Goal: Task Accomplishment & Management: Complete application form

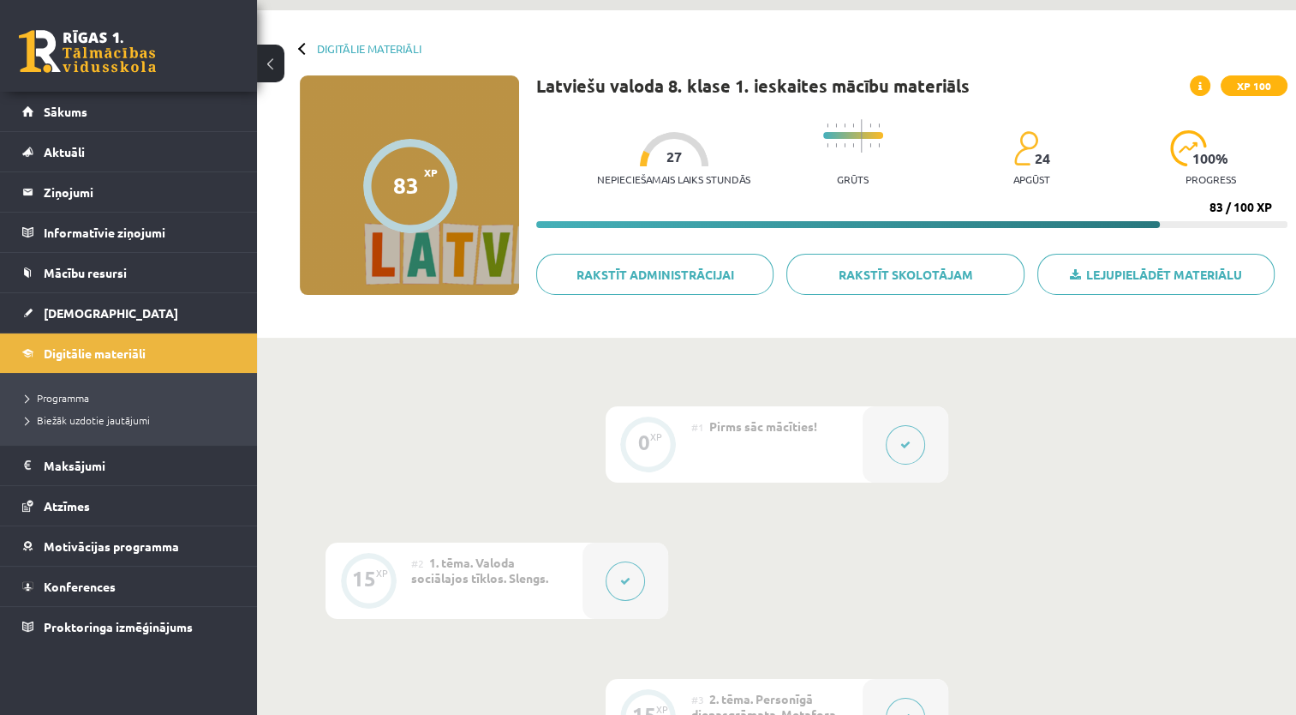
scroll to position [86, 0]
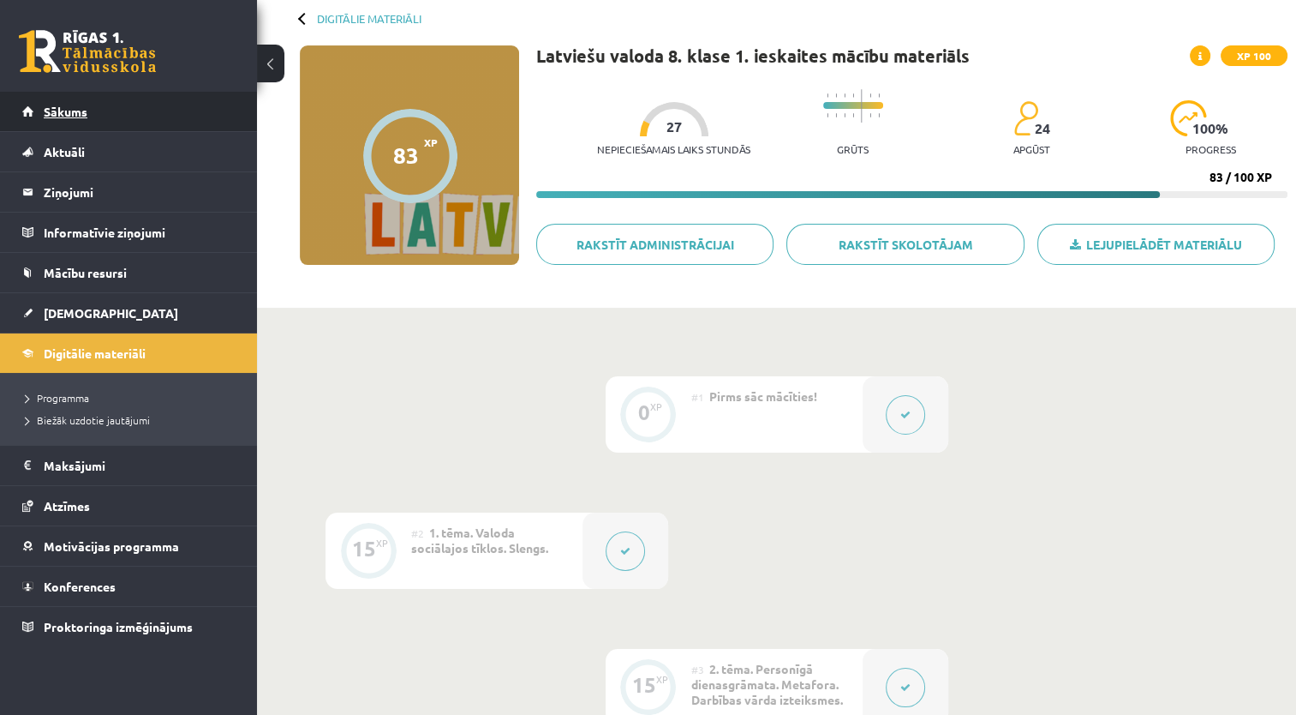
click at [85, 117] on span "Sākums" at bounding box center [66, 111] width 44 height 15
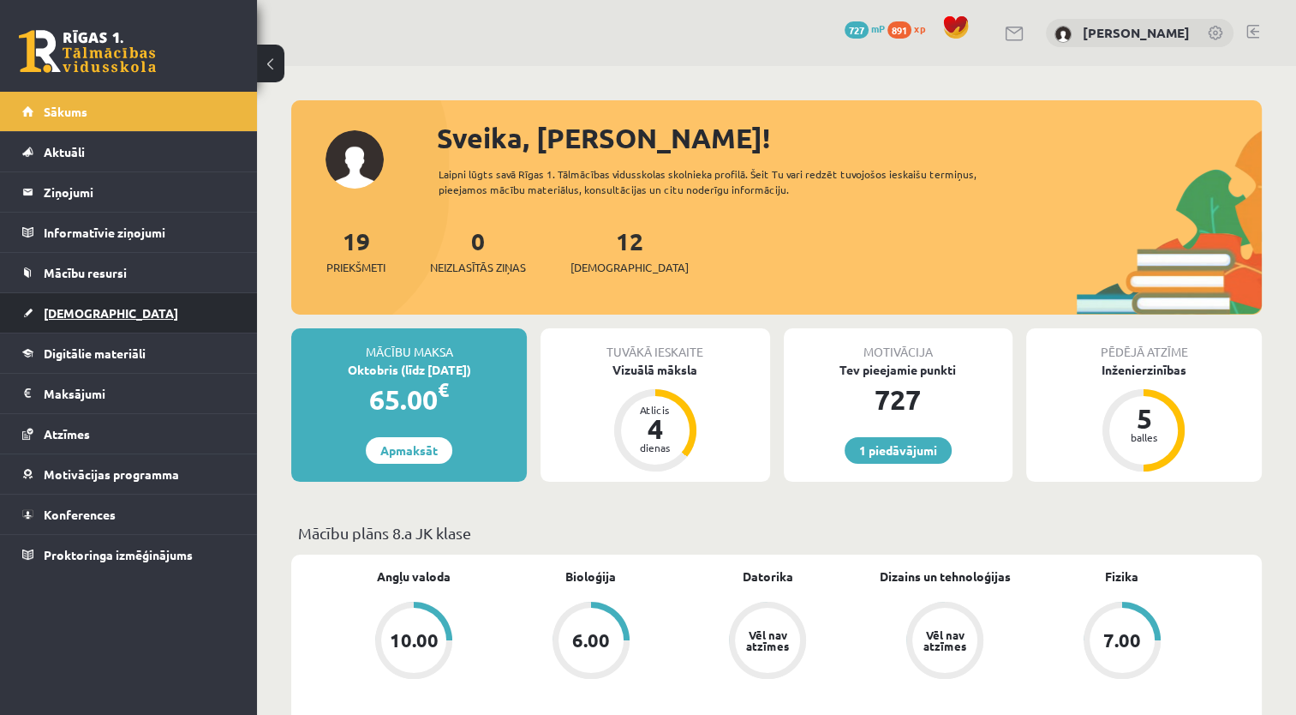
click at [74, 314] on span "[DEMOGRAPHIC_DATA]" at bounding box center [111, 312] width 135 height 15
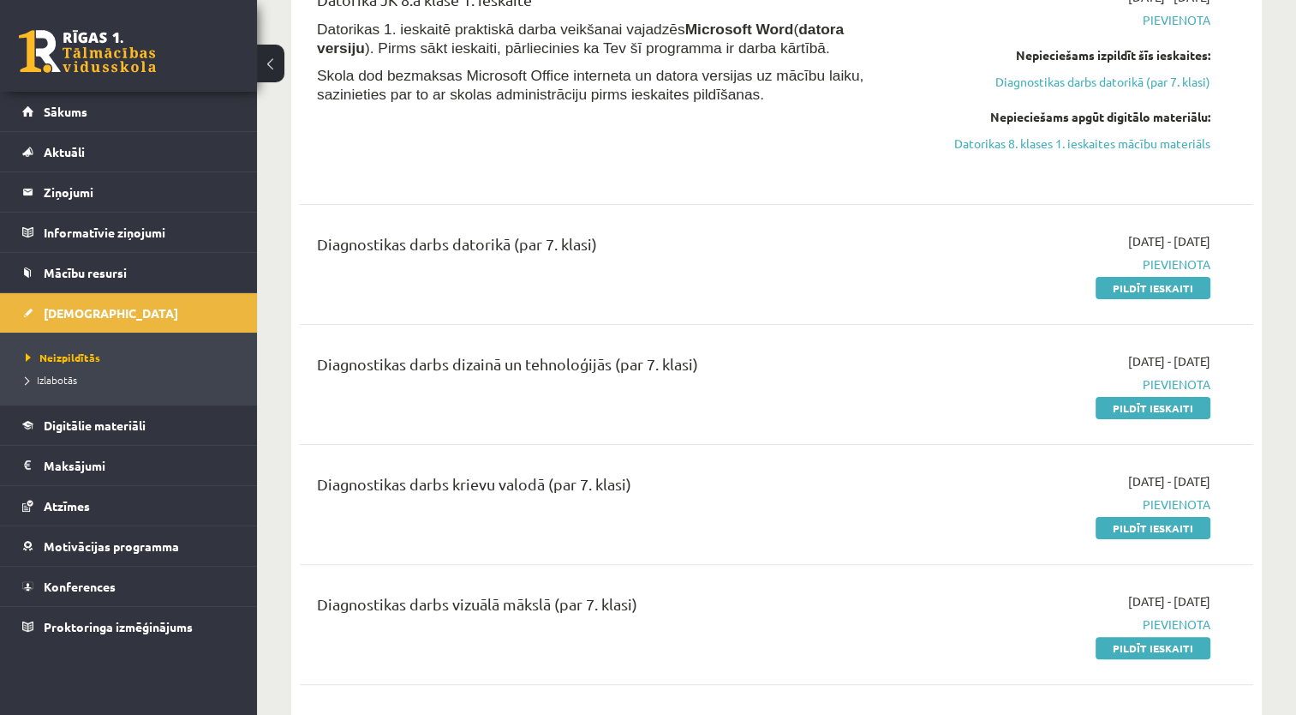
scroll to position [343, 0]
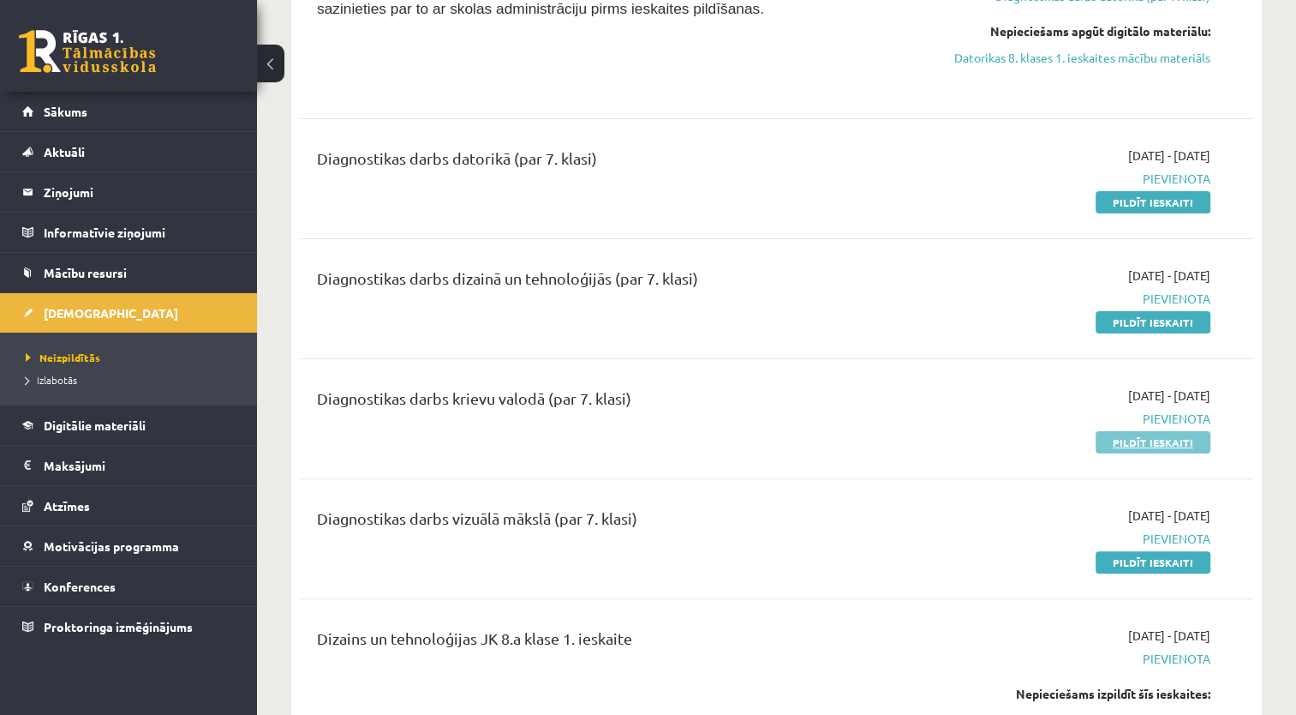
click at [1168, 450] on link "Pildīt ieskaiti" at bounding box center [1153, 442] width 115 height 22
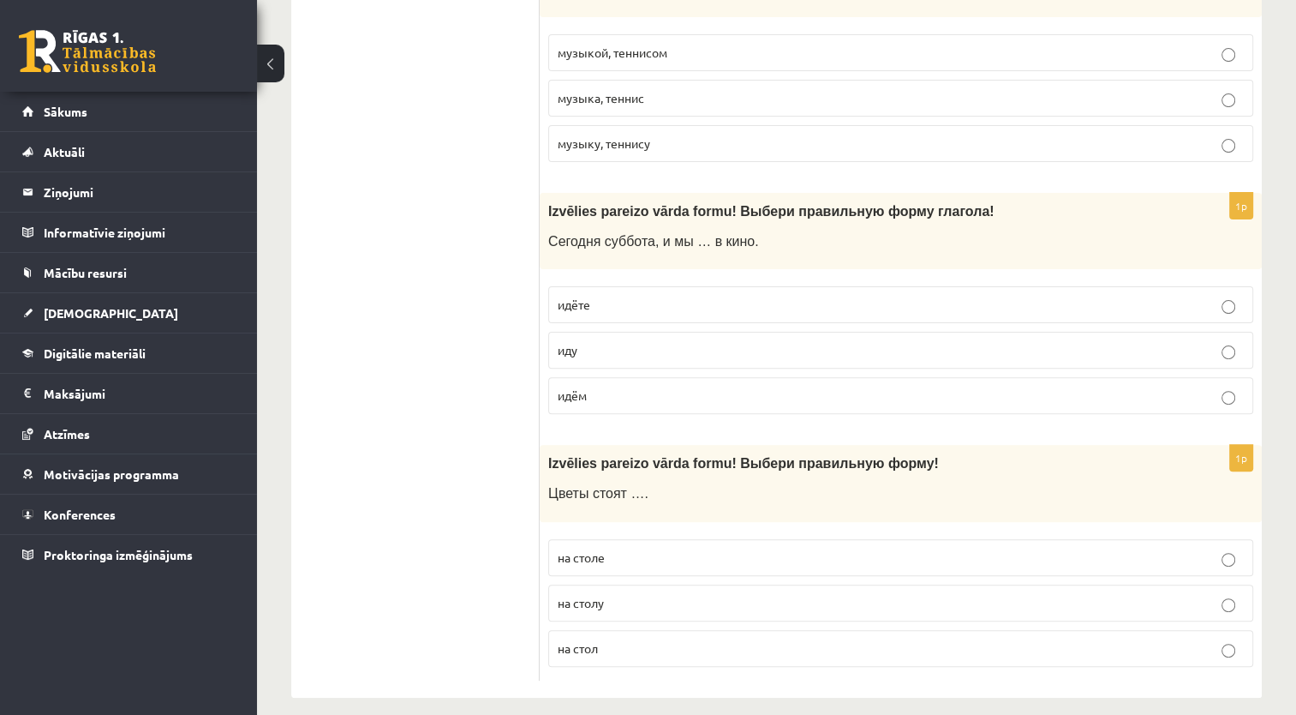
scroll to position [6947, 0]
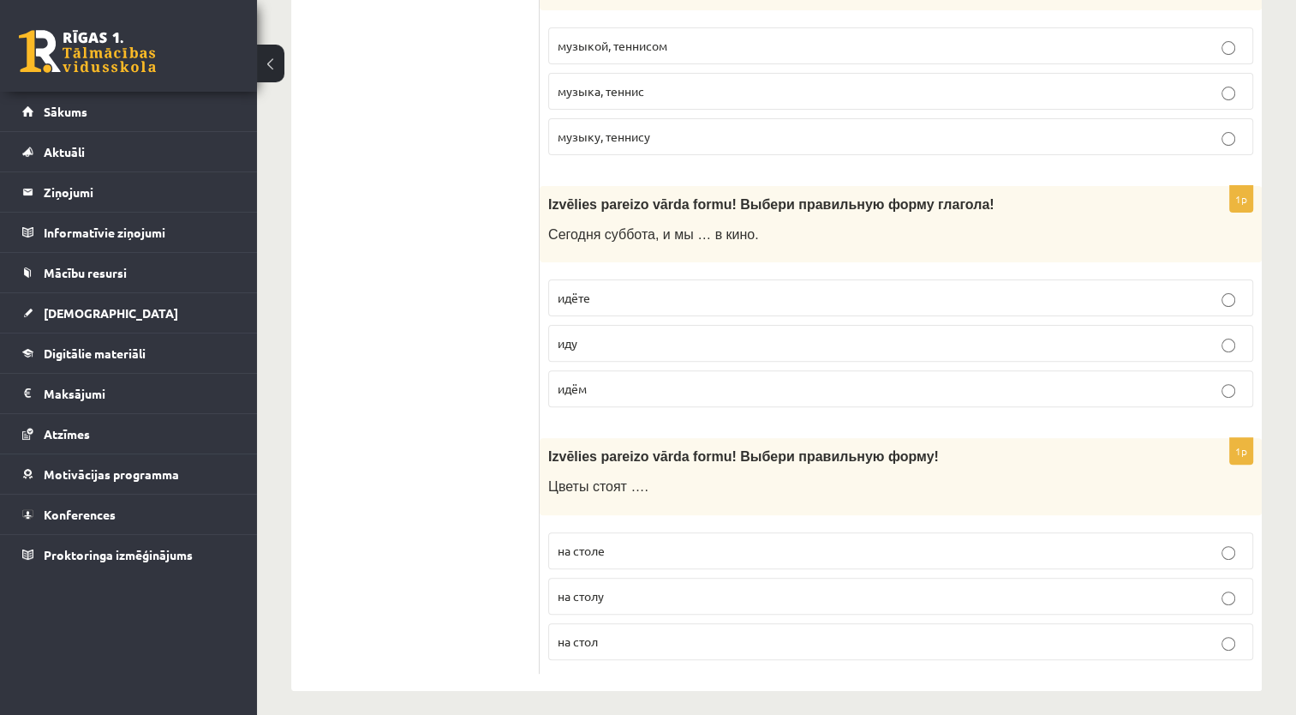
click at [643, 541] on p "на столе" at bounding box center [901, 550] width 686 height 18
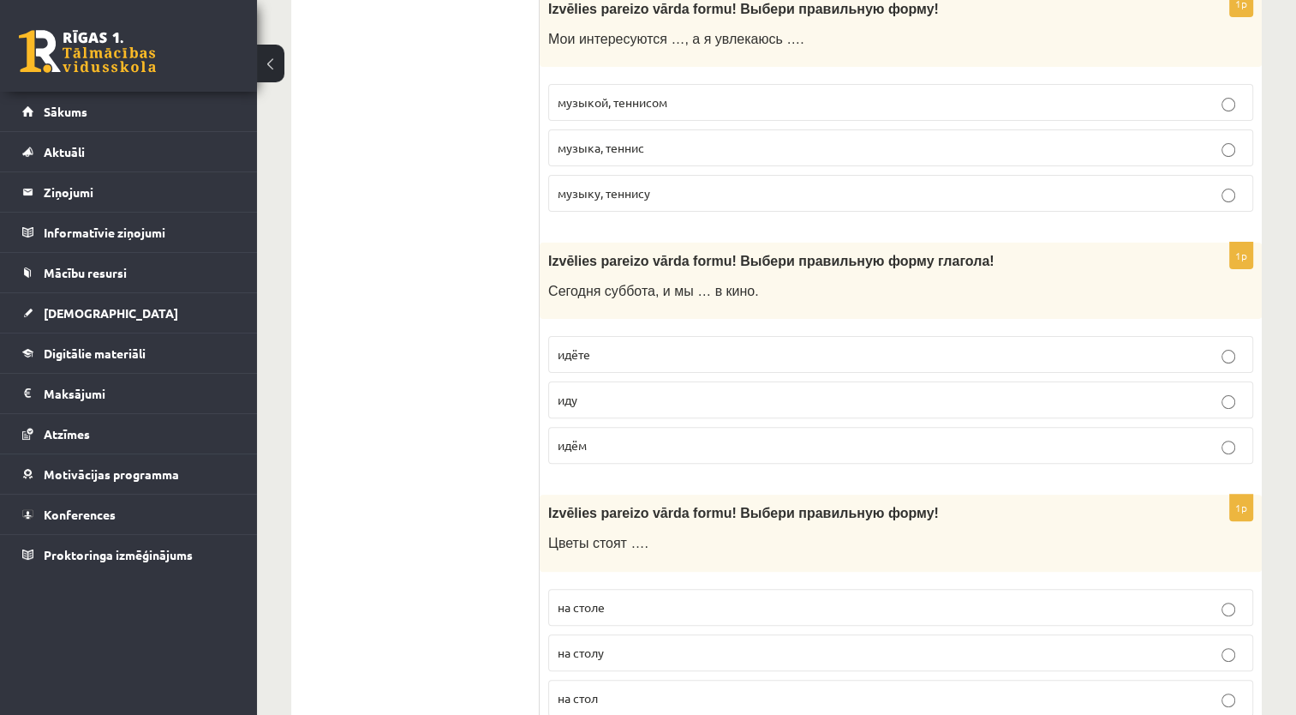
scroll to position [6861, 0]
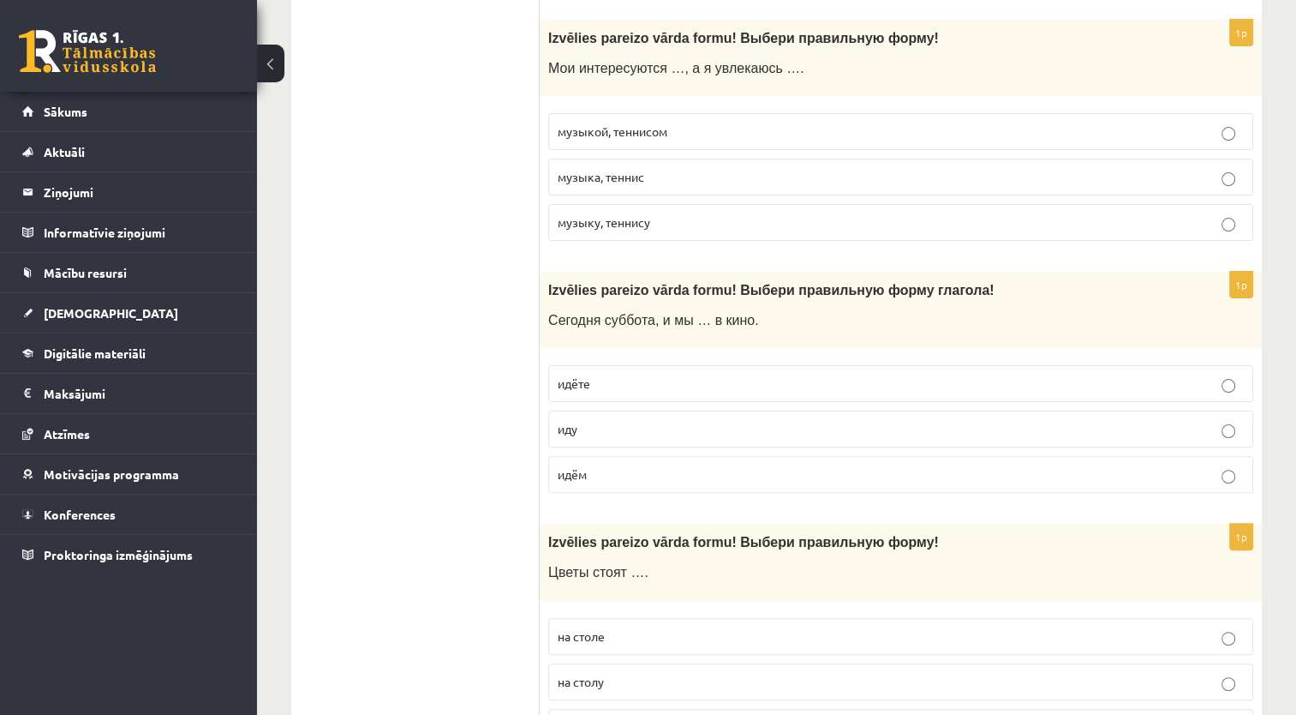
click at [624, 465] on p "идём" at bounding box center [901, 474] width 686 height 18
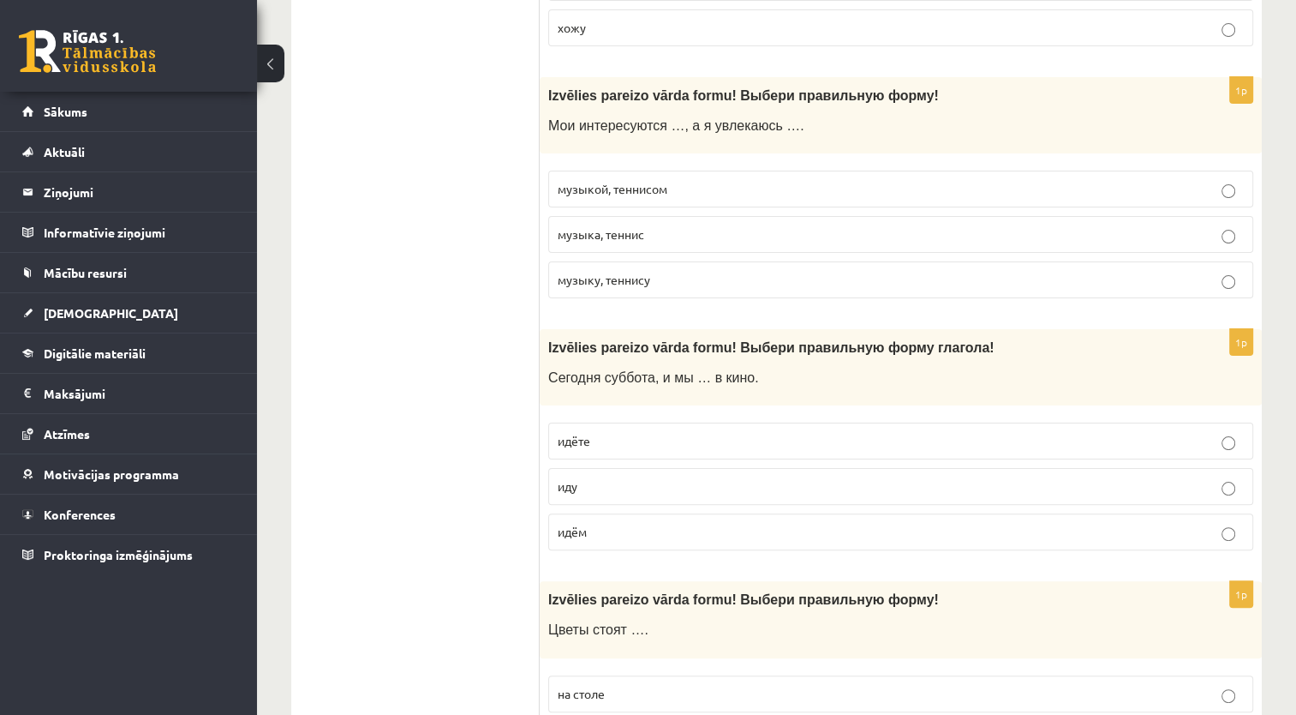
scroll to position [6690, 0]
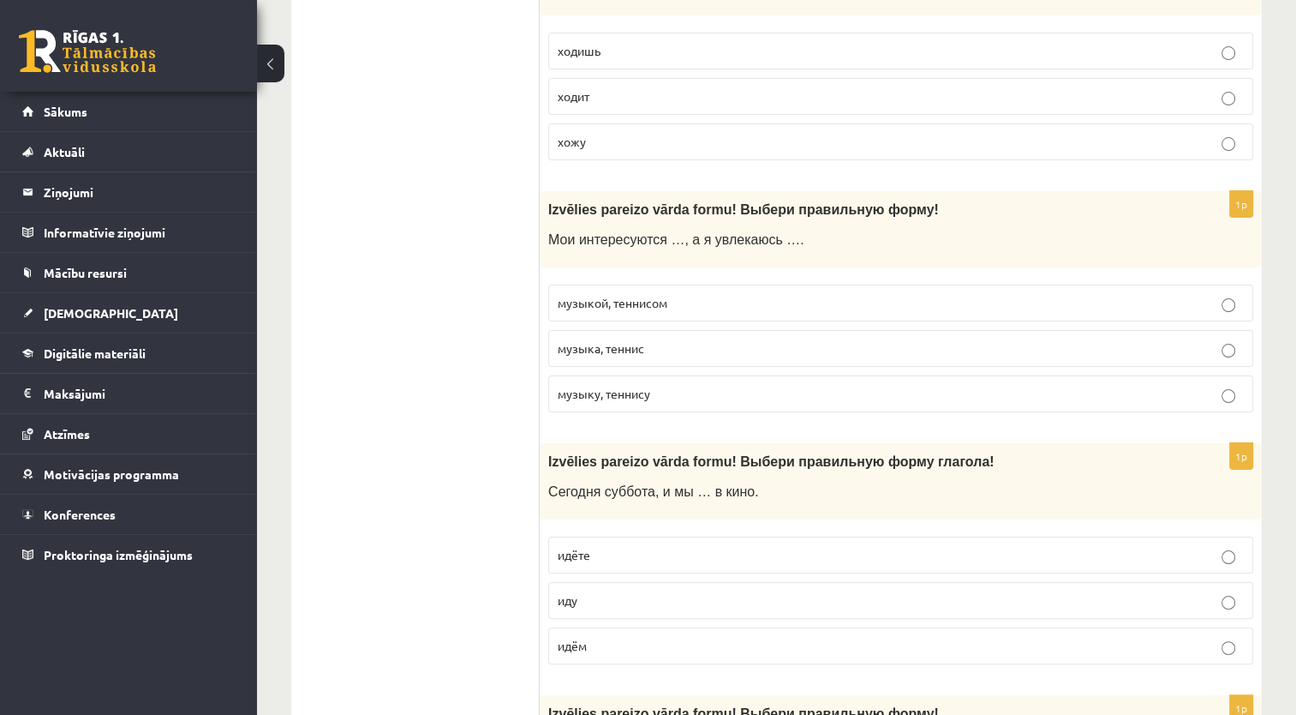
click at [716, 300] on p "музыкой, теннисом" at bounding box center [901, 303] width 686 height 18
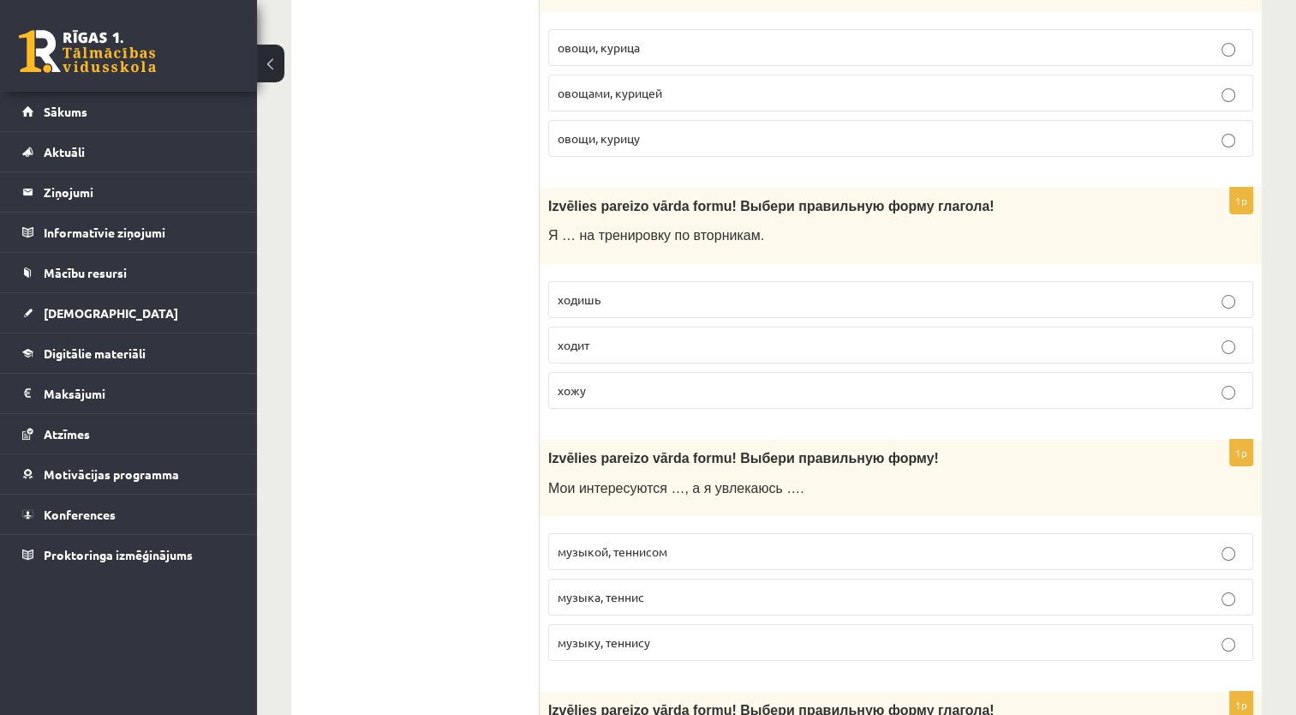
scroll to position [6433, 0]
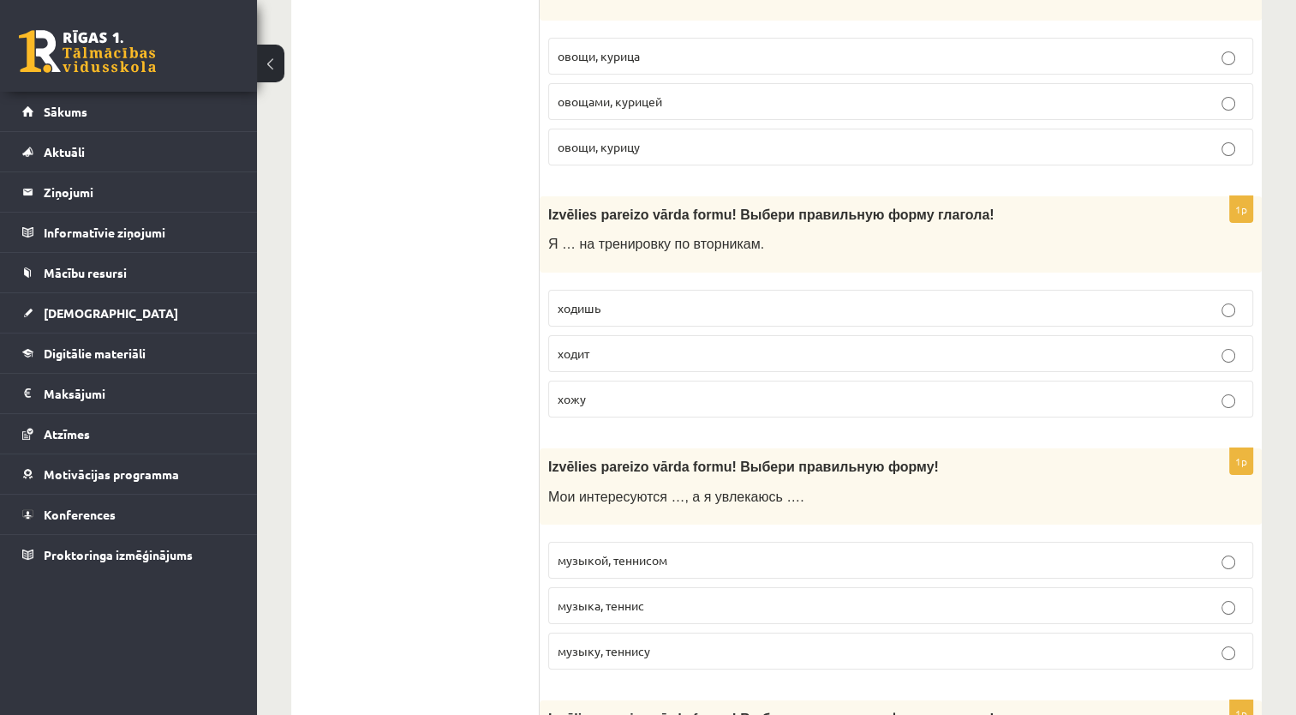
click at [615, 392] on p "хожу" at bounding box center [901, 399] width 686 height 18
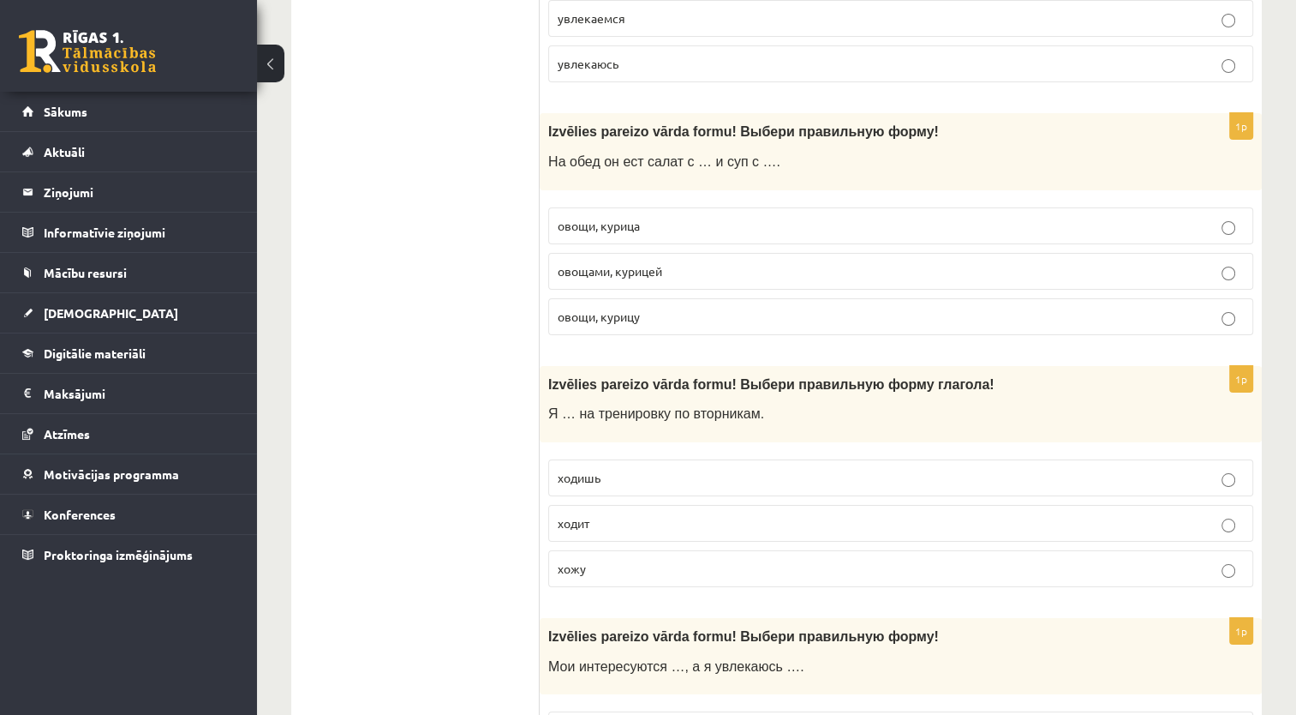
scroll to position [6261, 0]
click at [643, 265] on span "овощами, курицей" at bounding box center [610, 272] width 105 height 15
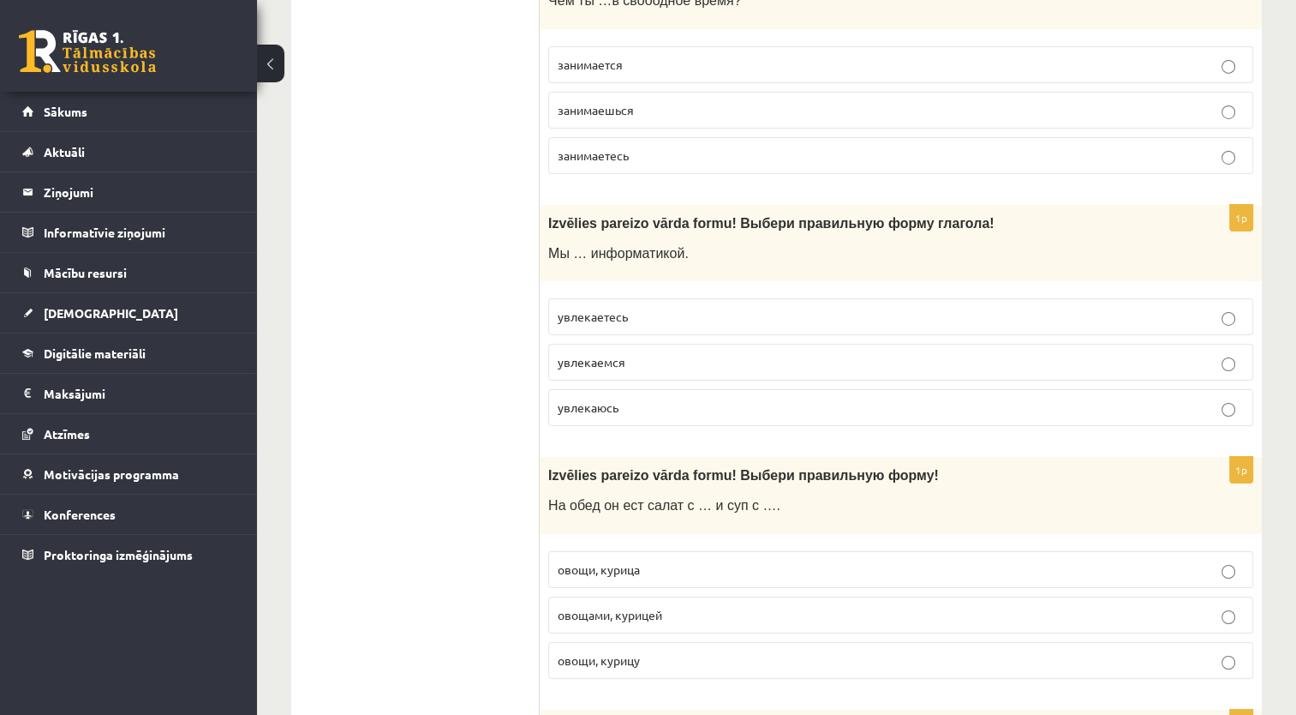
scroll to position [5919, 0]
click at [609, 344] on label "увлекаемся" at bounding box center [900, 362] width 705 height 37
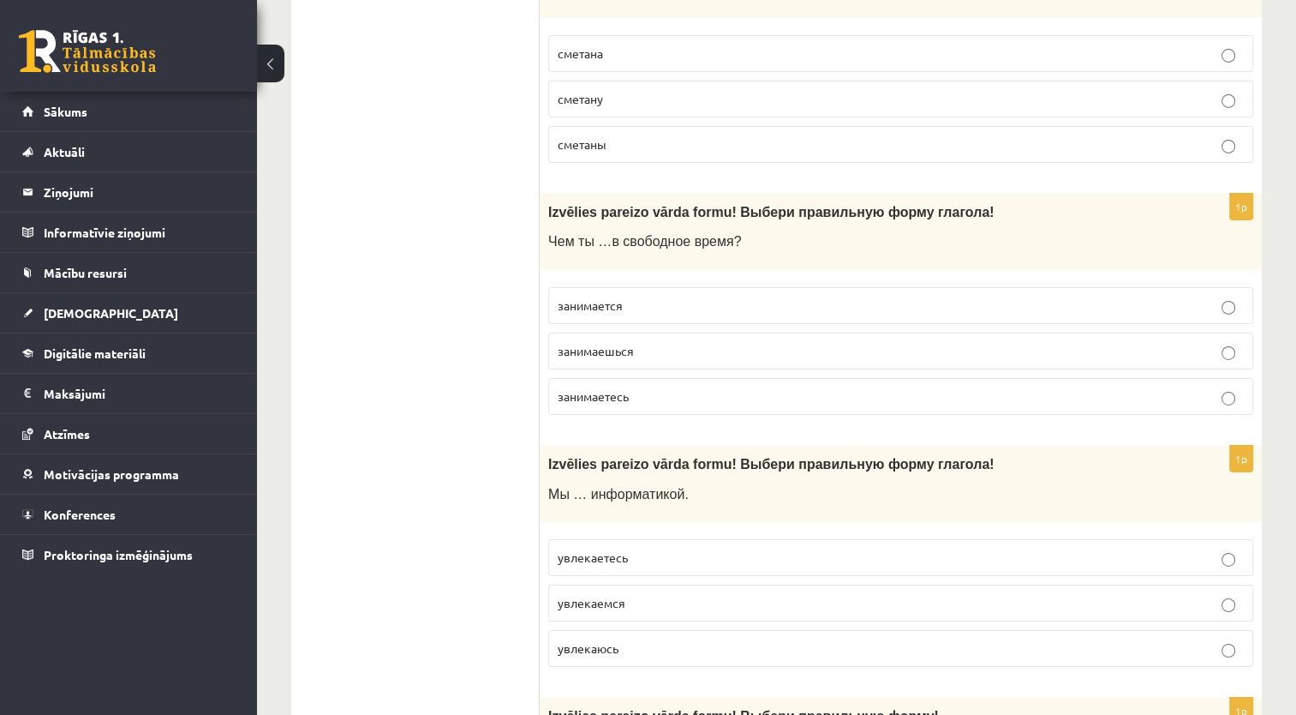
scroll to position [5662, 0]
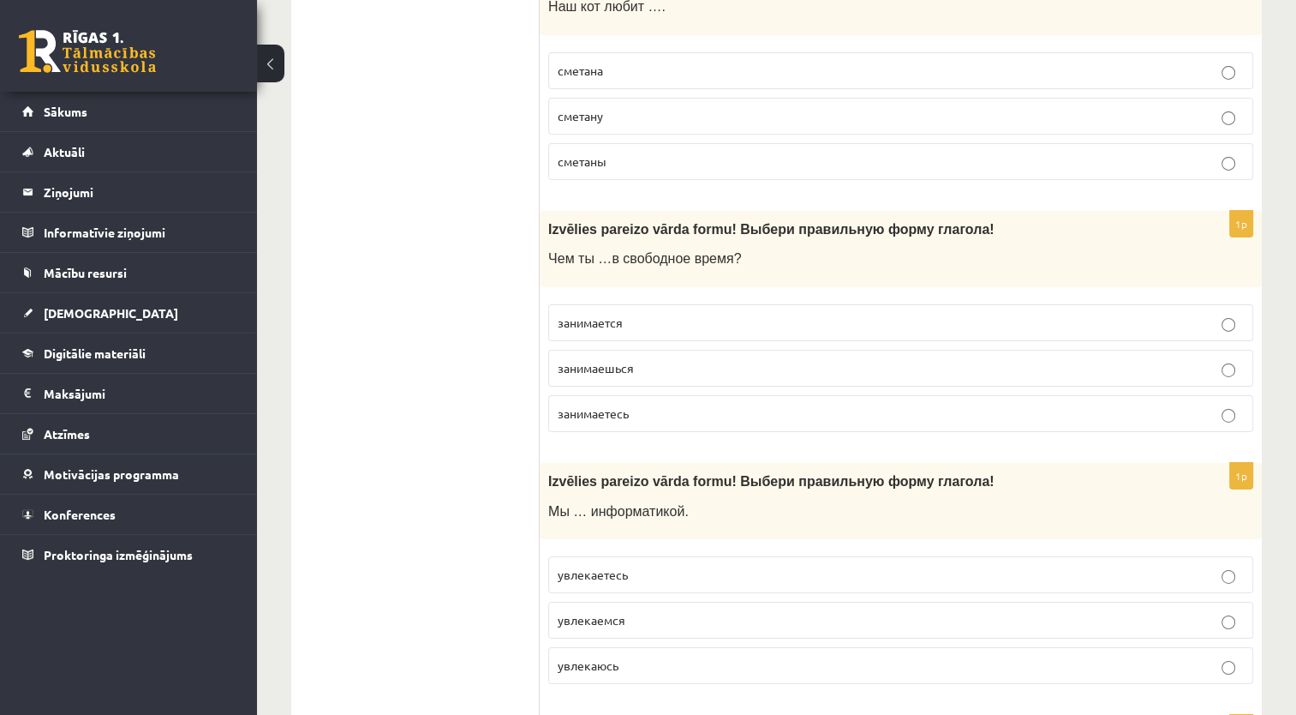
click at [615, 360] on span "занимаешься" at bounding box center [596, 367] width 76 height 15
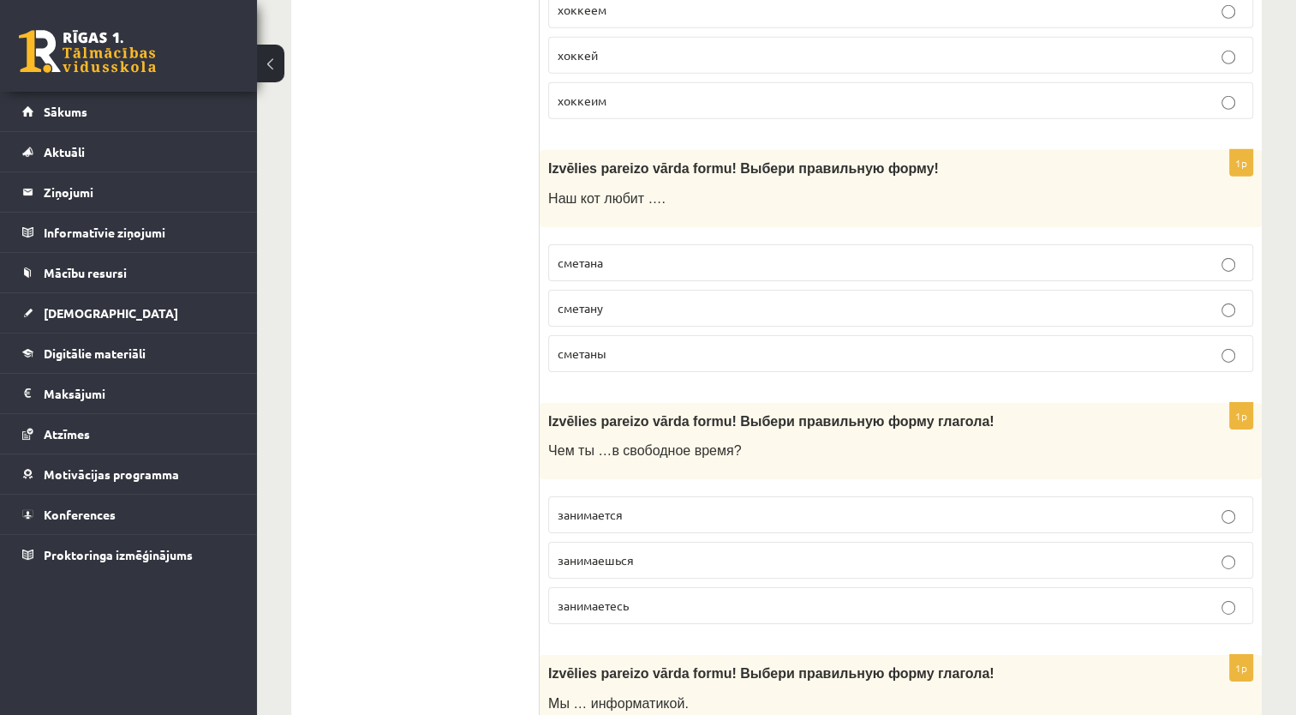
scroll to position [5405, 0]
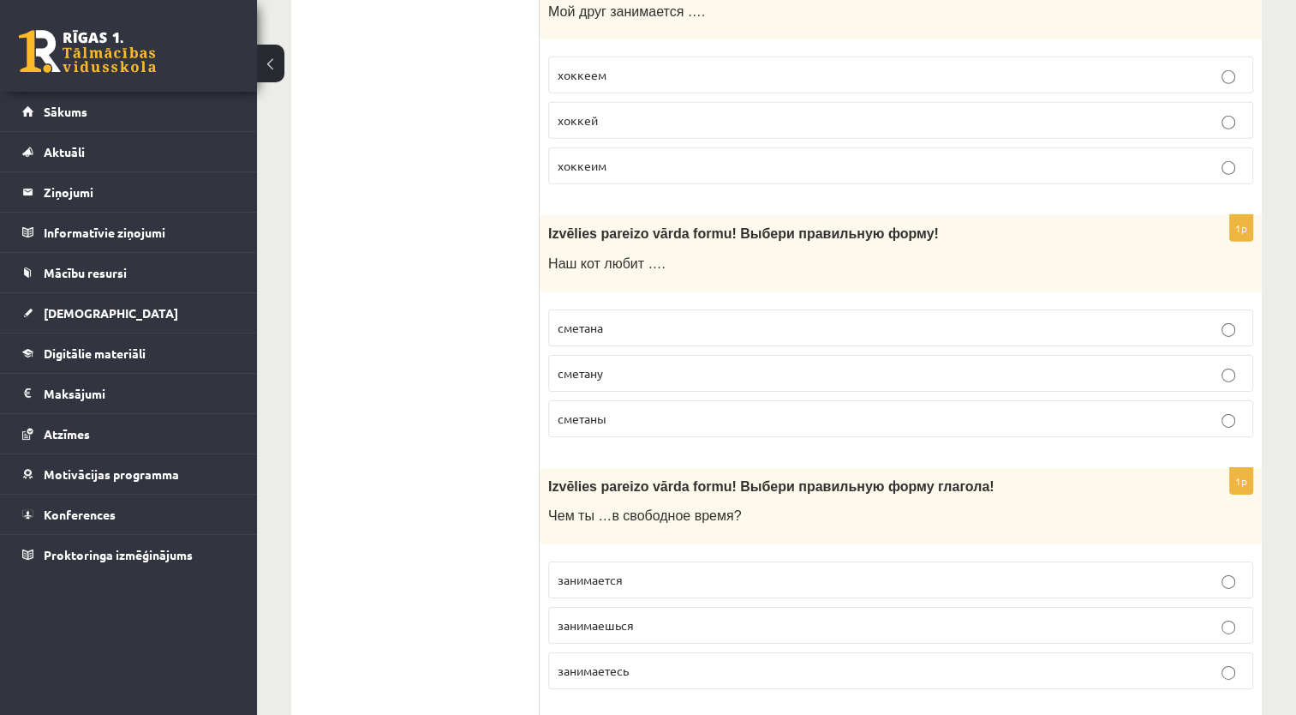
click at [611, 364] on p "сметану" at bounding box center [901, 373] width 686 height 18
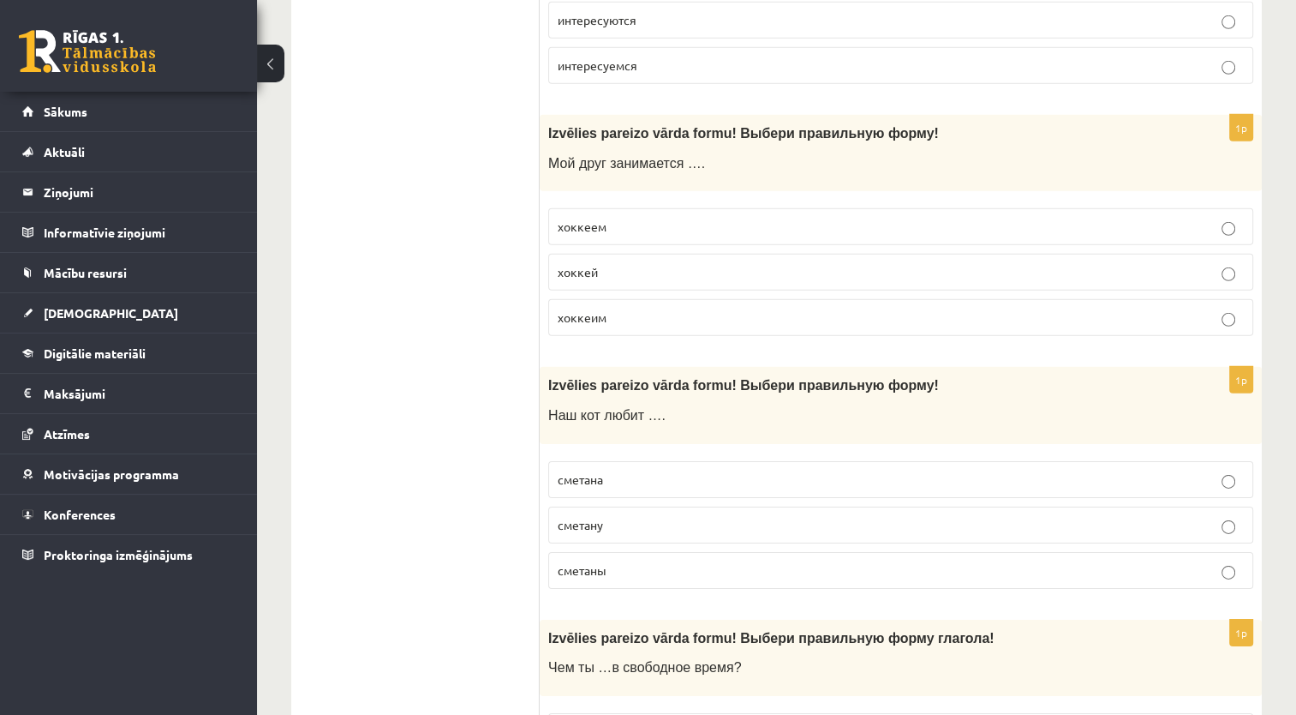
scroll to position [5233, 0]
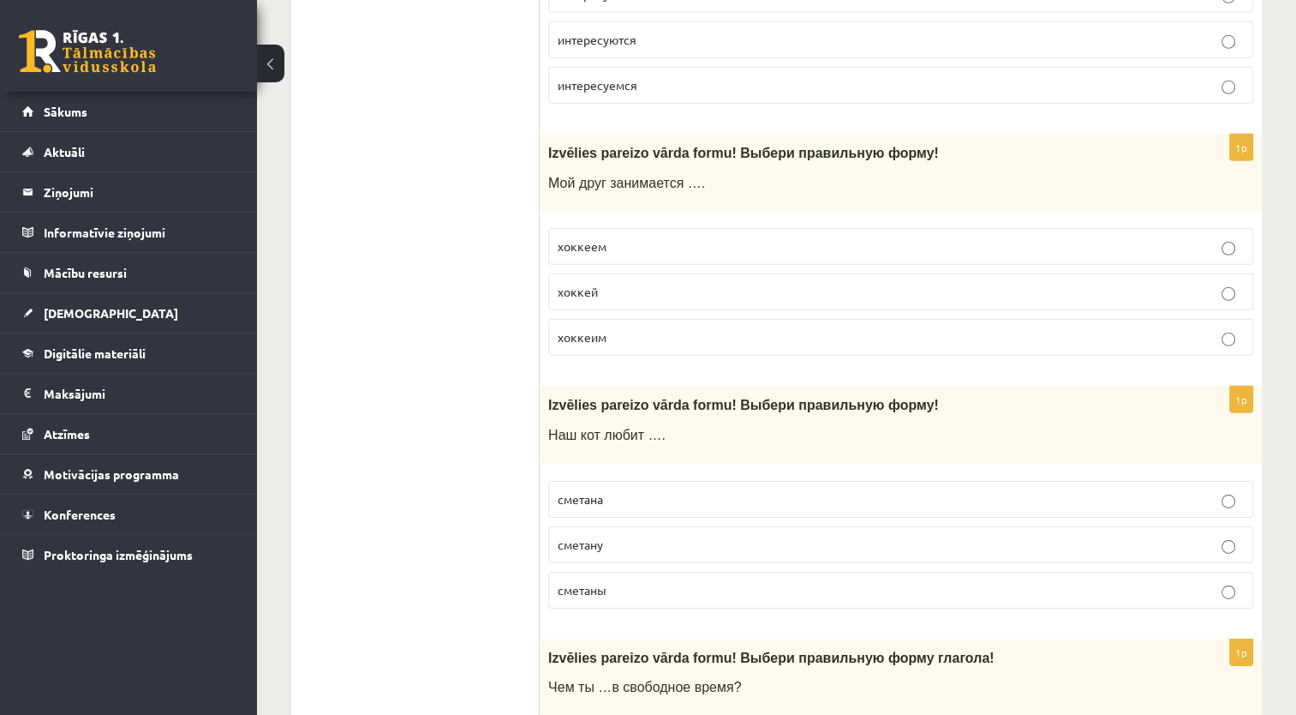
click at [624, 238] on p "хоккеем" at bounding box center [901, 246] width 686 height 18
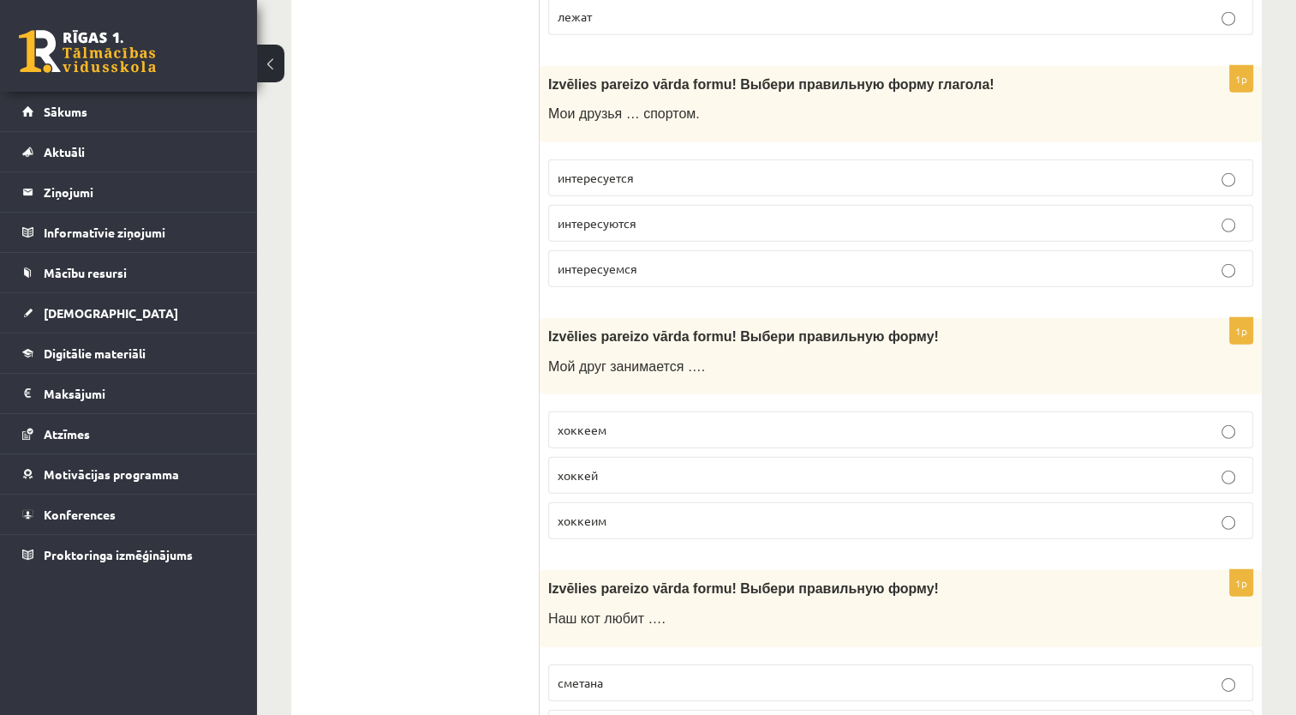
scroll to position [4976, 0]
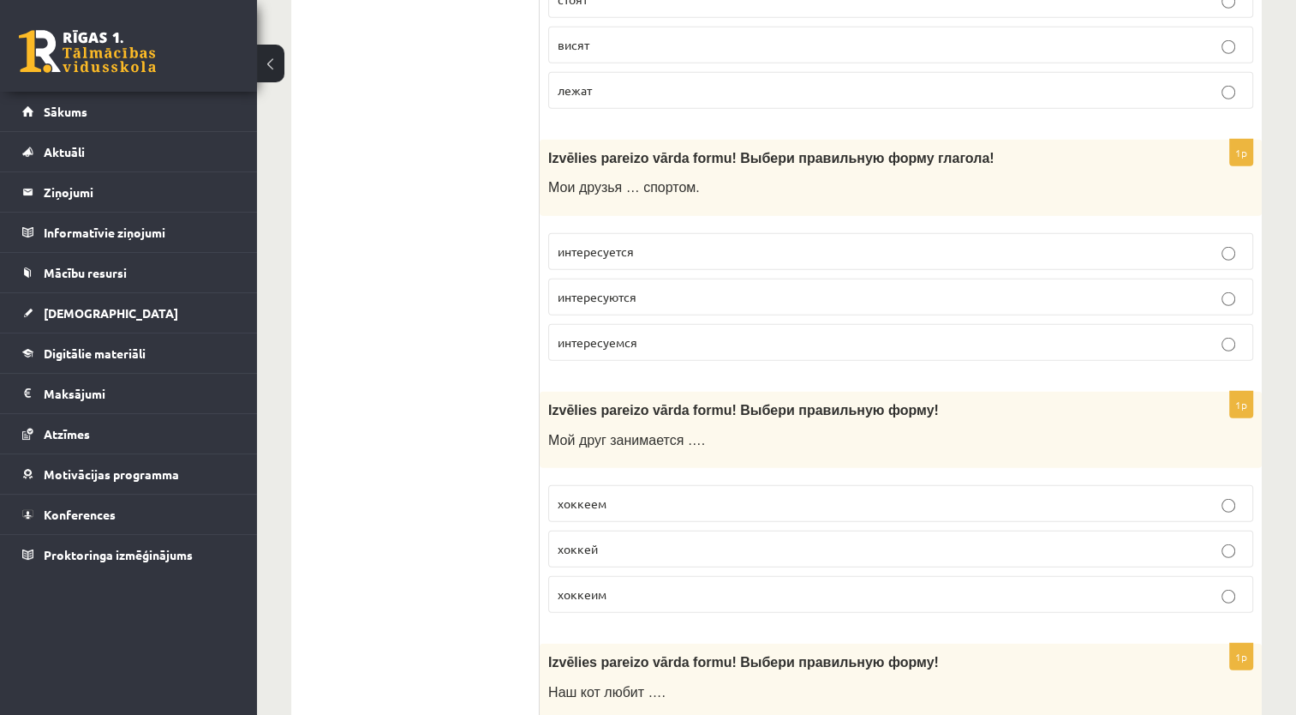
click at [657, 291] on p "интересуются" at bounding box center [901, 297] width 686 height 18
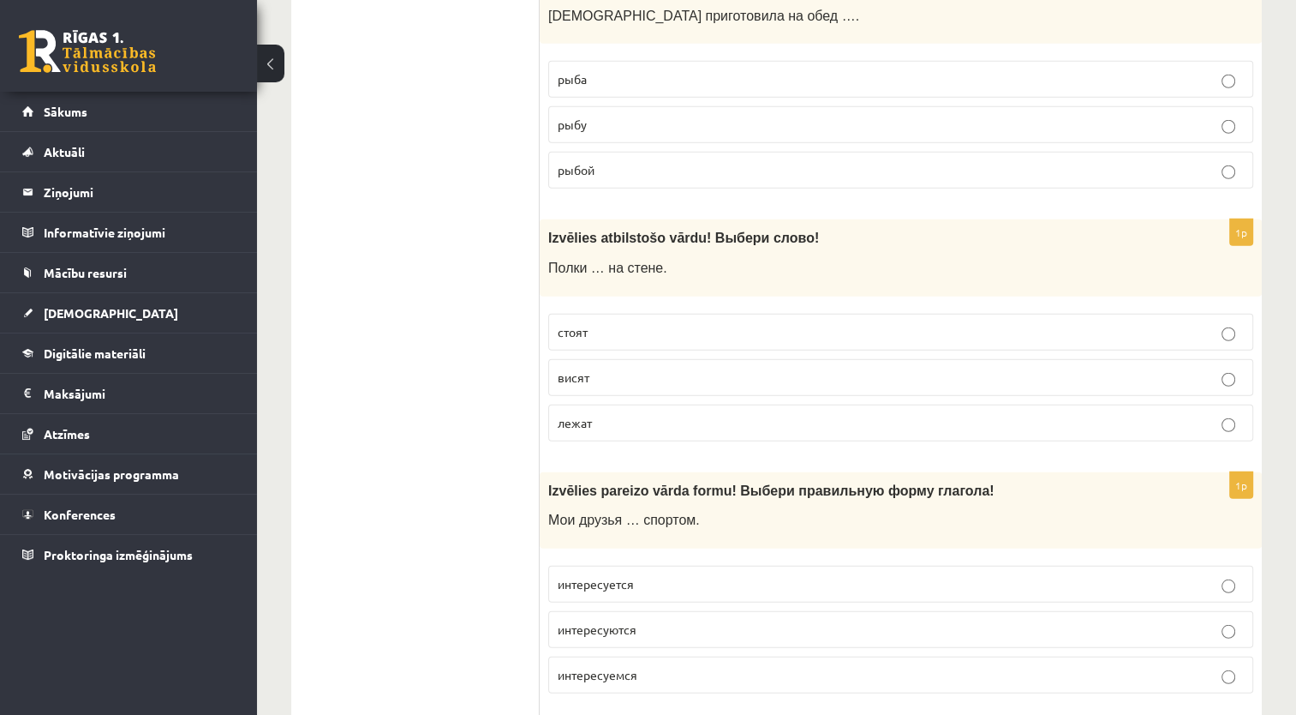
scroll to position [4634, 0]
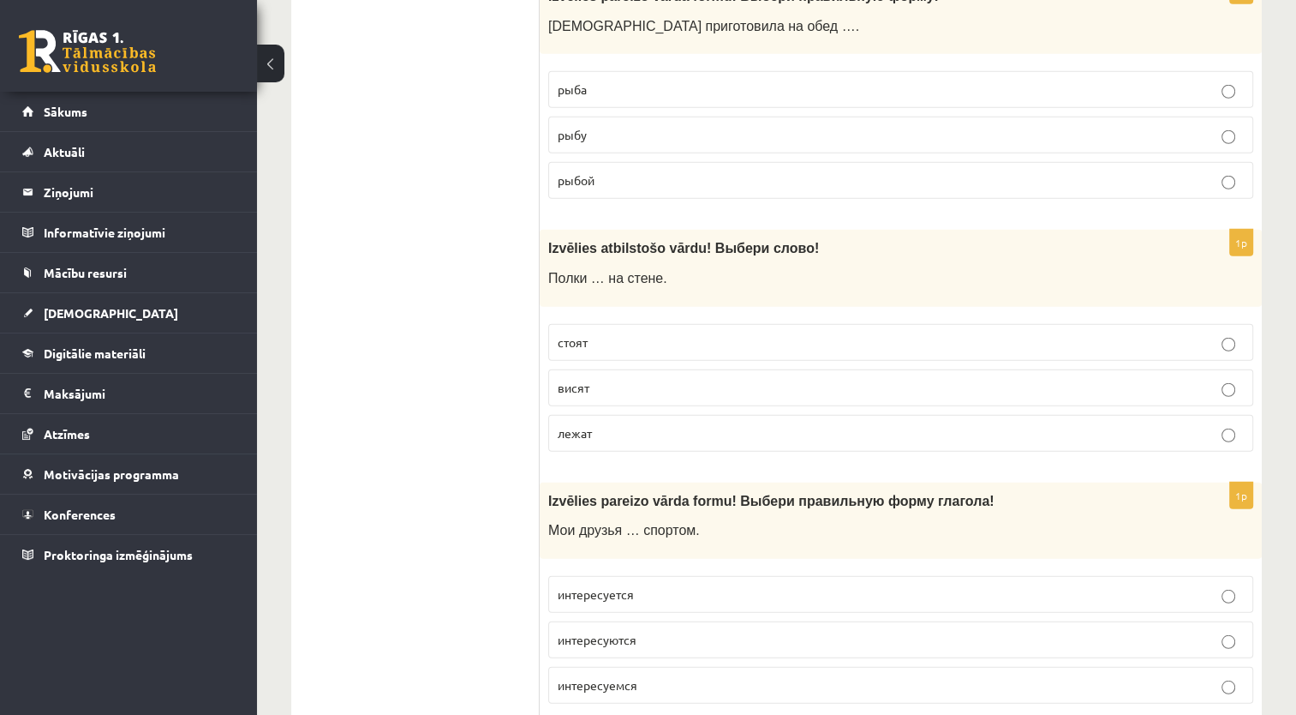
click at [590, 337] on p "стоят" at bounding box center [901, 342] width 686 height 18
click at [627, 386] on p "висят" at bounding box center [901, 388] width 686 height 18
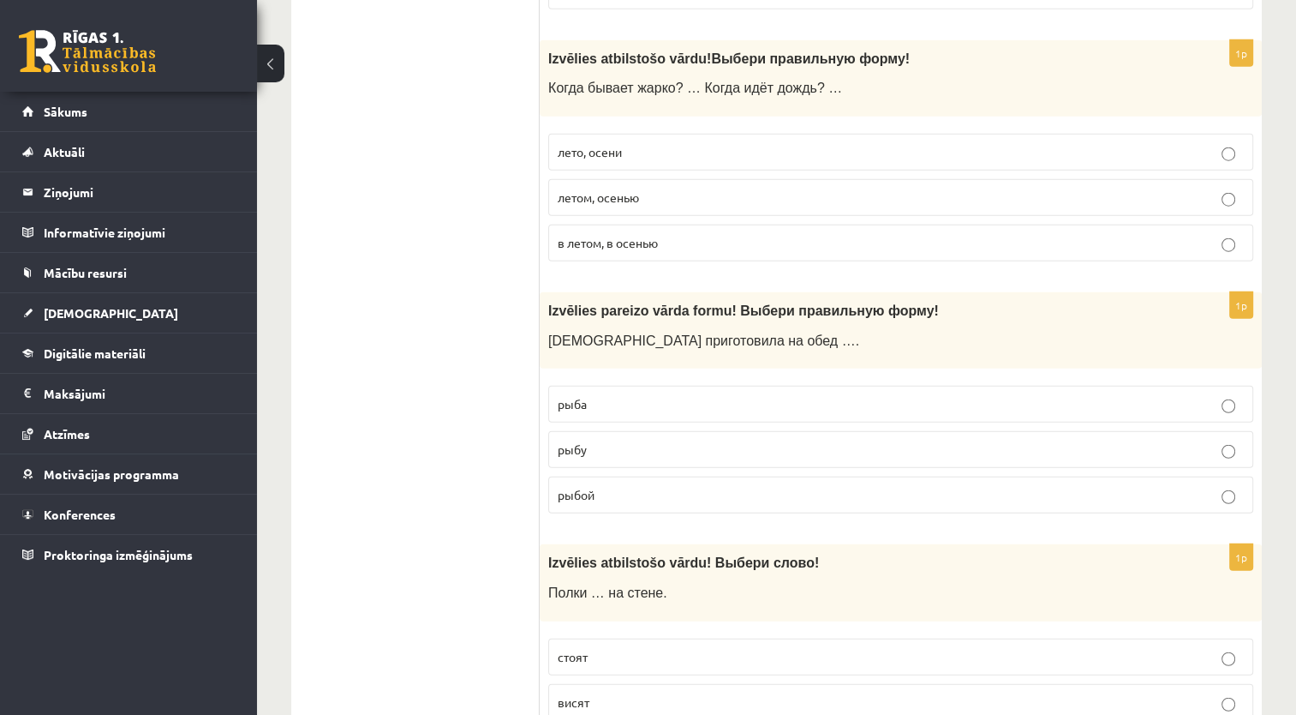
scroll to position [4291, 0]
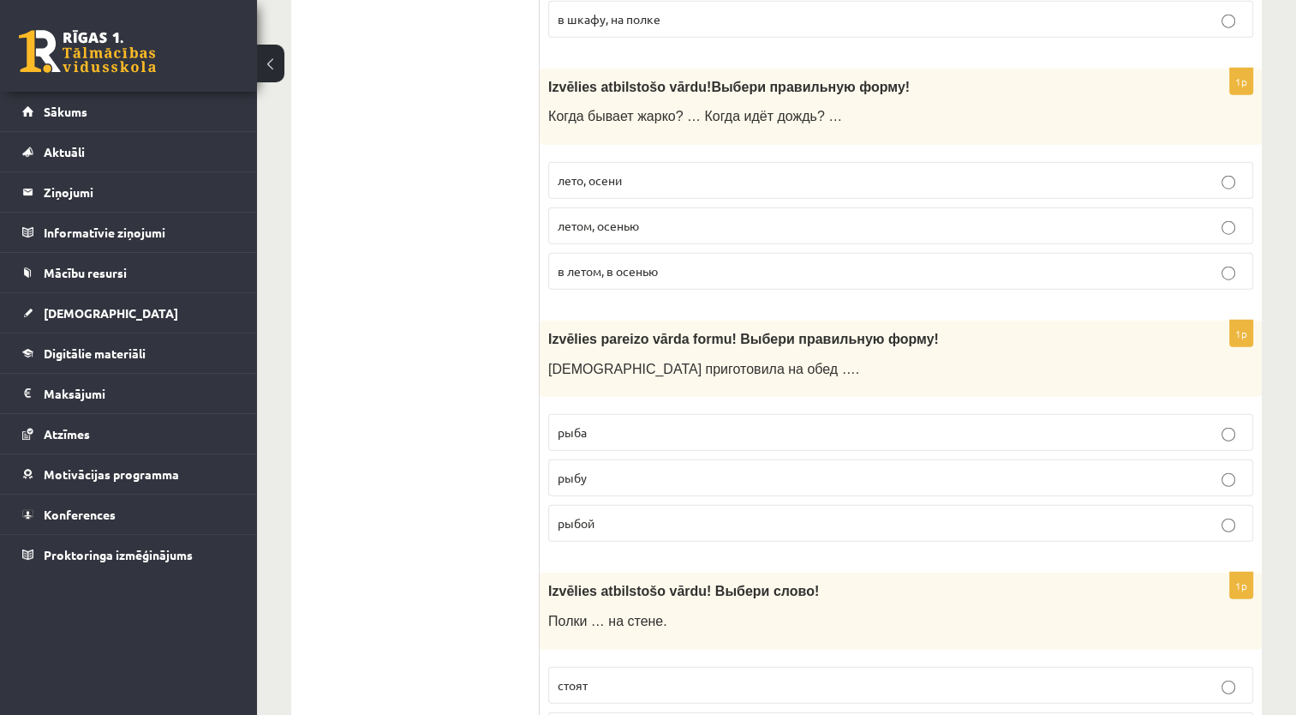
click at [618, 460] on label "рыбу" at bounding box center [900, 477] width 705 height 37
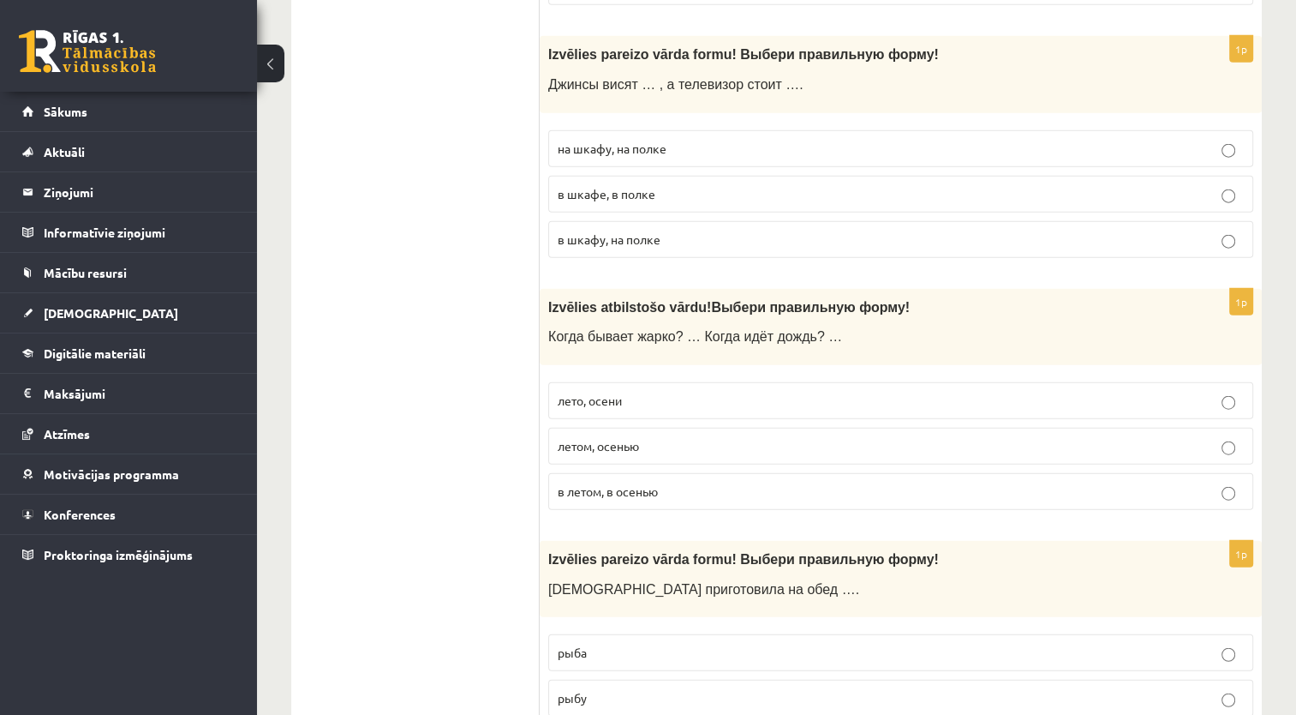
scroll to position [4034, 0]
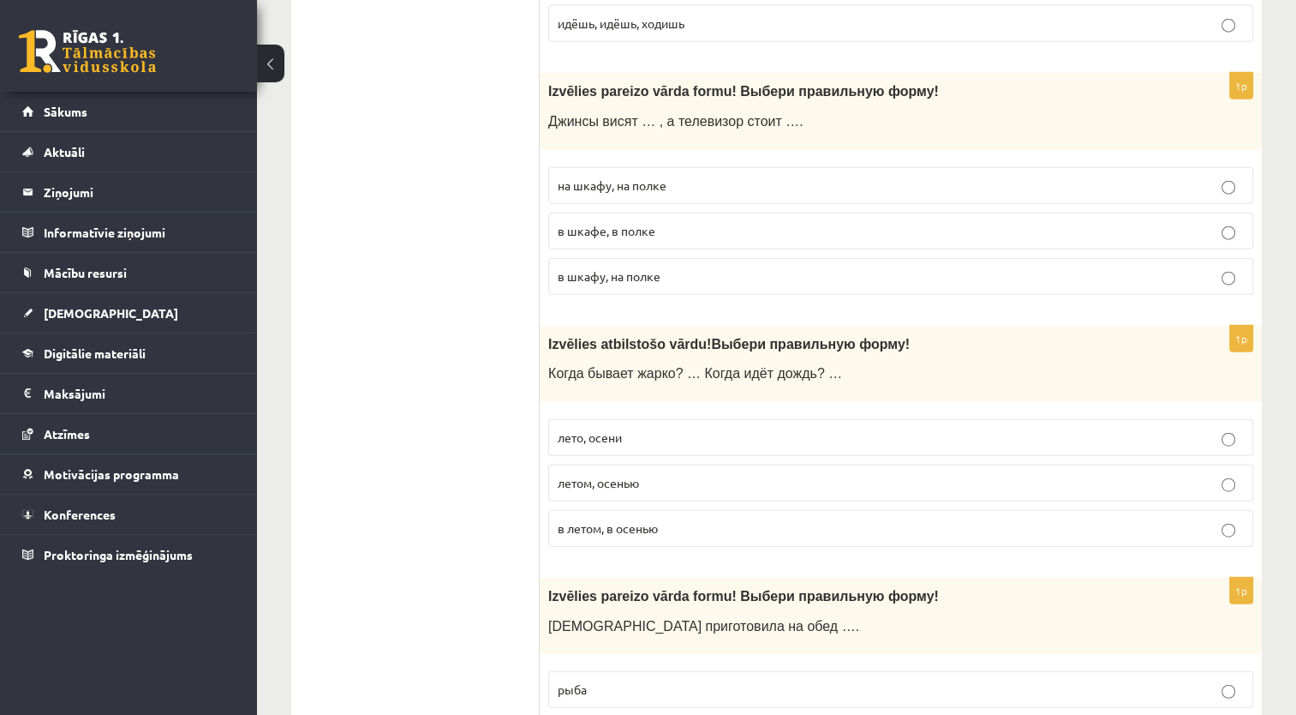
click at [648, 475] on p "летом, осенью" at bounding box center [901, 483] width 686 height 18
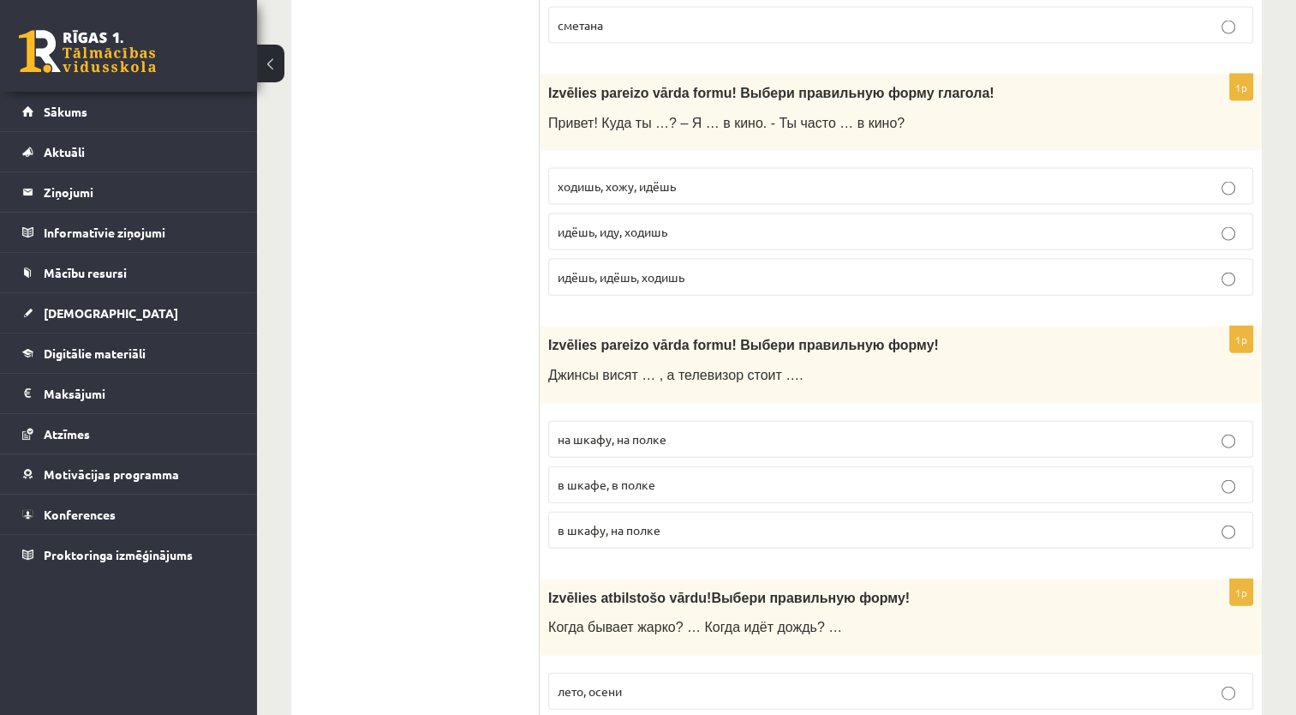
scroll to position [3777, 0]
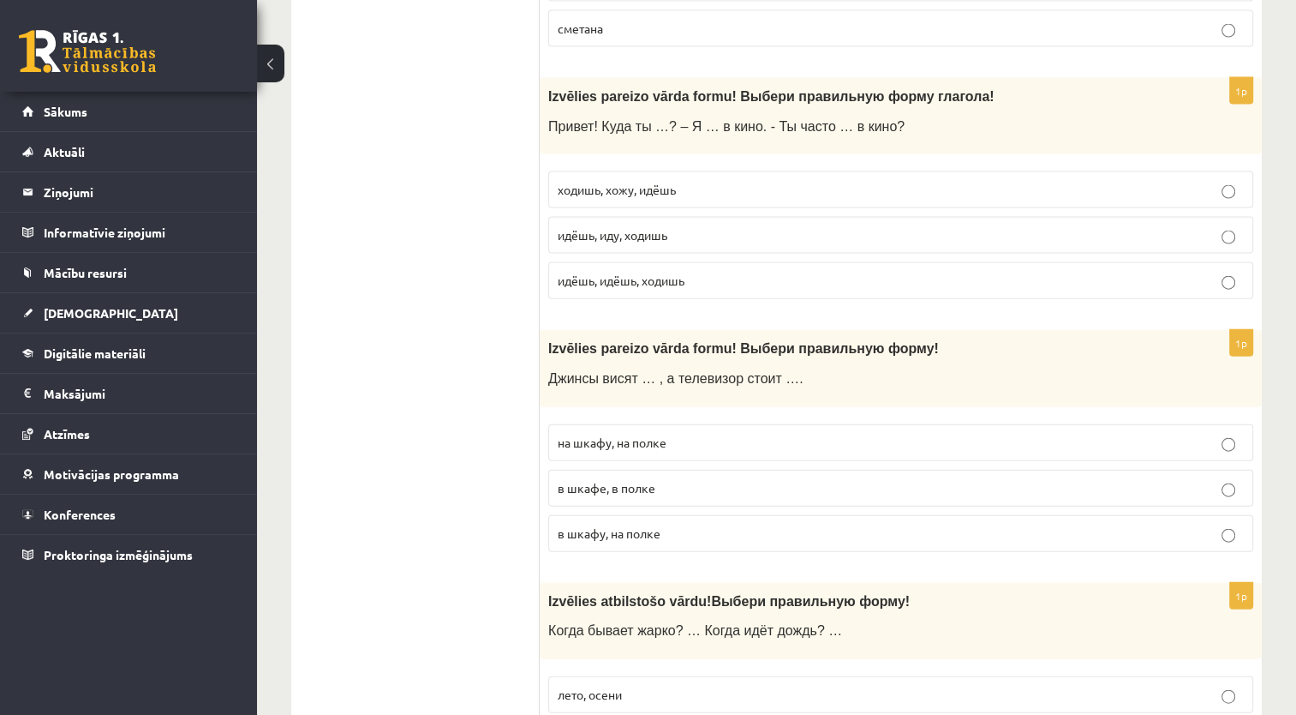
click at [642, 528] on span "в шкафу, на полке" at bounding box center [609, 532] width 103 height 15
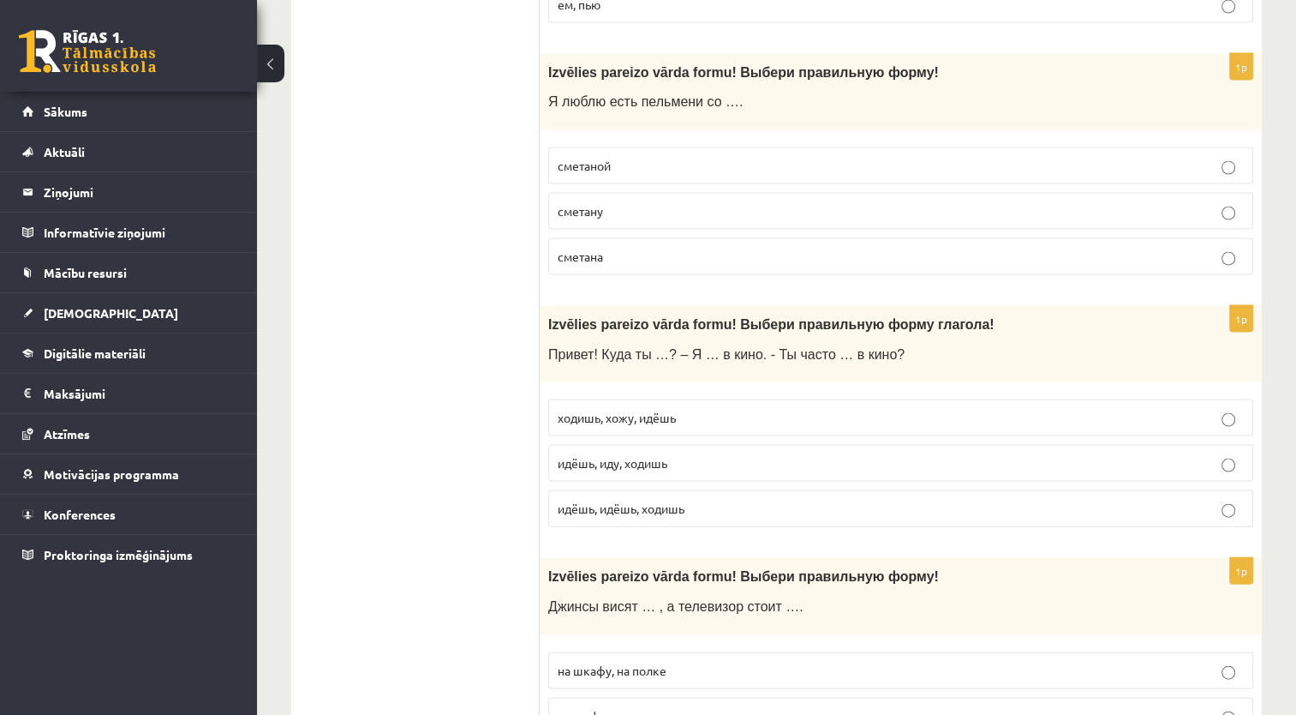
scroll to position [3520, 0]
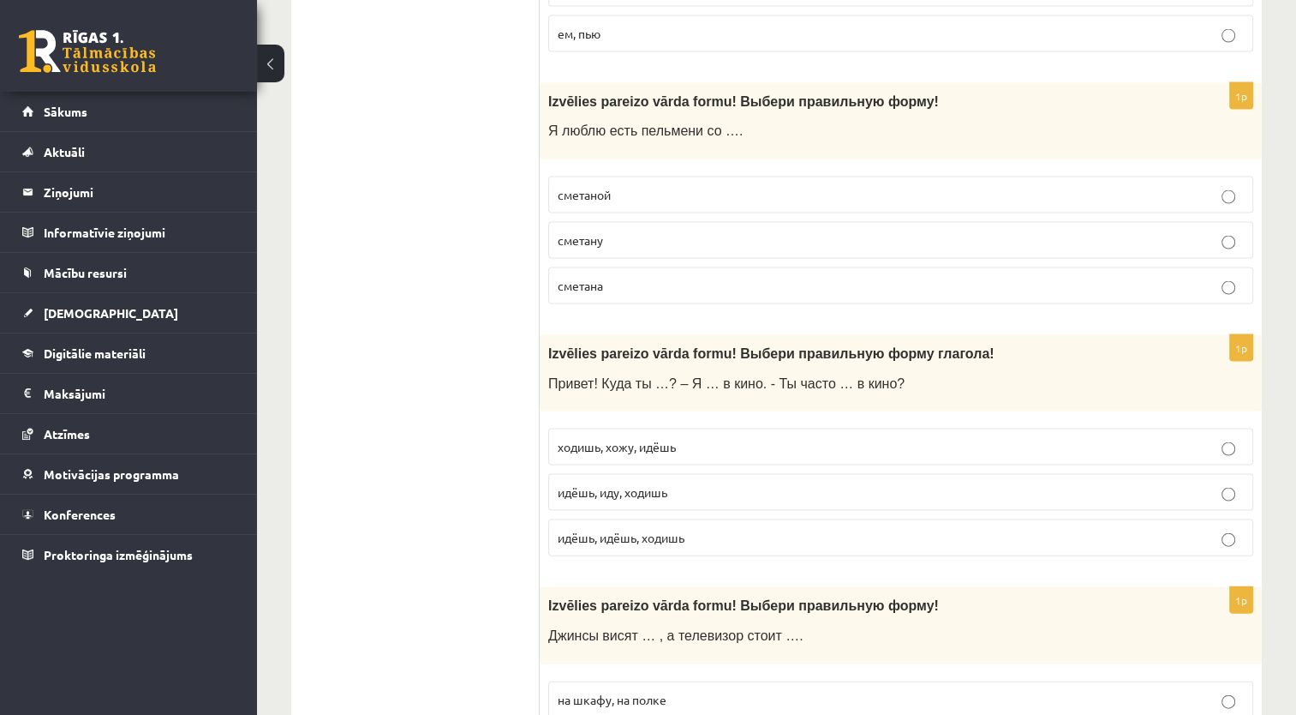
click at [624, 489] on span "идёшь, иду, ходишь" at bounding box center [613, 491] width 110 height 15
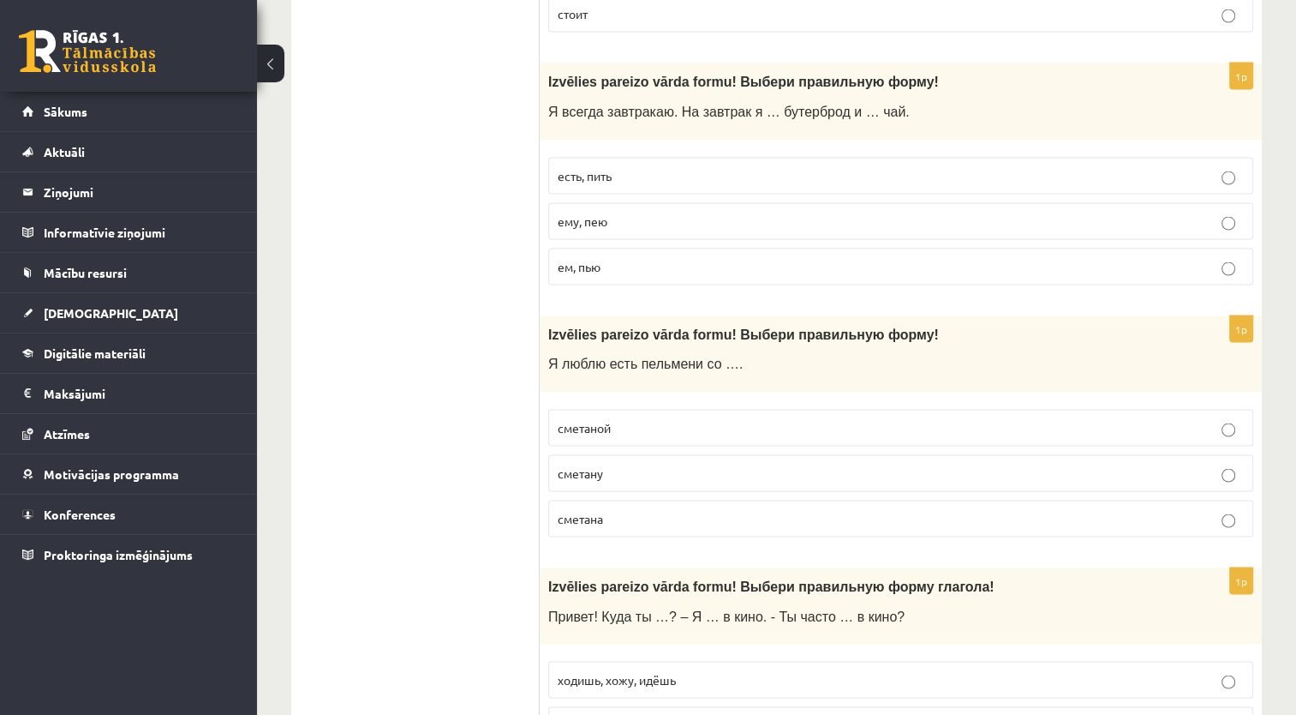
scroll to position [3263, 0]
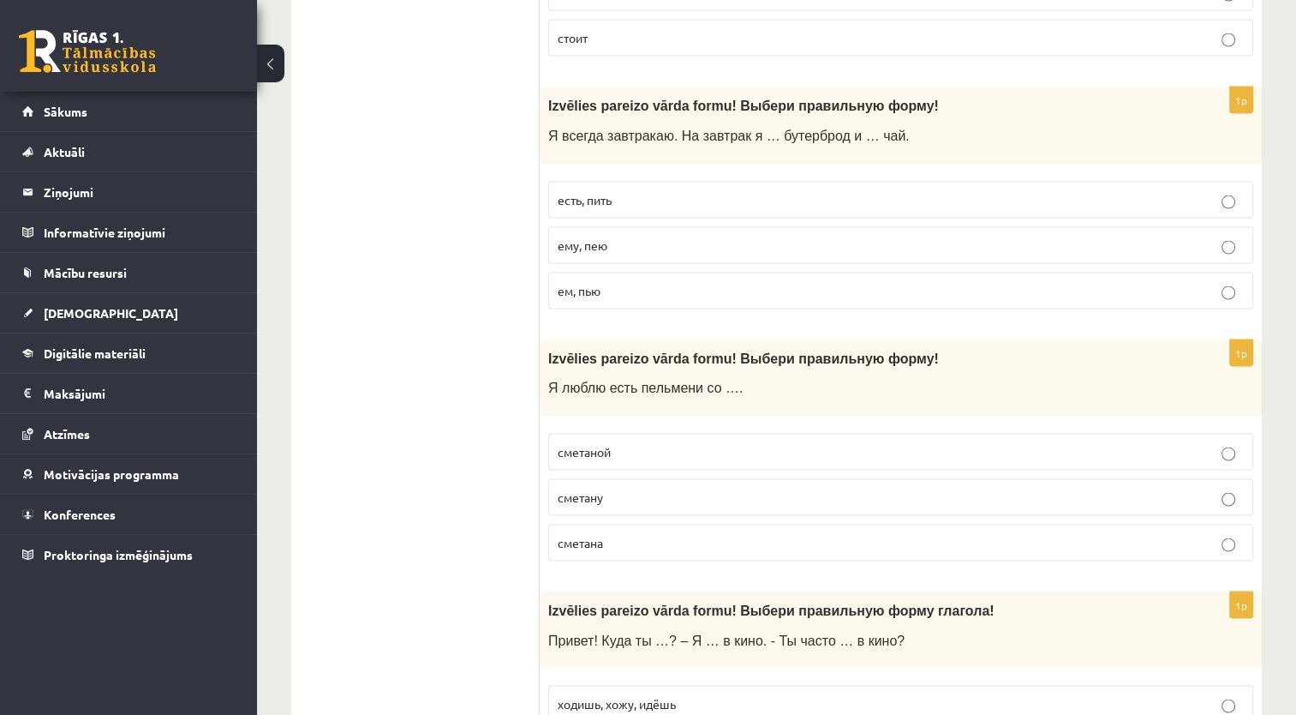
click at [607, 444] on span "сметаной" at bounding box center [584, 451] width 53 height 15
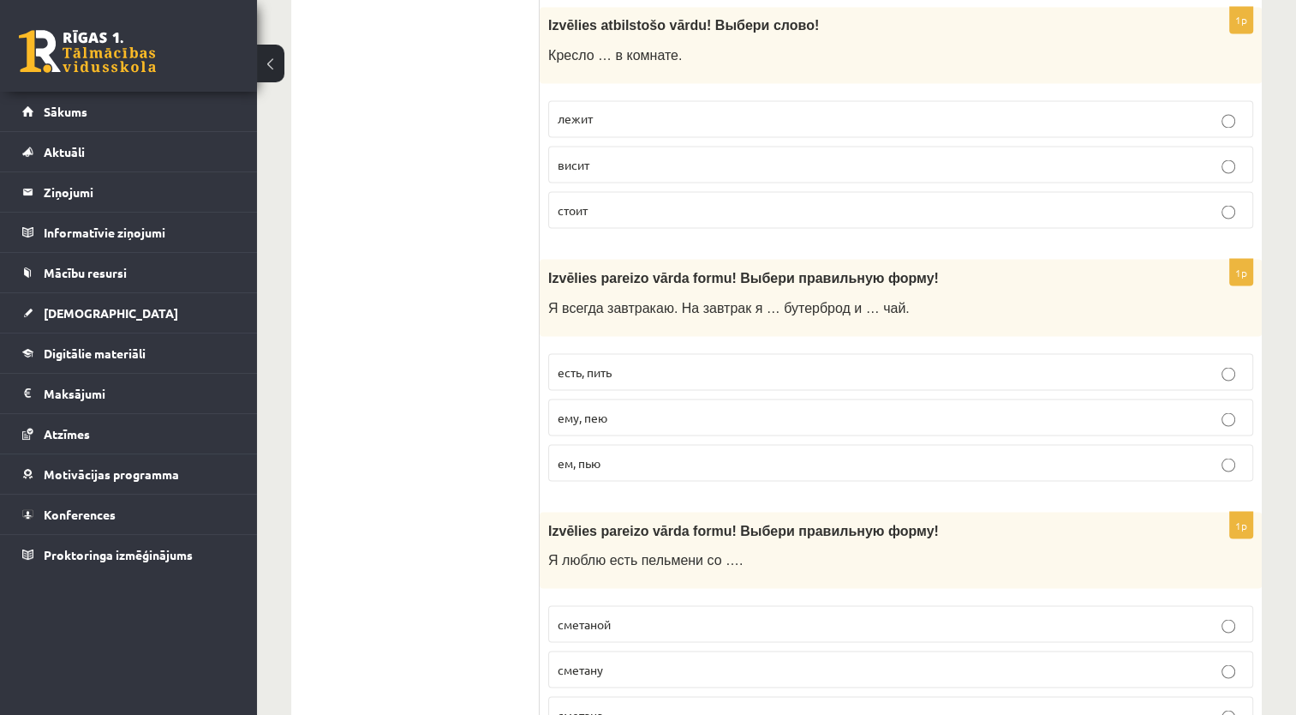
scroll to position [3091, 0]
click at [673, 453] on p "ем, пью" at bounding box center [901, 462] width 686 height 18
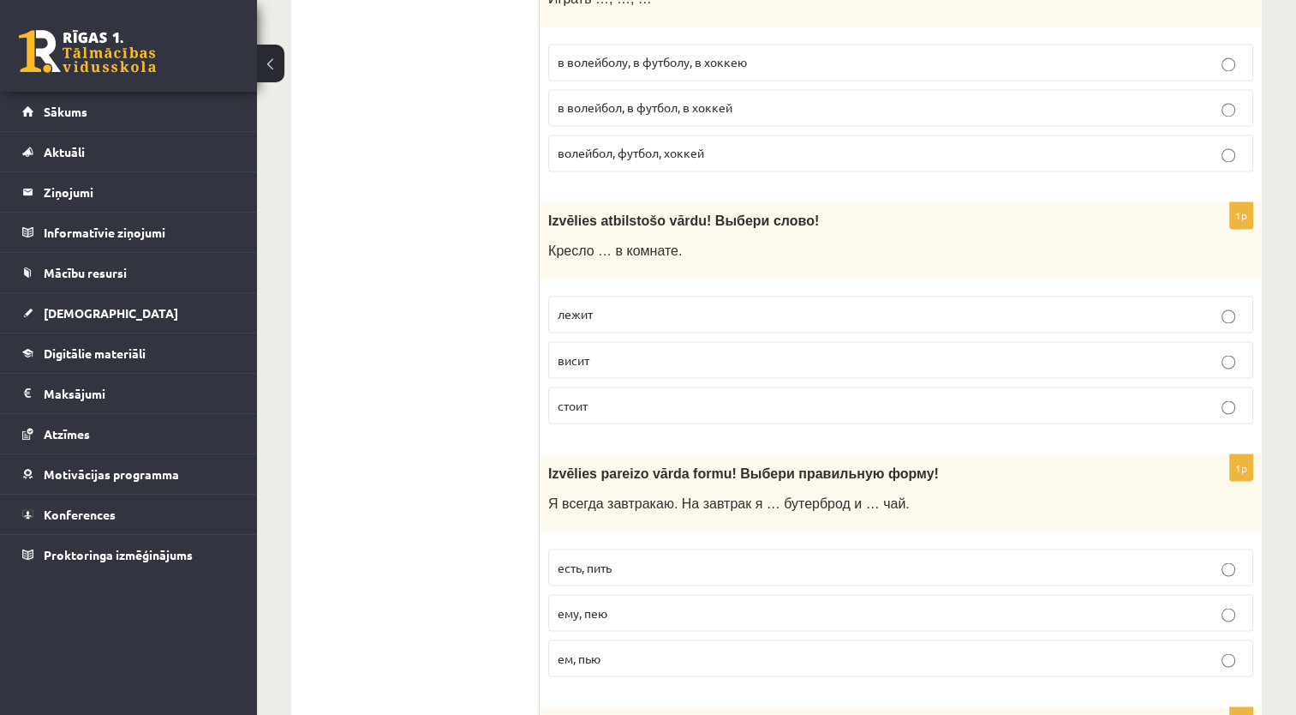
scroll to position [2834, 0]
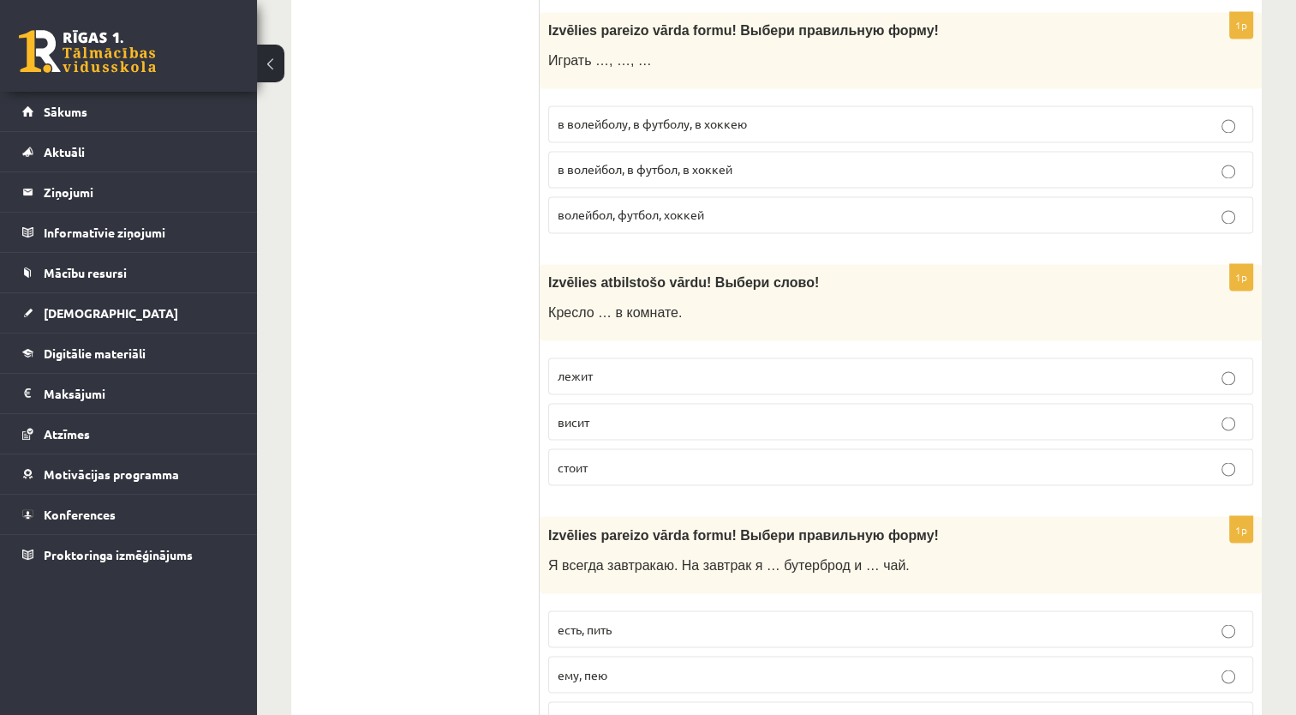
click at [595, 382] on label "лежит" at bounding box center [900, 375] width 705 height 37
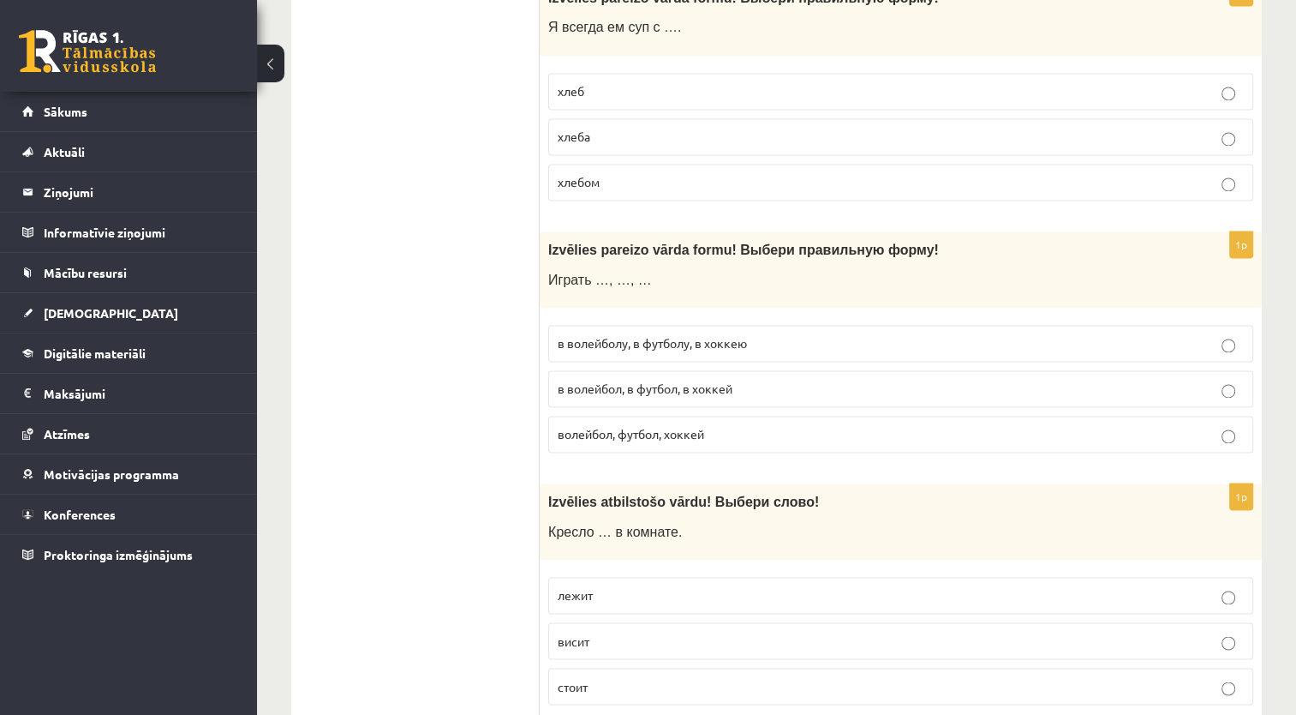
scroll to position [2577, 0]
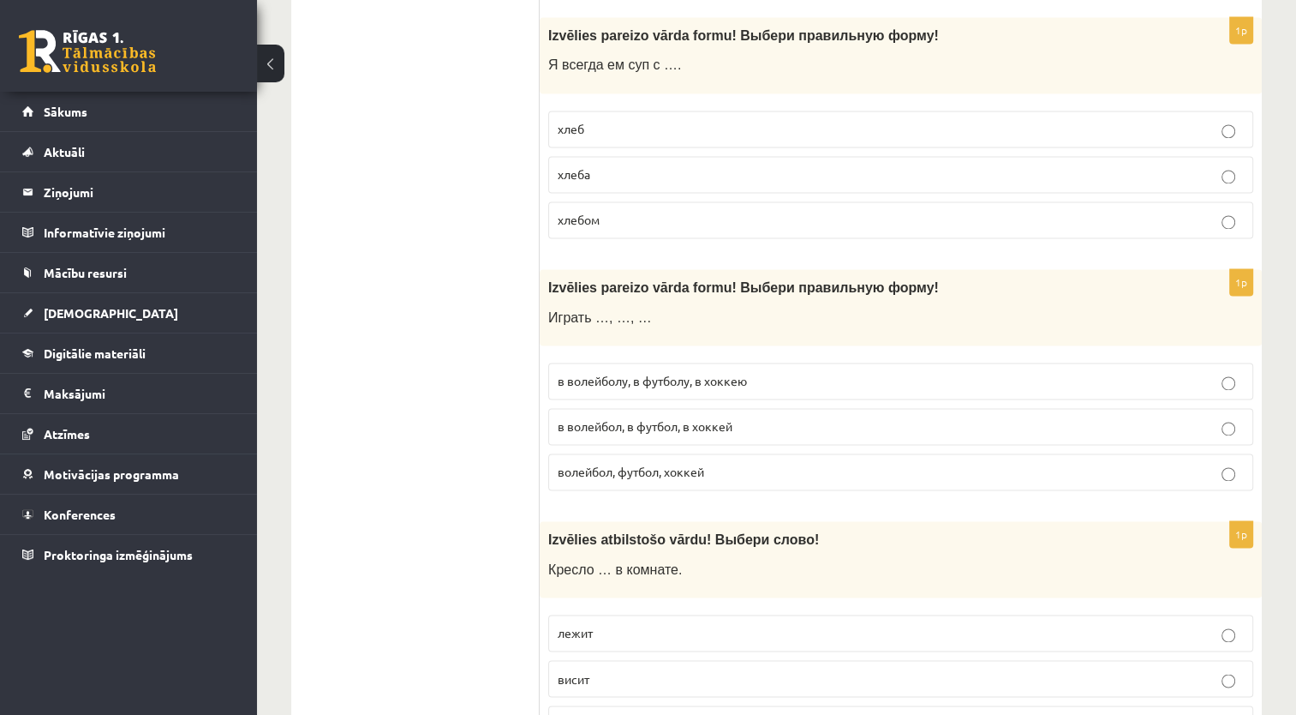
click at [620, 381] on span "в волейболу, в футболу, в хоккею" at bounding box center [652, 380] width 189 height 15
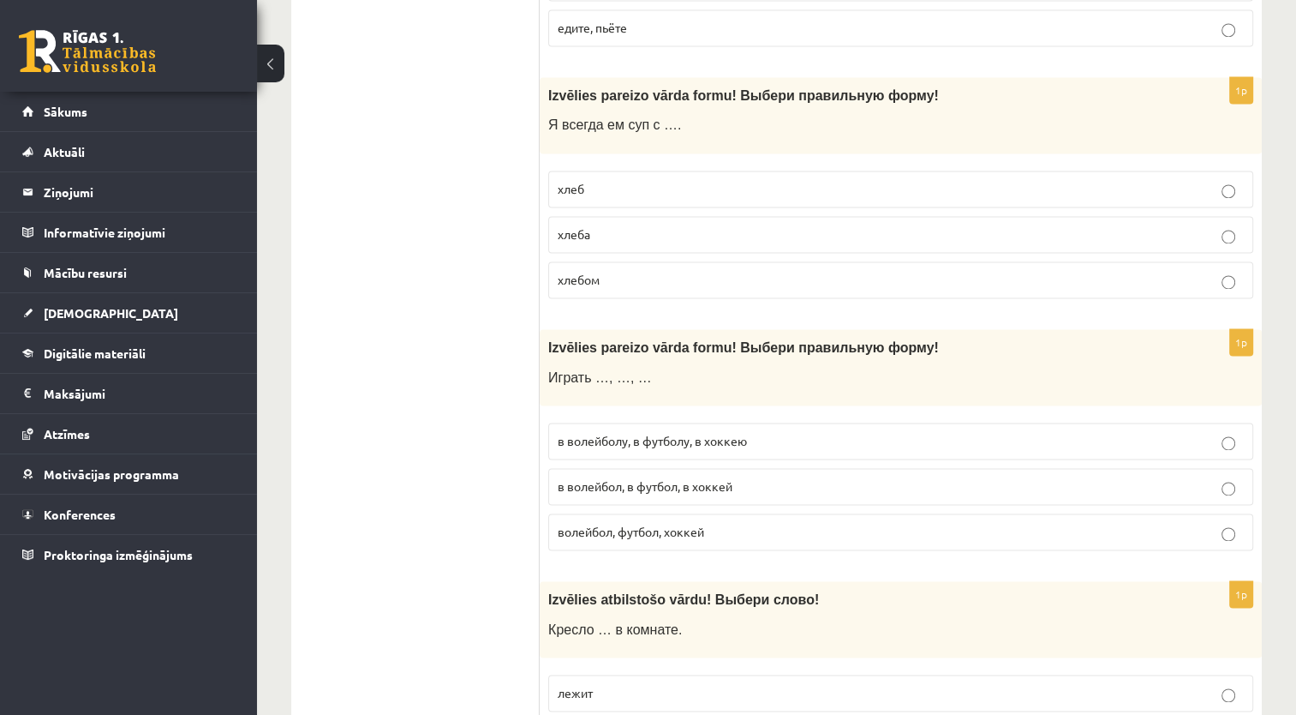
scroll to position [2492, 0]
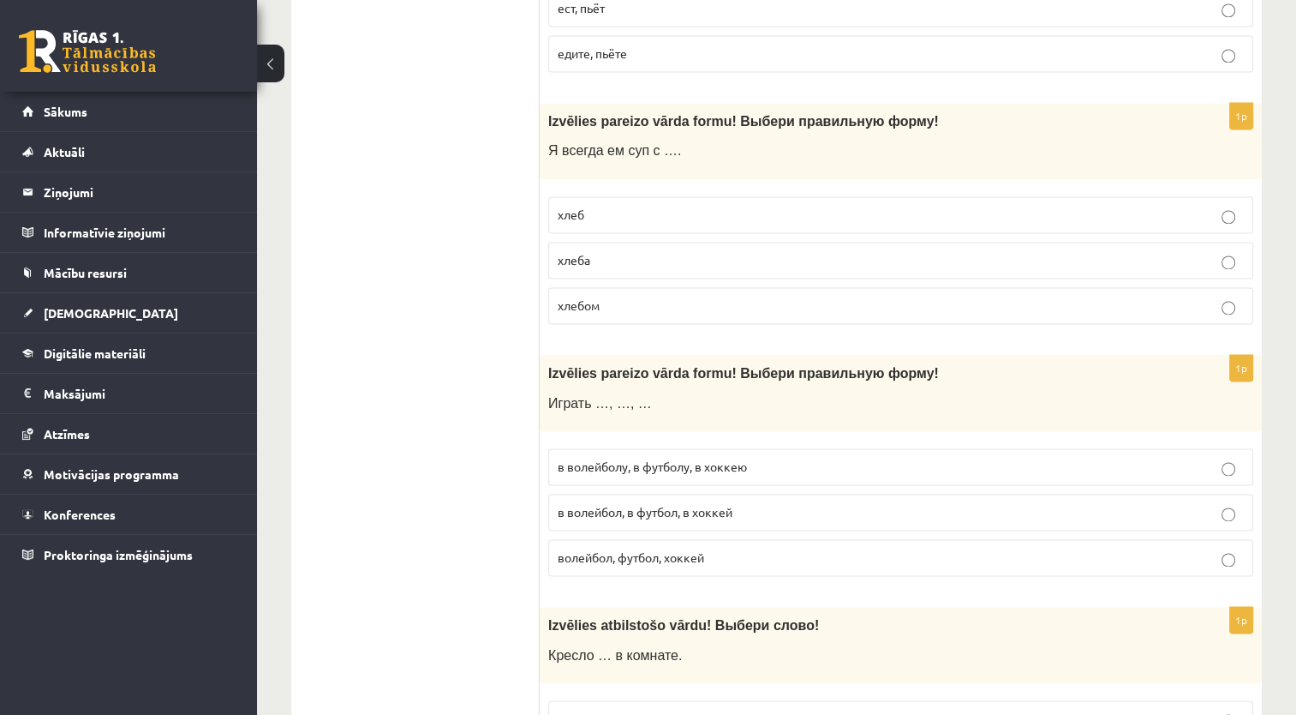
click at [711, 551] on p "волейбол, футбол, хоккей" at bounding box center [901, 557] width 686 height 18
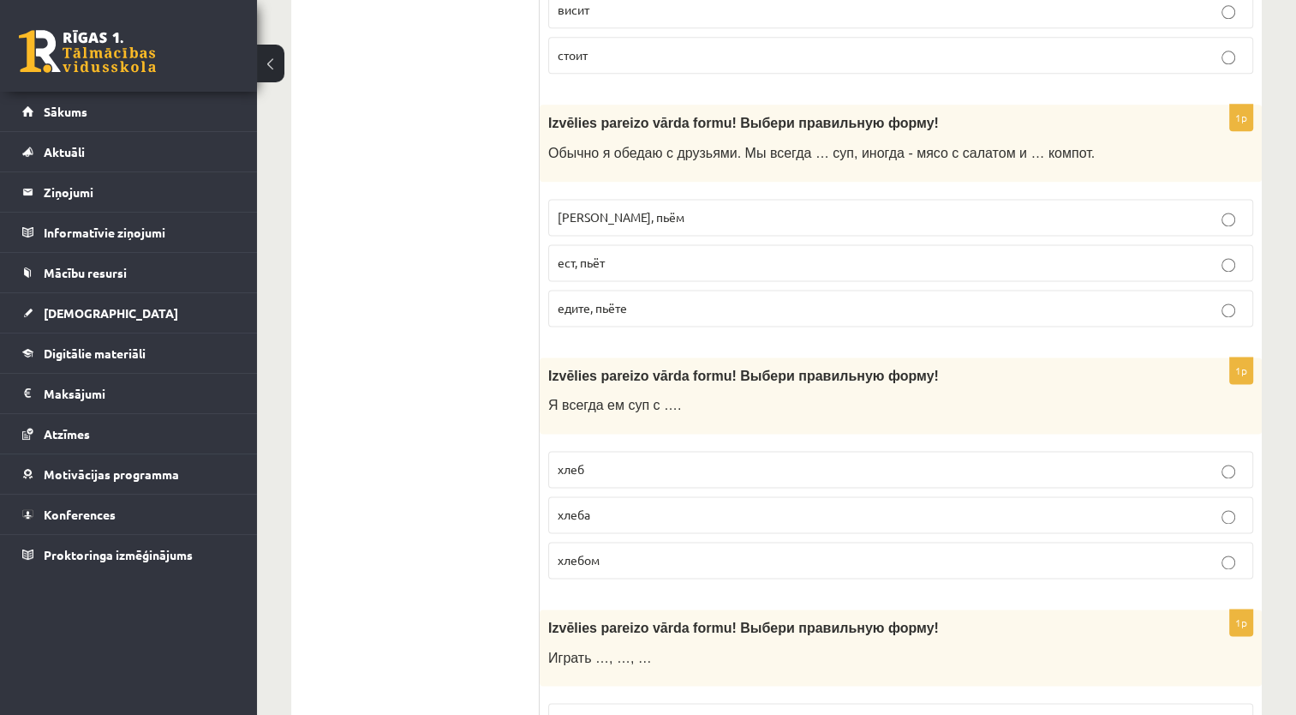
scroll to position [2235, 0]
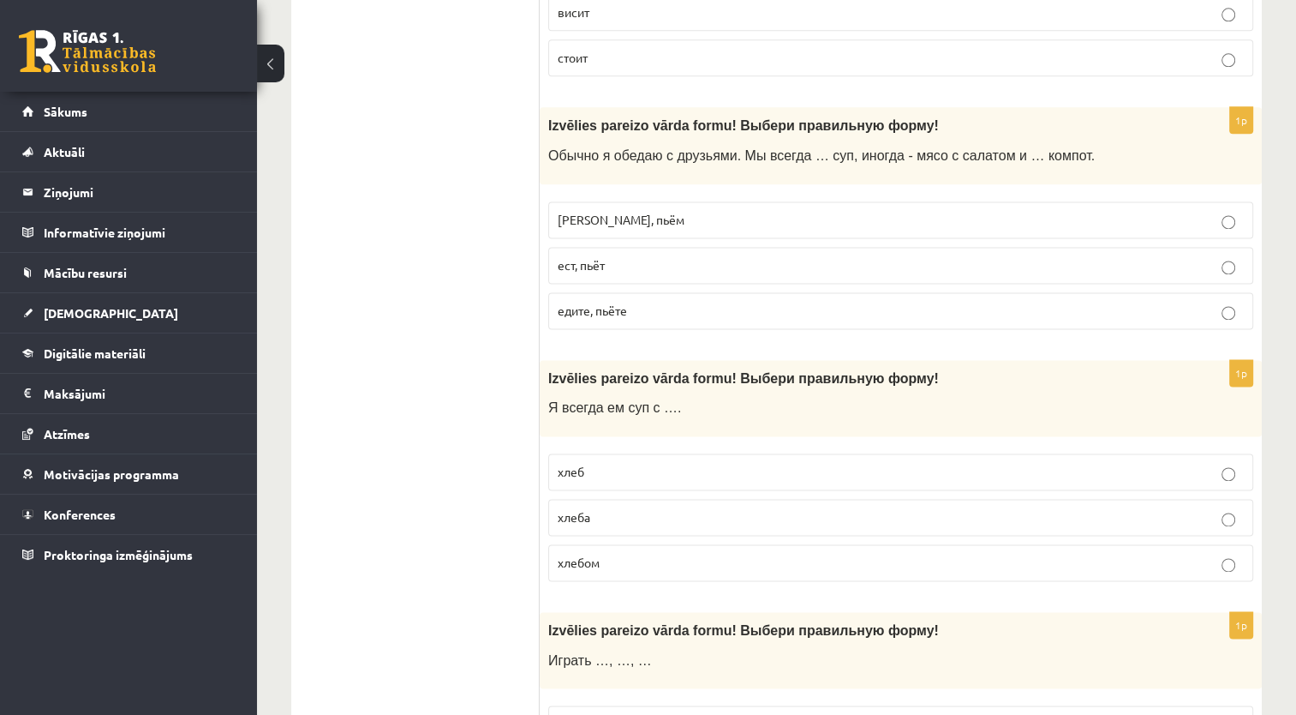
click at [612, 571] on label "хлебом" at bounding box center [900, 562] width 705 height 37
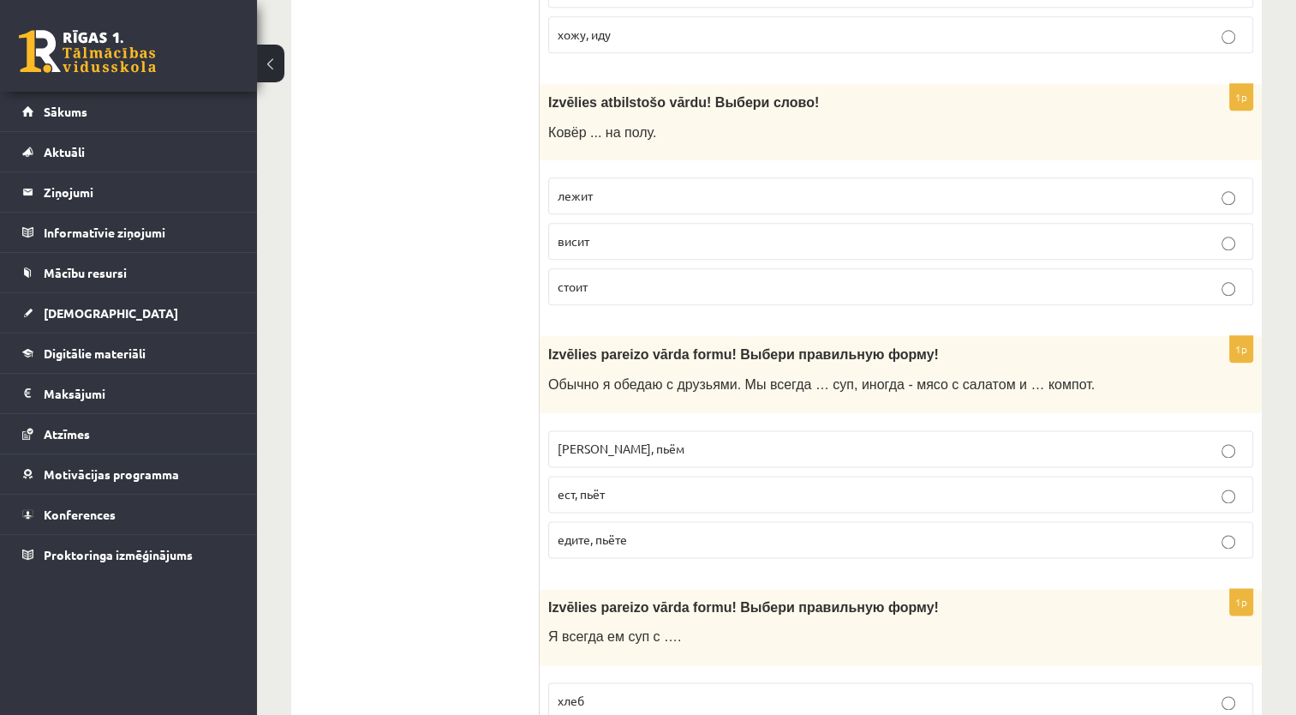
scroll to position [1977, 0]
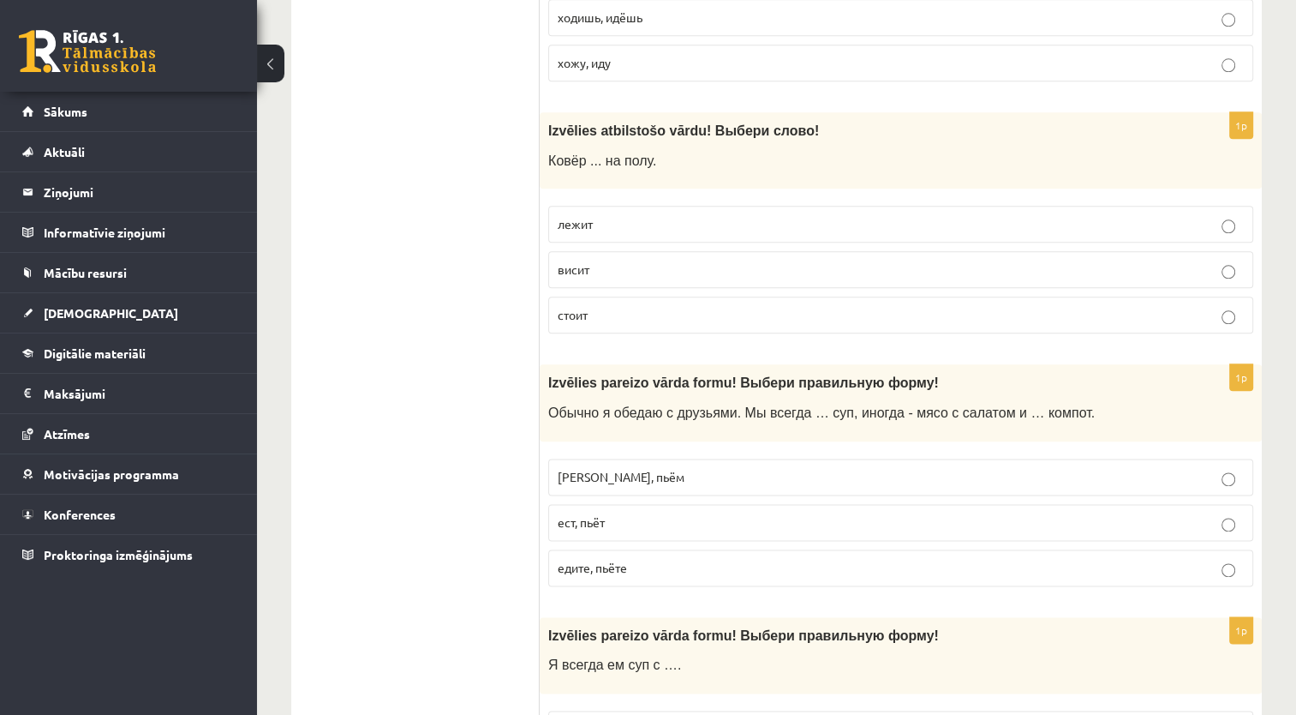
click at [675, 471] on p "едим, пьём" at bounding box center [901, 477] width 686 height 18
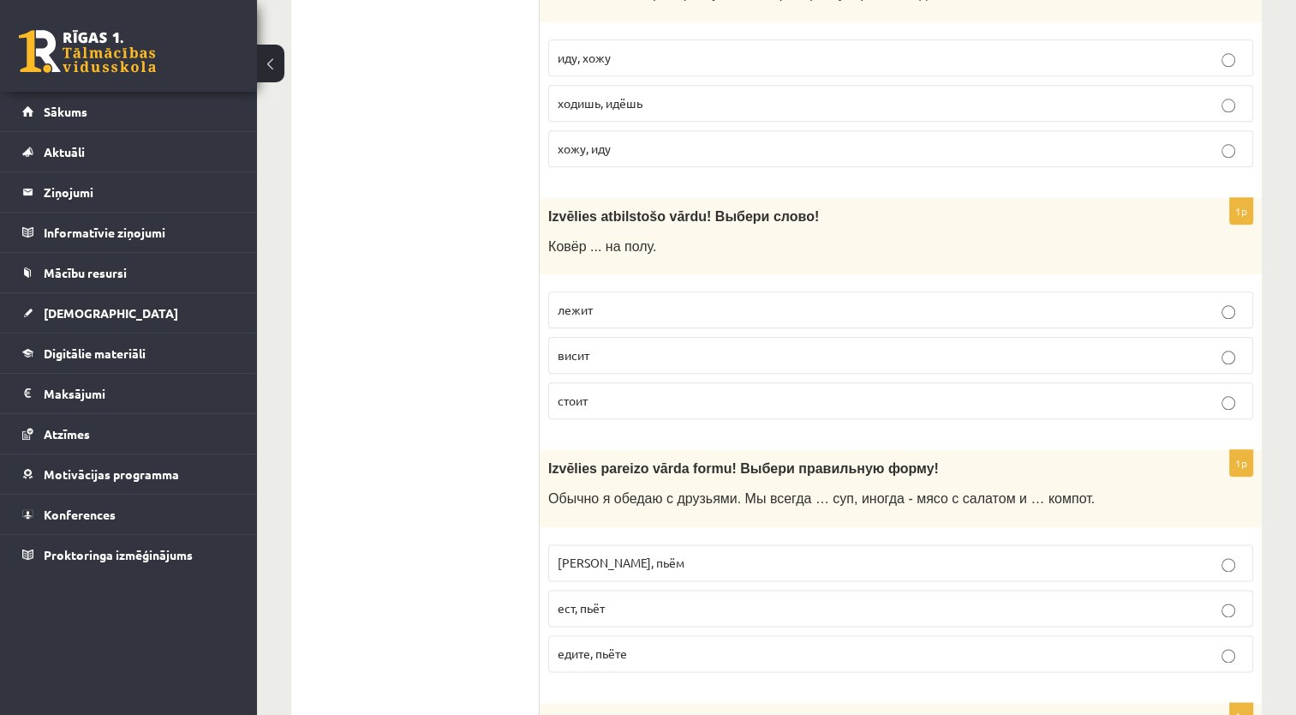
scroll to position [1806, 0]
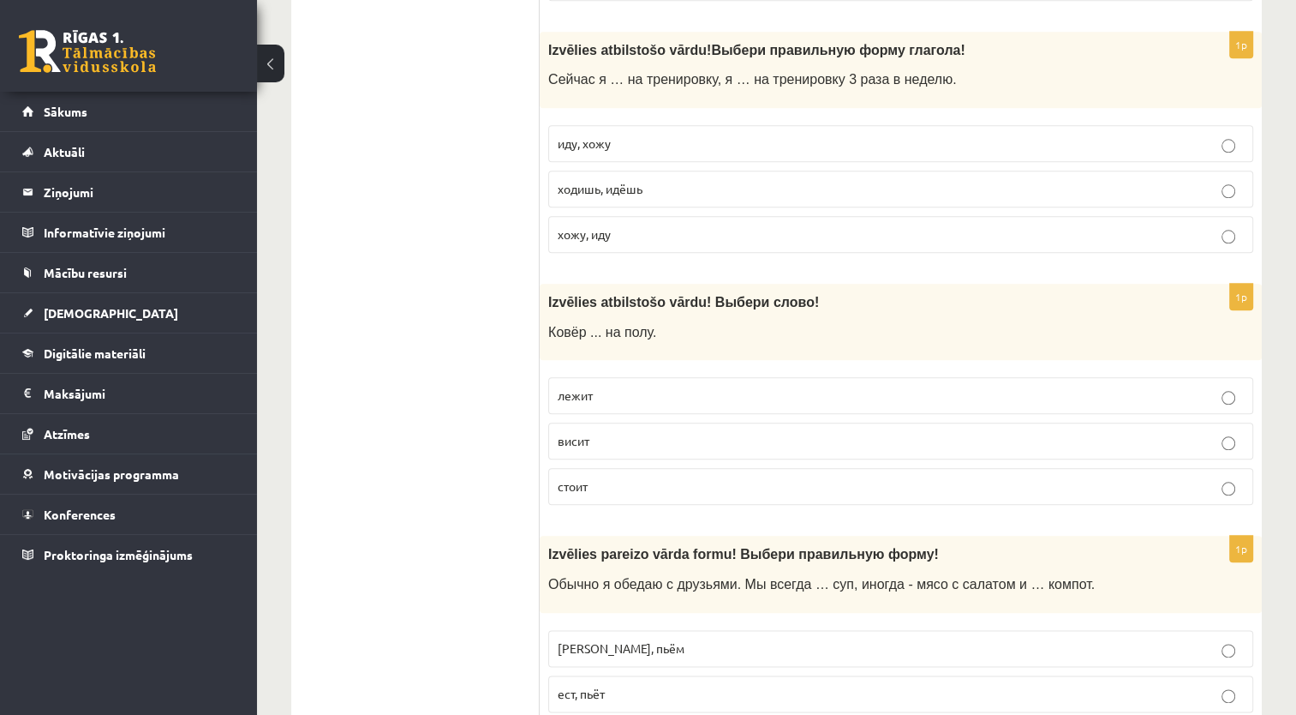
click at [610, 395] on p "лежит" at bounding box center [901, 395] width 686 height 18
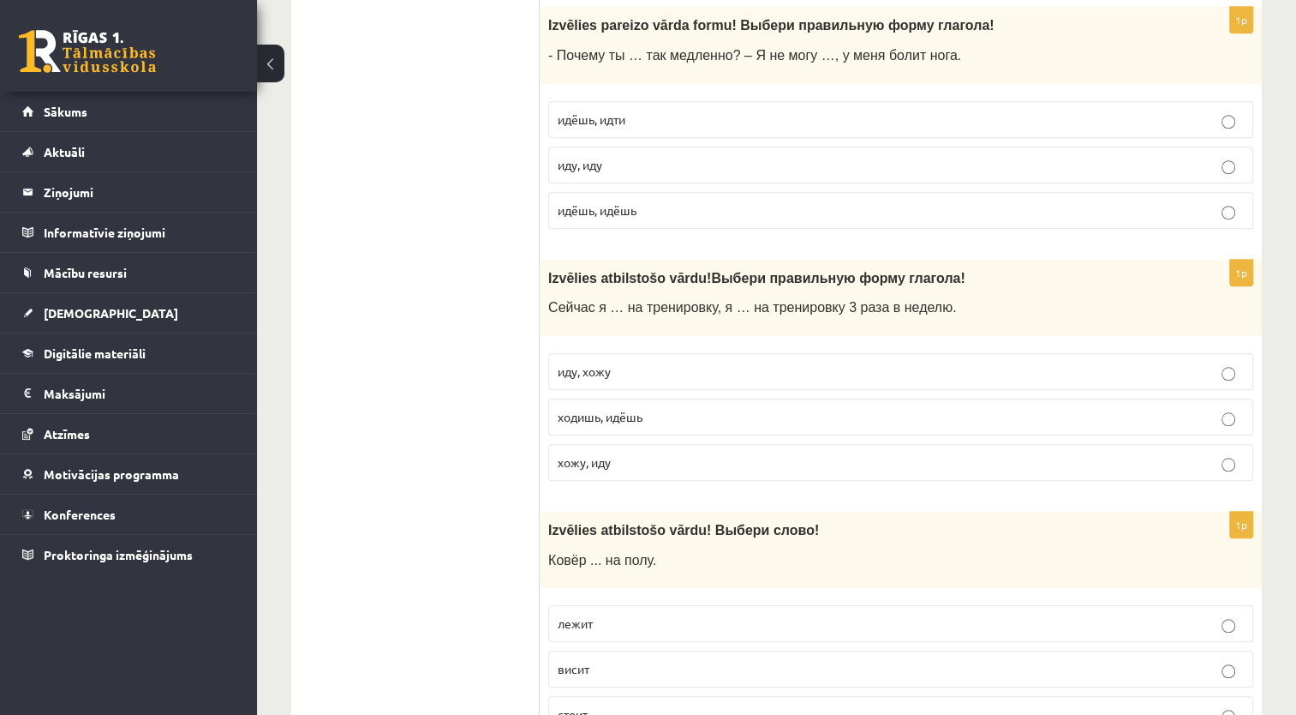
scroll to position [1549, 0]
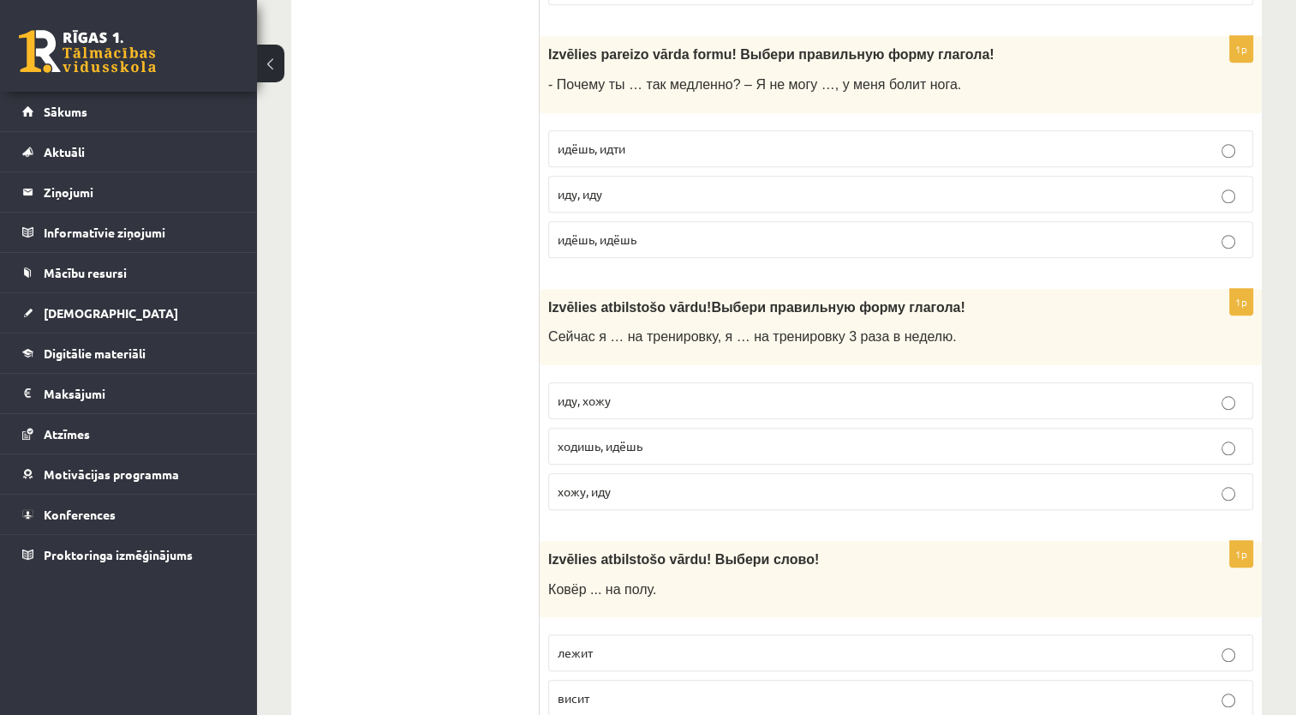
click at [632, 394] on p "иду, хожу" at bounding box center [901, 401] width 686 height 18
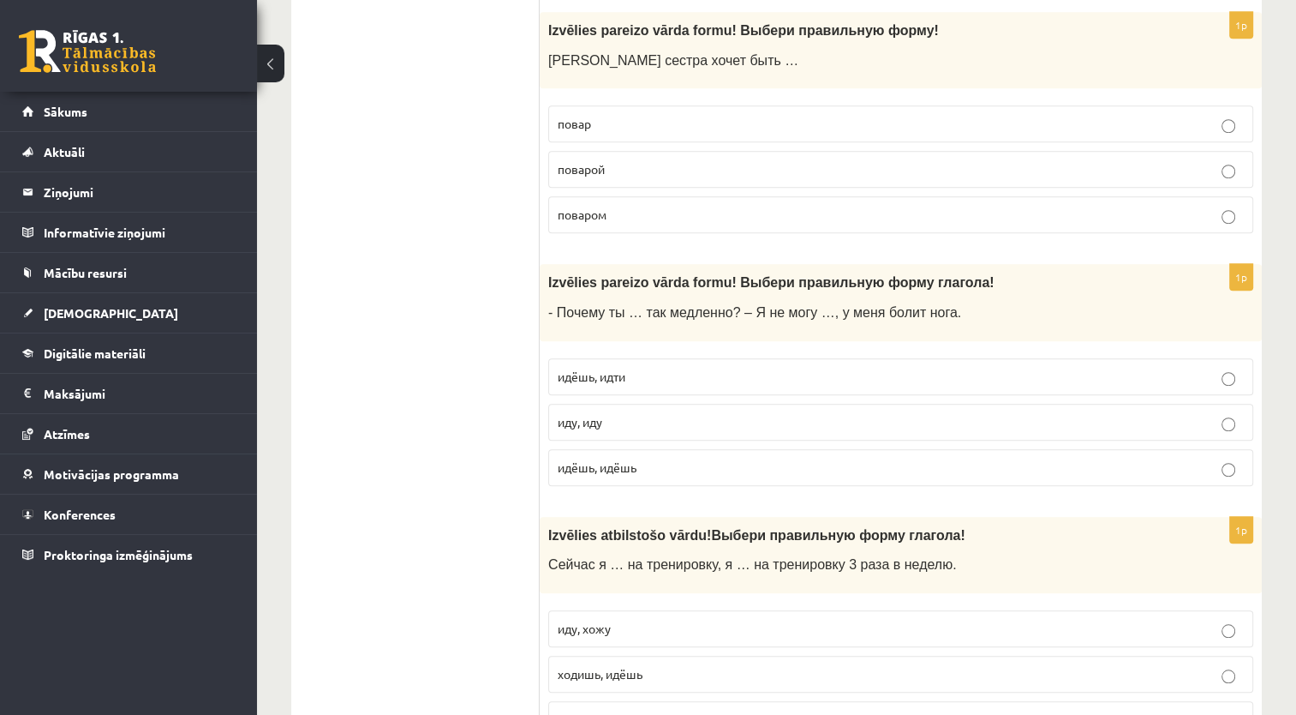
scroll to position [1292, 0]
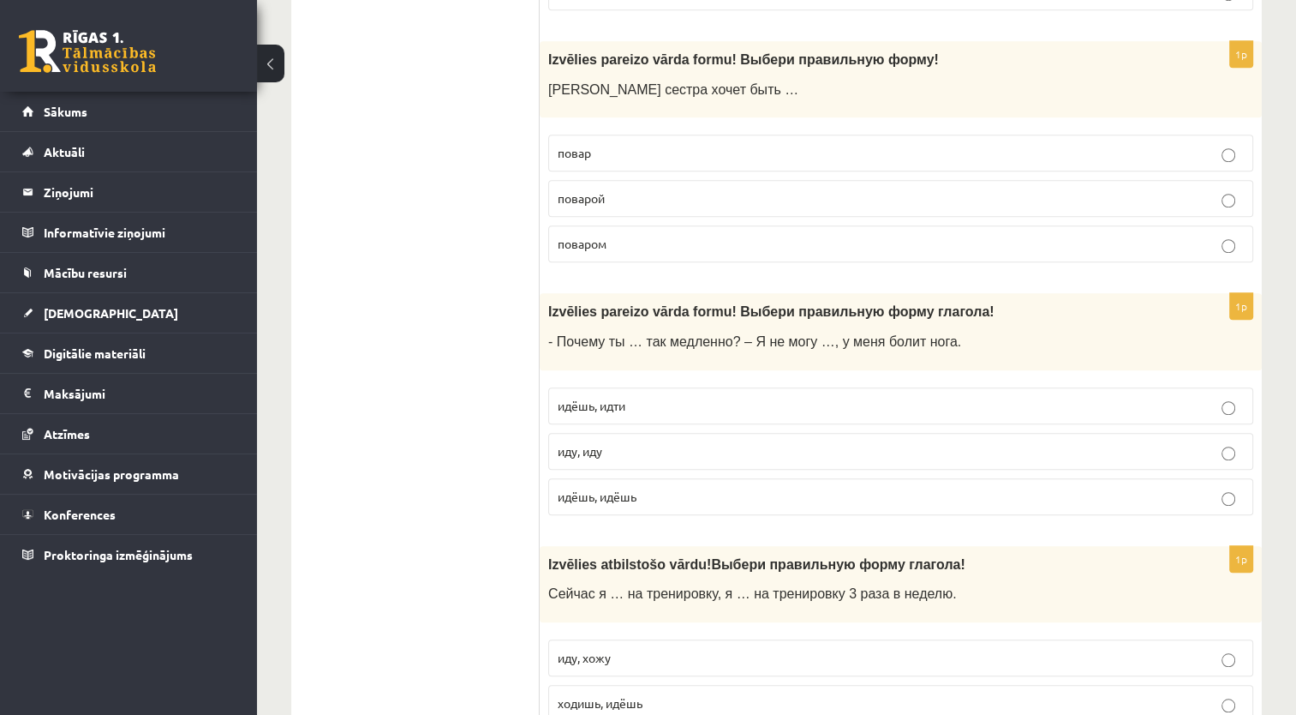
click at [661, 399] on p "идёшь, идти" at bounding box center [901, 406] width 686 height 18
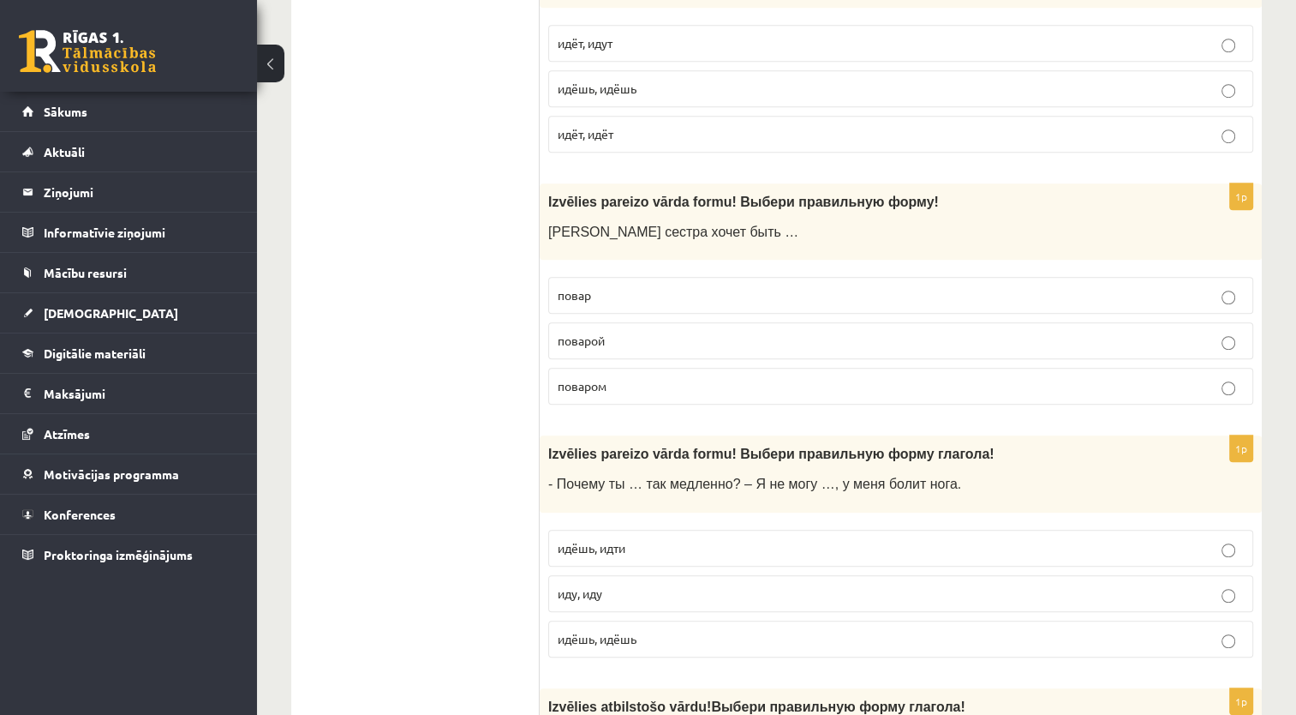
scroll to position [1121, 0]
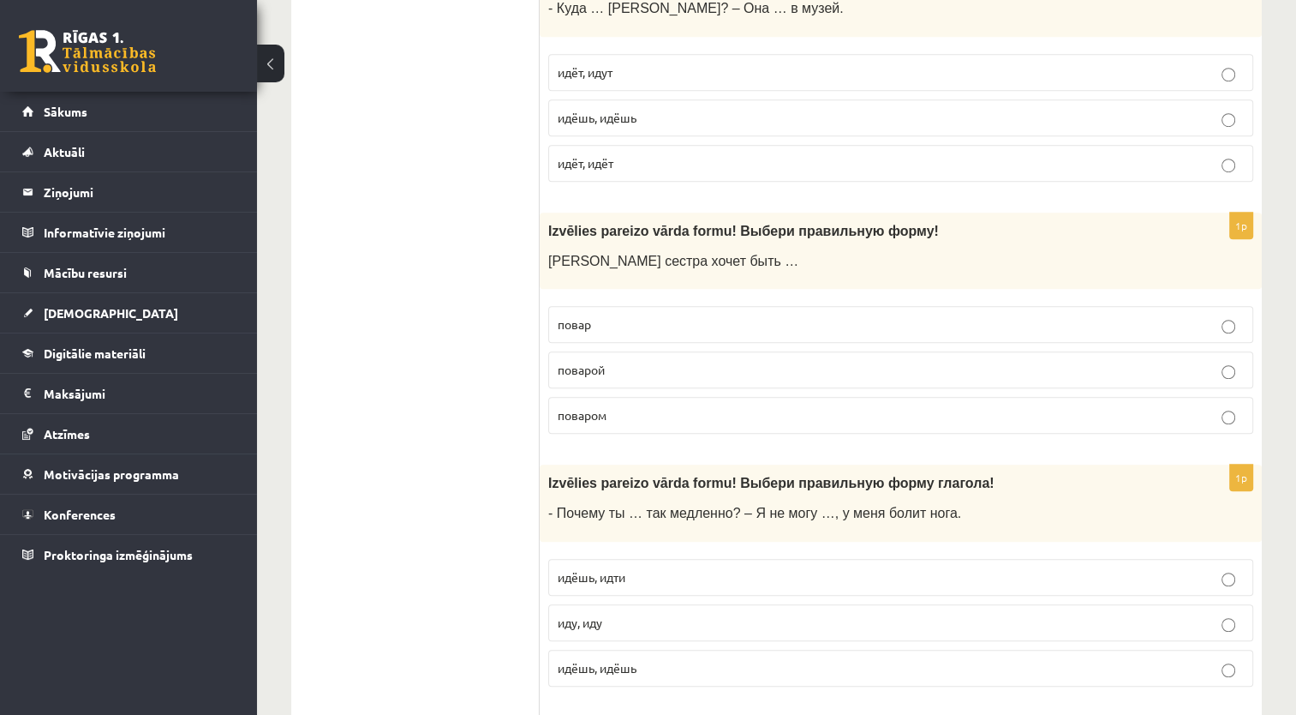
click at [628, 413] on p "поваром" at bounding box center [901, 415] width 686 height 18
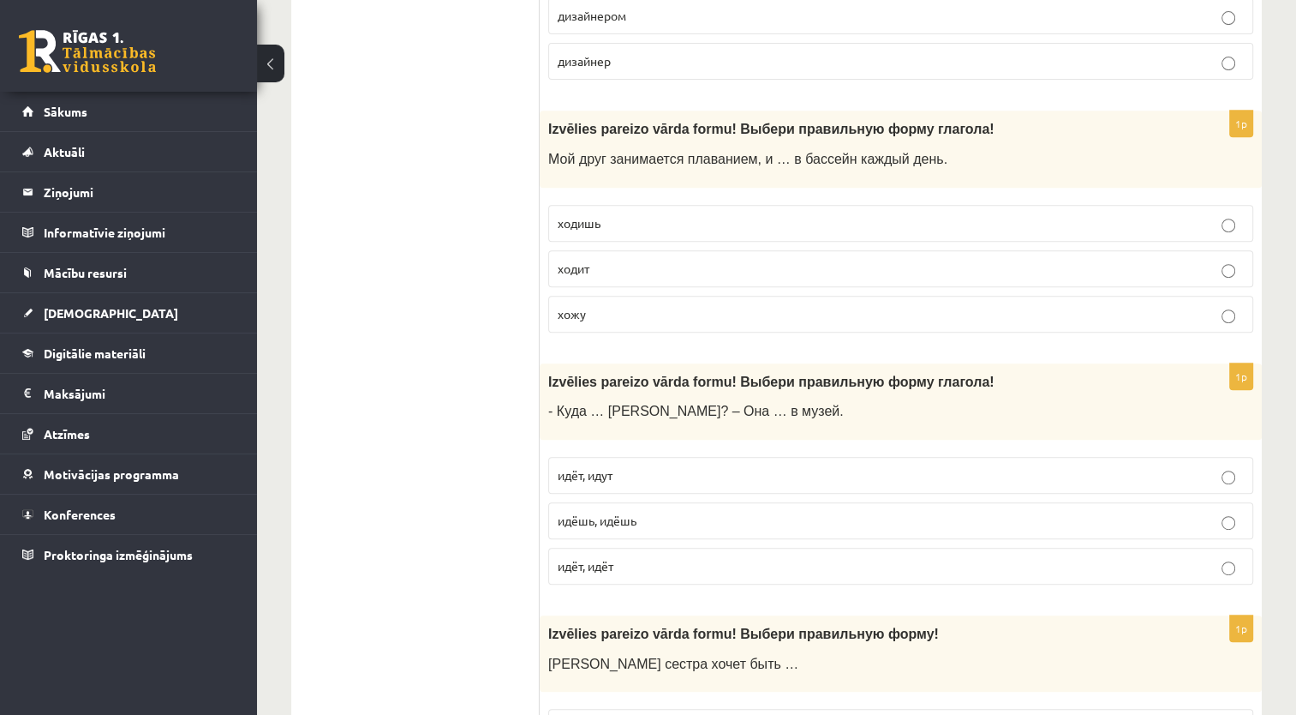
scroll to position [692, 0]
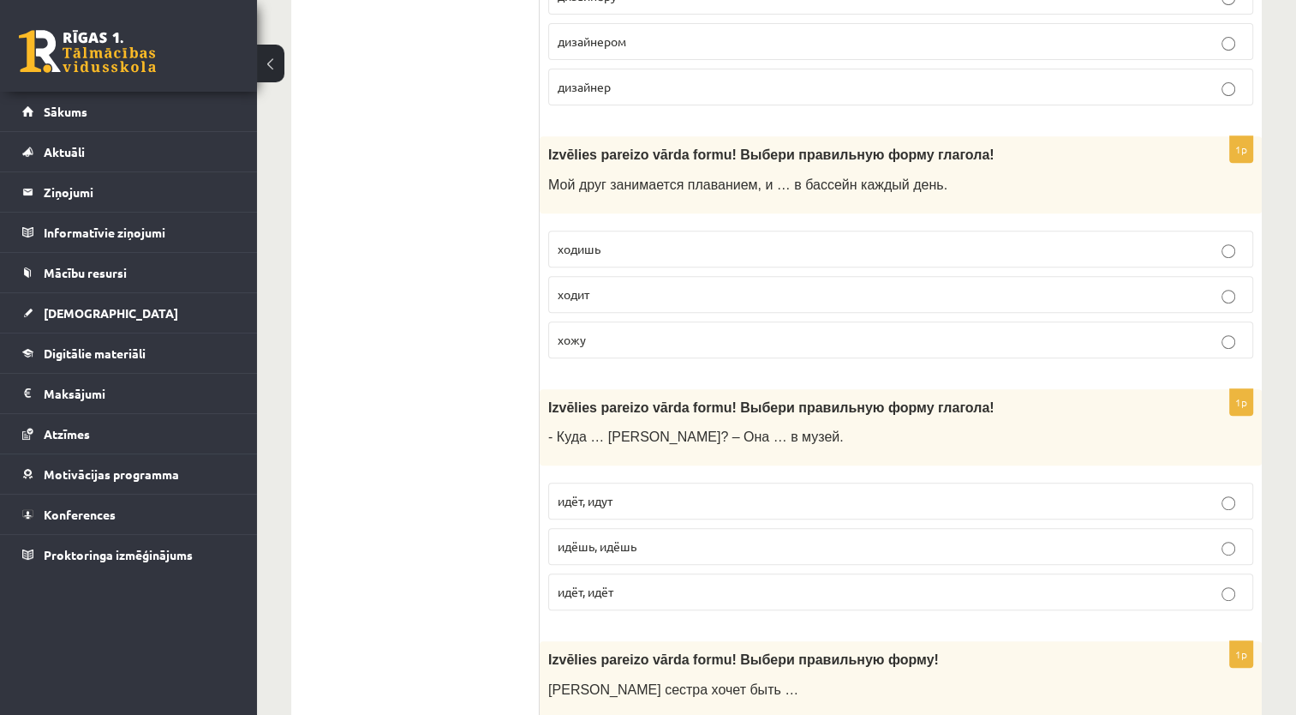
click at [626, 592] on p "идёт, идёт" at bounding box center [901, 592] width 686 height 18
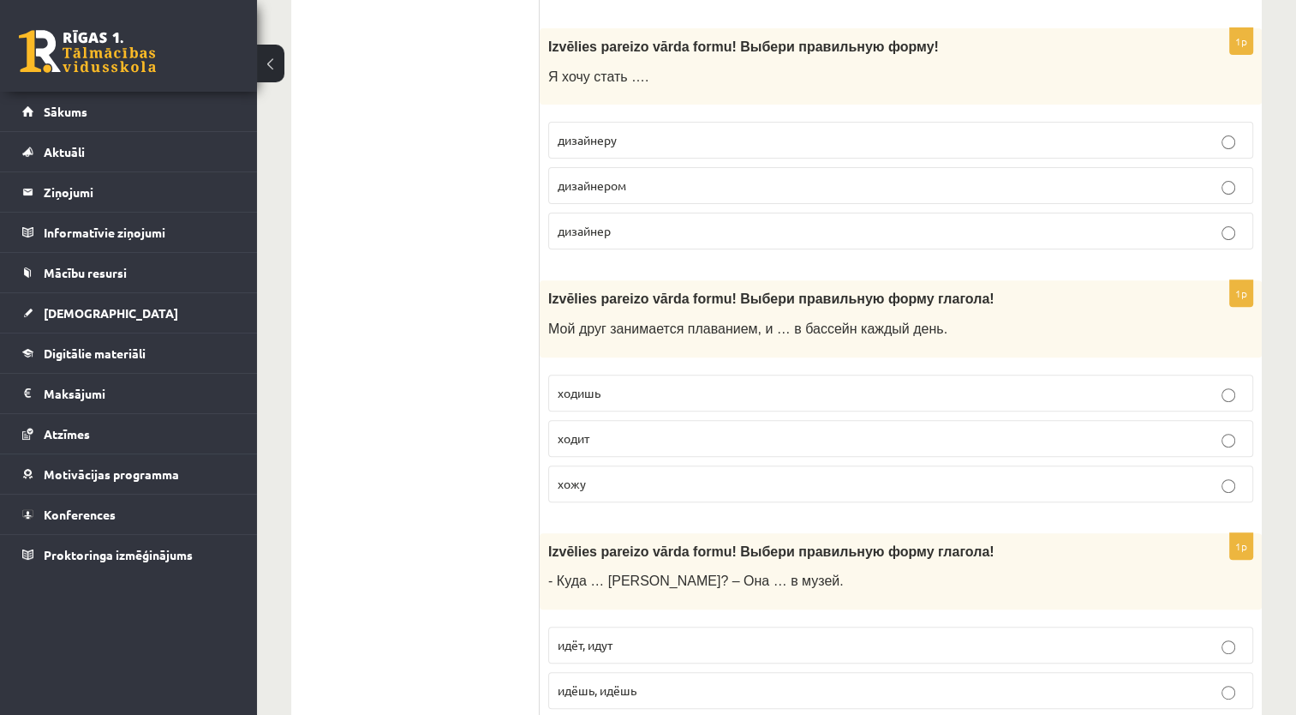
scroll to position [521, 0]
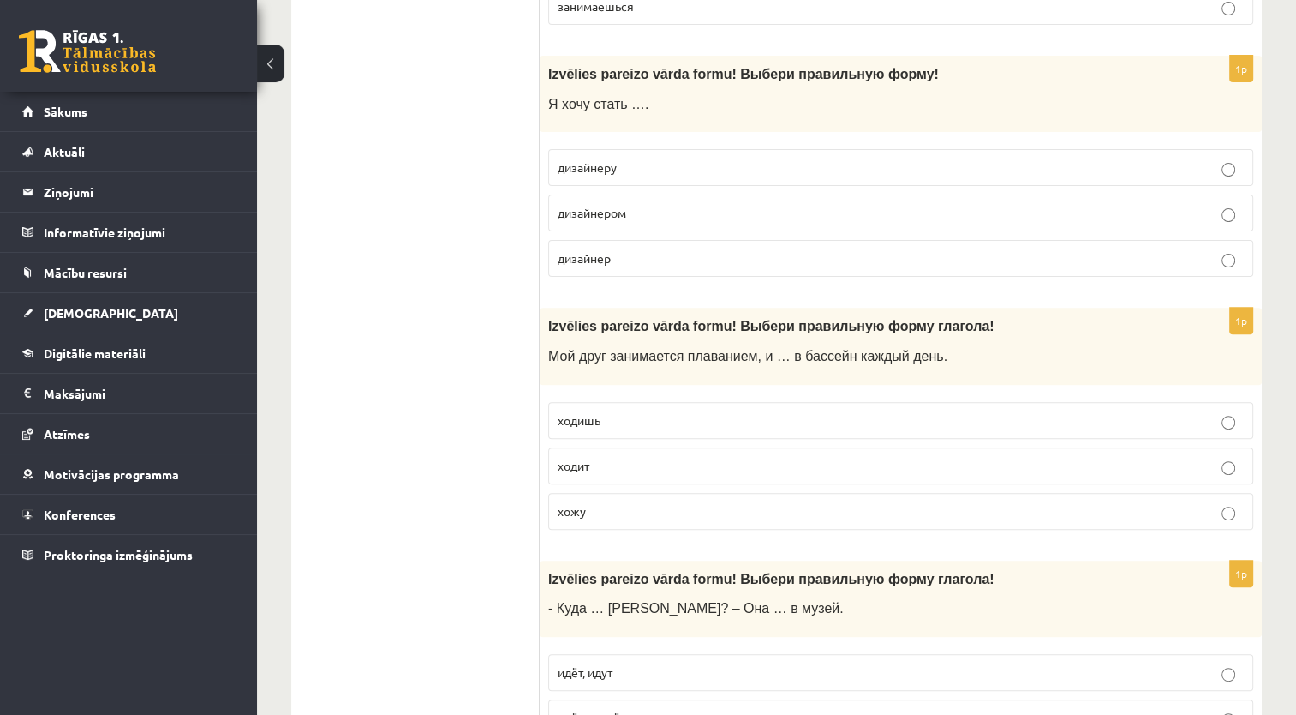
click at [651, 470] on p "ходит" at bounding box center [901, 466] width 686 height 18
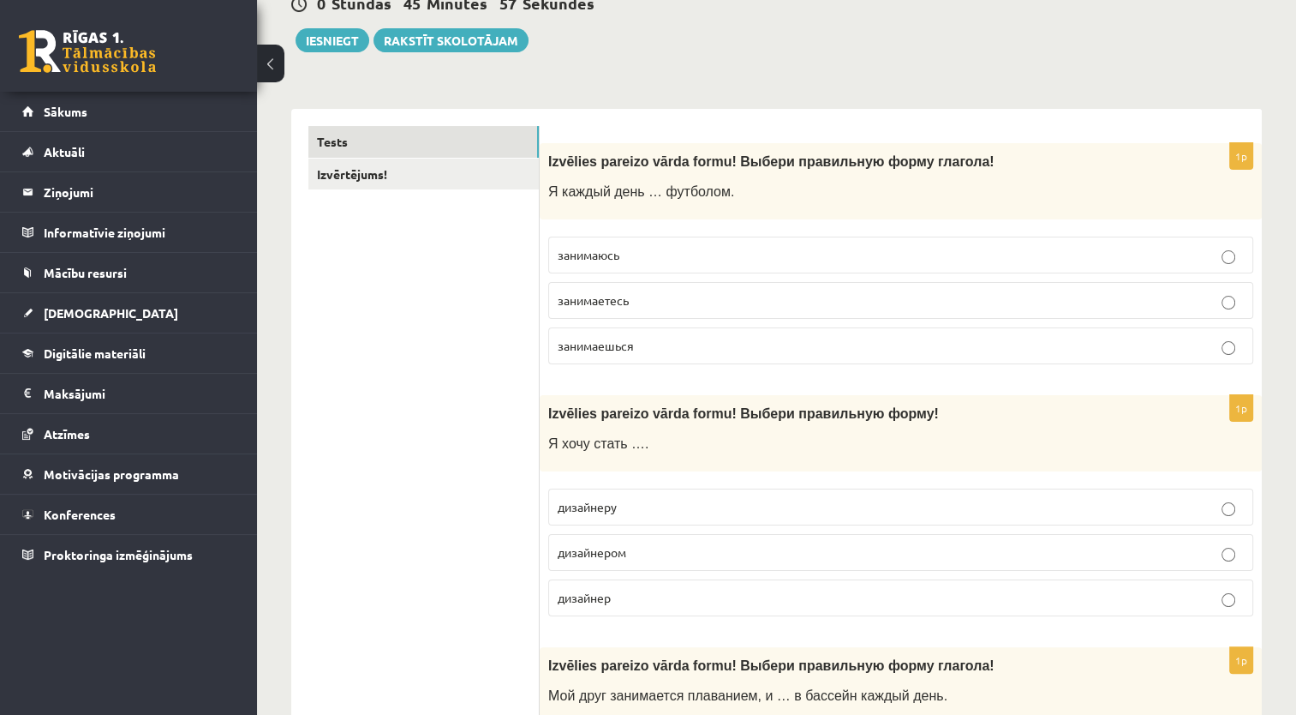
scroll to position [178, 0]
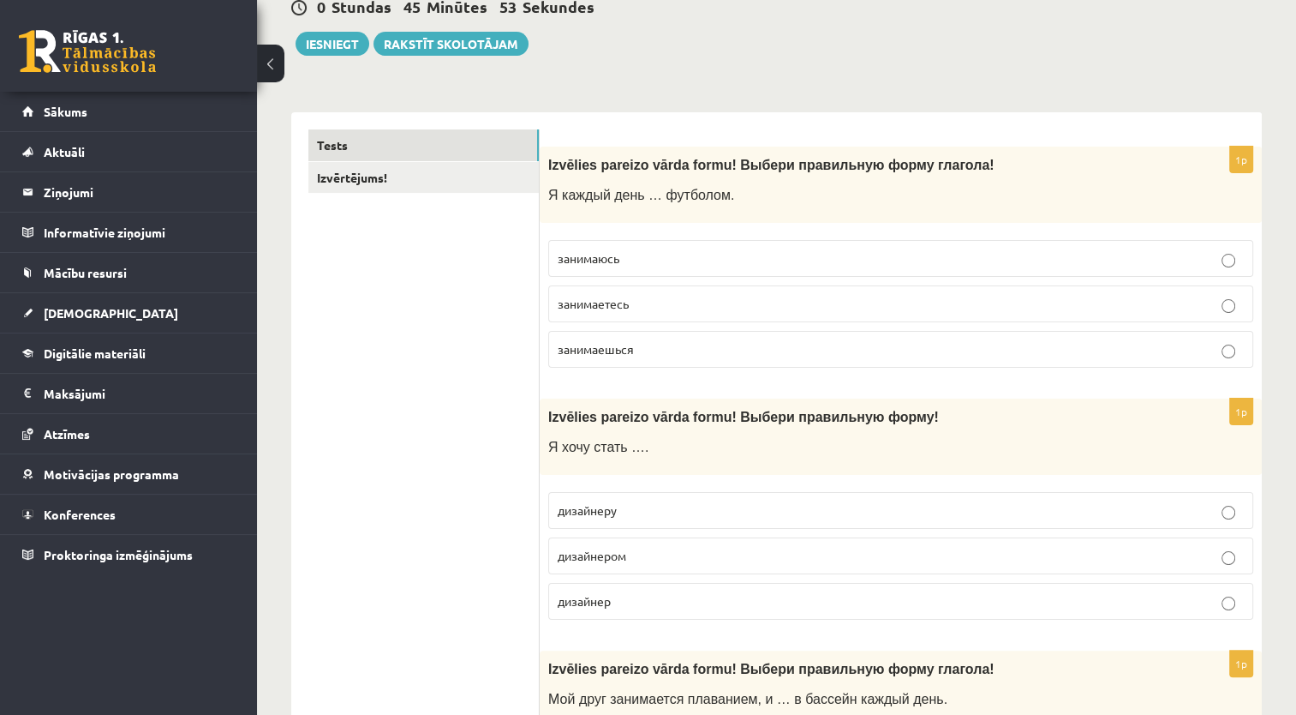
click at [628, 559] on p "дизайнером" at bounding box center [901, 556] width 686 height 18
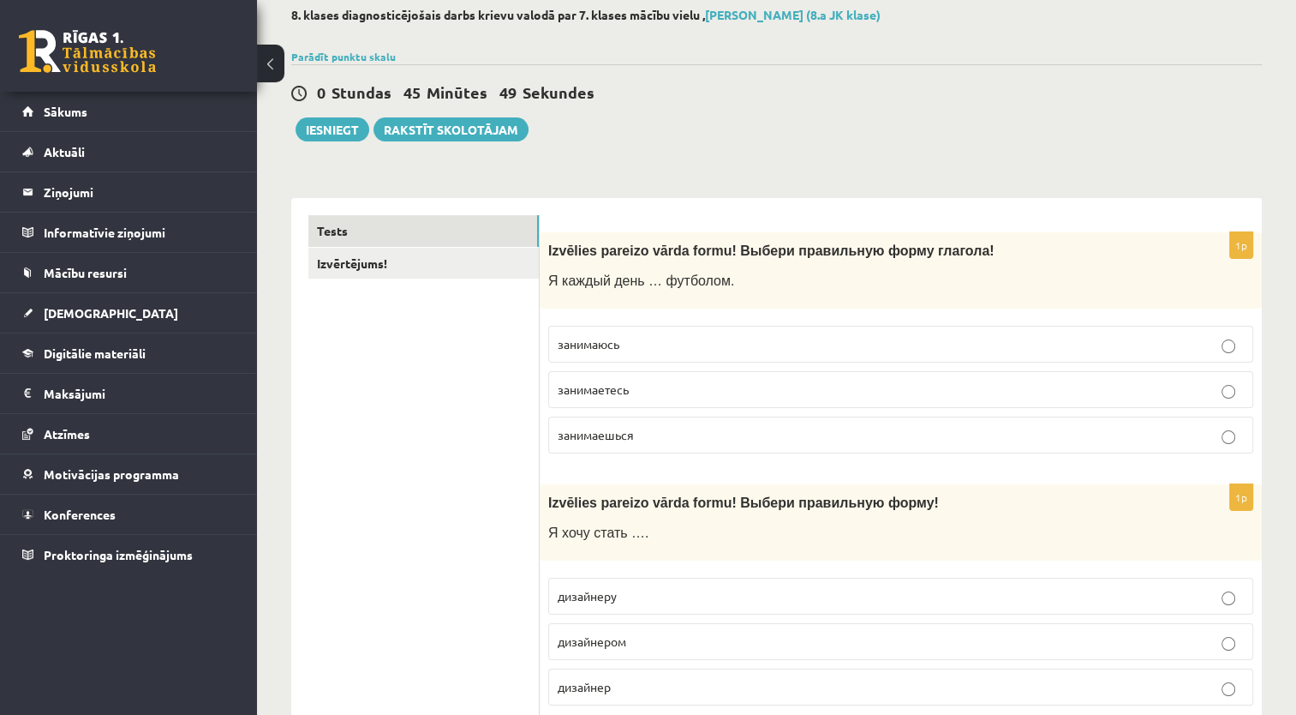
click at [630, 337] on p "занимаюсь" at bounding box center [901, 344] width 686 height 18
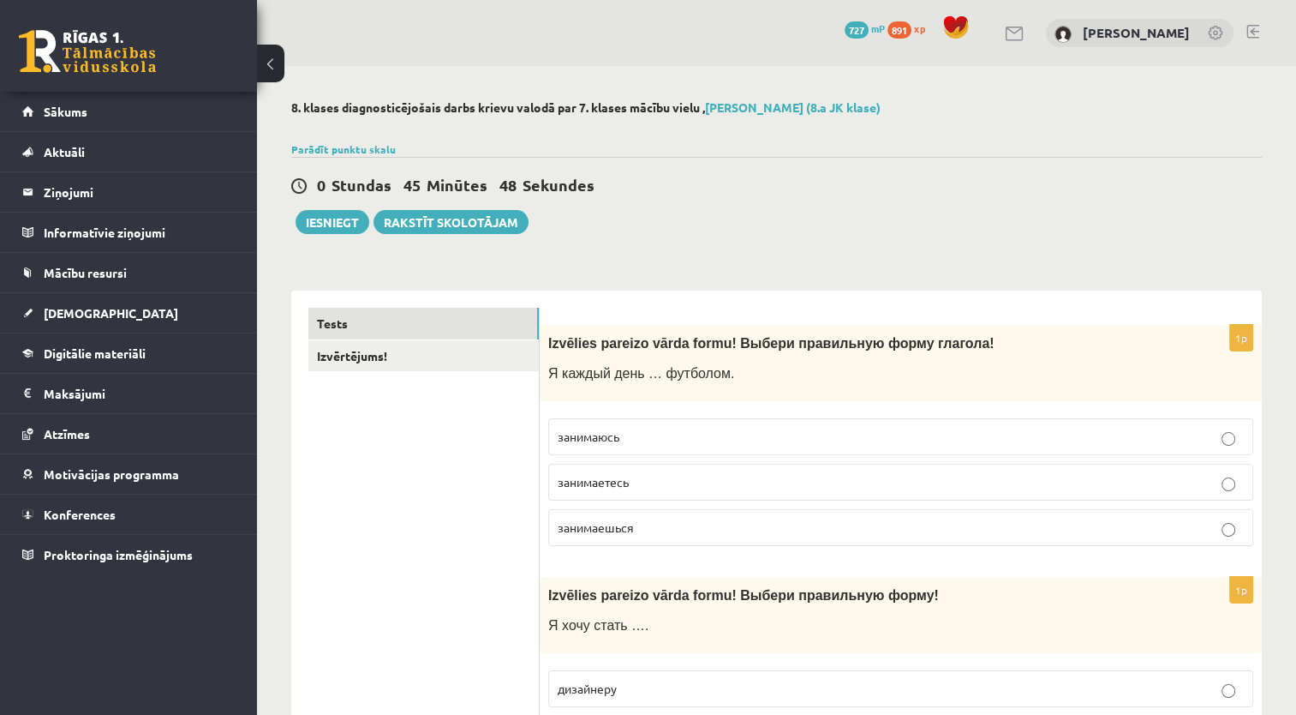
scroll to position [0, 0]
click at [356, 218] on button "Iesniegt" at bounding box center [333, 222] width 74 height 24
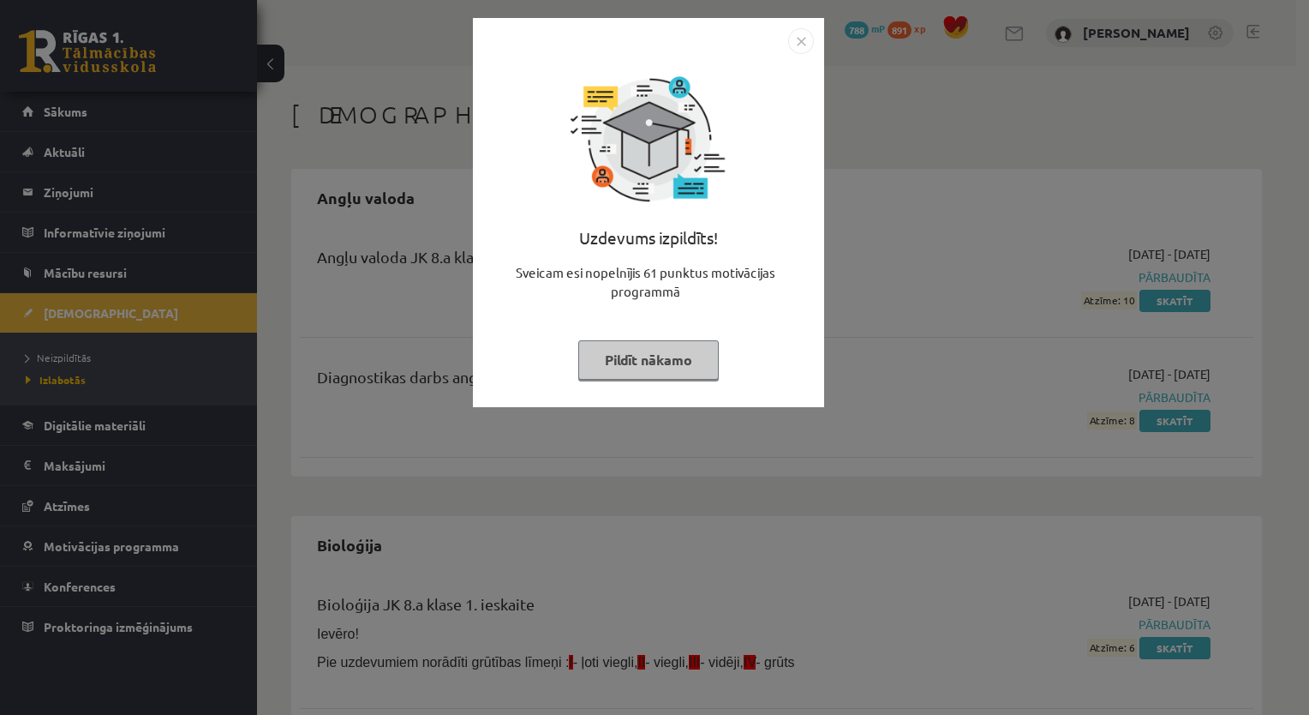
click at [633, 356] on button "Pildīt nākamo" at bounding box center [648, 359] width 141 height 39
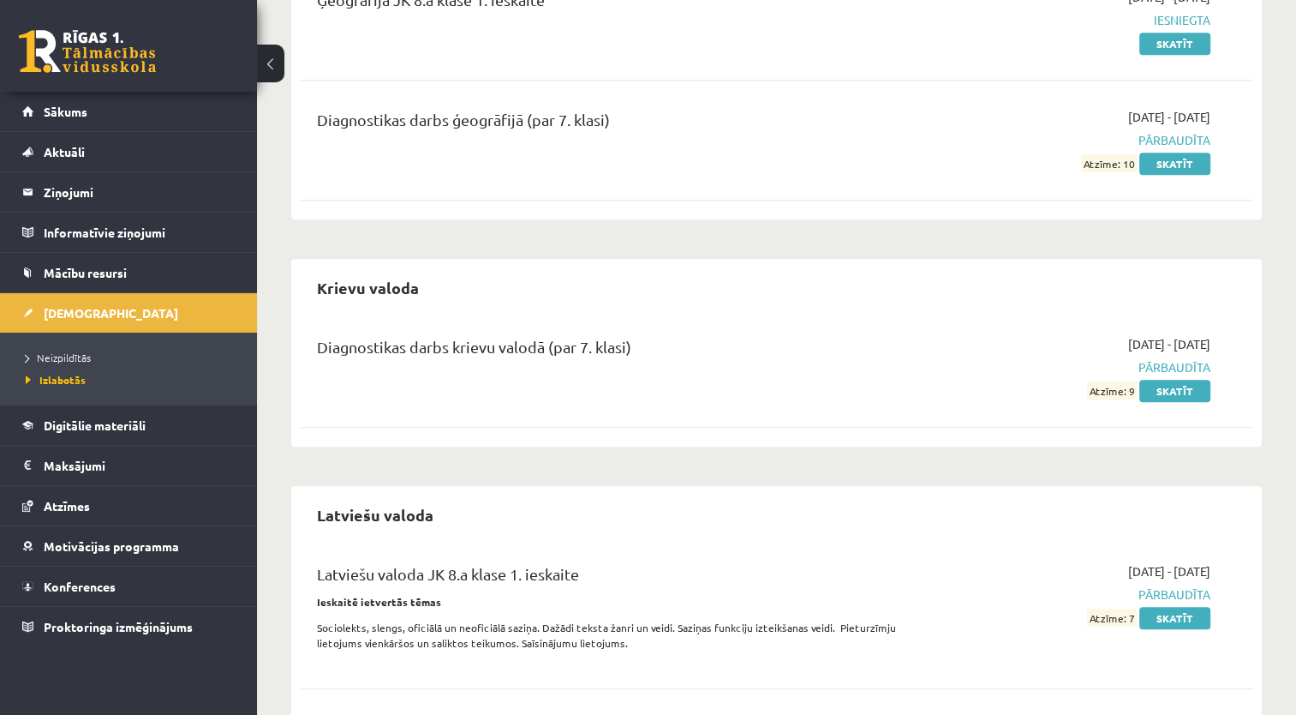
scroll to position [1285, 0]
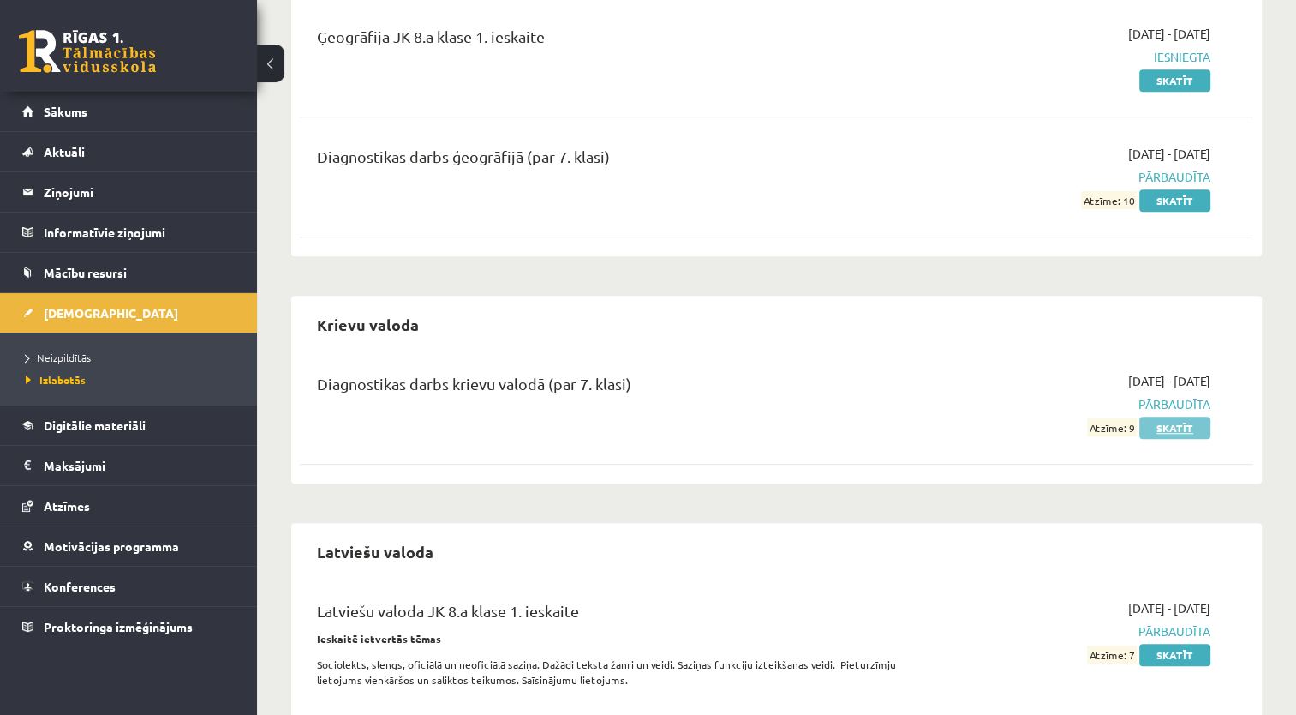
click at [1188, 422] on link "Skatīt" at bounding box center [1175, 427] width 71 height 22
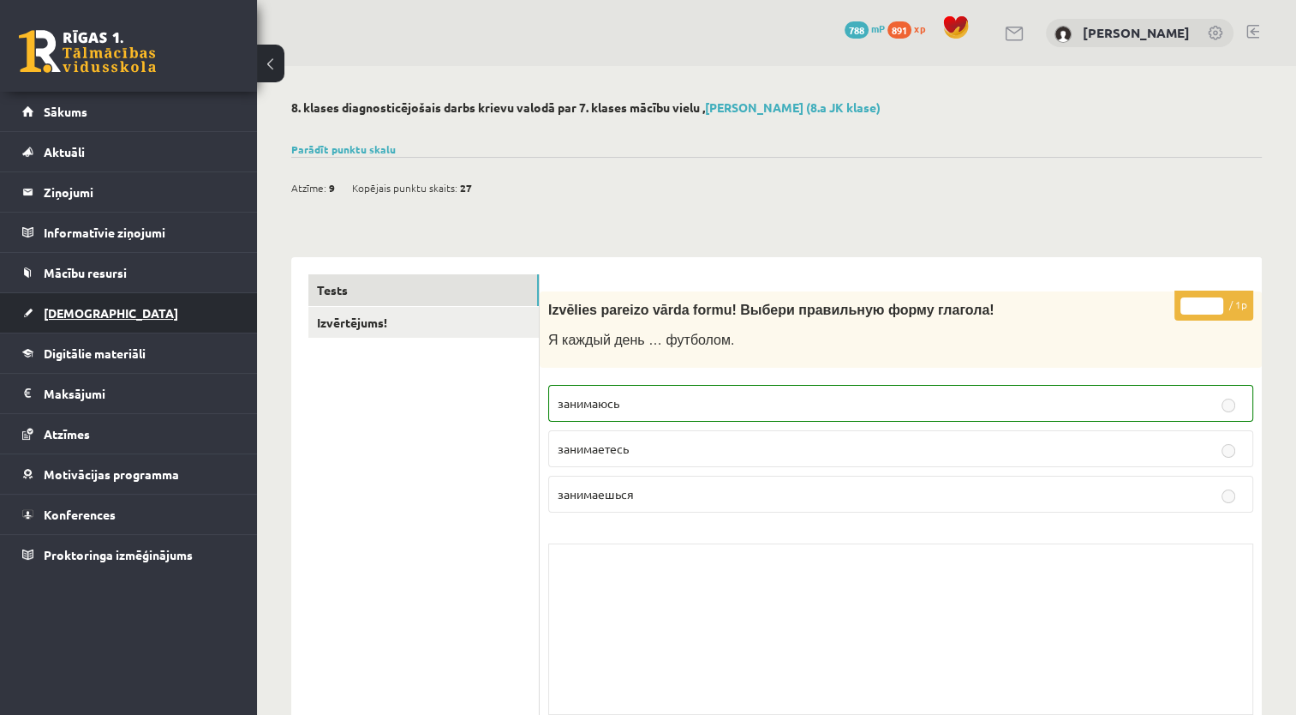
click at [79, 314] on span "[DEMOGRAPHIC_DATA]" at bounding box center [111, 312] width 135 height 15
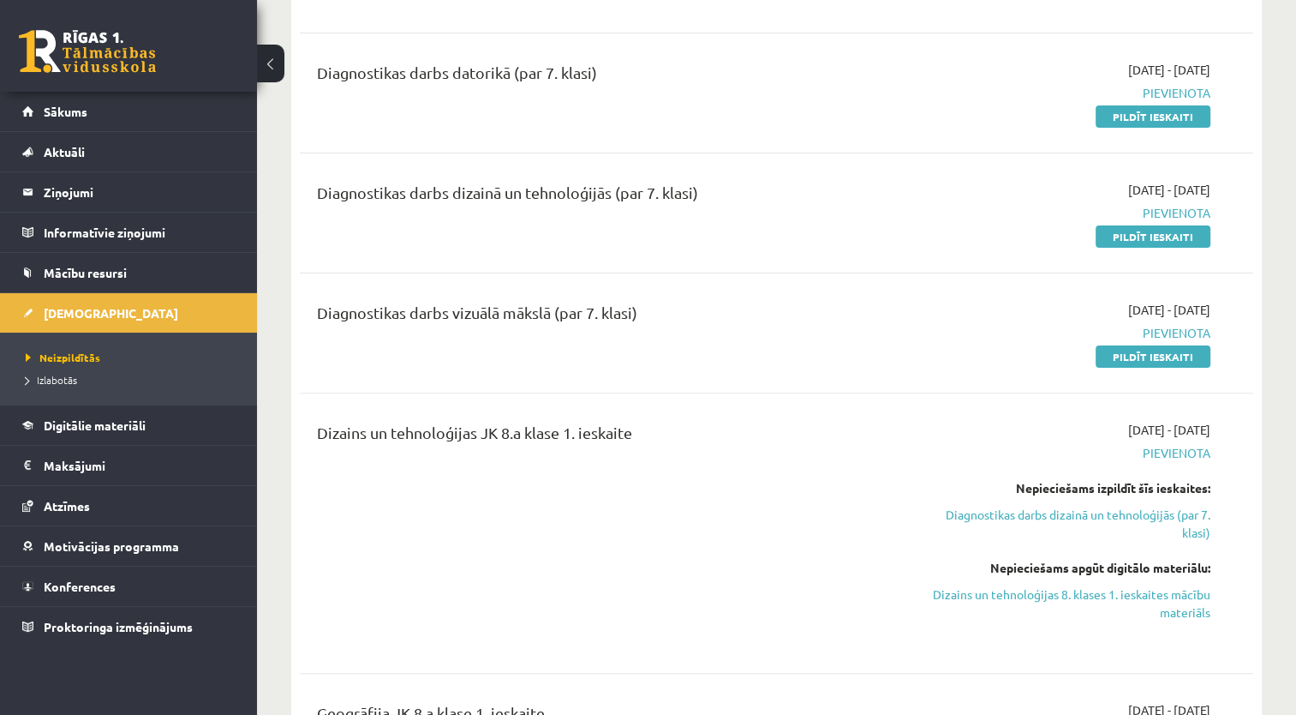
scroll to position [343, 0]
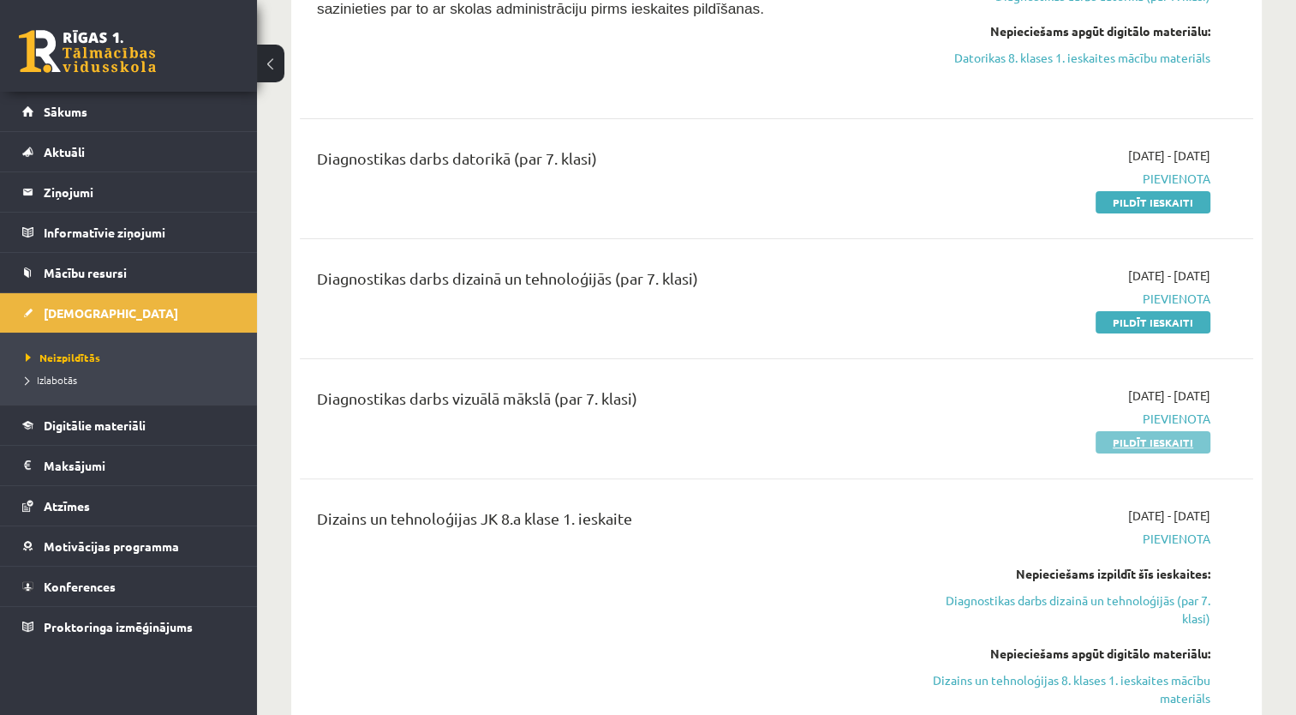
click at [1183, 437] on link "Pildīt ieskaiti" at bounding box center [1153, 442] width 115 height 22
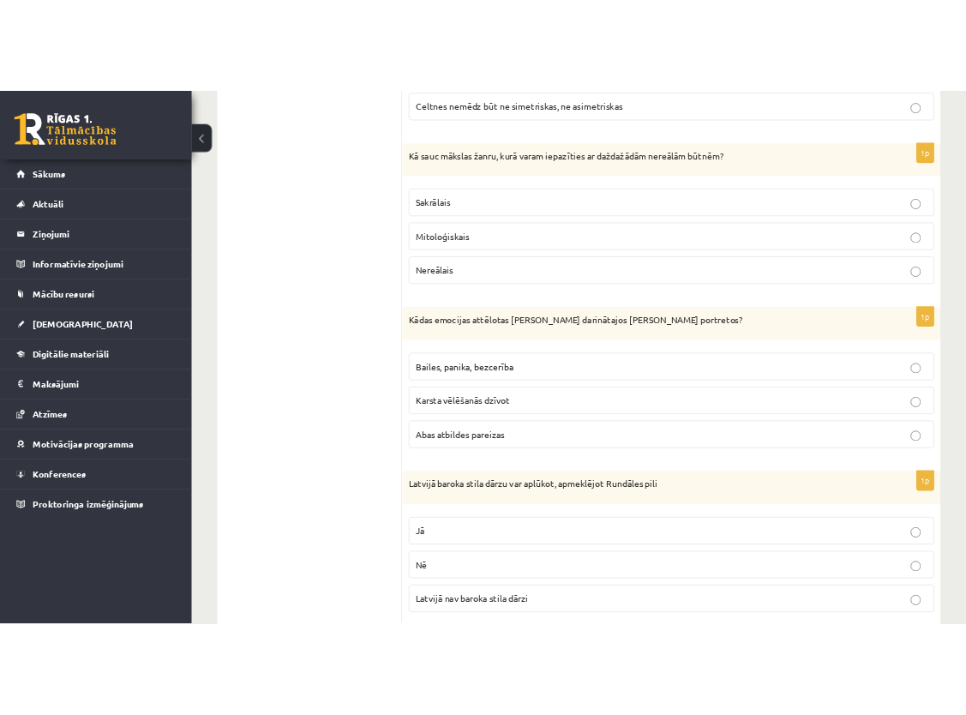
scroll to position [8277, 0]
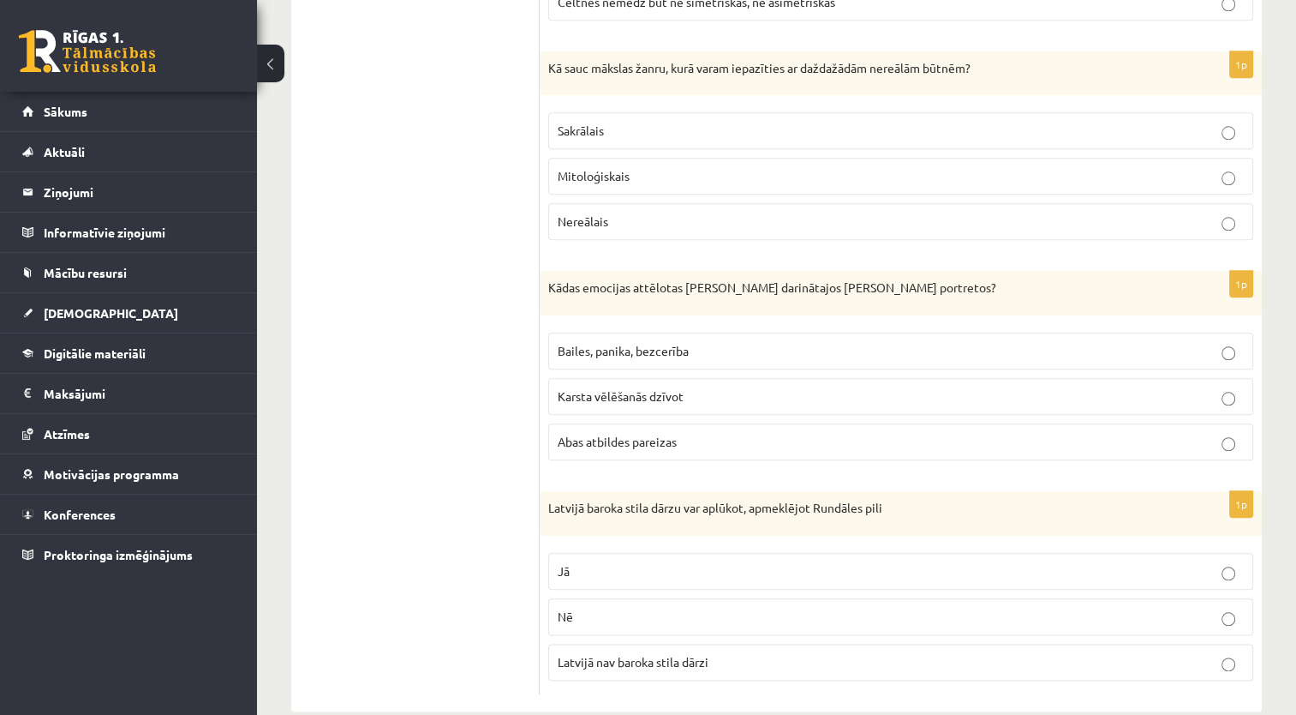
click at [552, 500] on p "Latvijā baroka stila dārzu var aplūkot, apmeklējot Rundāles pili" at bounding box center [857, 508] width 619 height 17
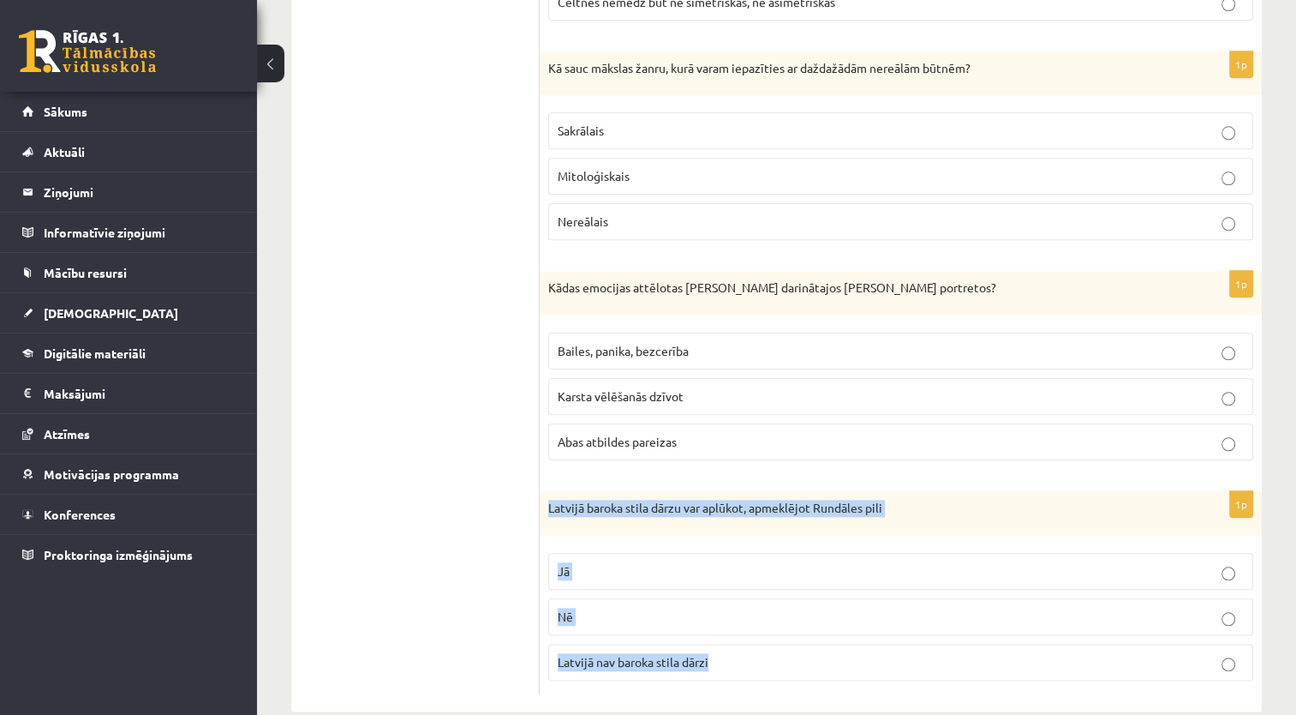
drag, startPoint x: 550, startPoint y: 481, endPoint x: 727, endPoint y: 631, distance: 232.1
click at [727, 631] on div "1p Latvijā baroka stila dārzu var aplūkot, apmeklējot Rundāles pili Jā Nē Latvi…" at bounding box center [901, 592] width 722 height 203
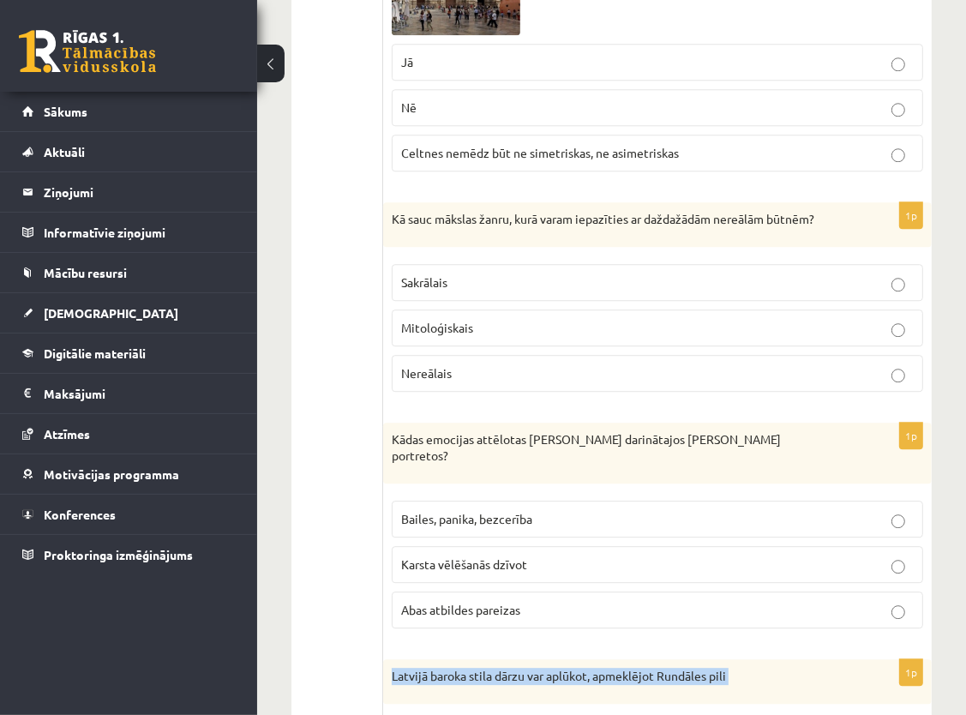
click at [758, 667] on p "Latvijā baroka stila dārzu var aplūkot, apmeklējot Rundāles pili" at bounding box center [615, 675] width 446 height 17
click at [880, 659] on div "Latvijā baroka stila dārzu var aplūkot, apmeklējot Rundāles pili" at bounding box center [657, 681] width 548 height 45
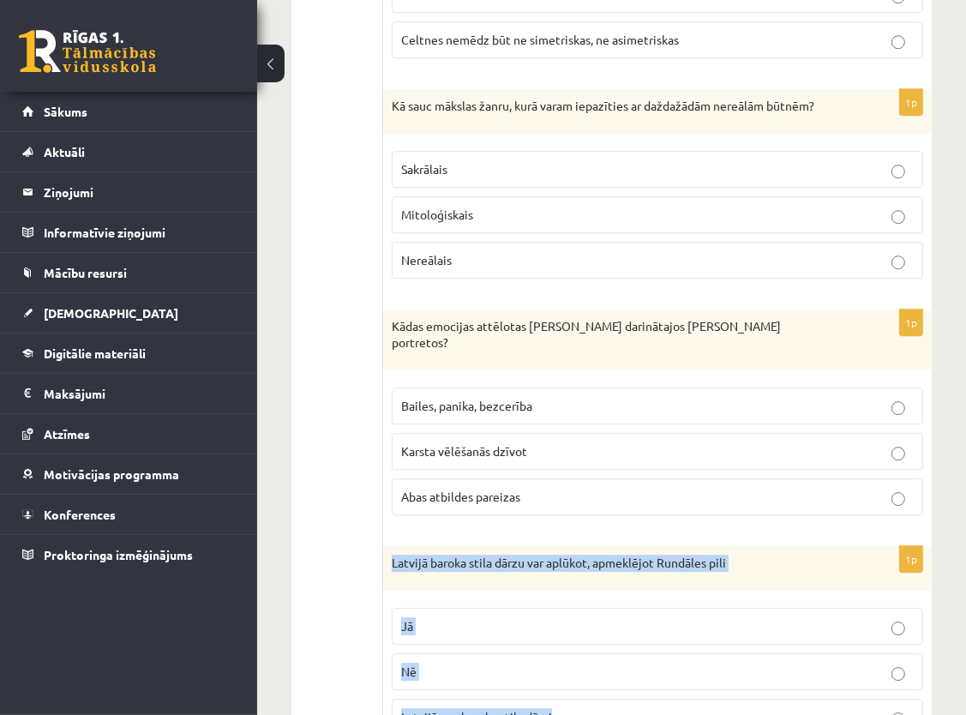
scroll to position [8410, 0]
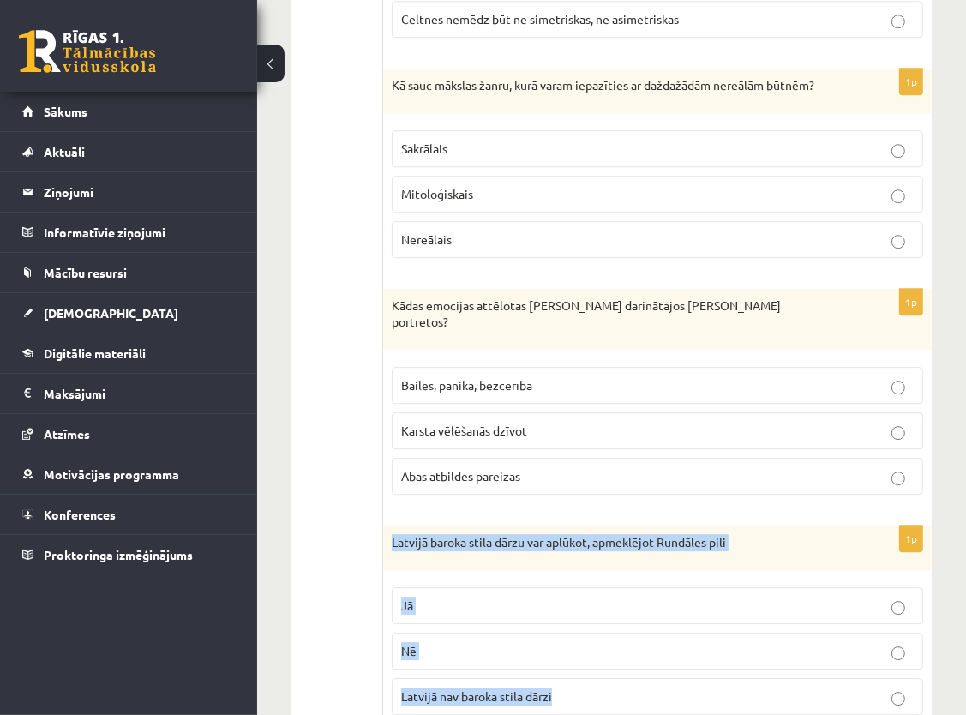
click at [788, 525] on div "Latvijā baroka stila dārzu var aplūkot, apmeklējot Rundāles pili" at bounding box center [657, 547] width 548 height 45
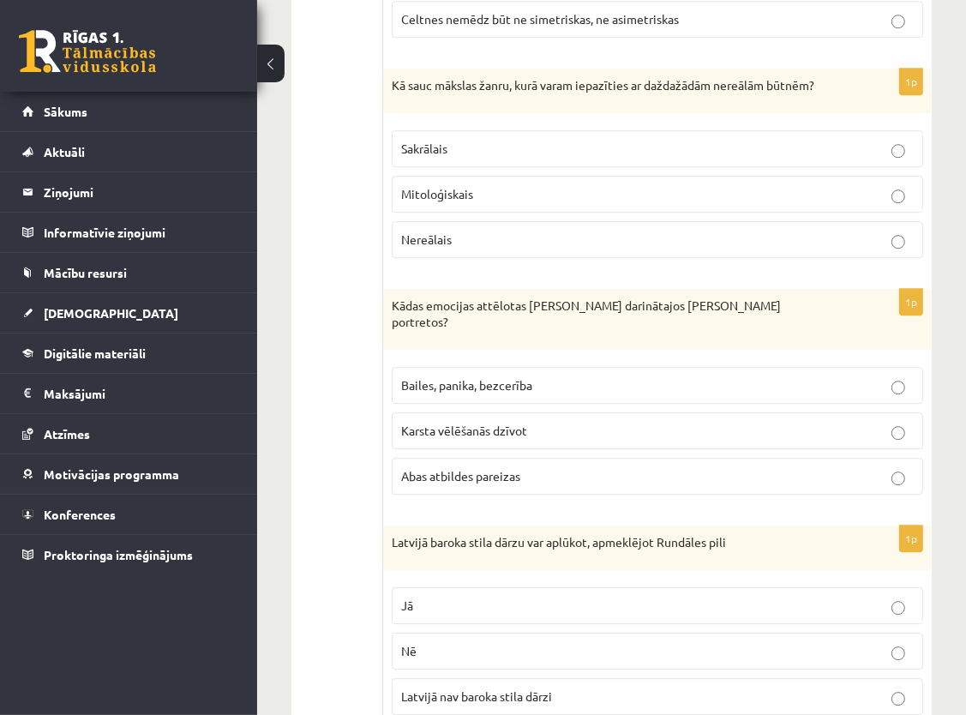
click at [577, 596] on p "Jā" at bounding box center [657, 605] width 512 height 18
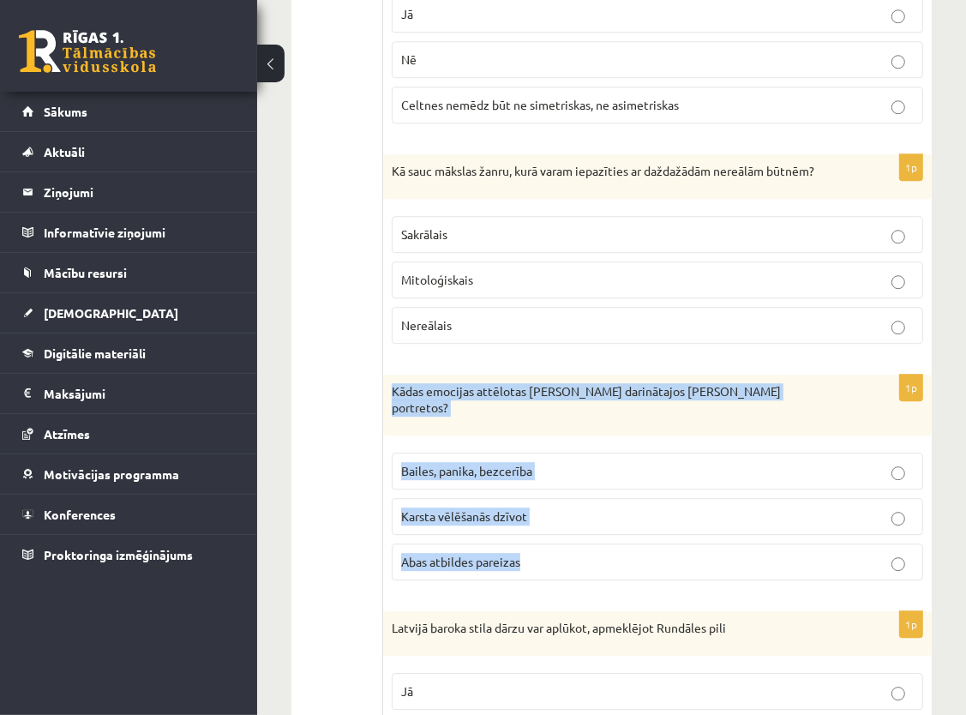
drag, startPoint x: 384, startPoint y: 344, endPoint x: 541, endPoint y: 499, distance: 220.5
click at [541, 499] on div "1p Kādas emocijas attēlotas Pablo Pikaso darinātajos Doras Mares portretos? Bai…" at bounding box center [657, 483] width 548 height 219
click at [834, 374] on div "Kādas emocijas attēlotas Pablo Pikaso darinātajos Doras Mares portretos?" at bounding box center [657, 404] width 548 height 61
drag, startPoint x: 393, startPoint y: 348, endPoint x: 528, endPoint y: 469, distance: 180.8
click at [530, 476] on div "1p Kādas emocijas attēlotas Pablo Pikaso darinātajos Doras Mares portretos? Bai…" at bounding box center [657, 483] width 548 height 219
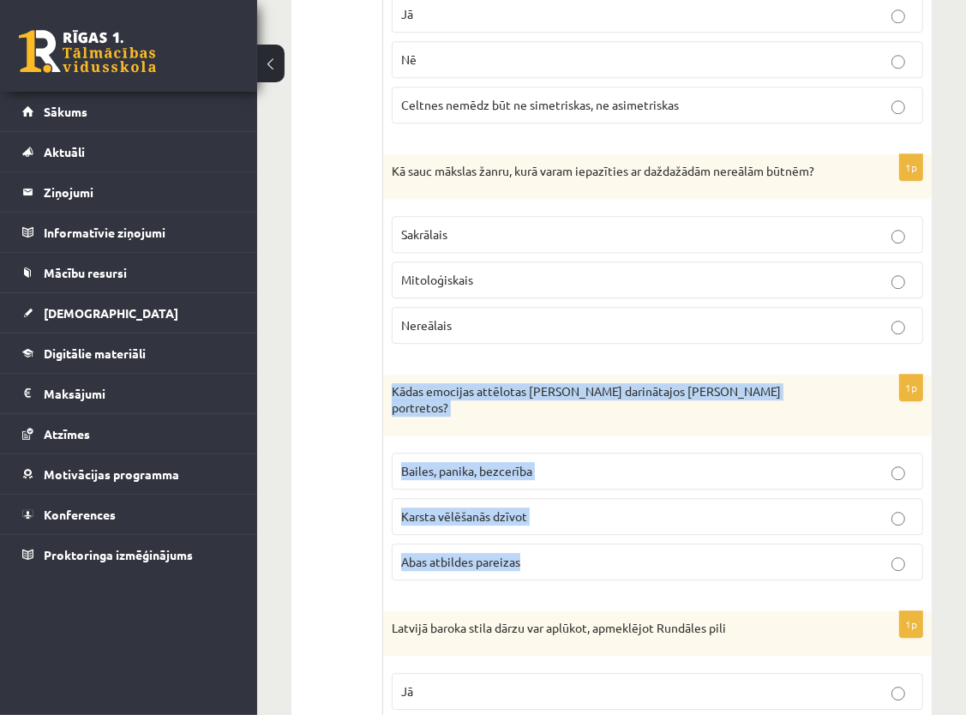
click at [529, 471] on fieldset "Bailes, panika, bezcerība Karsta vēlēšanās dzīvot Abas atbildes pareizas" at bounding box center [657, 514] width 531 height 141
click at [531, 518] on fieldset "Bailes, panika, bezcerība Karsta vēlēšanās dzīvot Abas atbildes pareizas" at bounding box center [657, 514] width 531 height 141
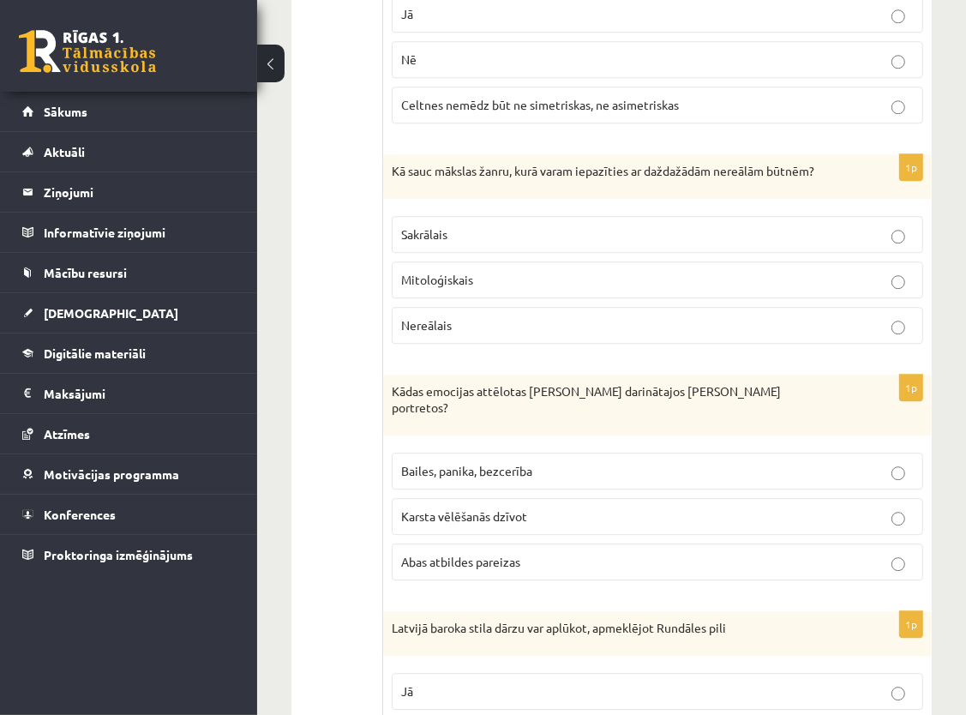
drag, startPoint x: 546, startPoint y: 545, endPoint x: 543, endPoint y: 526, distance: 19.0
click at [548, 553] on p "Abas atbildes pareizas" at bounding box center [657, 562] width 512 height 18
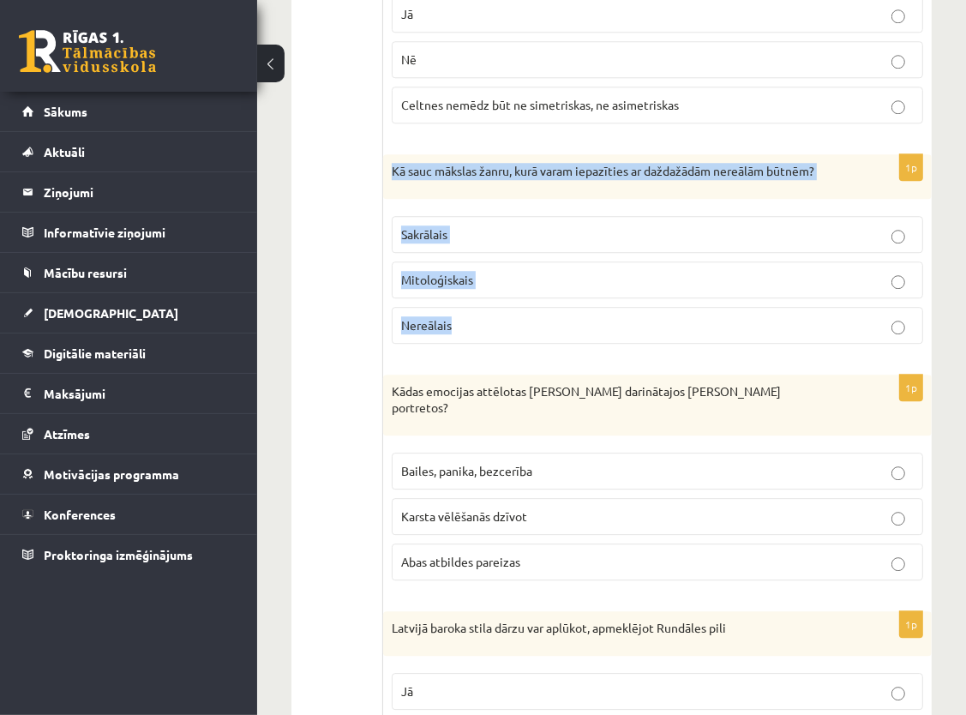
drag, startPoint x: 392, startPoint y: 122, endPoint x: 496, endPoint y: 276, distance: 185.8
click at [496, 276] on div "1p Kā sauc mākslas žanru, kurā varam iepazīties ar daždažādām nereālām būtnēm? …" at bounding box center [657, 255] width 548 height 203
click at [563, 307] on div "1p Kā sauc mākslas žanru, kurā varam iepazīties ar daždažādām nereālām būtnēm? …" at bounding box center [657, 255] width 548 height 203
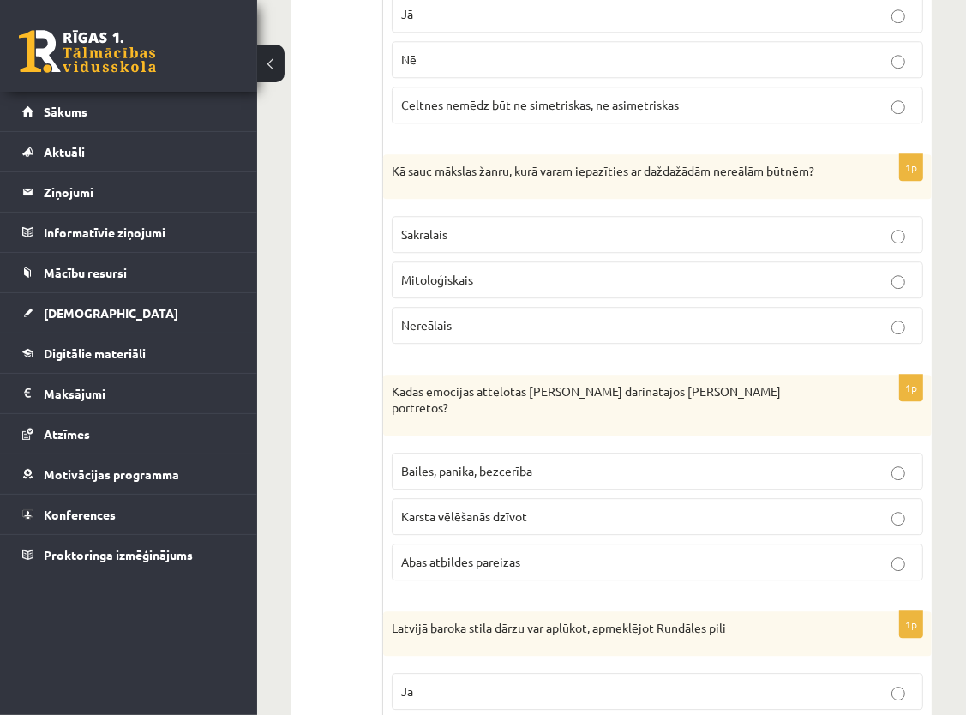
click at [435, 271] on p "Mitoloģiskais" at bounding box center [657, 280] width 512 height 18
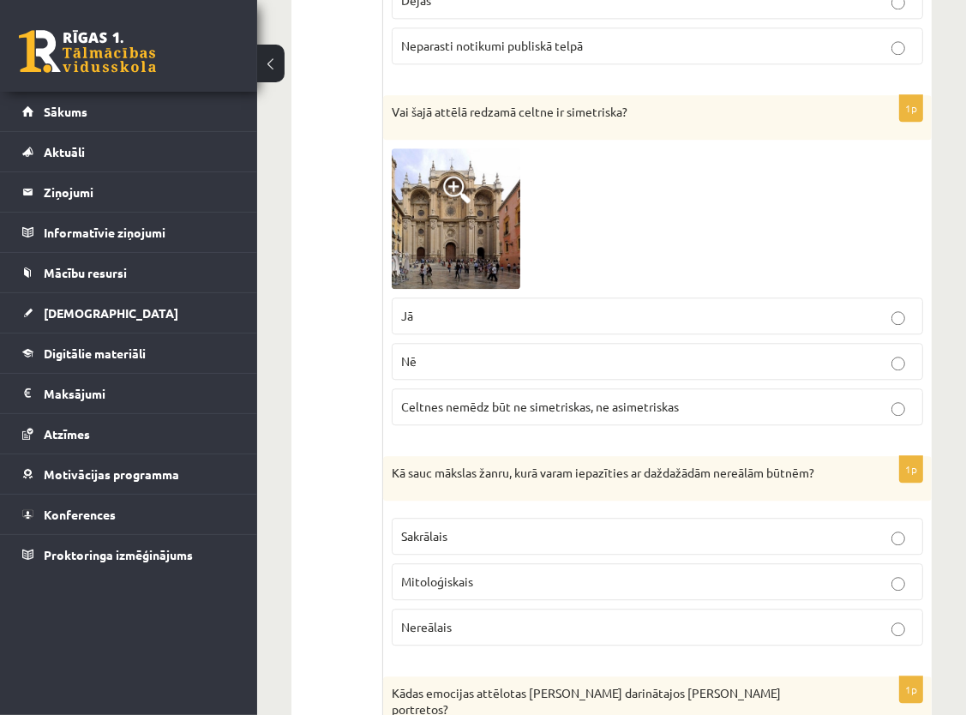
scroll to position [7982, 0]
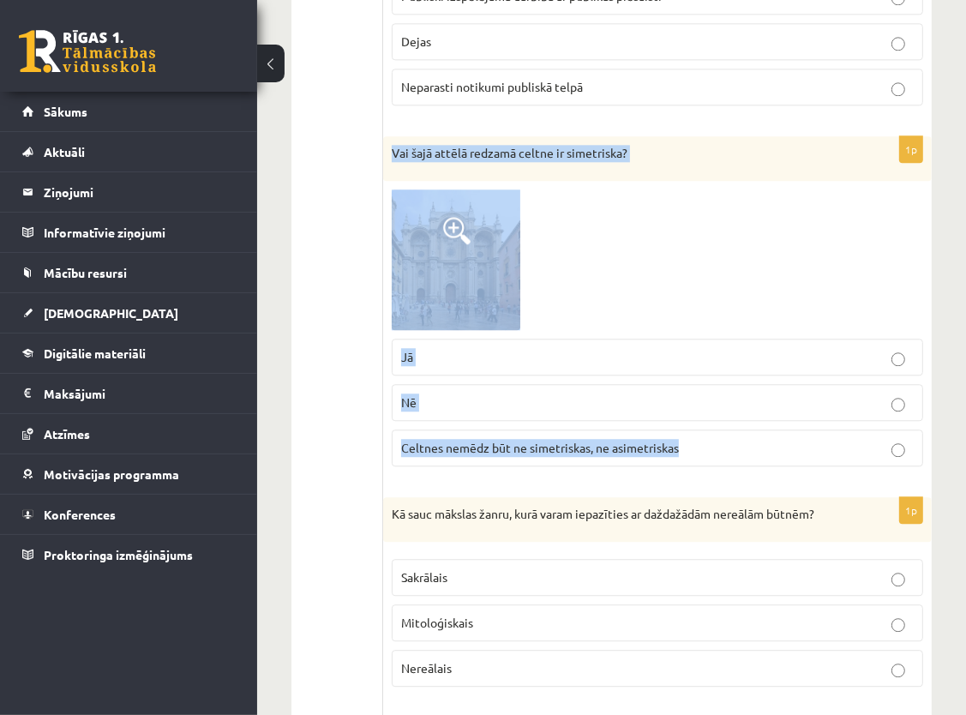
drag, startPoint x: 391, startPoint y: 106, endPoint x: 702, endPoint y: 417, distance: 439.8
click at [702, 417] on div "1p Vai šajā attēlā redzamā celtne ir simetriska? Jā Nē Celtnes nemēdz būt ne si…" at bounding box center [657, 308] width 548 height 344
click at [702, 429] on label "Celtnes nemēdz būt ne simetriskas, ne asimetriskas" at bounding box center [657, 447] width 531 height 37
click at [716, 194] on div at bounding box center [657, 259] width 531 height 141
click at [744, 239] on div at bounding box center [657, 259] width 531 height 141
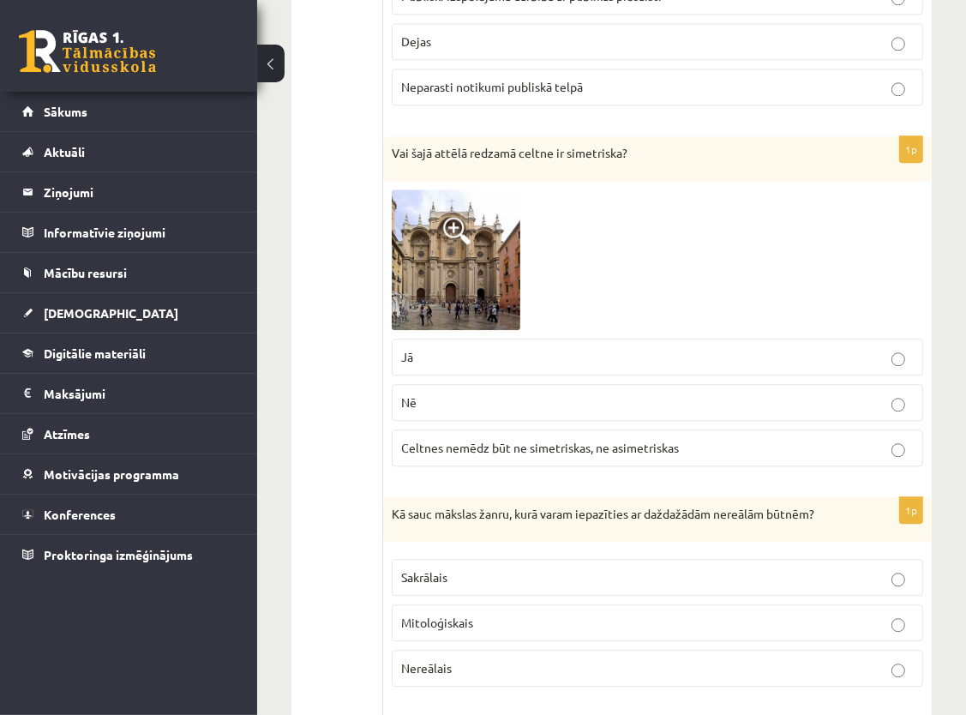
click at [452, 348] on p "Jā" at bounding box center [657, 357] width 512 height 18
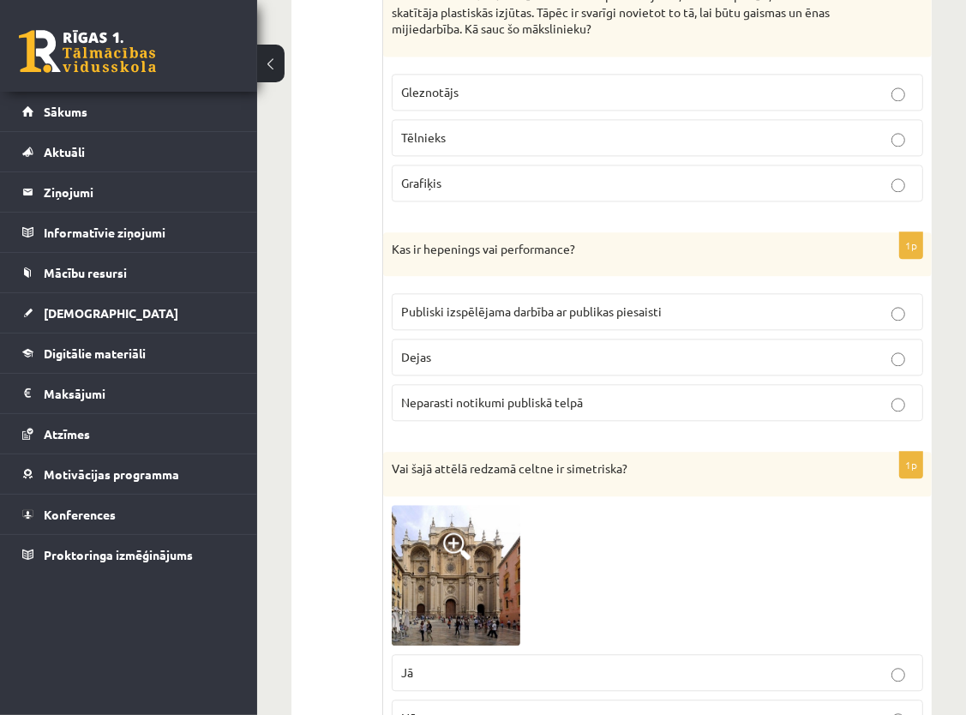
scroll to position [7639, 0]
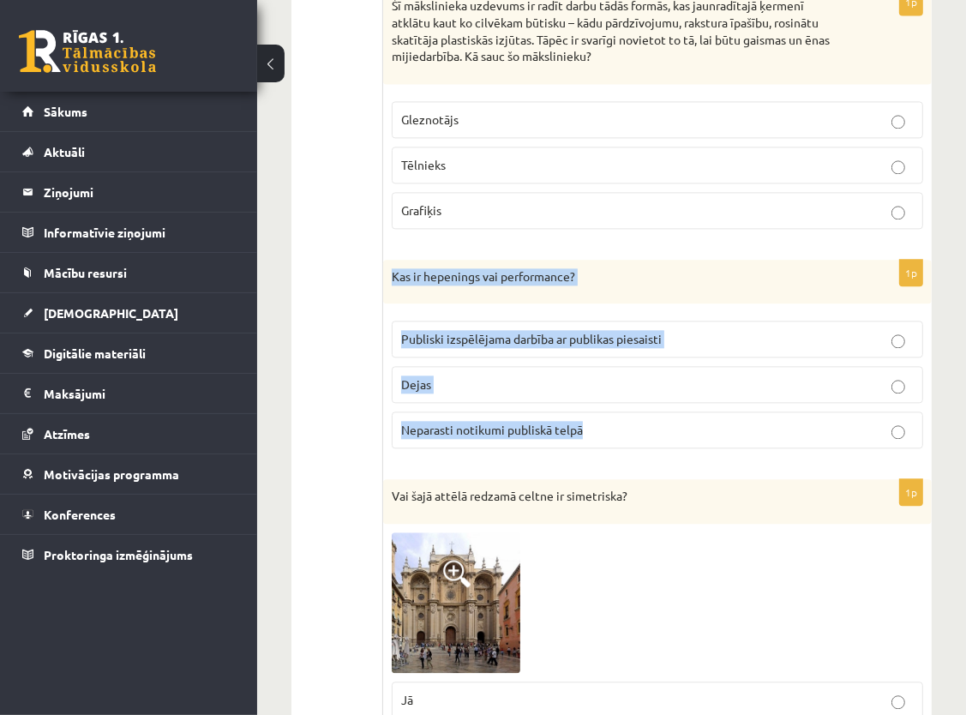
drag, startPoint x: 389, startPoint y: 230, endPoint x: 598, endPoint y: 389, distance: 262.4
click at [598, 389] on div "1p Kas ir hepenings vai performance? Publiski izspēlējama darbība ar publikas p…" at bounding box center [657, 361] width 548 height 203
click at [626, 268] on p "Kas ir hepenings vai performance?" at bounding box center [615, 276] width 446 height 17
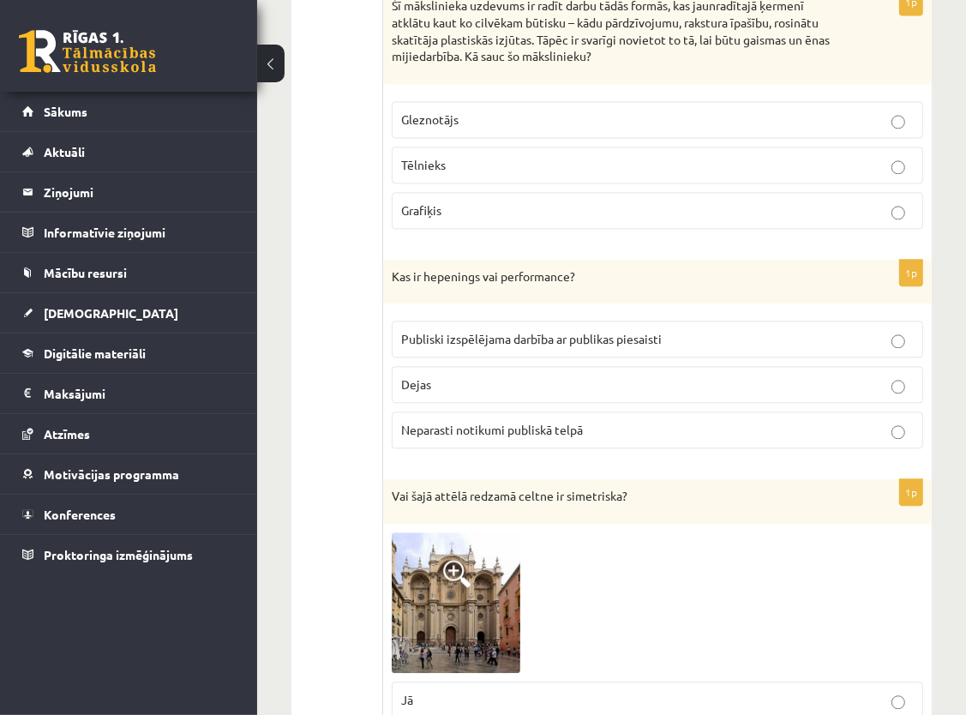
click at [535, 331] on span "Publiski izspēlējama darbība ar publikas piesaisti" at bounding box center [531, 338] width 260 height 15
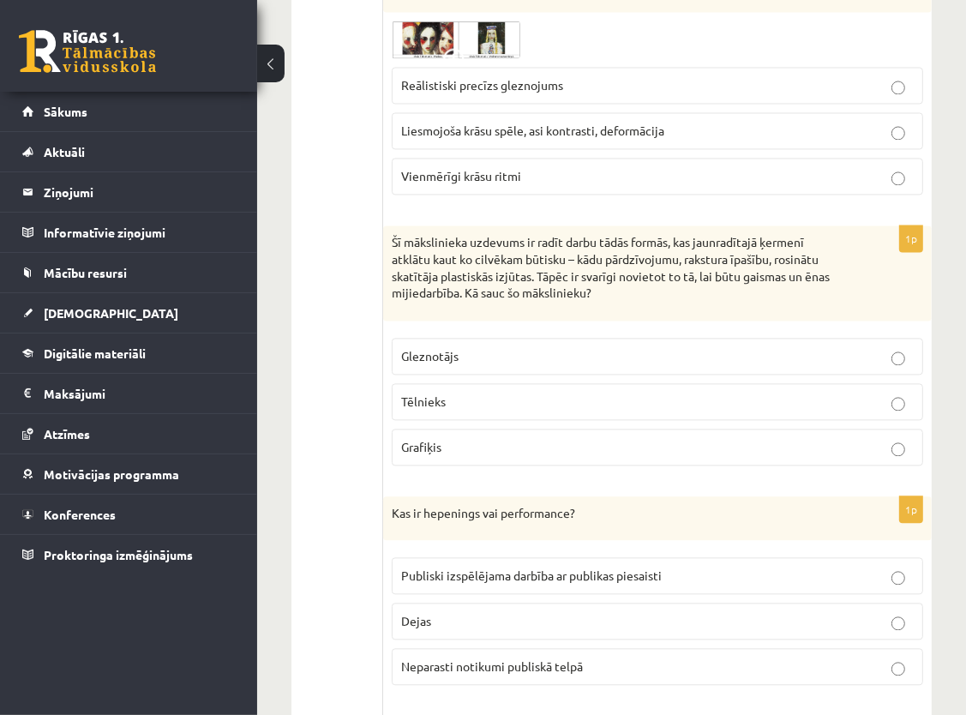
scroll to position [7382, 0]
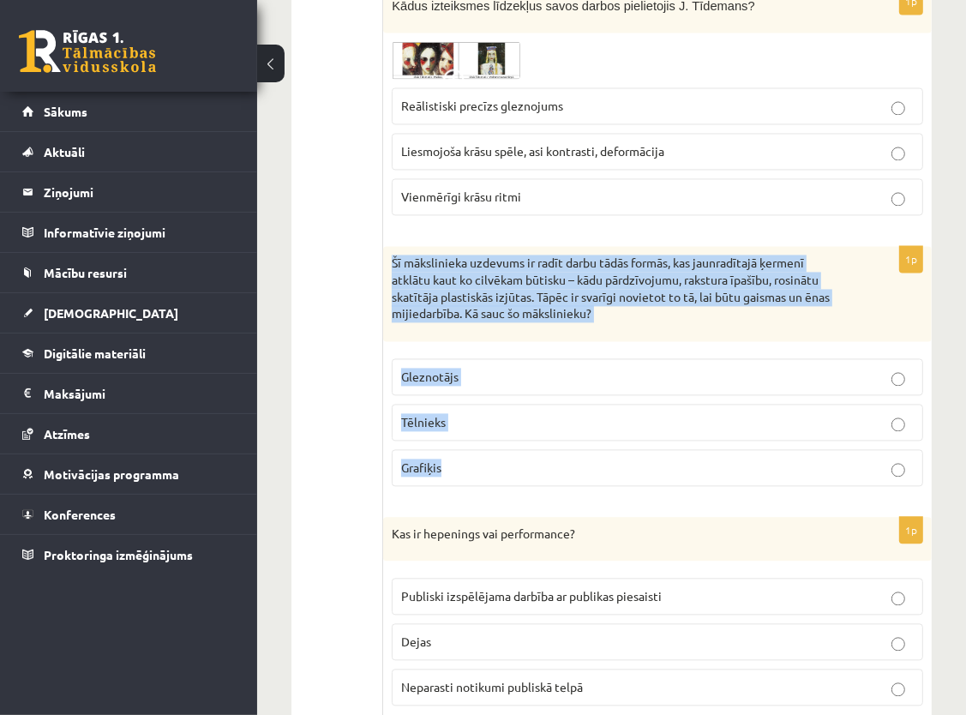
drag, startPoint x: 389, startPoint y: 209, endPoint x: 542, endPoint y: 424, distance: 264.1
click at [542, 424] on div "1p Šī mākslinieka uzdevums ir radīt darbu tādās formās, kas jaunradītajā ķermen…" at bounding box center [657, 372] width 548 height 253
click at [706, 287] on div "Šī mākslinieka uzdevums ir radīt darbu tādās formās, kas jaunradītajā ķermenī a…" at bounding box center [657, 293] width 548 height 94
click at [781, 276] on p "Šī mākslinieka uzdevums ir radīt darbu tādās formās, kas jaunradītajā ķermenī a…" at bounding box center [615, 287] width 446 height 67
click at [799, 296] on div "Šī mākslinieka uzdevums ir radīt darbu tādās formās, kas jaunradītajā ķermenī a…" at bounding box center [657, 293] width 548 height 94
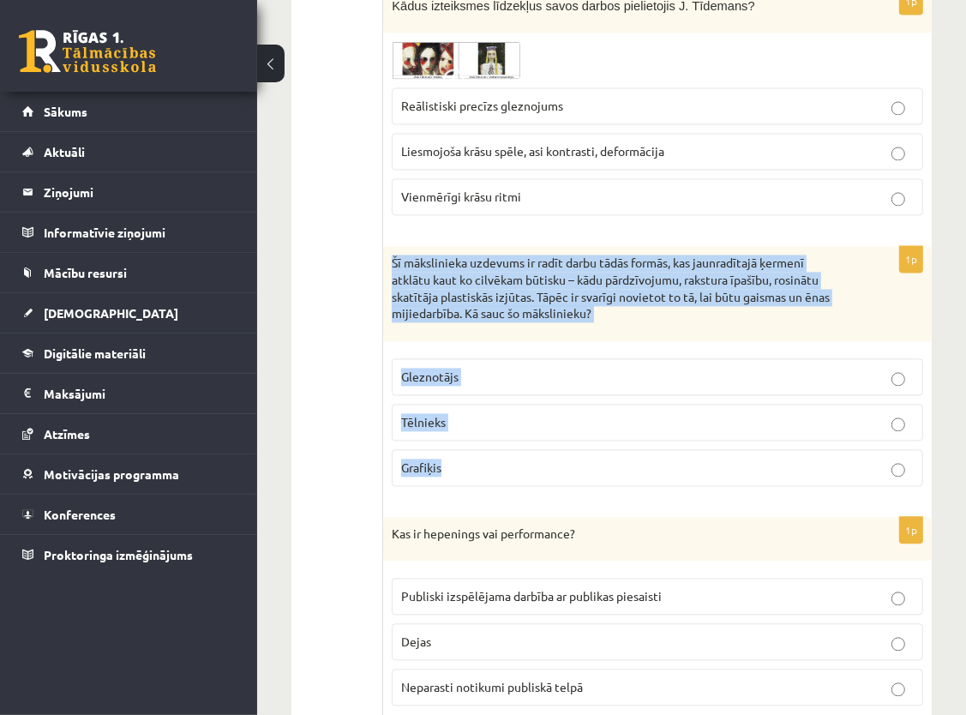
click at [903, 294] on div "Šī mākslinieka uzdevums ir radīt darbu tādās formās, kas jaunradītajā ķermenī a…" at bounding box center [657, 293] width 548 height 94
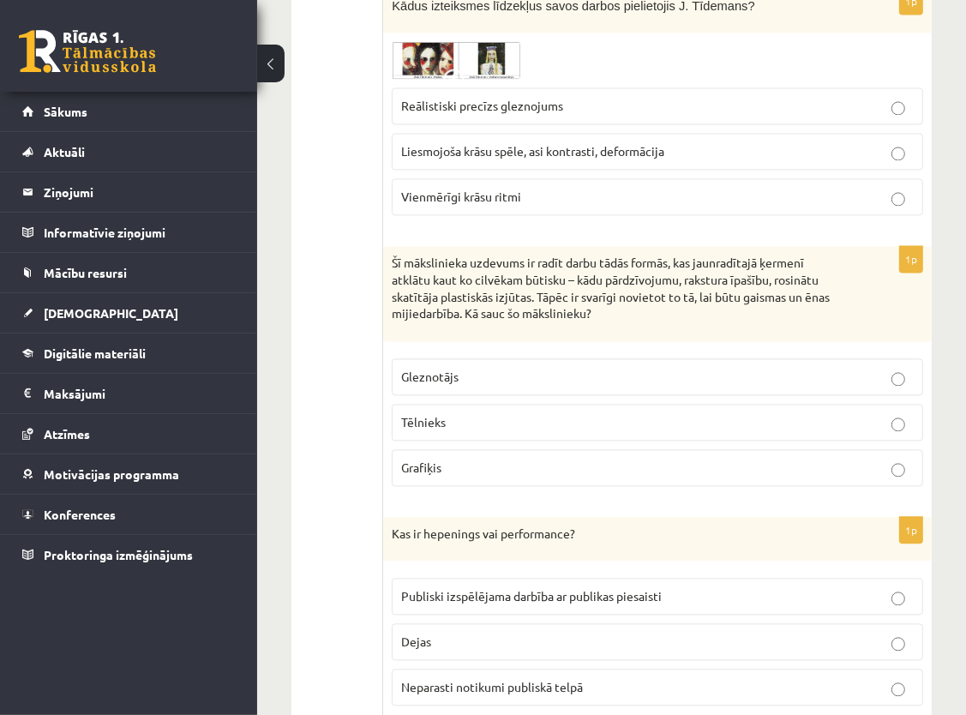
click at [514, 413] on p "Tēlnieks" at bounding box center [657, 422] width 512 height 18
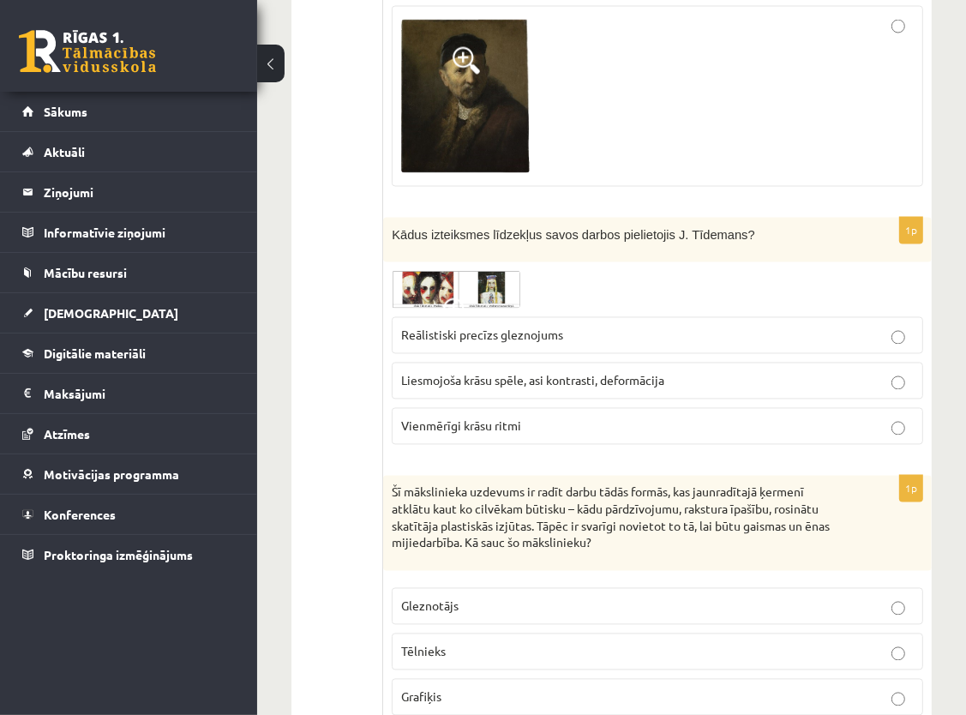
scroll to position [7125, 0]
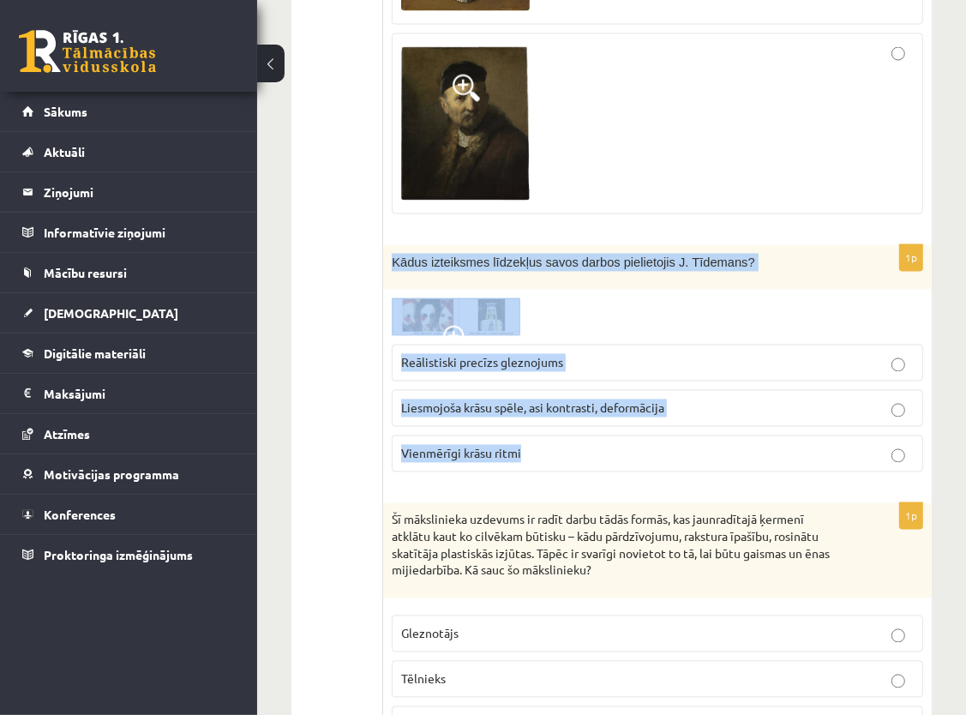
drag, startPoint x: 392, startPoint y: 218, endPoint x: 533, endPoint y: 415, distance: 242.0
click at [533, 415] on div "1p Kādus izteiksmes līdzekļus savos darbos pielietojis J. Tīdemans? Reālistiski…" at bounding box center [657, 366] width 548 height 242
click at [755, 245] on div "Kādus izteiksmes līdzekļus savos darbos pielietojis J. Tīdemans?" at bounding box center [657, 267] width 548 height 45
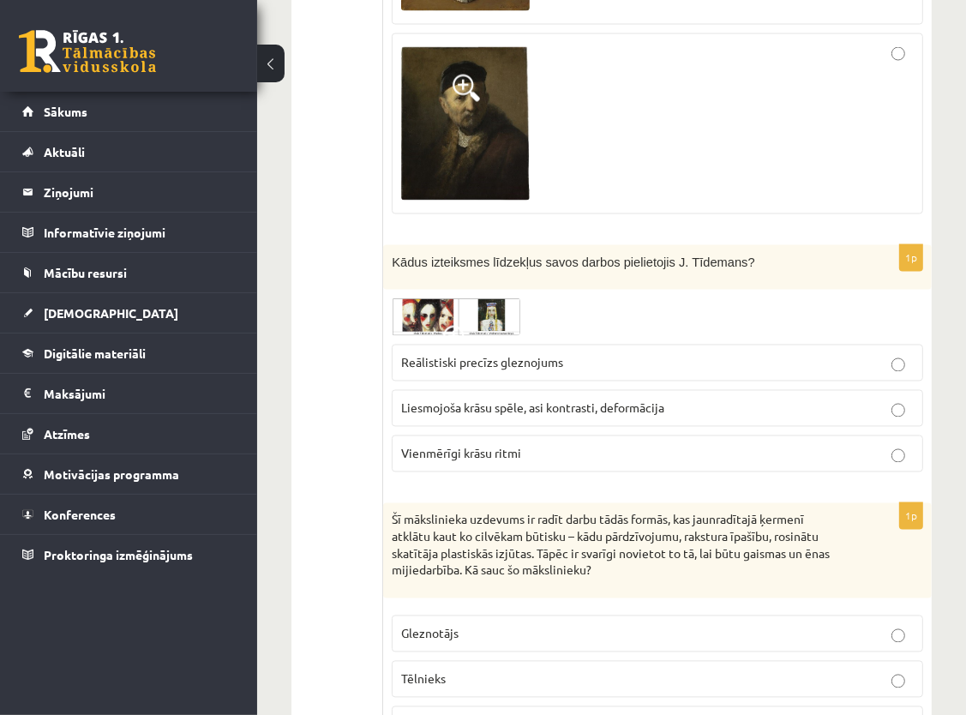
click at [463, 399] on p "Liesmojoša krāsu spēle, asi kontrasti, deformācija" at bounding box center [657, 408] width 512 height 18
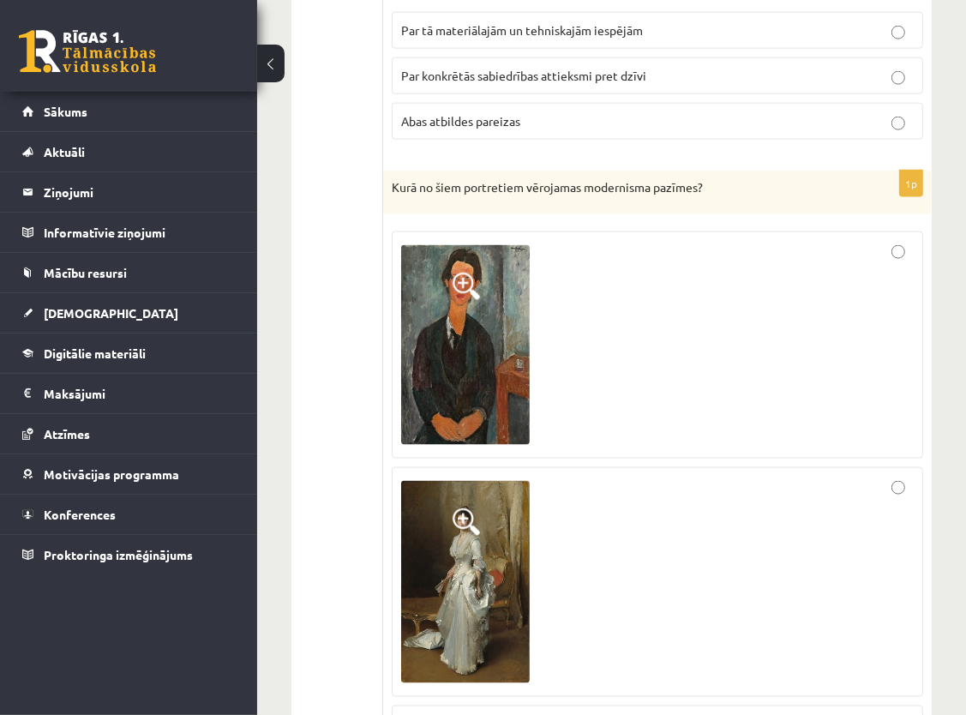
scroll to position [6440, 0]
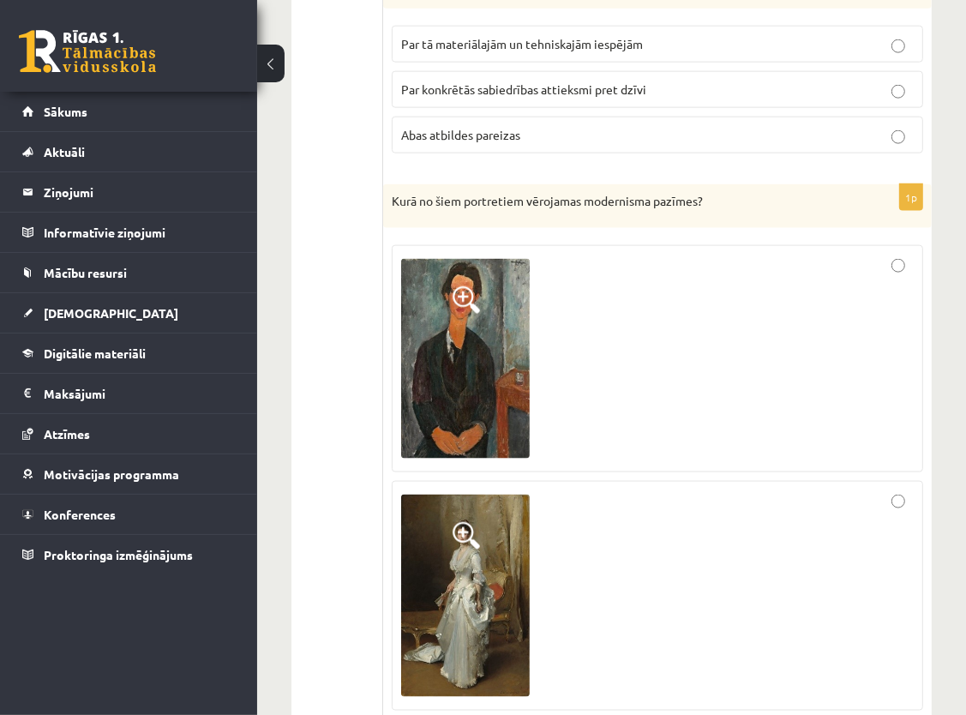
drag, startPoint x: 792, startPoint y: 553, endPoint x: 791, endPoint y: 543, distance: 10.3
click at [792, 552] on div at bounding box center [657, 595] width 512 height 210
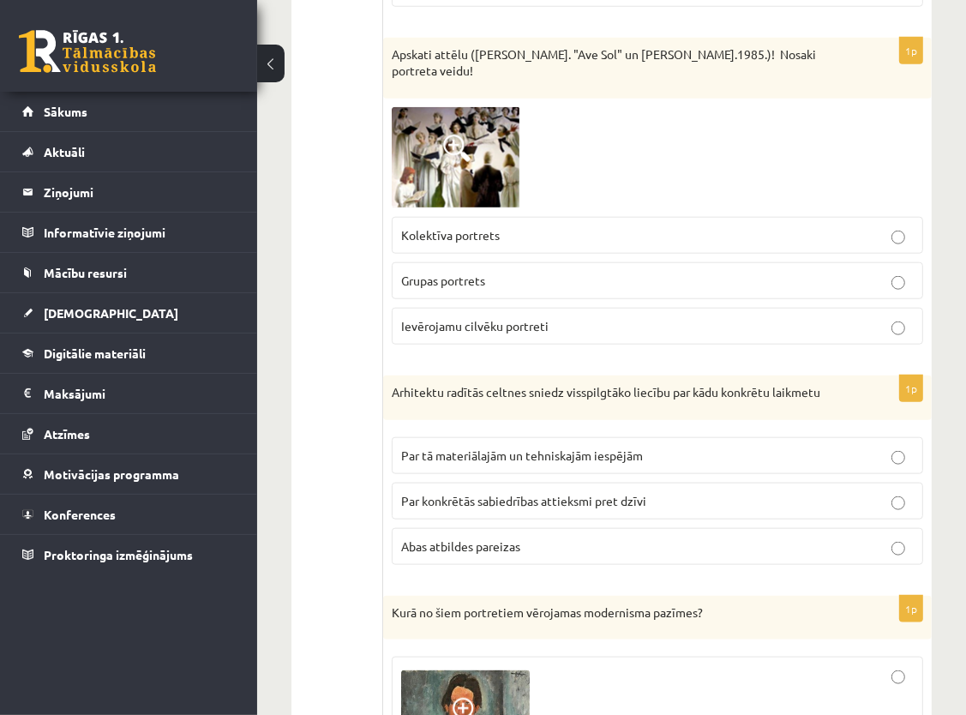
scroll to position [6011, 0]
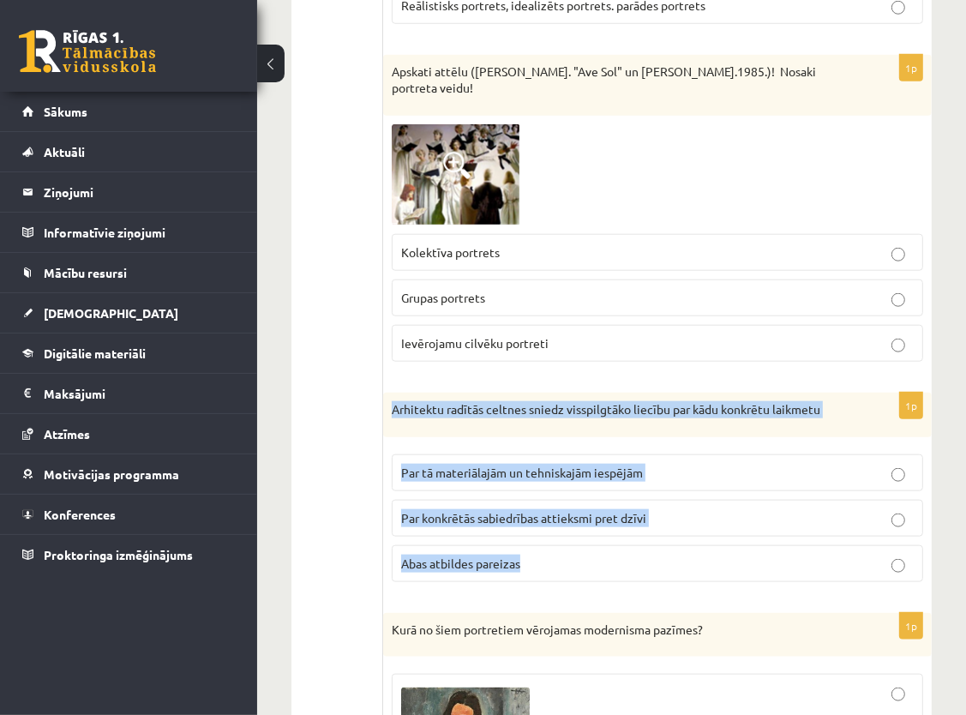
drag, startPoint x: 388, startPoint y: 368, endPoint x: 553, endPoint y: 535, distance: 234.5
click at [553, 535] on div "1p Arhitektu radītās celtnes sniedz visspilgtāko liecību par kādu konkrētu laik…" at bounding box center [657, 493] width 548 height 203
click at [553, 545] on label "Abas atbildes pareizas" at bounding box center [657, 563] width 531 height 37
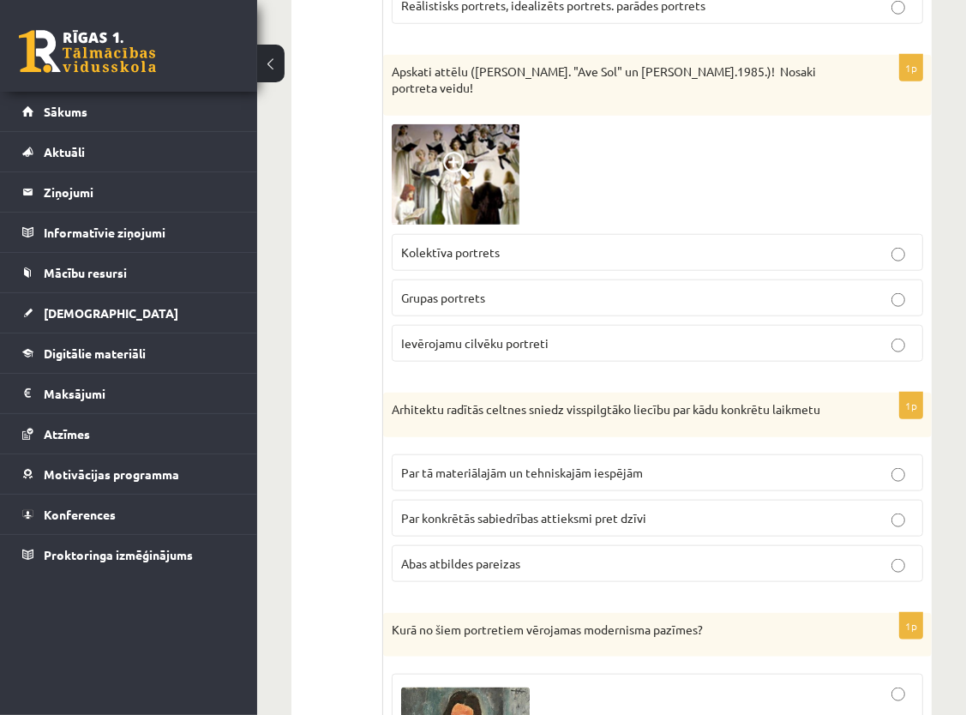
scroll to position [5926, 0]
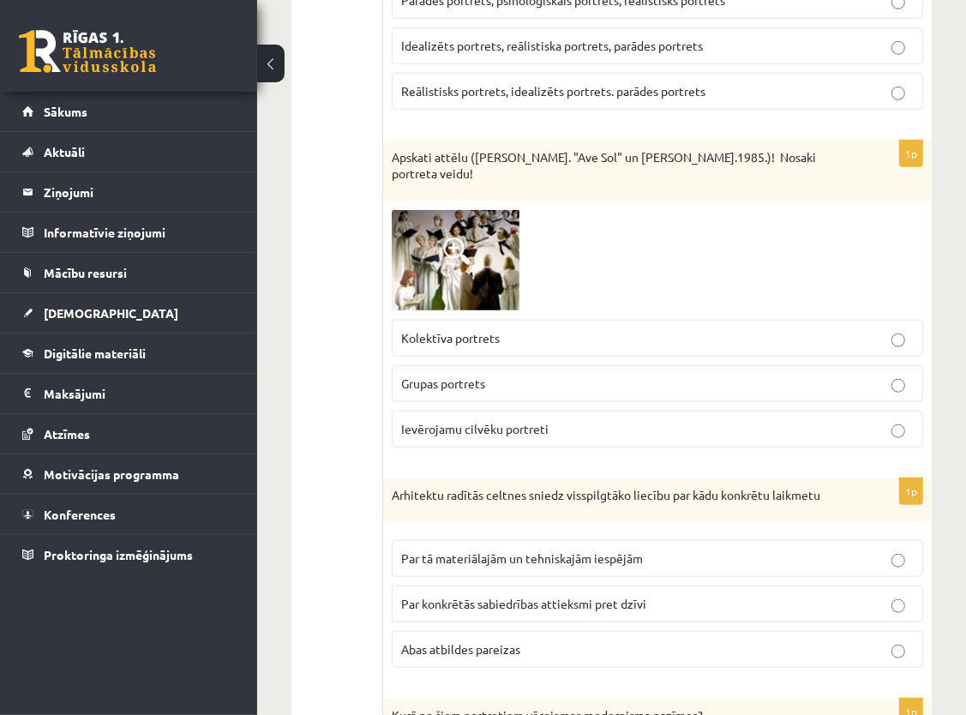
drag, startPoint x: 389, startPoint y: 138, endPoint x: 404, endPoint y: 141, distance: 14.8
click at [400, 141] on div "Apskati attēlu (Maija Tabaka. "Ave Sol" un Kokars.1985.)! Nosaki portreta veidu!" at bounding box center [657, 171] width 548 height 61
click at [681, 478] on div "Arhitektu radītās celtnes sniedz visspilgtāko liecību par kādu konkrētu laikmetu" at bounding box center [657, 500] width 548 height 45
click at [393, 149] on p "Apskati attēlu (Maija Tabaka. "Ave Sol" un Kokars.1985.)! Nosaki portreta veidu!" at bounding box center [615, 165] width 446 height 33
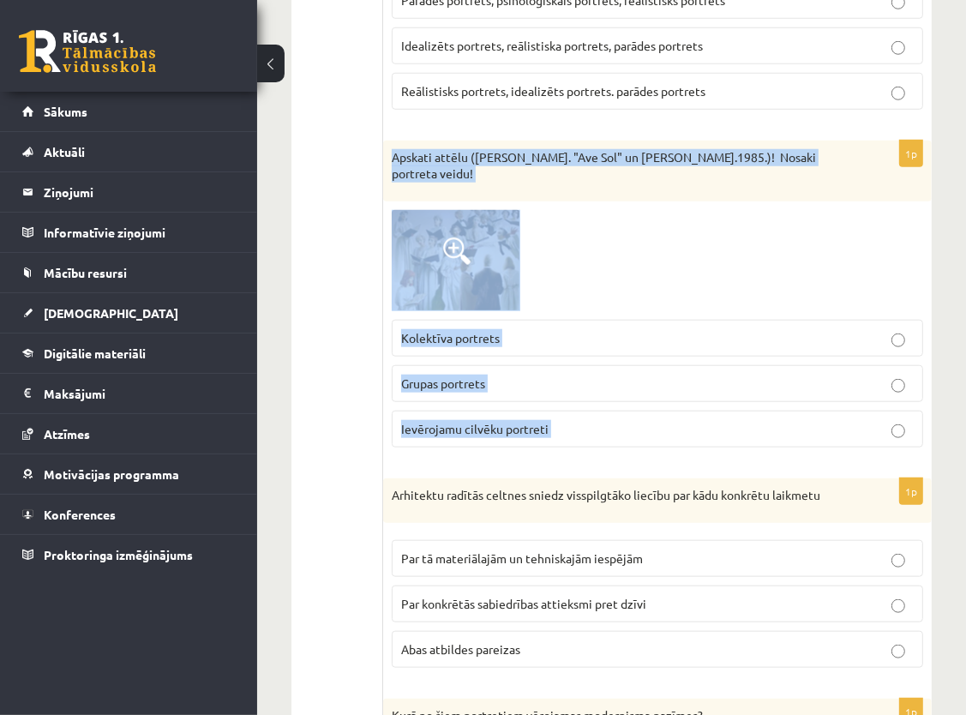
drag, startPoint x: 397, startPoint y: 136, endPoint x: 591, endPoint y: 392, distance: 321.6
click at [591, 392] on div "1p Apskati attēlu (Maija Tabaka. "Ave Sol" un Kokars.1985.)! Nosaki portreta ve…" at bounding box center [657, 301] width 548 height 320
click at [690, 210] on div at bounding box center [657, 260] width 531 height 101
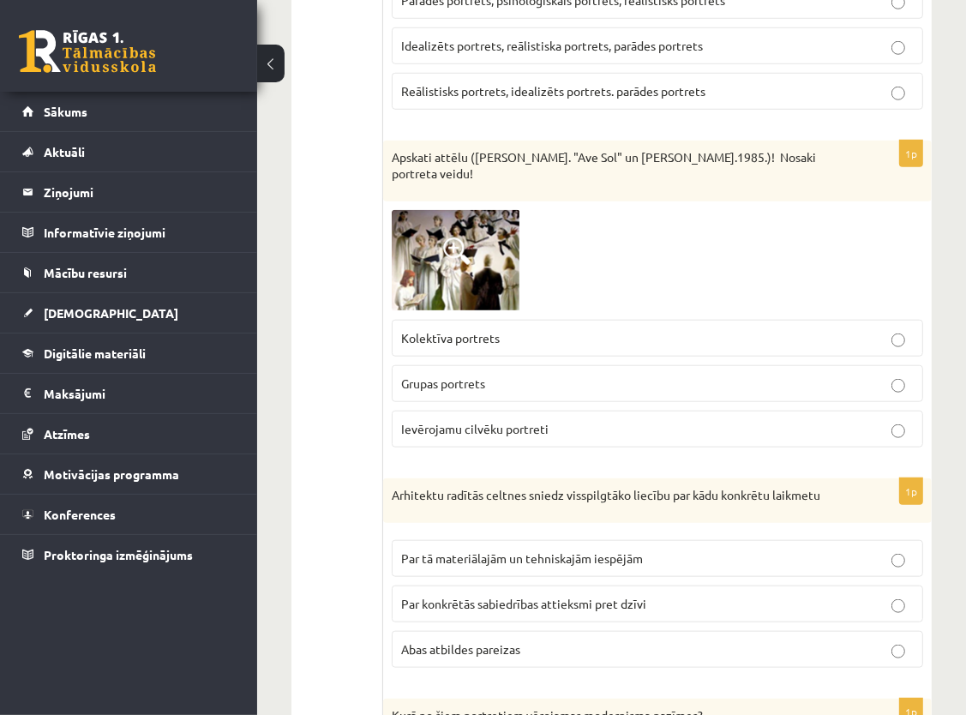
click at [481, 375] on span "Grupas portrets" at bounding box center [443, 382] width 84 height 15
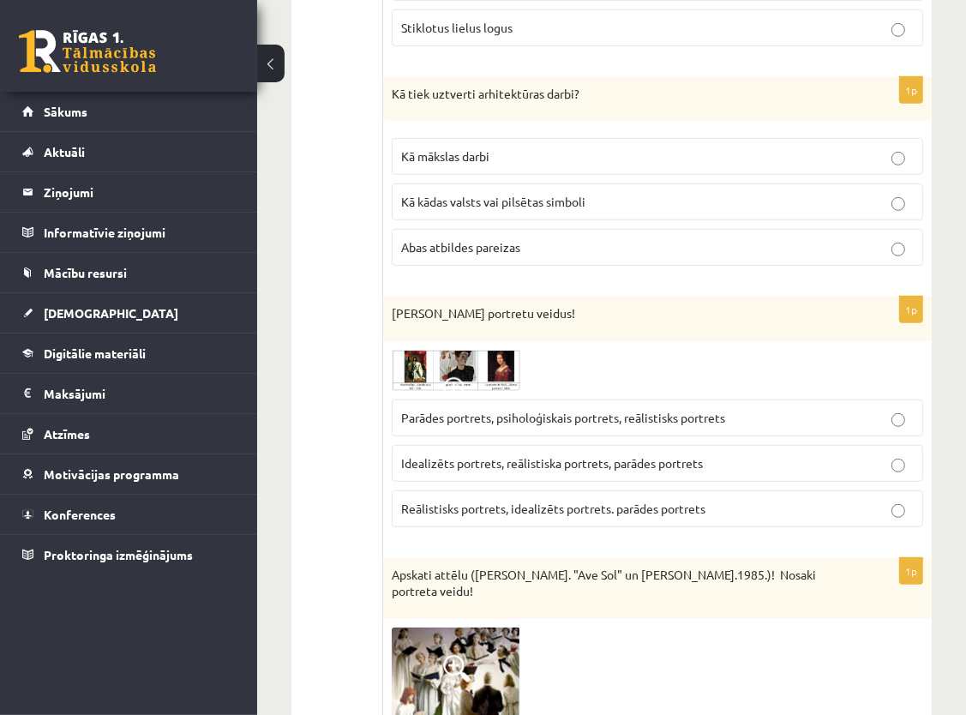
scroll to position [5497, 0]
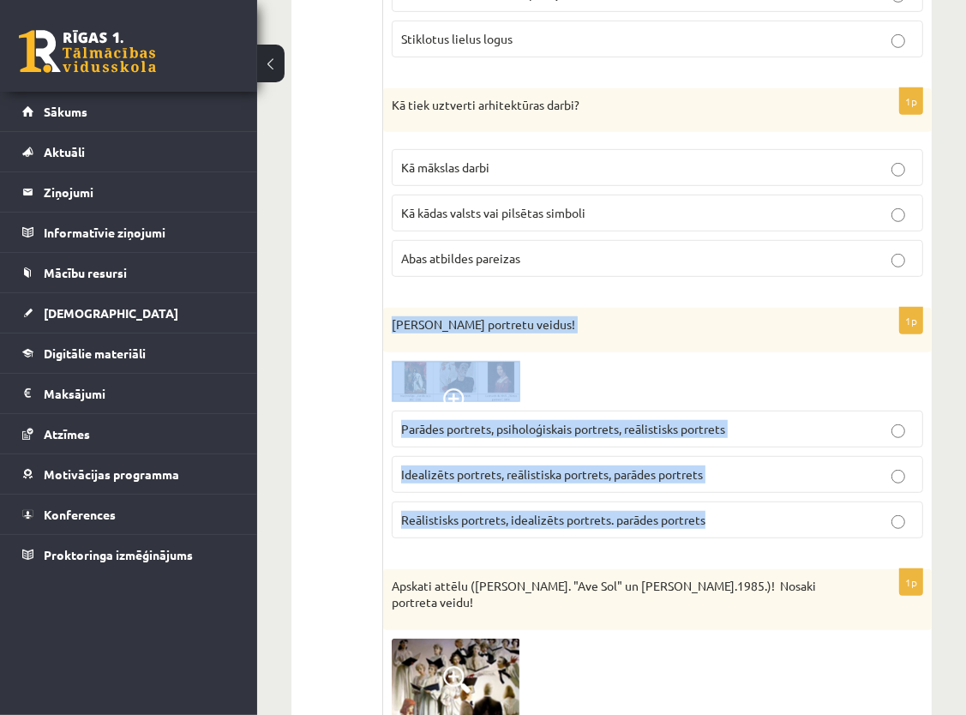
drag, startPoint x: 391, startPoint y: 302, endPoint x: 799, endPoint y: 499, distance: 453.7
click at [799, 499] on div "1p Nosaki portretu veidus! Parādes portrets, psiholoģiskais portrets, reālistis…" at bounding box center [657, 430] width 548 height 244
click at [787, 336] on div "1p Nosaki portretu veidus! Parādes portrets, psiholoģiskais portrets, reālistis…" at bounding box center [657, 430] width 548 height 244
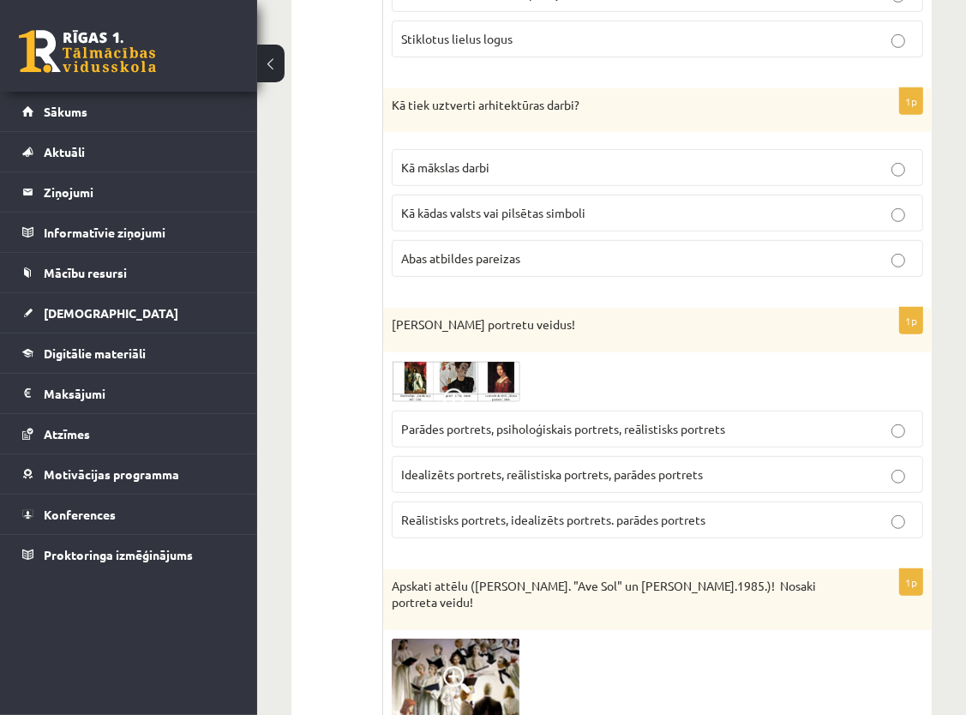
click at [480, 512] on span "Reālistisks portrets, idealizēts portrets. parādes portrets" at bounding box center [553, 519] width 304 height 15
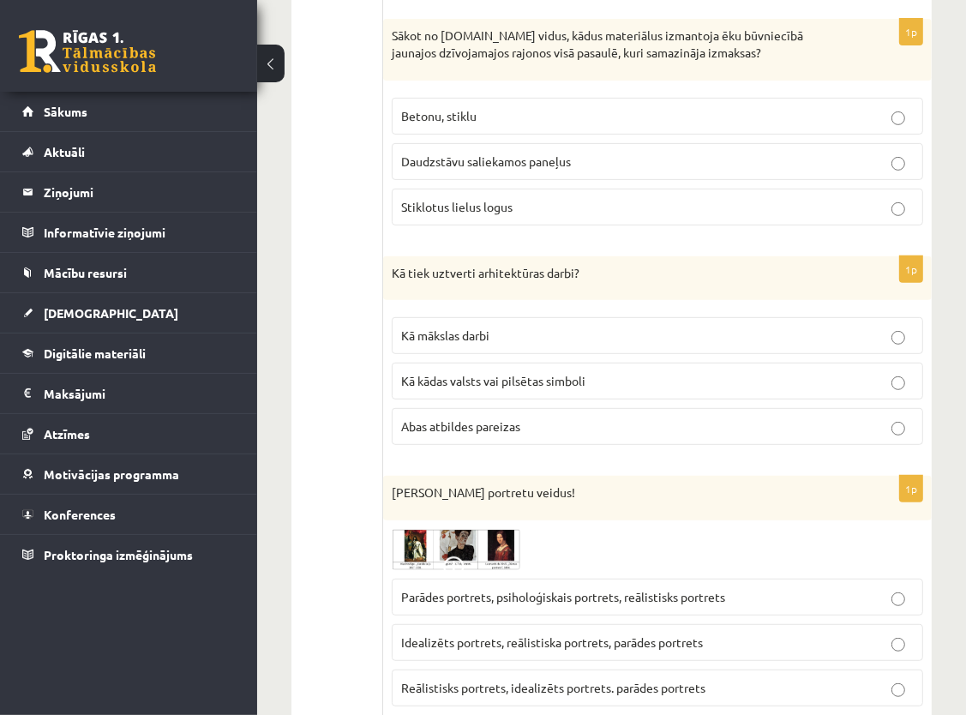
scroll to position [5326, 0]
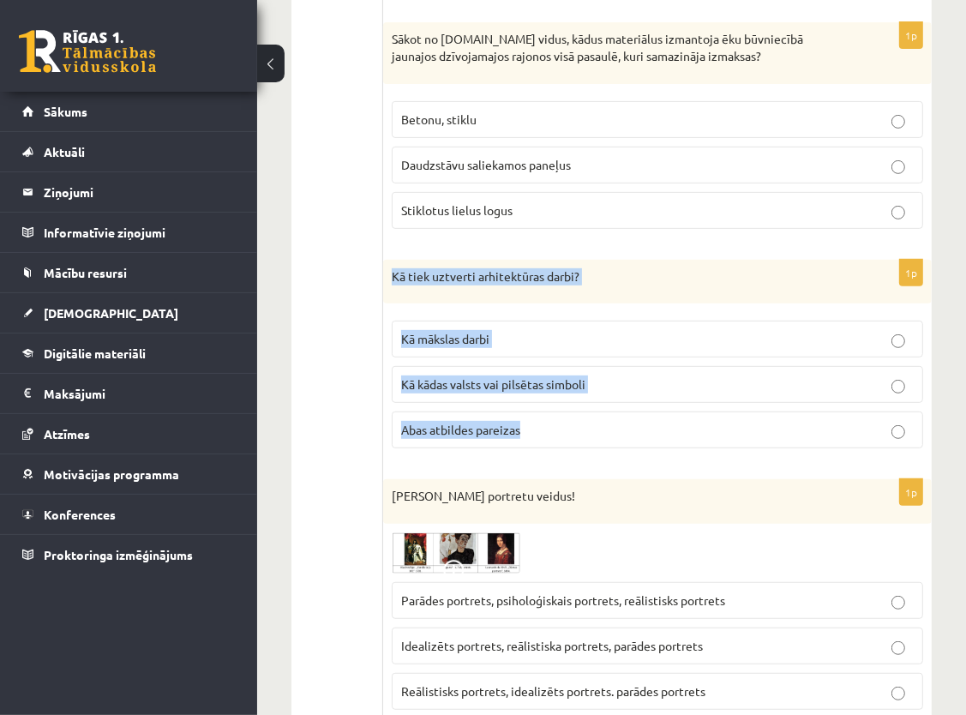
drag, startPoint x: 387, startPoint y: 255, endPoint x: 532, endPoint y: 431, distance: 227.6
click at [532, 431] on div "1p Kā tiek uztverti arhitektūras darbi? Kā mākslas darbi Kā kādas valsts vai pi…" at bounding box center [657, 361] width 548 height 203
click at [569, 366] on label "Kā kādas valsts vai pilsētas simboli" at bounding box center [657, 384] width 531 height 37
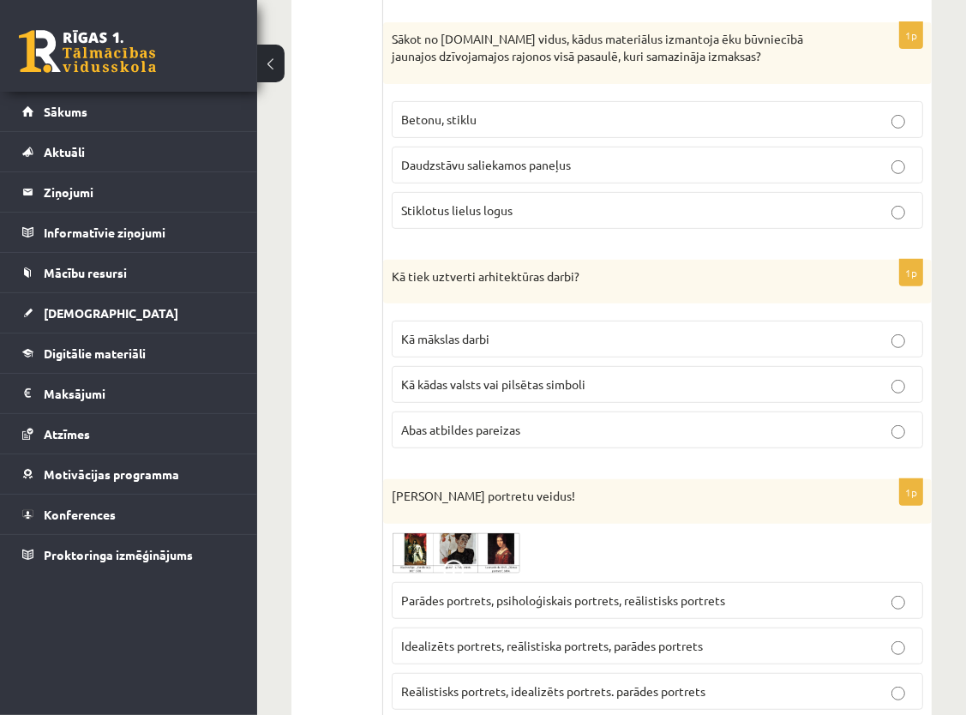
click at [540, 421] on p "Abas atbildes pareizas" at bounding box center [657, 430] width 512 height 18
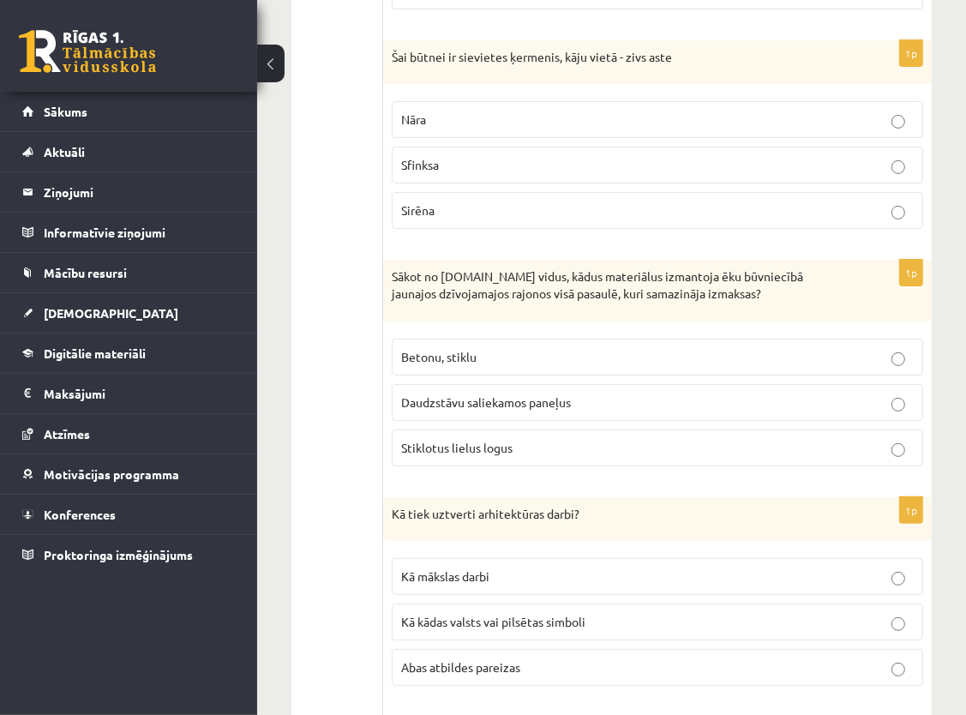
scroll to position [5069, 0]
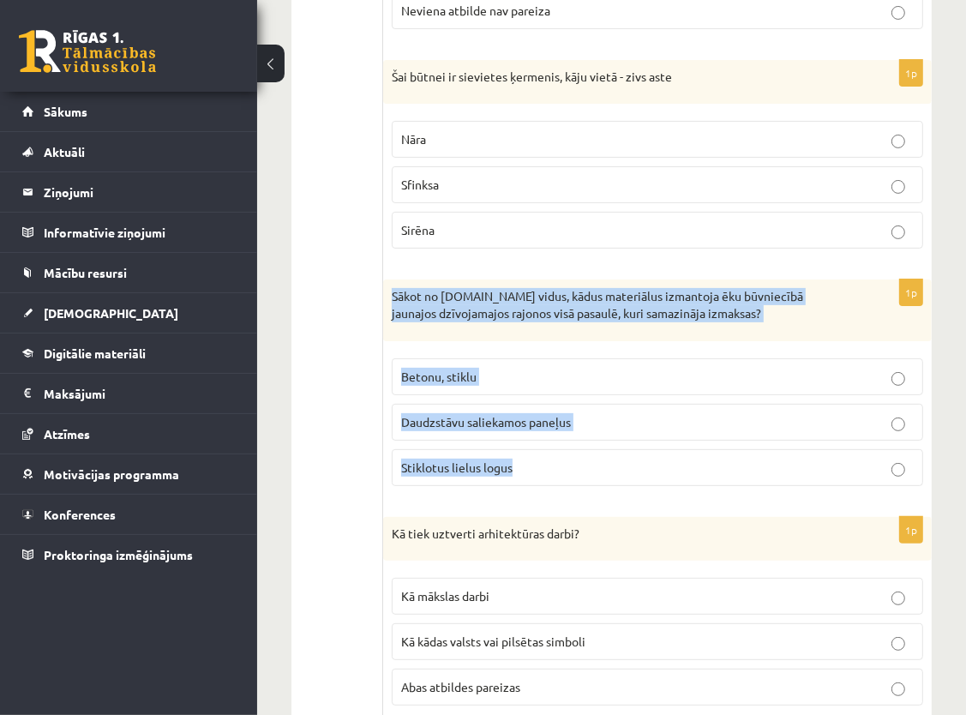
drag, startPoint x: 391, startPoint y: 281, endPoint x: 536, endPoint y: 442, distance: 217.2
click at [536, 442] on div "1p Sākot no 20.gs vidus, kādus materiālus izmantoja ēku būvniecībā jaunajos dzī…" at bounding box center [657, 388] width 548 height 219
click at [867, 314] on div "Sākot no 20.gs vidus, kādus materiālus izmantoja ēku būvniecībā jaunajos dzīvoj…" at bounding box center [657, 309] width 548 height 61
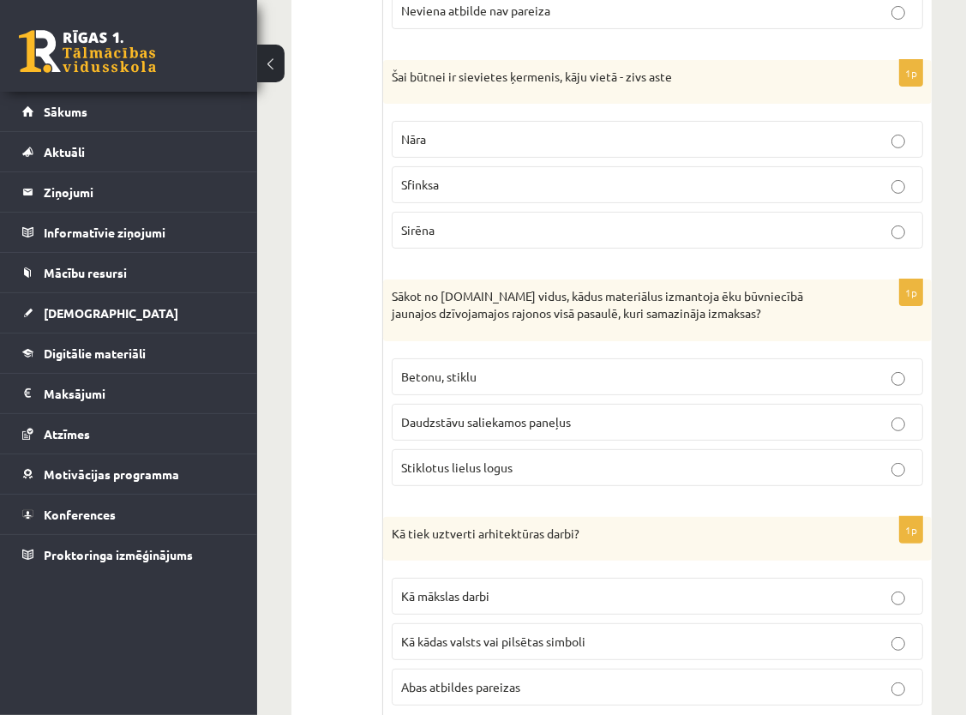
click at [589, 413] on p "Daudzstāvu saliekamos paneļus" at bounding box center [657, 422] width 512 height 18
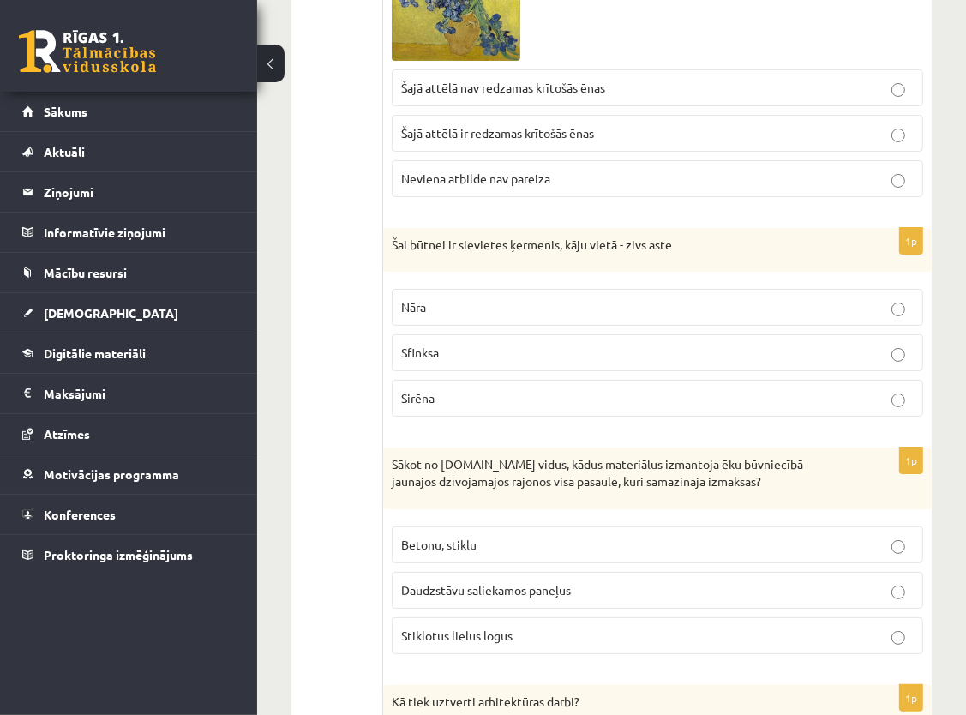
scroll to position [4897, 0]
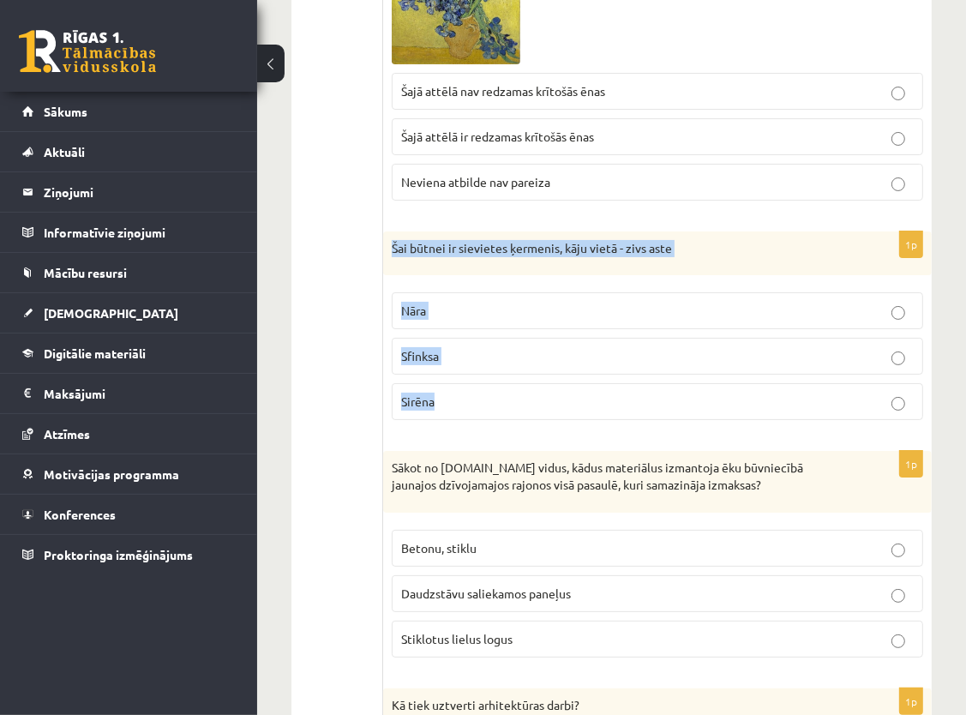
drag, startPoint x: 383, startPoint y: 226, endPoint x: 508, endPoint y: 379, distance: 197.2
click at [508, 379] on div "1p Šai būtnei ir sievietes ķermenis, kāju vietā - zivs aste Nāra Sfinksa Sirēna" at bounding box center [657, 332] width 548 height 203
click at [508, 392] on p "Sirēna" at bounding box center [657, 401] width 512 height 18
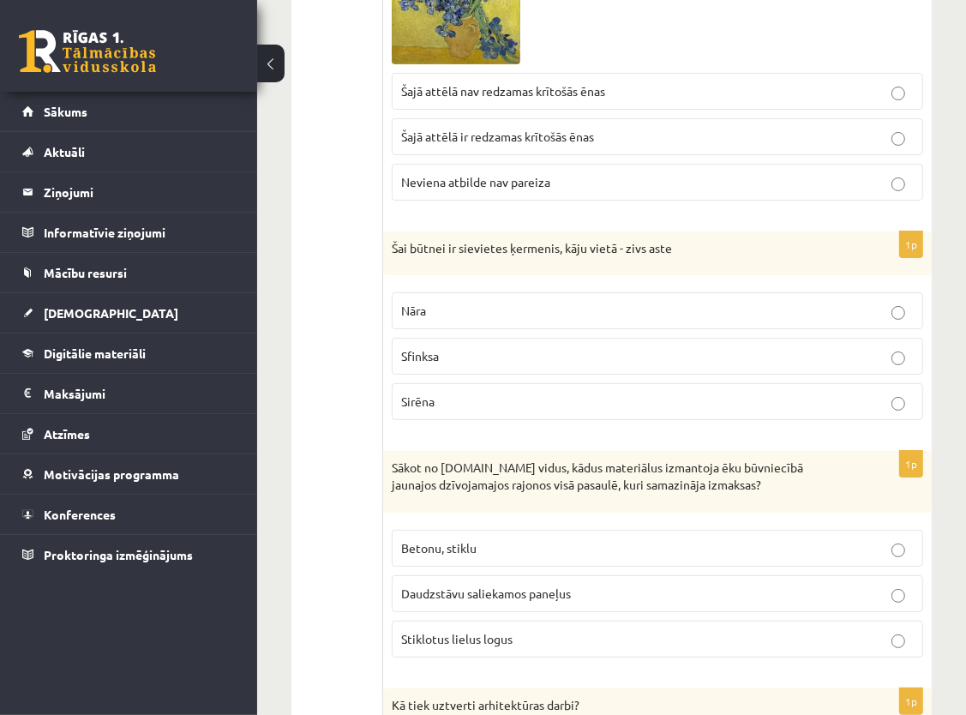
click at [559, 302] on p "Nāra" at bounding box center [657, 311] width 512 height 18
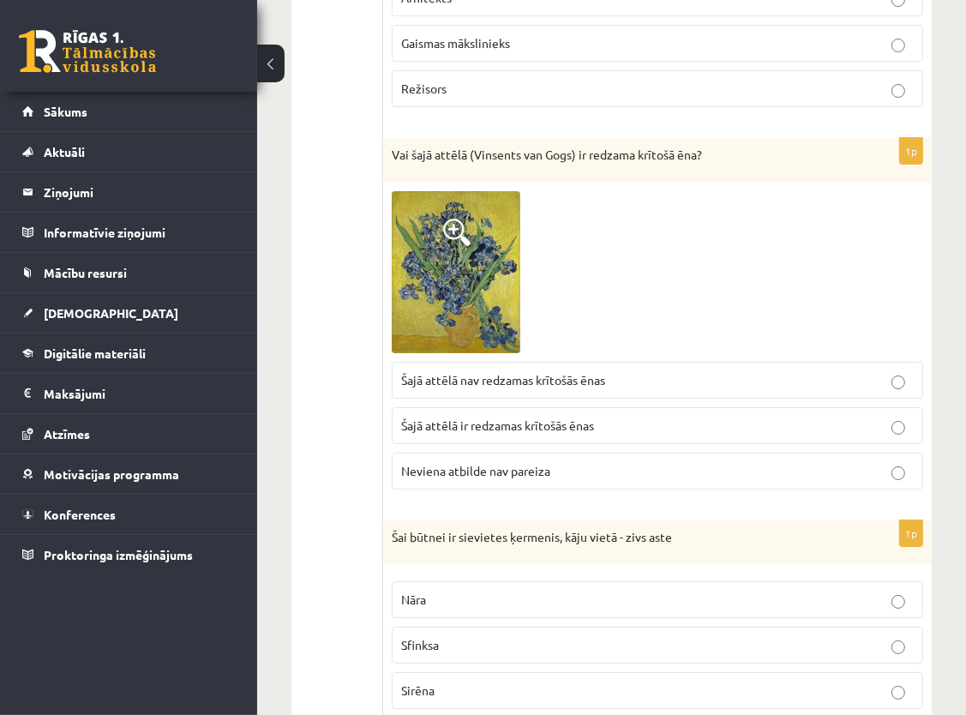
scroll to position [4555, 0]
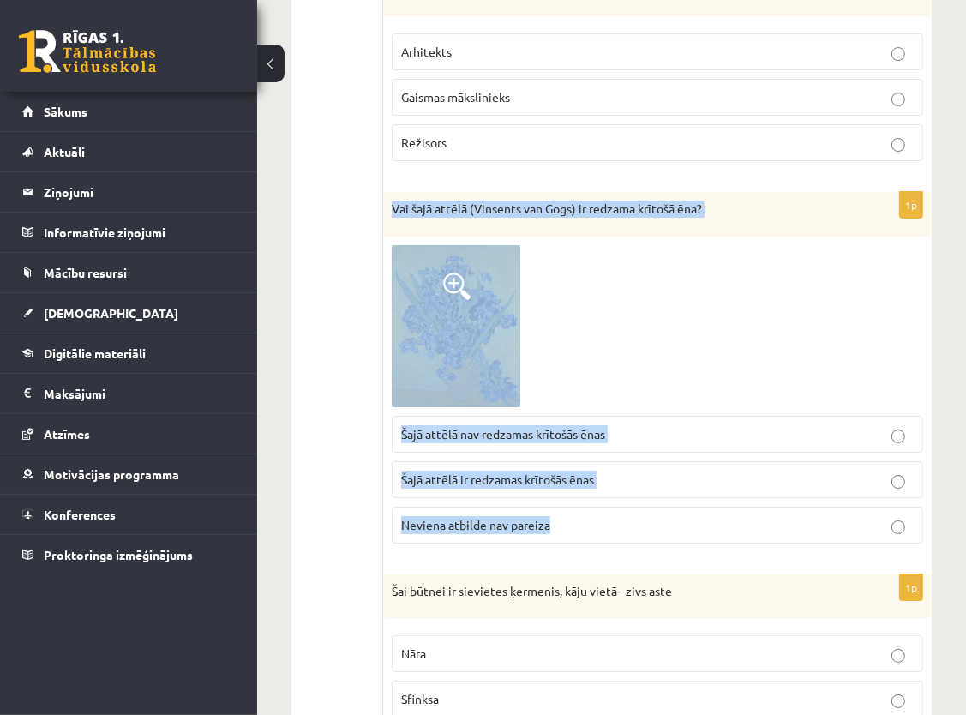
drag, startPoint x: 389, startPoint y: 187, endPoint x: 586, endPoint y: 508, distance: 376.9
click at [586, 508] on div "1p Vai šajā attēlā (Vinsents van Gogs) ir redzama krītošā ēna? Šajā attēlā nav …" at bounding box center [657, 374] width 548 height 364
click at [746, 305] on div at bounding box center [657, 326] width 531 height 162
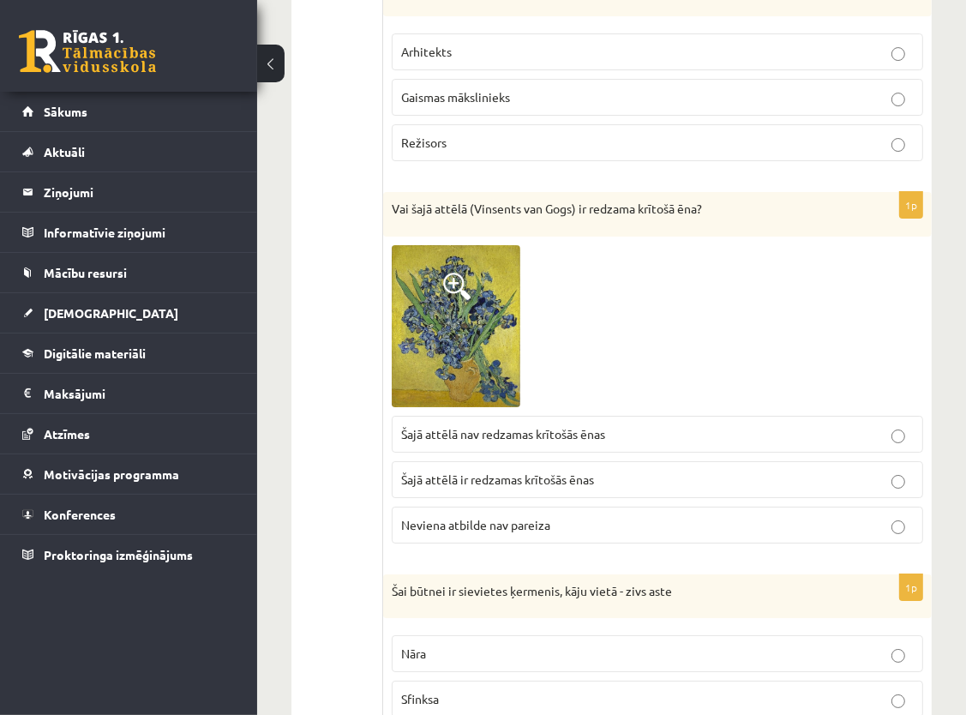
click at [484, 470] on p "Šajā attēlā ir redzamas krītošās ēnas" at bounding box center [657, 479] width 512 height 18
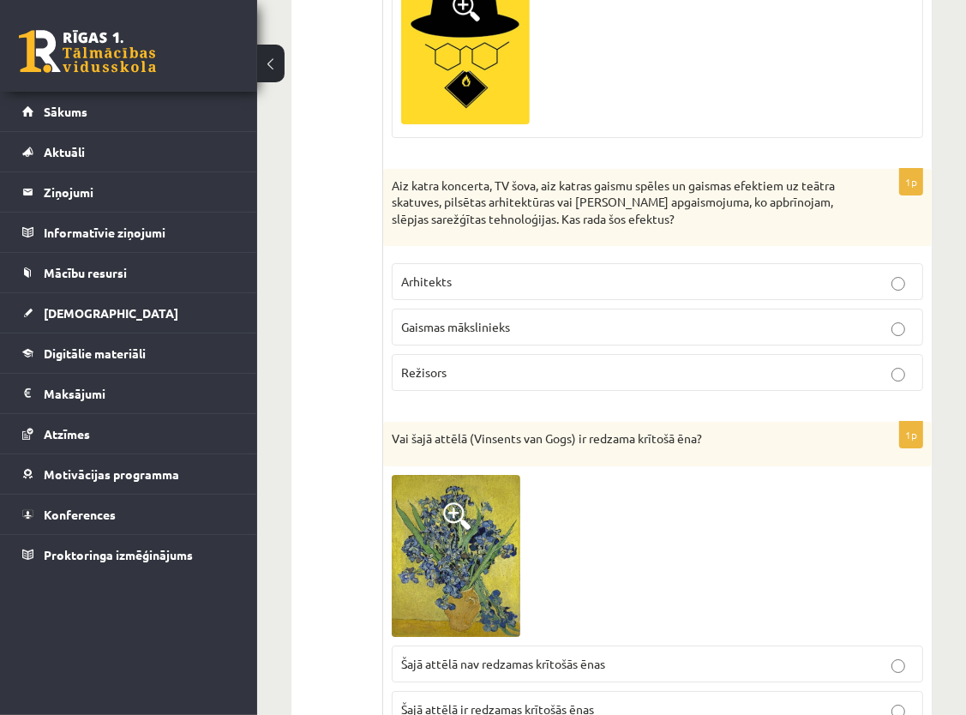
scroll to position [4212, 0]
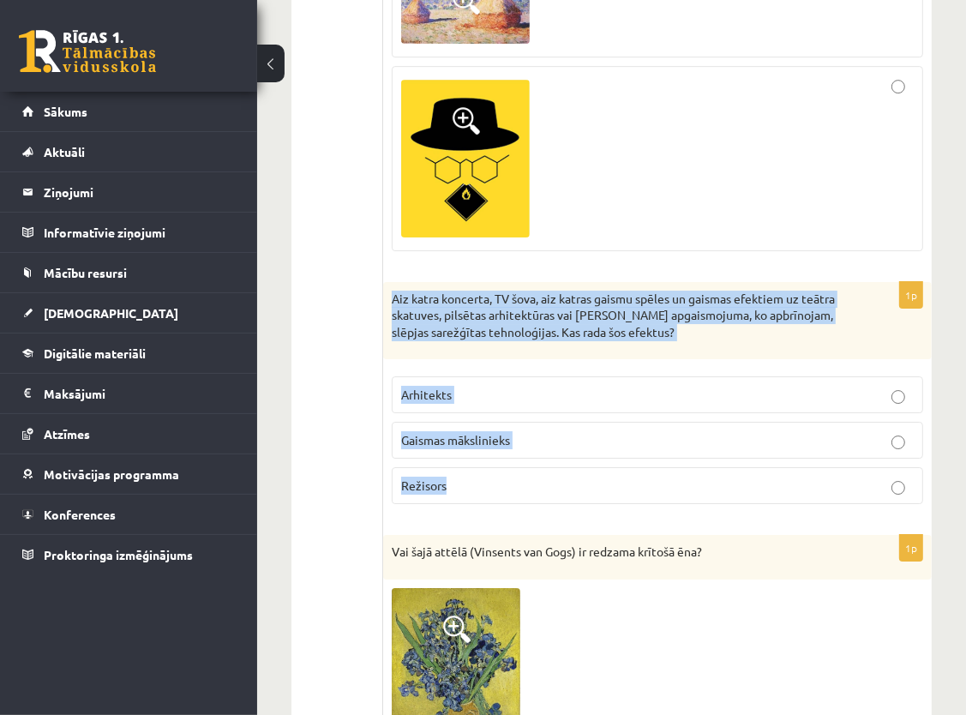
drag, startPoint x: 388, startPoint y: 278, endPoint x: 583, endPoint y: 474, distance: 275.7
click at [583, 474] on div "1p Aiz katra koncerta, TV šova, aiz katras gaismu spēles un gaismas efektiem uz…" at bounding box center [657, 400] width 548 height 236
click at [819, 324] on p "Aiz katra koncerta, TV šova, aiz katras gaismu spēles un gaismas efektiem uz te…" at bounding box center [615, 315] width 446 height 51
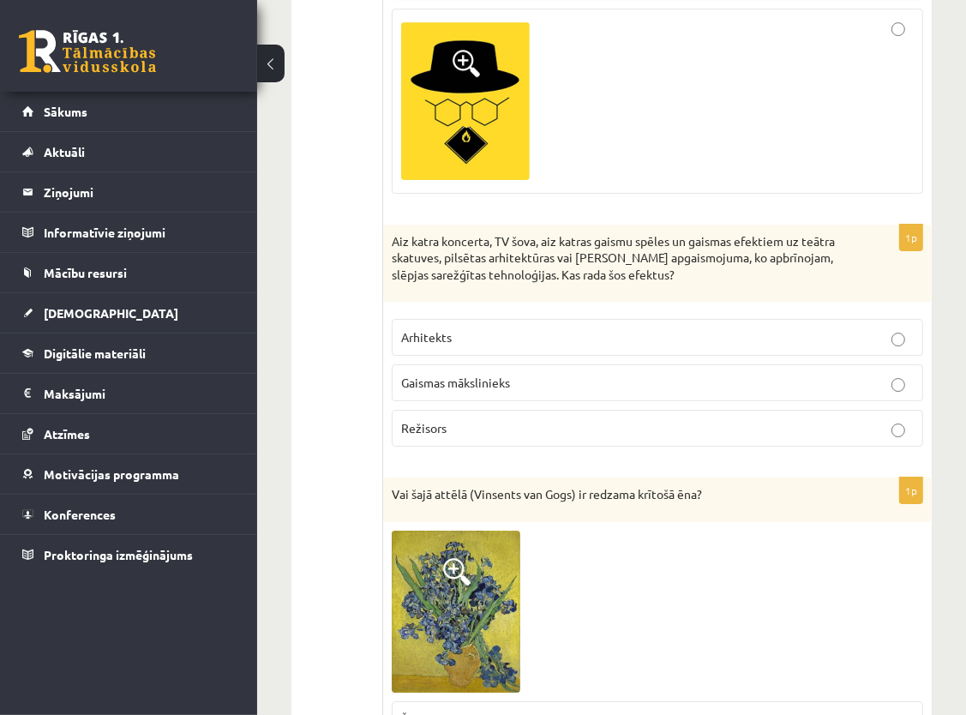
scroll to position [4298, 0]
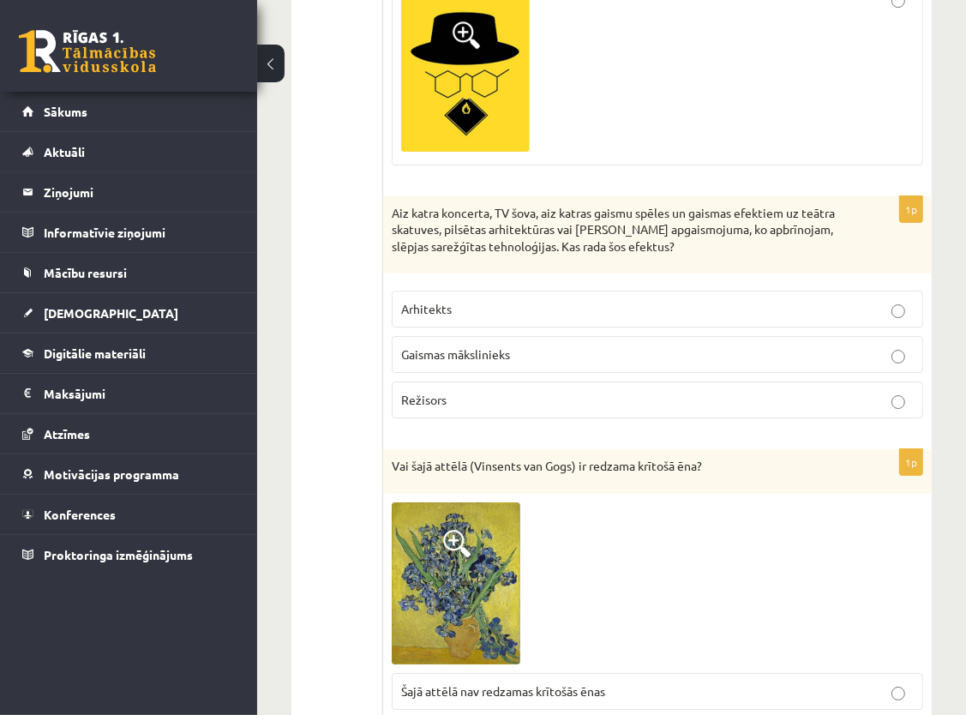
click at [423, 591] on img at bounding box center [456, 583] width 129 height 162
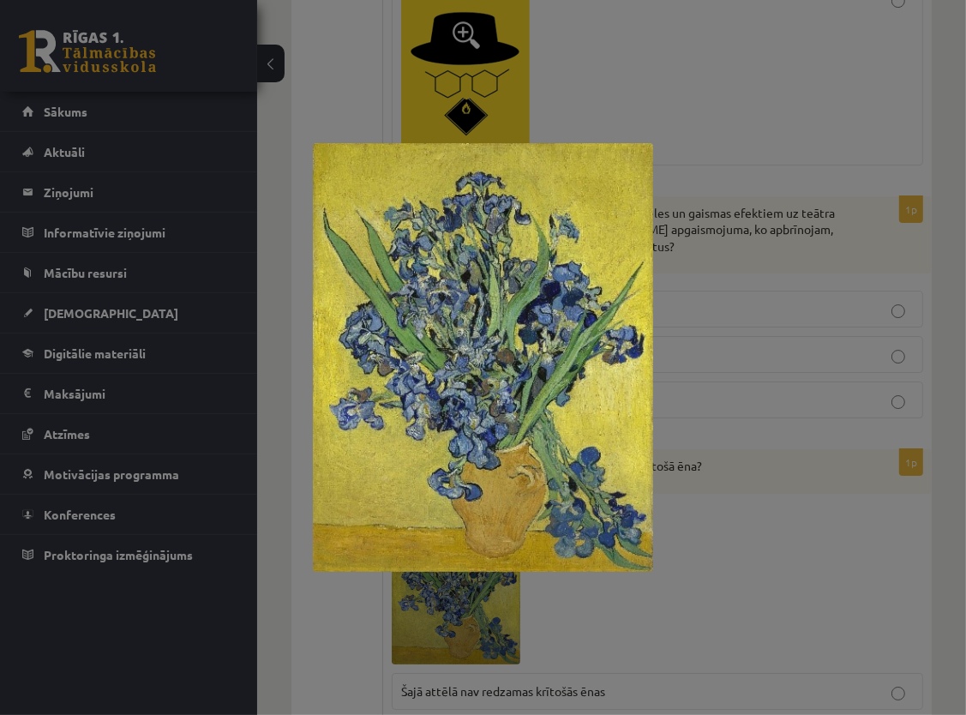
click at [777, 587] on div at bounding box center [483, 357] width 966 height 715
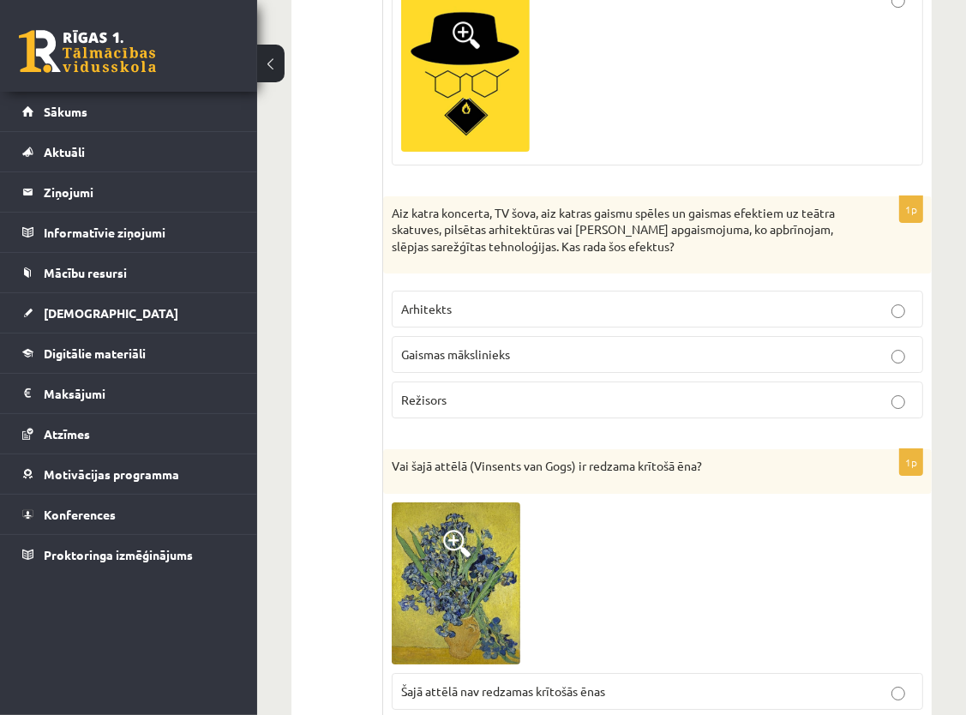
click at [661, 345] on p "Gaismas mākslinieks" at bounding box center [657, 354] width 512 height 18
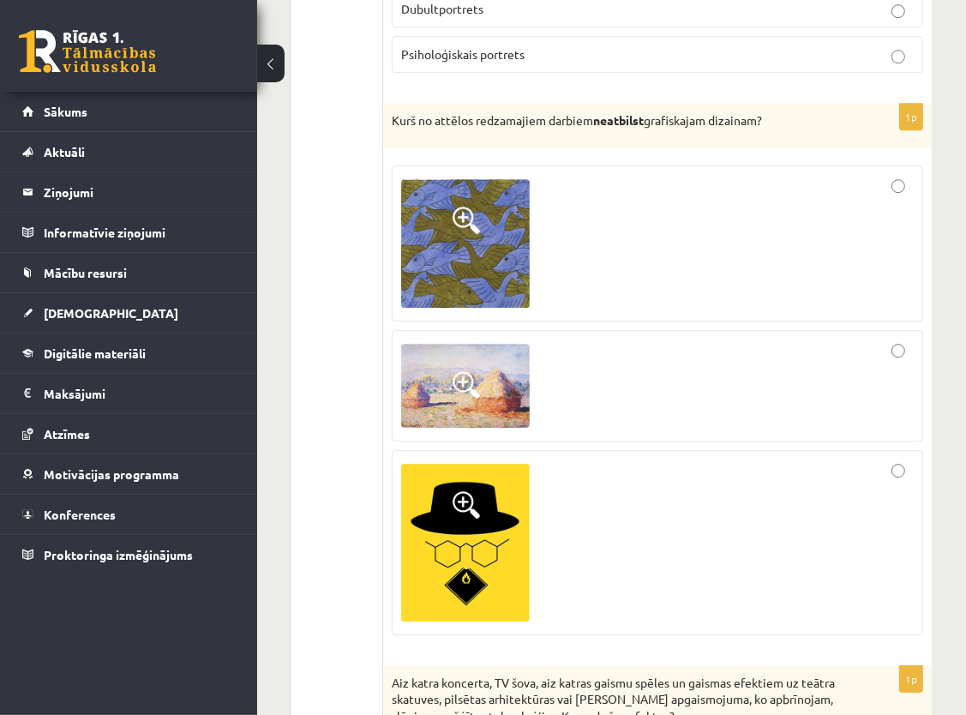
scroll to position [3784, 0]
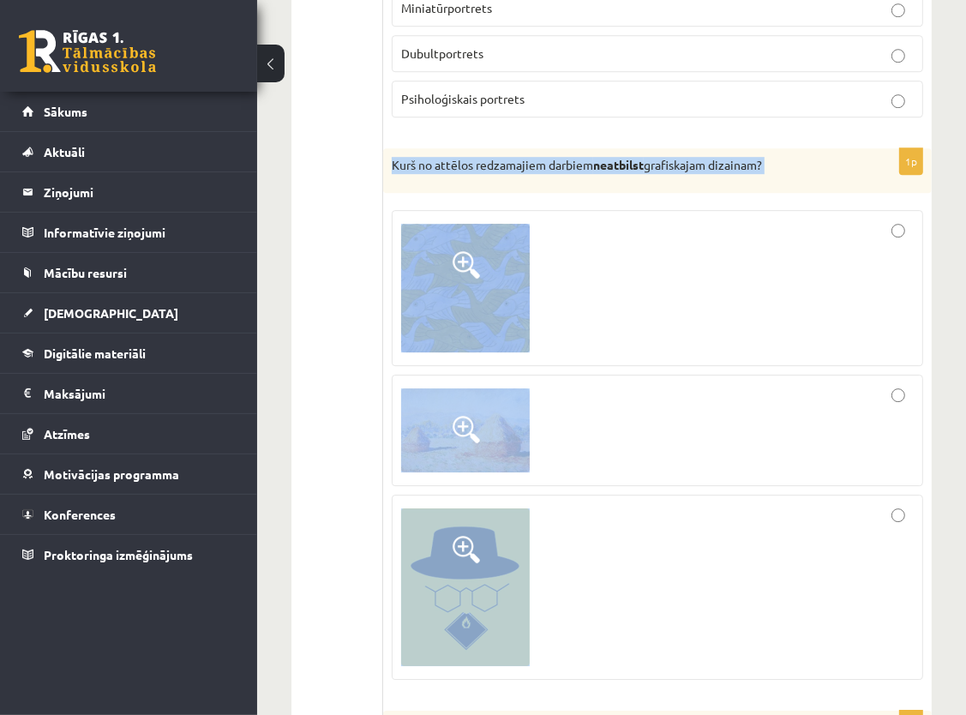
drag, startPoint x: 391, startPoint y: 146, endPoint x: 655, endPoint y: 608, distance: 532.6
click at [652, 607] on div "1p Kurš no attēlos redzamajiem darbiem neatbilst grafiskajam dizainam?" at bounding box center [657, 420] width 548 height 544
click at [655, 608] on div at bounding box center [657, 587] width 512 height 166
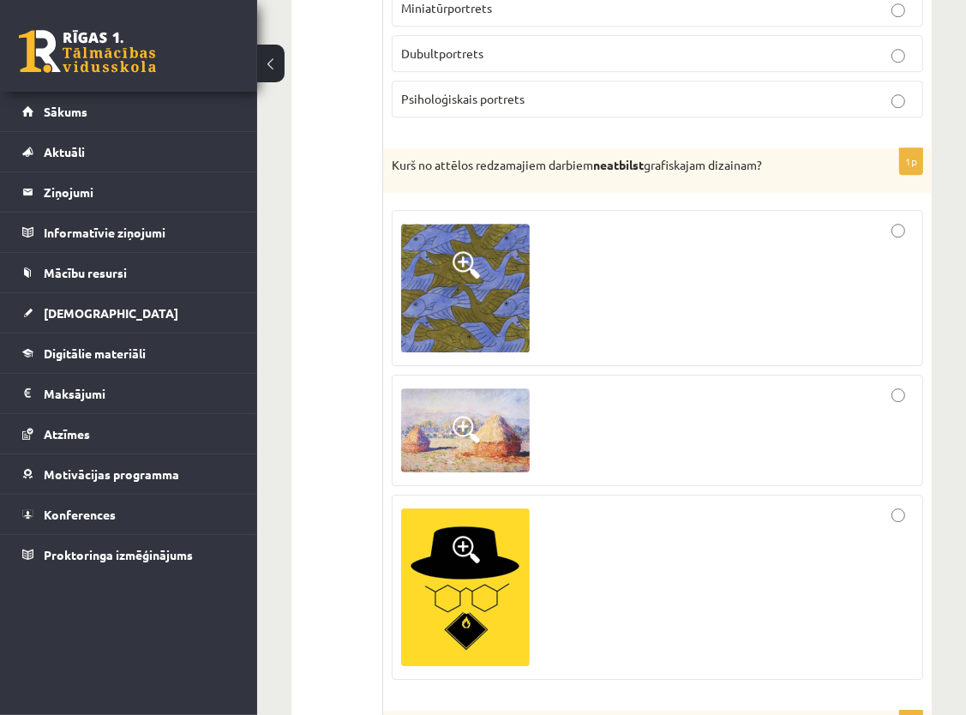
click at [812, 157] on p "Kurš no attēlos redzamajiem darbiem neatbilst grafiskajam dizainam?" at bounding box center [615, 165] width 446 height 17
click at [702, 384] on div at bounding box center [657, 430] width 512 height 93
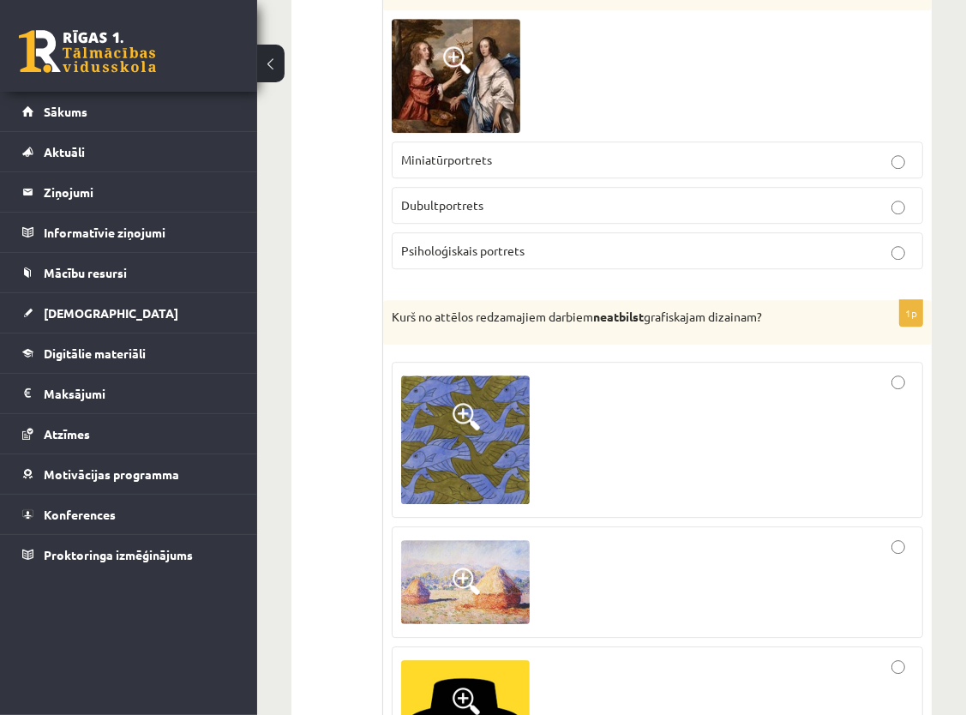
scroll to position [3698, 0]
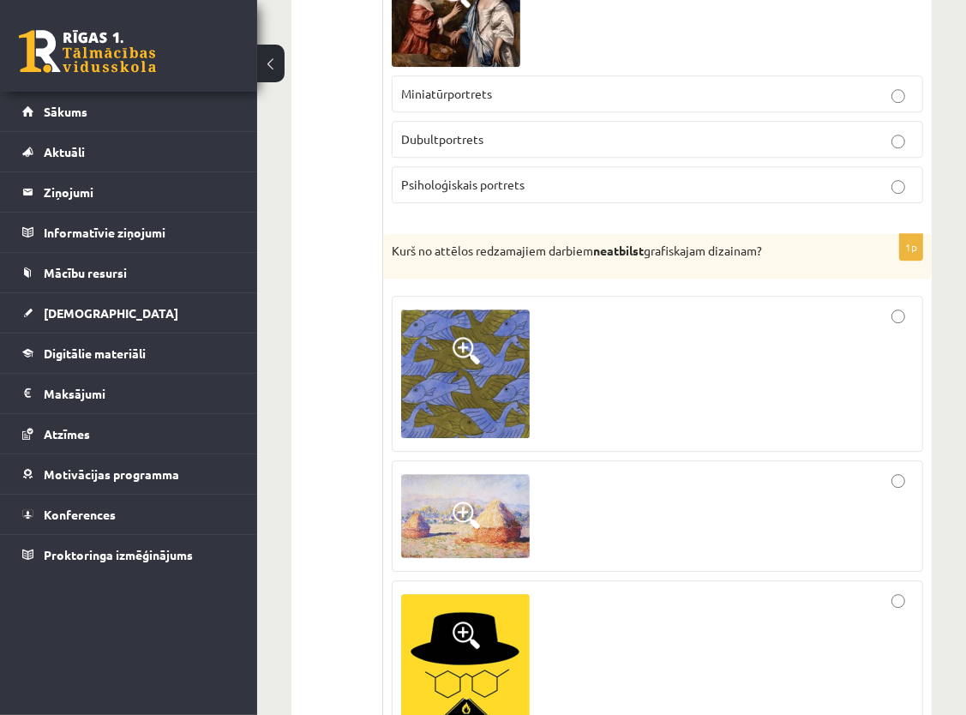
click at [654, 679] on div at bounding box center [657, 672] width 512 height 166
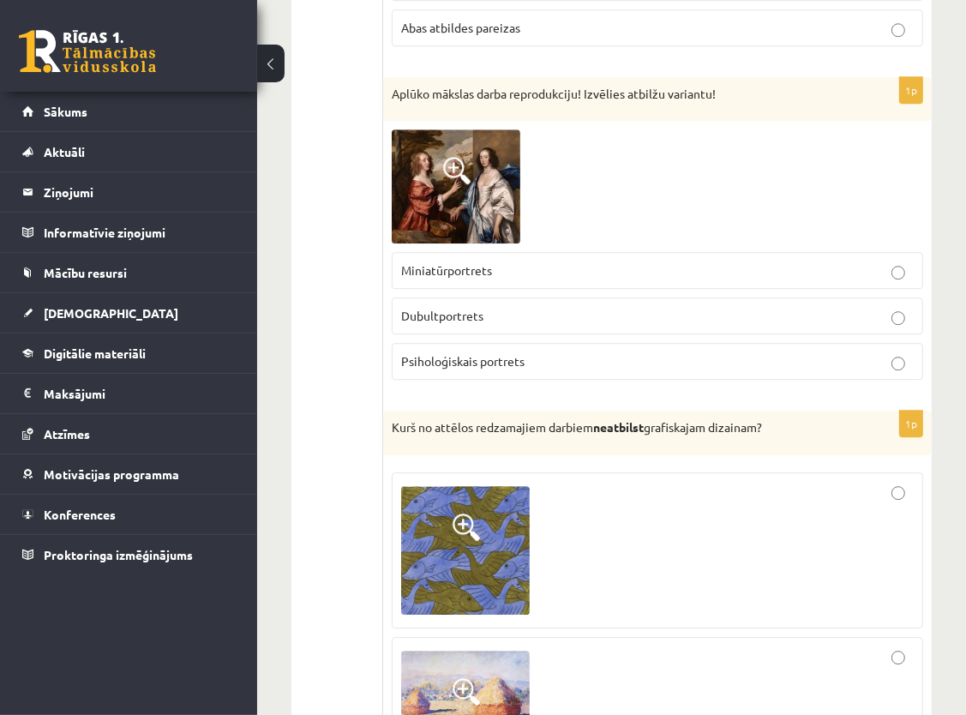
scroll to position [3441, 0]
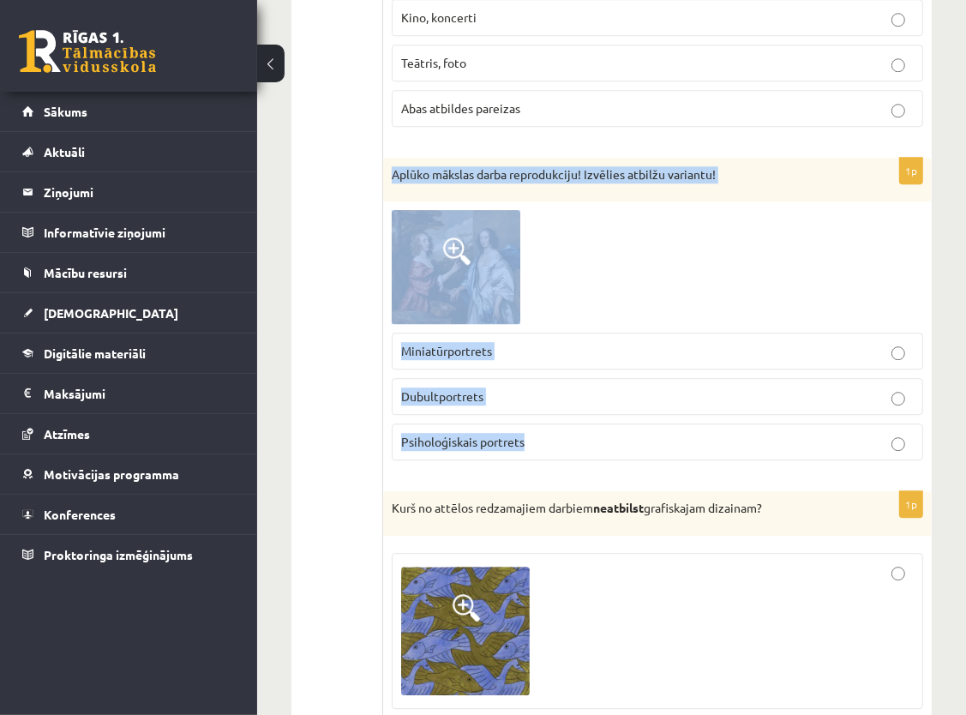
drag, startPoint x: 387, startPoint y: 156, endPoint x: 672, endPoint y: 432, distance: 396.3
click at [672, 432] on div "1p Aplūko mākslas darba reprodukciju! Izvēlies atbilžu variantu! Miniatūrportre…" at bounding box center [657, 316] width 548 height 316
click at [791, 230] on div at bounding box center [657, 267] width 531 height 114
click at [805, 244] on div at bounding box center [657, 267] width 531 height 114
click at [930, 259] on div "1p Aplūko mākslas darba reprodukciju! Izvēlies atbilžu variantu! Miniatūrportre…" at bounding box center [657, 316] width 548 height 316
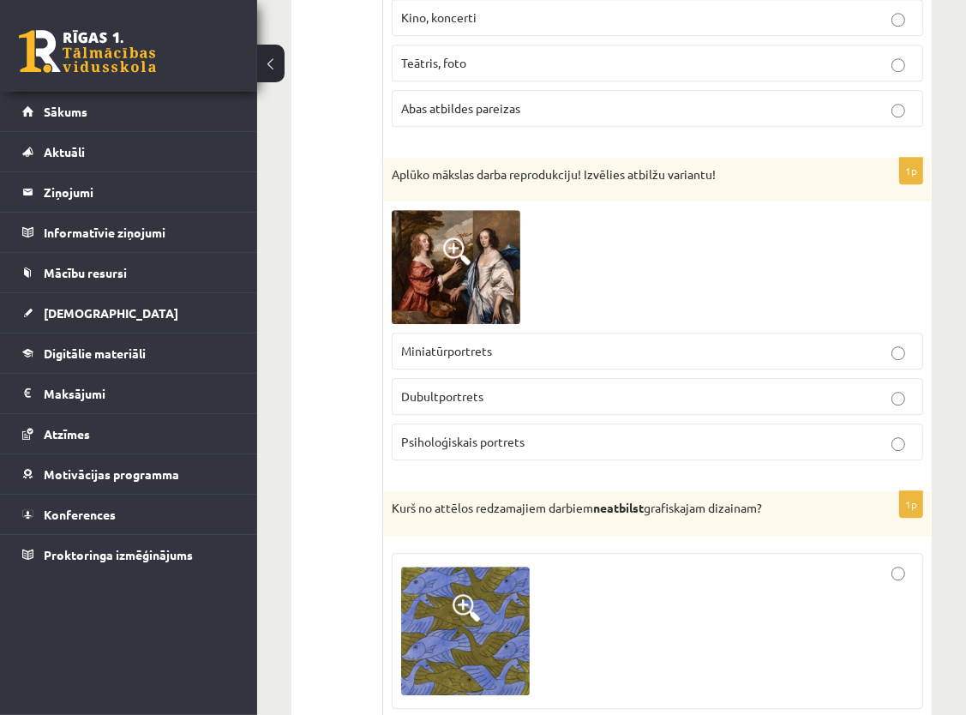
click at [559, 434] on p "Psiholoģiskais portrets" at bounding box center [657, 442] width 512 height 18
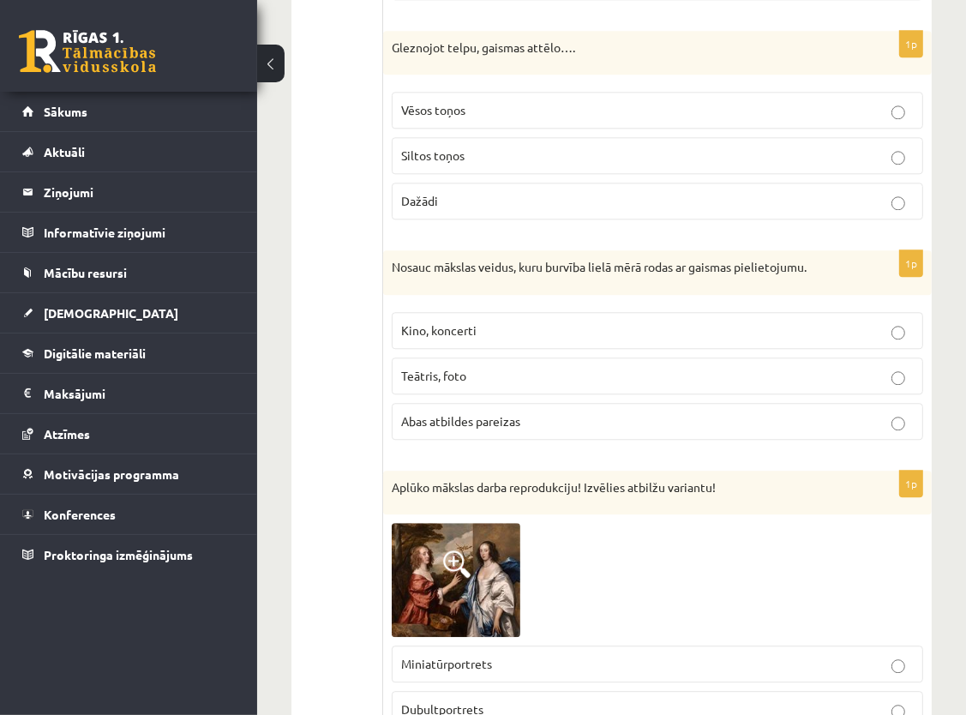
scroll to position [3098, 0]
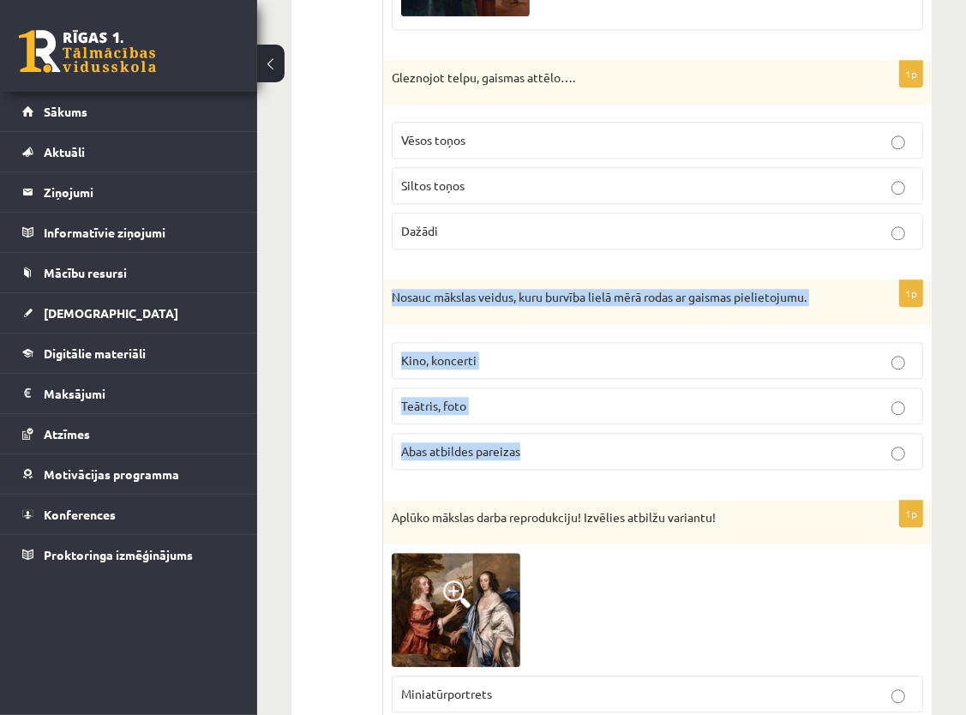
drag, startPoint x: 389, startPoint y: 281, endPoint x: 531, endPoint y: 447, distance: 218.8
click at [531, 447] on div "1p Nosauc mākslas veidus, kuru burvība lielā mērā rodas ar gaismas pielietojumu…" at bounding box center [657, 381] width 548 height 203
click at [566, 280] on div "Nosauc mākslas veidus, kuru burvība lielā mērā rodas ar gaismas pielietojumu." at bounding box center [657, 302] width 548 height 45
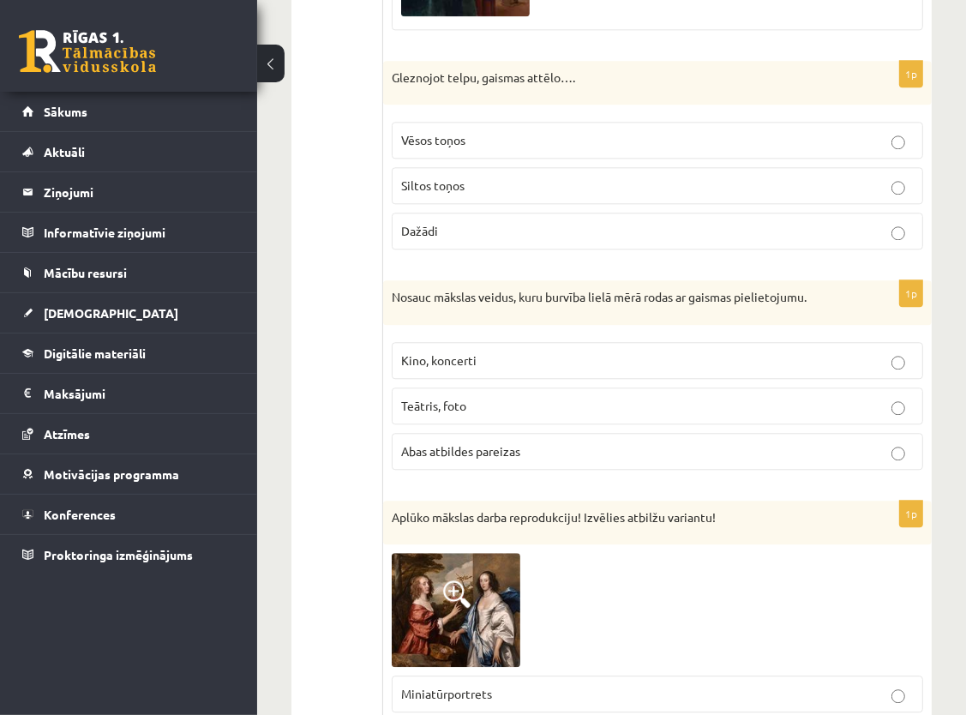
click at [491, 443] on span "Abas atbildes pareizas" at bounding box center [460, 450] width 119 height 15
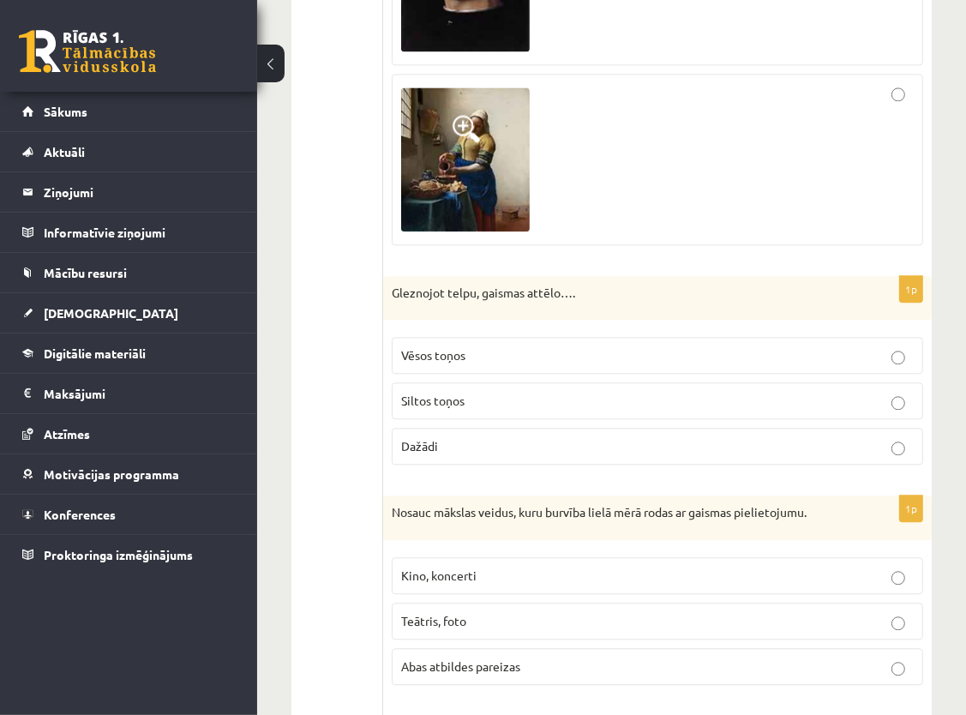
scroll to position [2841, 0]
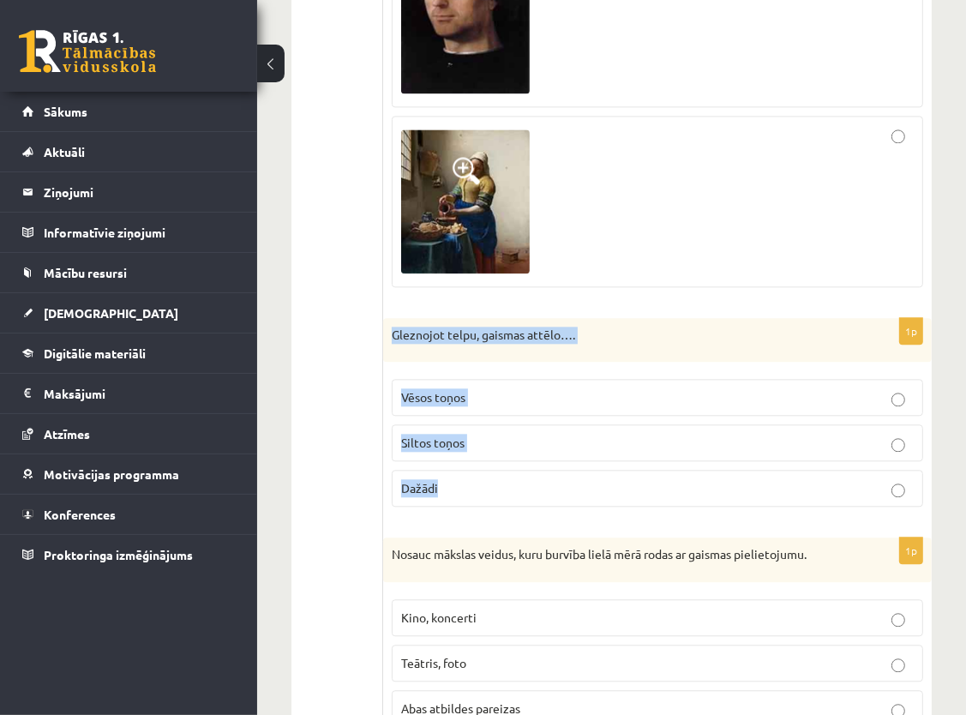
drag, startPoint x: 392, startPoint y: 320, endPoint x: 519, endPoint y: 472, distance: 198.2
click at [519, 472] on div "1p Gleznojot telpu, gaismas attēlo…. Vēsos toņos Siltos toņos Dažādi" at bounding box center [657, 419] width 548 height 203
click at [624, 326] on p "Gleznojot telpu, gaismas attēlo…." at bounding box center [615, 334] width 446 height 17
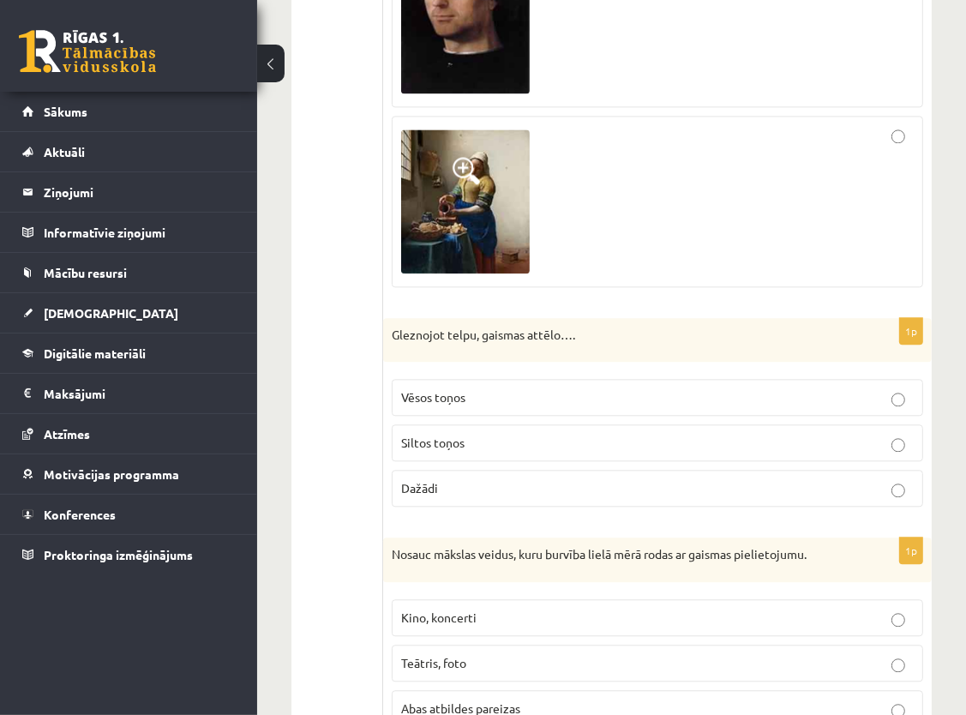
click at [471, 479] on p "Dažādi" at bounding box center [657, 488] width 512 height 18
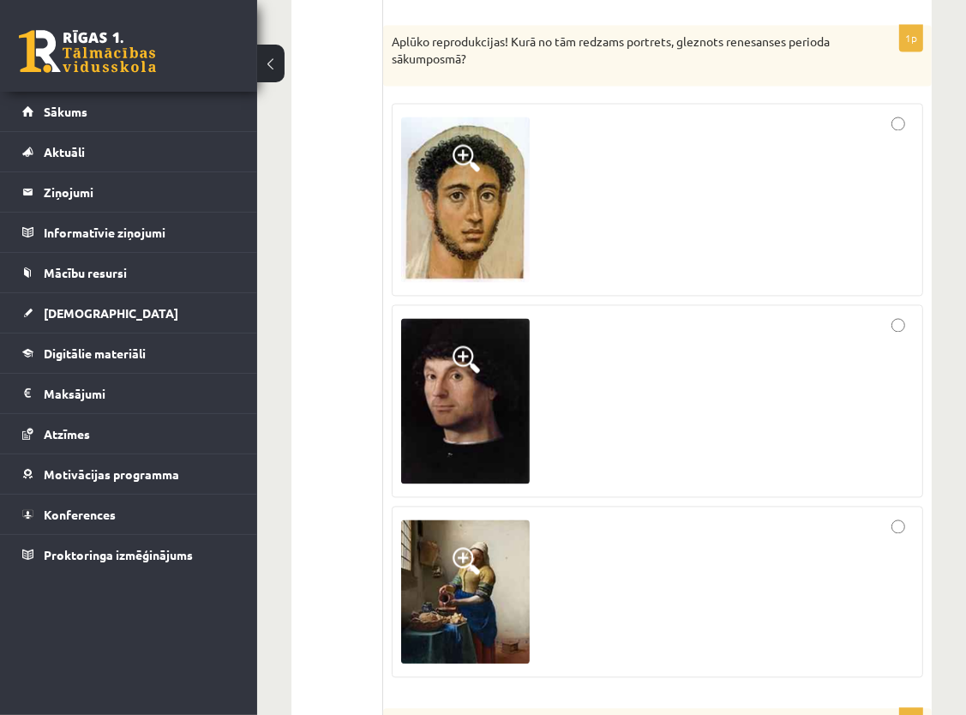
scroll to position [2413, 0]
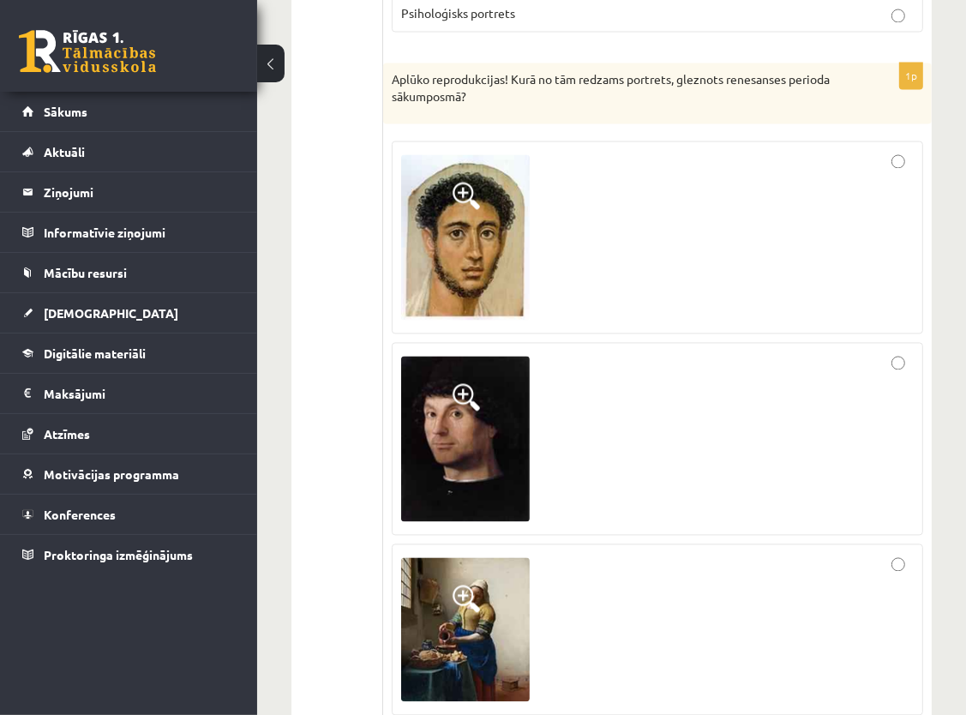
click at [905, 300] on div at bounding box center [657, 238] width 512 height 174
click at [657, 453] on div at bounding box center [657, 439] width 512 height 174
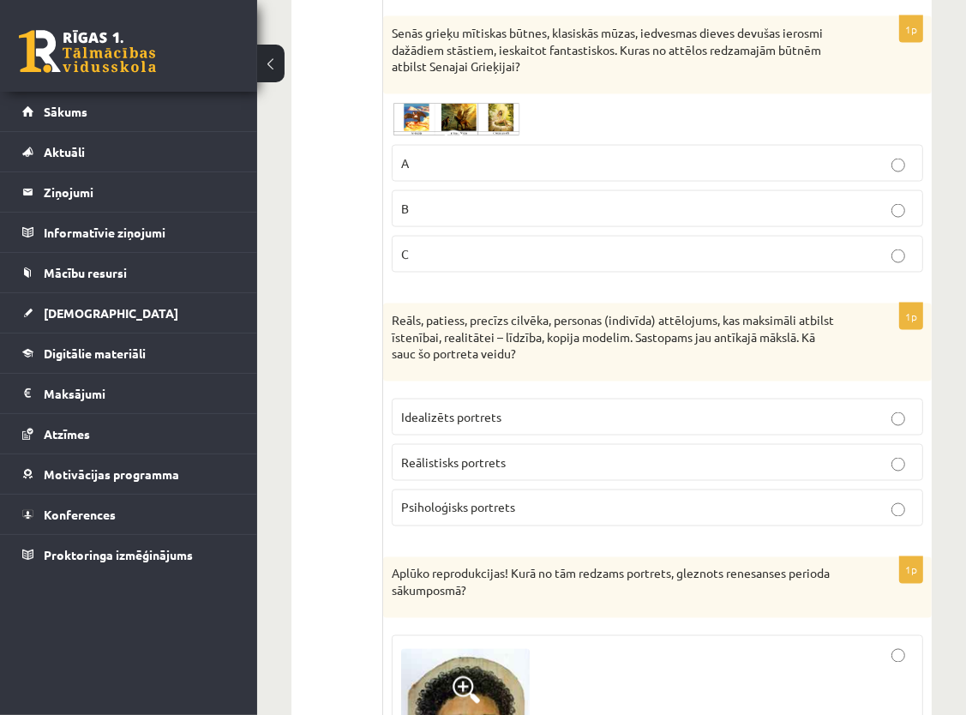
scroll to position [1899, 0]
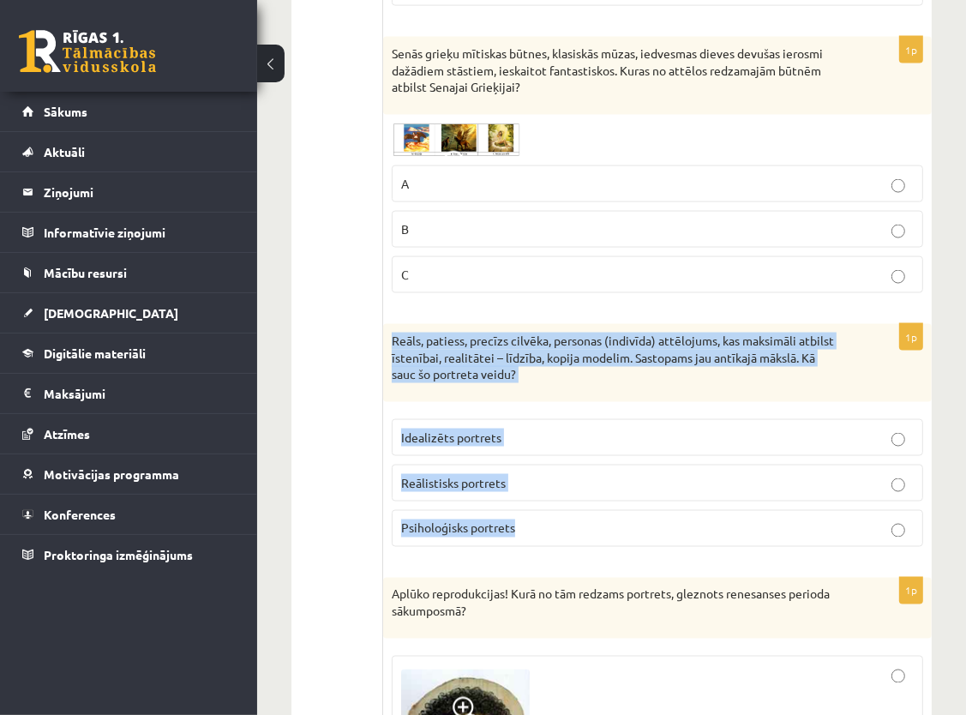
drag, startPoint x: 391, startPoint y: 333, endPoint x: 562, endPoint y: 540, distance: 268.3
click at [562, 540] on div "1p Reāls, patiess, precīzs cilvēka, personas (indivīda) attēlojums, kas maksimā…" at bounding box center [657, 442] width 548 height 236
click at [595, 373] on p "Reāls, patiess, precīzs cilvēka, personas (indivīda) attēlojums, kas maksimāli …" at bounding box center [615, 357] width 446 height 51
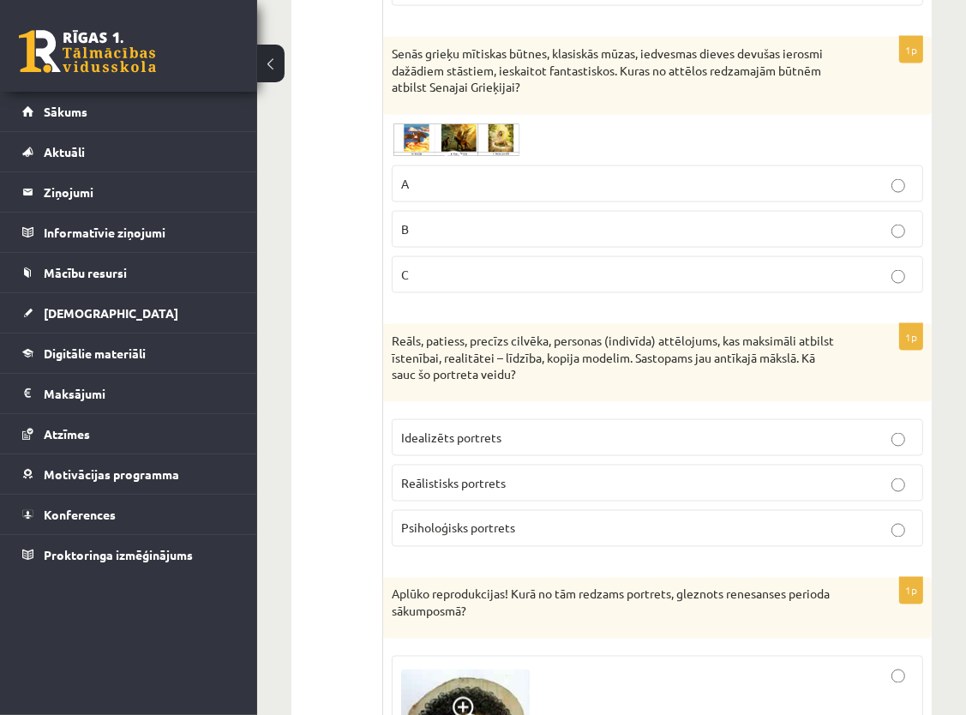
click at [552, 474] on p "Reālistisks portrets" at bounding box center [657, 483] width 512 height 18
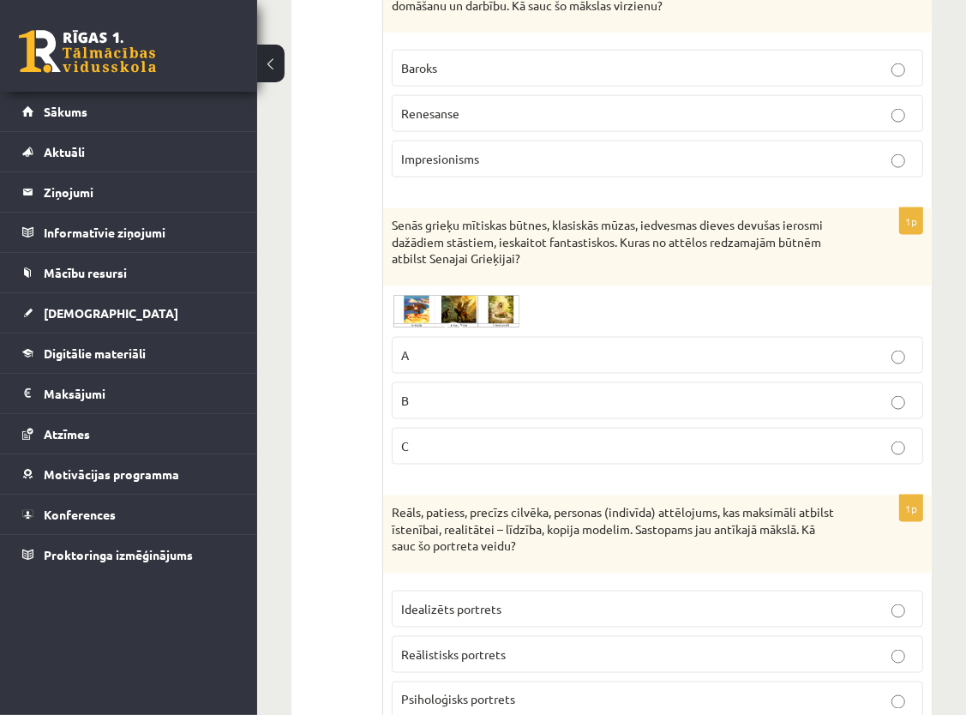
scroll to position [1642, 0]
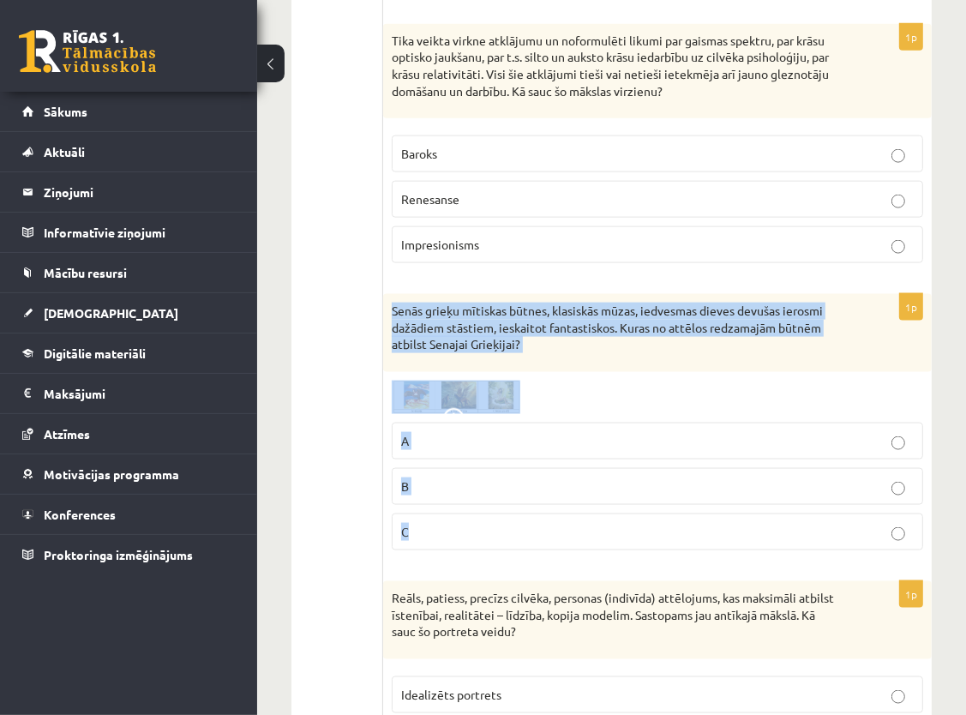
drag, startPoint x: 388, startPoint y: 296, endPoint x: 574, endPoint y: 534, distance: 301.5
click at [574, 534] on div "1p Senās grieķu mītiskas būtnes, klasiskās mūzas, iedvesmas dieves devušas iero…" at bounding box center [657, 429] width 548 height 270
click at [574, 534] on label "C" at bounding box center [657, 531] width 531 height 37
click at [644, 380] on div at bounding box center [657, 396] width 531 height 33
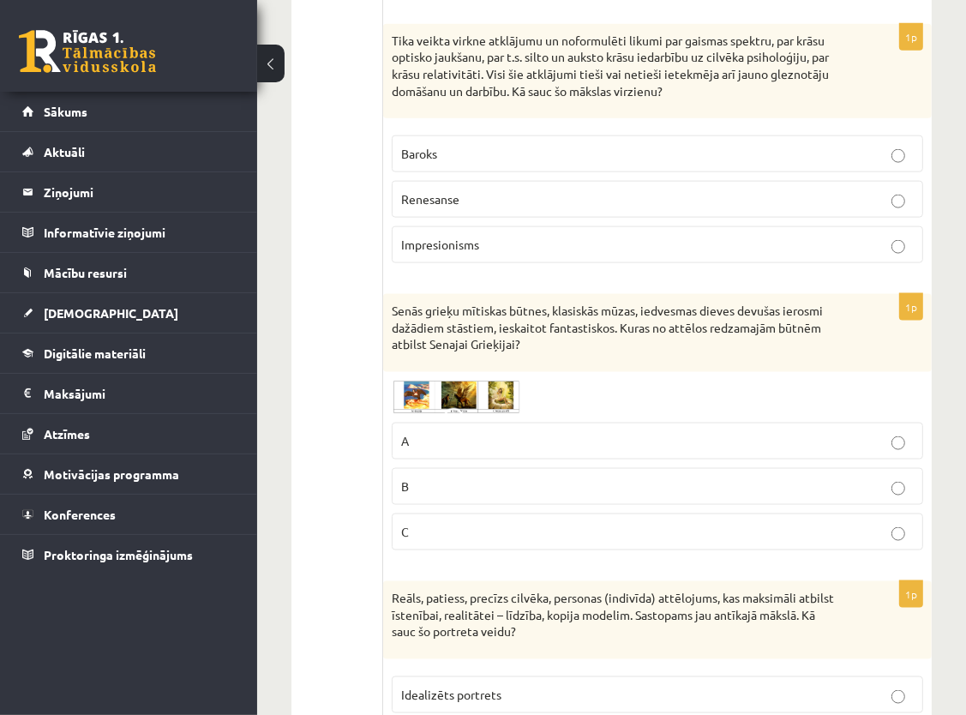
click at [624, 481] on p "B" at bounding box center [657, 486] width 512 height 18
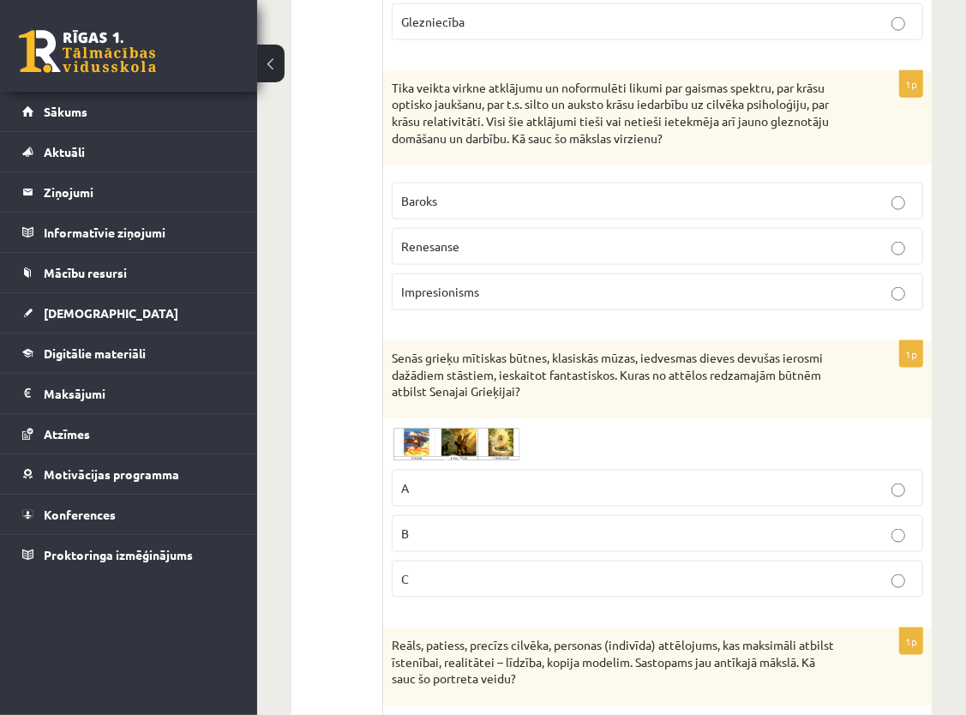
scroll to position [1470, 0]
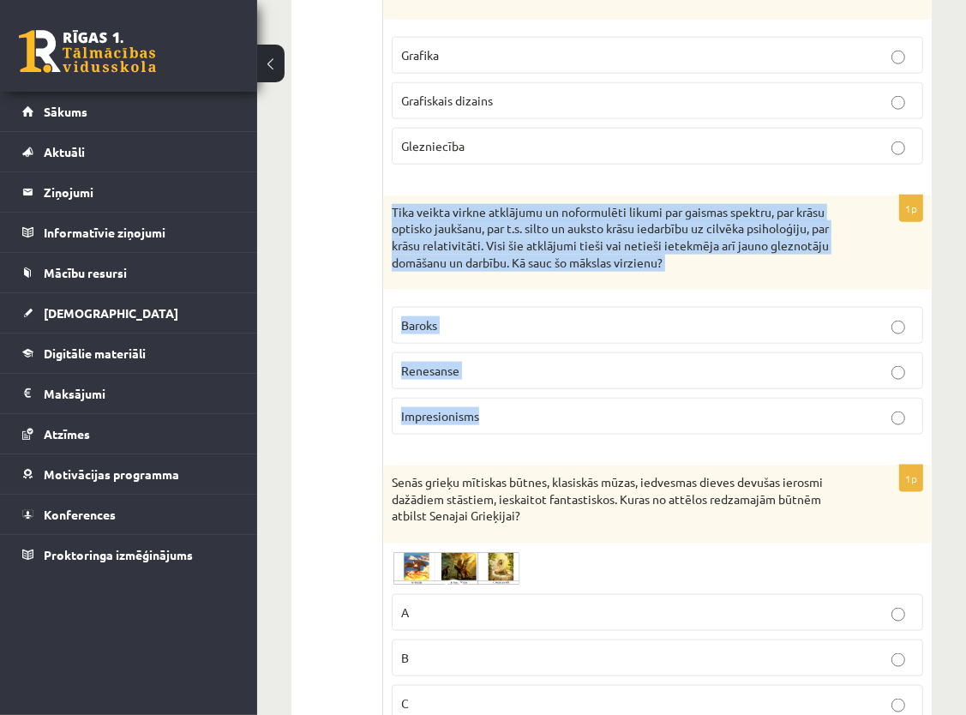
drag, startPoint x: 392, startPoint y: 202, endPoint x: 498, endPoint y: 408, distance: 231.5
click at [498, 408] on div "1p Tika veikta virkne atklājumu un noformulēti likumi par gaismas spektru, par …" at bounding box center [657, 321] width 548 height 253
click at [687, 275] on div "Tika veikta virkne atklājumu un noformulēti likumi par gaismas spektru, par krā…" at bounding box center [657, 242] width 548 height 94
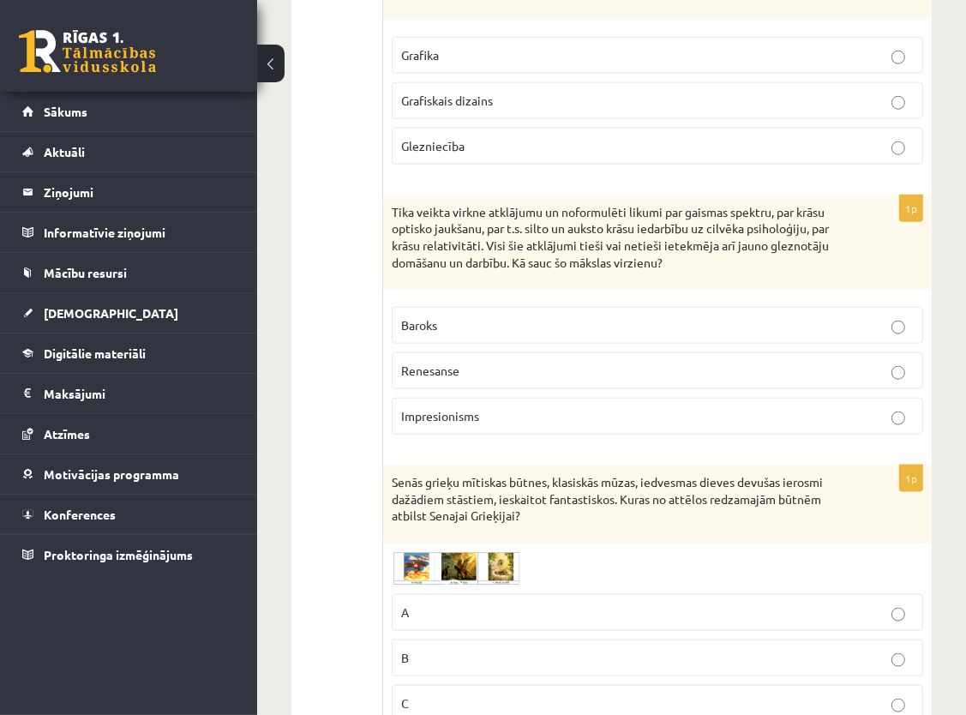
click at [465, 410] on span "Impresionisms" at bounding box center [440, 415] width 78 height 15
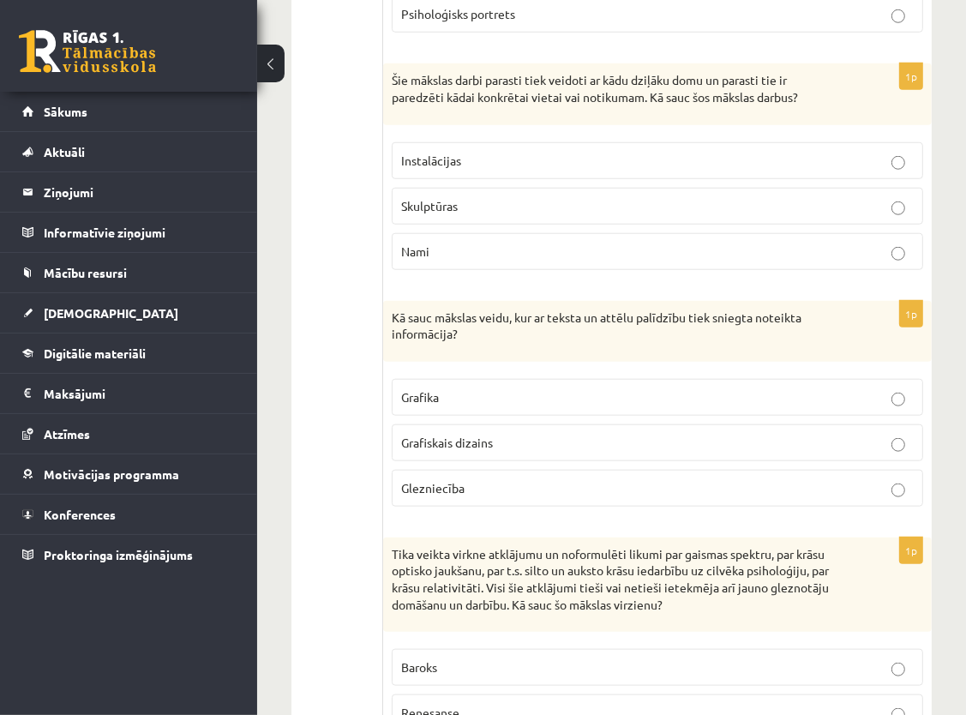
scroll to position [1128, 0]
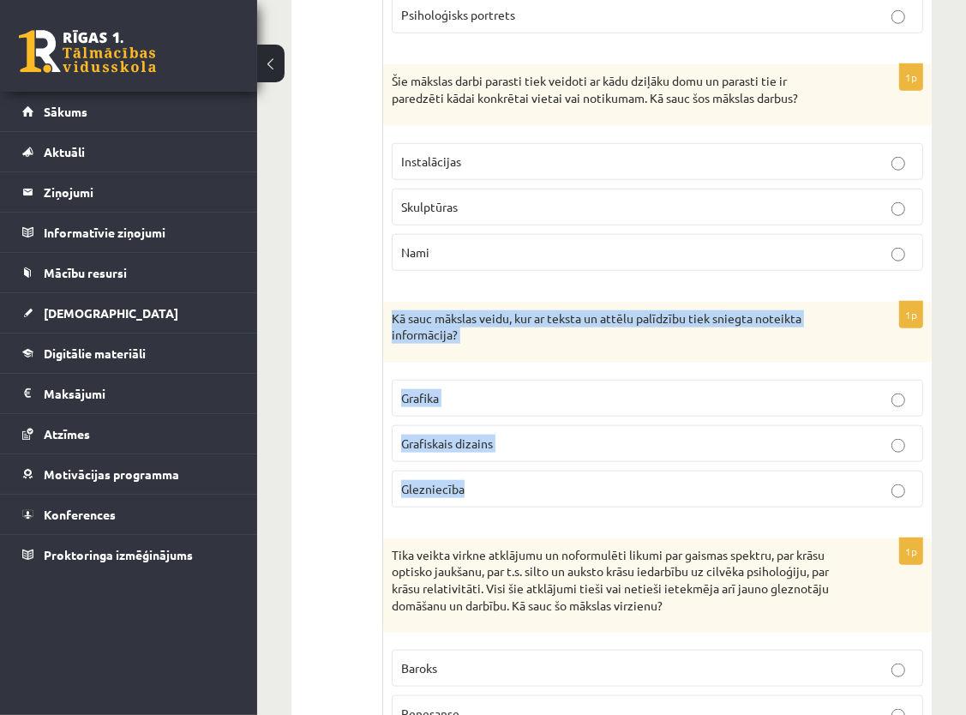
drag, startPoint x: 389, startPoint y: 307, endPoint x: 500, endPoint y: 478, distance: 204.4
click at [500, 478] on div "1p Kā sauc mākslas veidu, kur ar teksta un attēlu palīdzību tiek sniegta noteik…" at bounding box center [657, 411] width 548 height 219
click at [536, 347] on div "Kā sauc mākslas veidu, kur ar teksta un attēlu palīdzību tiek sniegta noteikta …" at bounding box center [657, 332] width 548 height 61
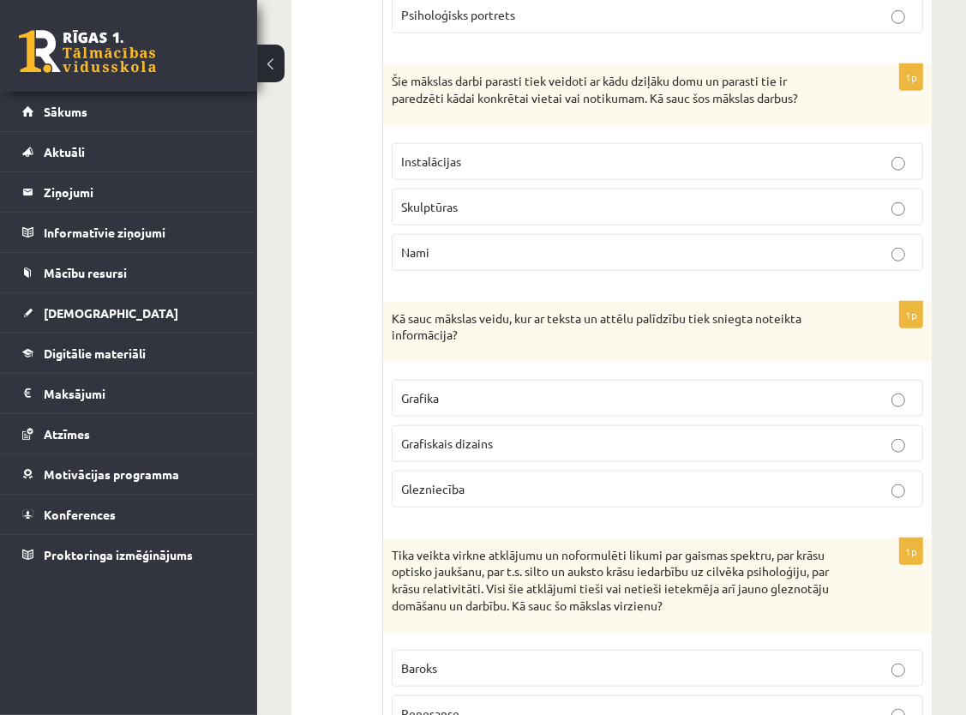
click at [536, 434] on p "Grafiskais dizains" at bounding box center [657, 443] width 512 height 18
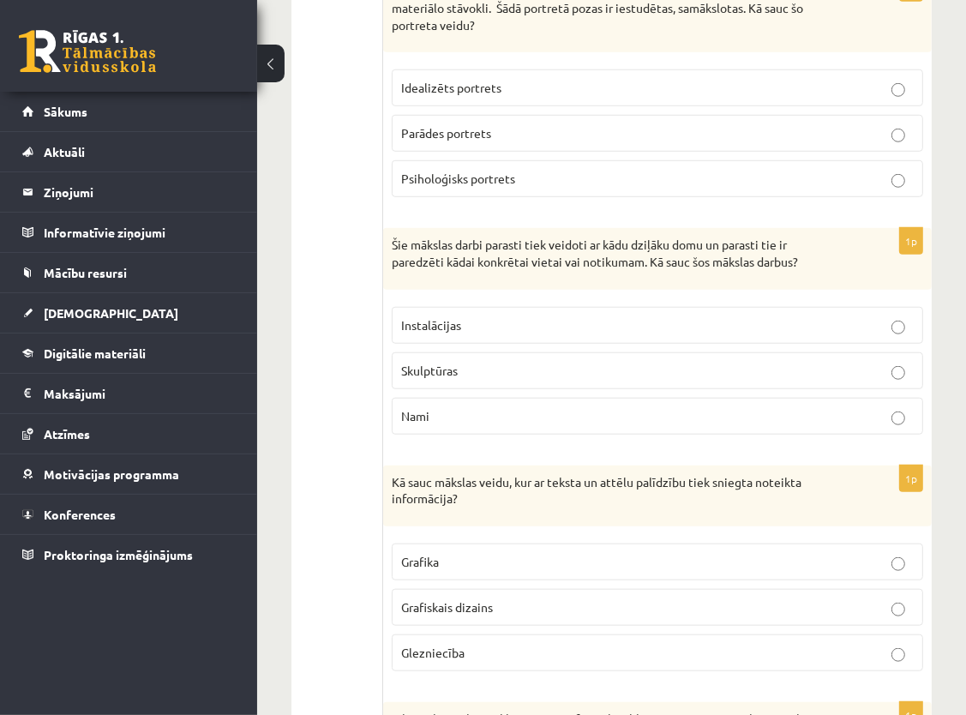
scroll to position [956, 0]
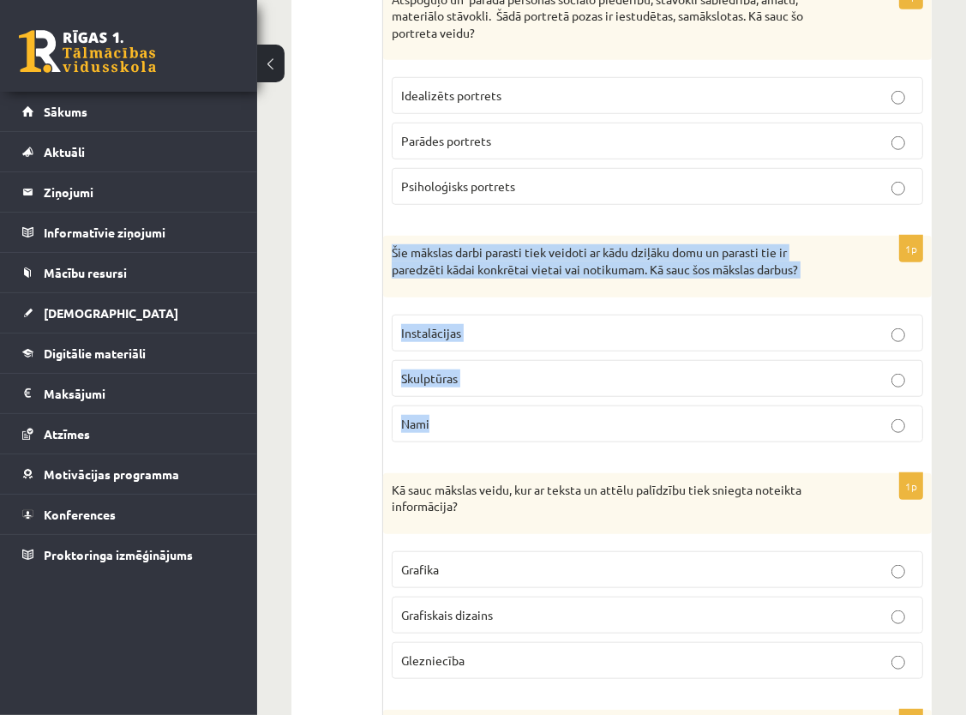
drag, startPoint x: 391, startPoint y: 248, endPoint x: 452, endPoint y: 420, distance: 182.1
click at [452, 420] on div "1p Šie mākslas darbi parasti tiek veidoti ar kādu dziļāku domu un parasti tie i…" at bounding box center [657, 345] width 548 height 219
click at [524, 277] on div "Šie mākslas darbi parasti tiek veidoti ar kādu dziļāku domu un parasti tie ir p…" at bounding box center [657, 266] width 548 height 61
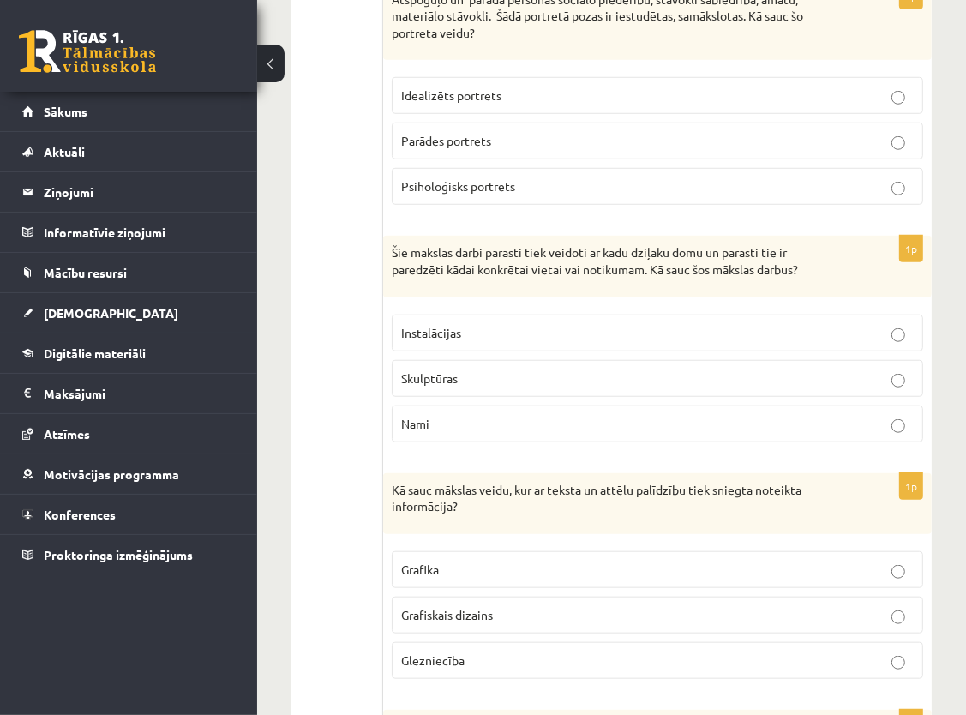
click at [504, 331] on p "Instalācijas" at bounding box center [657, 333] width 512 height 18
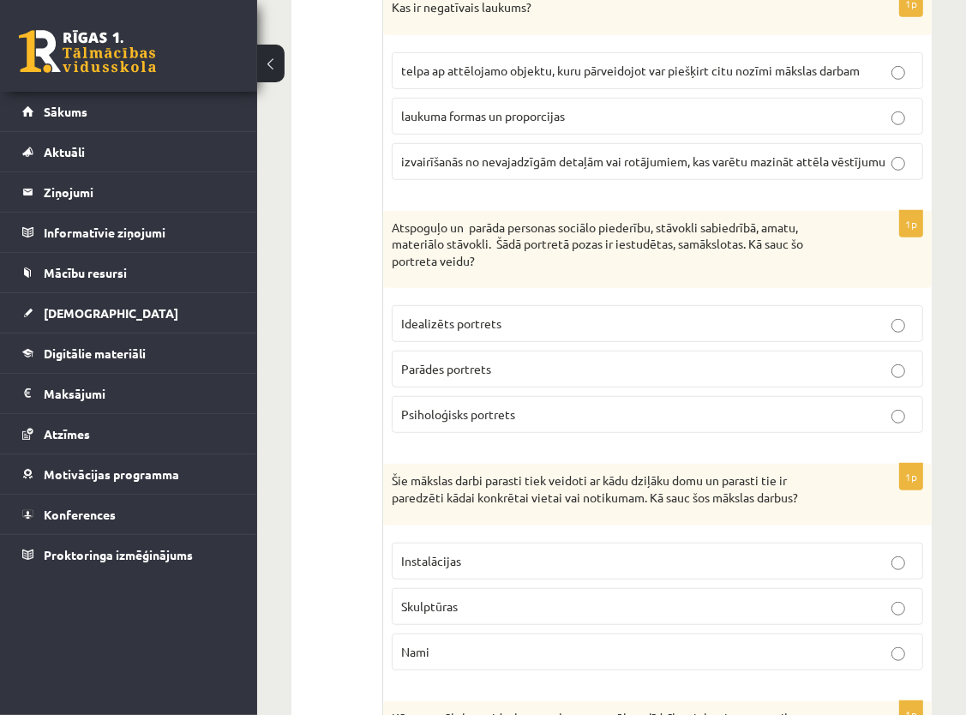
scroll to position [699, 0]
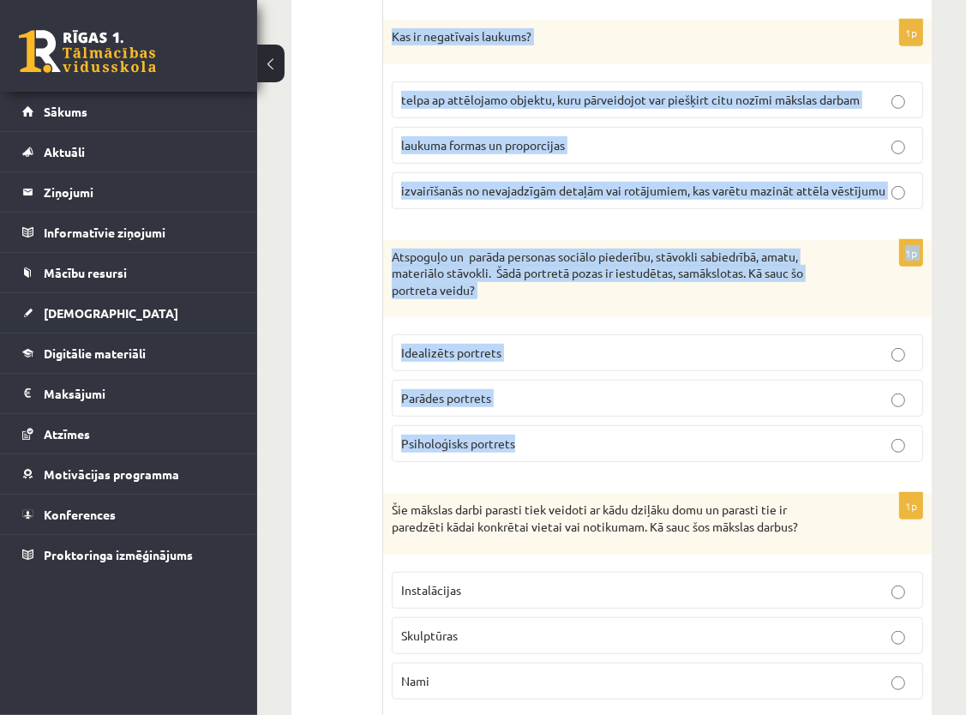
drag, startPoint x: 391, startPoint y: 33, endPoint x: 547, endPoint y: 442, distance: 438.2
click at [562, 301] on div "Atspoguļo un parāda personas sociālo piederību, stāvokli sabiedrībā, amatu, mat…" at bounding box center [657, 279] width 548 height 78
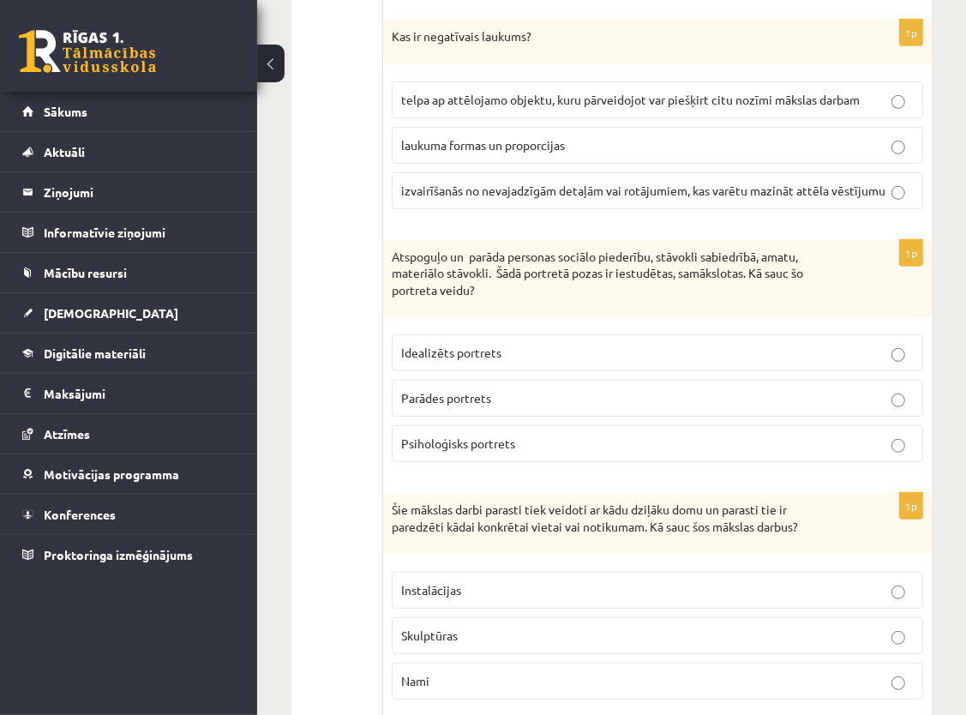
click at [648, 92] on span "telpa ap attēlojamo objektu, kuru pārveidojot var piešķirt citu nozīmi mākslas …" at bounding box center [630, 99] width 458 height 15
click at [507, 389] on p "Parādes portrets" at bounding box center [657, 398] width 512 height 18
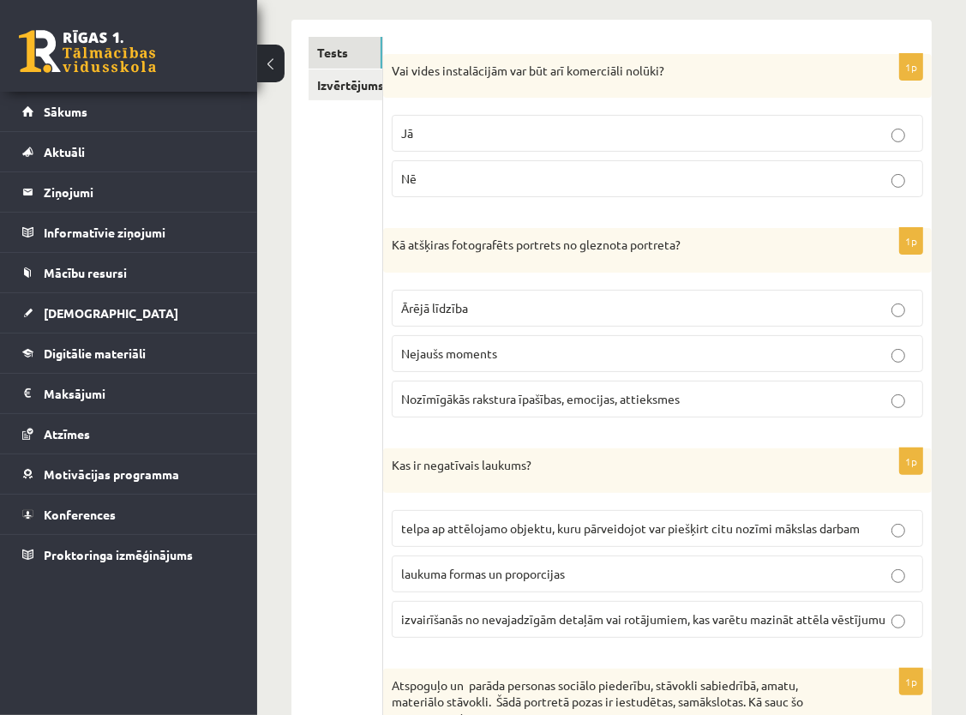
scroll to position [185, 0]
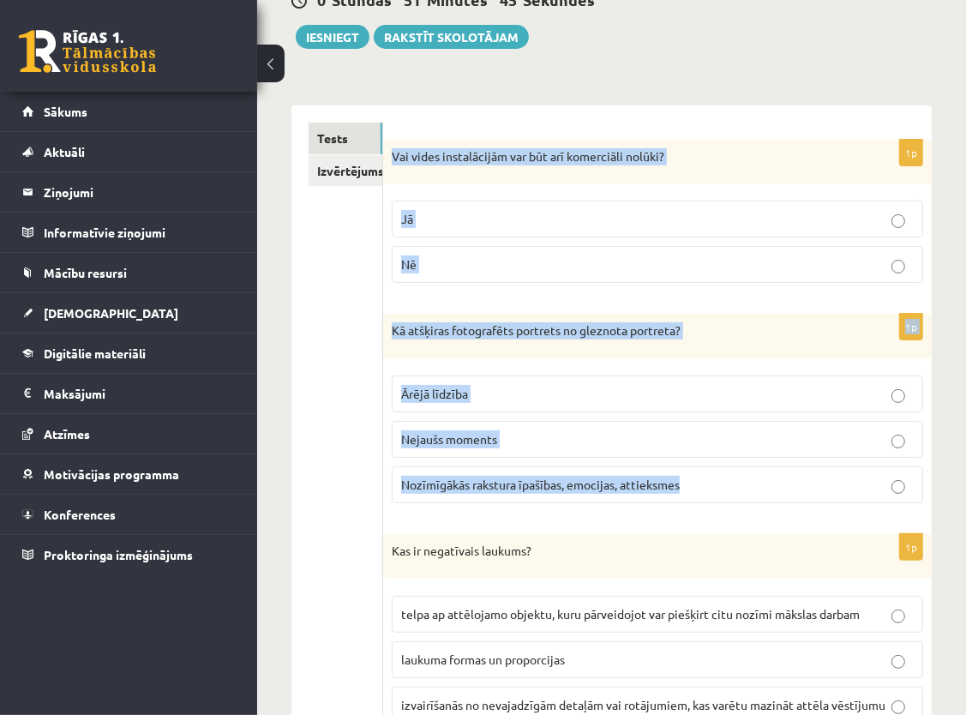
drag, startPoint x: 389, startPoint y: 159, endPoint x: 703, endPoint y: 508, distance: 469.0
click at [703, 508] on div "1p Kā atšķiras fotografēts portrets no gleznota portreta? Ārējā līdzība Nejaušs…" at bounding box center [657, 415] width 548 height 203
click at [761, 159] on p "Vai vides instalācijām var būt arī komerciāli nolūki?" at bounding box center [615, 156] width 446 height 17
click at [816, 172] on div "Vai vides instalācijām var būt arī komerciāli nolūki?" at bounding box center [657, 162] width 548 height 45
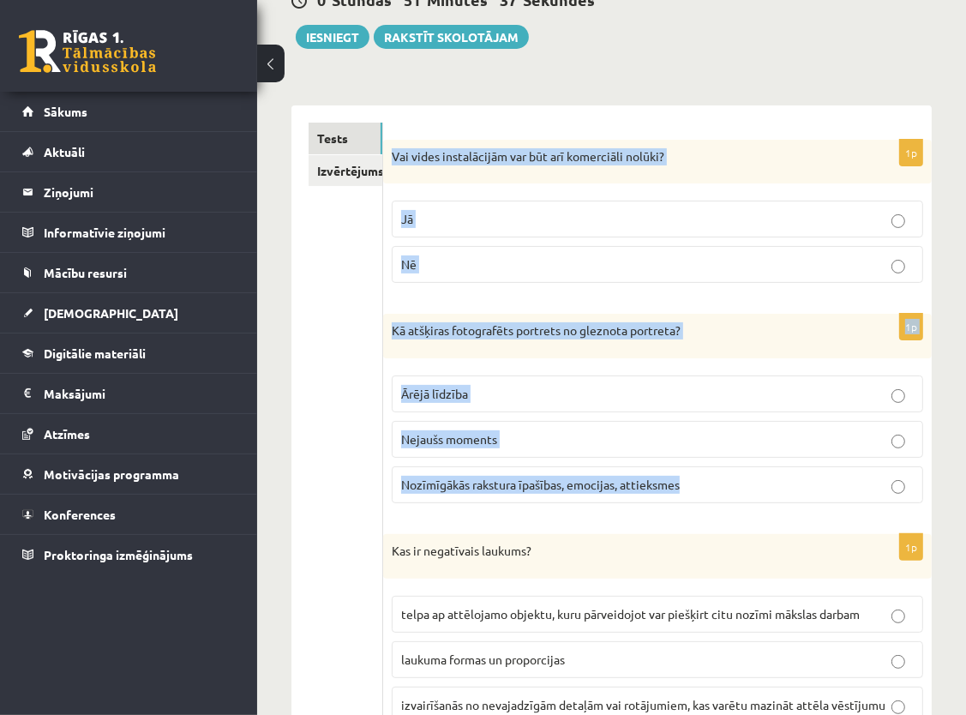
click at [597, 218] on p "Jā" at bounding box center [657, 219] width 512 height 18
click at [599, 218] on p "Jā" at bounding box center [657, 219] width 512 height 18
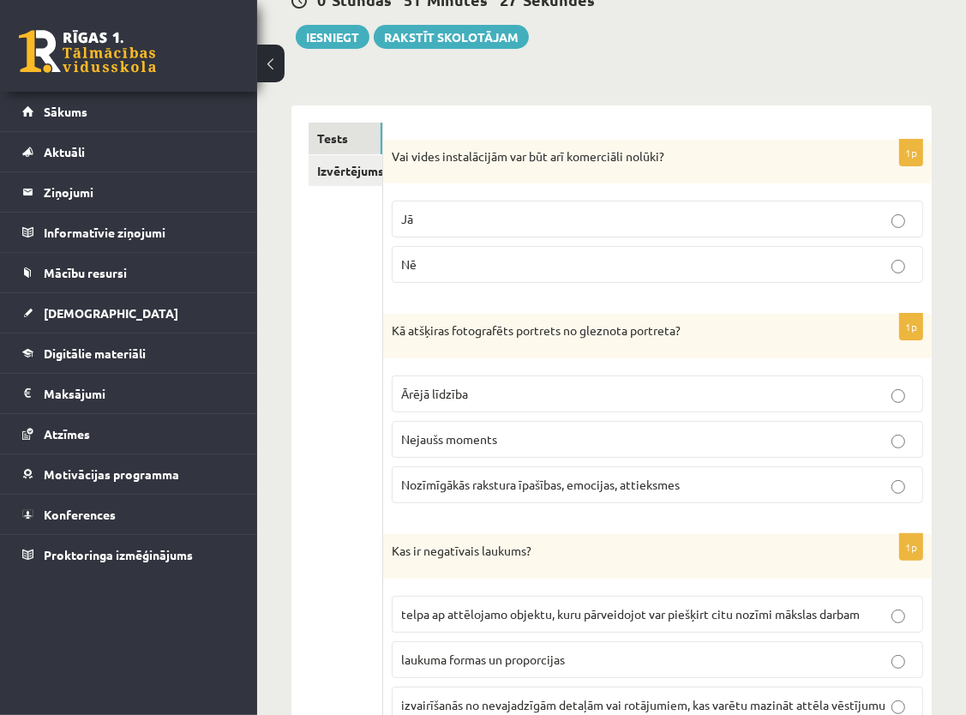
click at [603, 534] on div "Kas ir negatīvais laukums?" at bounding box center [657, 556] width 548 height 45
click at [464, 481] on span "Nozīmīgākās rakstura īpašības, emocijas, attieksmes" at bounding box center [540, 483] width 278 height 15
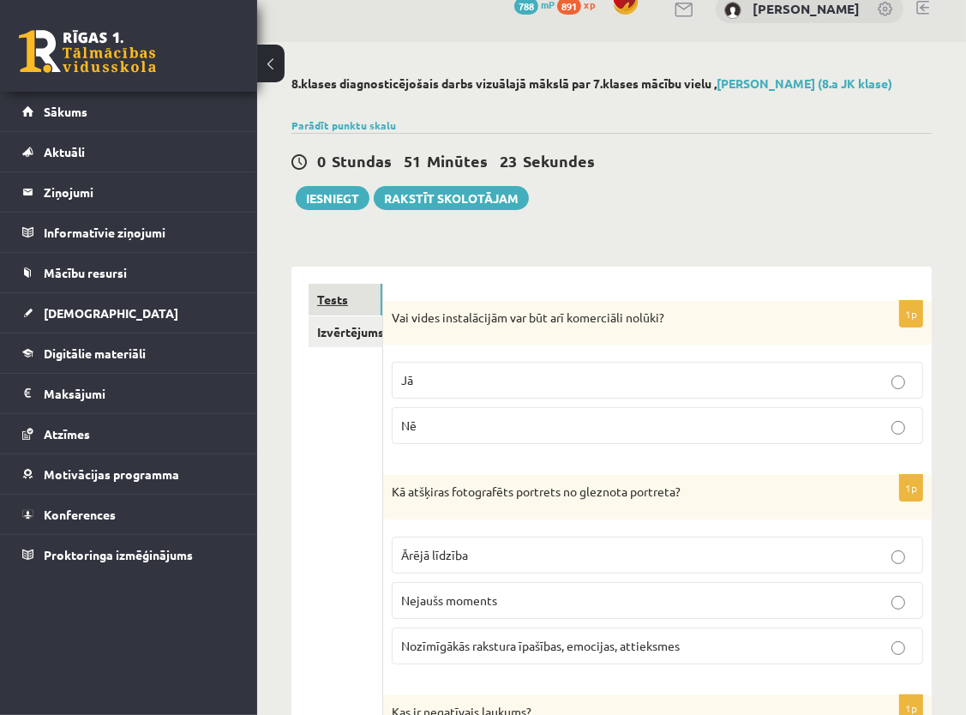
scroll to position [14, 0]
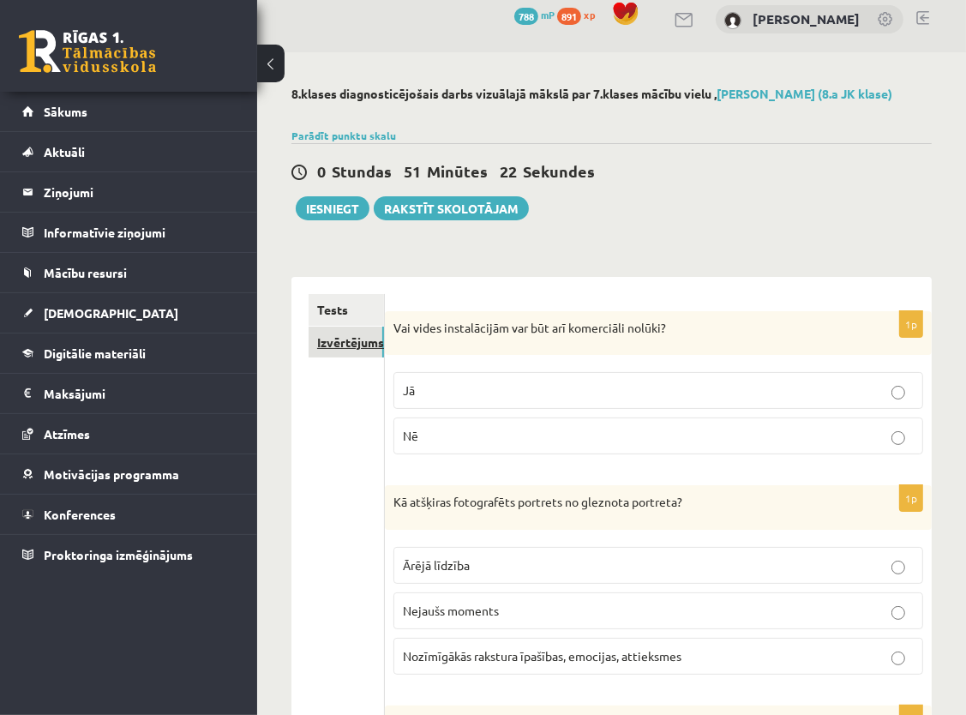
click at [327, 344] on link "Izvērtējums!" at bounding box center [345, 342] width 75 height 32
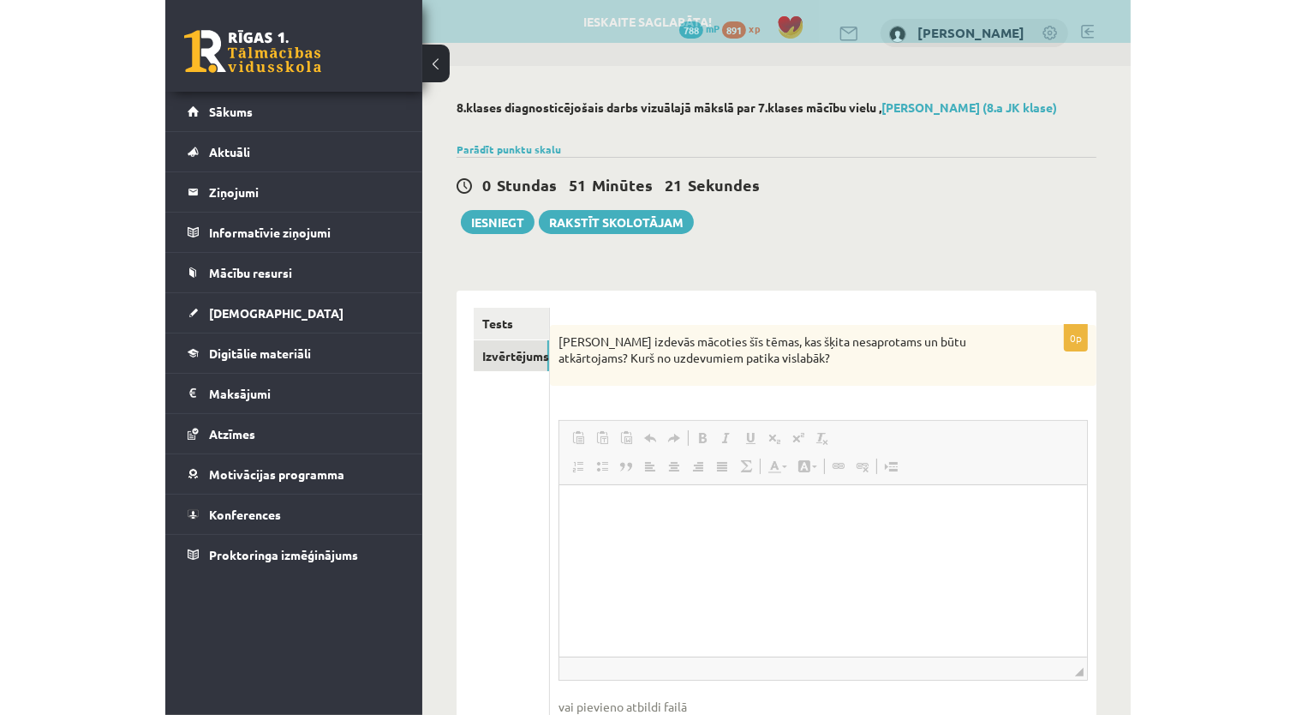
scroll to position [0, 0]
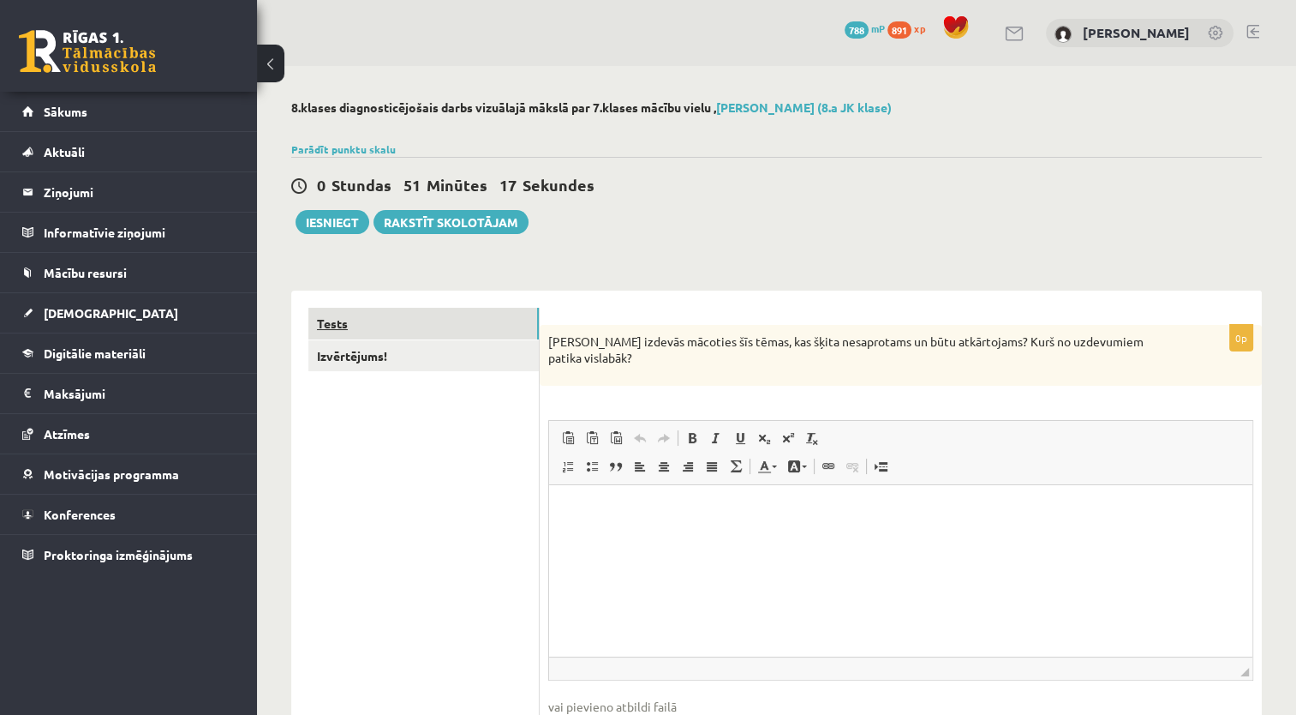
click at [341, 329] on link "Tests" at bounding box center [423, 324] width 230 height 32
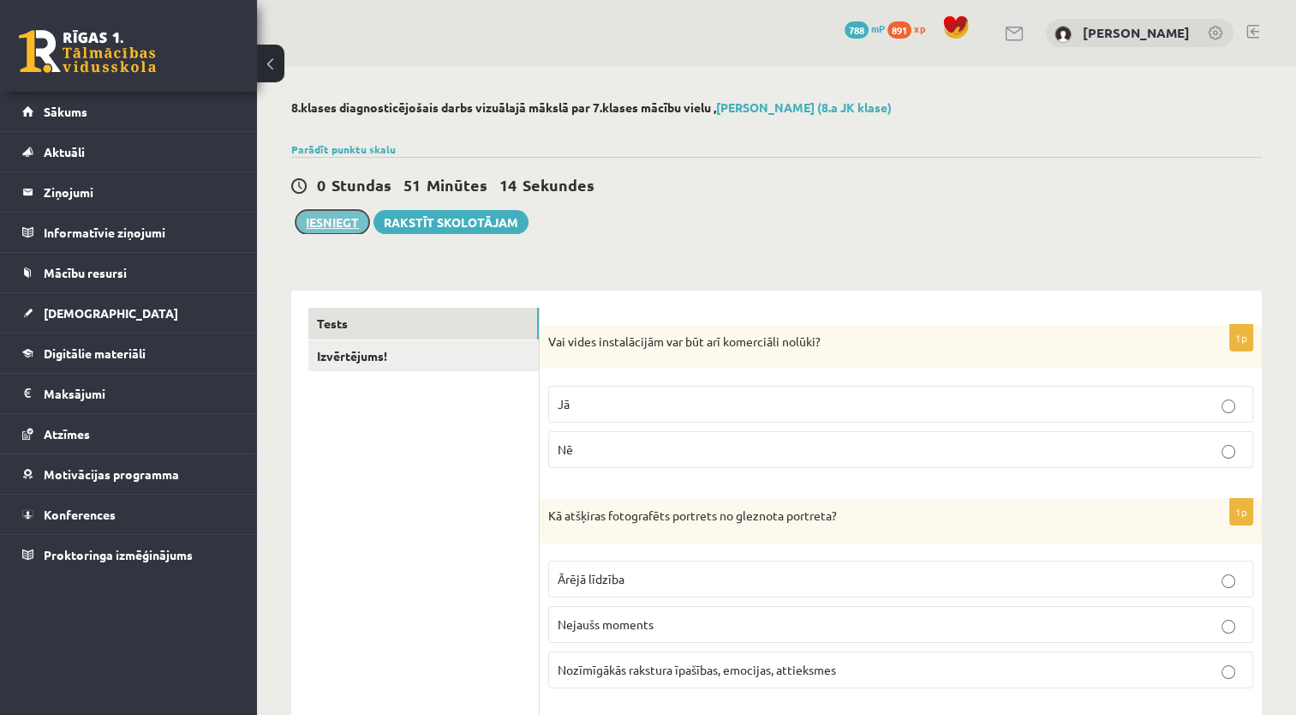
click at [324, 228] on button "Iesniegt" at bounding box center [333, 222] width 74 height 24
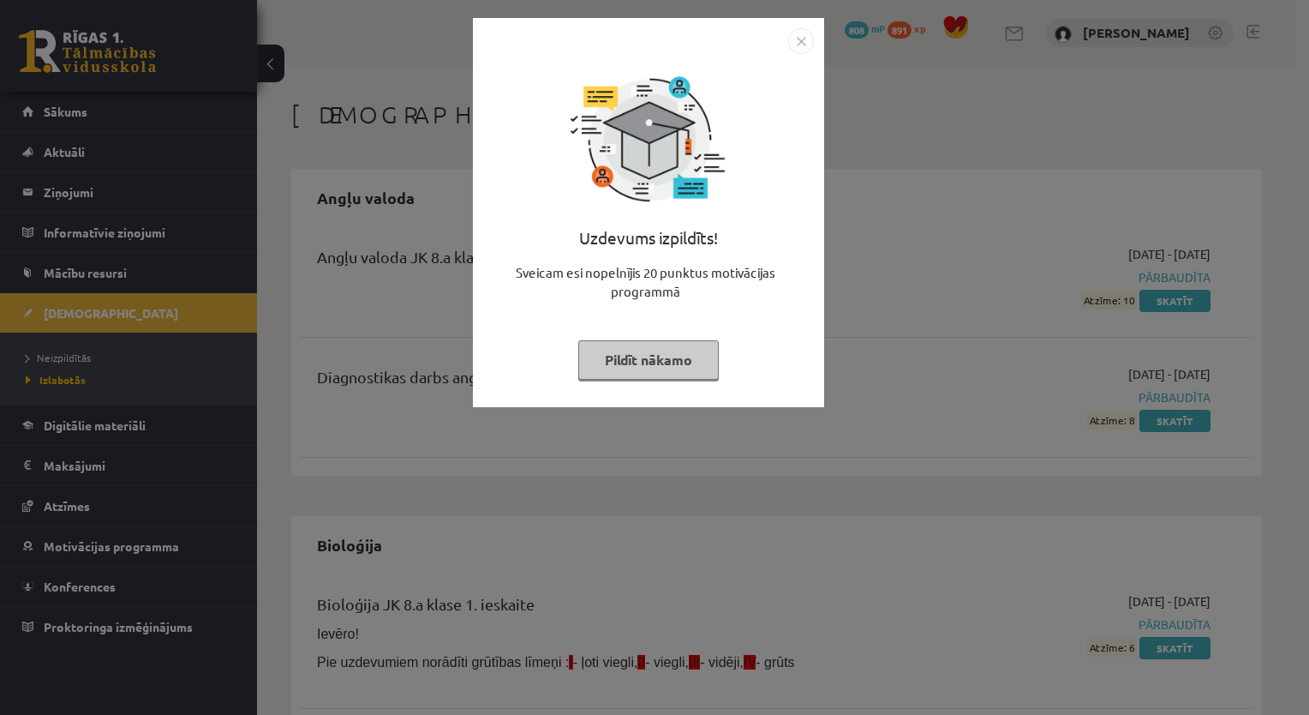
click at [645, 352] on button "Pildīt nākamo" at bounding box center [648, 359] width 141 height 39
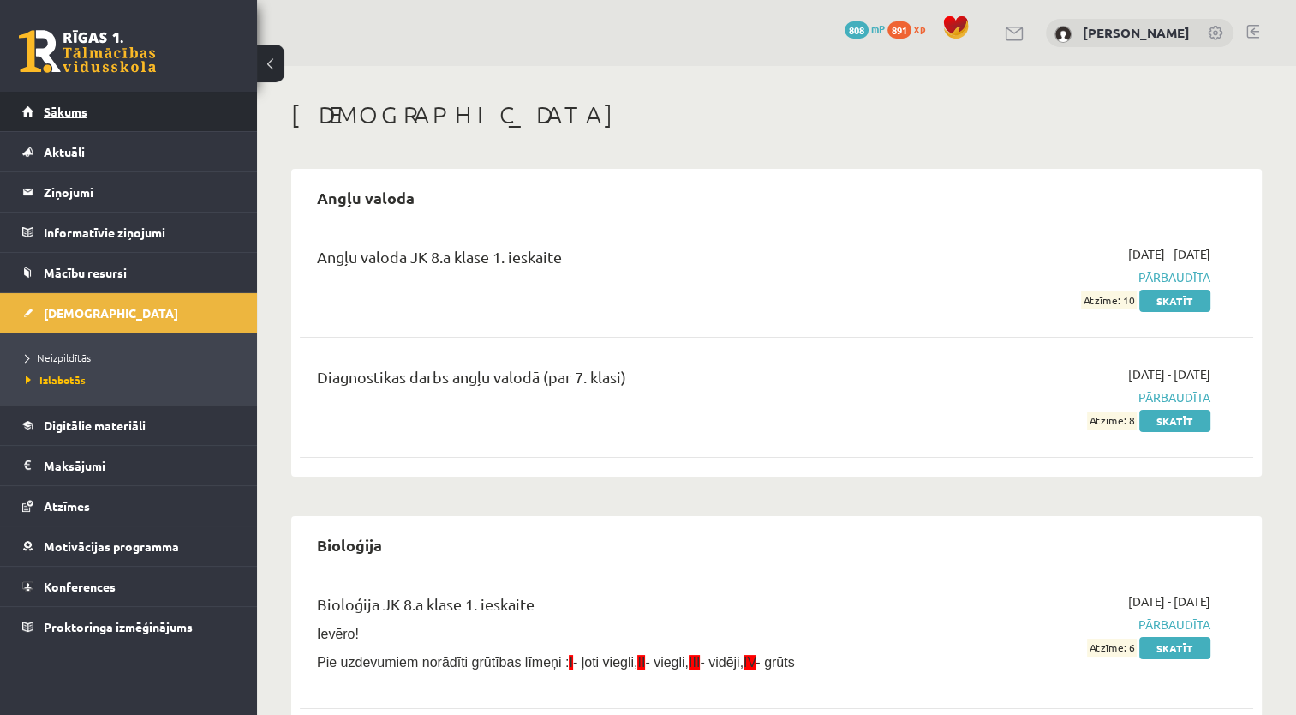
click at [63, 115] on span "Sākums" at bounding box center [66, 111] width 44 height 15
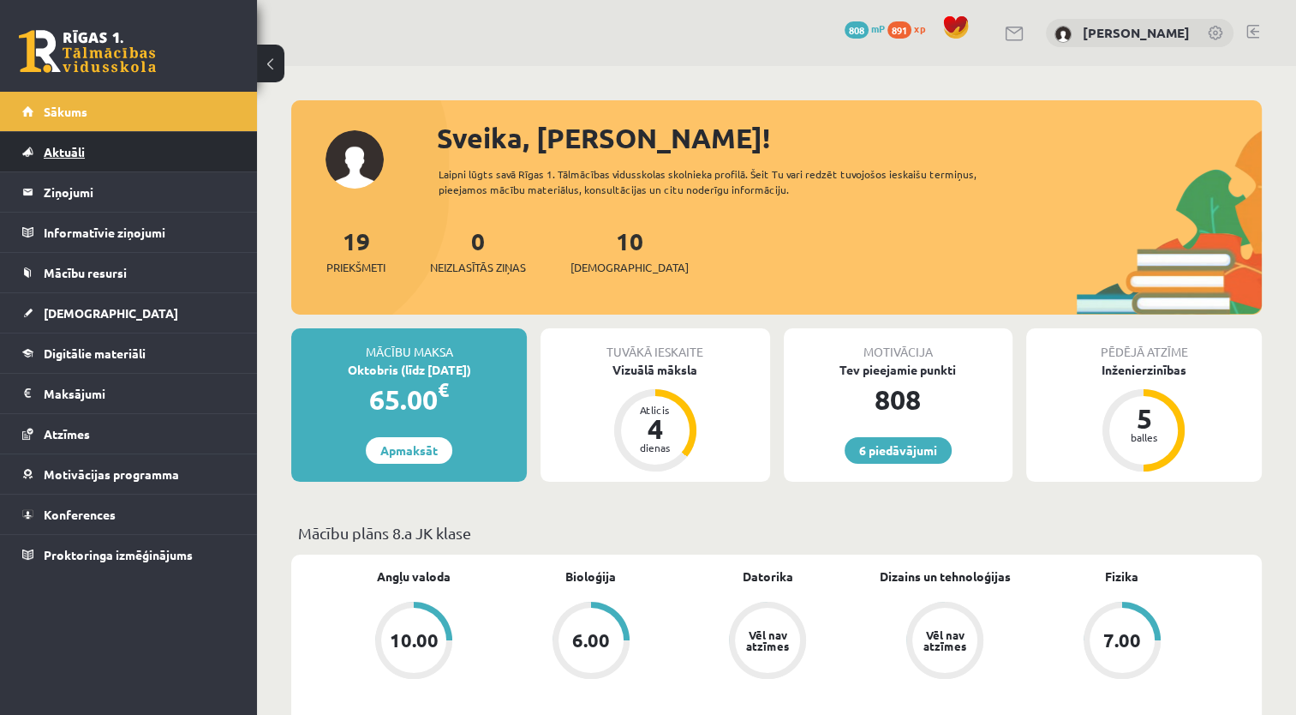
click at [75, 150] on span "Aktuāli" at bounding box center [64, 151] width 41 height 15
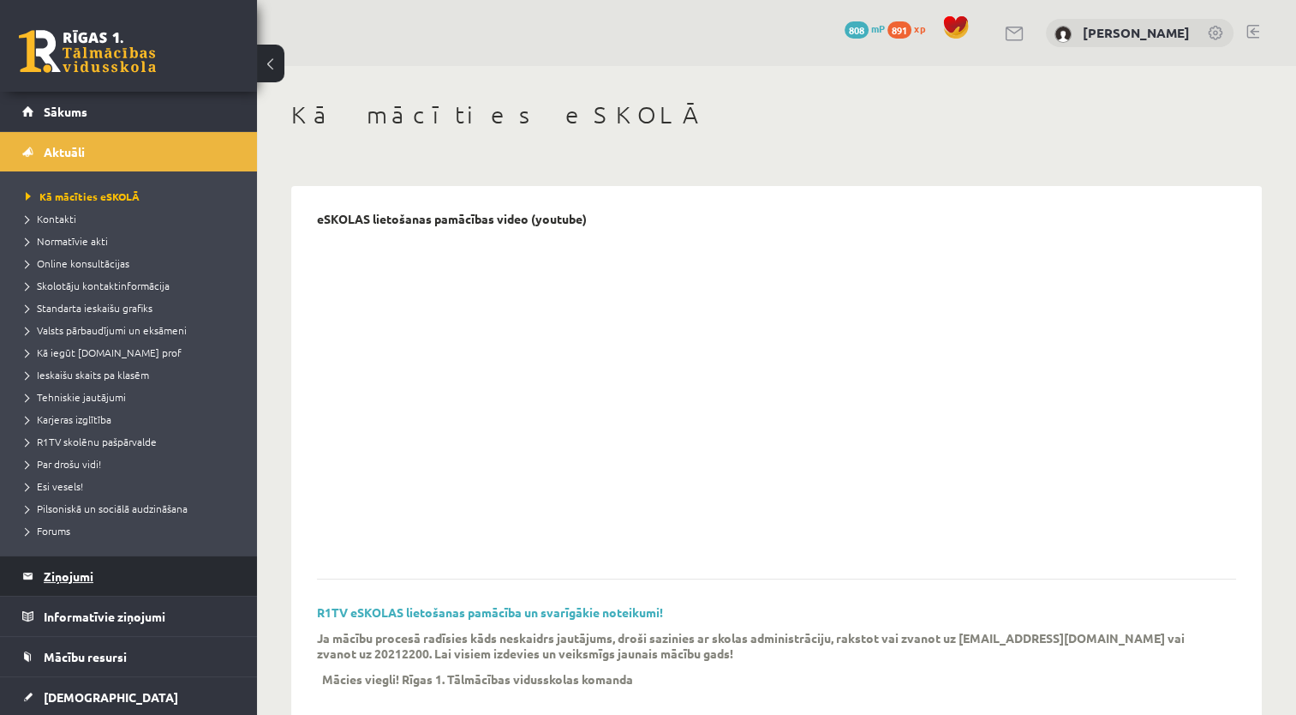
scroll to position [86, 0]
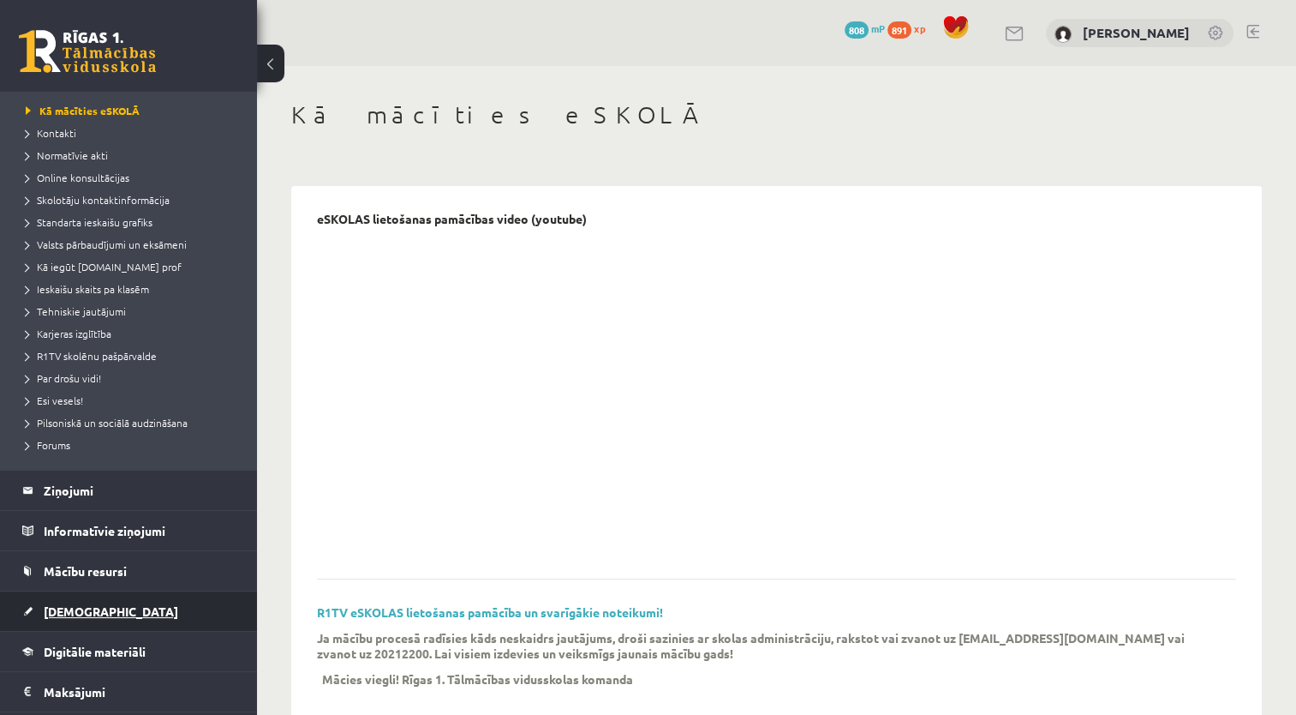
click at [75, 608] on span "[DEMOGRAPHIC_DATA]" at bounding box center [111, 610] width 135 height 15
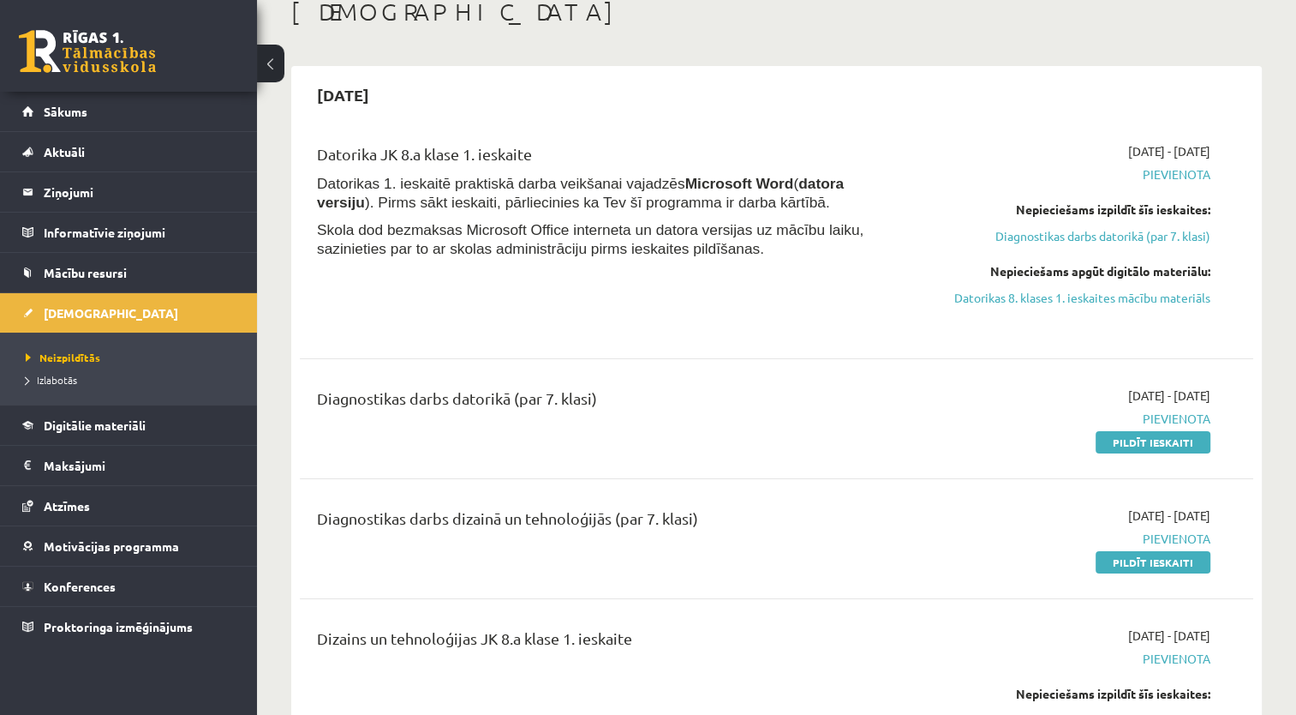
scroll to position [171, 0]
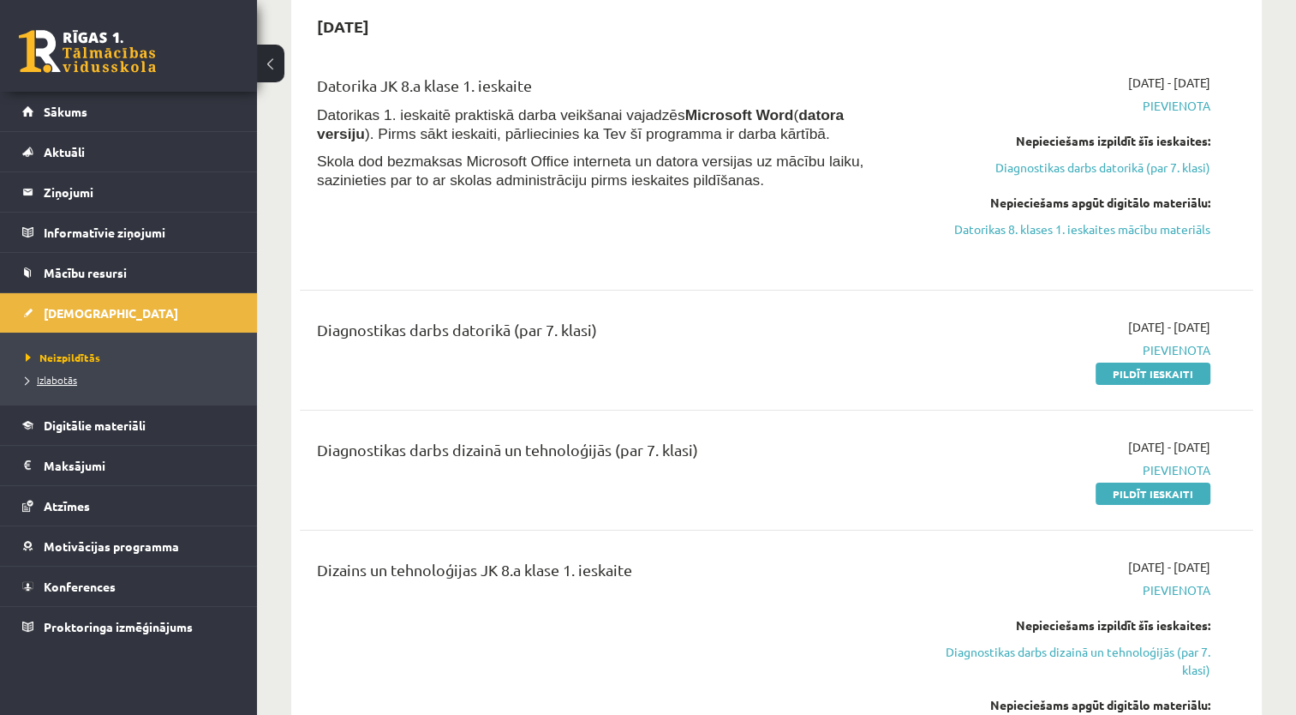
click at [69, 379] on span "Izlabotās" at bounding box center [51, 380] width 51 height 14
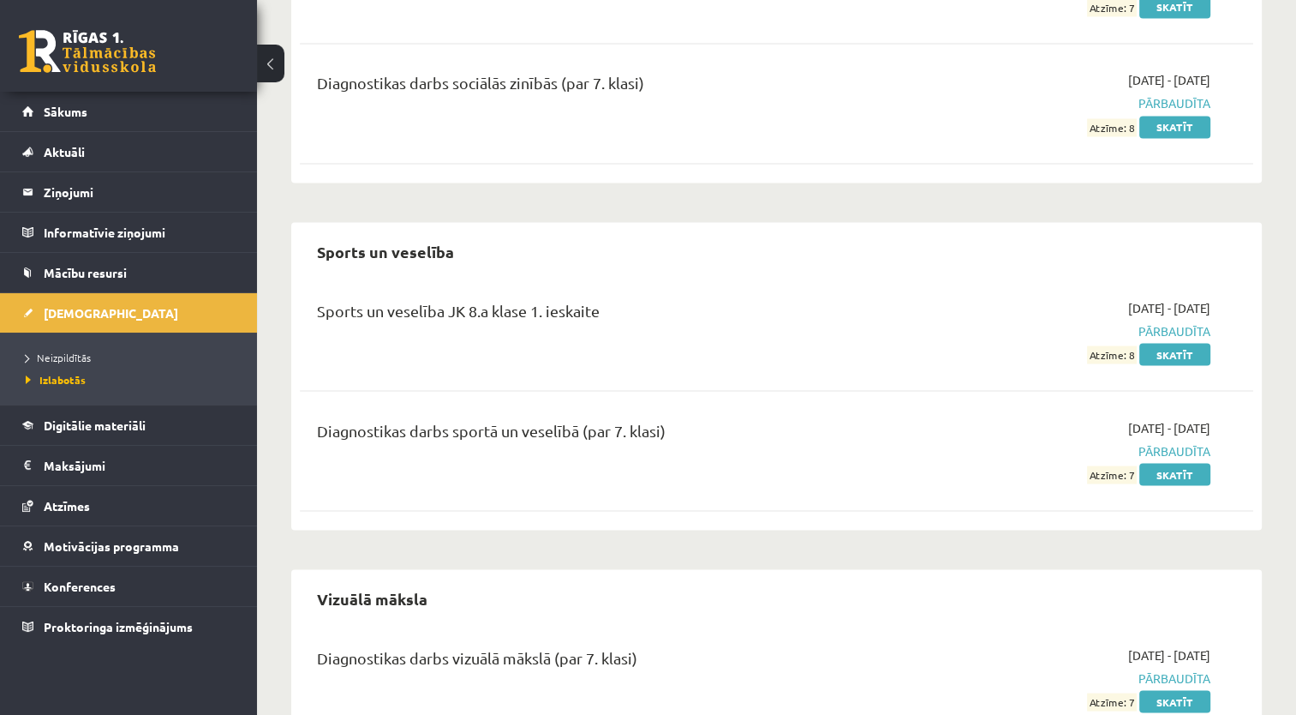
scroll to position [3095, 0]
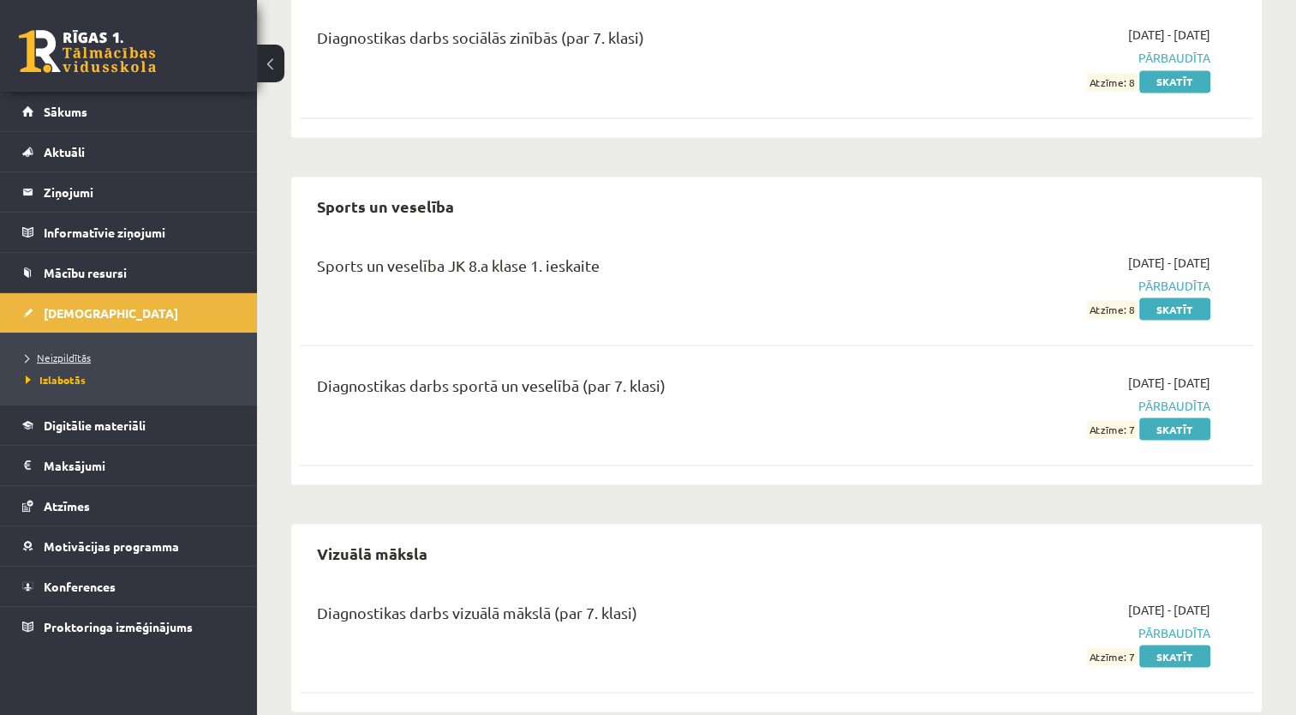
click at [69, 355] on span "Neizpildītās" at bounding box center [58, 357] width 65 height 14
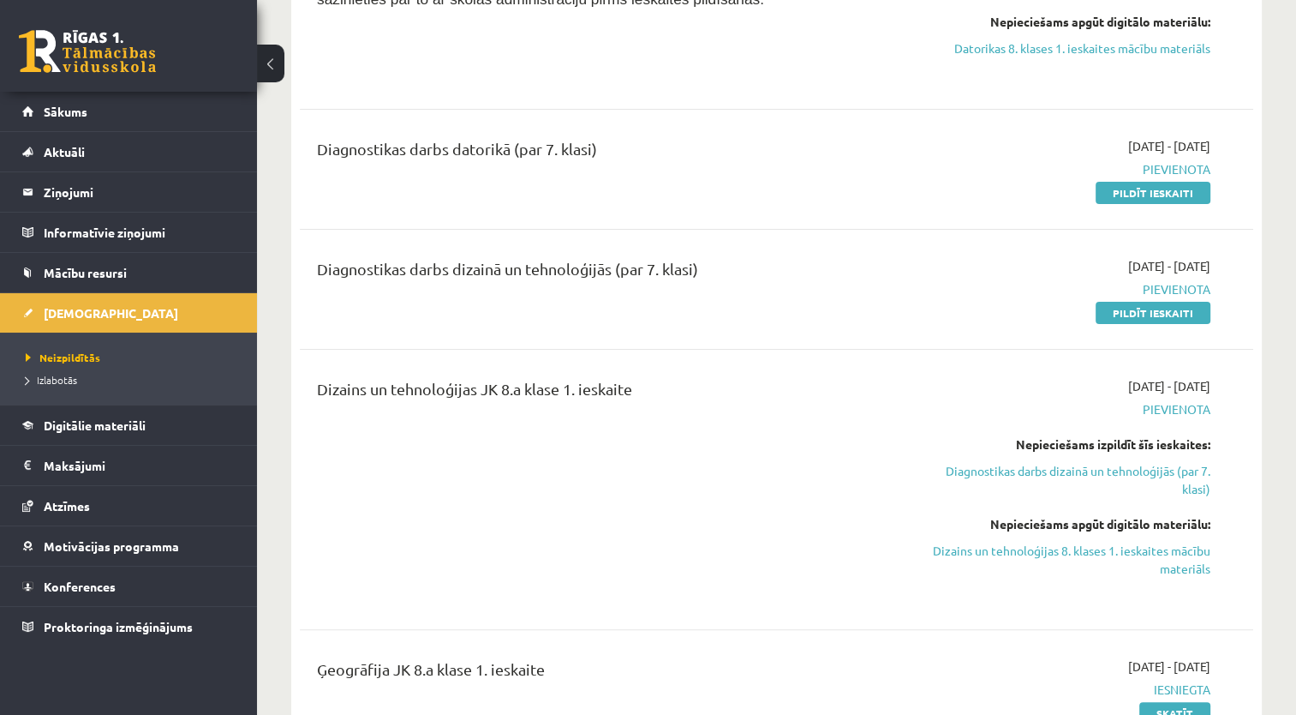
scroll to position [353, 0]
drag, startPoint x: 690, startPoint y: 231, endPoint x: 451, endPoint y: 460, distance: 330.9
click at [451, 460] on div "Dizains un tehnoloģijas JK 8.a klase 1. ieskaite" at bounding box center [610, 488] width 613 height 224
drag, startPoint x: 451, startPoint y: 460, endPoint x: 497, endPoint y: 536, distance: 89.2
click at [497, 538] on div "Dizains un tehnoloģijas JK 8.a klase 1. ieskaite" at bounding box center [610, 488] width 613 height 224
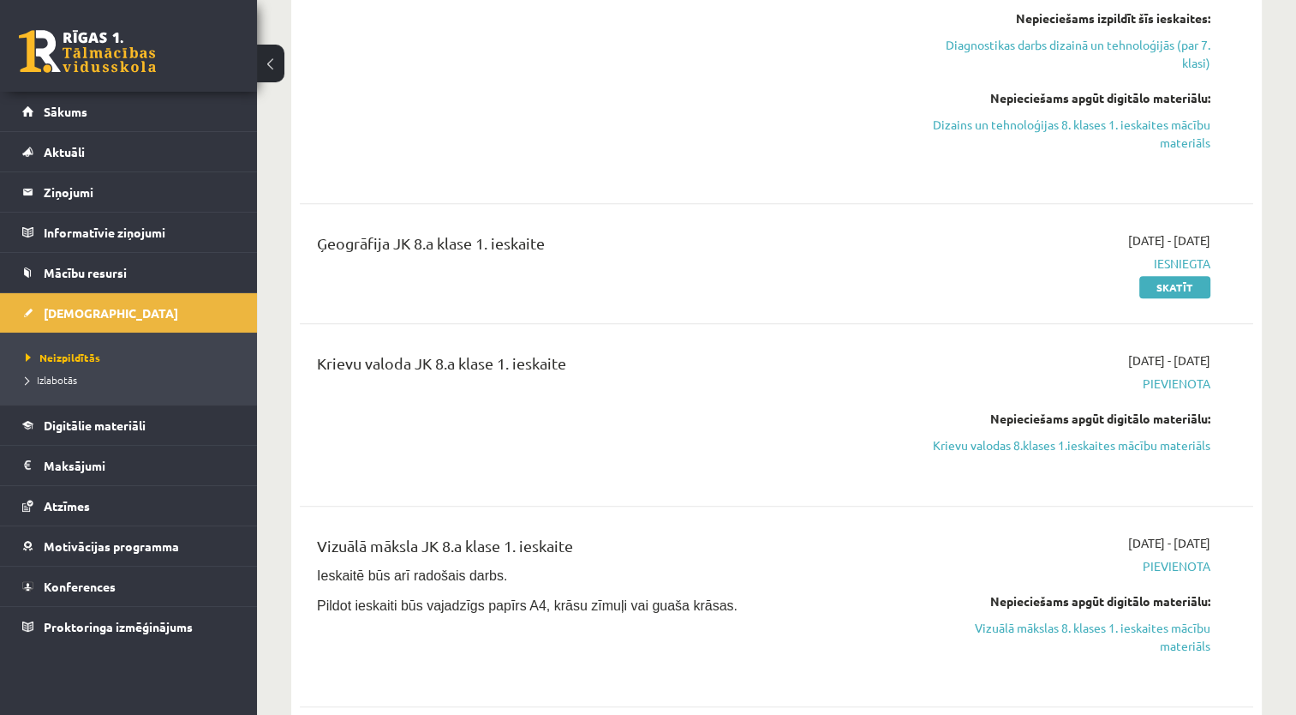
scroll to position [781, 0]
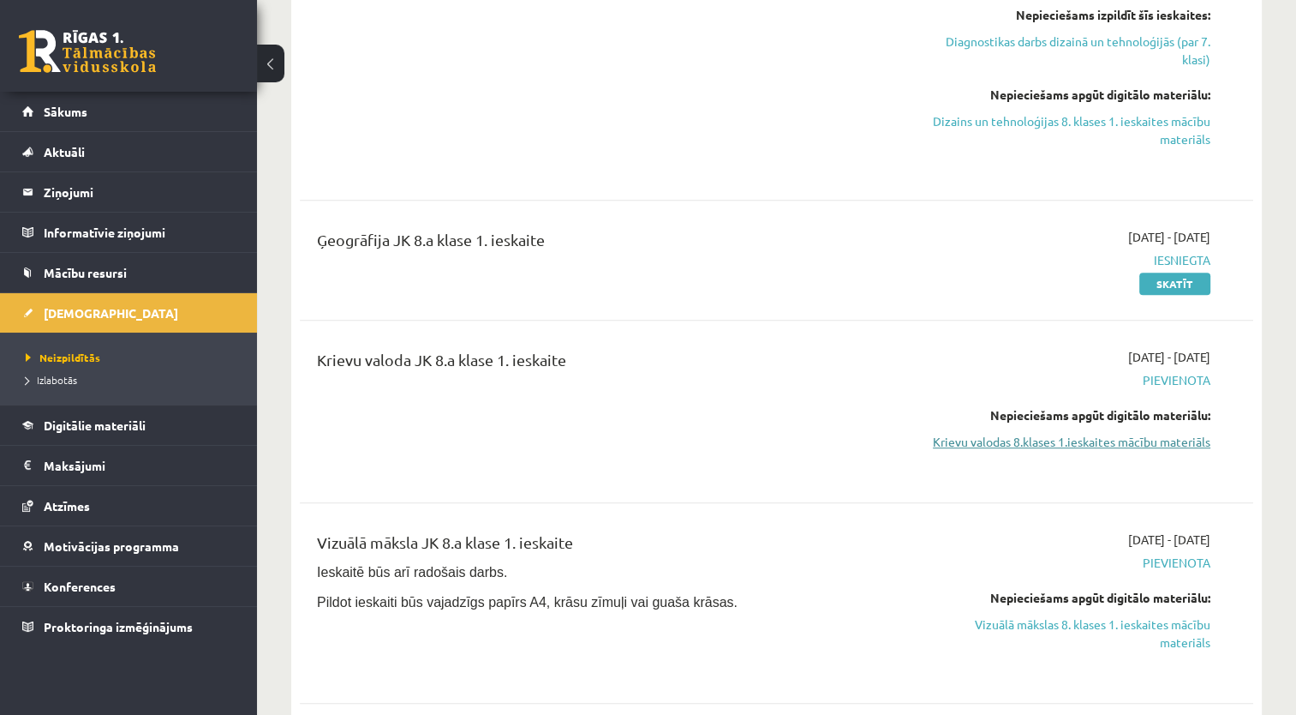
click at [1041, 438] on link "Krievu valodas 8.klases 1.ieskaites mācību materiāls" at bounding box center [1070, 442] width 281 height 18
click at [1049, 443] on link "Krievu valodas 8.klases 1.ieskaites mācību materiāls" at bounding box center [1070, 442] width 281 height 18
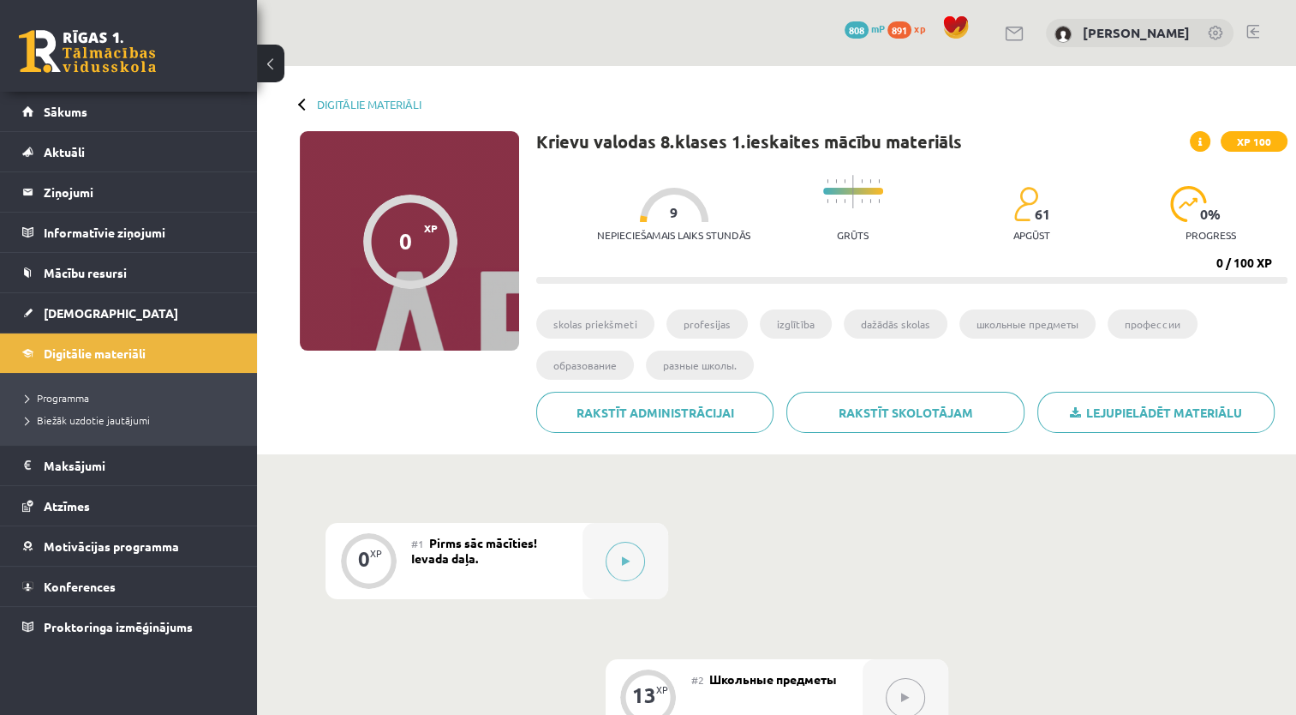
click at [637, 569] on button at bounding box center [625, 560] width 39 height 39
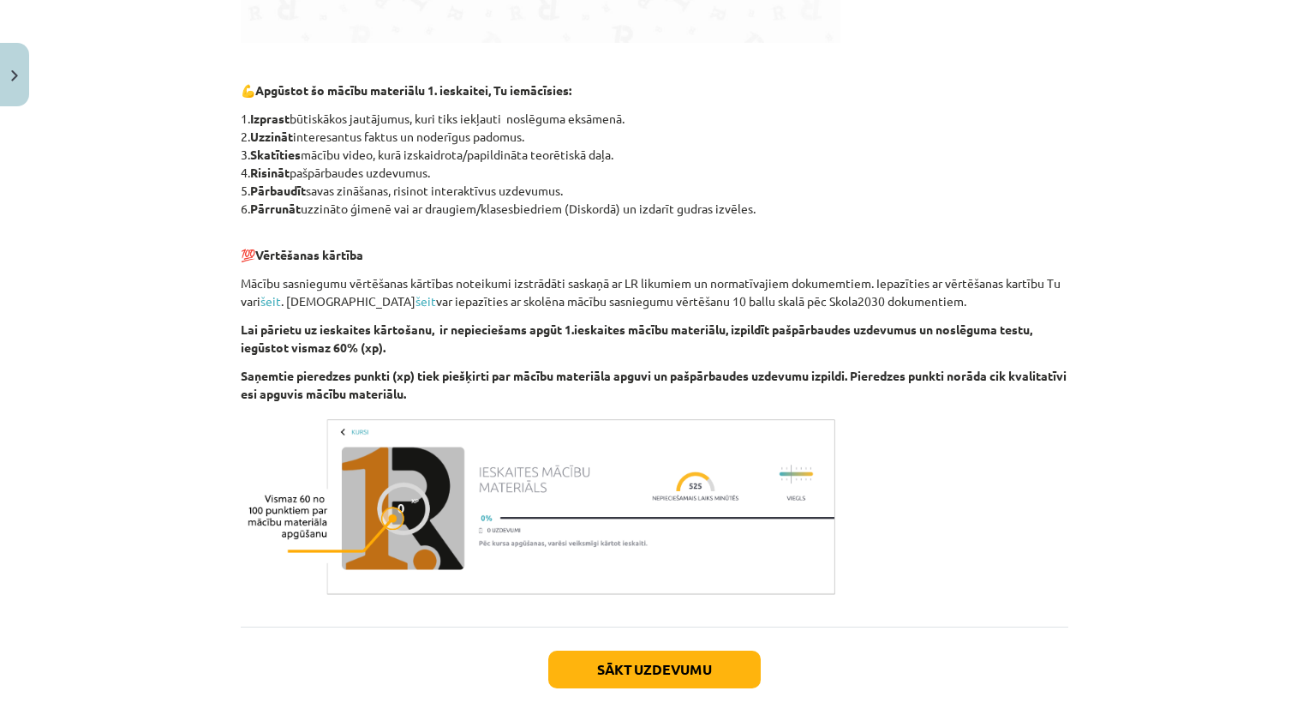
scroll to position [884, 0]
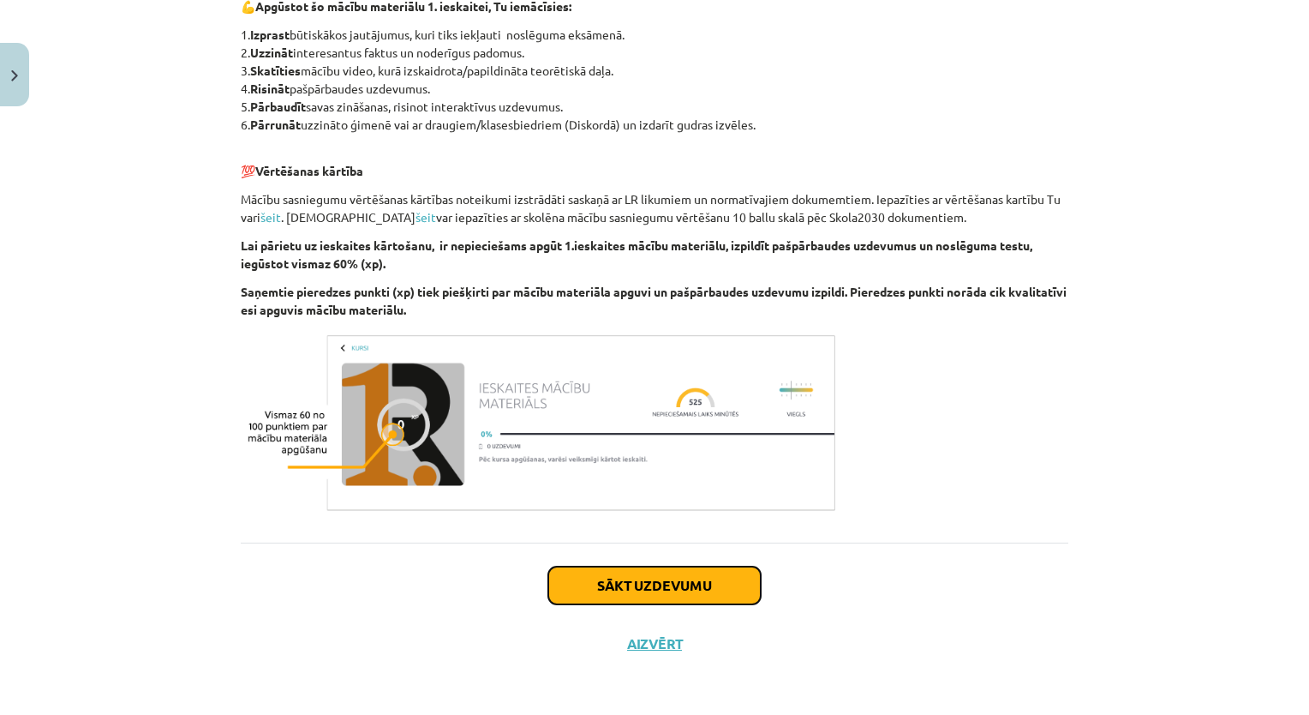
click at [627, 584] on button "Sākt uzdevumu" at bounding box center [654, 585] width 212 height 38
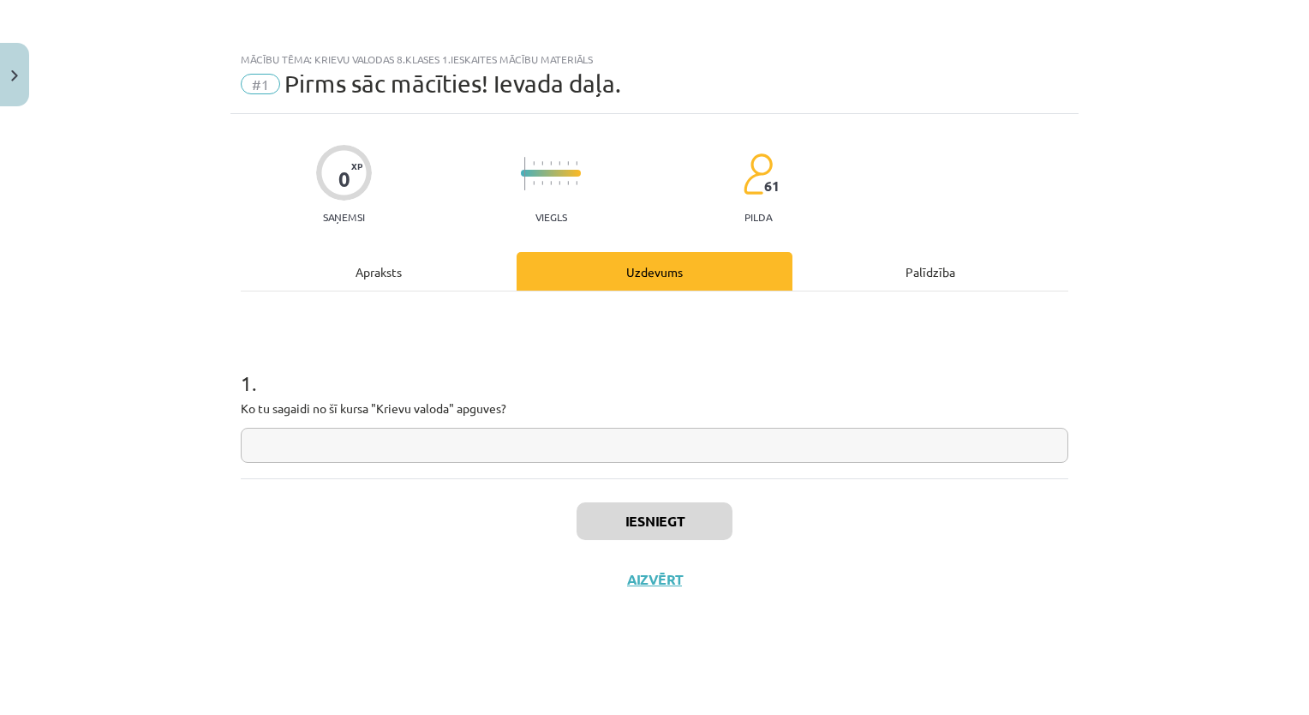
scroll to position [0, 0]
click at [551, 430] on input "text" at bounding box center [655, 445] width 828 height 35
type input "**"
click at [610, 500] on div "Iesniegt Aizvērt" at bounding box center [655, 538] width 828 height 120
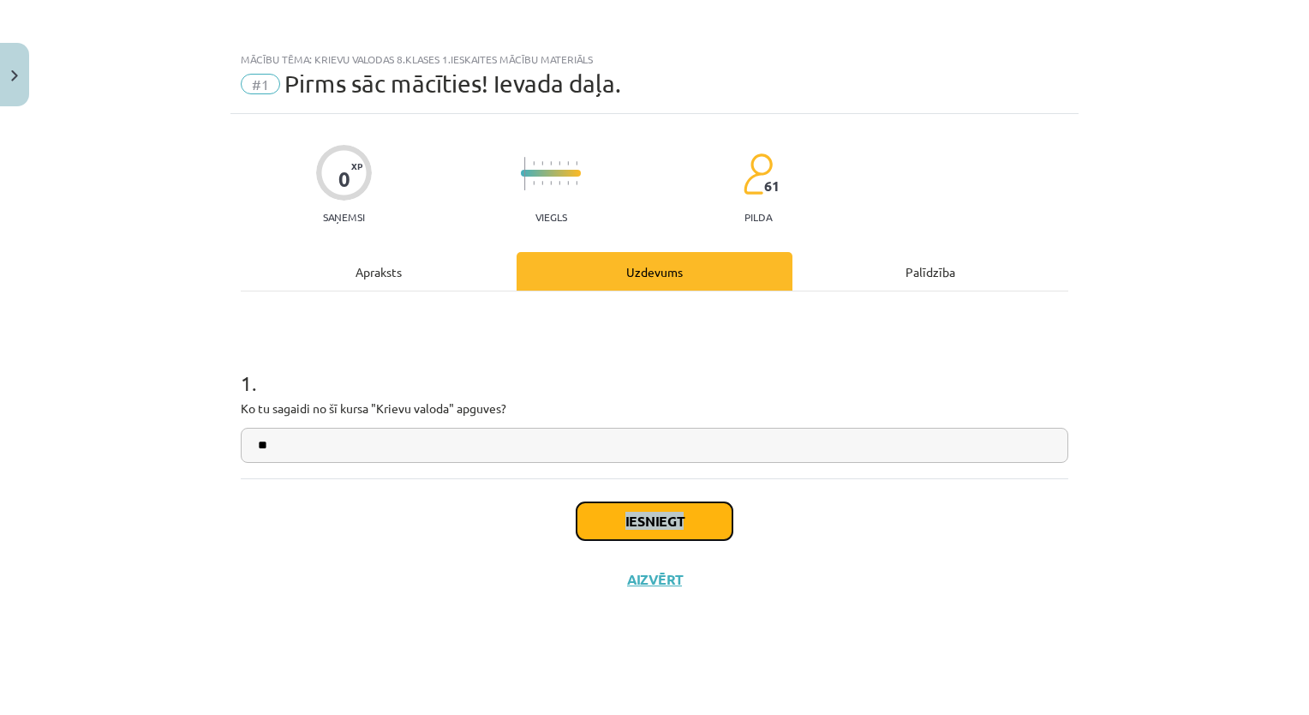
drag, startPoint x: 610, startPoint y: 500, endPoint x: 610, endPoint y: 511, distance: 11.1
click at [610, 511] on button "Iesniegt" at bounding box center [655, 521] width 156 height 38
click at [667, 366] on h1 "1 ." at bounding box center [655, 367] width 828 height 53
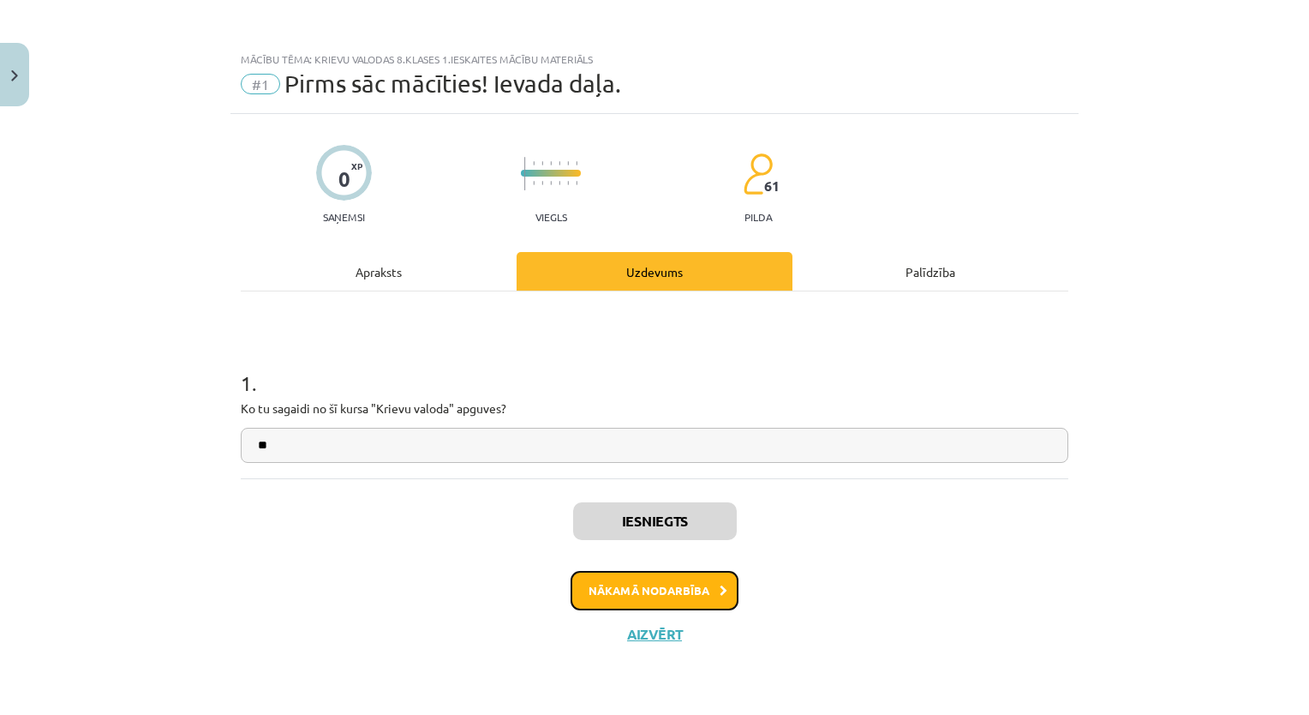
click at [715, 595] on button "Nākamā nodarbība" at bounding box center [655, 590] width 168 height 39
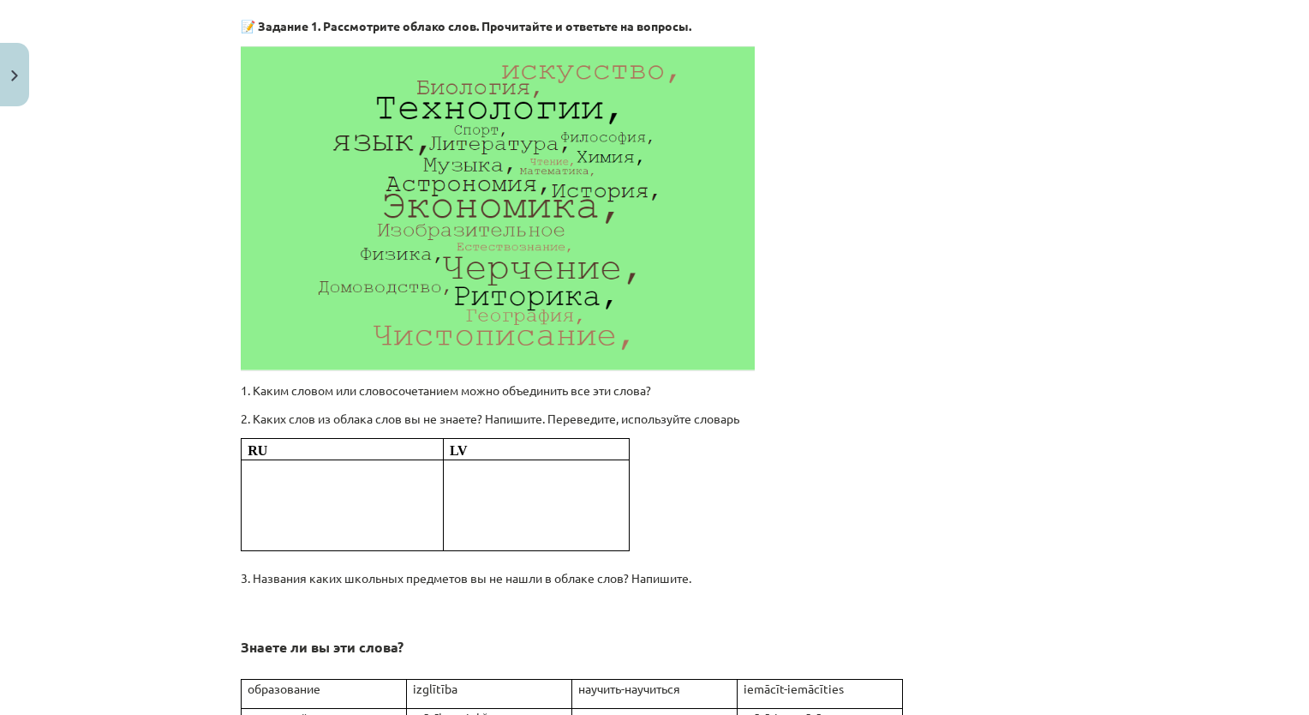
scroll to position [514, 0]
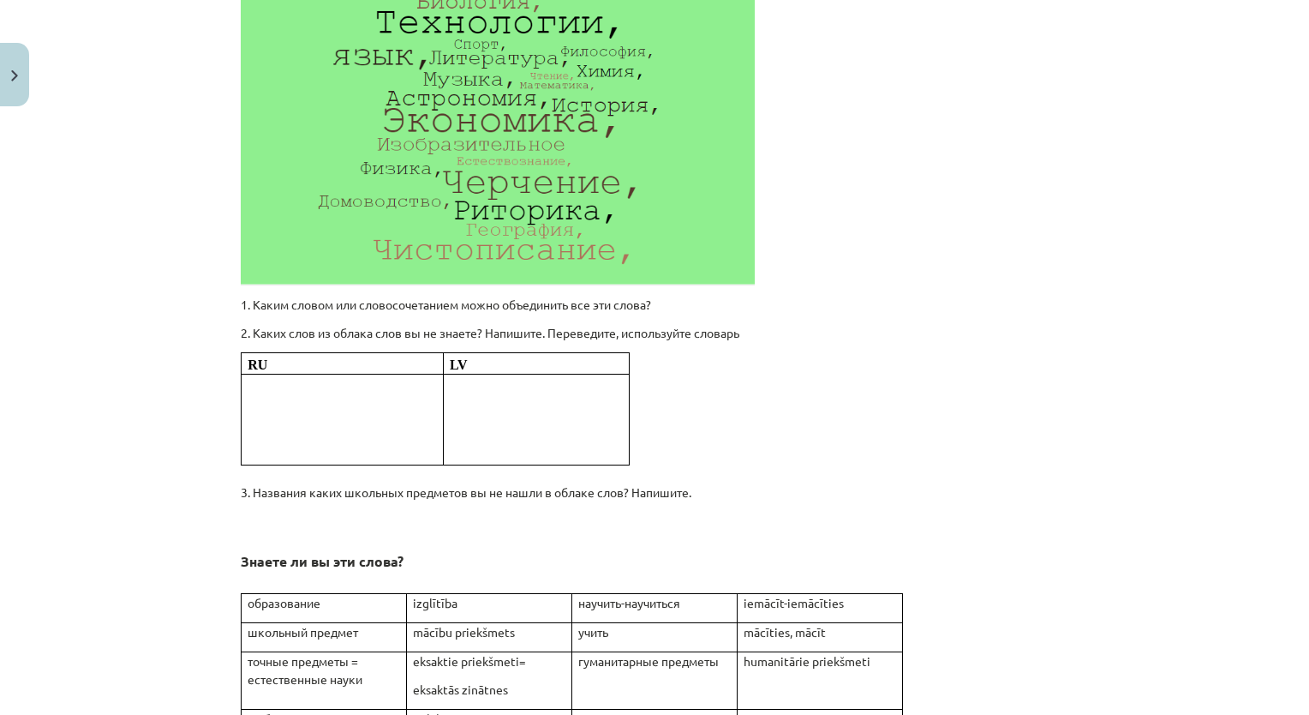
click at [329, 368] on p "RU" at bounding box center [342, 363] width 188 height 21
click at [330, 399] on p at bounding box center [342, 401] width 188 height 18
click at [346, 375] on p at bounding box center [342, 383] width 188 height 18
click at [347, 375] on p at bounding box center [342, 383] width 188 height 18
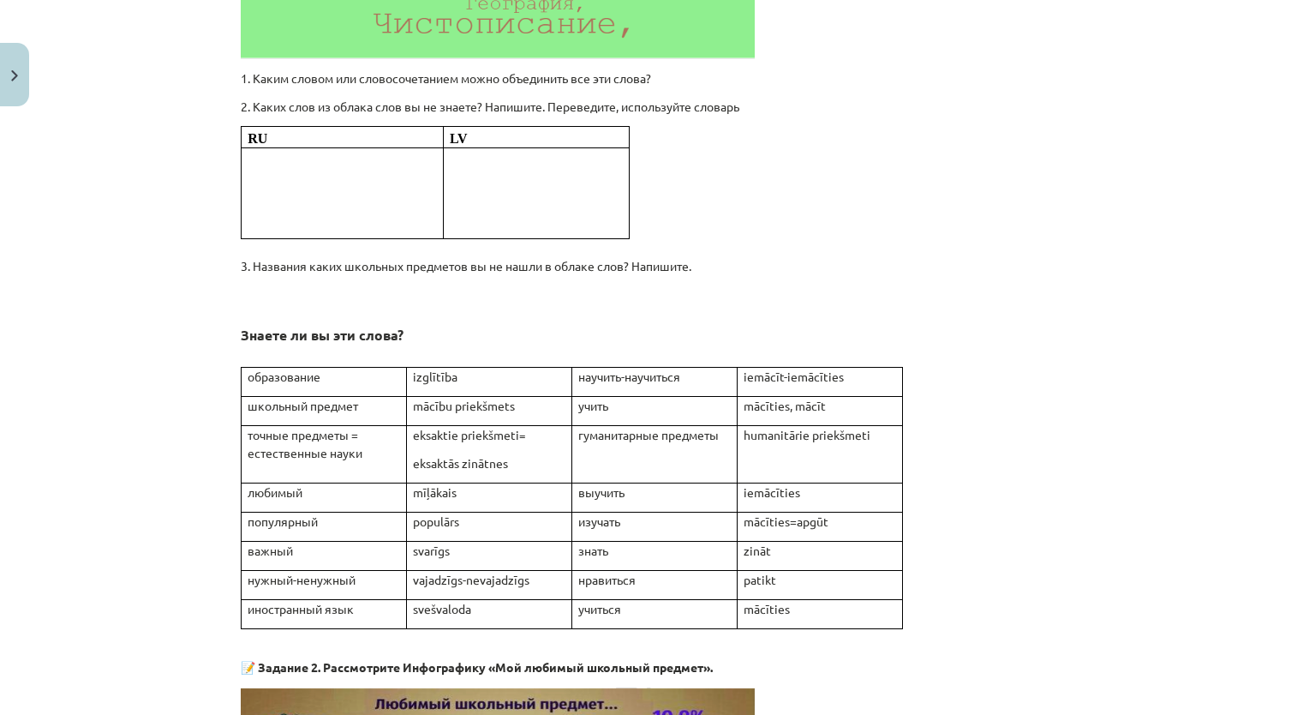
scroll to position [771, 0]
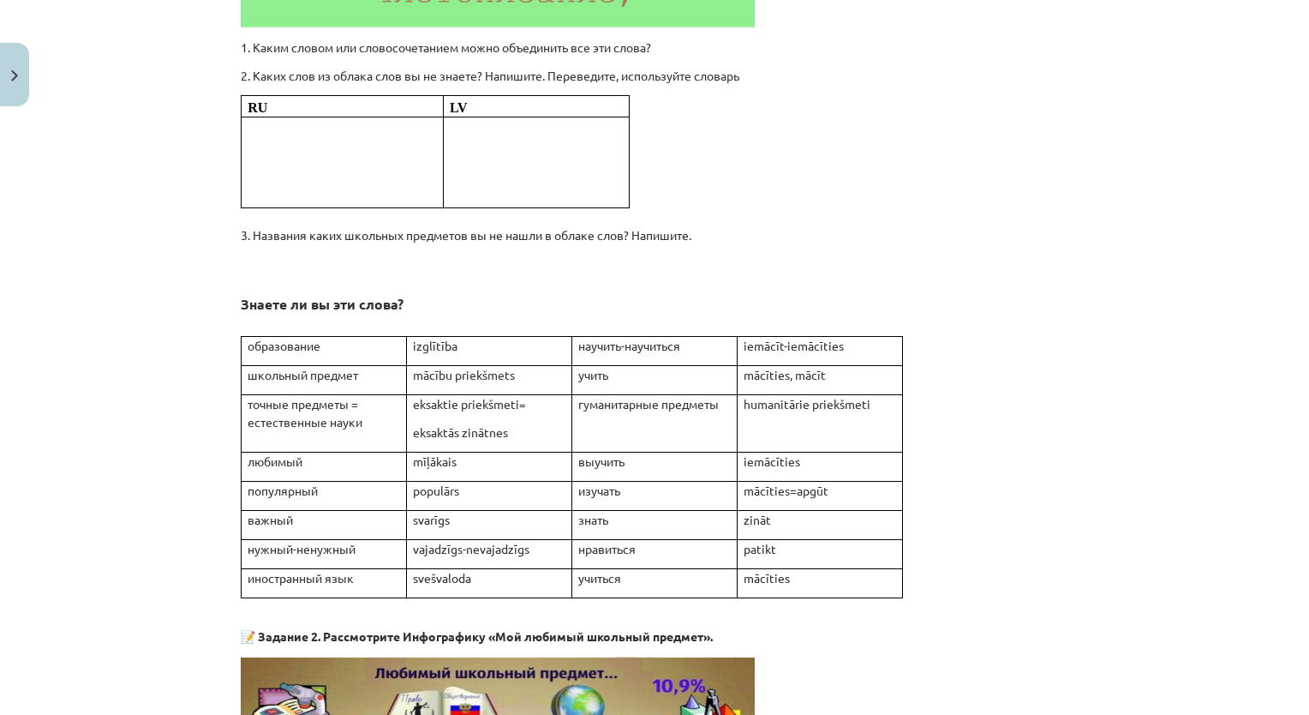
click at [314, 135] on p at bounding box center [342, 144] width 188 height 18
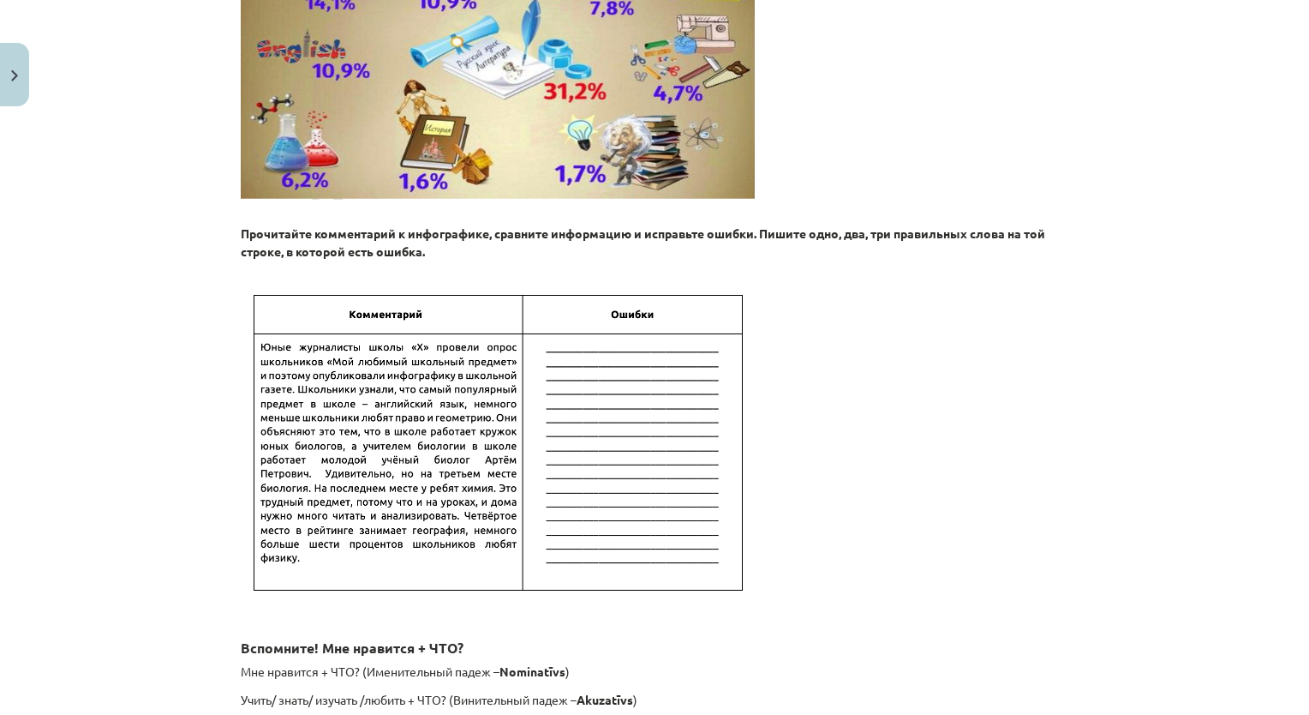
scroll to position [1542, 0]
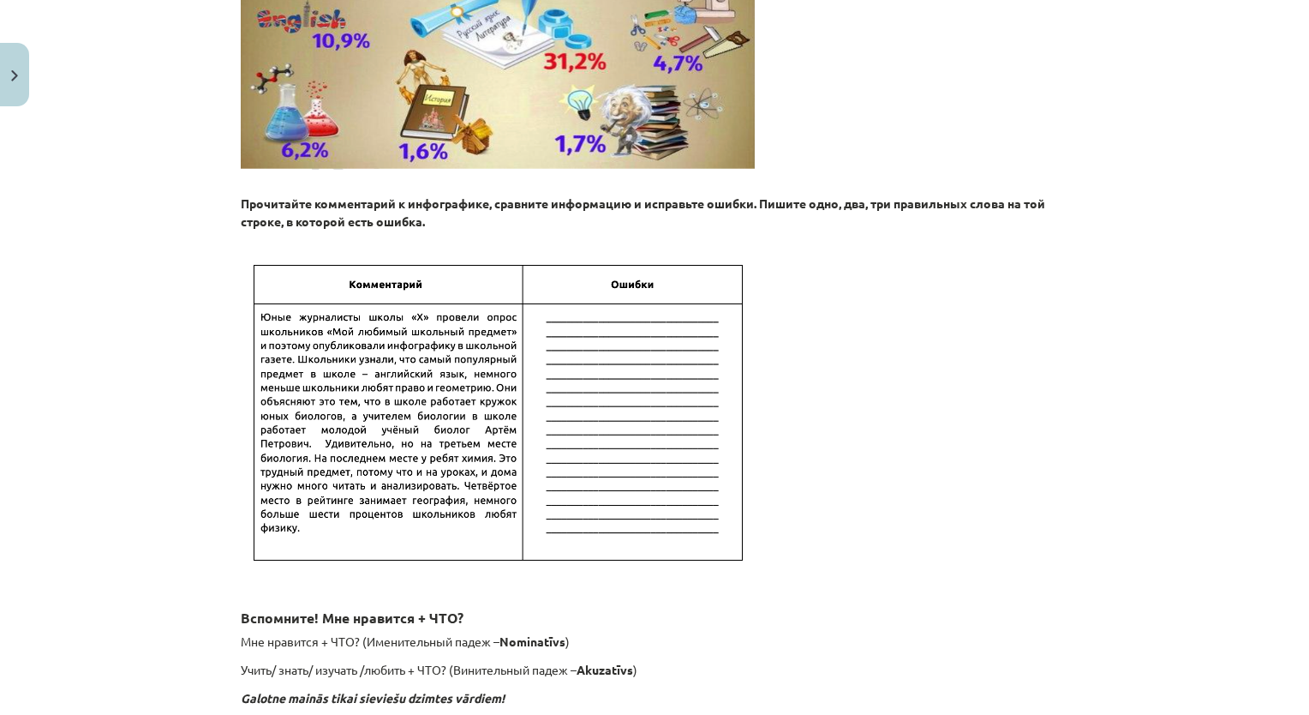
click at [623, 314] on img at bounding box center [498, 414] width 514 height 320
click at [618, 329] on img at bounding box center [498, 414] width 514 height 320
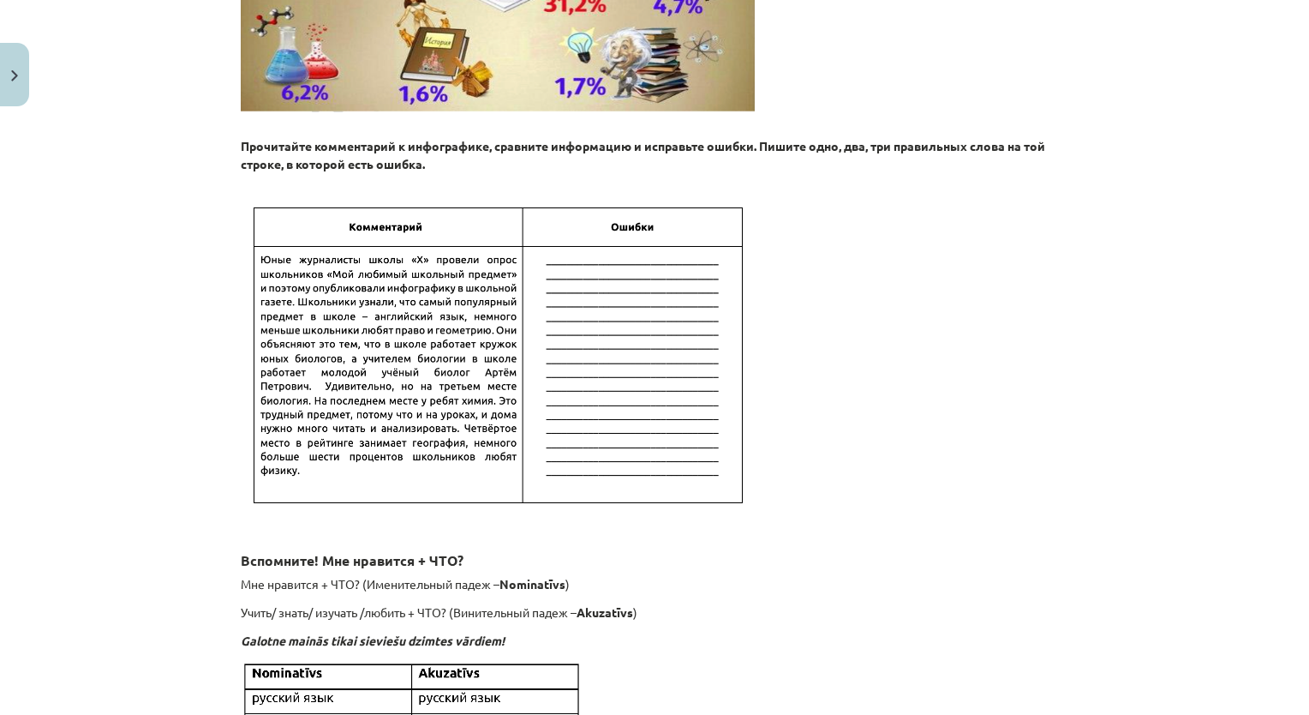
scroll to position [1628, 0]
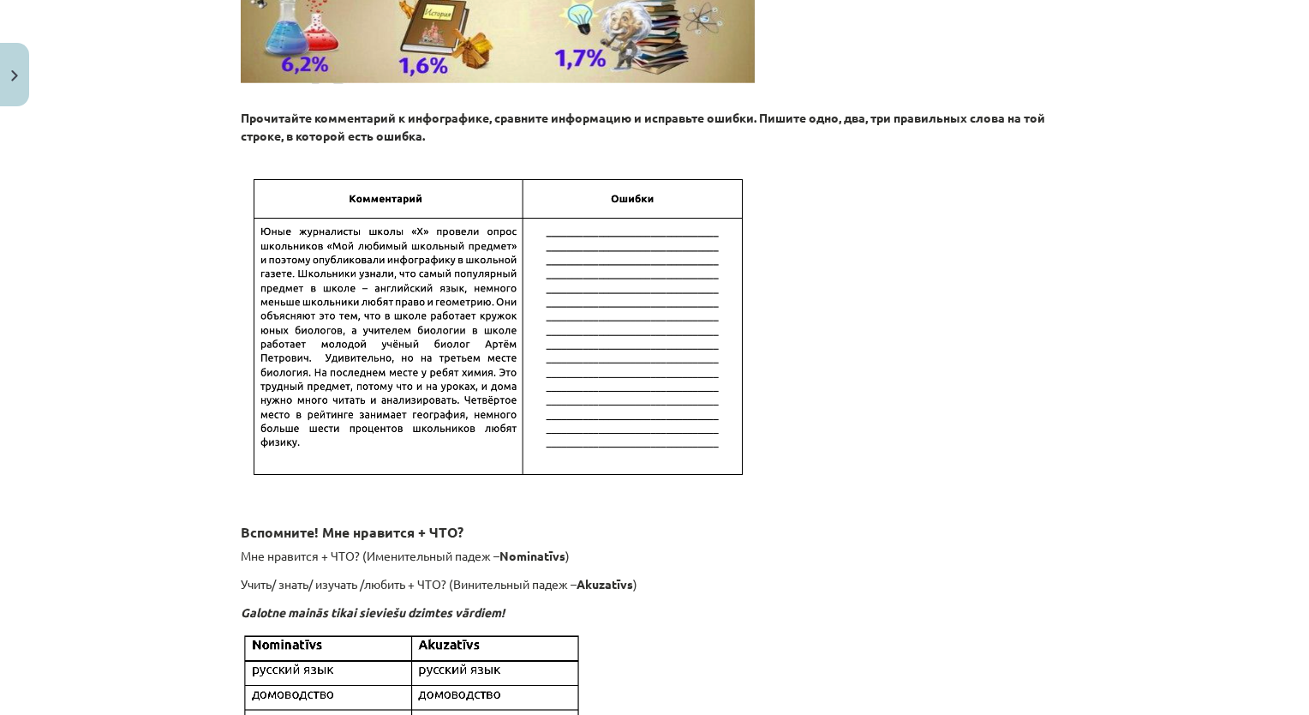
click at [607, 320] on img at bounding box center [498, 328] width 514 height 320
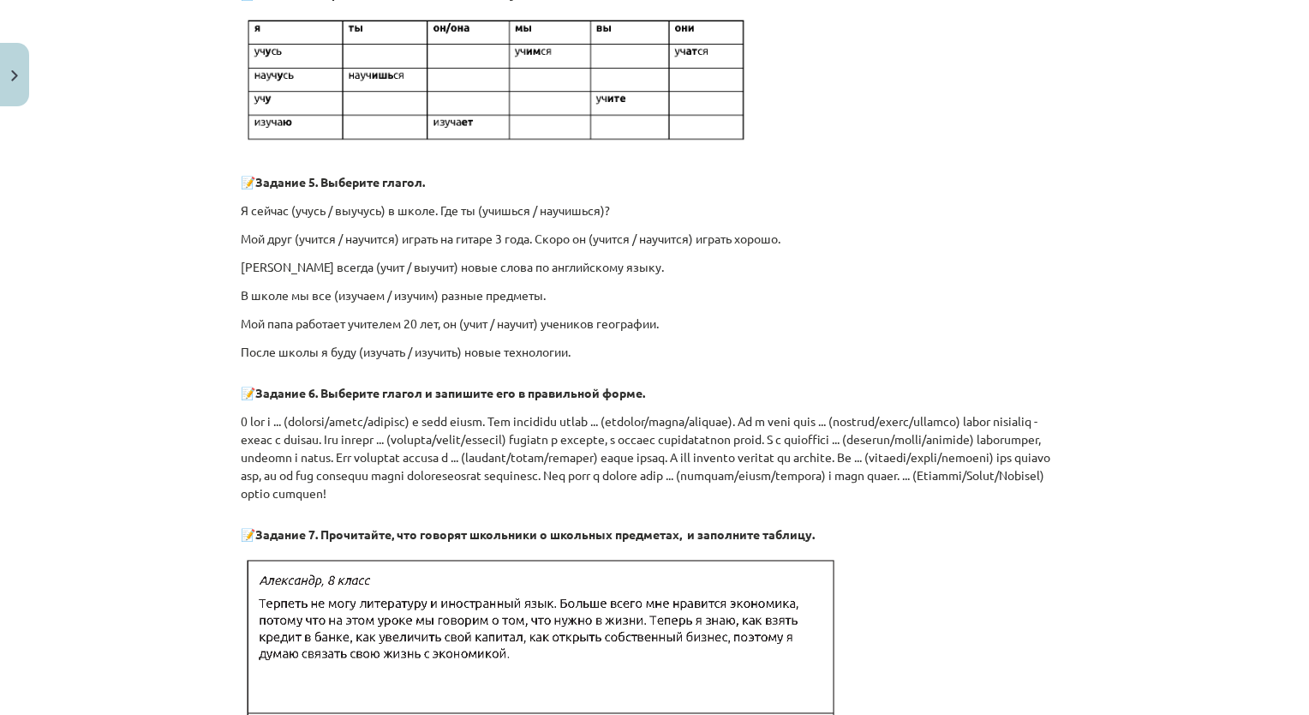
scroll to position [3427, 0]
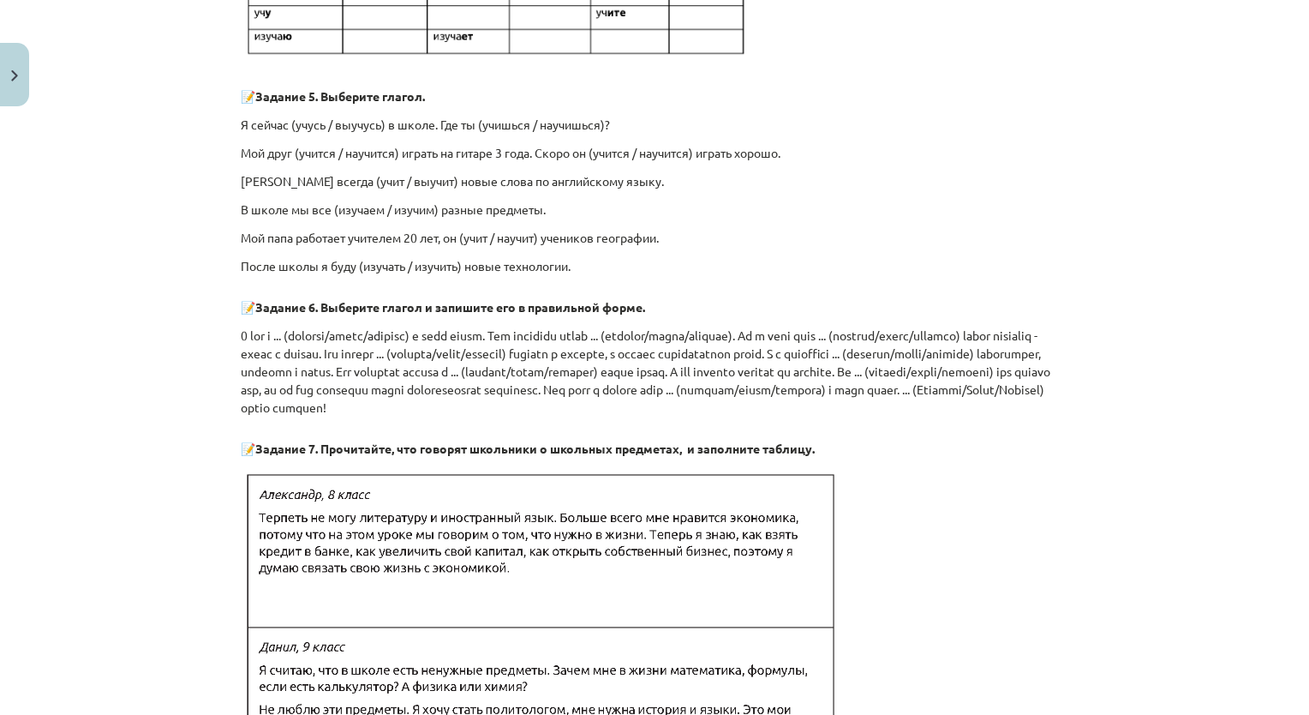
click at [295, 116] on p "Я сейчас (учусь / выучусь) в школе. Где ты (учишься / научишься)?" at bounding box center [655, 125] width 828 height 18
drag, startPoint x: 300, startPoint y: 115, endPoint x: 363, endPoint y: 121, distance: 63.7
click at [363, 121] on p "Я сейчас (учусь / выучусь) в школе. Где ты (учишься / научишься)?" at bounding box center [655, 125] width 828 height 18
drag, startPoint x: 363, startPoint y: 121, endPoint x: 369, endPoint y: 188, distance: 67.1
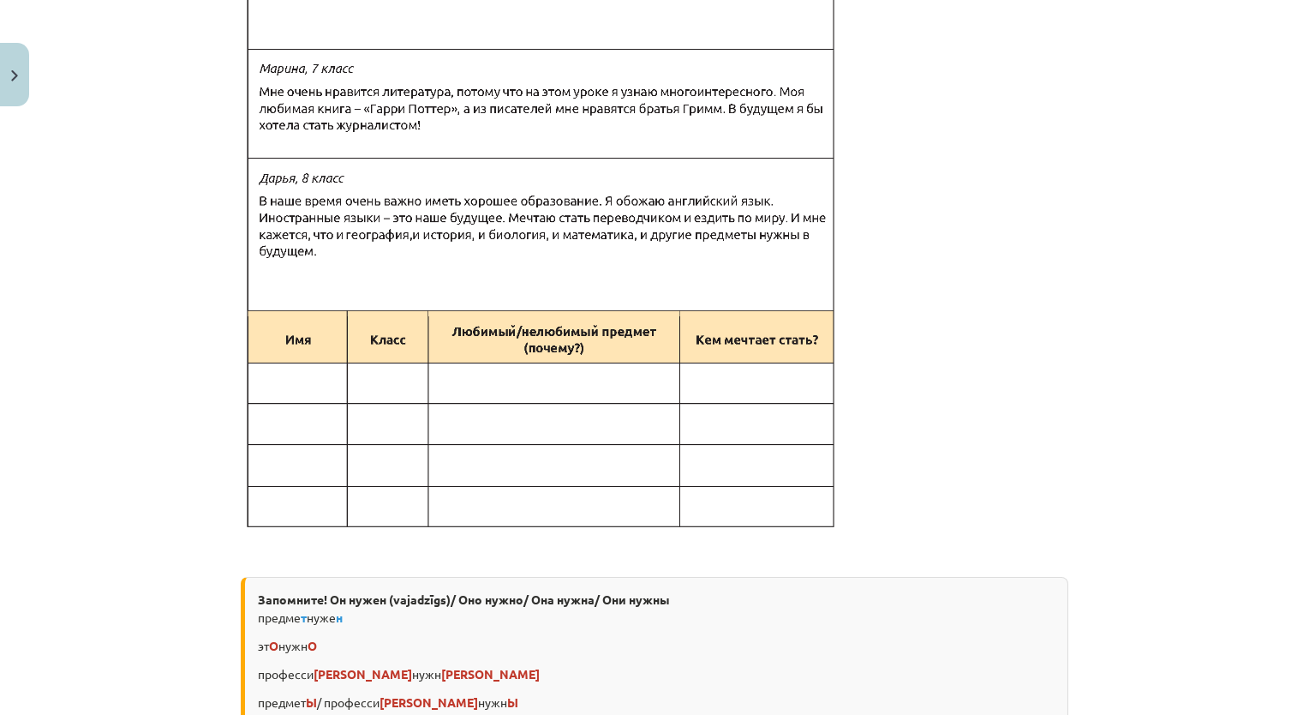
scroll to position [4284, 0]
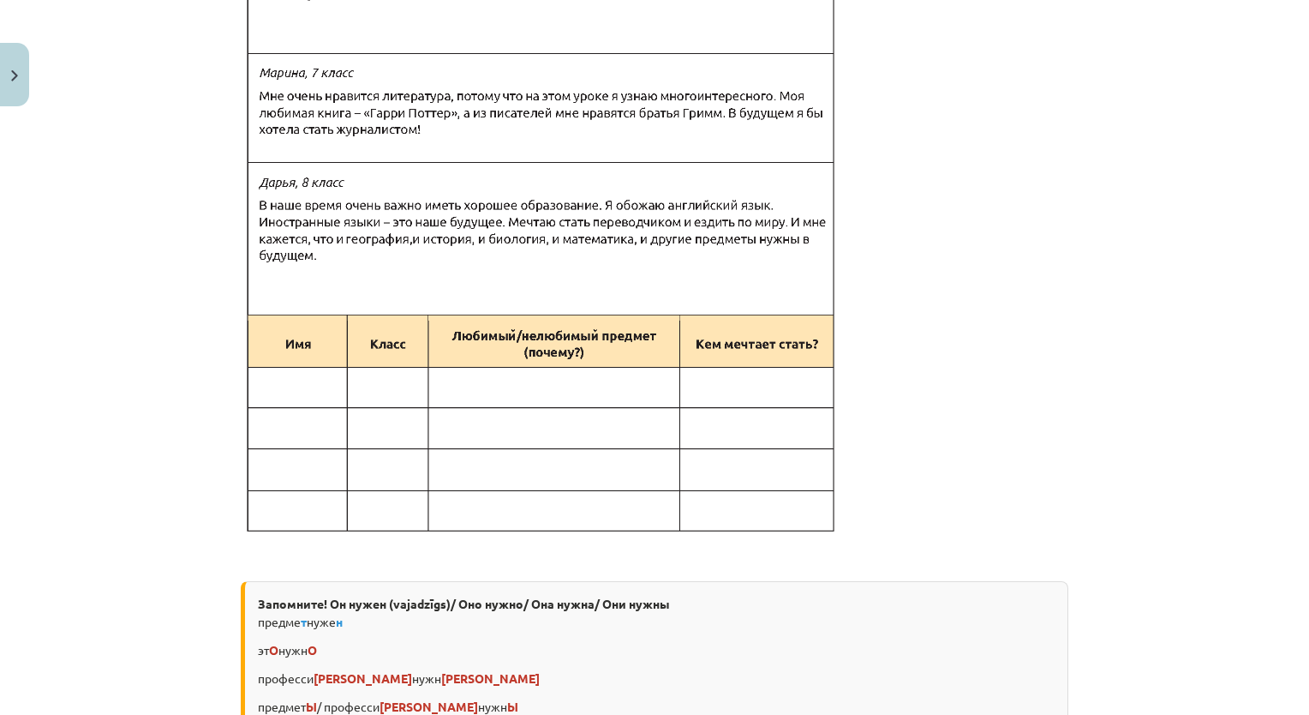
click at [366, 406] on img at bounding box center [541, 73] width 600 height 924
click at [368, 369] on img at bounding box center [541, 73] width 600 height 924
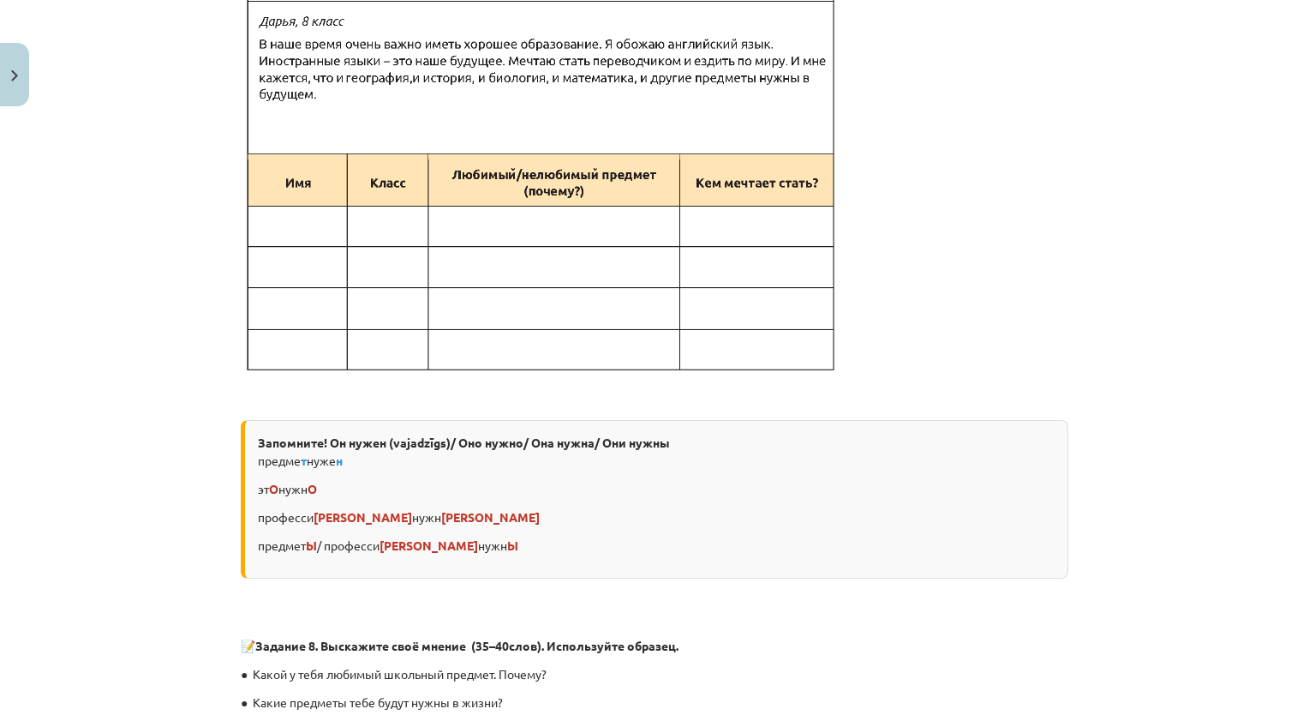
scroll to position [4455, 0]
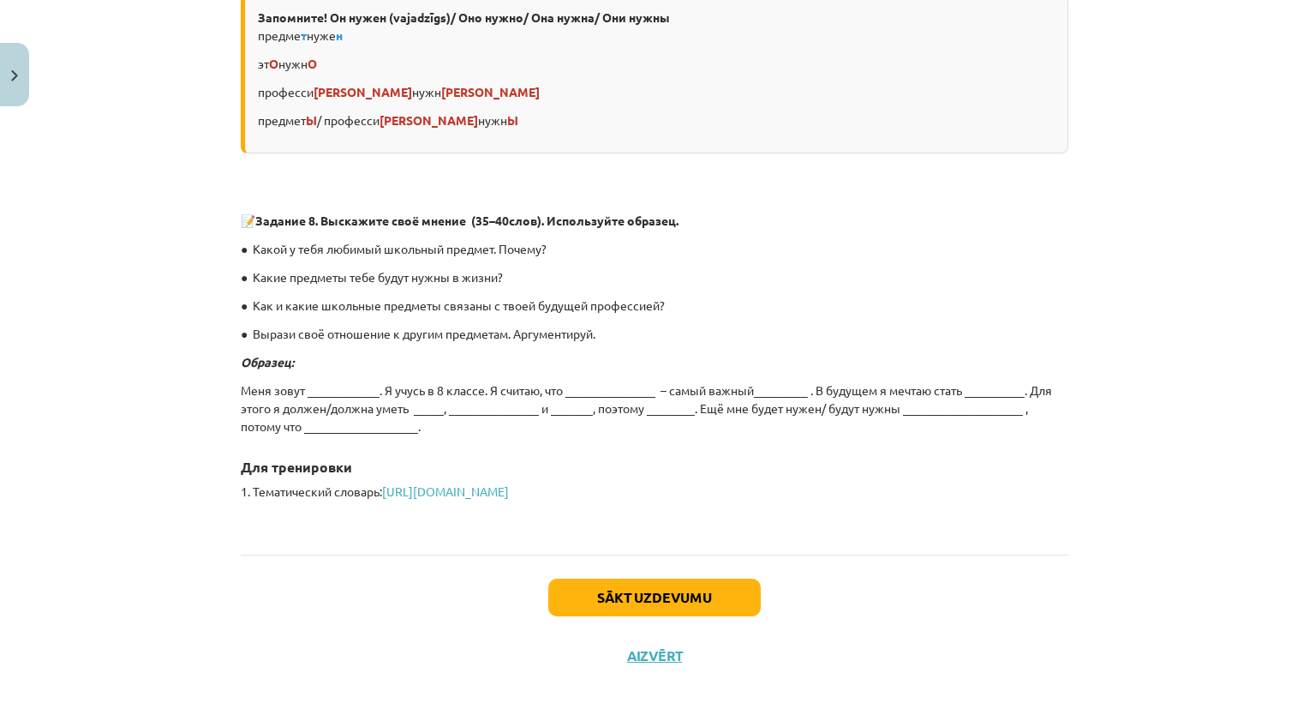
scroll to position [4873, 0]
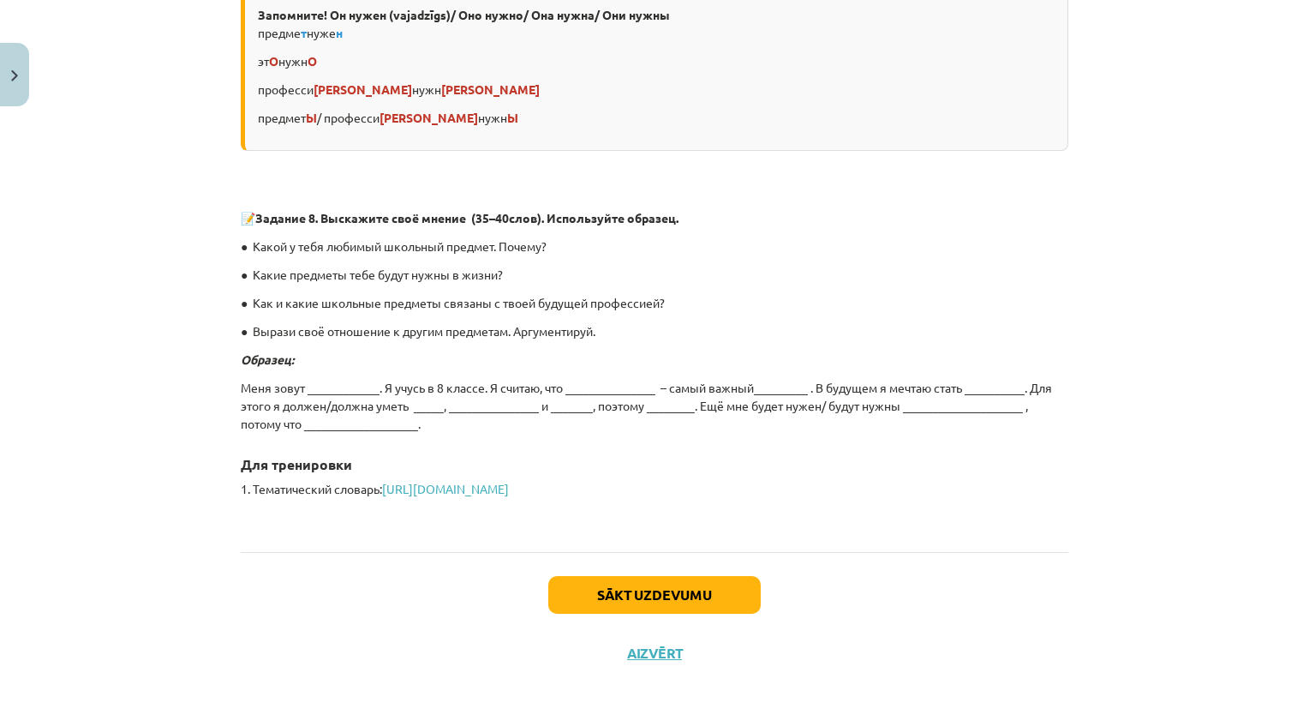
click at [344, 379] on p "Меня зовут ____________. Я учусь в 8 классе. Я считаю, что _______________ – са…" at bounding box center [655, 406] width 828 height 54
click at [332, 379] on p "Меня зовут ____________. Я учусь в 8 классе. Я считаю, что _______________ – са…" at bounding box center [655, 406] width 828 height 54
click at [331, 379] on p "Меня зовут ____________. Я учусь в 8 классе. Я считаю, что _______________ – са…" at bounding box center [655, 406] width 828 height 54
drag, startPoint x: 331, startPoint y: 379, endPoint x: 425, endPoint y: 351, distance: 98.2
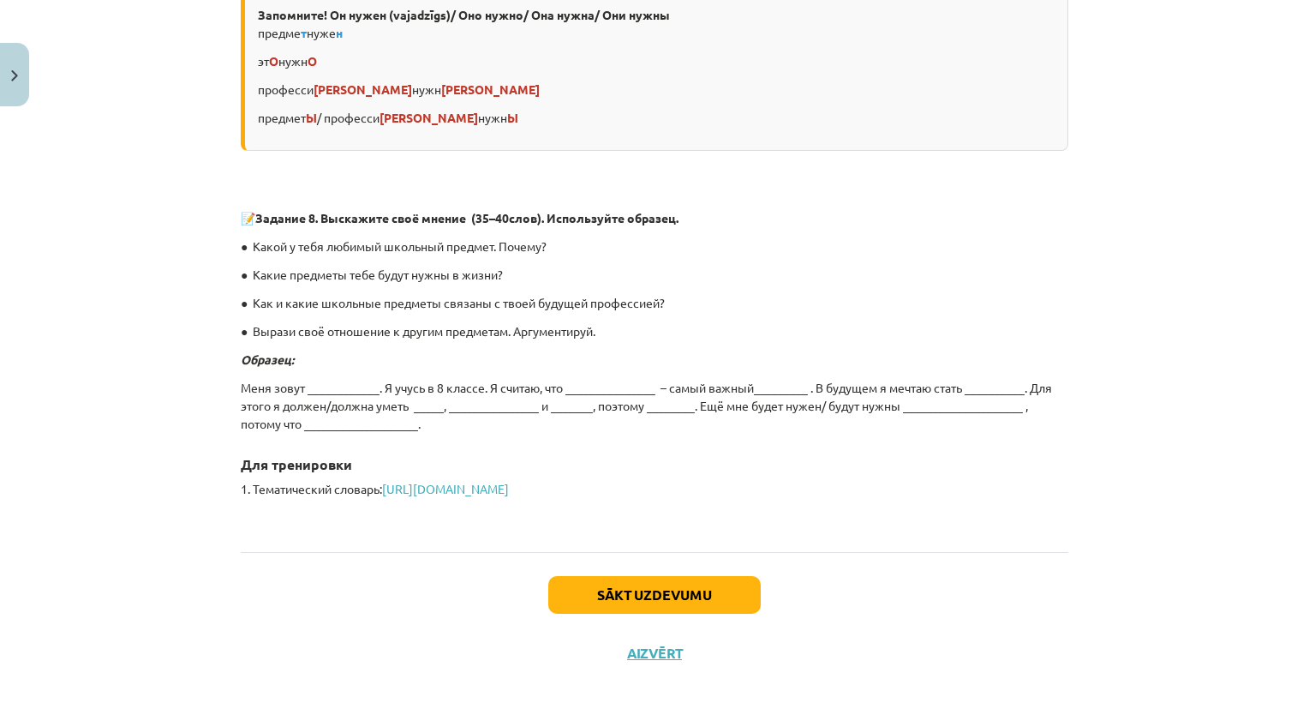
click at [425, 351] on p "Образец:" at bounding box center [655, 359] width 828 height 18
click at [362, 379] on p "Меня зовут ____________. Я учусь в 8 классе. Я считаю, что _______________ – са…" at bounding box center [655, 406] width 828 height 54
click at [359, 380] on p "Меня зовут ____________. Я учусь в 8 классе. Я считаю, что _______________ – са…" at bounding box center [655, 406] width 828 height 54
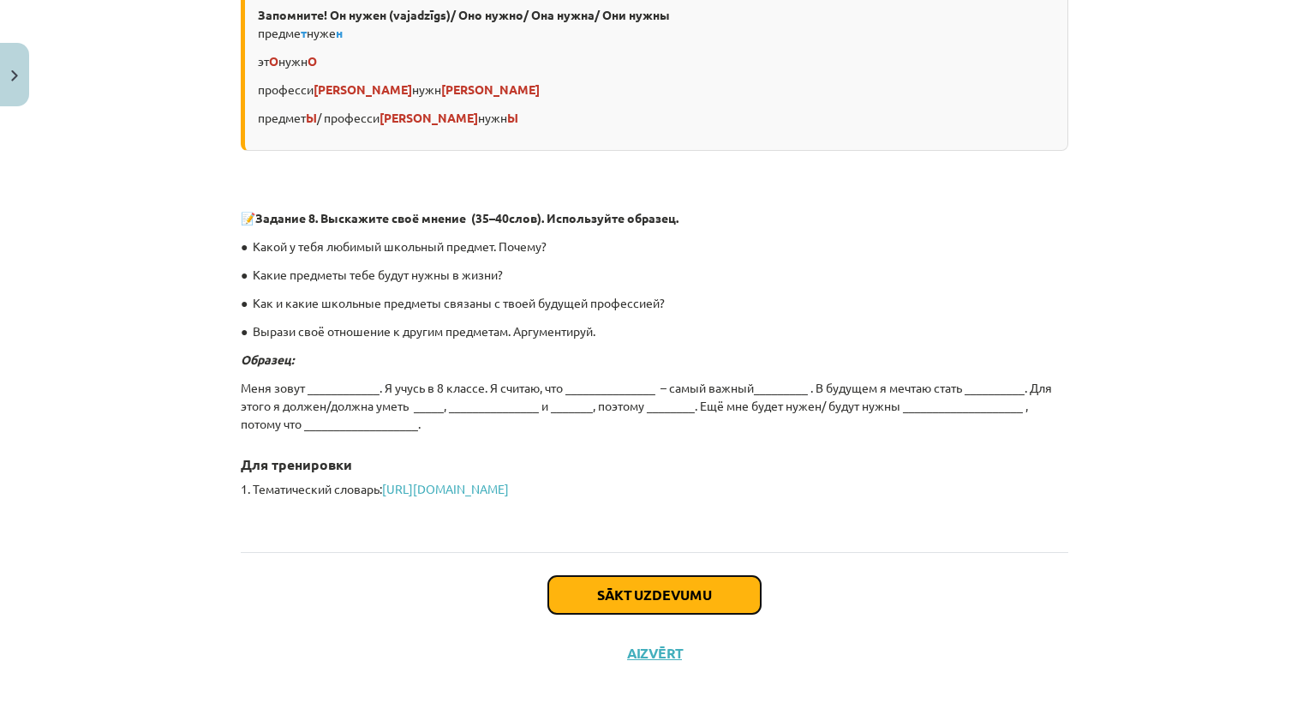
click at [618, 576] on button "Sākt uzdevumu" at bounding box center [654, 595] width 212 height 38
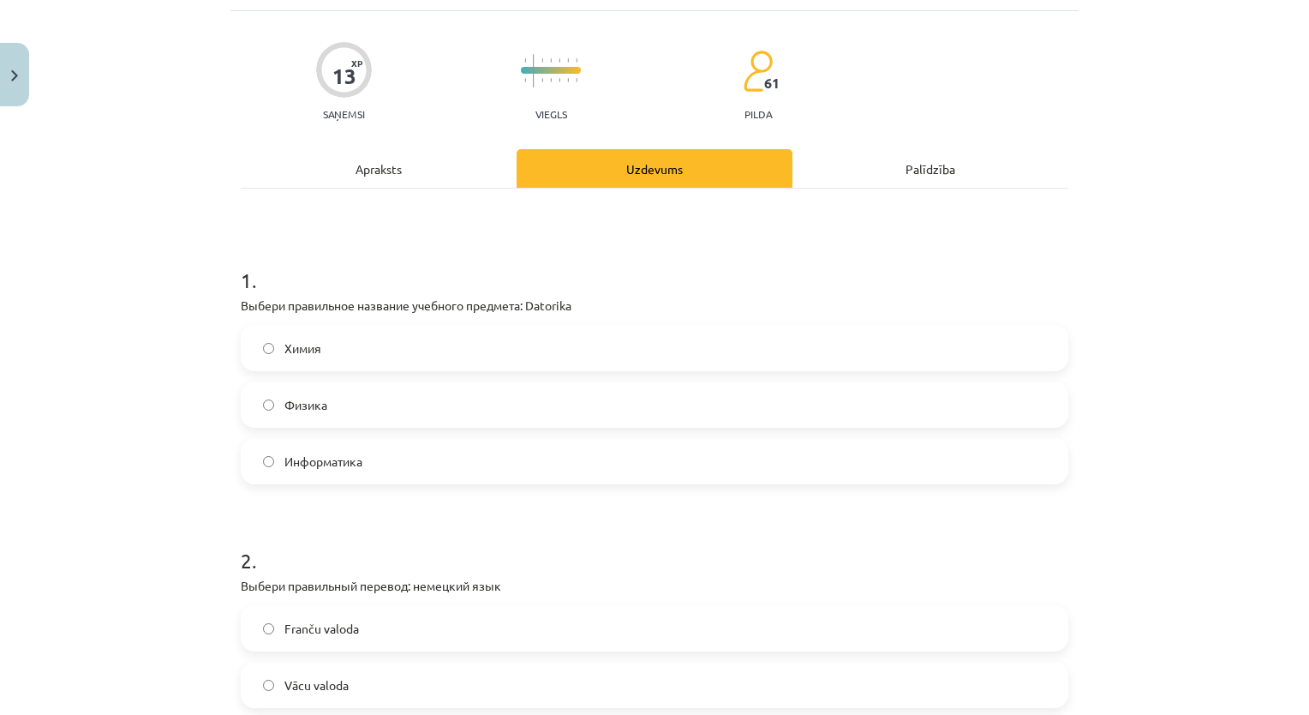
scroll to position [129, 0]
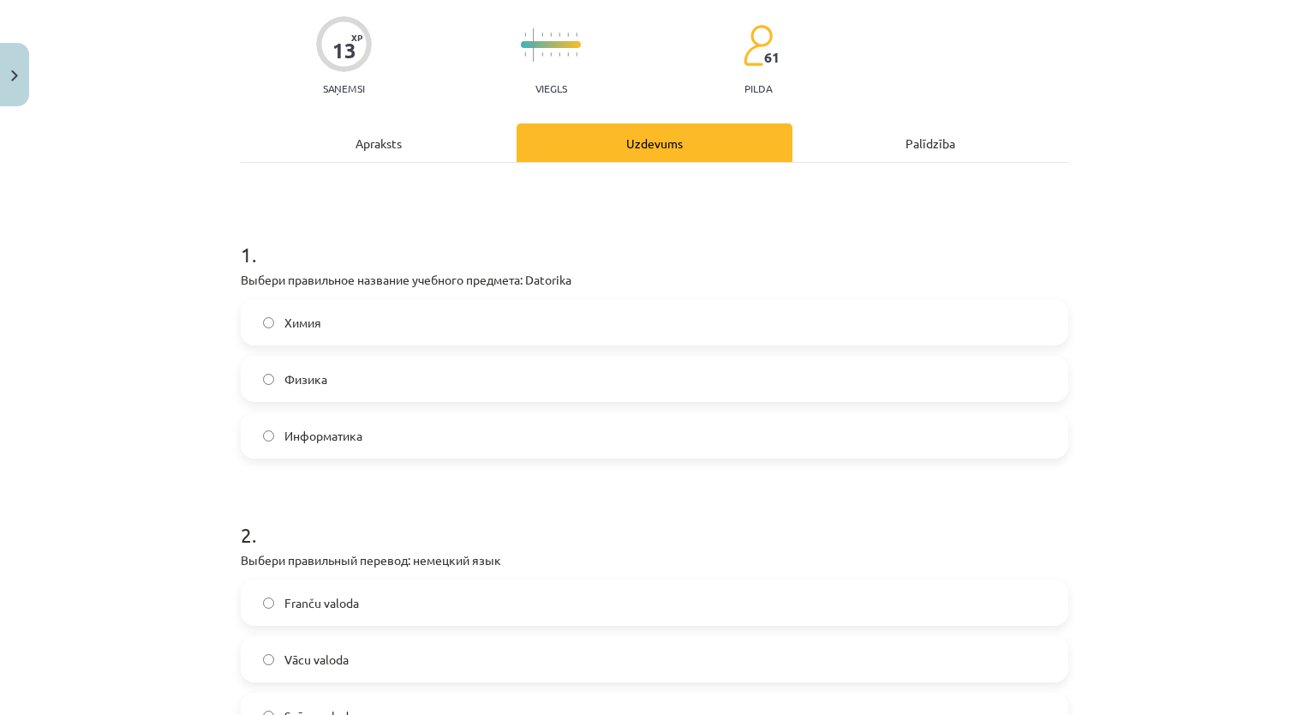
drag, startPoint x: 428, startPoint y: 434, endPoint x: 425, endPoint y: 425, distance: 8.9
click at [426, 433] on label "Информатика" at bounding box center [654, 435] width 824 height 43
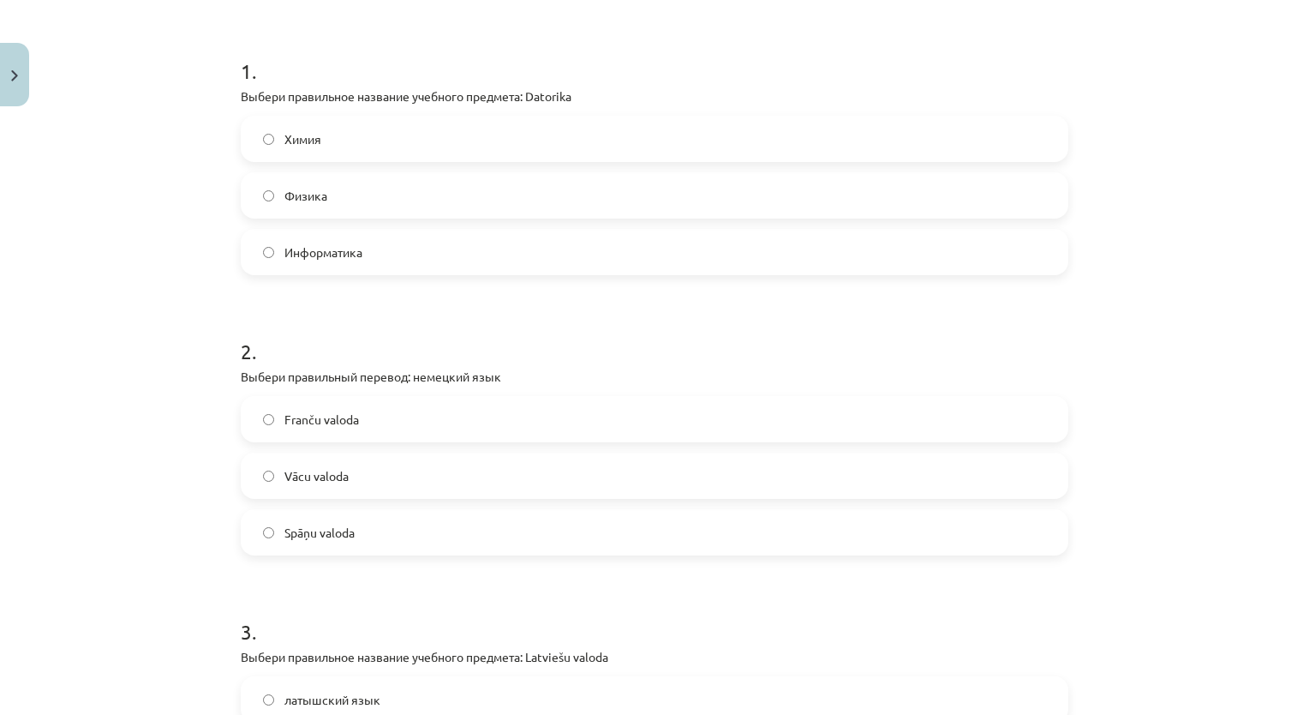
scroll to position [386, 0]
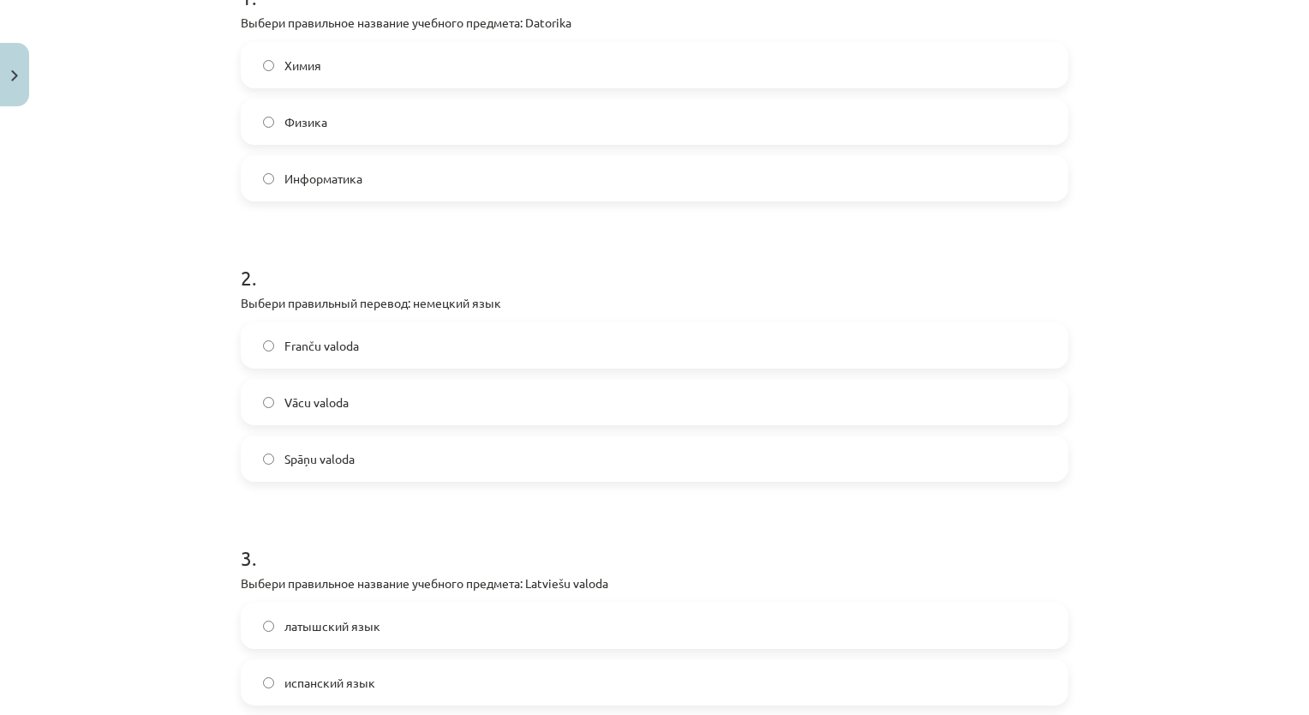
click at [332, 399] on span "Vācu valoda" at bounding box center [316, 402] width 64 height 18
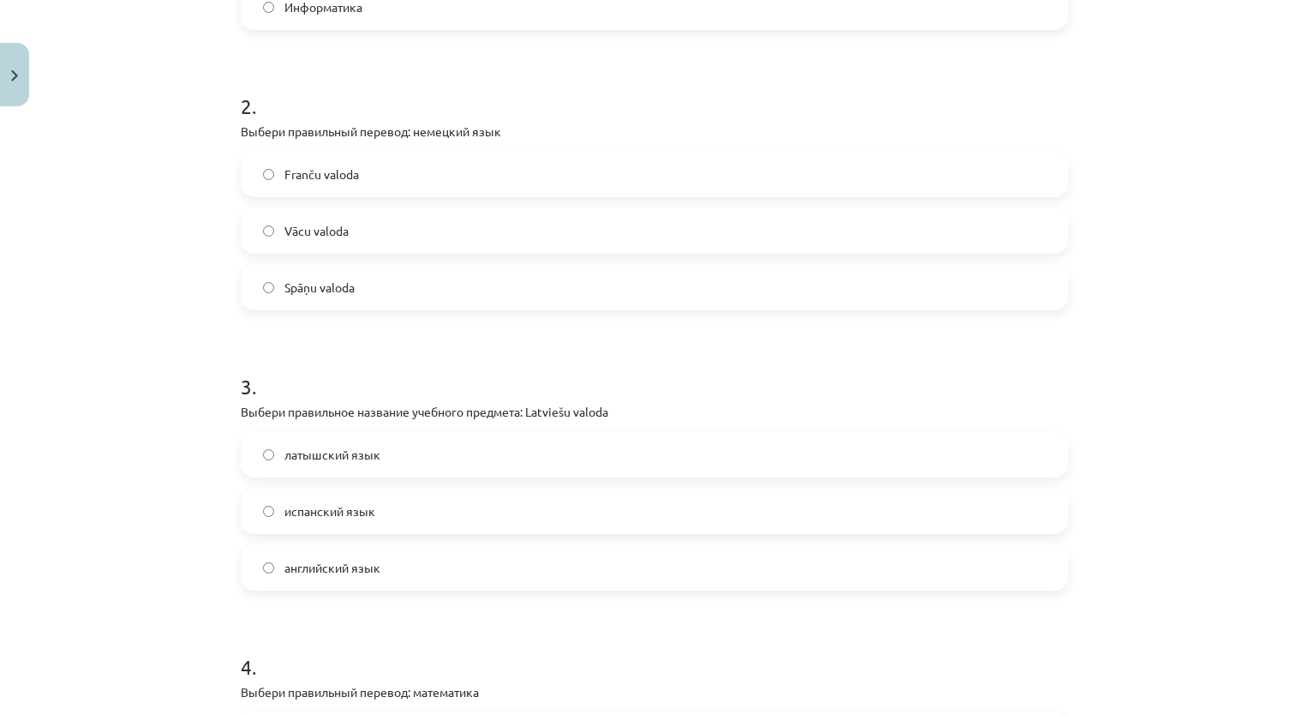
scroll to position [643, 0]
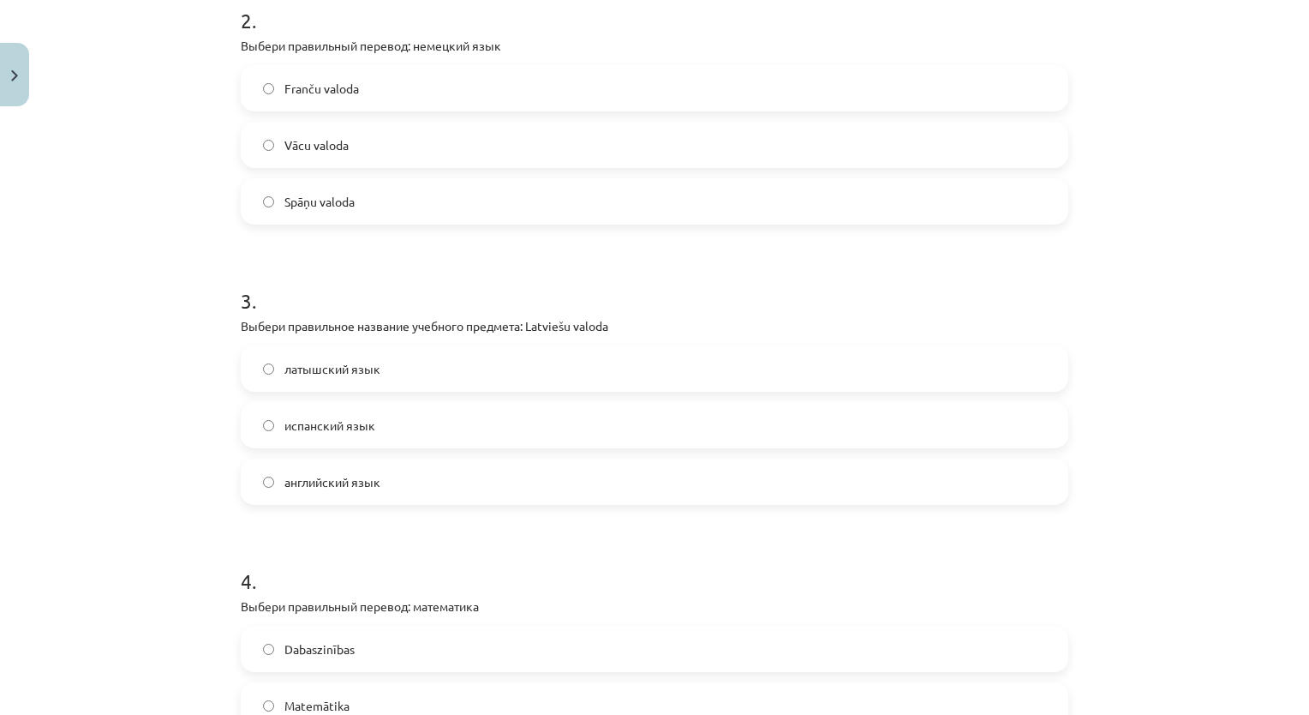
click at [346, 370] on span "латышский язык" at bounding box center [332, 369] width 96 height 18
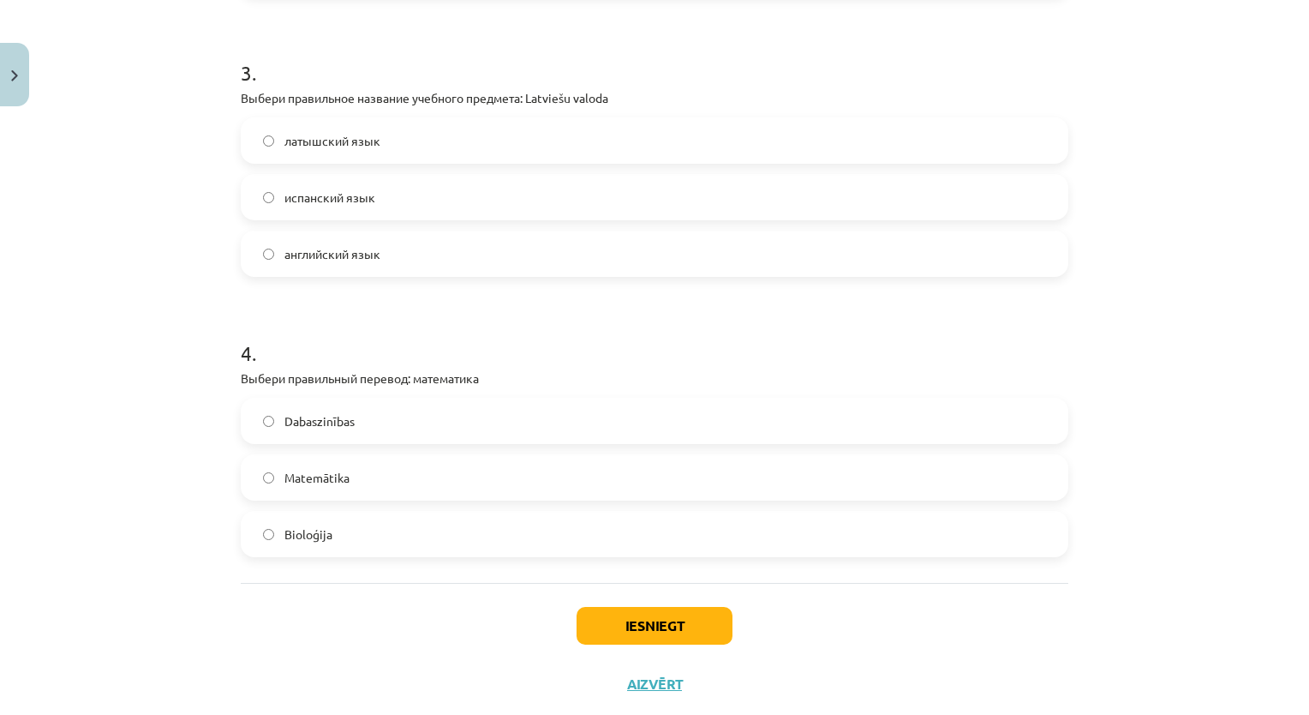
scroll to position [900, 0]
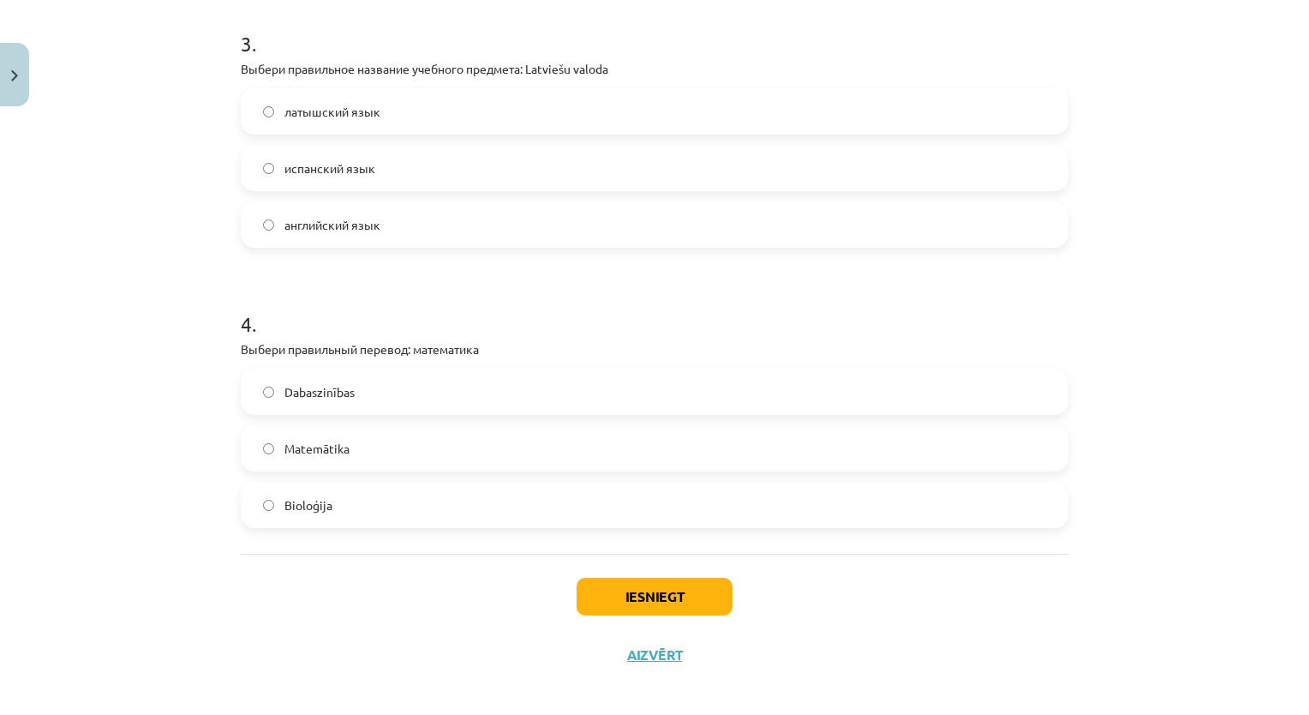
click at [338, 434] on label "Matemātika" at bounding box center [654, 448] width 824 height 43
click at [657, 601] on button "Iesniegt" at bounding box center [655, 596] width 156 height 38
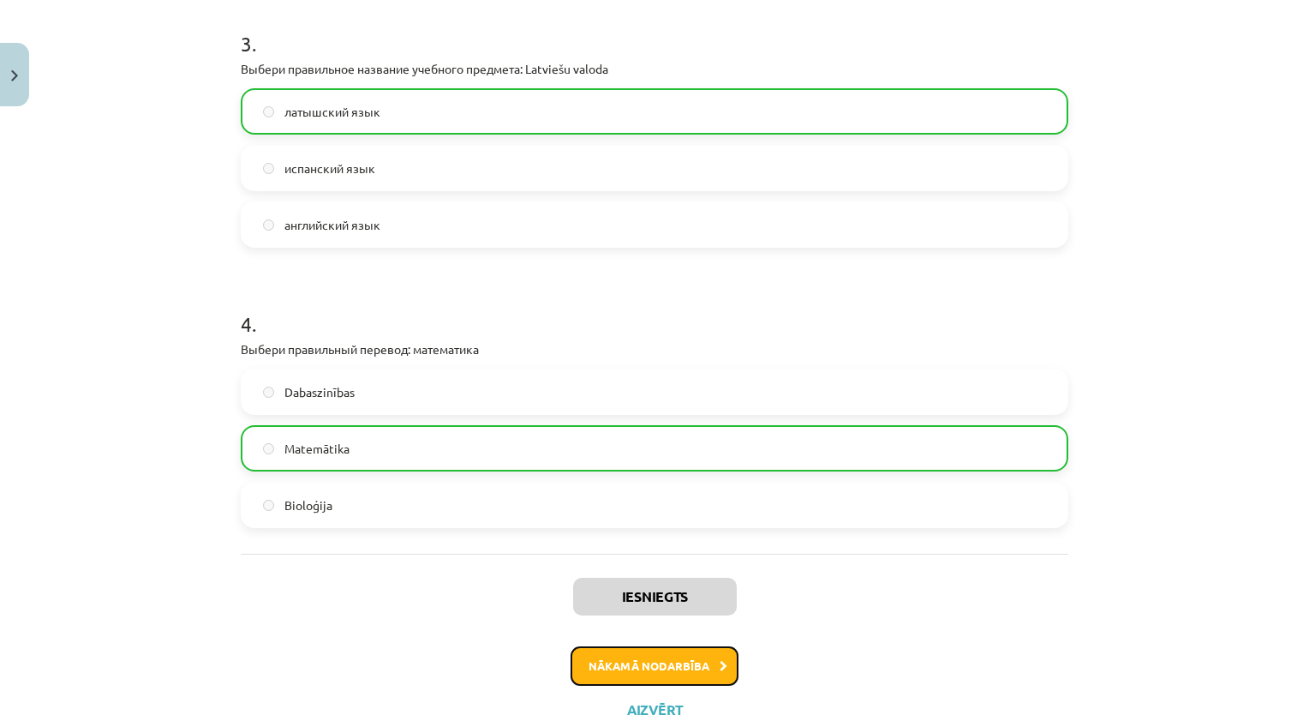
click at [698, 661] on button "Nākamā nodarbība" at bounding box center [655, 665] width 168 height 39
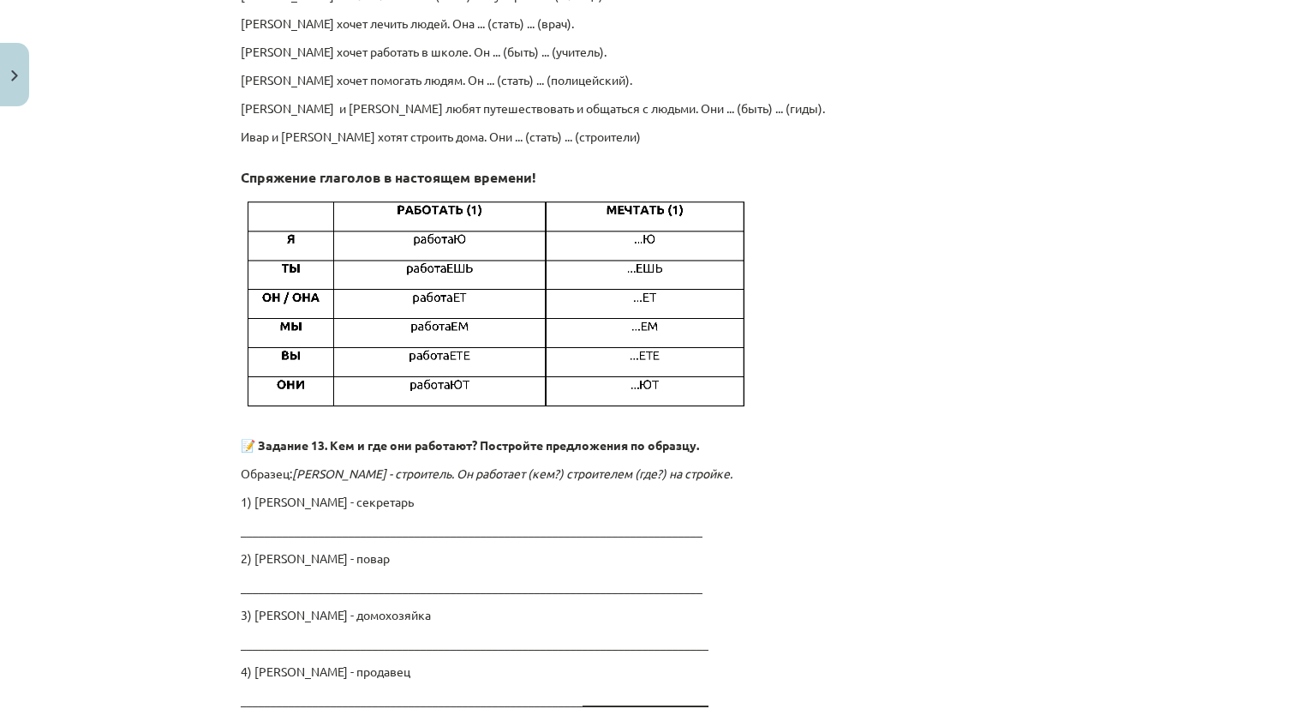
scroll to position [3703, 0]
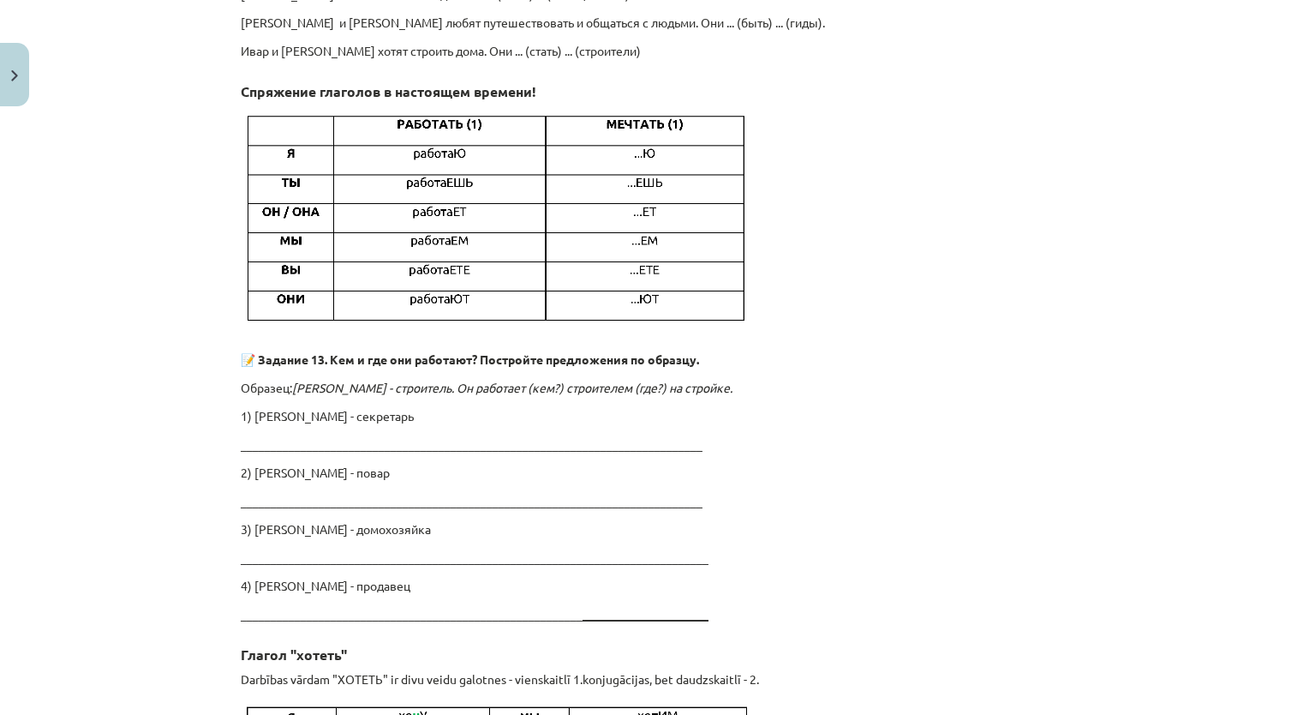
click at [473, 435] on p "_____________________________________________________________________________" at bounding box center [655, 444] width 828 height 18
click at [459, 435] on p "_____________________________________________________________________________" at bounding box center [655, 444] width 828 height 18
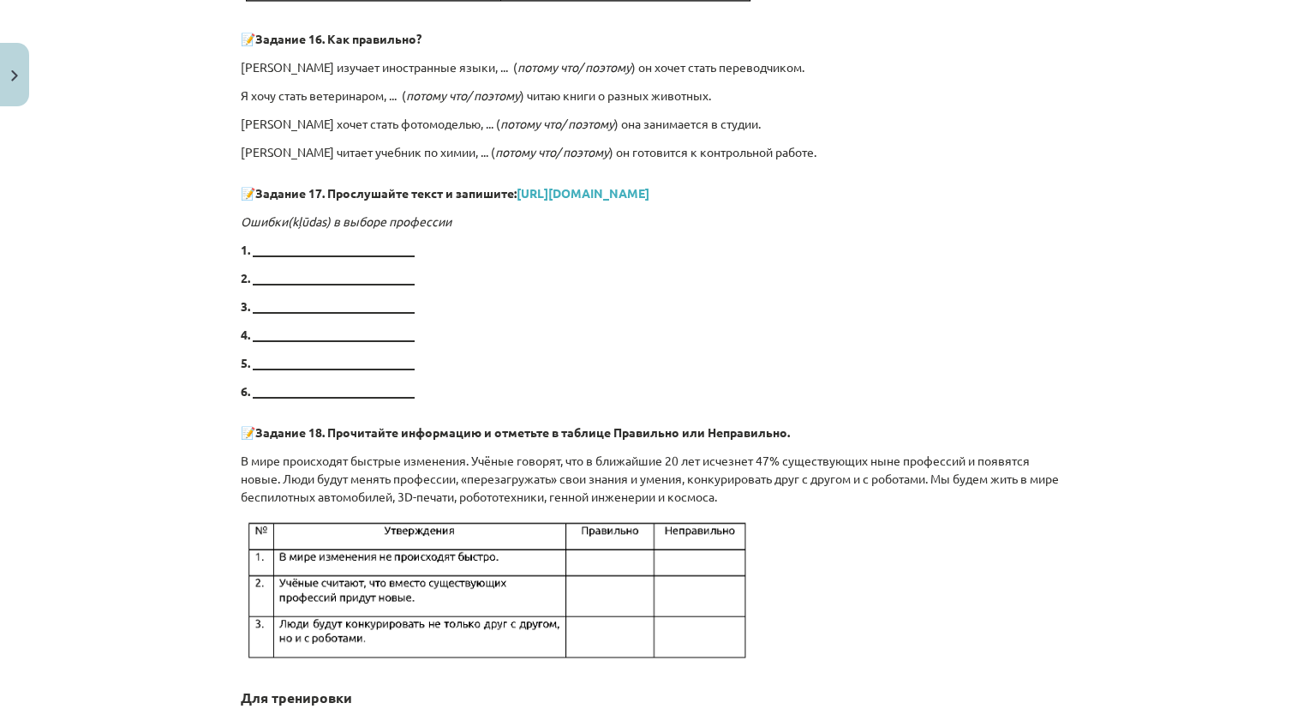
scroll to position [5160, 0]
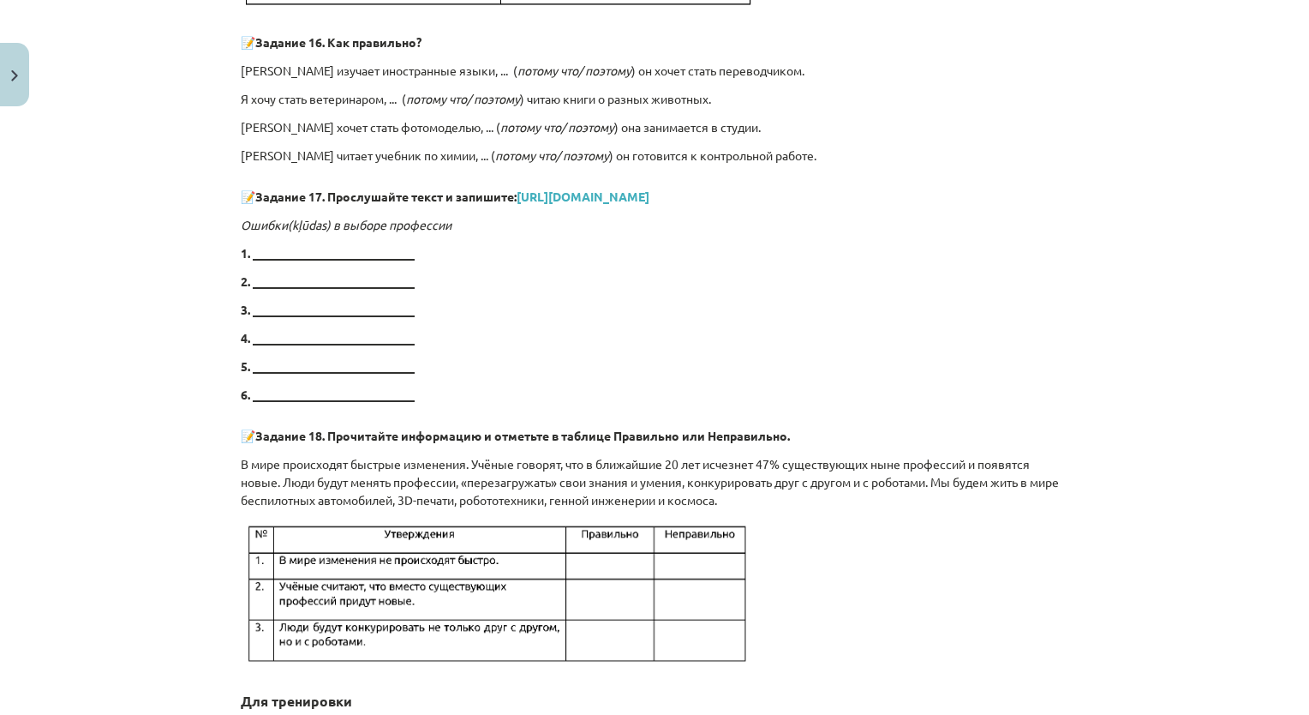
click at [274, 302] on strong "3. ___________________________" at bounding box center [328, 309] width 174 height 15
copy strong "___________________________"
click at [346, 245] on strong "1. ___________________________" at bounding box center [328, 252] width 174 height 15
click at [194, 296] on div "Mācību tēma: Krievu valodas 8.klases 1.ieskaites mācību materiāls #3 Профессии …" at bounding box center [654, 357] width 1309 height 715
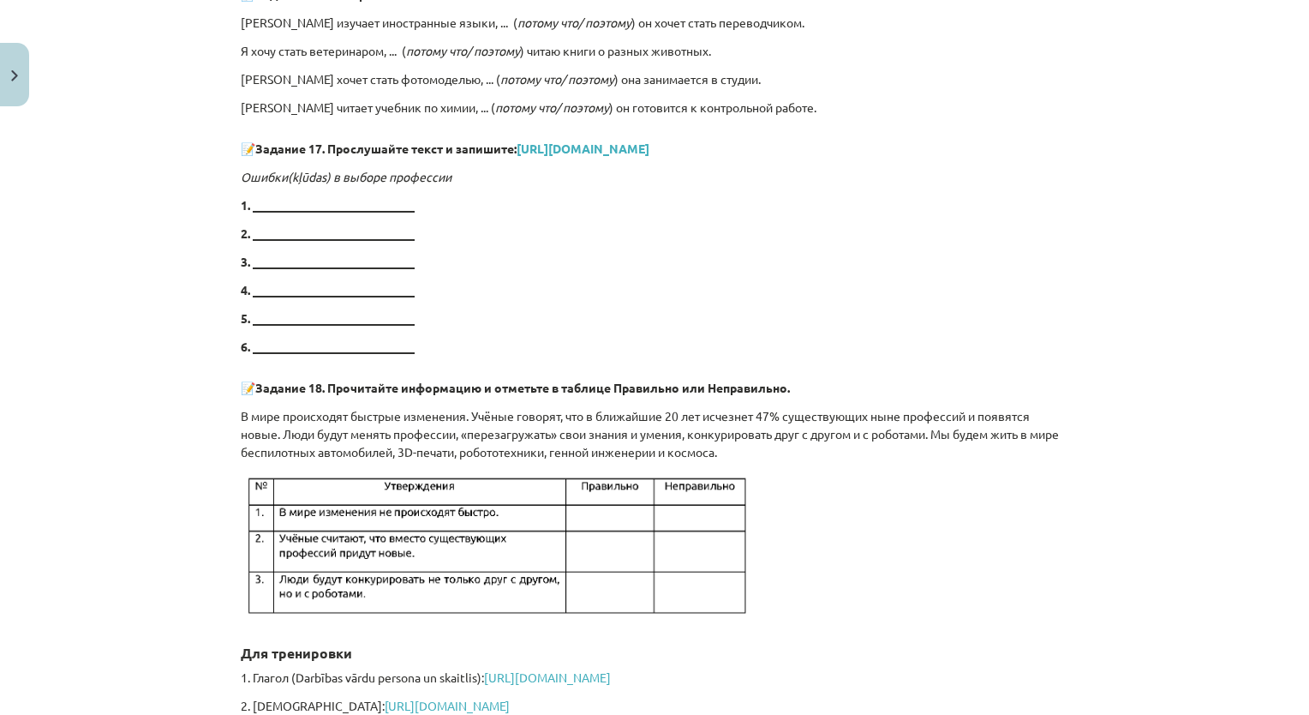
scroll to position [5245, 0]
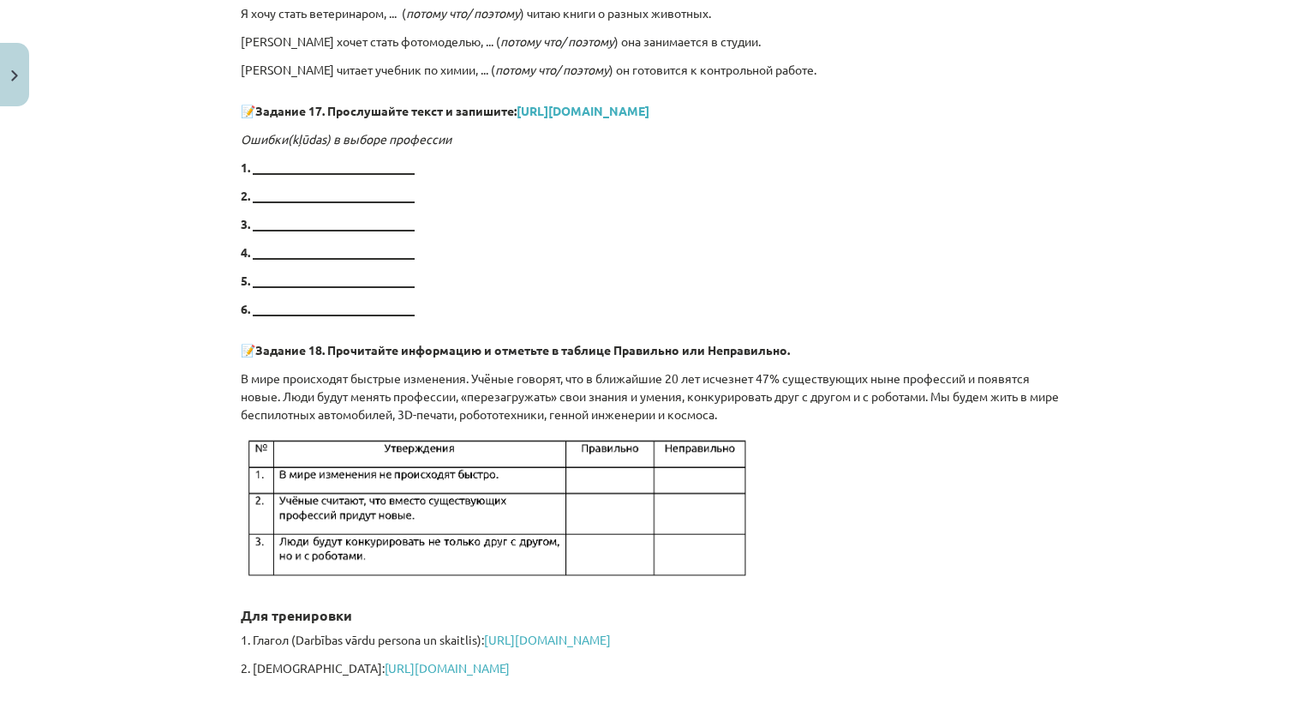
click at [618, 447] on img at bounding box center [498, 509] width 514 height 150
click at [611, 460] on img at bounding box center [498, 509] width 514 height 150
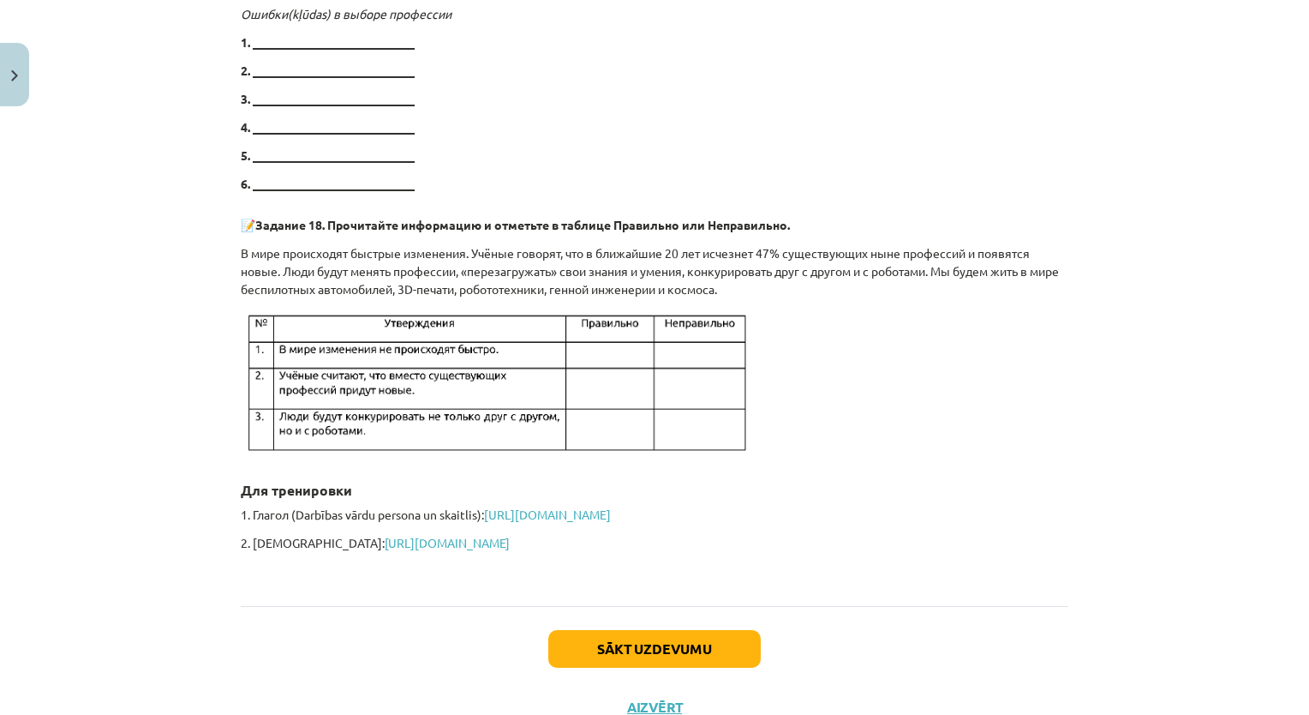
scroll to position [5408, 0]
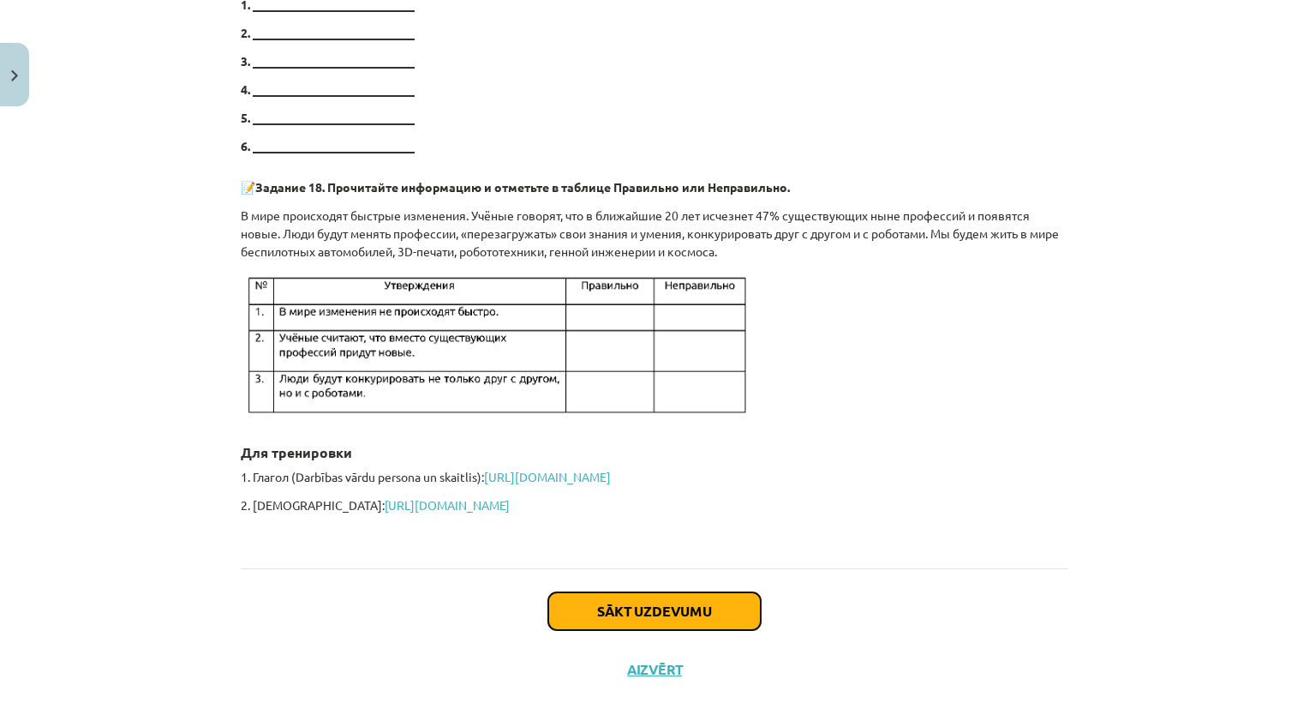
click at [650, 592] on button "Sākt uzdevumu" at bounding box center [654, 611] width 212 height 38
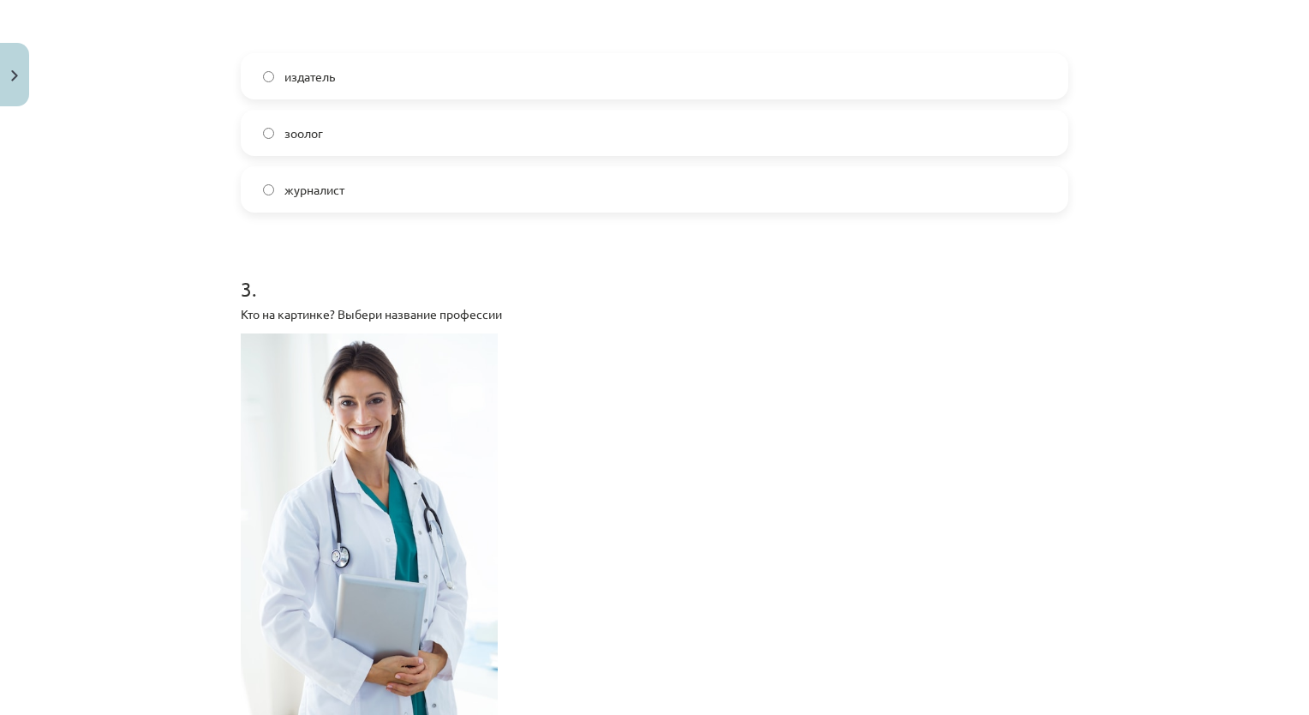
scroll to position [985, 0]
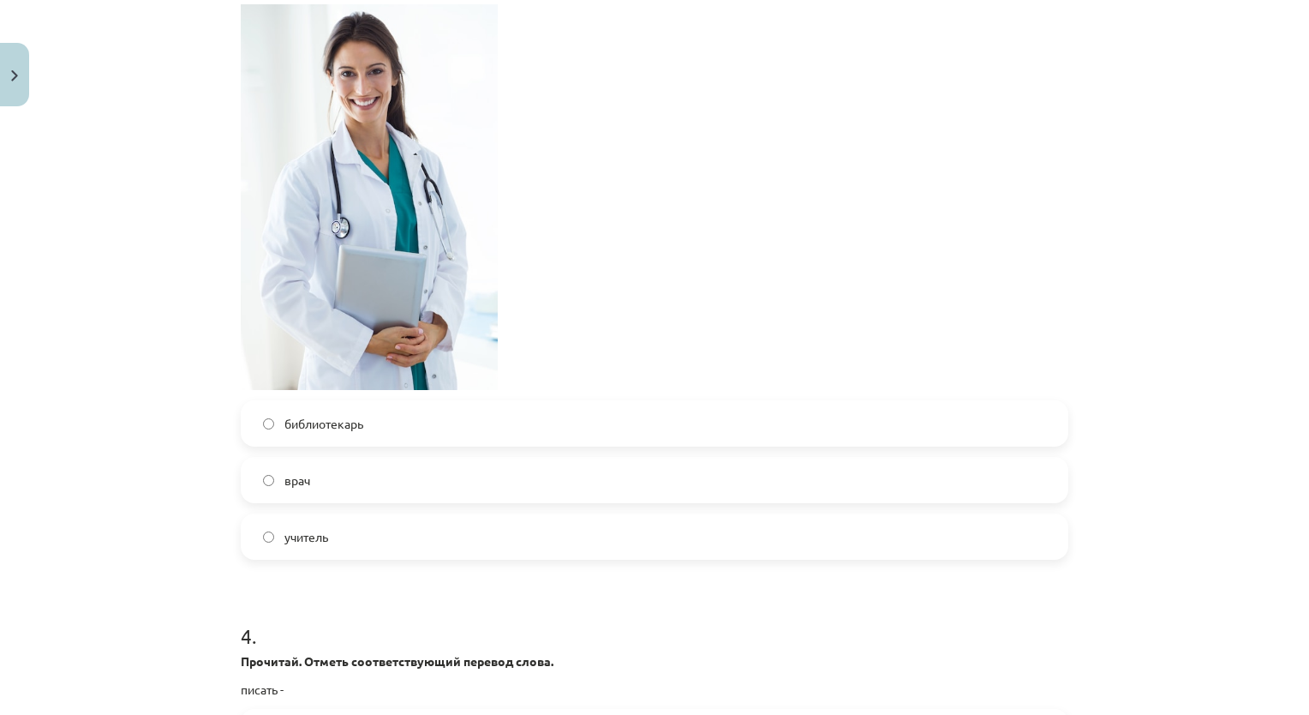
drag, startPoint x: 302, startPoint y: 486, endPoint x: 293, endPoint y: 456, distance: 31.2
click at [302, 485] on span "врач" at bounding box center [297, 480] width 26 height 18
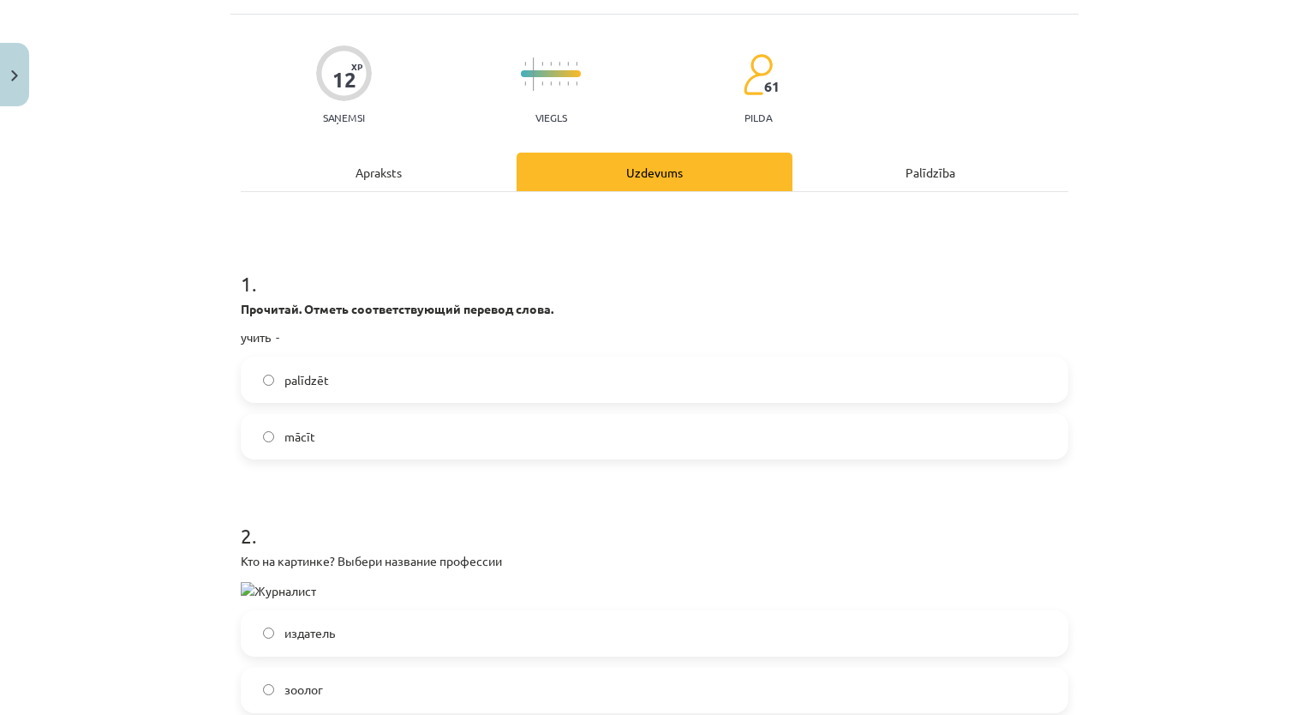
scroll to position [129, 0]
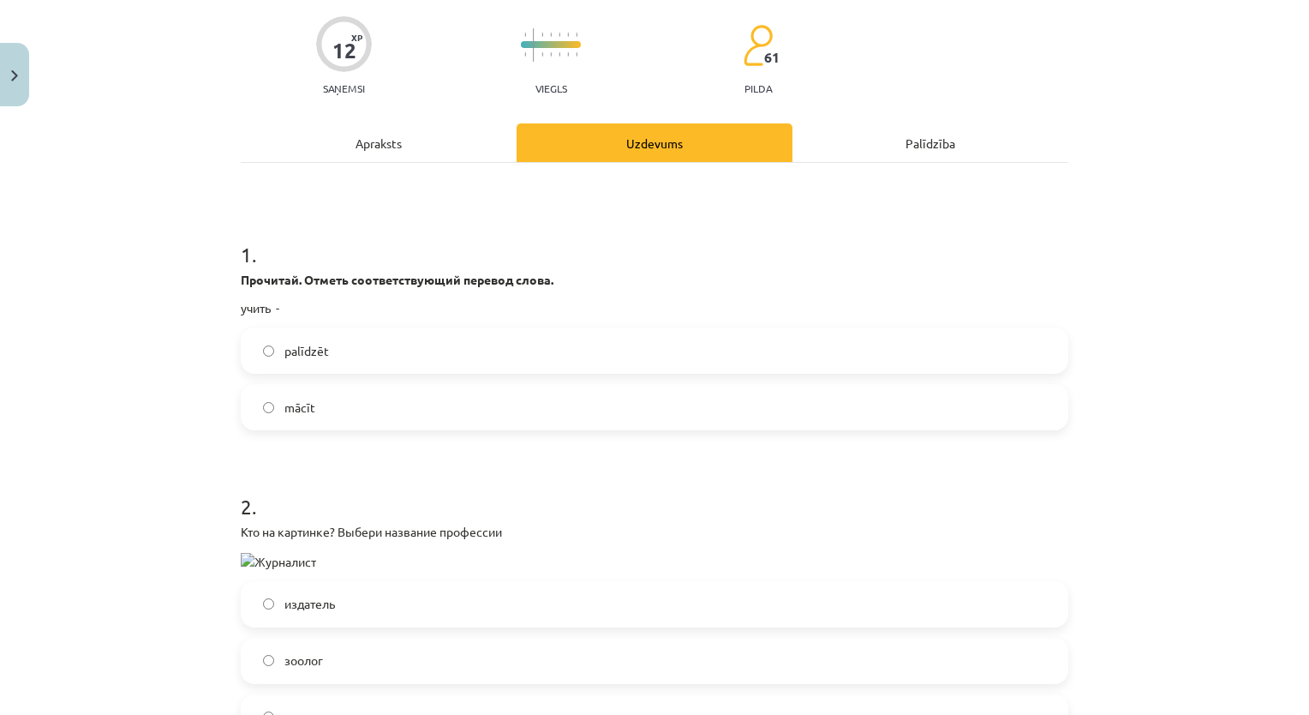
click at [325, 405] on label "mācīt" at bounding box center [654, 407] width 824 height 43
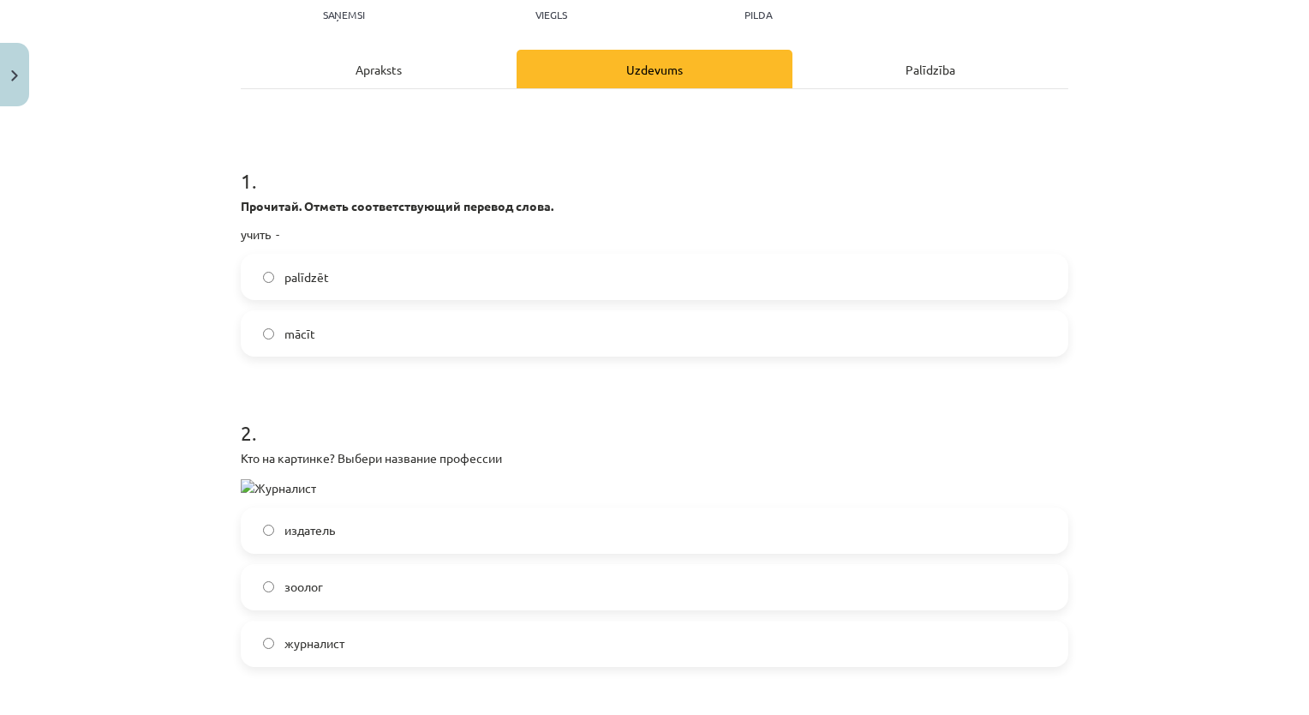
scroll to position [300, 0]
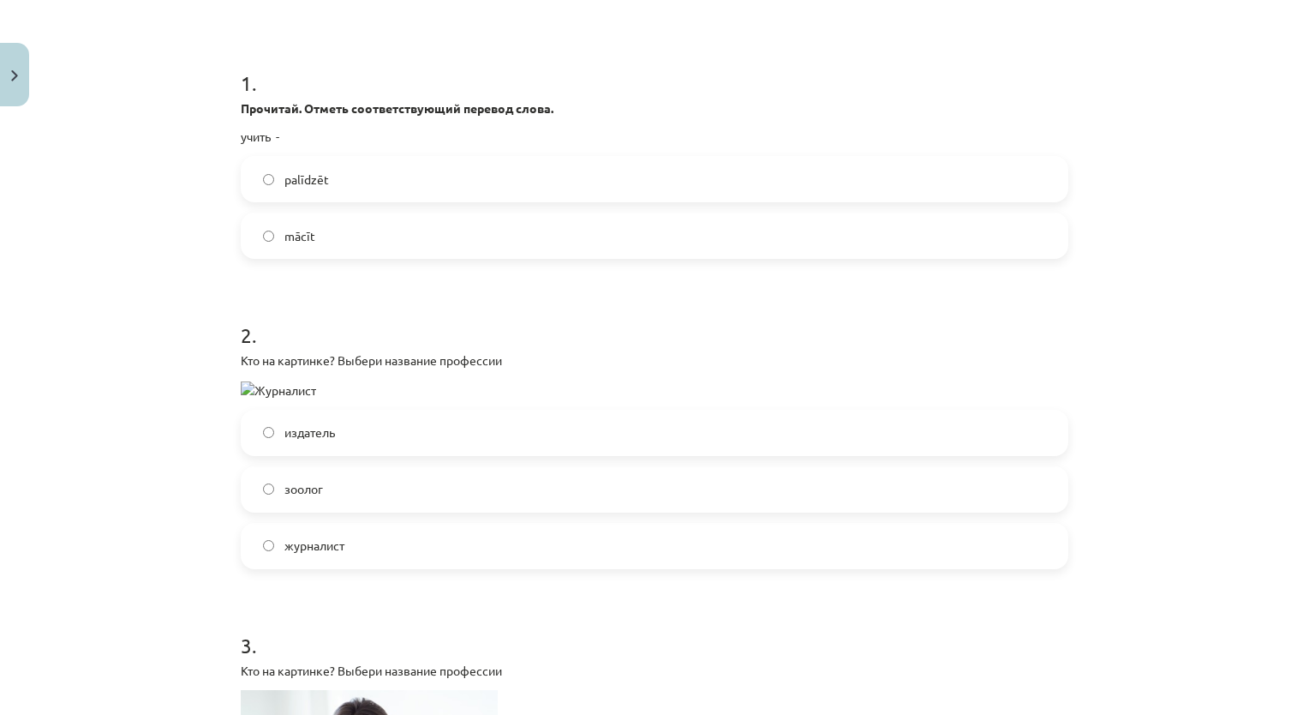
click at [243, 386] on img at bounding box center [278, 390] width 75 height 18
click at [241, 378] on div "Кто на картинке? Выбери название профессии" at bounding box center [655, 375] width 828 height 48
click at [242, 386] on img at bounding box center [278, 390] width 75 height 18
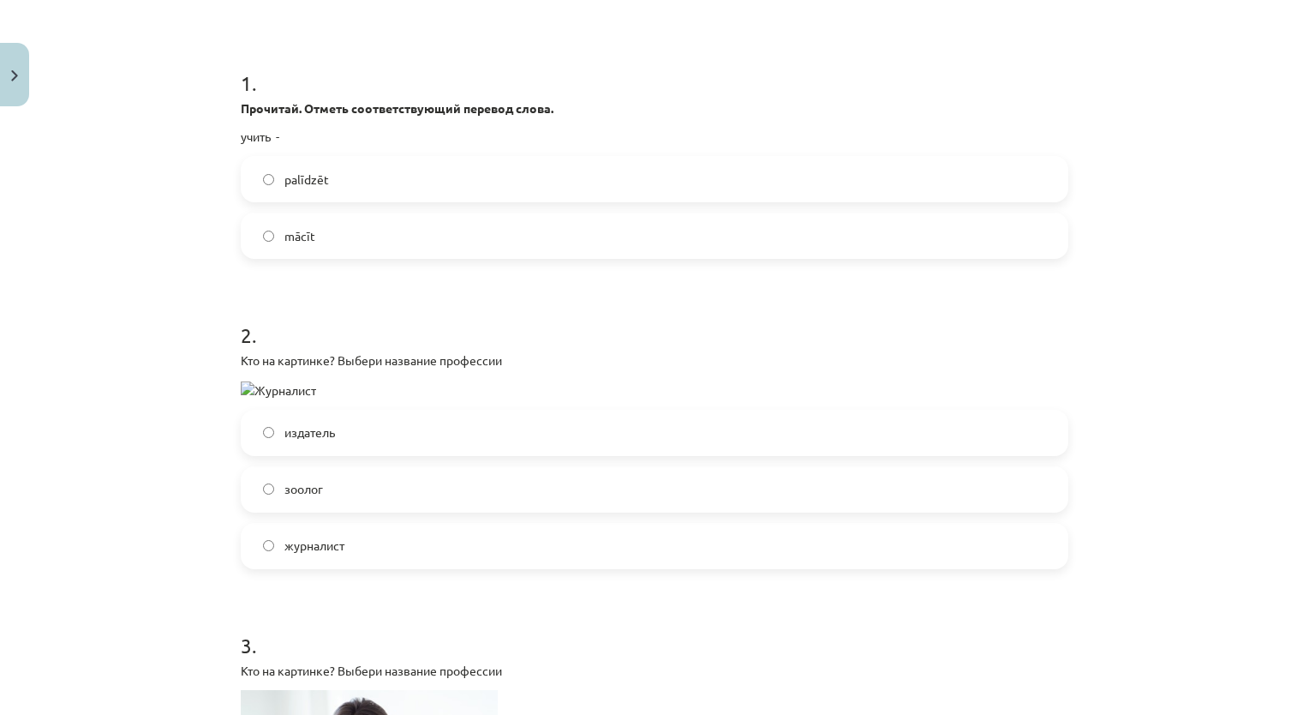
click at [331, 548] on span "журналист" at bounding box center [314, 545] width 60 height 18
click at [250, 387] on img at bounding box center [278, 390] width 75 height 18
click at [241, 386] on img at bounding box center [278, 390] width 75 height 18
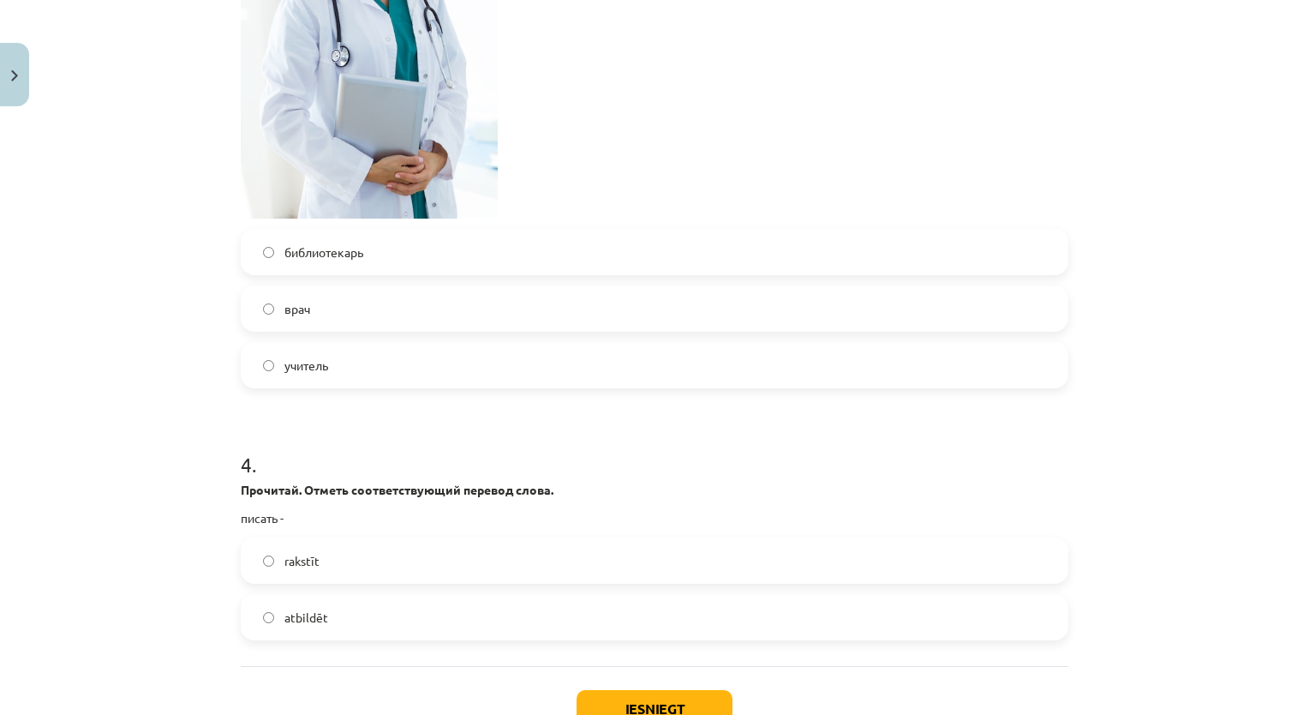
scroll to position [1242, 0]
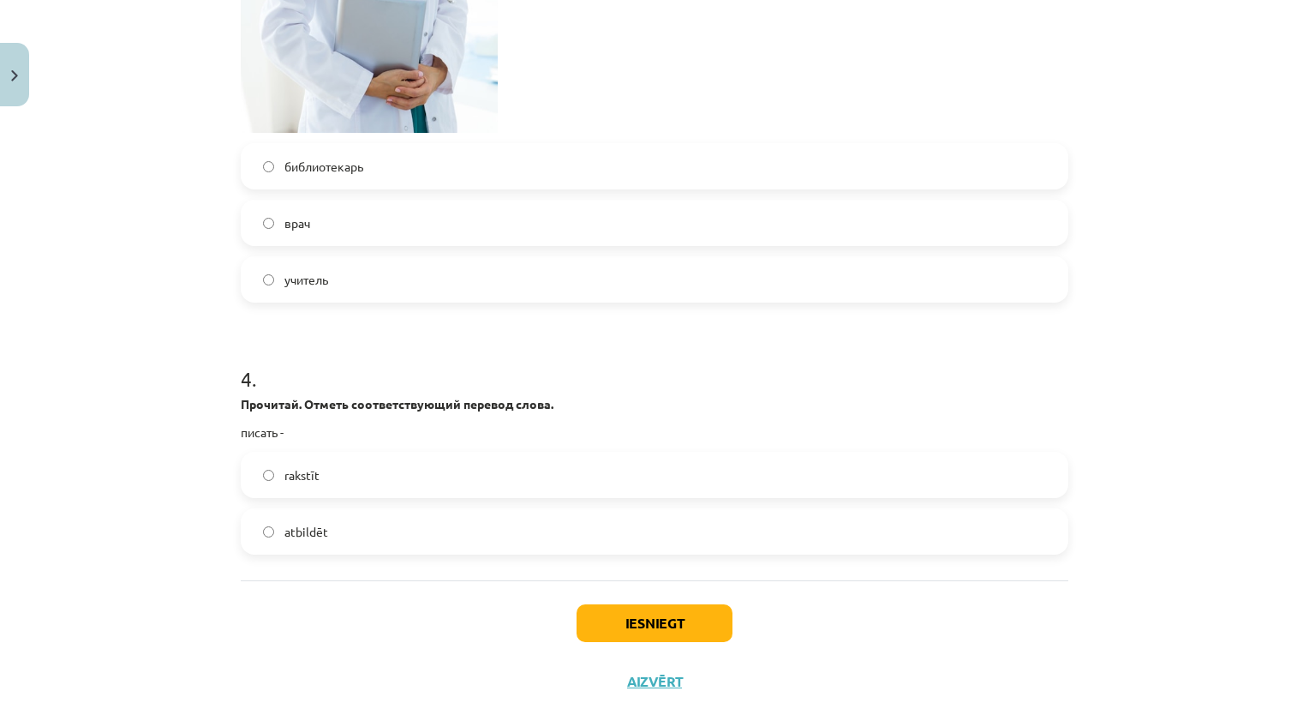
click at [336, 471] on label "rakstīt" at bounding box center [654, 474] width 824 height 43
click at [661, 620] on button "Iesniegt" at bounding box center [655, 623] width 156 height 38
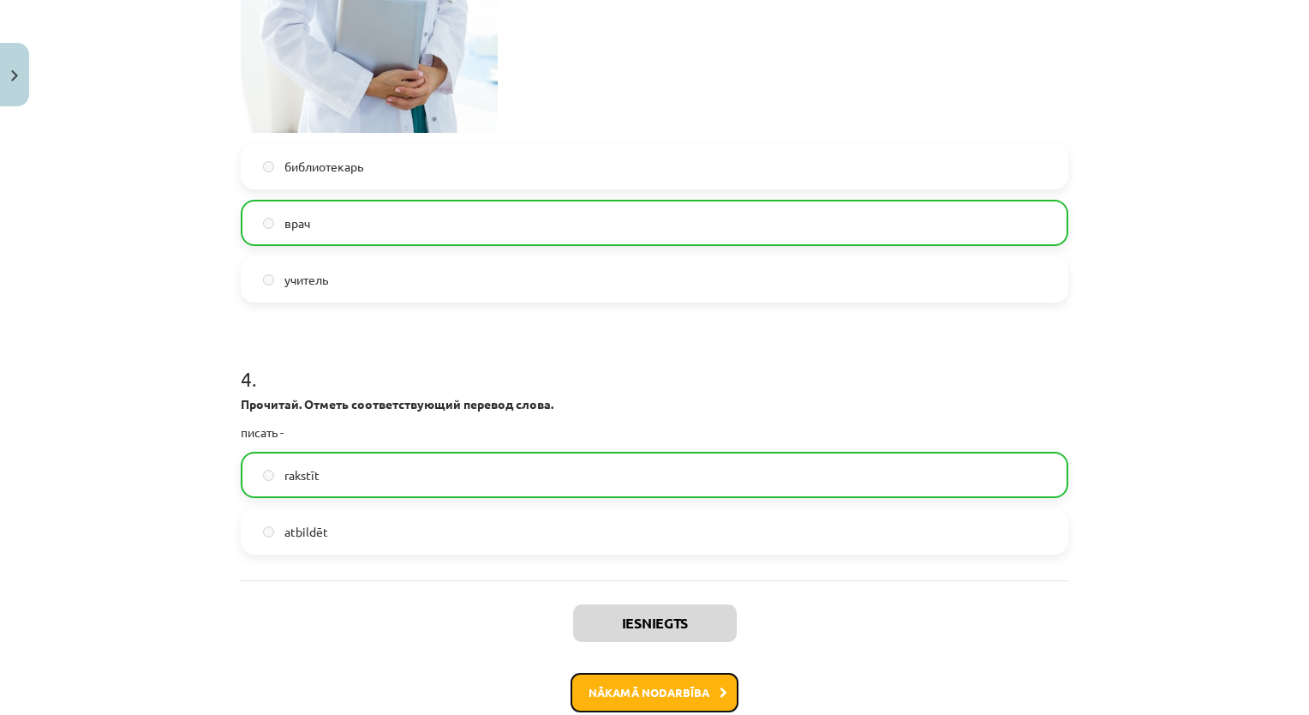
click at [667, 689] on button "Nākamā nodarbība" at bounding box center [655, 692] width 168 height 39
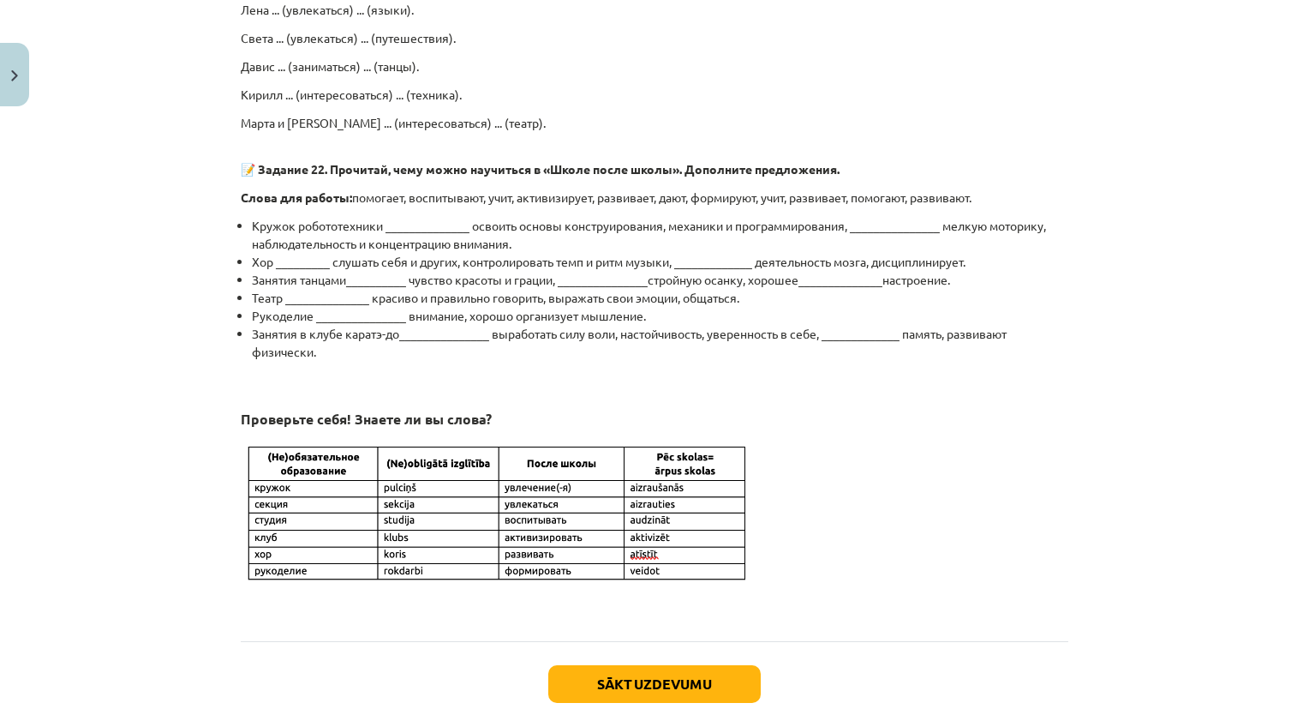
scroll to position [1337, 0]
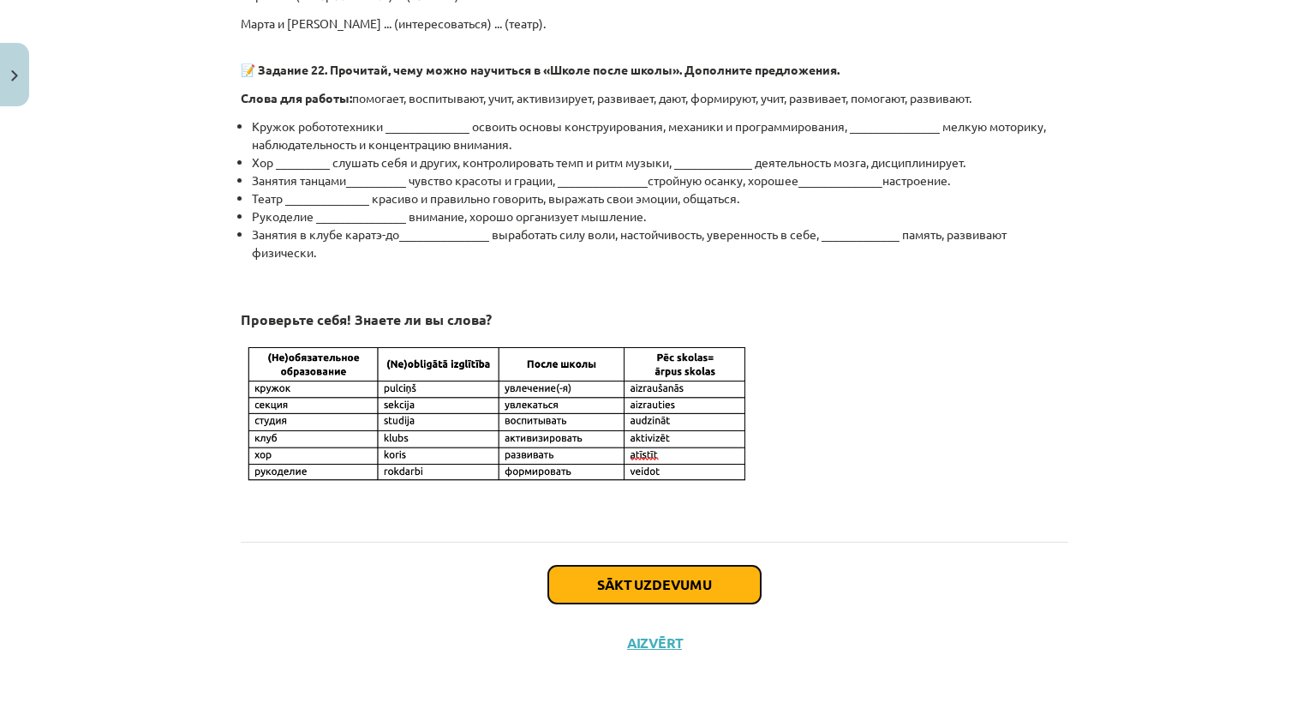
click at [633, 578] on button "Sākt uzdevumu" at bounding box center [654, 584] width 212 height 38
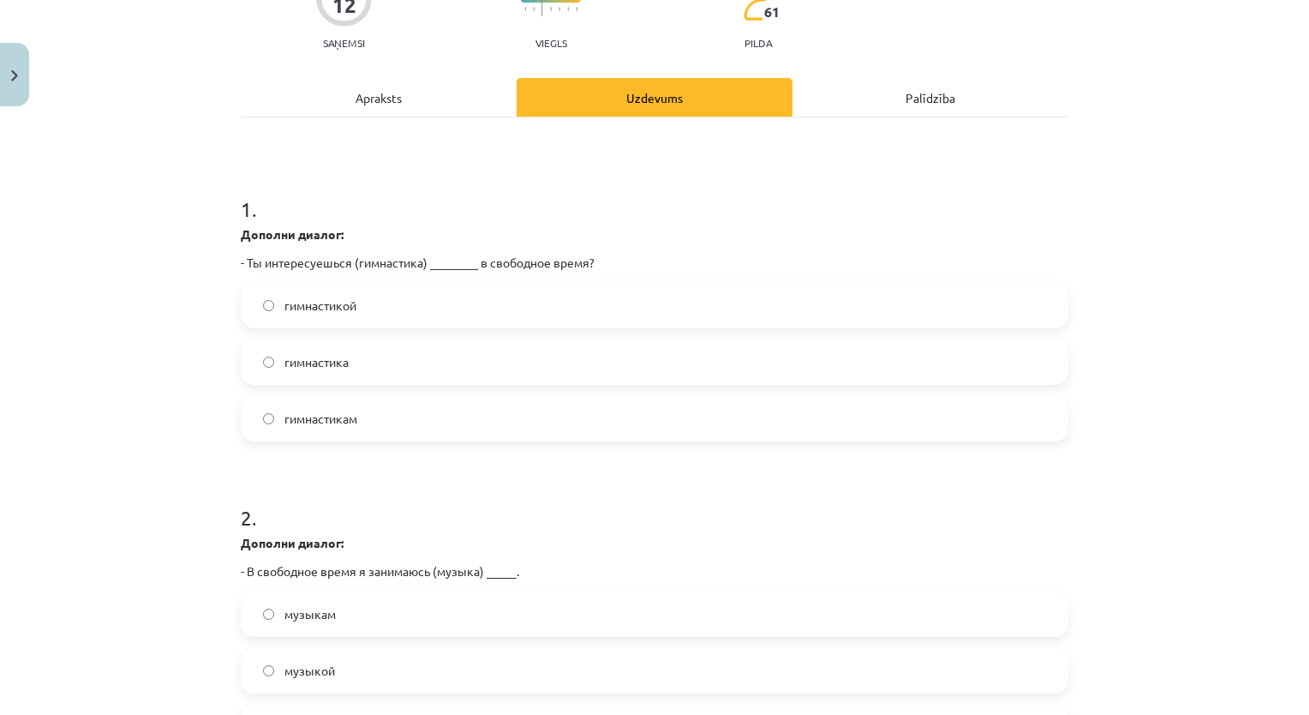
scroll to position [214, 0]
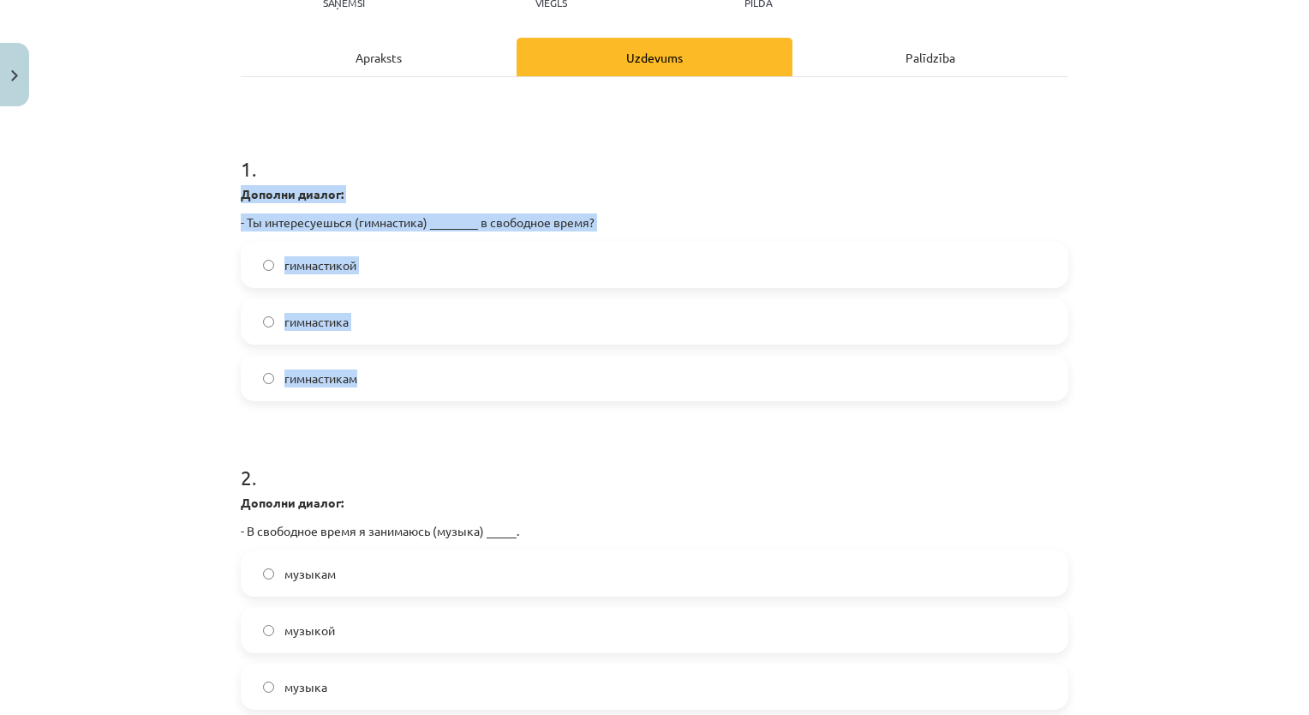
drag, startPoint x: 233, startPoint y: 191, endPoint x: 363, endPoint y: 381, distance: 230.5
click at [363, 381] on div "12 XP Saņemsi Viegls 61 pilda Apraksts Uzdevums Palīdzība 1 . Дополни диалог: -…" at bounding box center [654, 634] width 848 height 1469
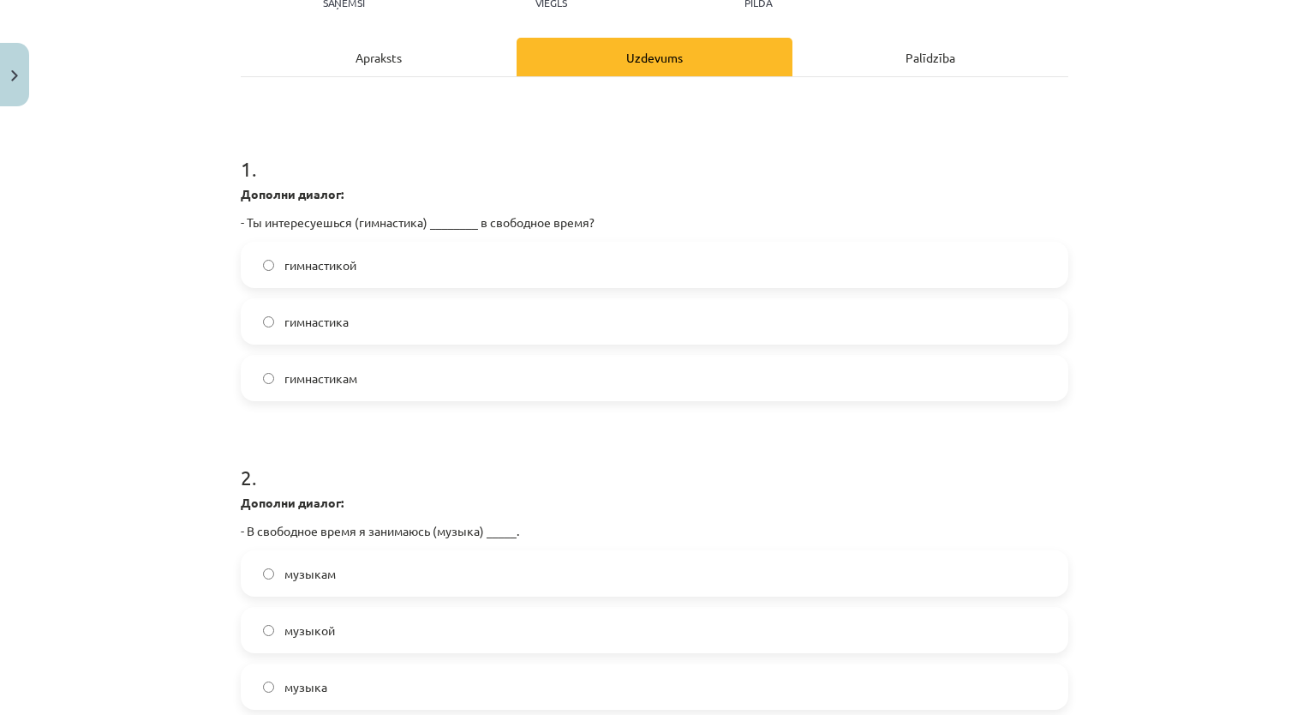
drag, startPoint x: 363, startPoint y: 381, endPoint x: 362, endPoint y: 426, distance: 44.6
click at [362, 426] on form "1 . Дополни диалог: - Ты интересуешься (гимнастика) ________ в свободное время?…" at bounding box center [655, 670] width 828 height 1086
click at [375, 261] on label "гимнастикой" at bounding box center [654, 264] width 824 height 43
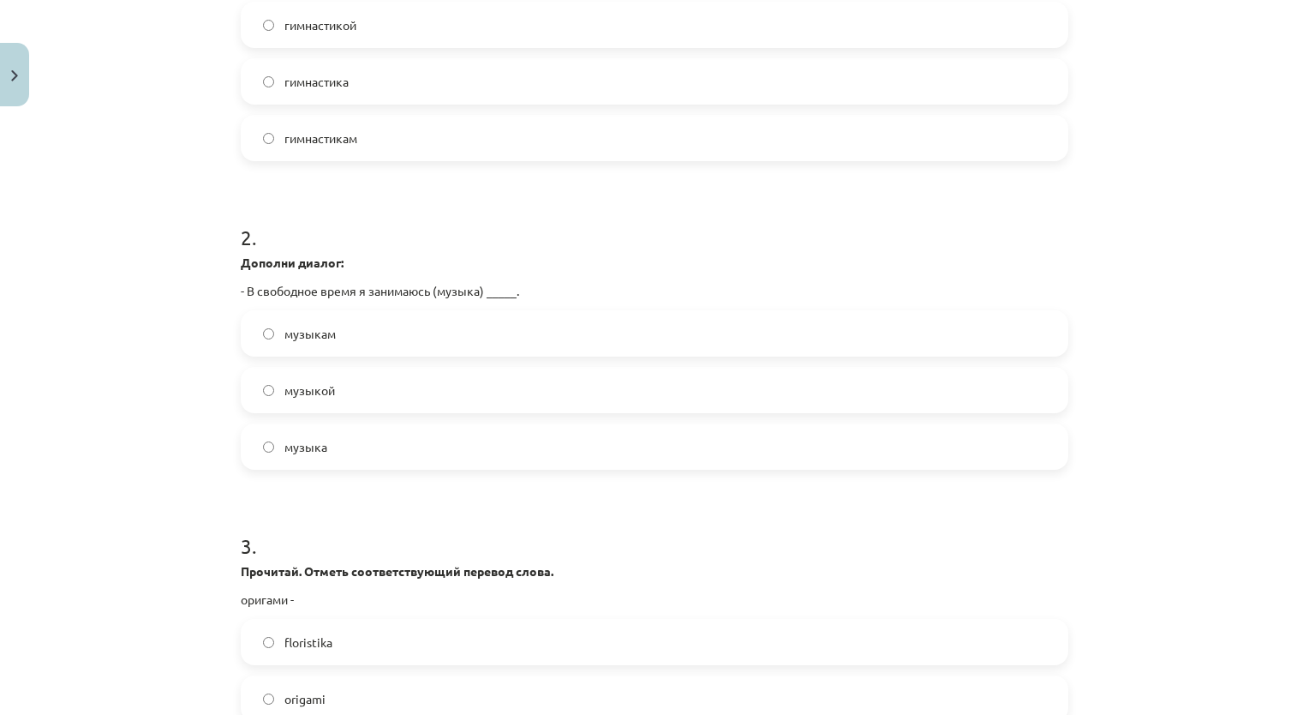
scroll to position [471, 0]
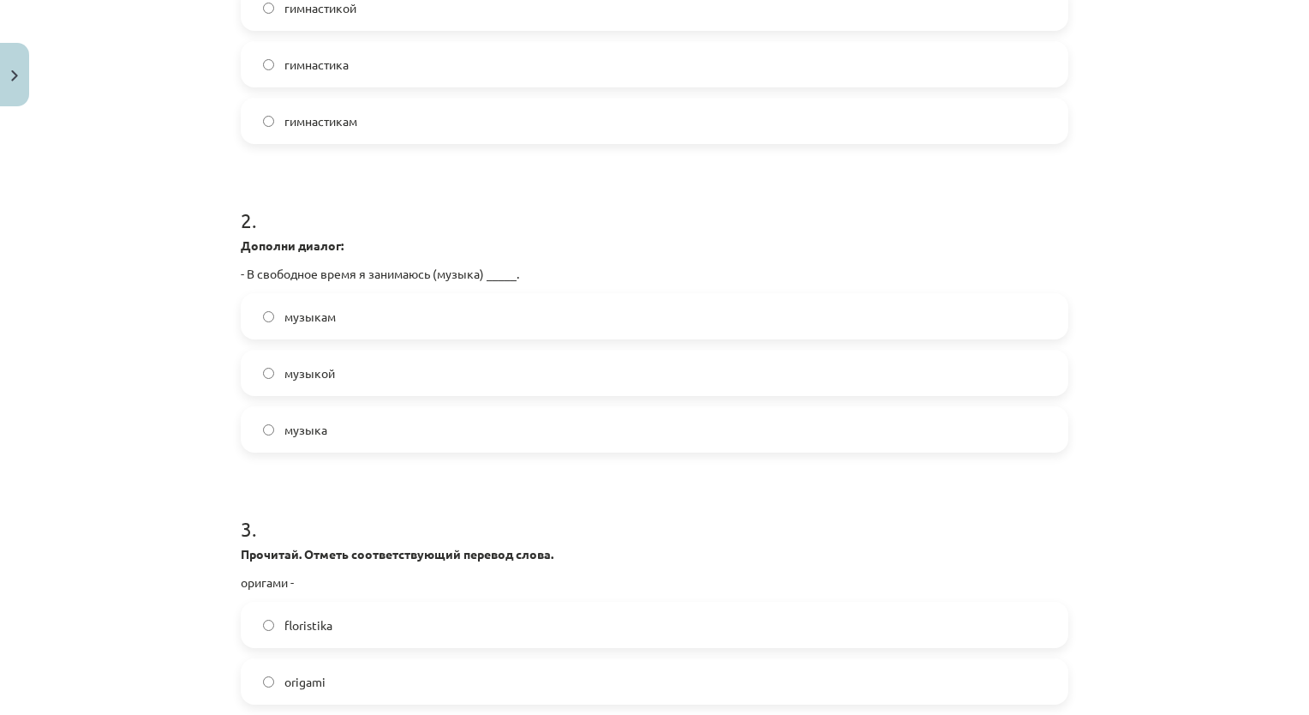
drag, startPoint x: 338, startPoint y: 373, endPoint x: 342, endPoint y: 386, distance: 14.4
click at [342, 389] on label "музыкой" at bounding box center [654, 372] width 824 height 43
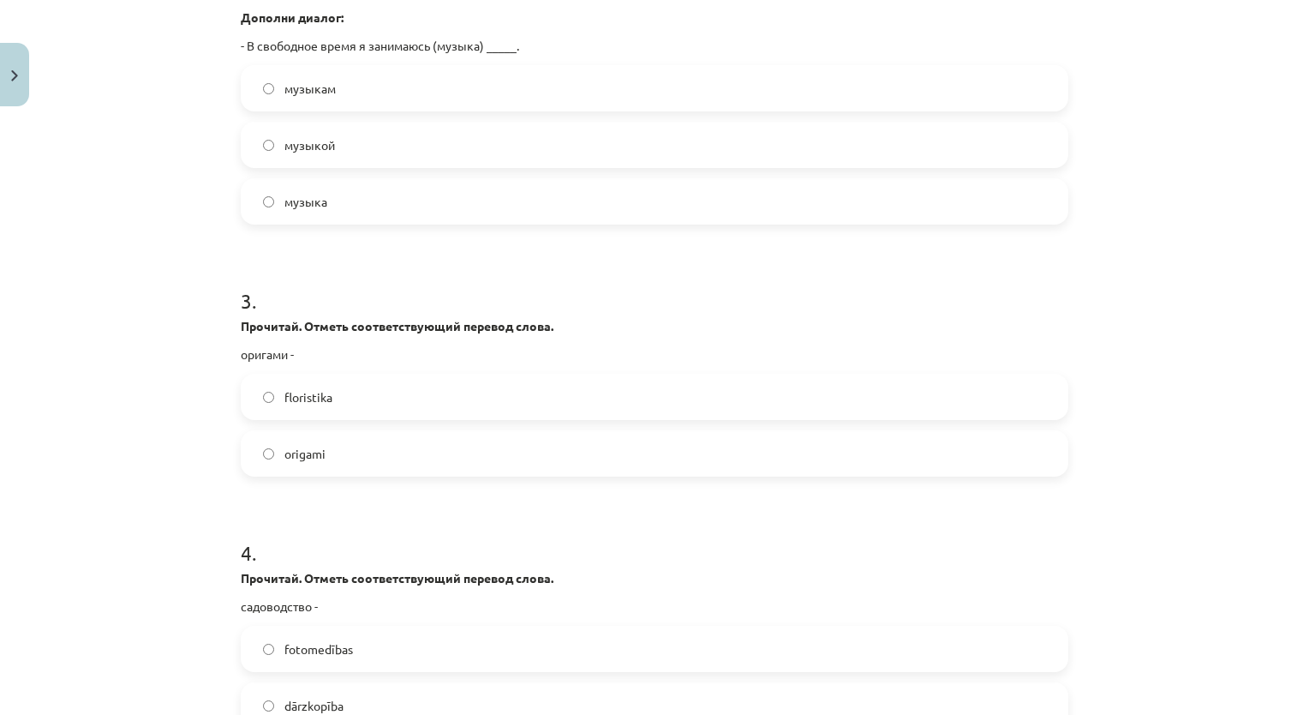
scroll to position [728, 0]
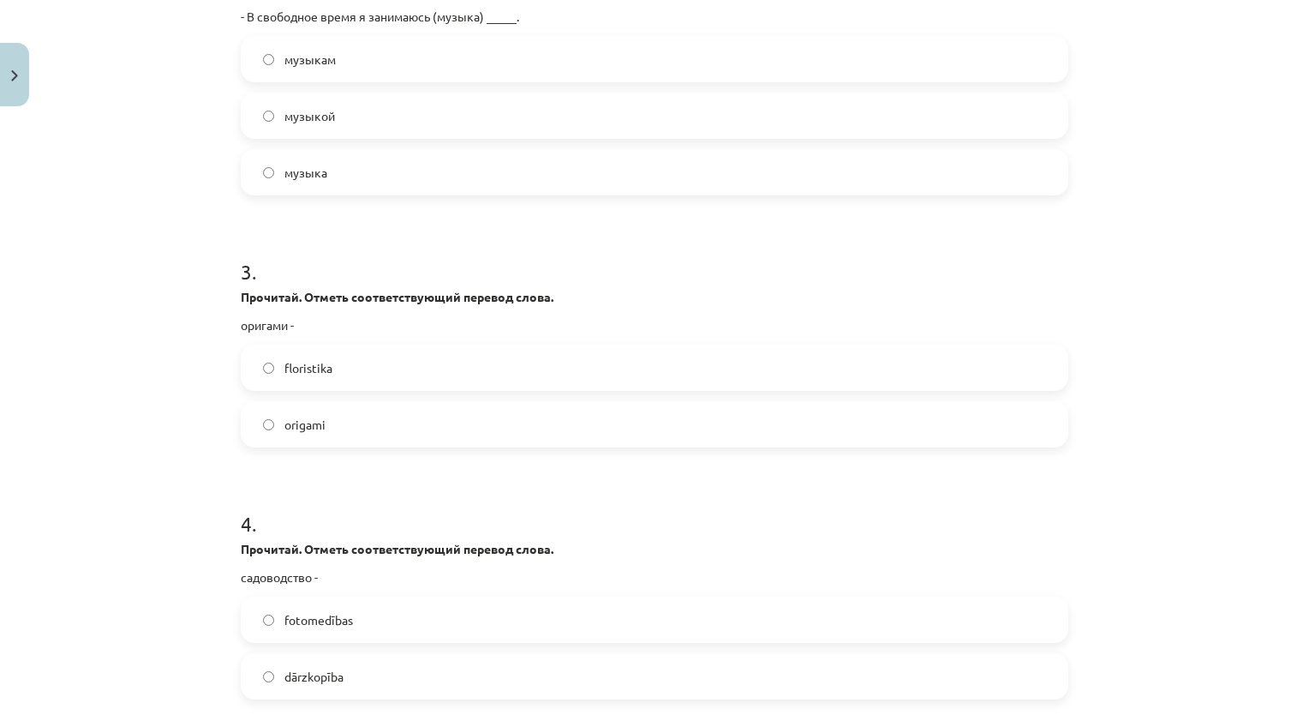
click at [303, 416] on span "origami" at bounding box center [304, 425] width 41 height 18
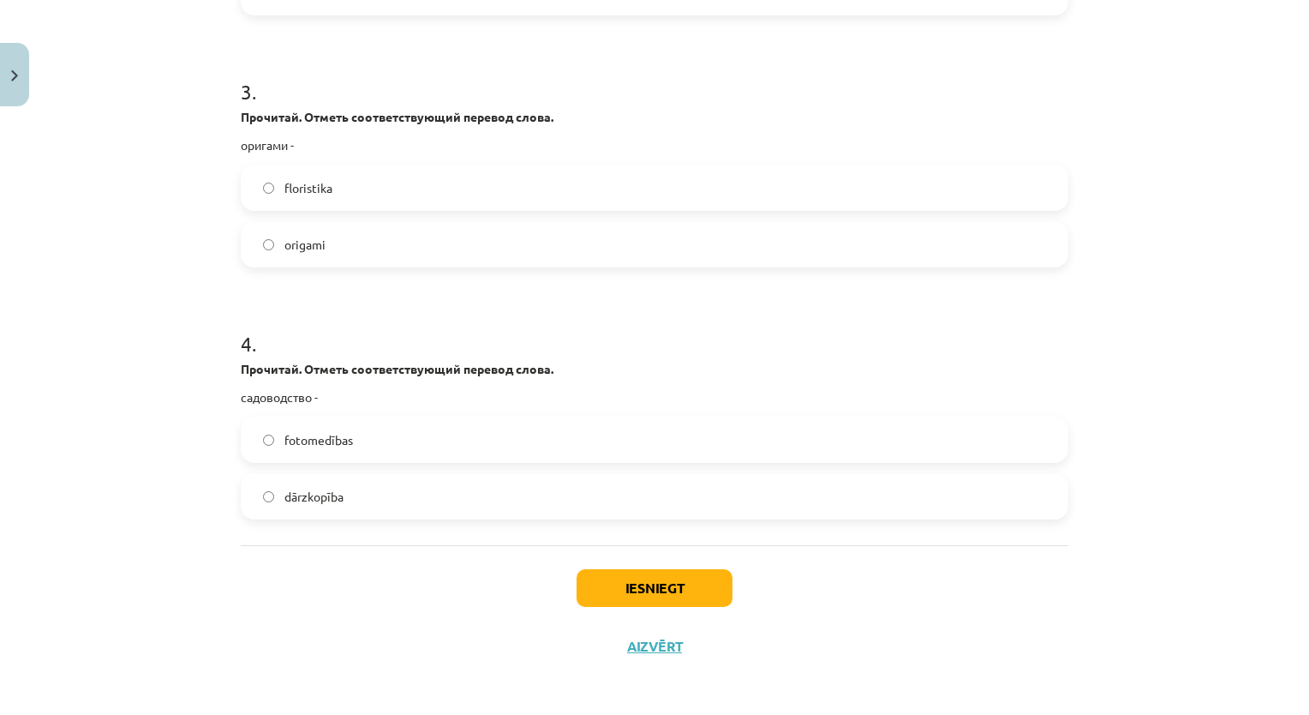
scroll to position [911, 0]
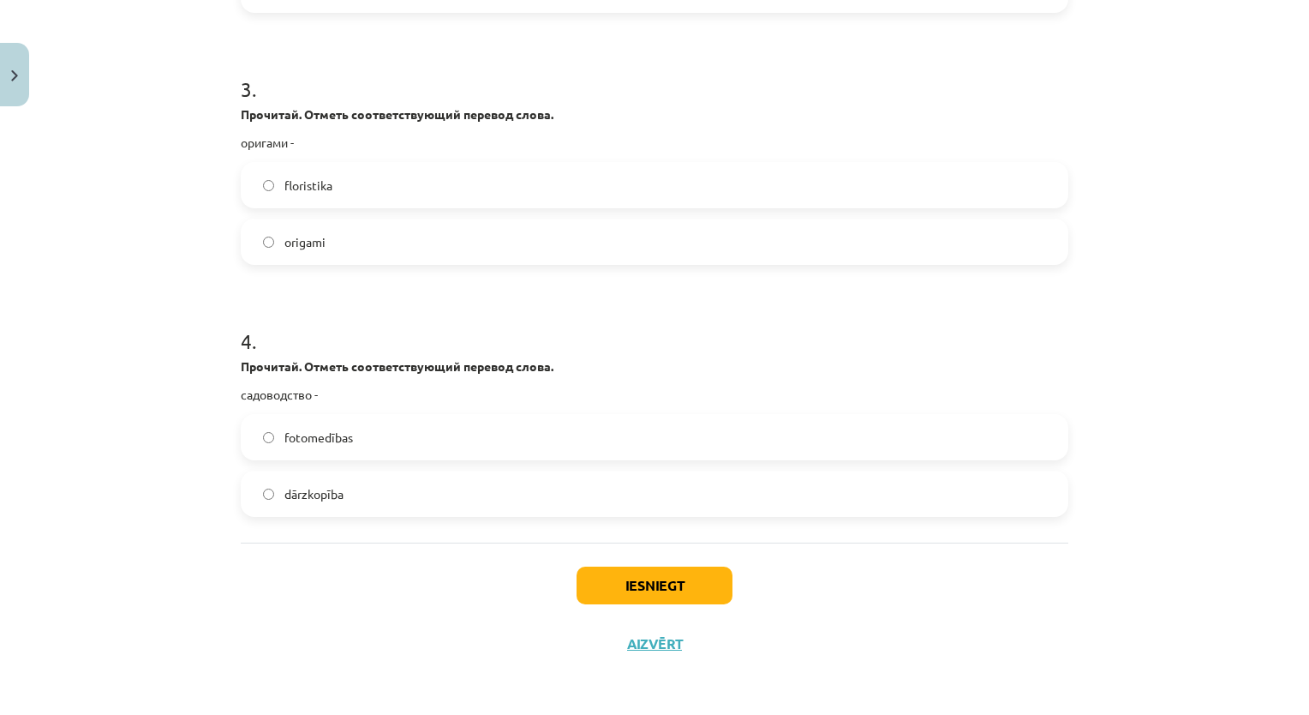
click at [350, 497] on label "dārzkopība" at bounding box center [654, 493] width 824 height 43
click at [627, 592] on button "Iesniegt" at bounding box center [655, 585] width 156 height 38
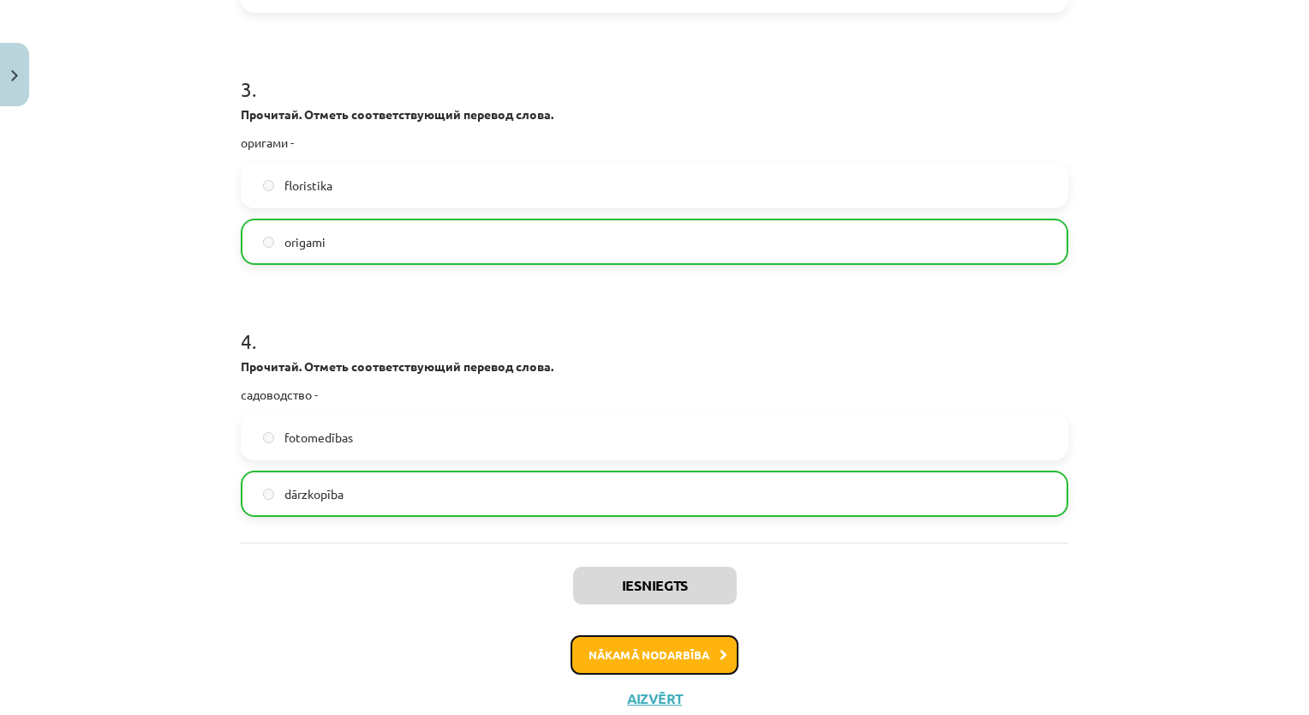
click at [662, 647] on button "Nākamā nodarbība" at bounding box center [655, 654] width 168 height 39
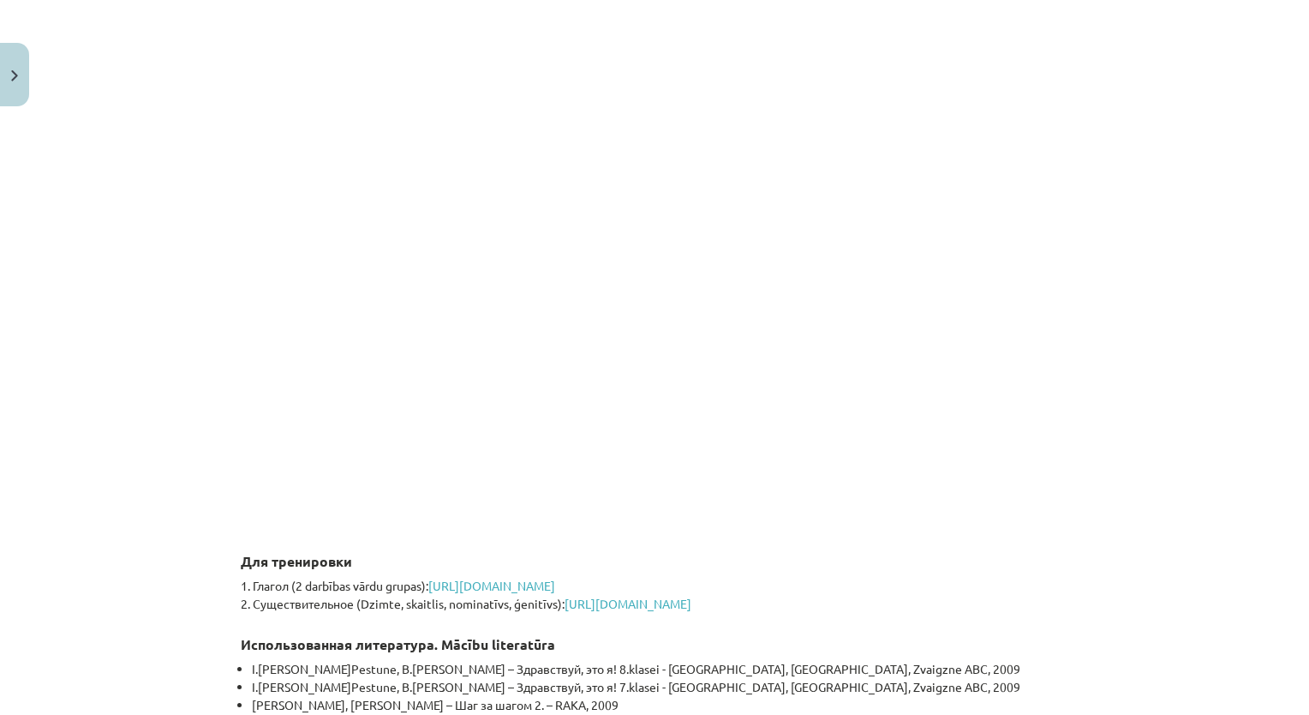
scroll to position [3813, 0]
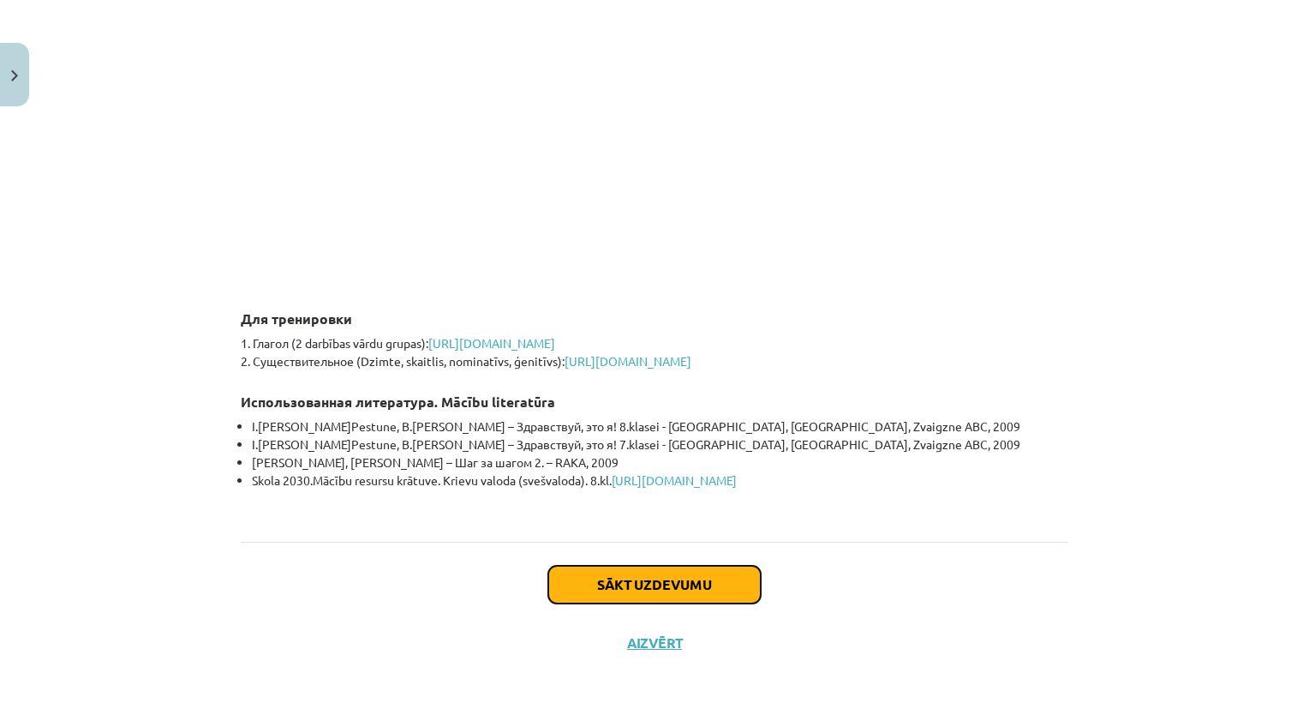
click at [601, 595] on button "Sākt uzdevumu" at bounding box center [654, 584] width 212 height 38
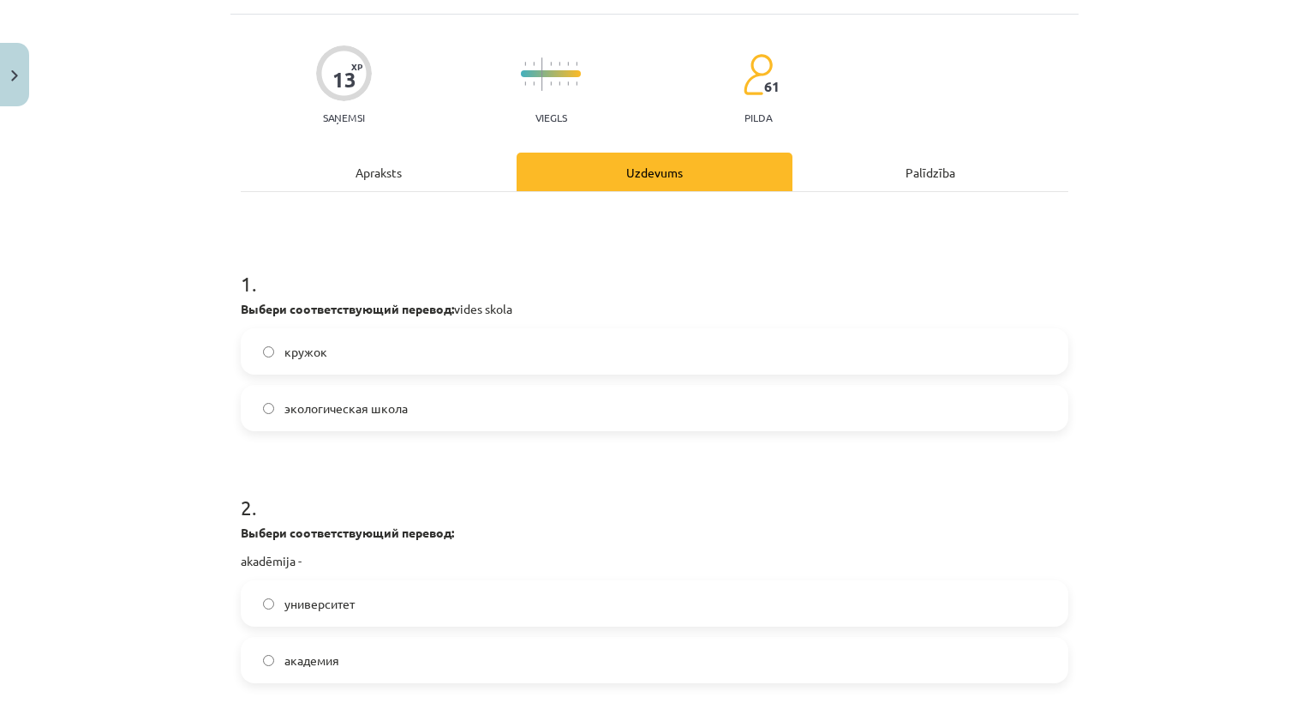
scroll to position [129, 0]
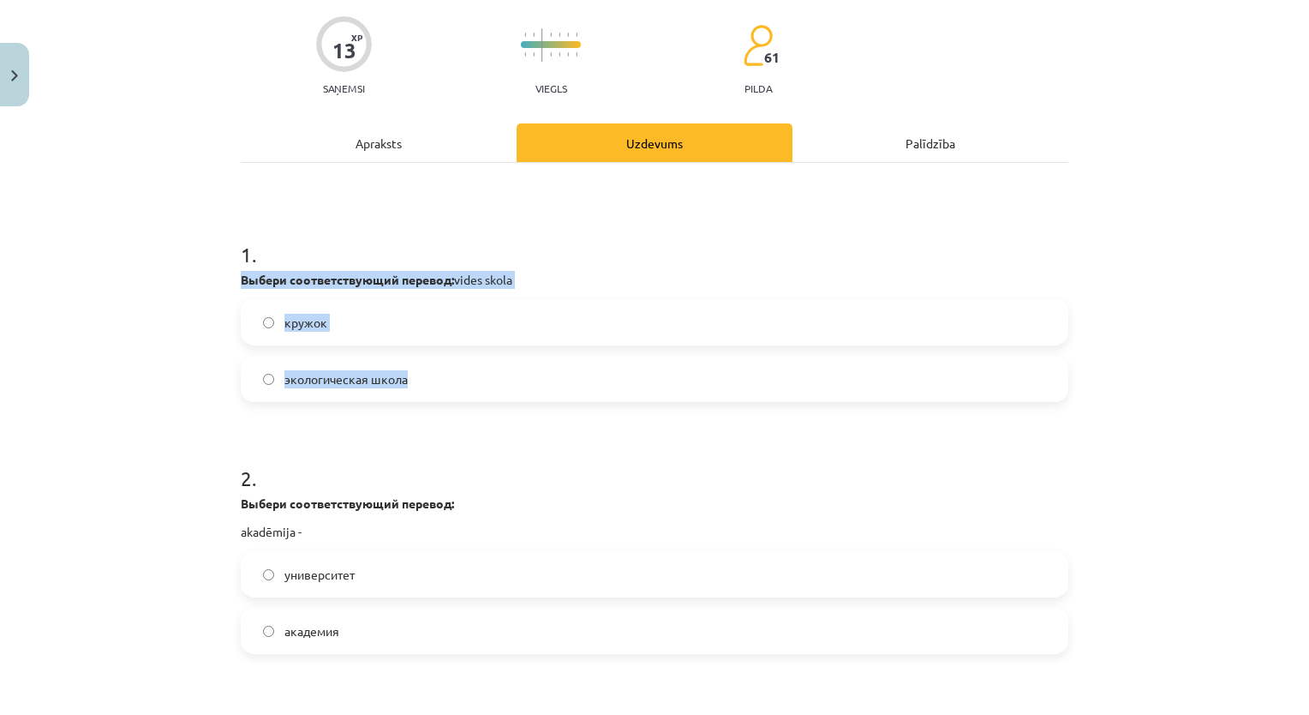
drag, startPoint x: 221, startPoint y: 278, endPoint x: 427, endPoint y: 386, distance: 232.6
click at [427, 386] on div "Mācību tēma: Krievu valodas 8.klases 1.ieskaites mācību materiāls #5 Эти разные…" at bounding box center [654, 357] width 1309 height 715
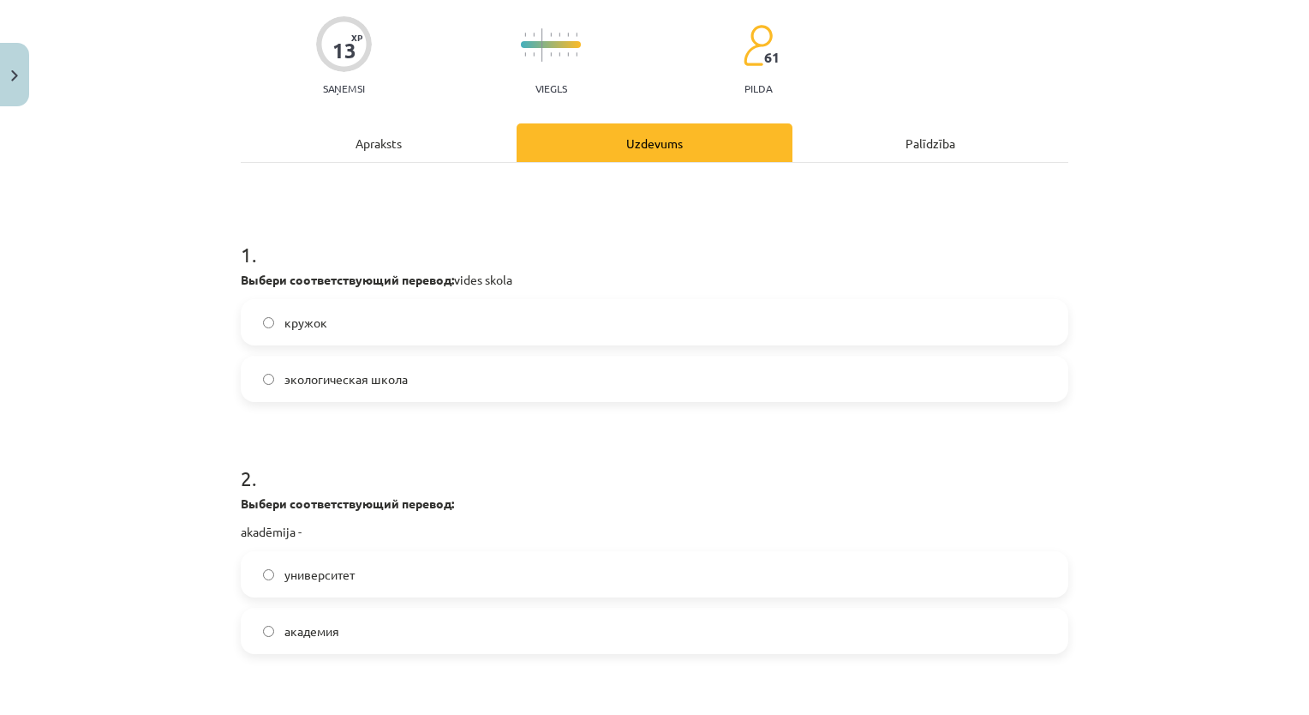
drag, startPoint x: 427, startPoint y: 386, endPoint x: 434, endPoint y: 434, distance: 47.6
click at [434, 434] on form "1 . Выбери соответствующий перевод: vides skola кружок экологическая школа 2 . …" at bounding box center [655, 670] width 828 height 917
click at [383, 382] on span "экологическая школа" at bounding box center [345, 379] width 123 height 18
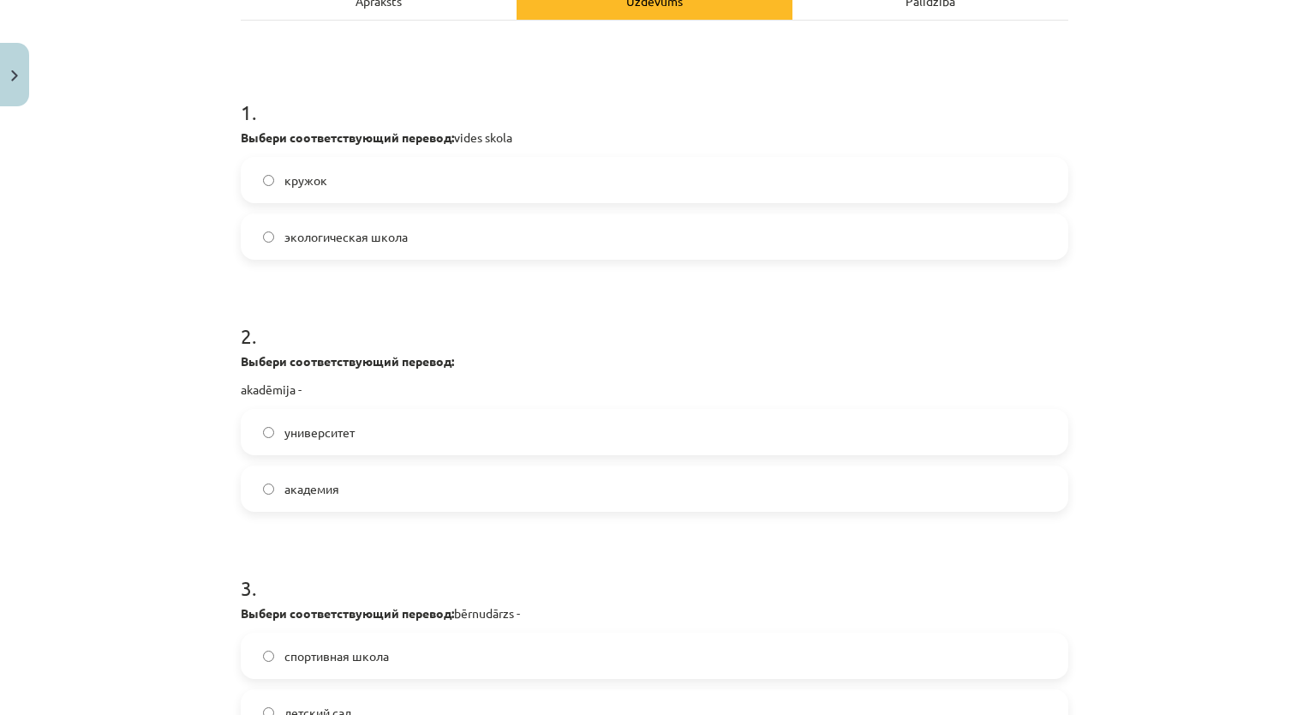
scroll to position [300, 0]
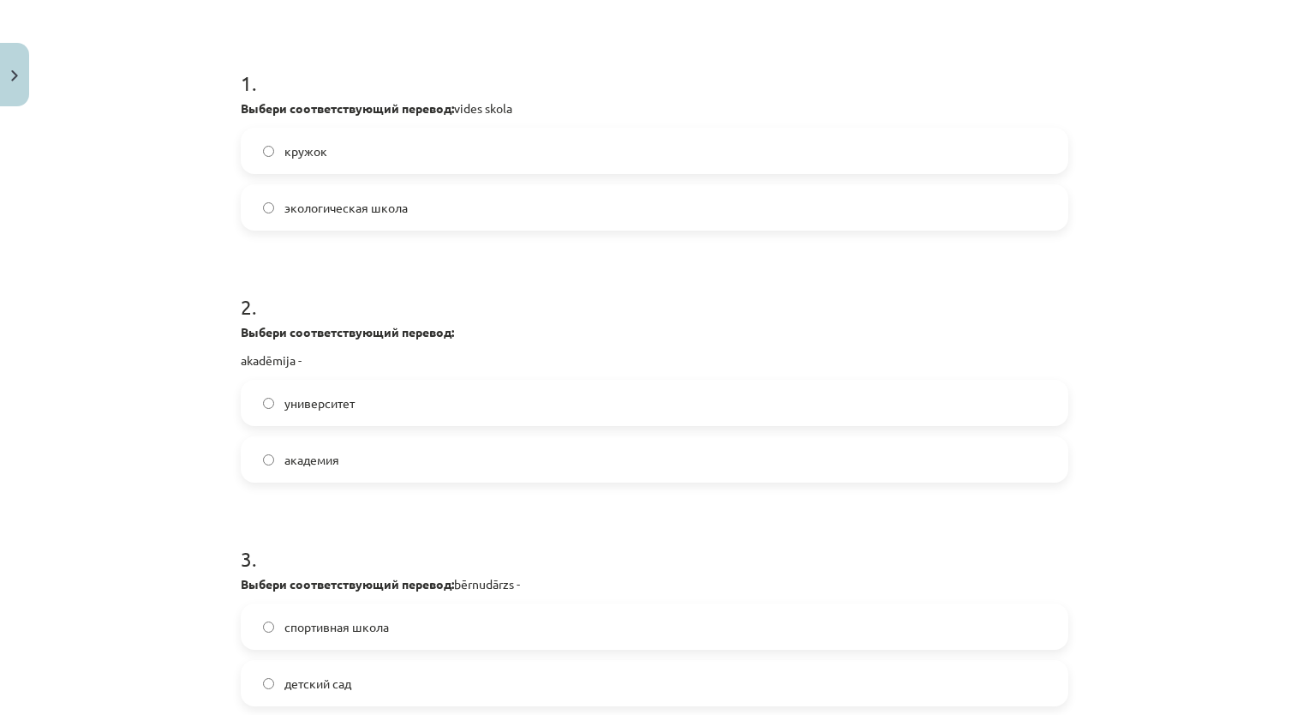
click at [327, 465] on span "академия" at bounding box center [311, 460] width 55 height 18
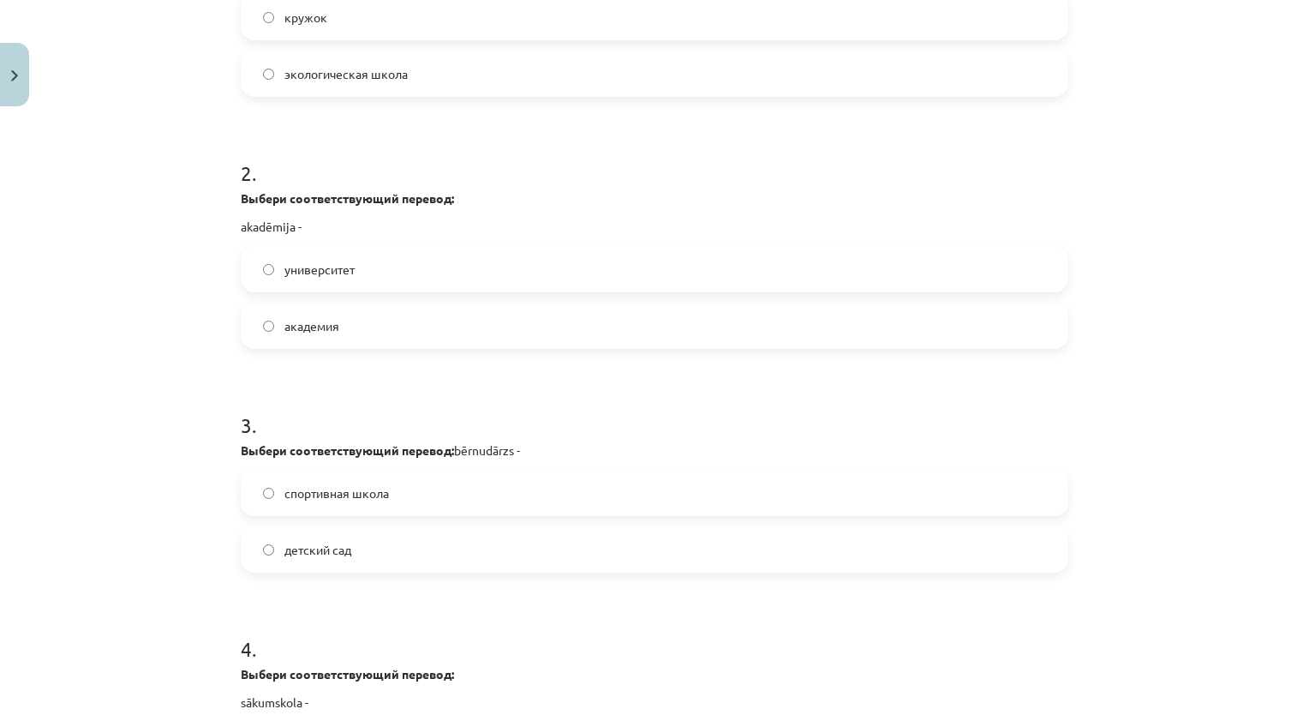
scroll to position [471, 0]
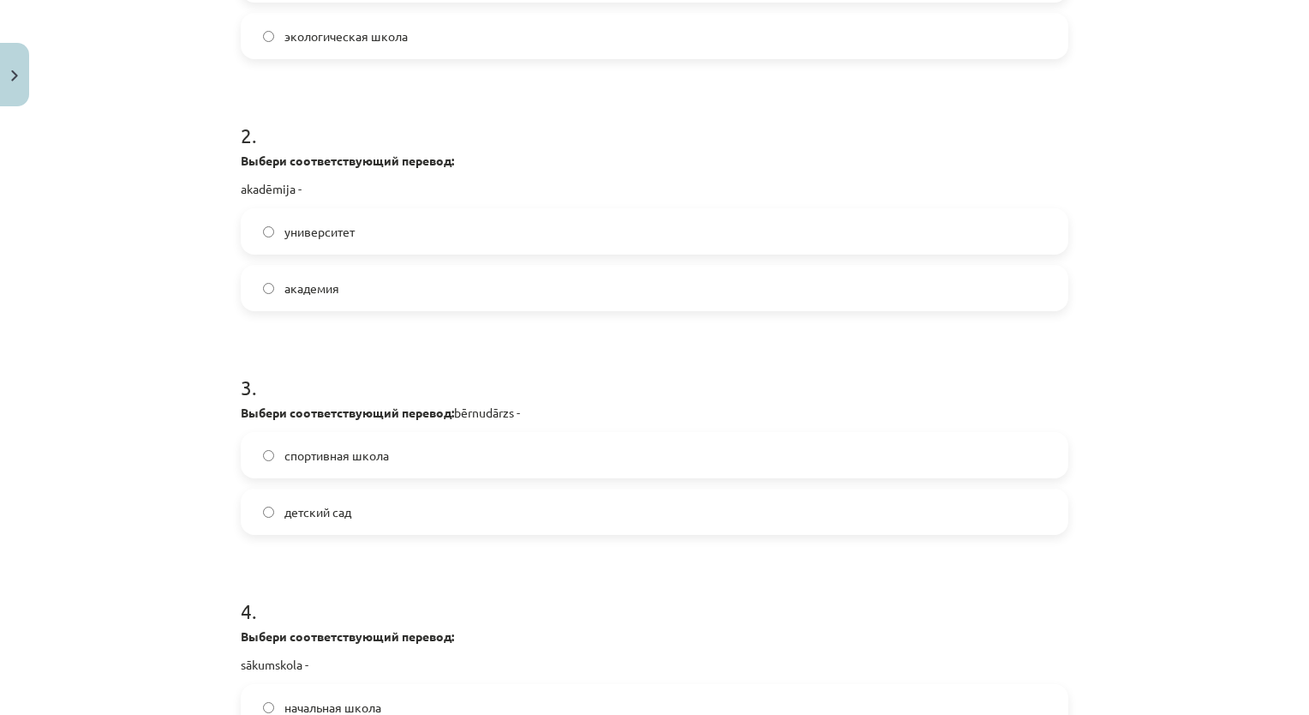
click at [343, 508] on span "детский сад" at bounding box center [317, 512] width 67 height 18
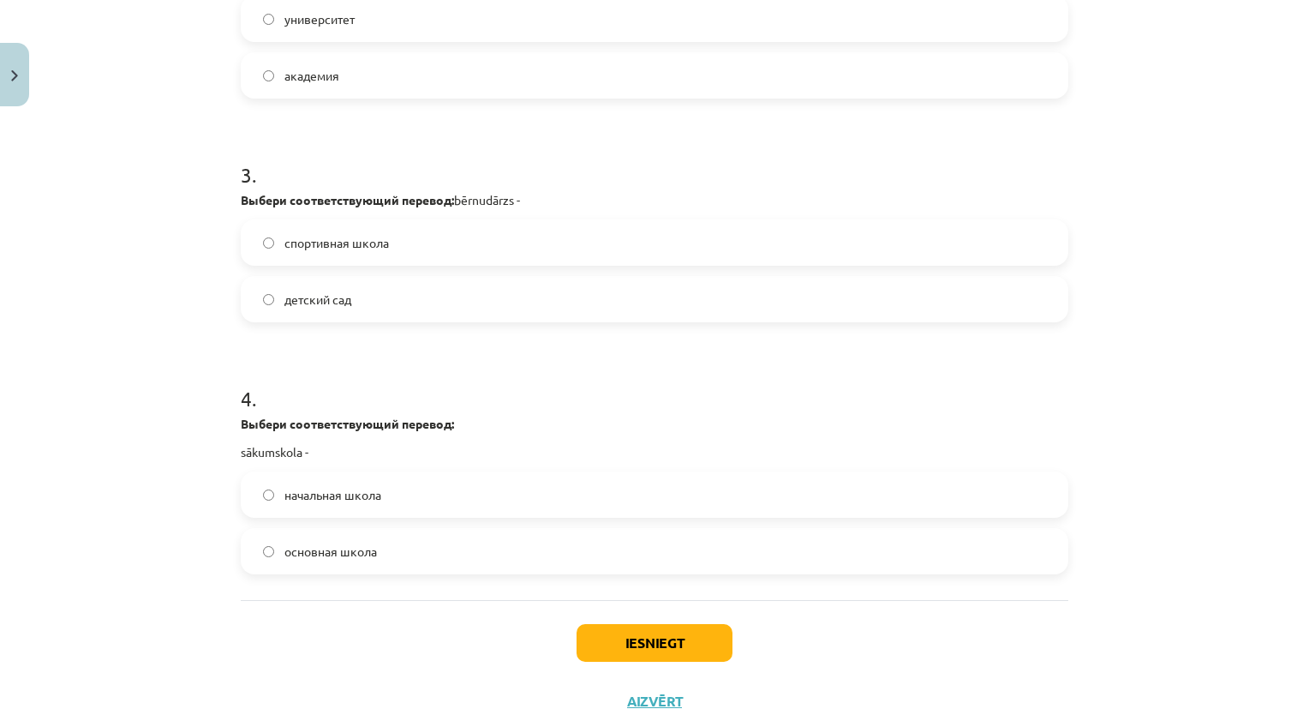
scroll to position [728, 0]
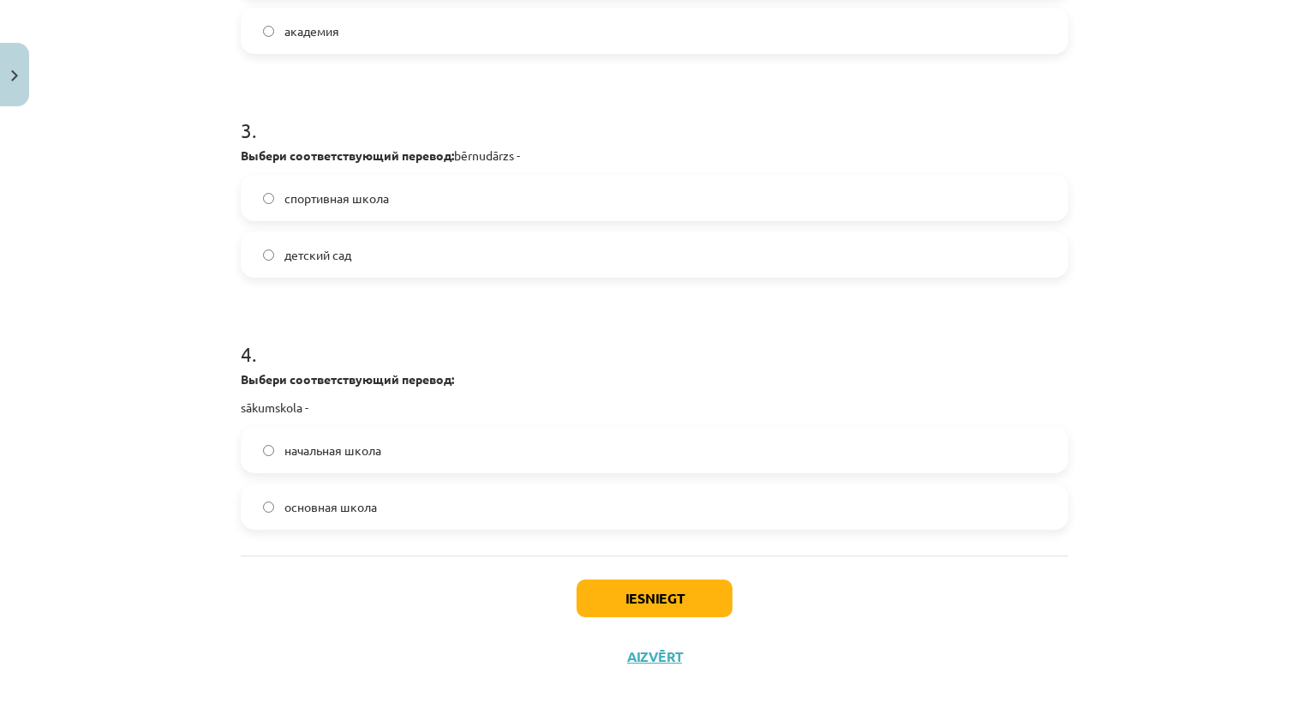
click at [360, 456] on span "начальная школа" at bounding box center [332, 450] width 97 height 18
click at [636, 595] on button "Iesniegt" at bounding box center [655, 598] width 156 height 38
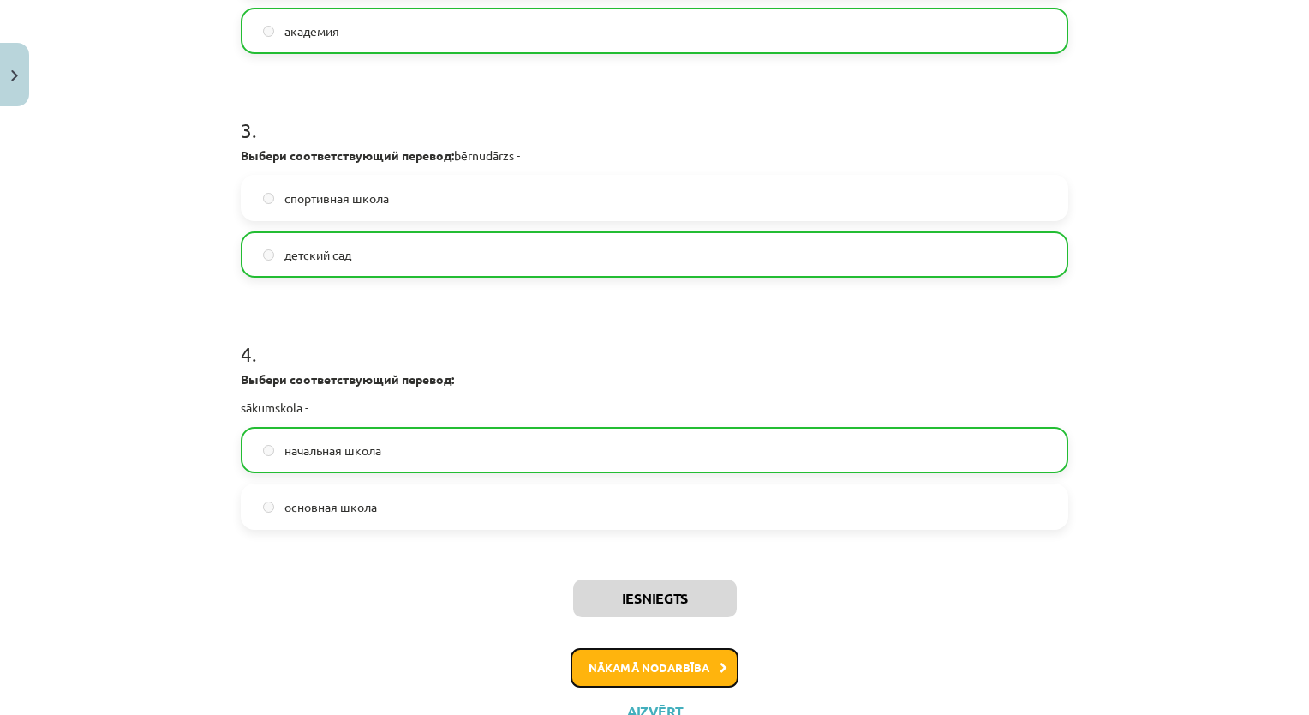
click at [681, 670] on button "Nākamā nodarbība" at bounding box center [655, 667] width 168 height 39
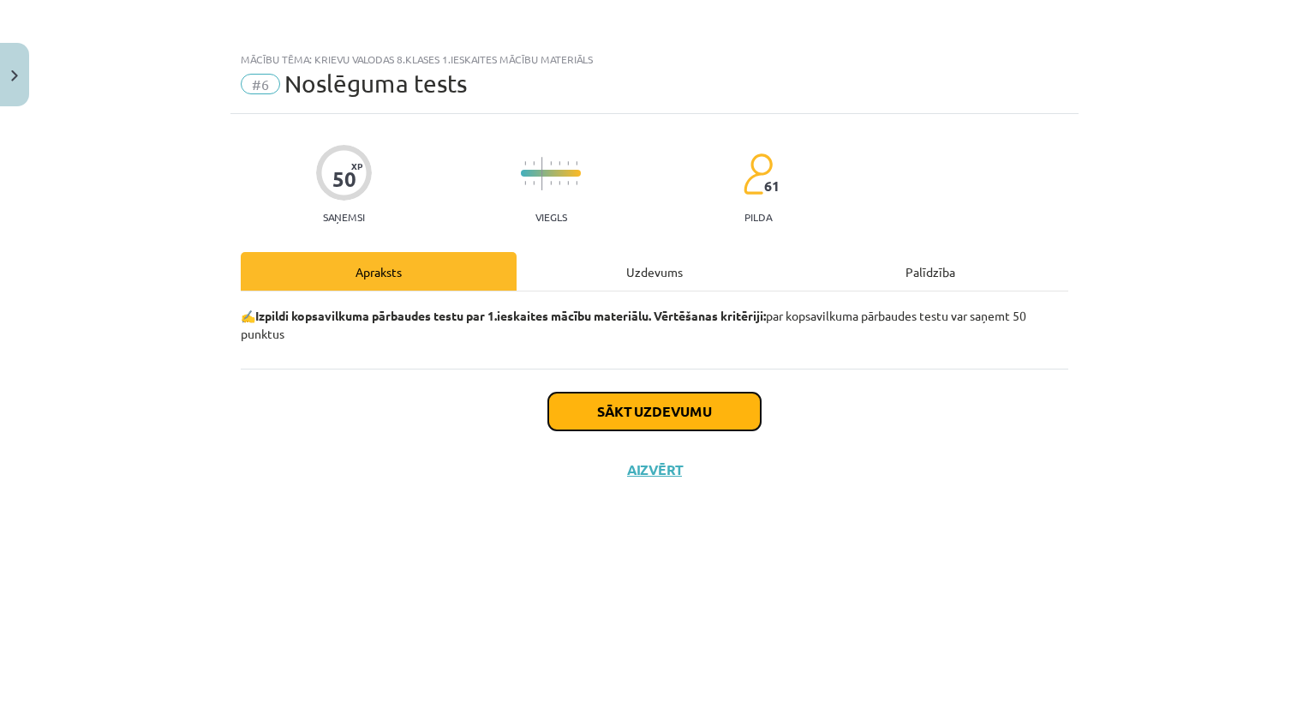
click at [624, 410] on button "Sākt uzdevumu" at bounding box center [654, 411] width 212 height 38
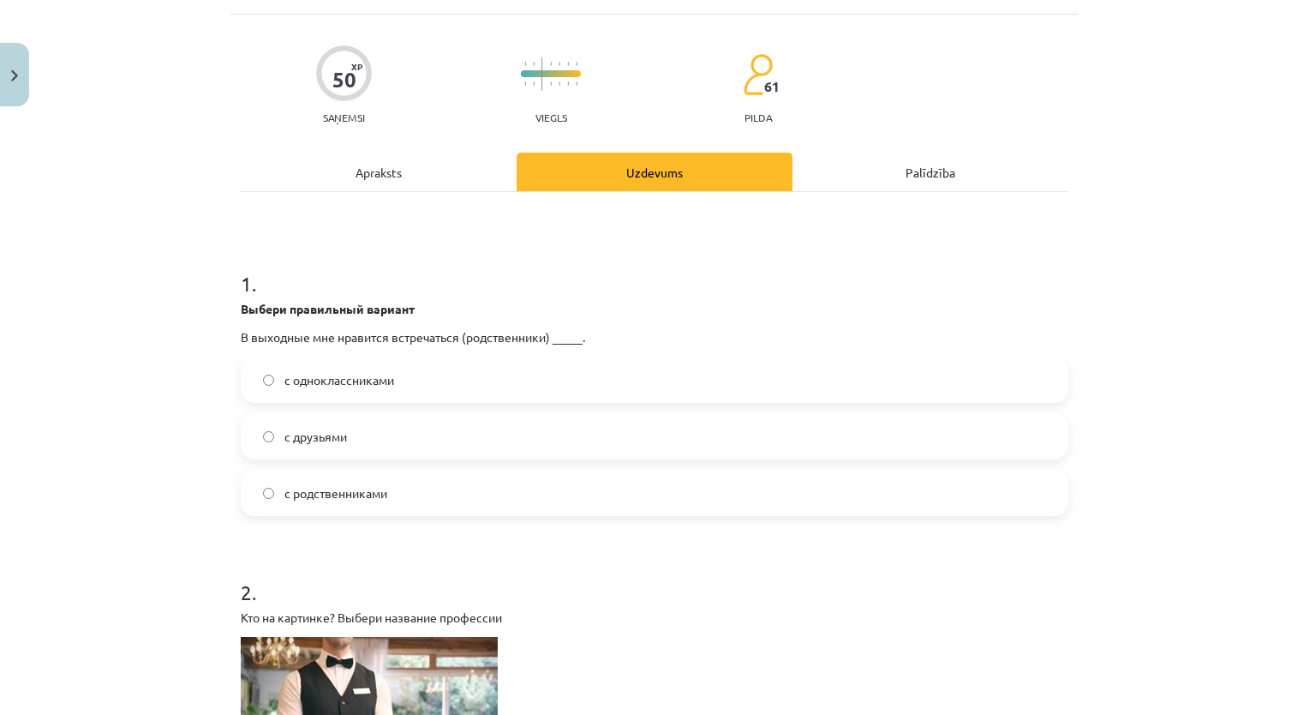
scroll to position [86, 0]
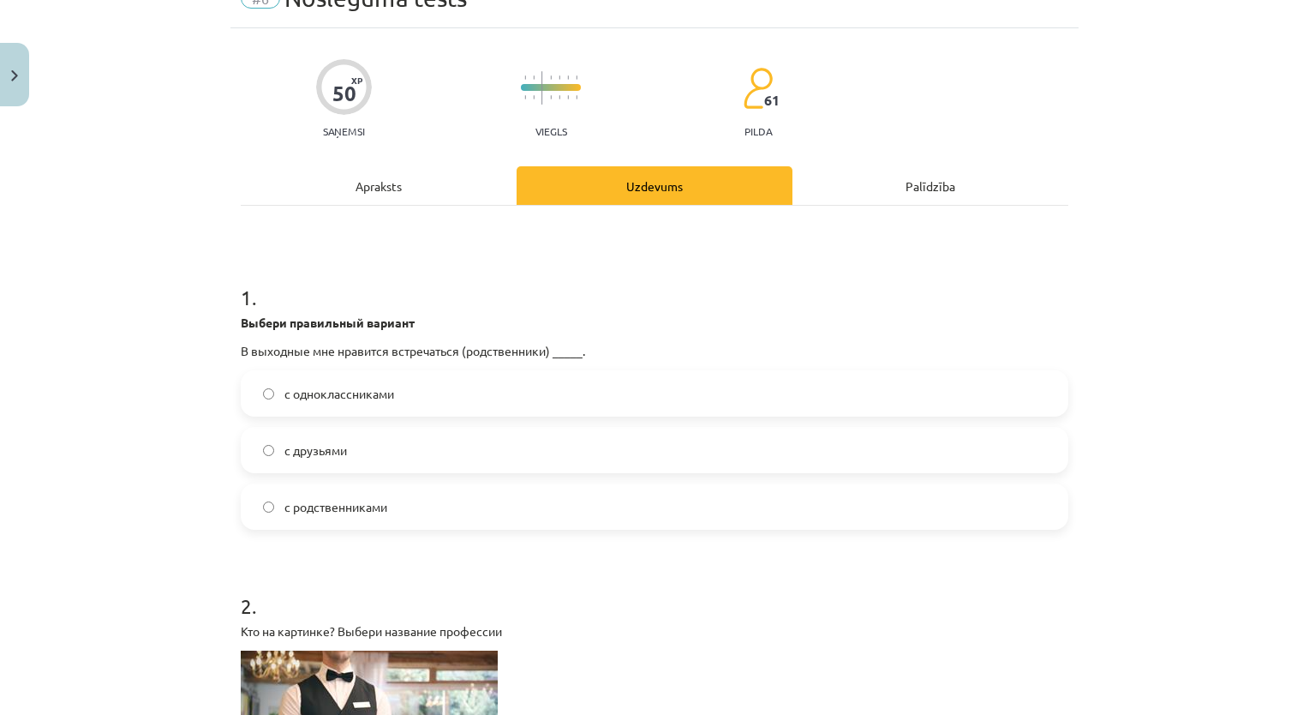
click at [351, 501] on span "с родственниками" at bounding box center [335, 507] width 103 height 18
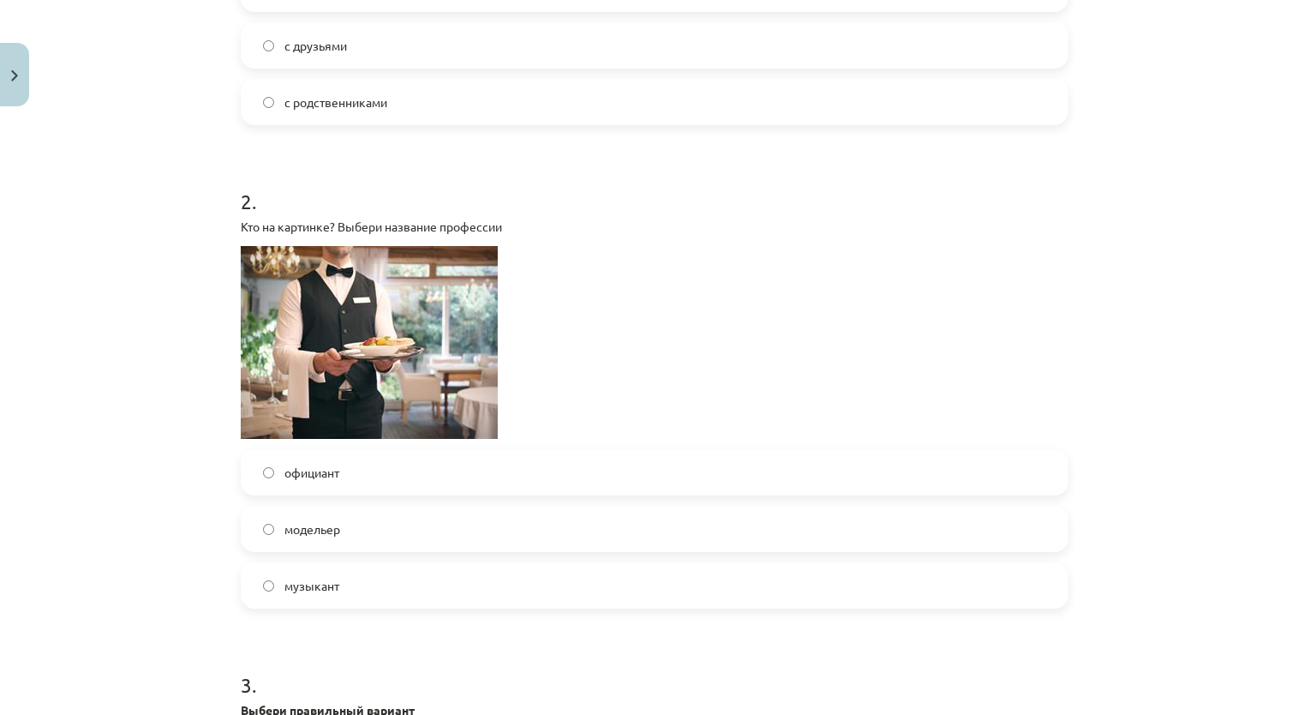
scroll to position [514, 0]
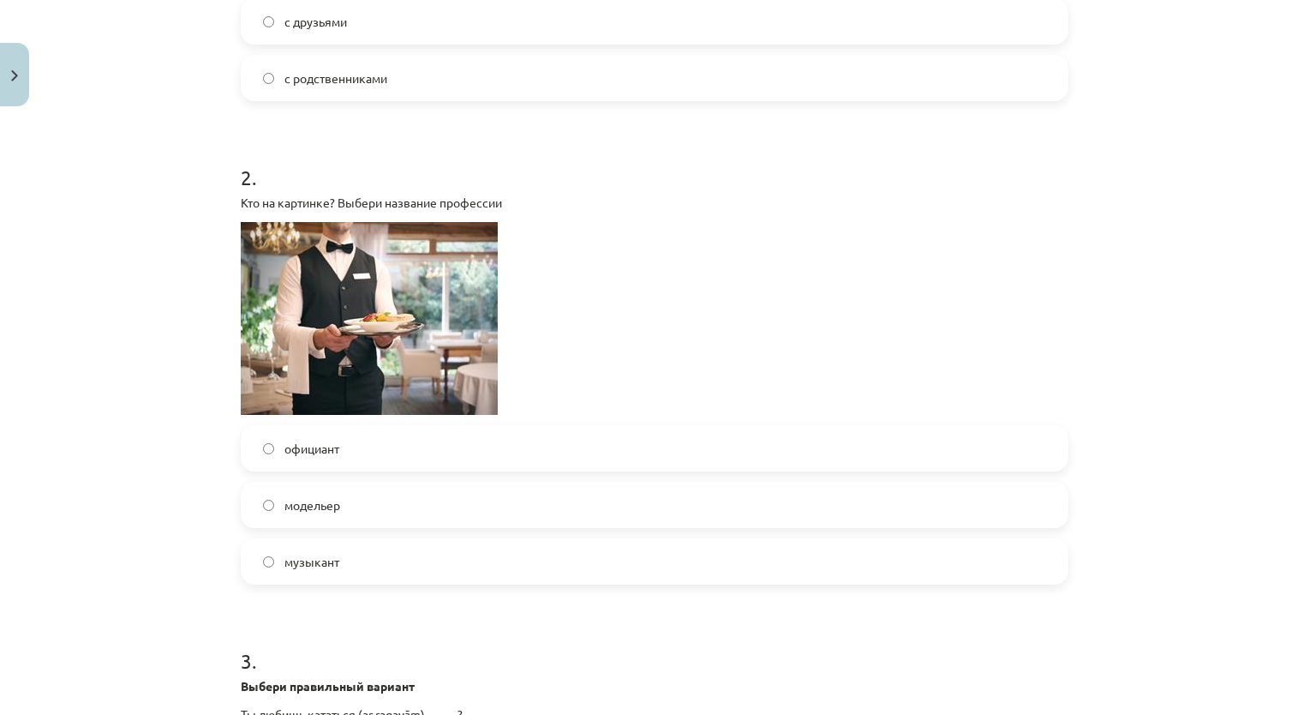
click at [368, 447] on label "официант" at bounding box center [654, 448] width 824 height 43
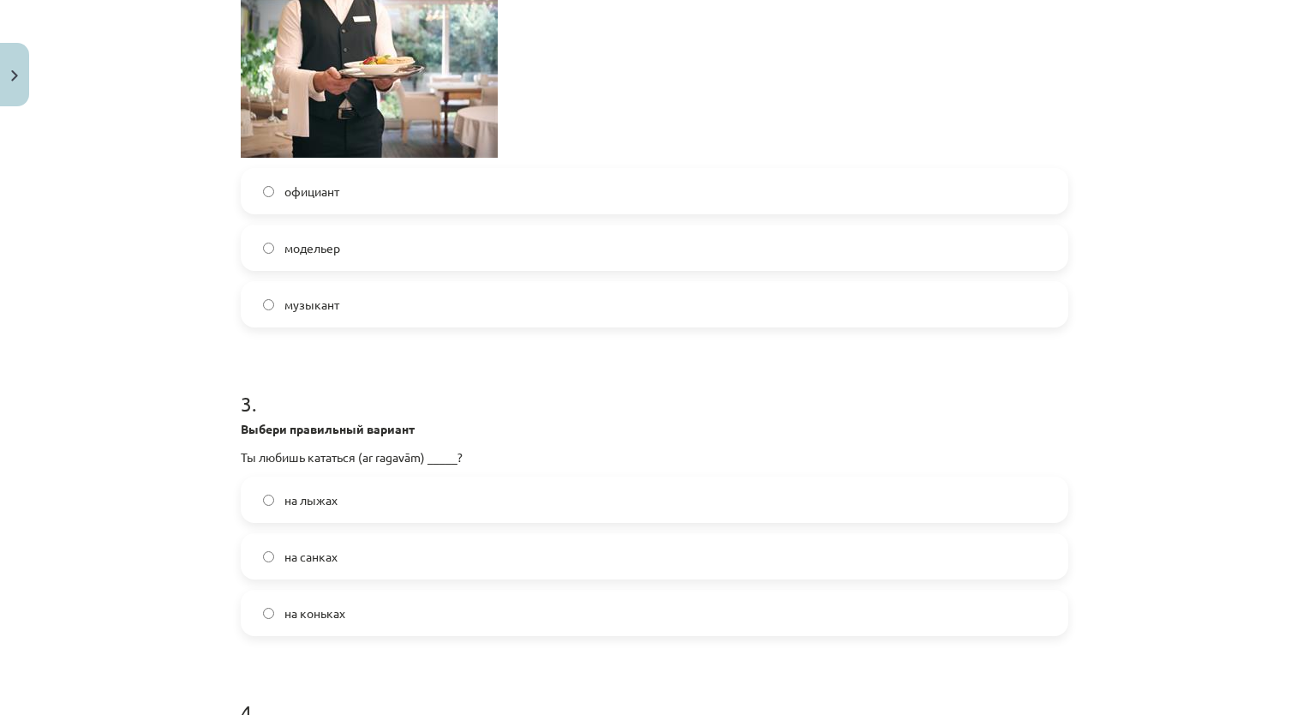
scroll to position [857, 0]
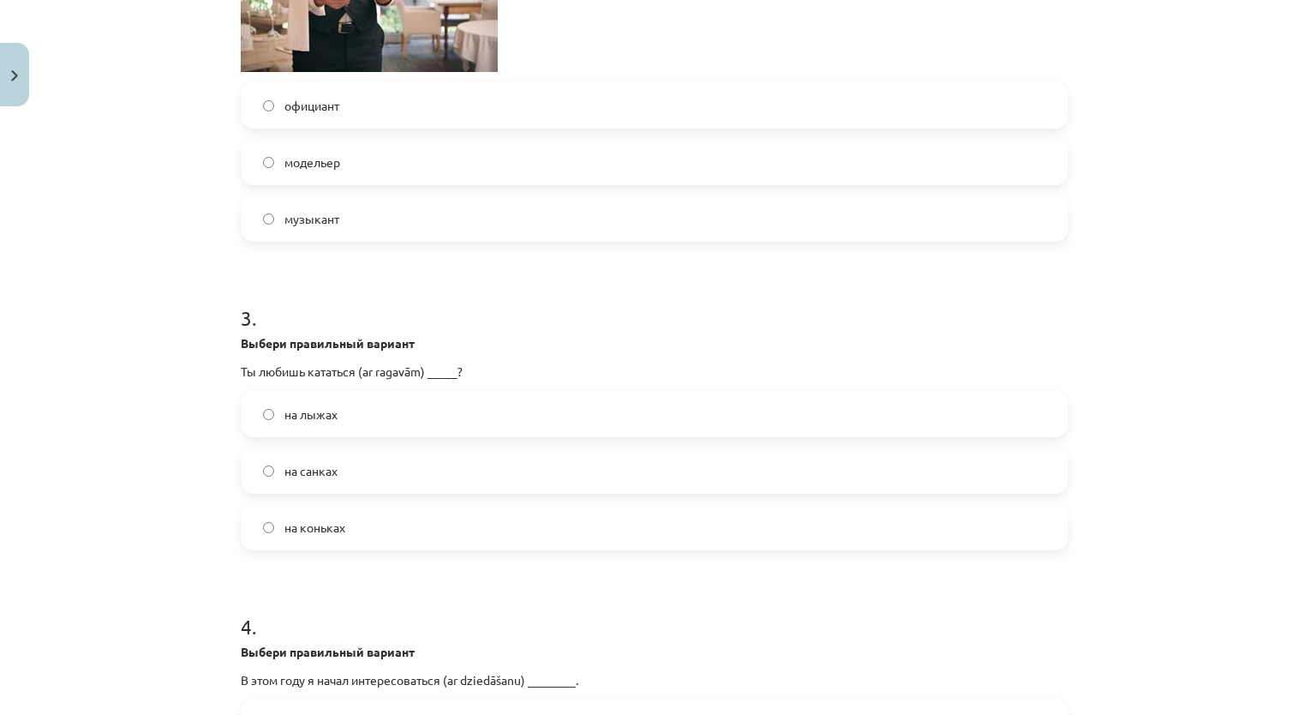
click at [320, 525] on span "на коньках" at bounding box center [314, 527] width 61 height 18
click at [323, 474] on span "на санках" at bounding box center [310, 471] width 53 height 18
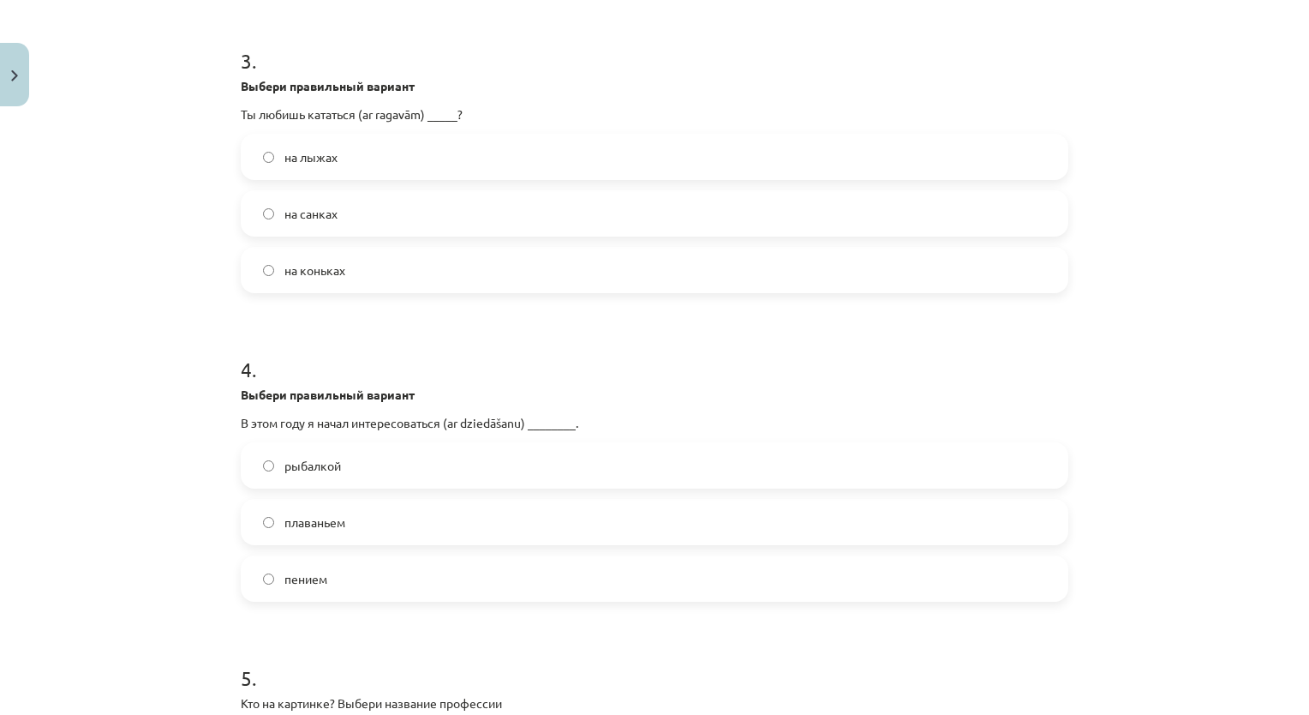
scroll to position [1200, 0]
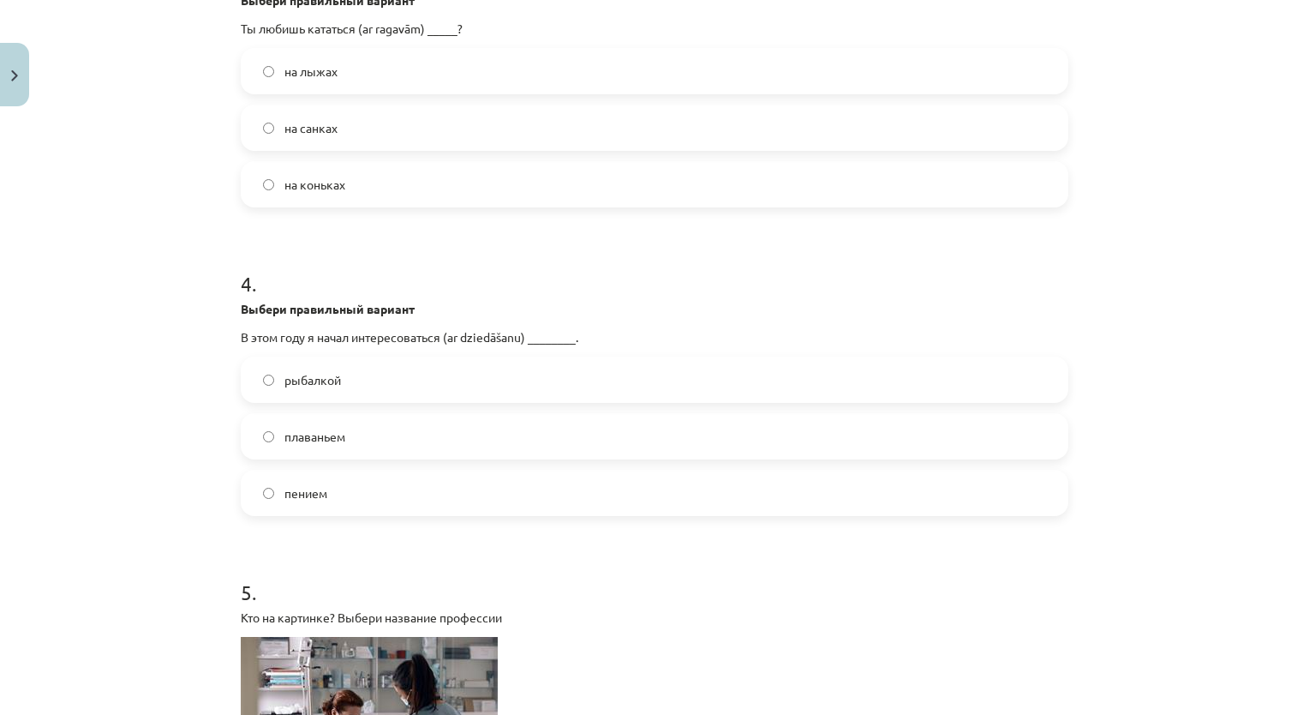
click at [335, 490] on label "пением" at bounding box center [654, 492] width 824 height 43
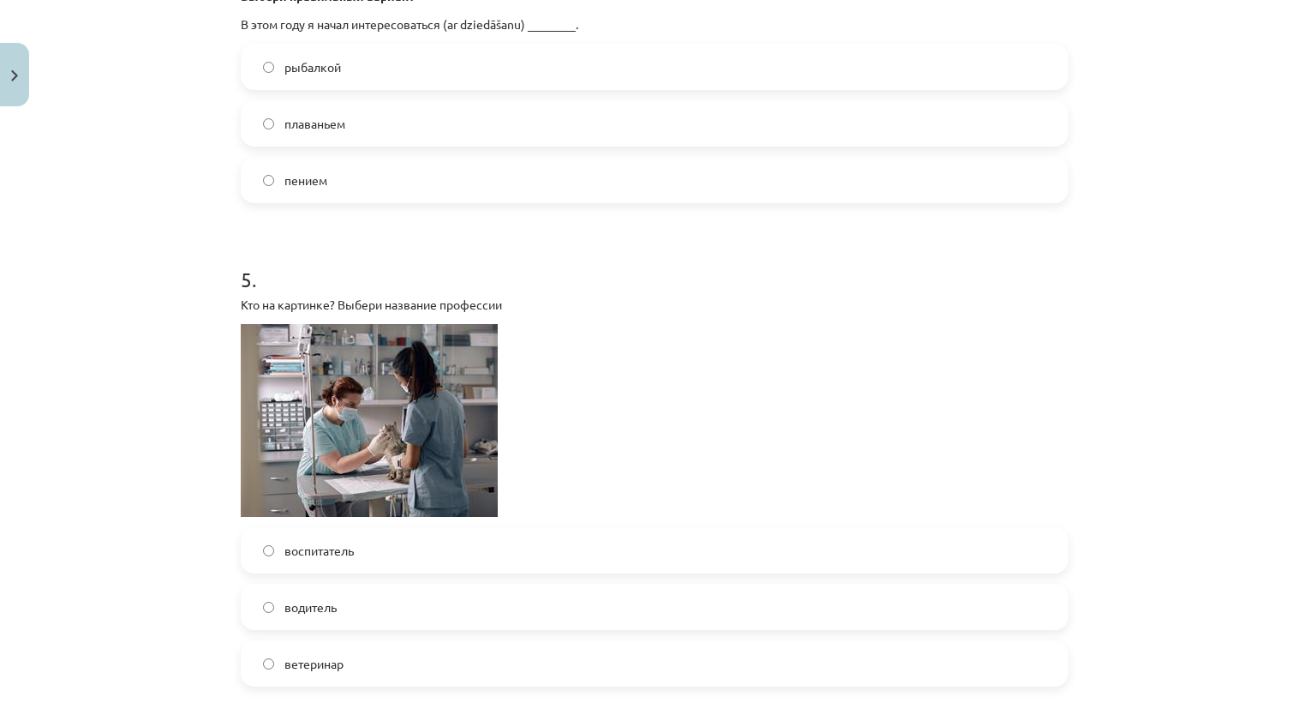
scroll to position [1542, 0]
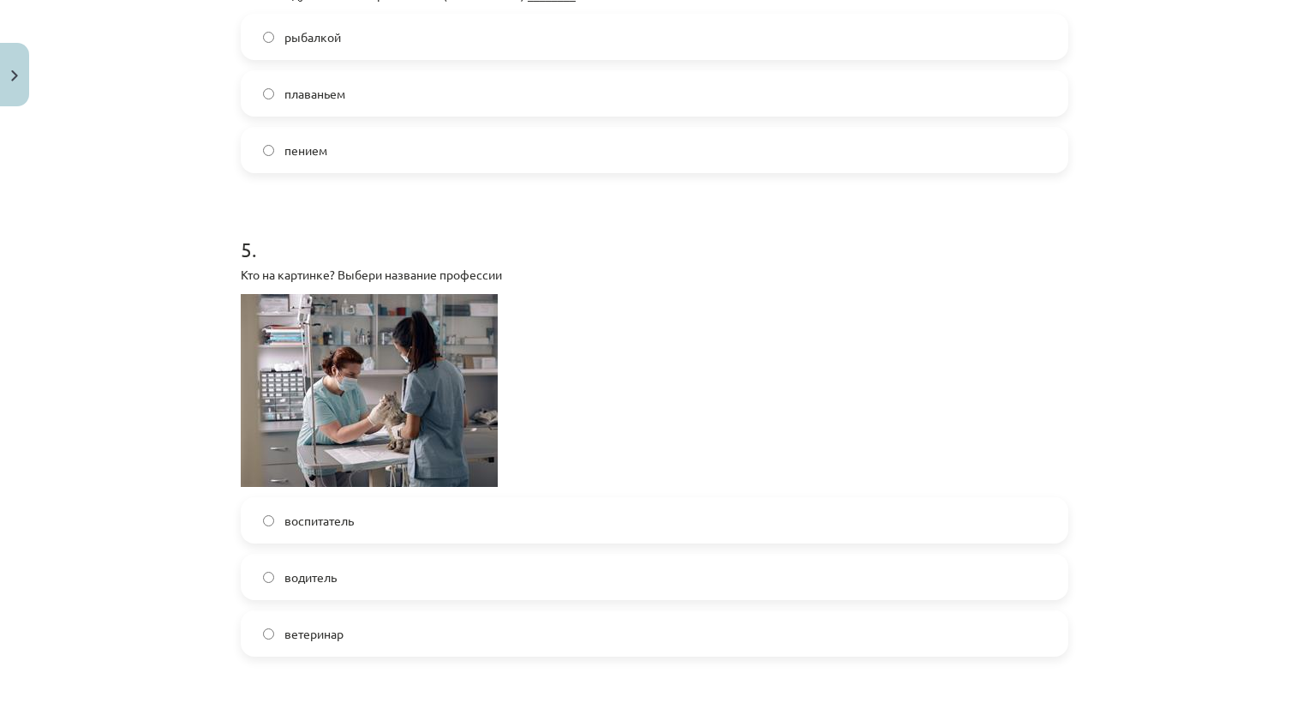
click at [945, 441] on p at bounding box center [655, 390] width 828 height 193
click at [896, 482] on p at bounding box center [655, 390] width 828 height 193
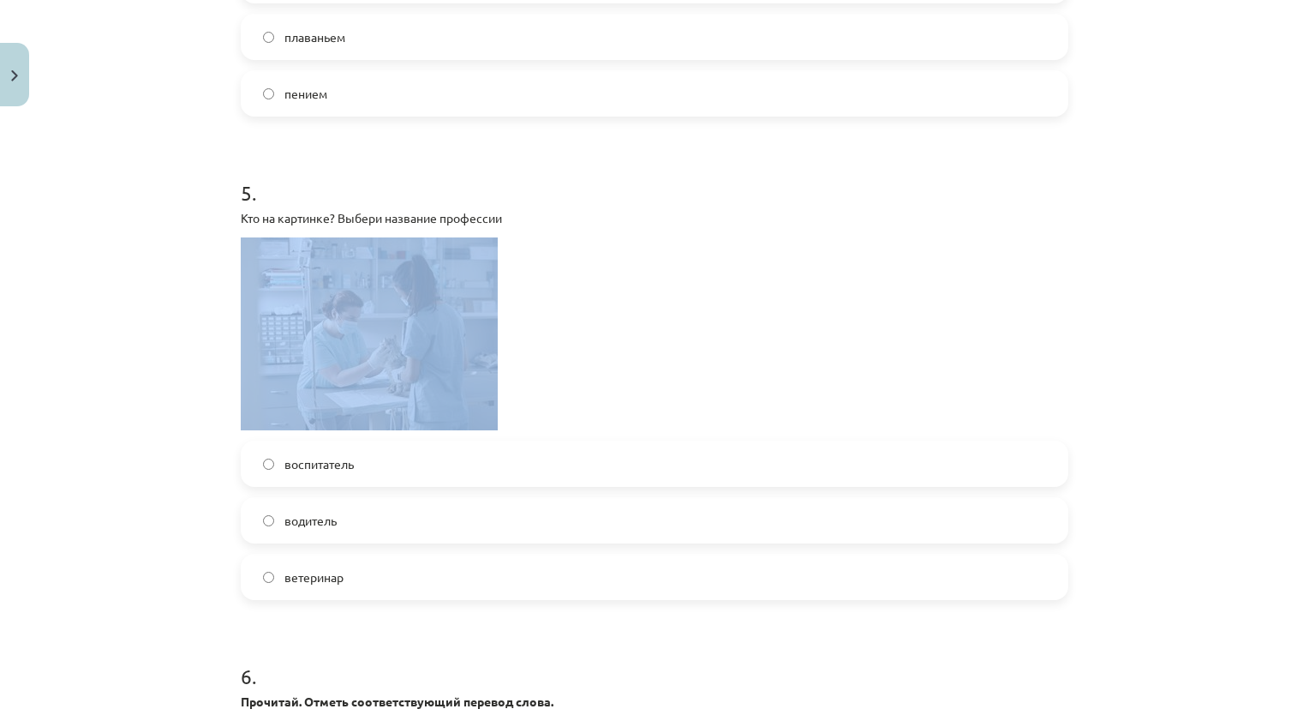
scroll to position [1628, 0]
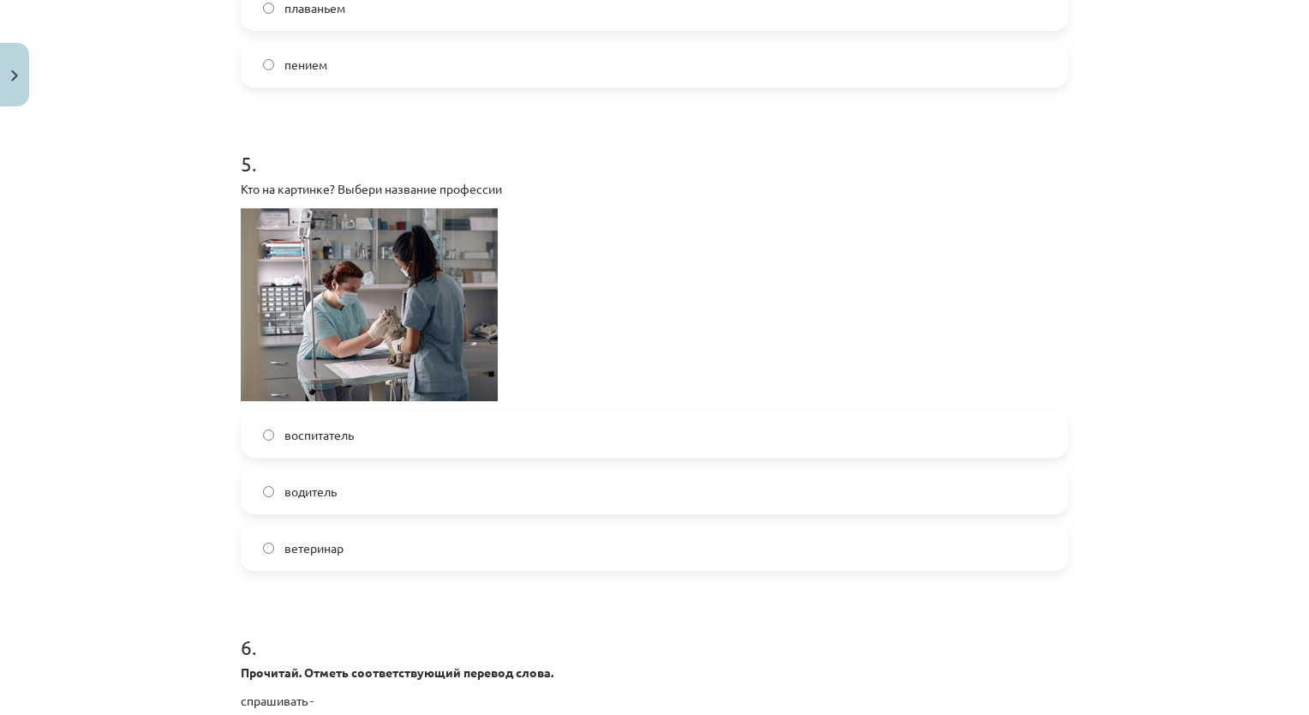
click at [433, 542] on label "ветеринар" at bounding box center [654, 547] width 824 height 43
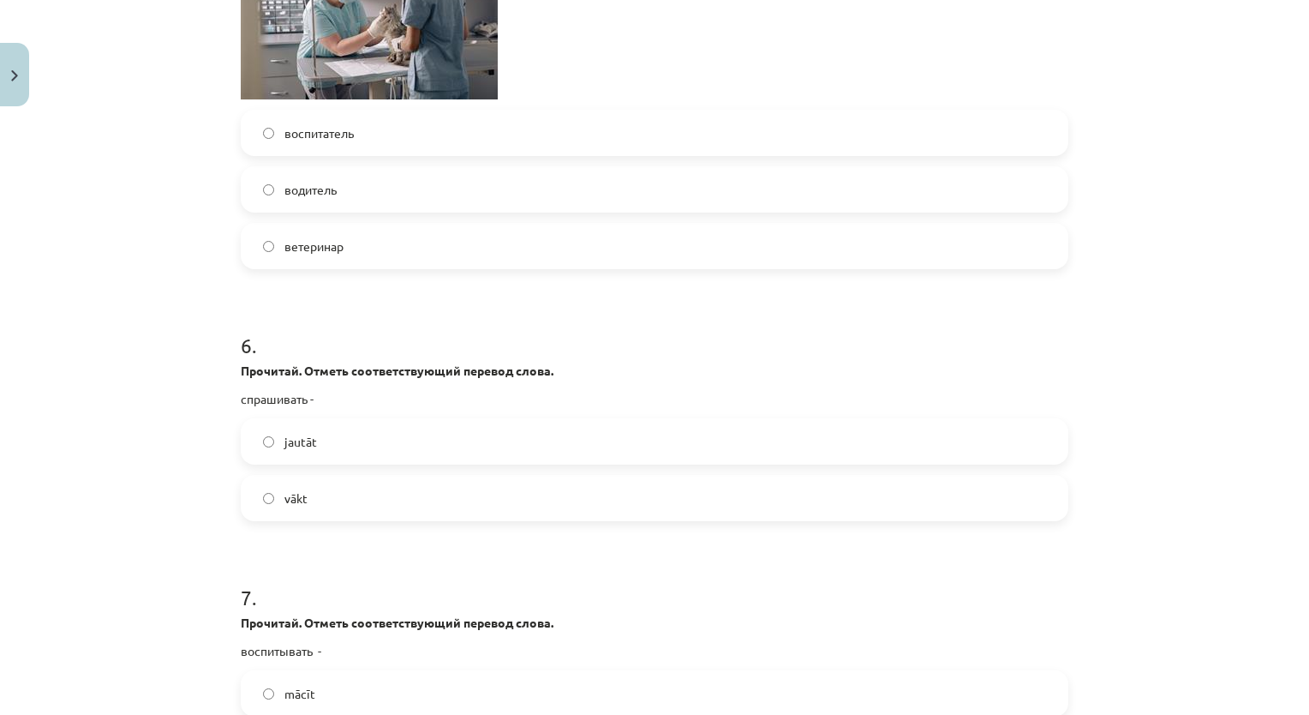
scroll to position [1971, 0]
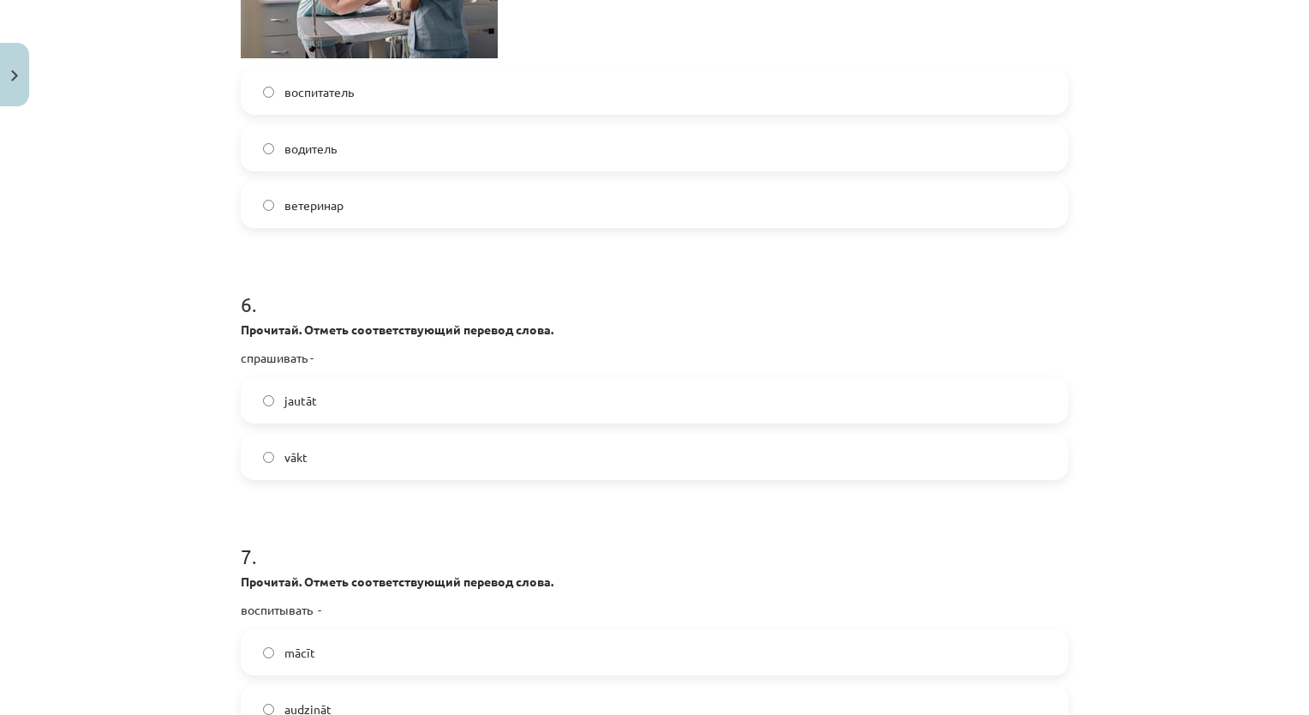
click at [333, 397] on label "jautāt" at bounding box center [654, 400] width 824 height 43
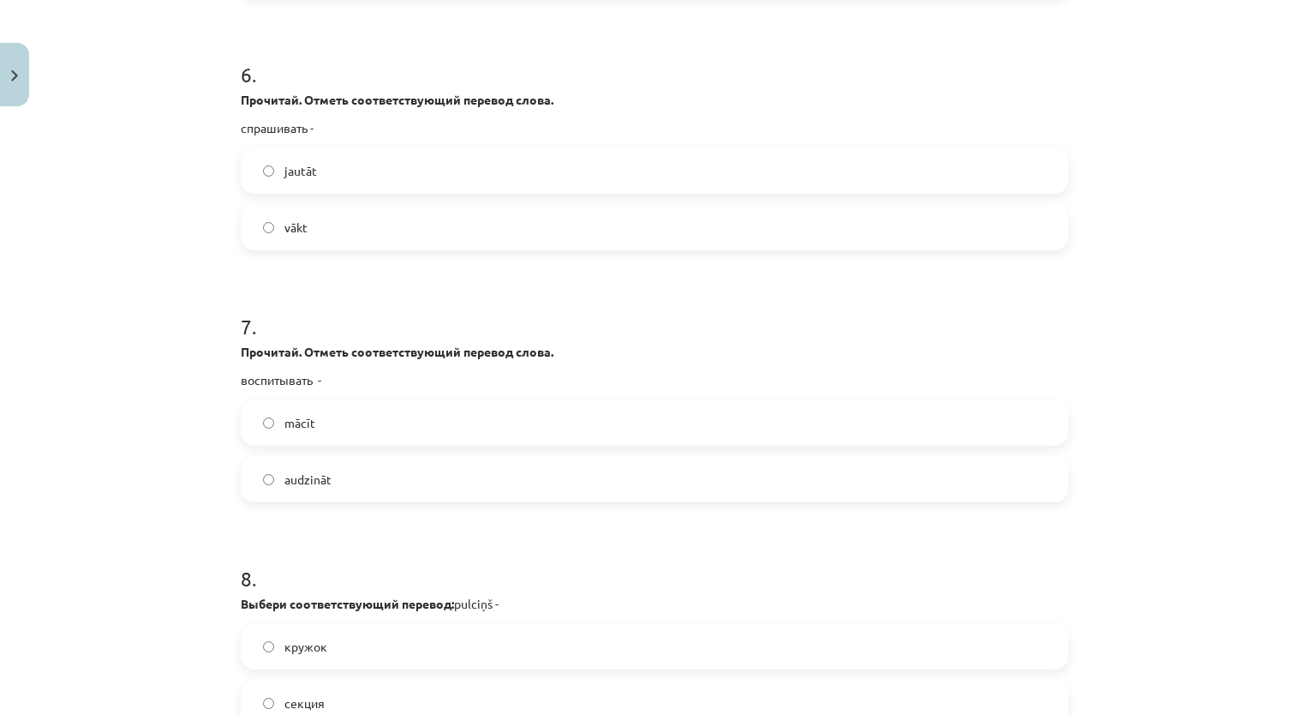
scroll to position [2228, 0]
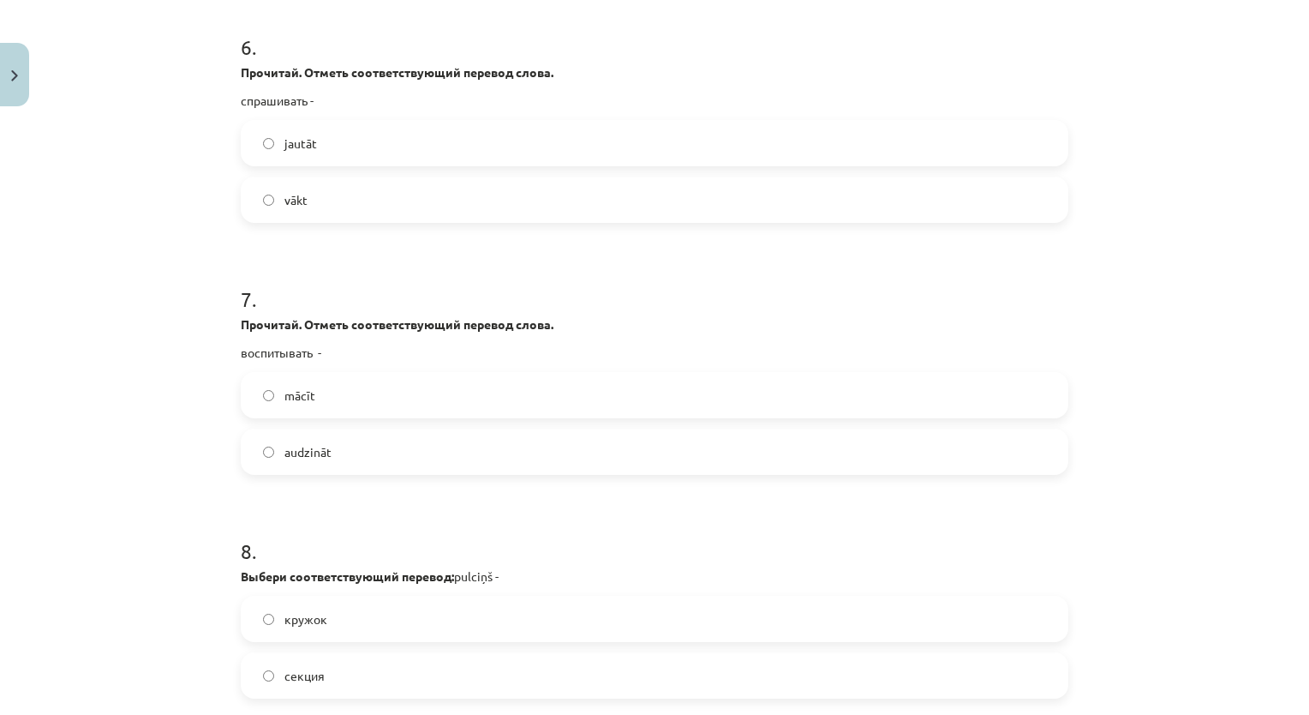
click at [323, 446] on label "audzināt" at bounding box center [654, 451] width 824 height 43
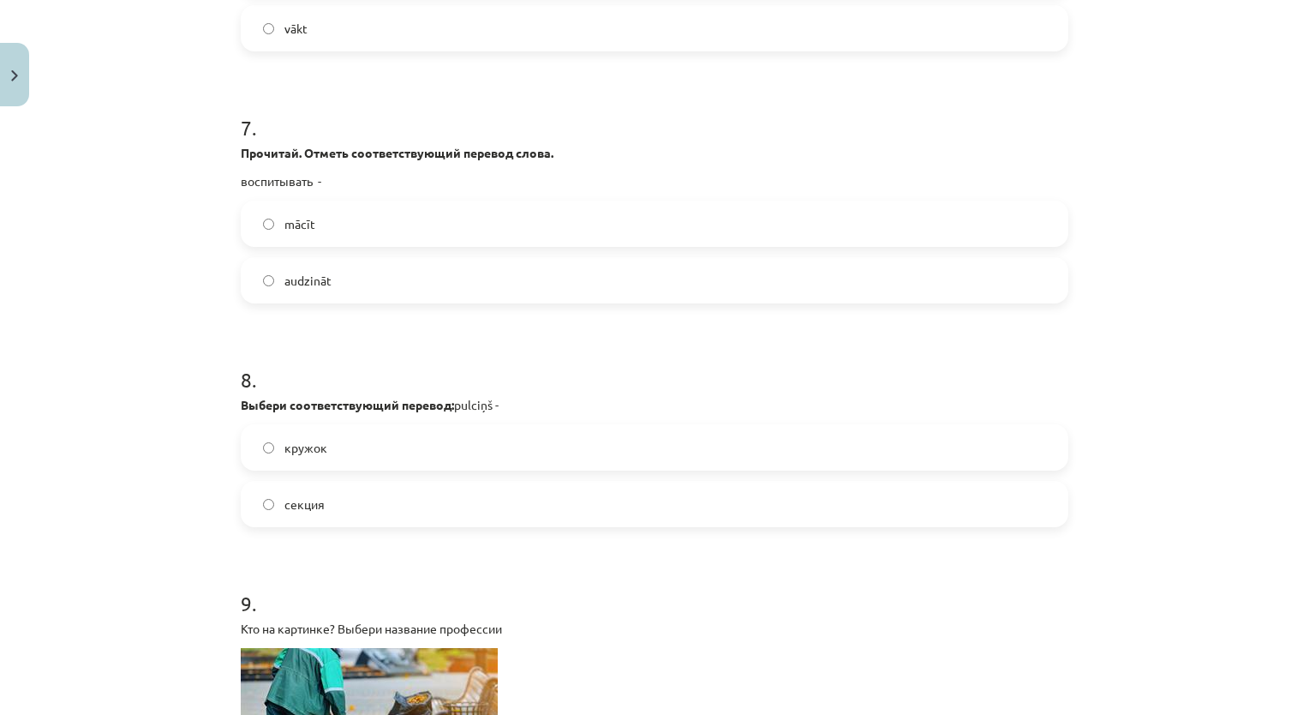
scroll to position [2485, 0]
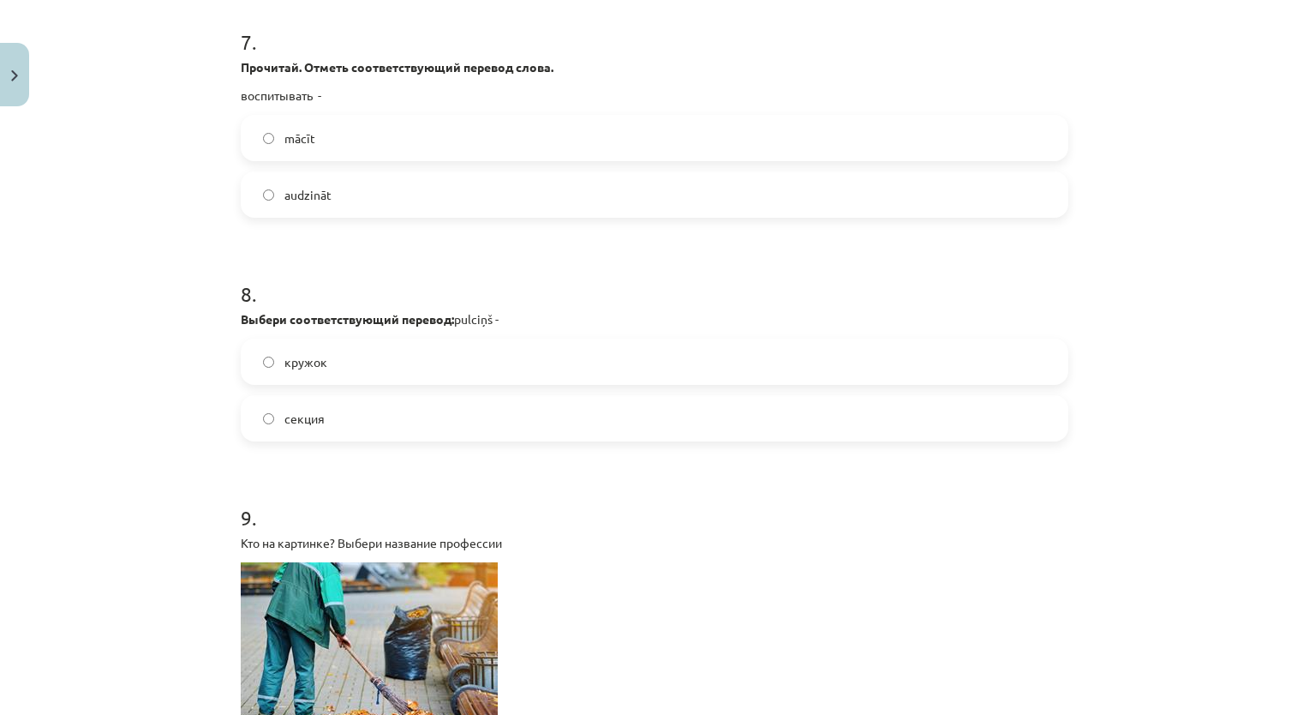
click at [284, 356] on span "кружок" at bounding box center [305, 362] width 43 height 18
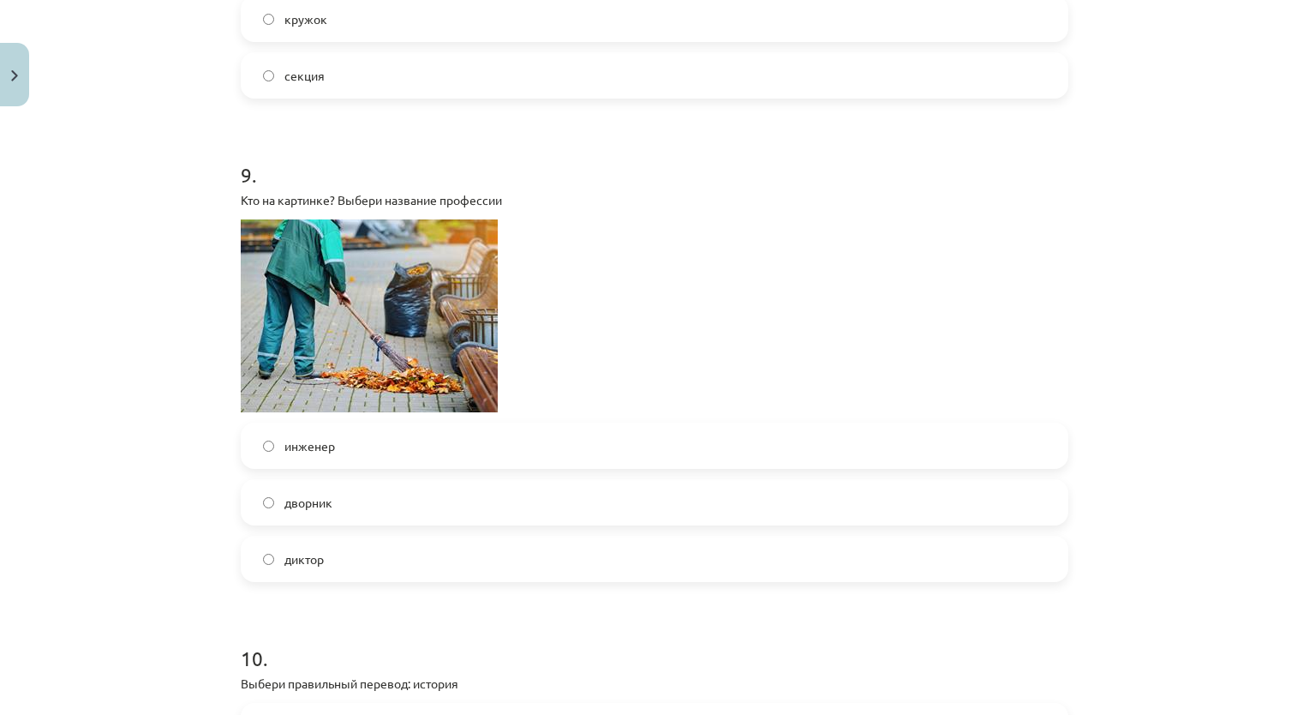
scroll to position [2913, 0]
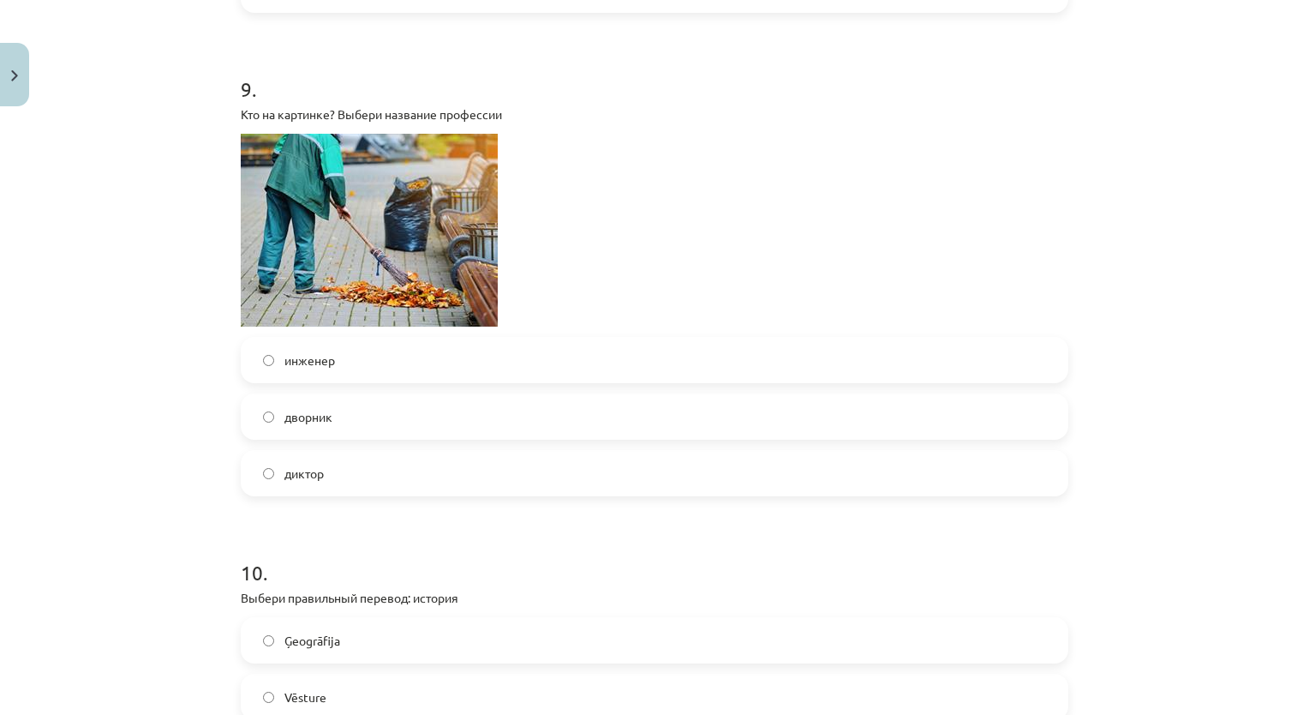
click at [336, 424] on label "дворник" at bounding box center [654, 416] width 824 height 43
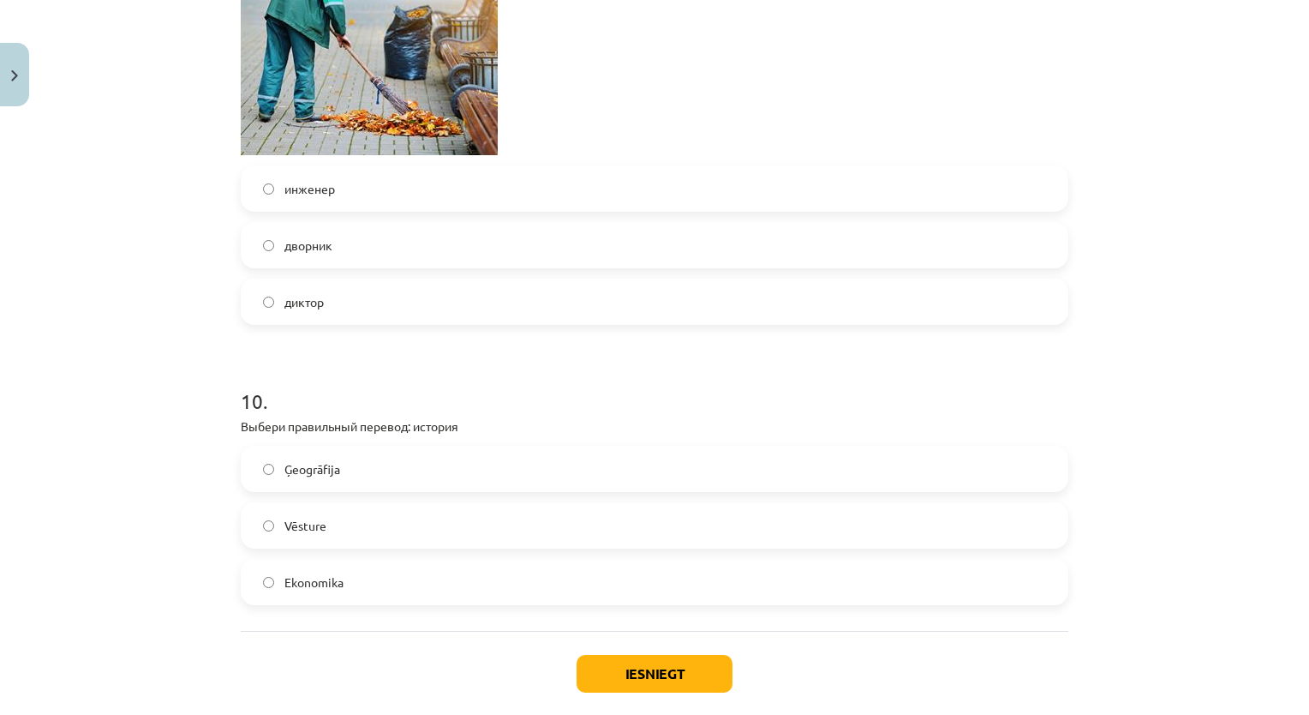
scroll to position [3170, 0]
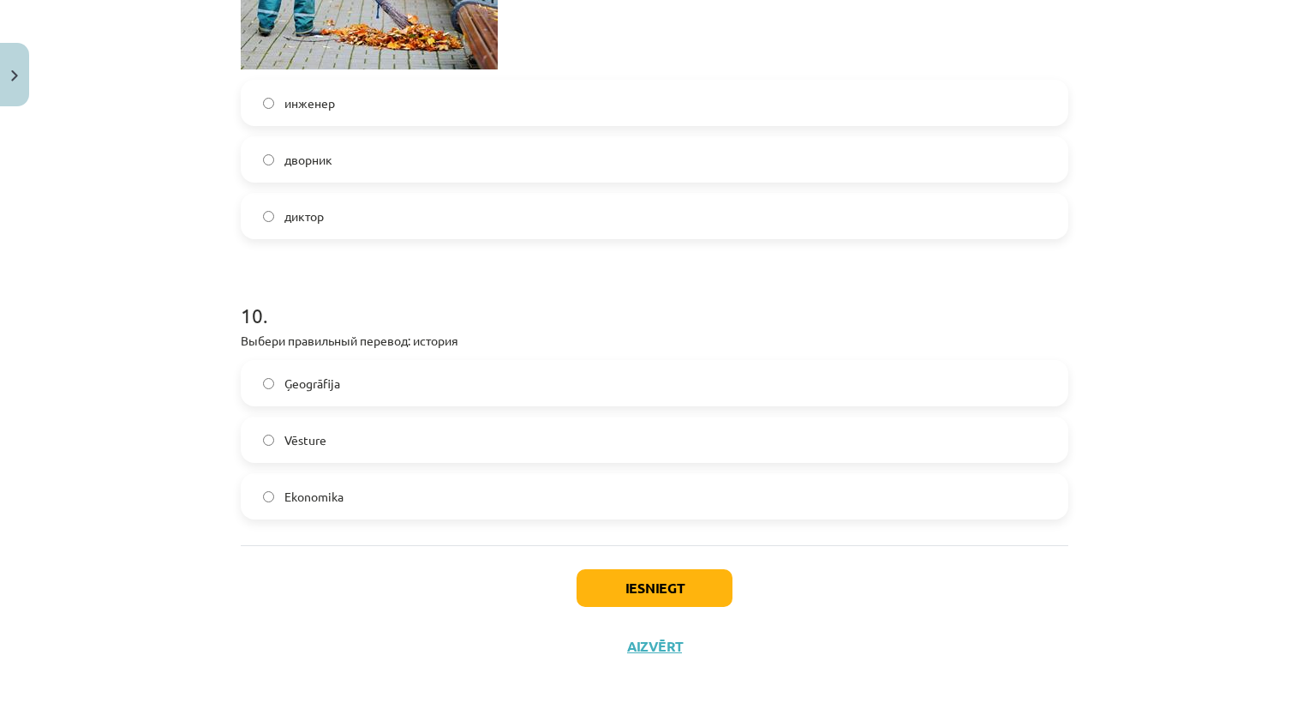
click at [374, 444] on label "Vēsture" at bounding box center [654, 439] width 824 height 43
click at [685, 595] on button "Iesniegt" at bounding box center [655, 588] width 156 height 38
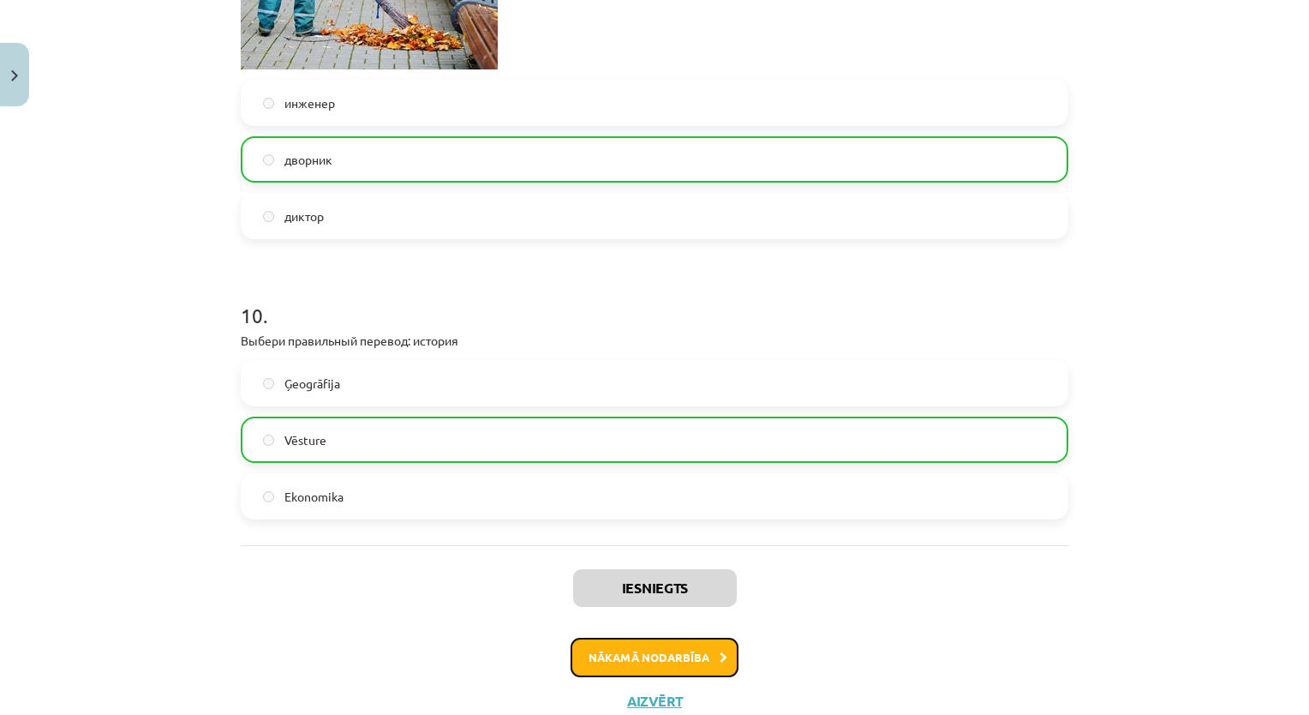
click at [655, 644] on button "Nākamā nodarbība" at bounding box center [655, 656] width 168 height 39
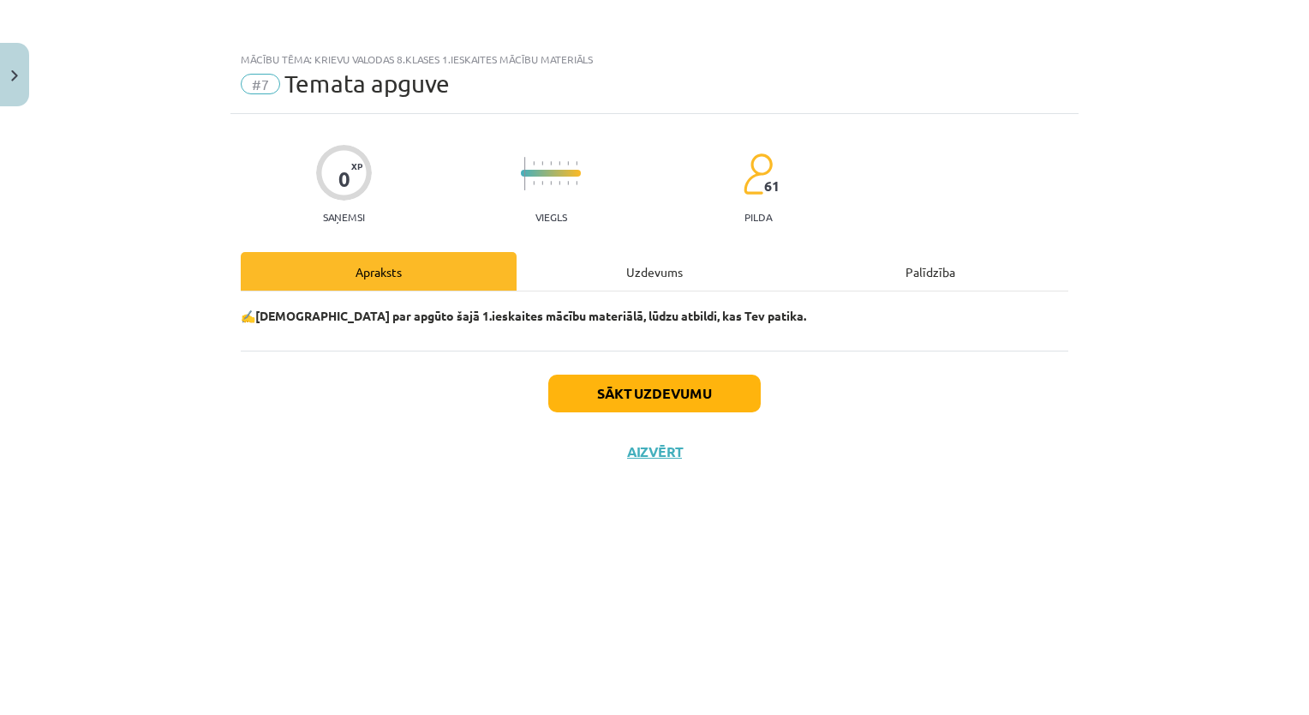
scroll to position [0, 0]
click at [672, 386] on button "Sākt uzdevumu" at bounding box center [654, 393] width 212 height 38
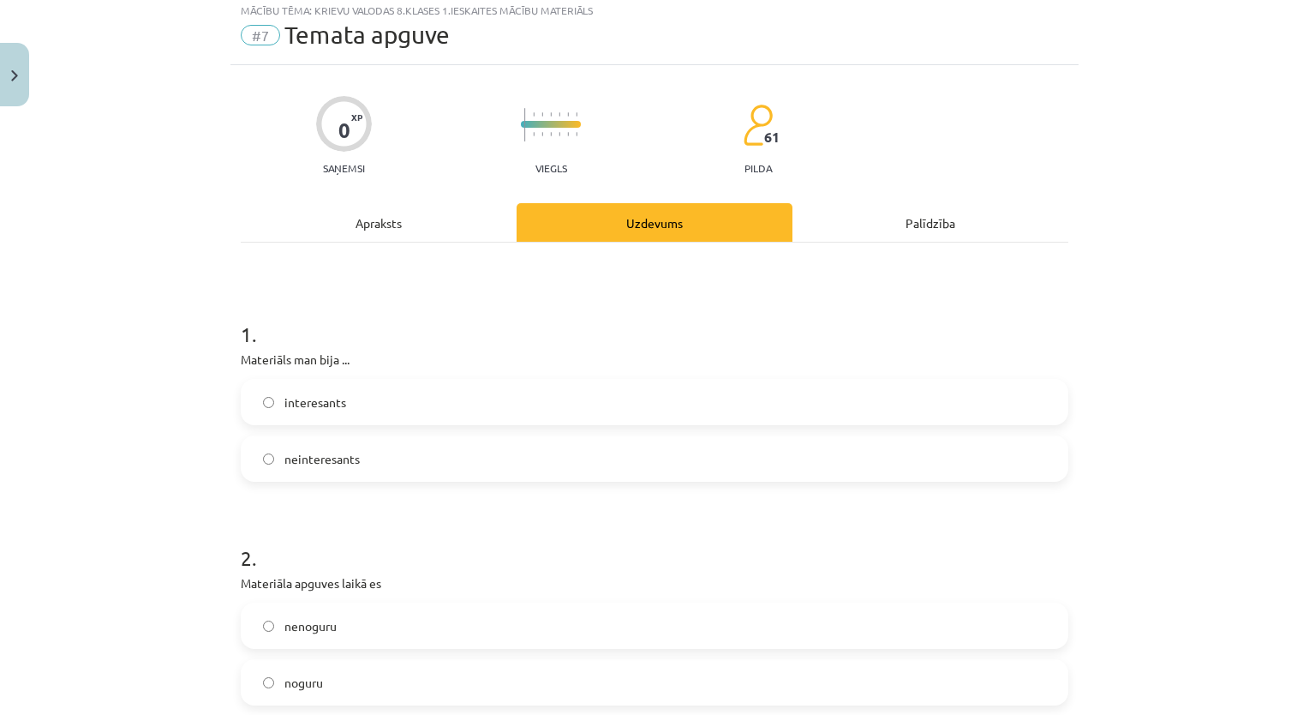
scroll to position [171, 0]
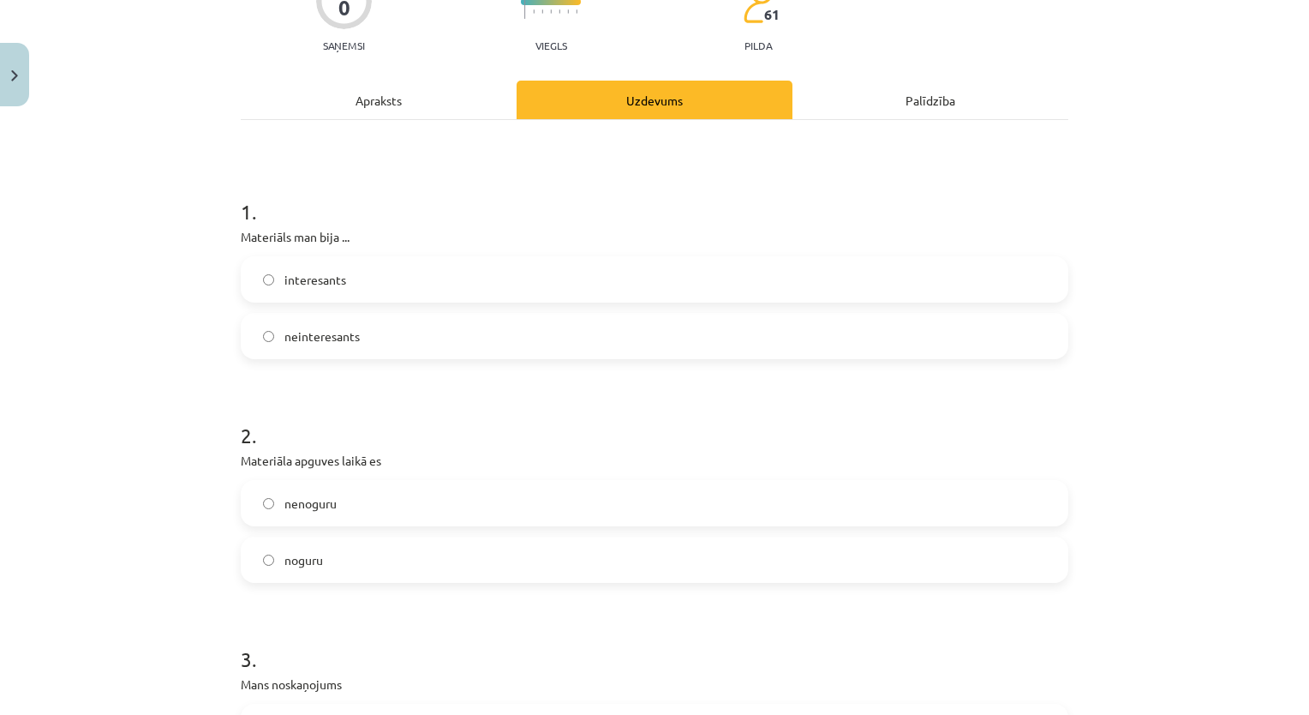
click at [350, 280] on label "interesants" at bounding box center [654, 279] width 824 height 43
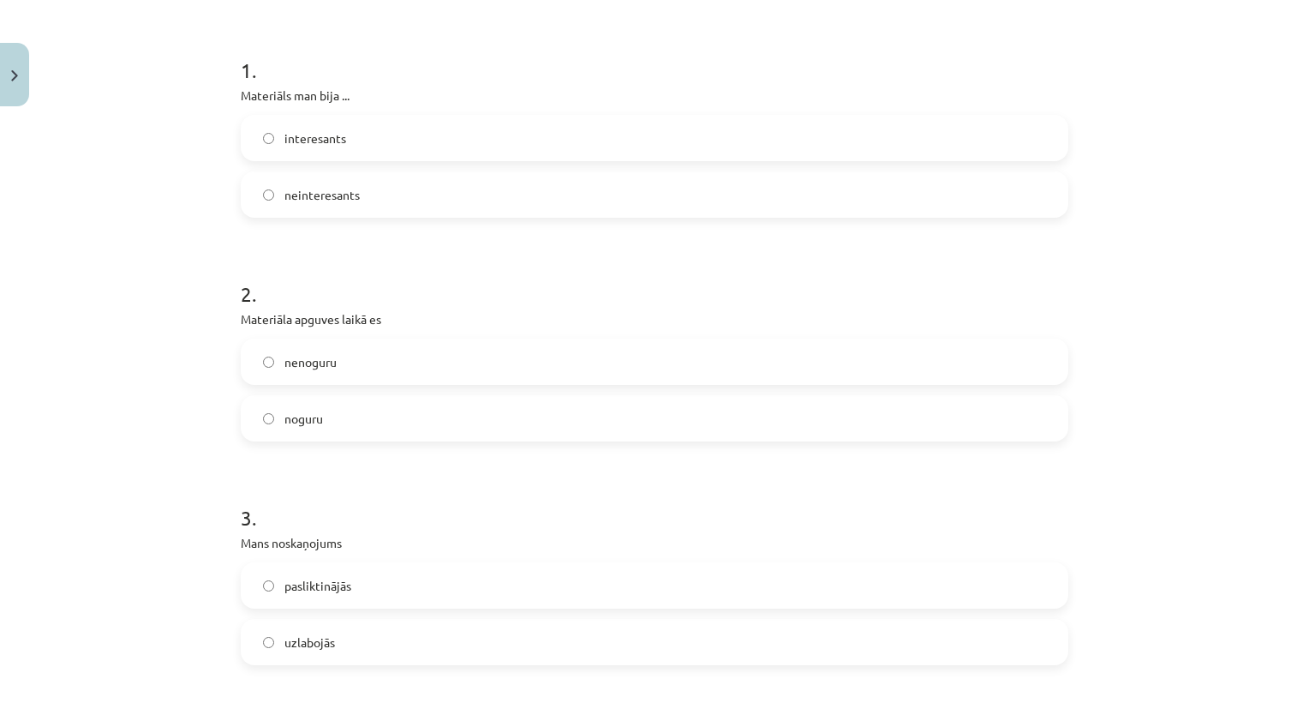
scroll to position [343, 0]
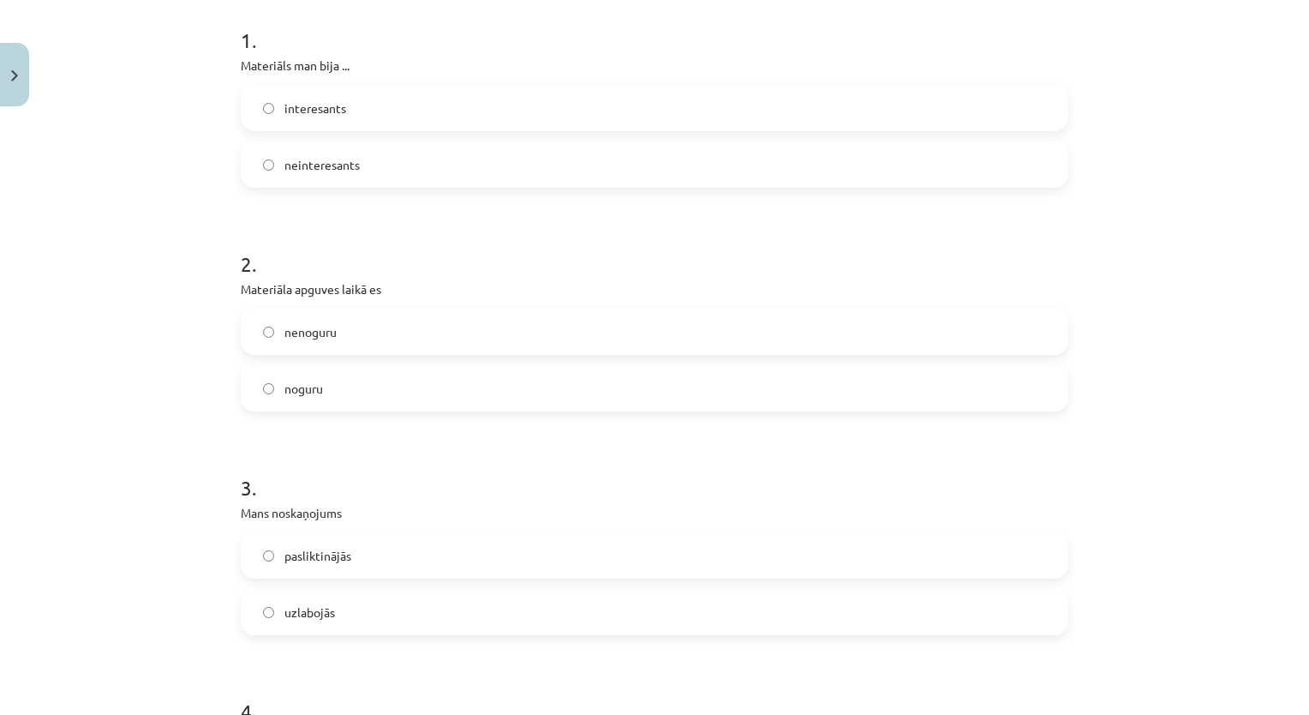
click at [375, 328] on label "nenoguru" at bounding box center [654, 331] width 824 height 43
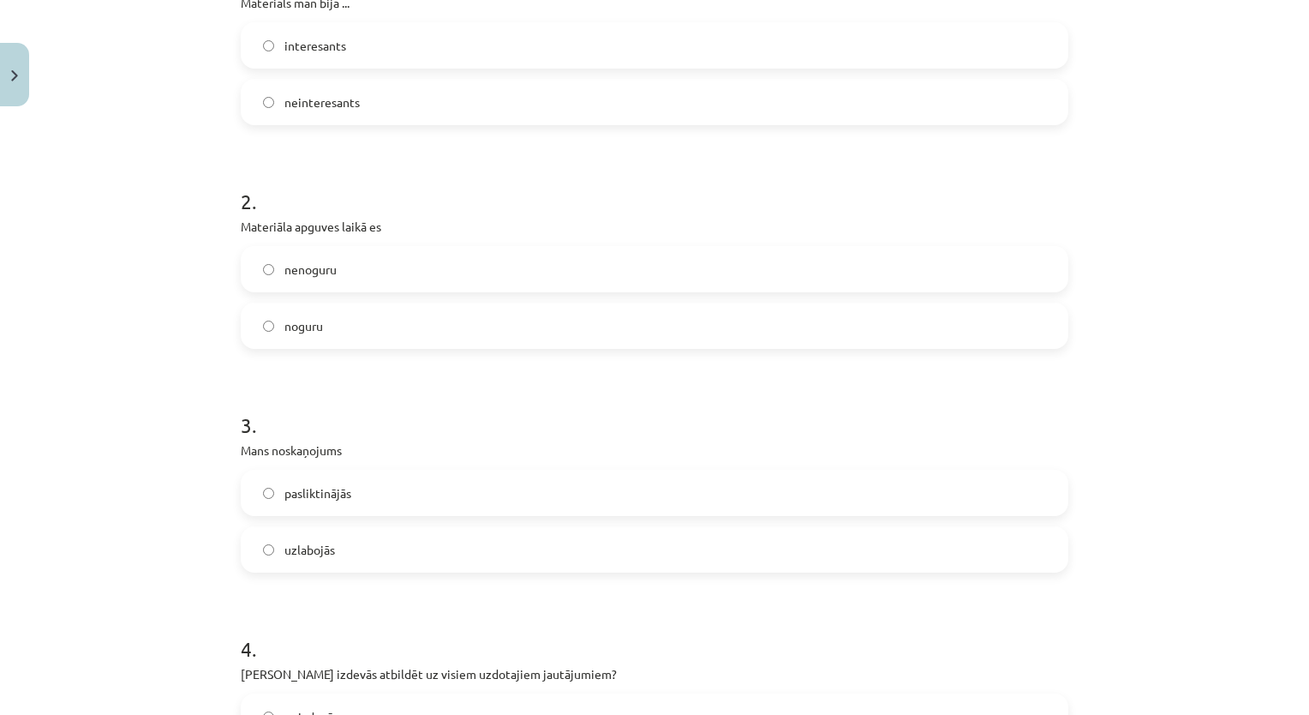
scroll to position [514, 0]
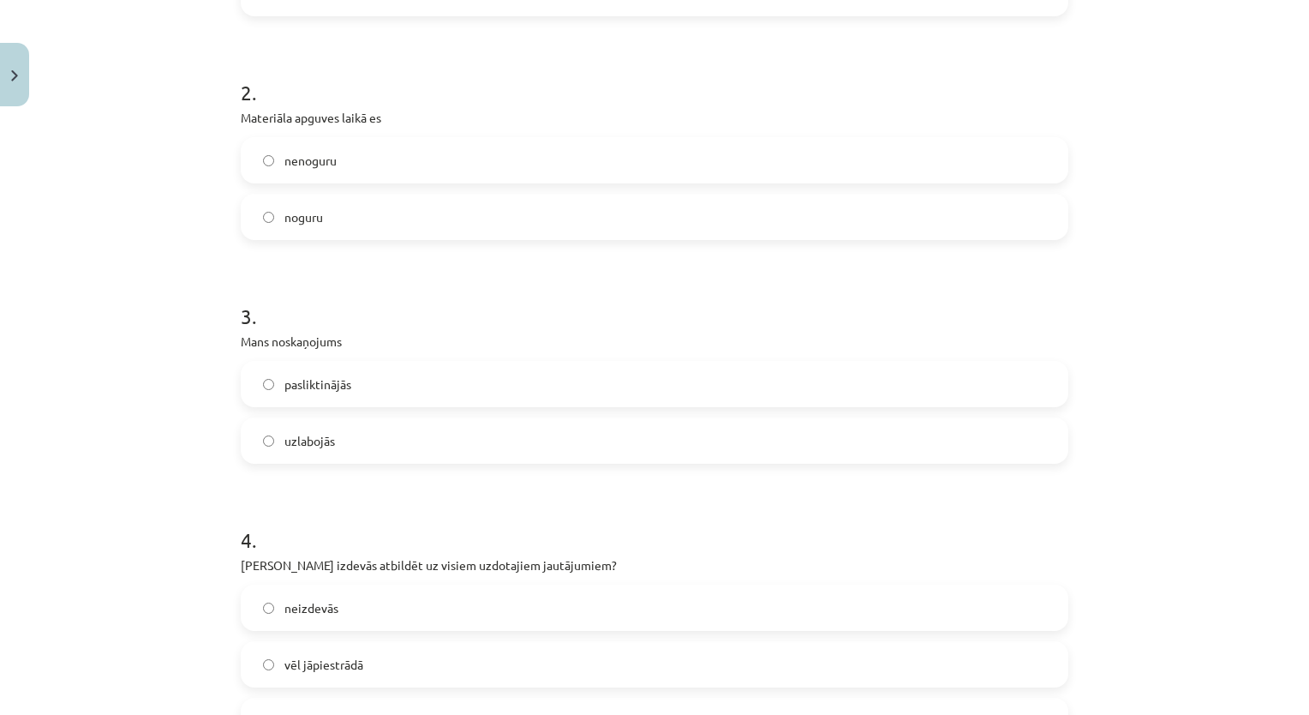
click at [323, 432] on span "uzlabojās" at bounding box center [309, 441] width 51 height 18
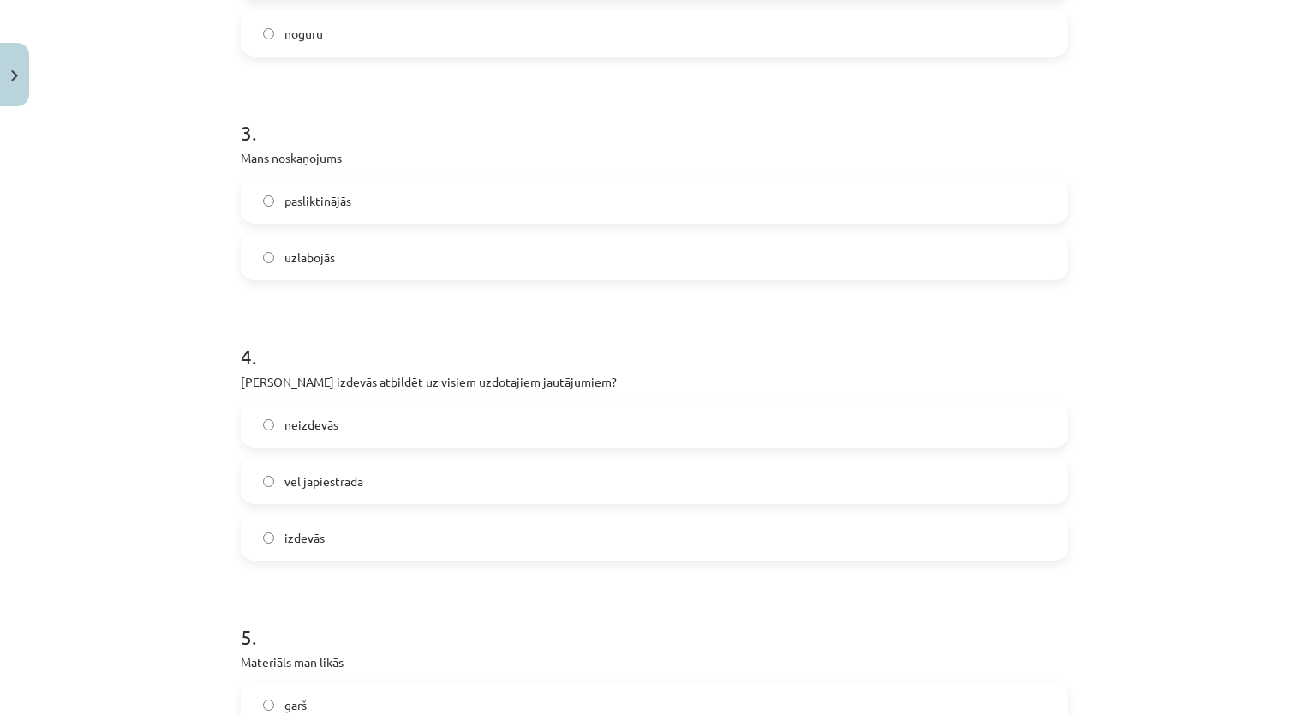
scroll to position [771, 0]
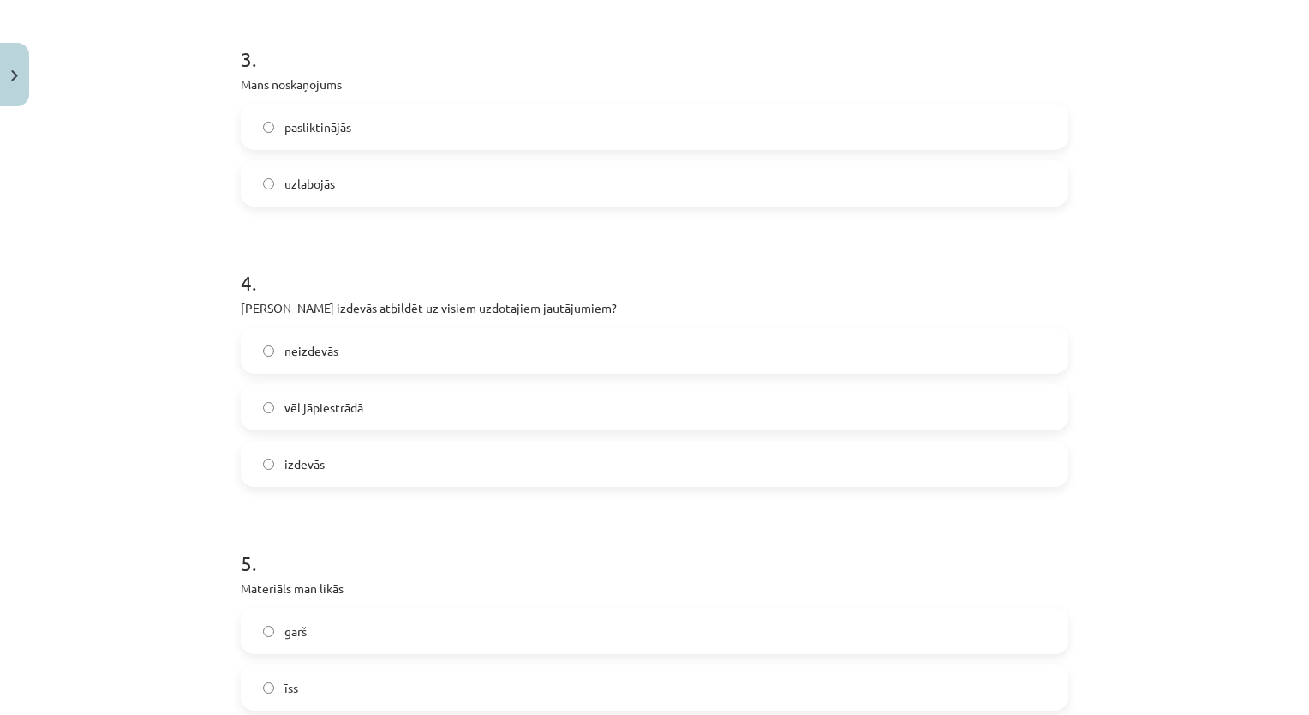
drag, startPoint x: 382, startPoint y: 464, endPoint x: 397, endPoint y: 456, distance: 16.9
click at [384, 464] on label "izdevās" at bounding box center [654, 463] width 824 height 43
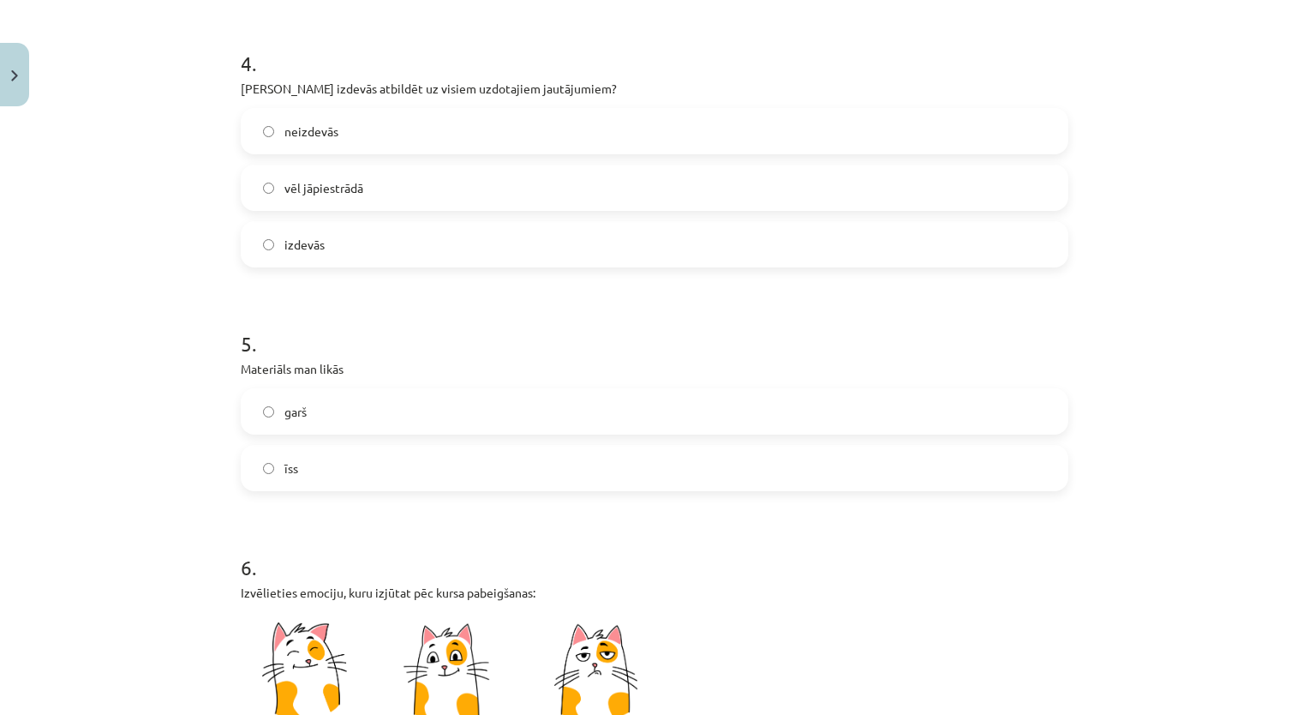
scroll to position [1028, 0]
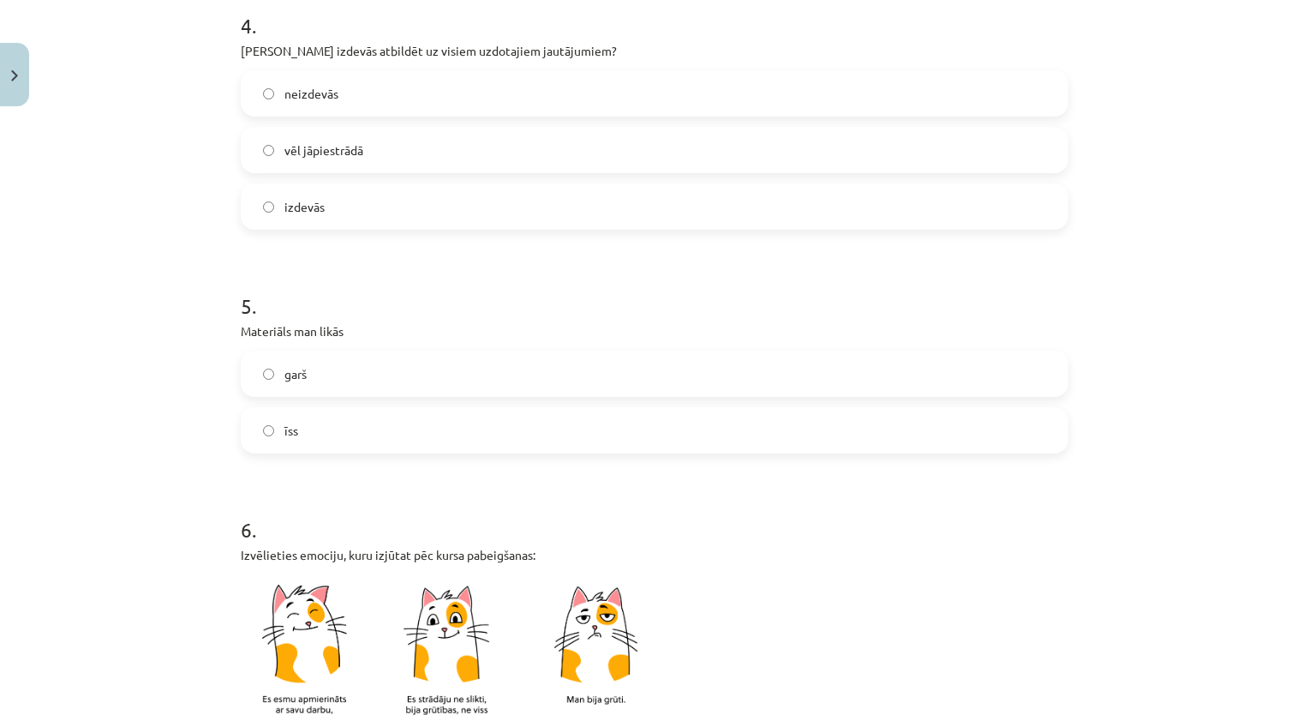
click at [372, 420] on label "īss" at bounding box center [654, 430] width 824 height 43
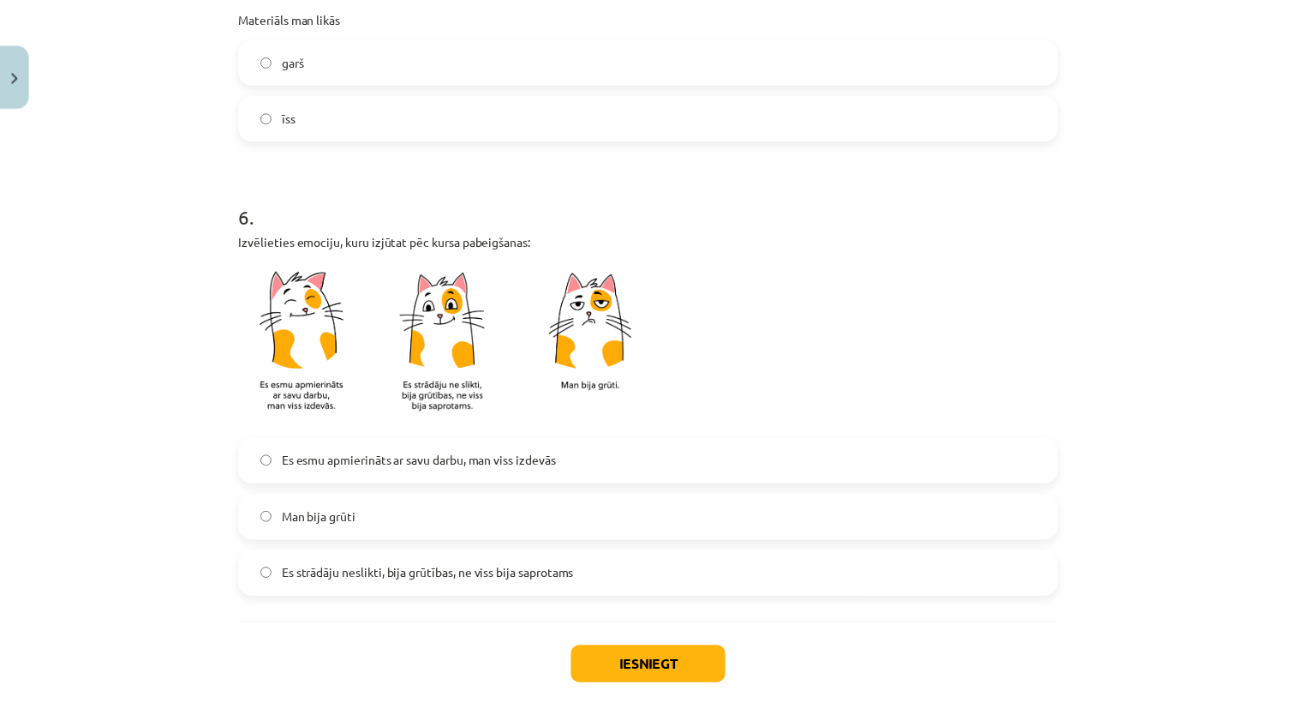
scroll to position [1371, 0]
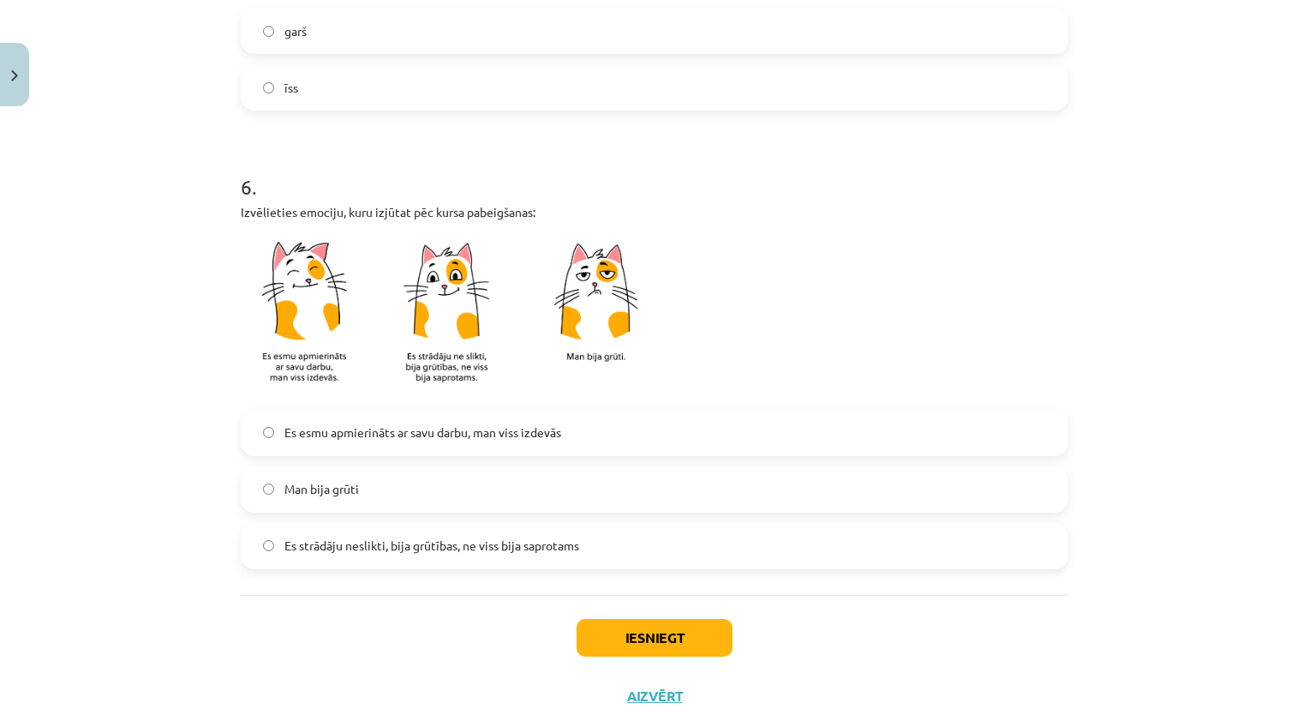
click at [380, 427] on span "Es esmu apmierināts ar savu darbu, man viss izdevās" at bounding box center [422, 432] width 277 height 18
click at [401, 561] on label "Es strādāju neslikti, bija grūtības, ne viss bija saprotams" at bounding box center [654, 545] width 824 height 43
click at [412, 425] on span "Es esmu apmierināts ar savu darbu, man viss izdevās" at bounding box center [422, 432] width 277 height 18
click at [648, 637] on button "Iesniegt" at bounding box center [655, 638] width 156 height 38
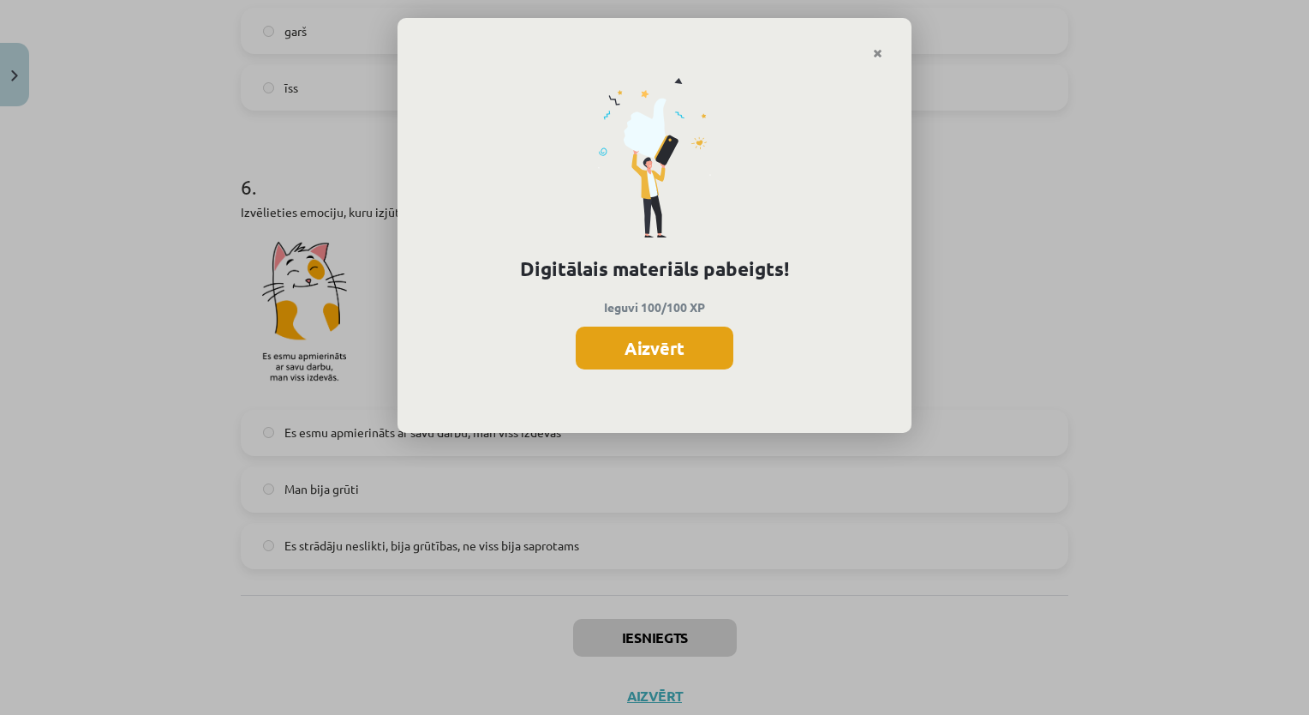
click at [688, 341] on button "Aizvērt" at bounding box center [655, 347] width 158 height 43
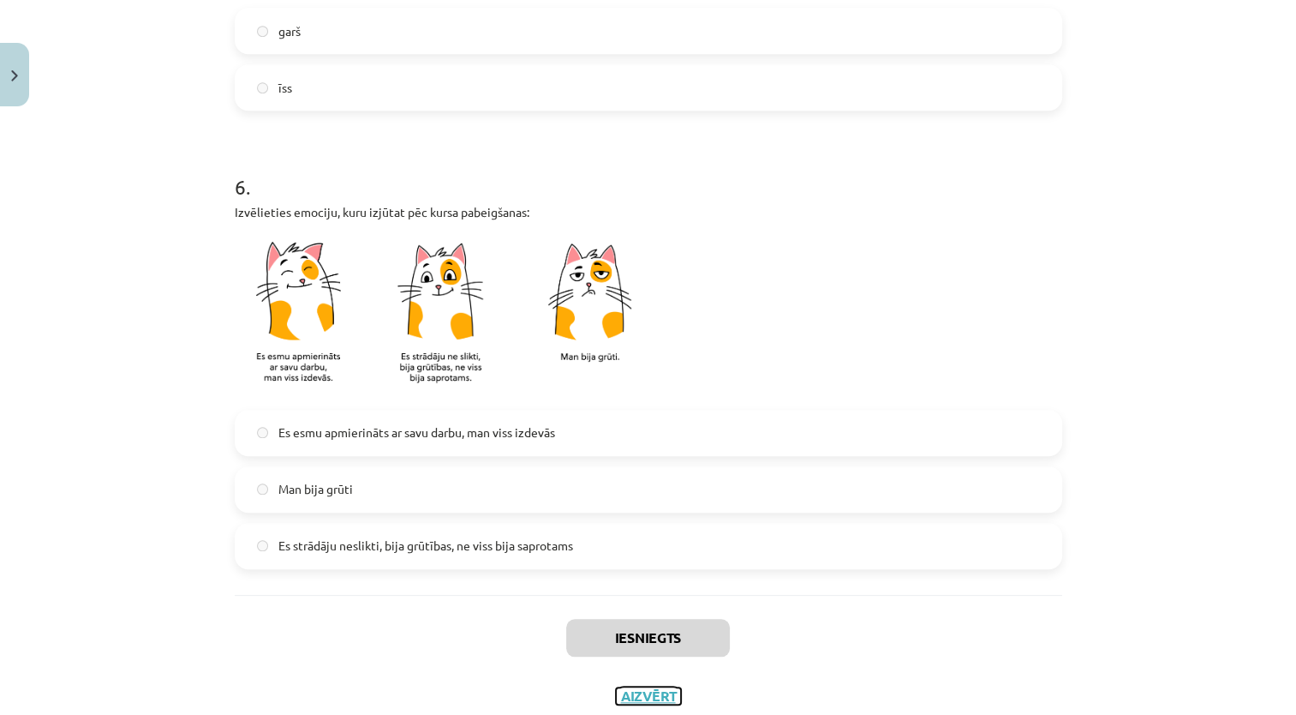
click at [650, 691] on button "Aizvērt" at bounding box center [648, 695] width 65 height 17
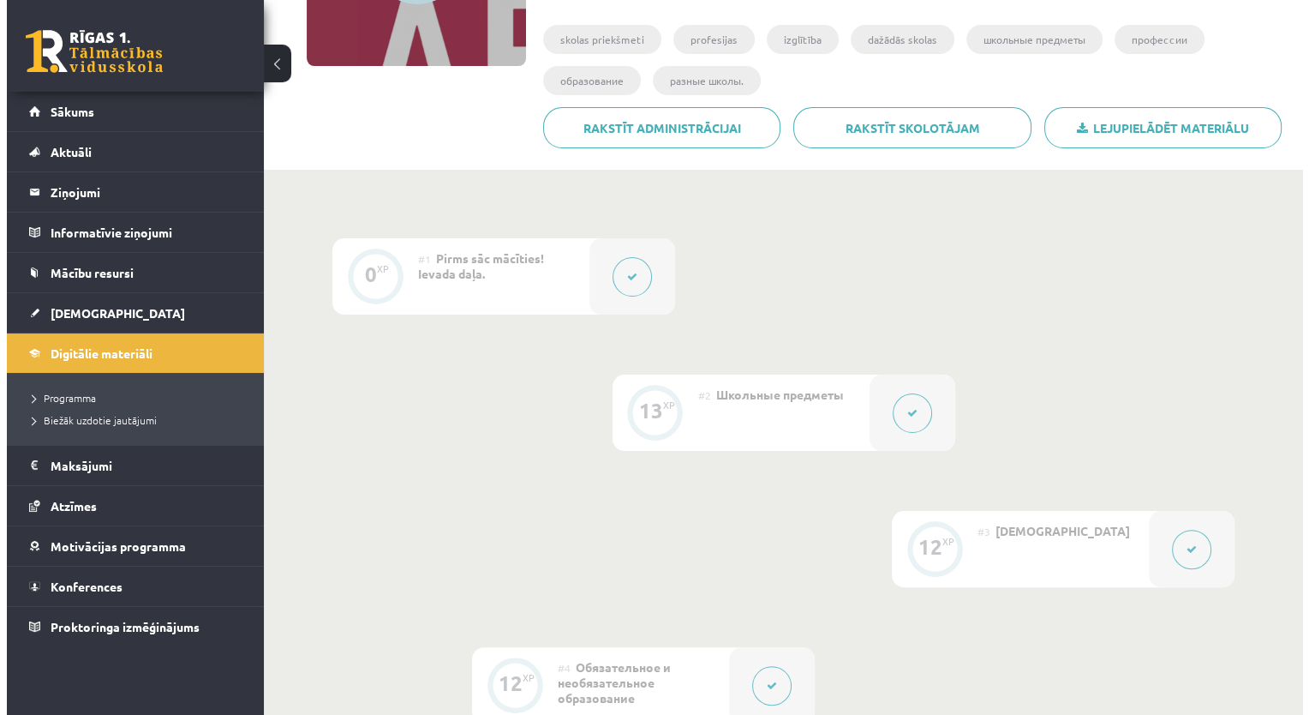
scroll to position [0, 0]
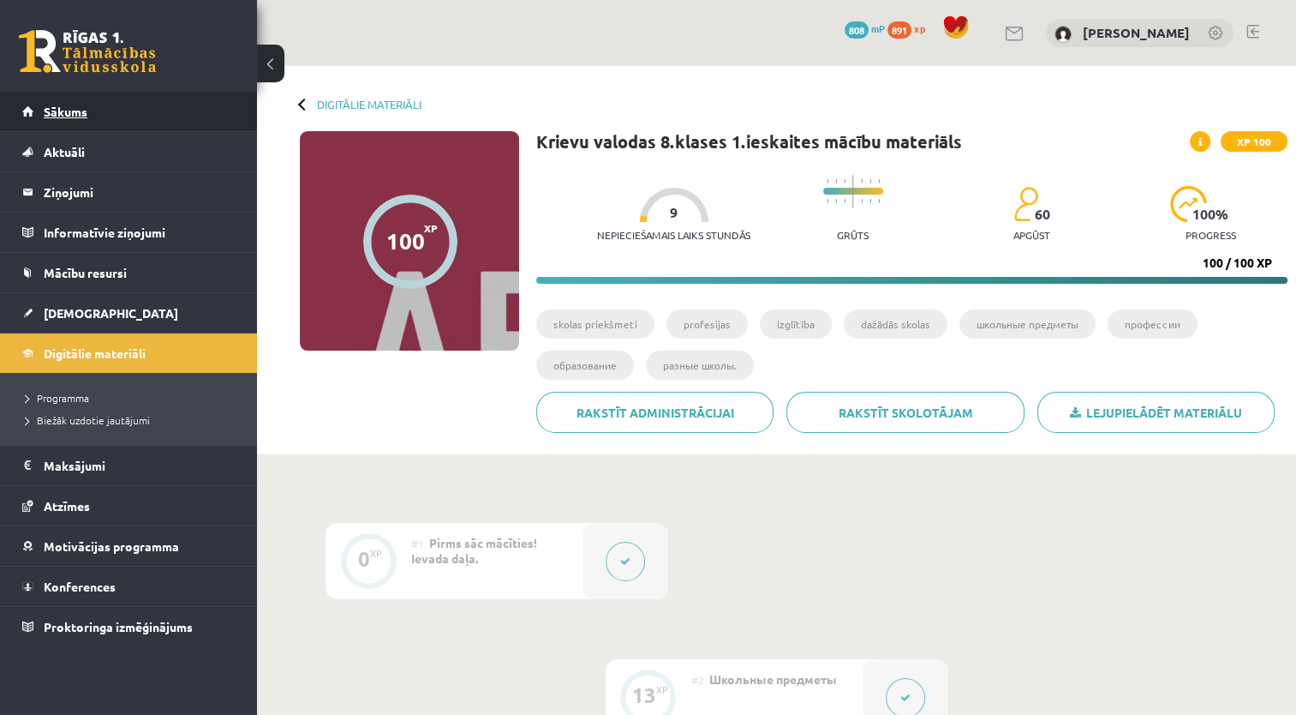
click at [62, 114] on span "Sākums" at bounding box center [66, 111] width 44 height 15
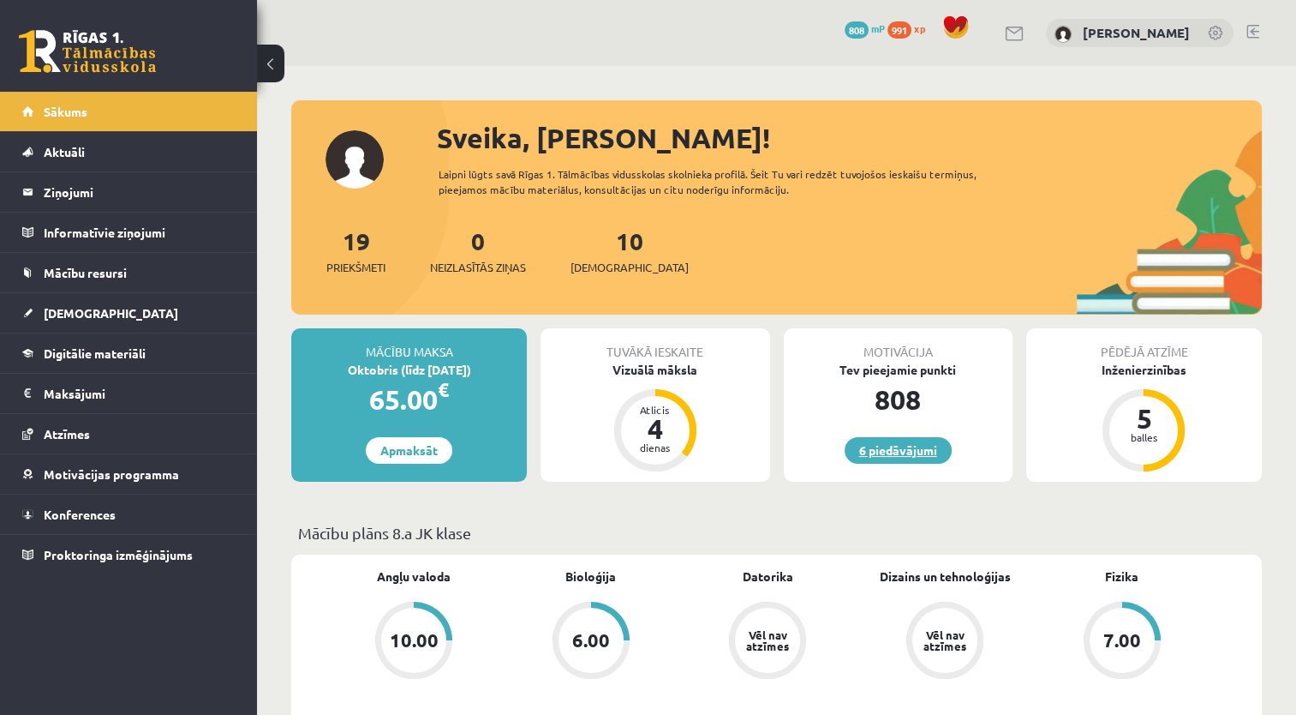
click at [912, 457] on link "6 piedāvājumi" at bounding box center [898, 450] width 107 height 27
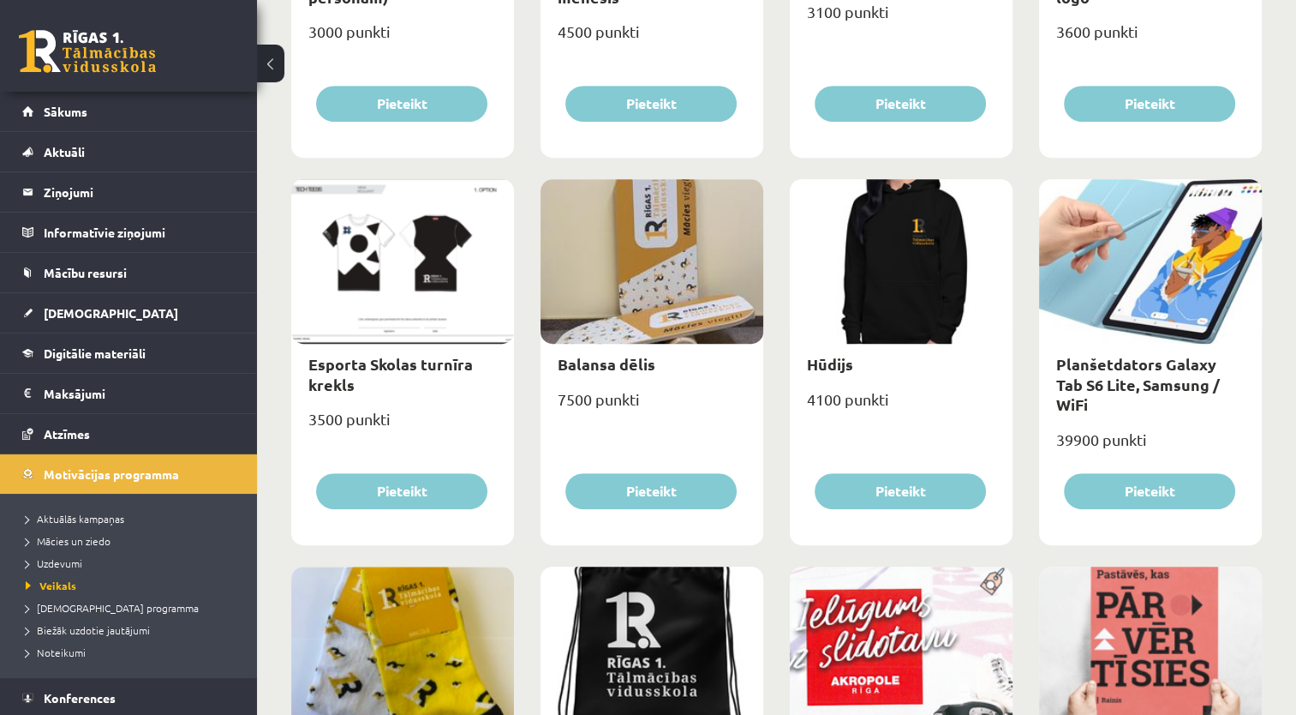
scroll to position [771, 0]
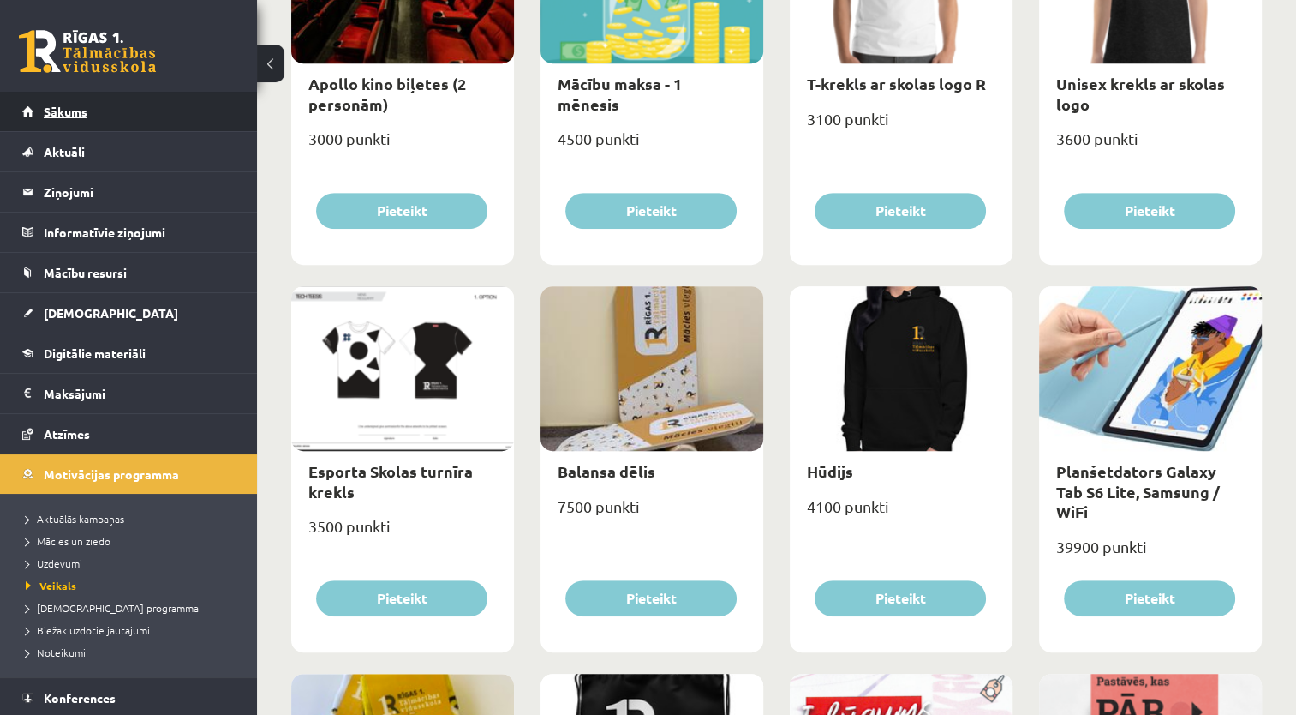
click at [58, 116] on span "Sākums" at bounding box center [66, 111] width 44 height 15
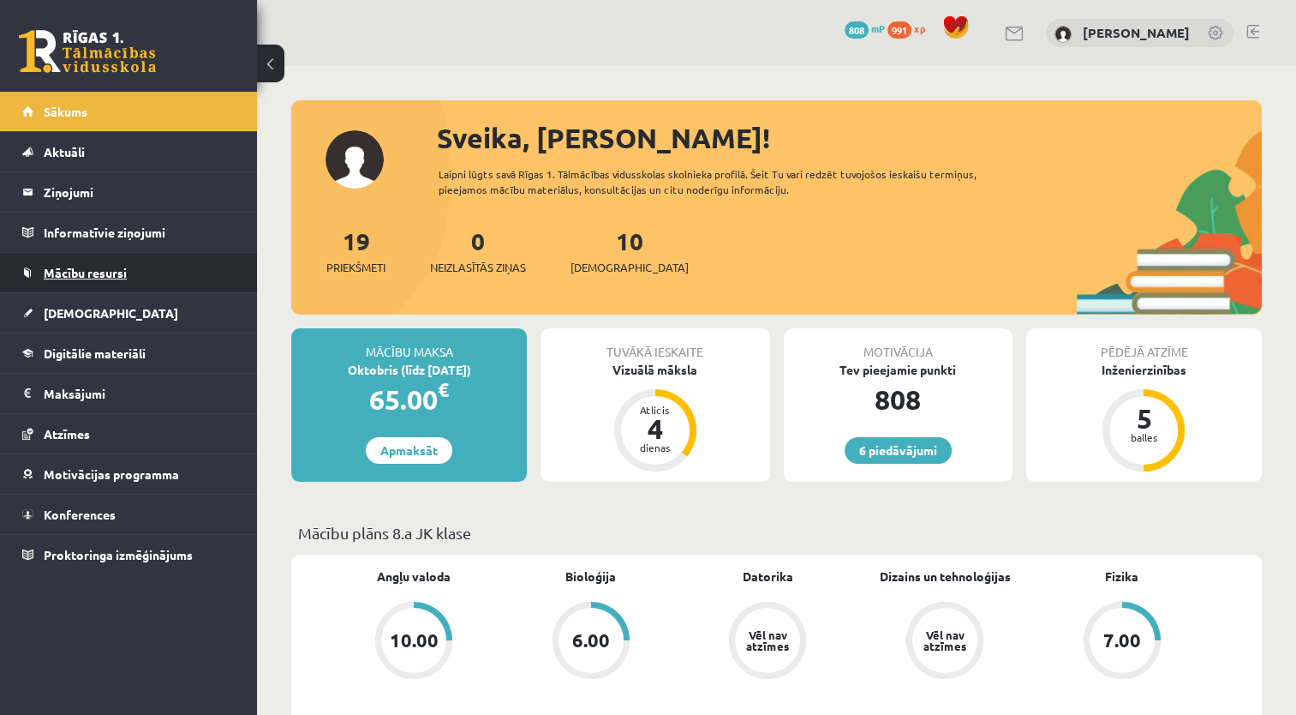
click at [102, 265] on span "Mācību resursi" at bounding box center [85, 272] width 83 height 15
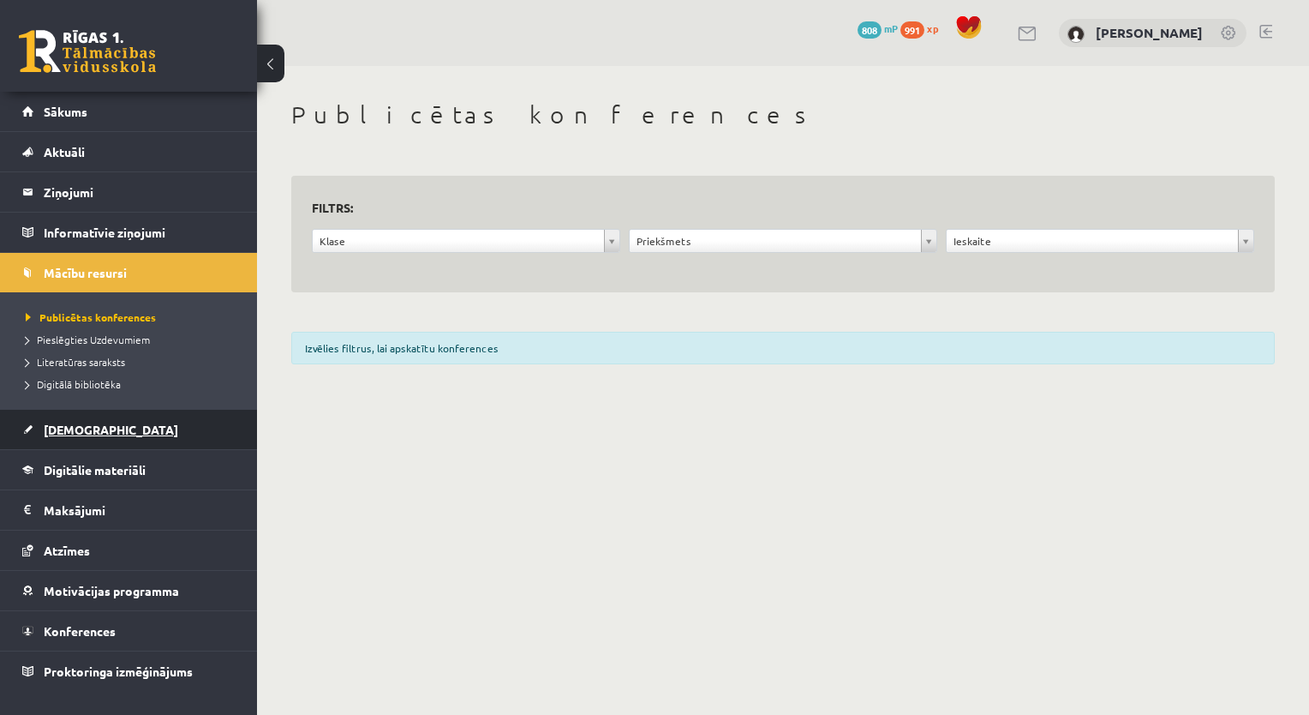
click at [89, 427] on span "[DEMOGRAPHIC_DATA]" at bounding box center [111, 429] width 135 height 15
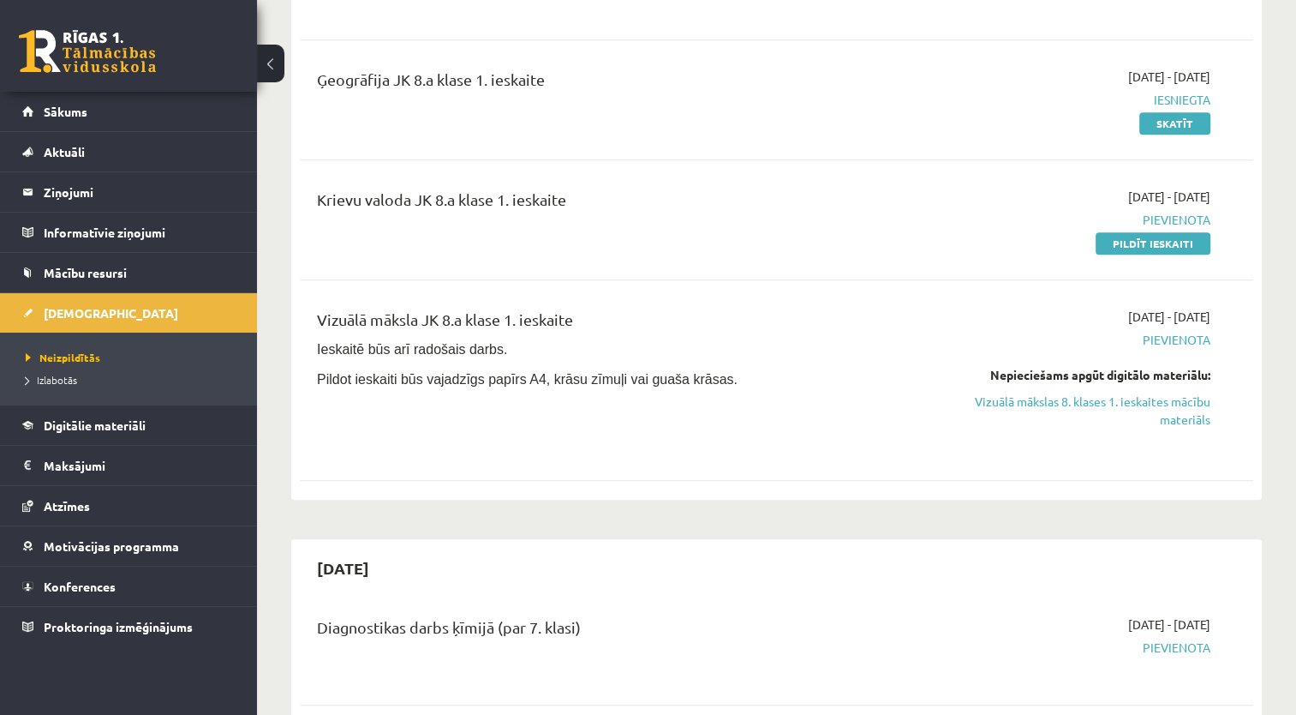
scroll to position [942, 0]
click at [1160, 239] on link "Pildīt ieskaiti" at bounding box center [1153, 242] width 115 height 22
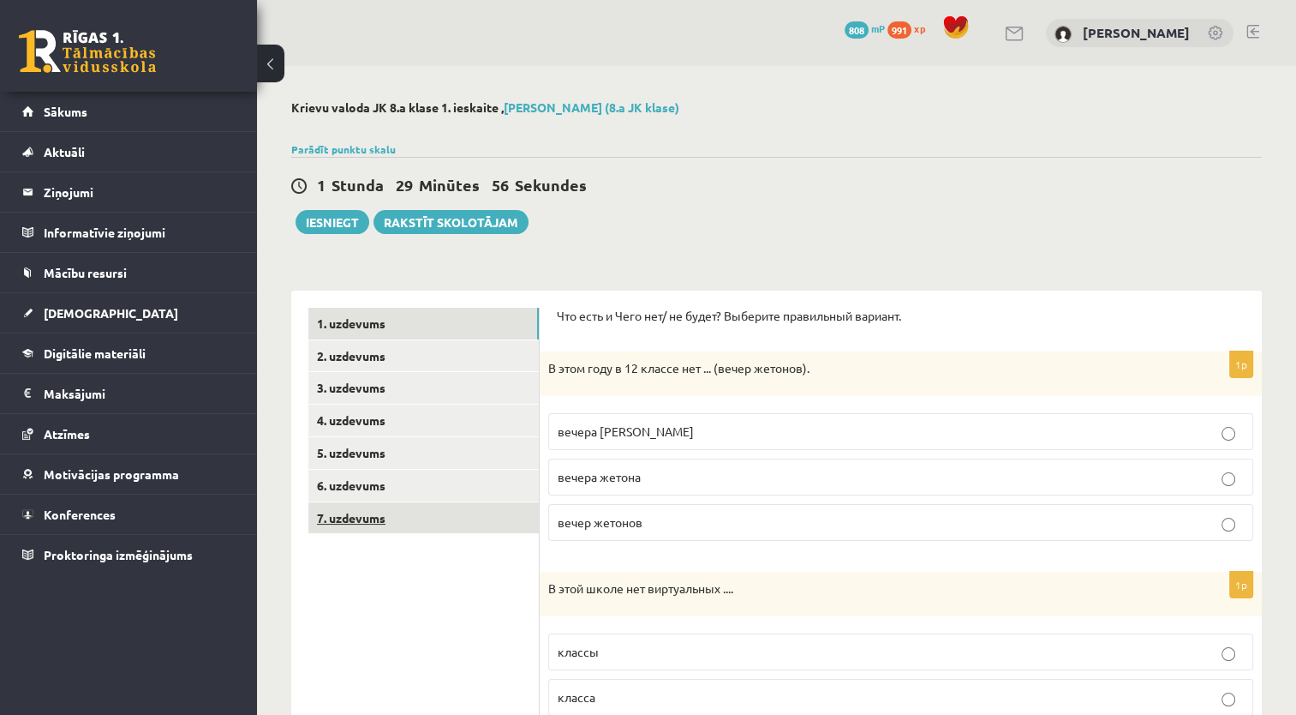
click at [361, 517] on link "7. uzdevums" at bounding box center [423, 518] width 230 height 32
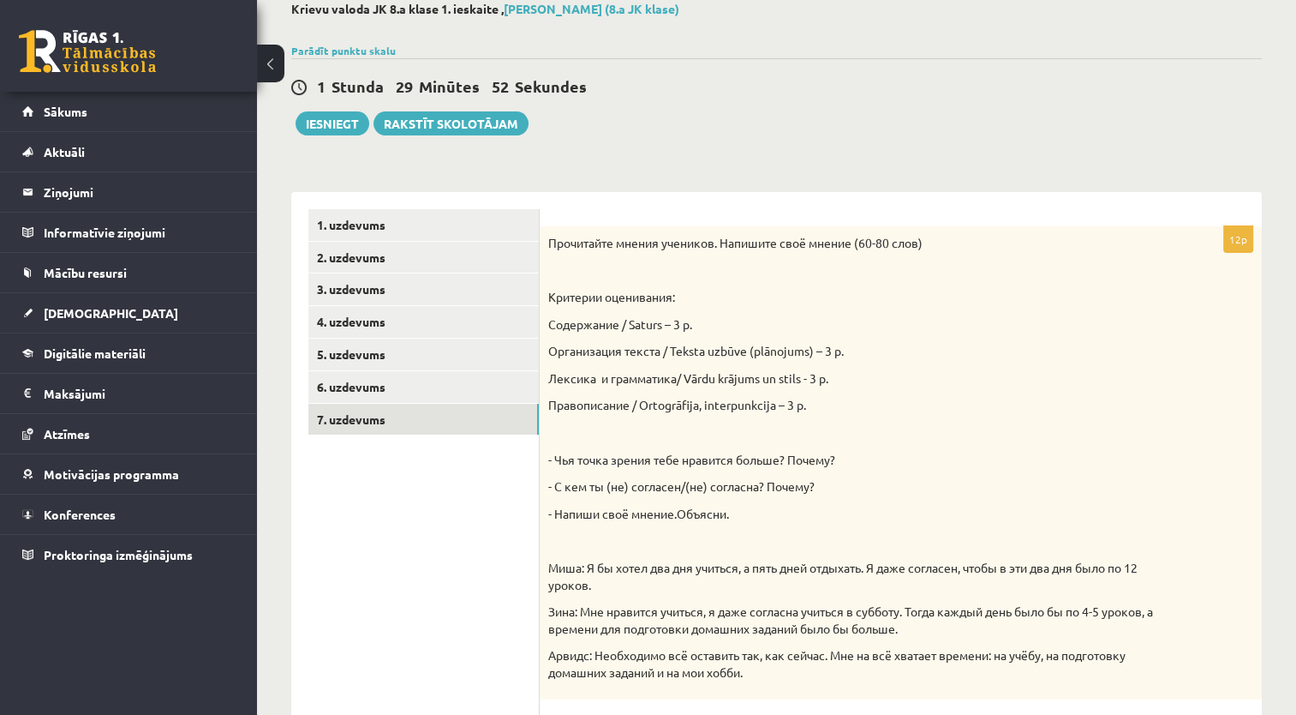
scroll to position [96, 0]
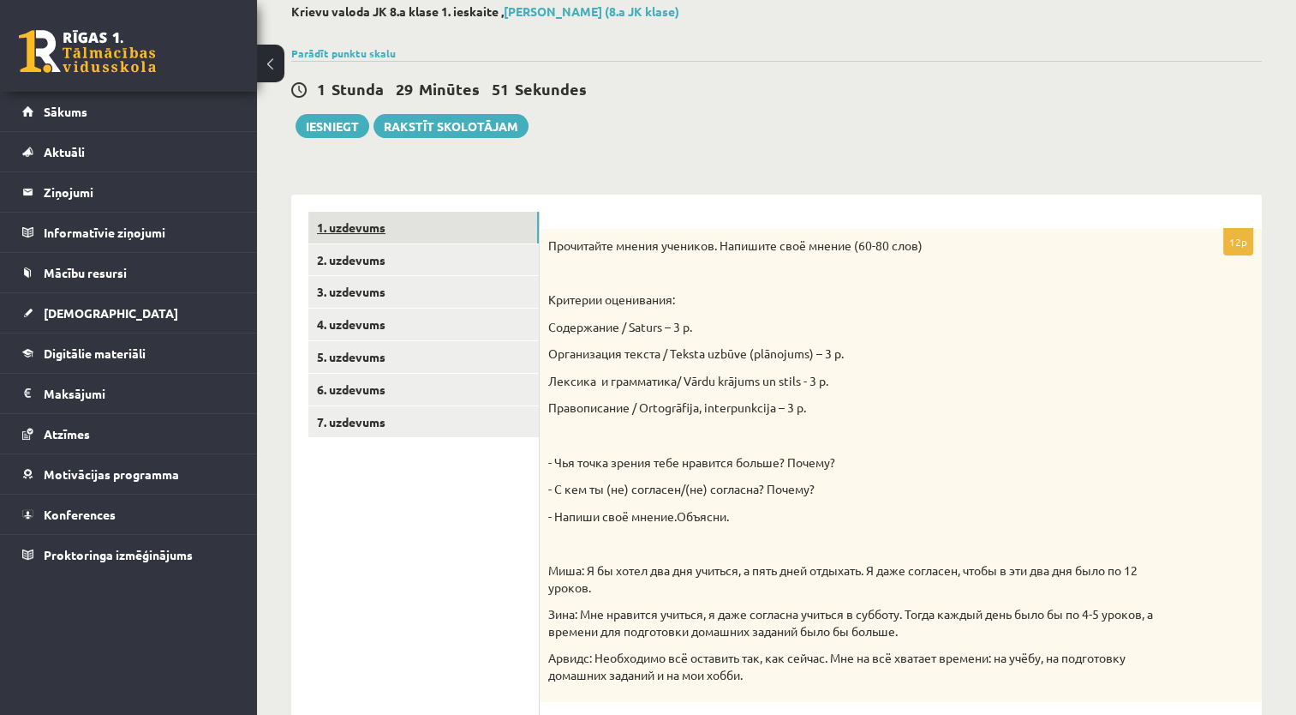
click at [338, 224] on link "1. uzdevums" at bounding box center [423, 228] width 230 height 32
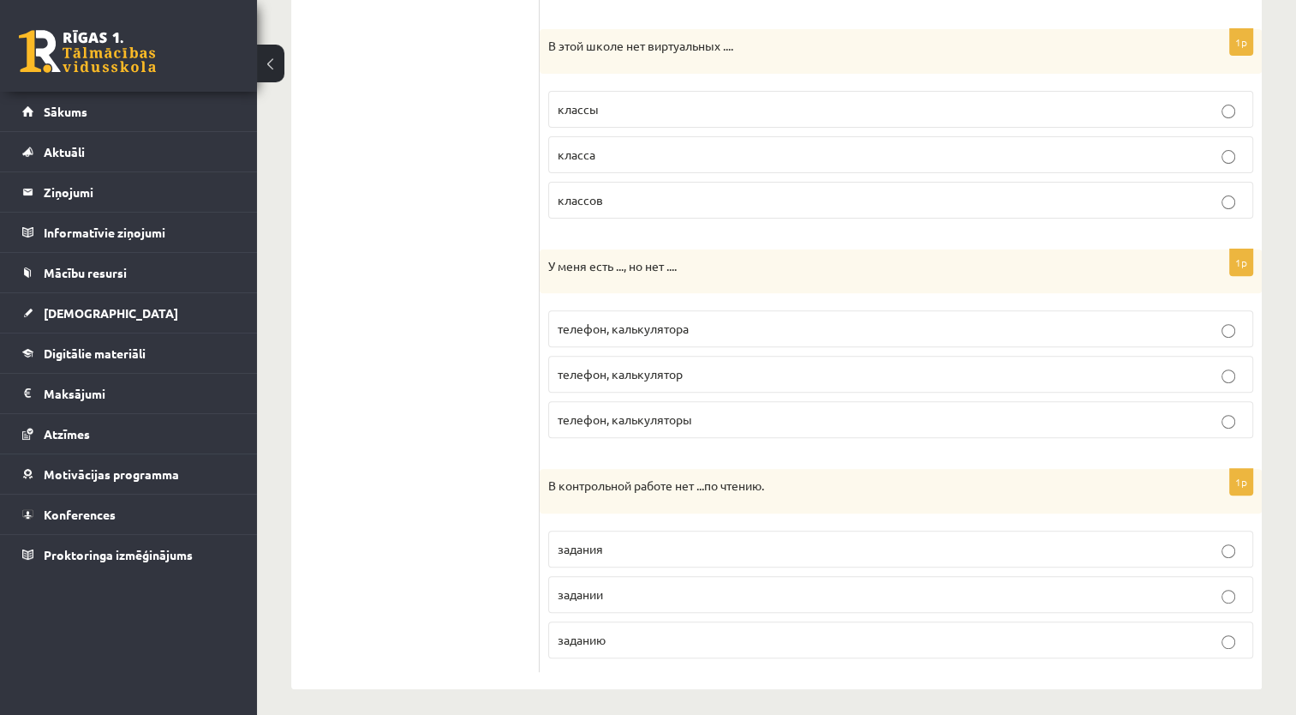
scroll to position [547, 0]
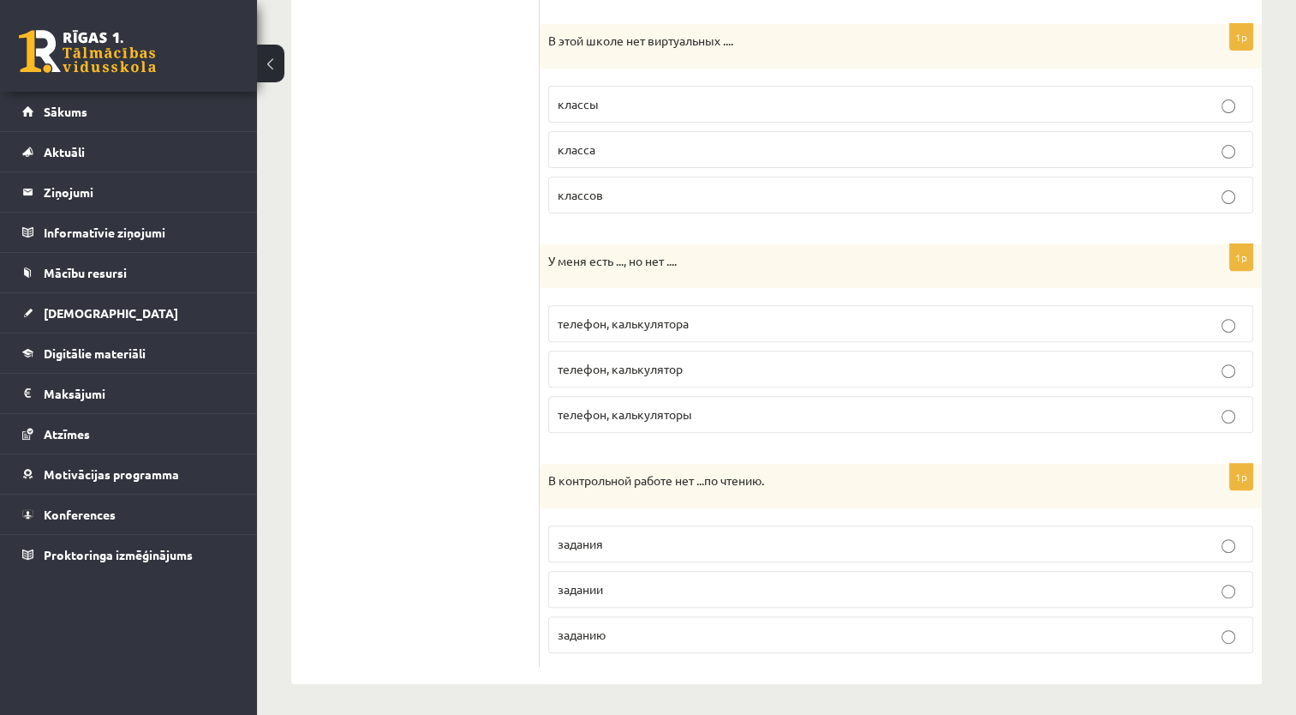
click at [615, 586] on p "задании" at bounding box center [901, 589] width 686 height 18
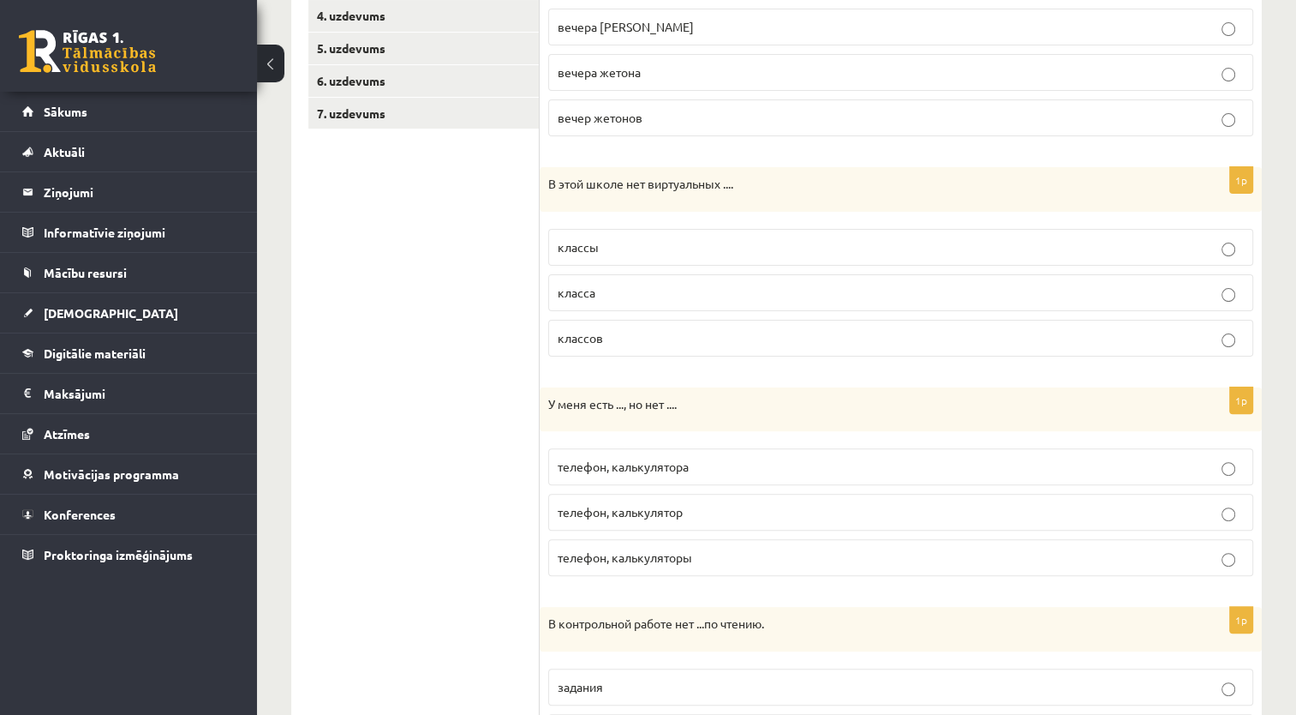
scroll to position [376, 0]
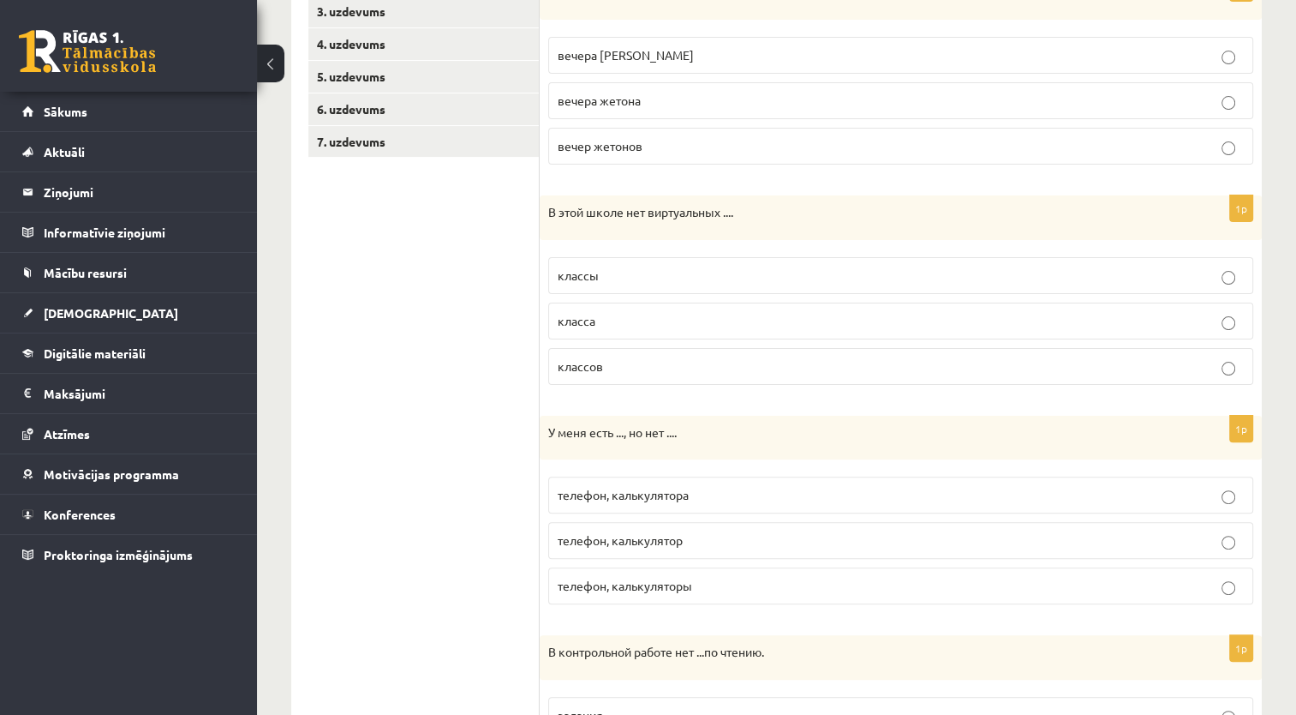
click at [674, 495] on span "телефон, калькулятора" at bounding box center [623, 494] width 131 height 15
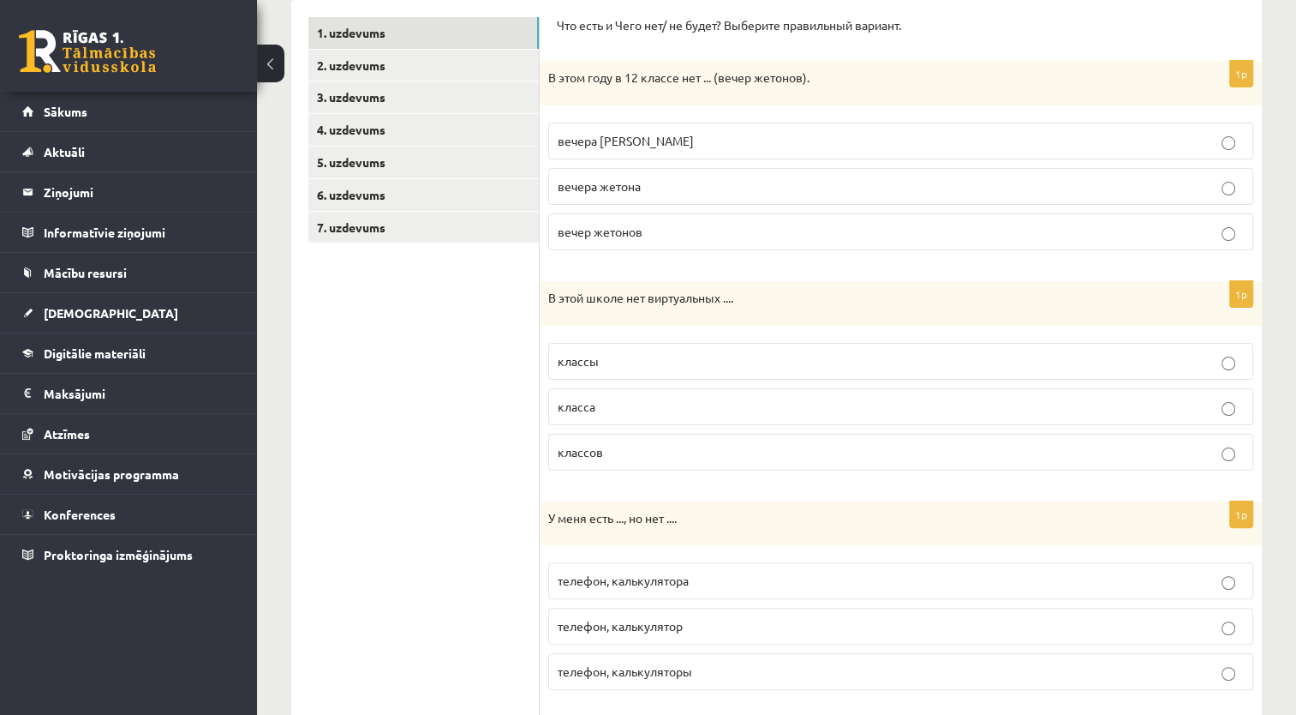
scroll to position [205, 0]
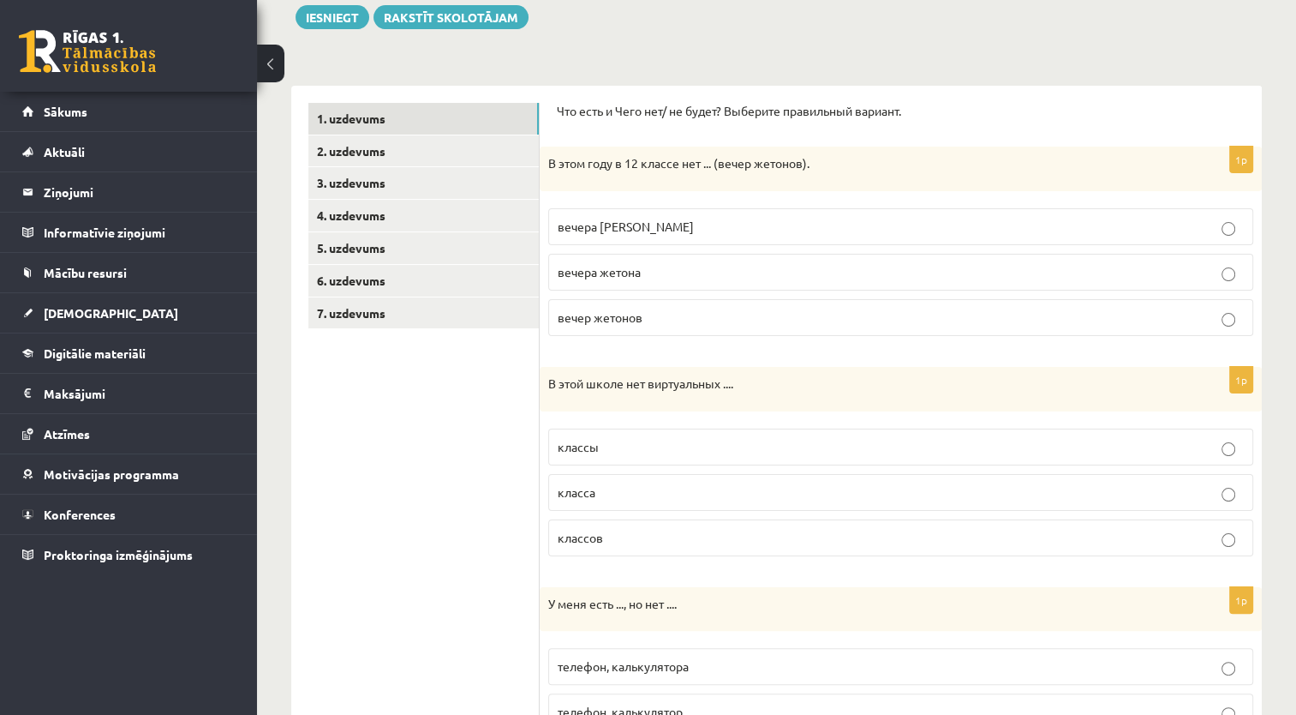
click at [635, 539] on p "классов" at bounding box center [901, 538] width 686 height 18
click at [600, 488] on p "класса" at bounding box center [901, 492] width 686 height 18
drag, startPoint x: 545, startPoint y: 376, endPoint x: 617, endPoint y: 536, distance: 175.6
click at [617, 536] on div "1p В этой школе нет виртуальных .... классы класса классов" at bounding box center [901, 468] width 722 height 203
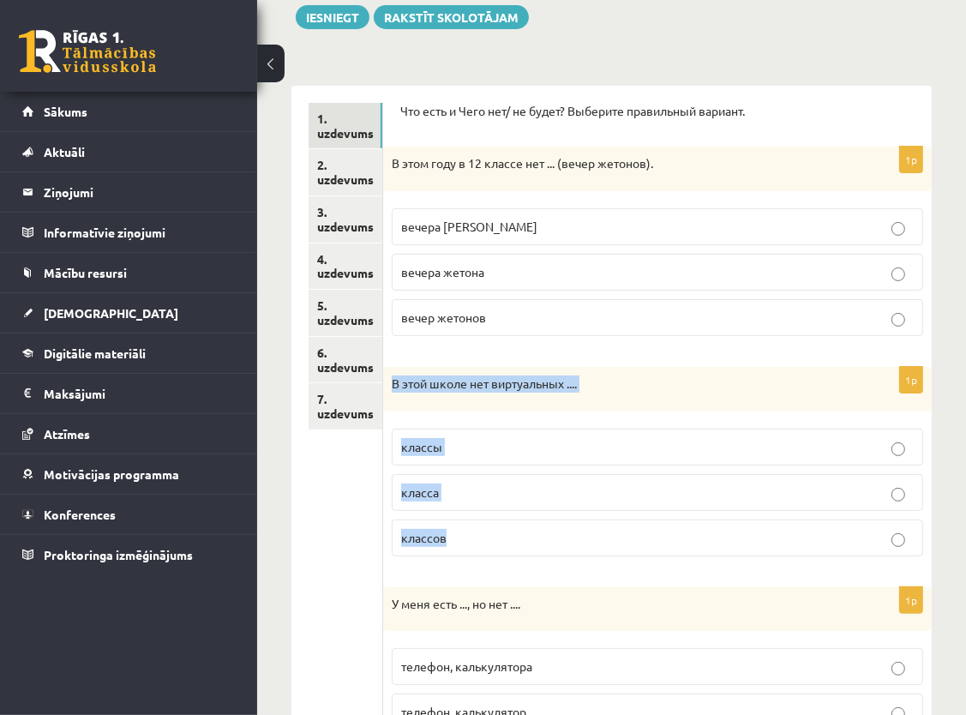
click at [758, 387] on p "В этой школе нет виртуальных ...." at bounding box center [615, 383] width 446 height 17
click at [533, 529] on p "классов" at bounding box center [657, 538] width 512 height 18
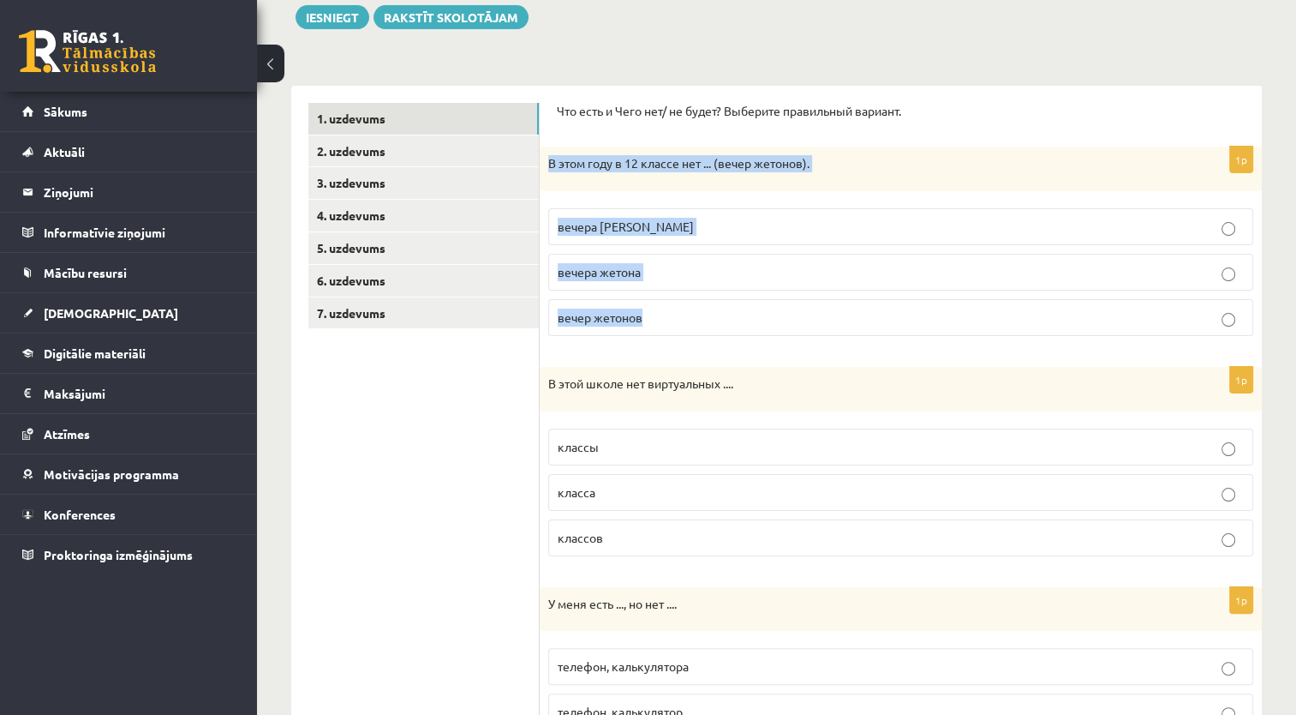
drag, startPoint x: 547, startPoint y: 165, endPoint x: 675, endPoint y: 320, distance: 202.1
click at [675, 320] on div "1p В этом году в 12 классе нет ... (вечер жетонов). вечера жетонов вечера жетон…" at bounding box center [901, 248] width 722 height 203
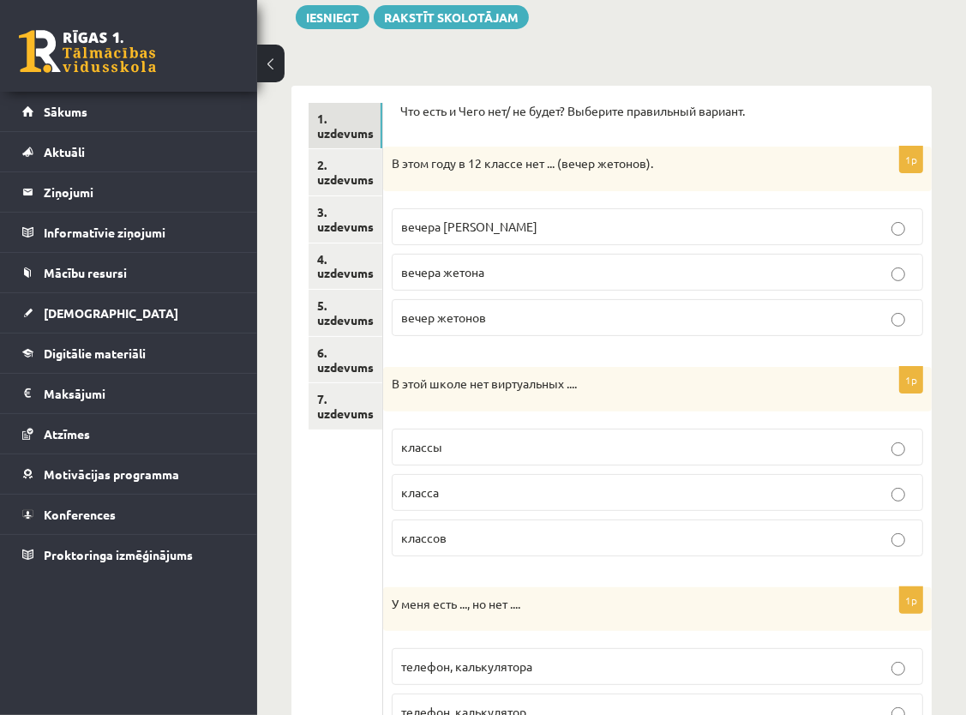
click at [761, 129] on div "Что есть и Чего нет/ не будет? Выберите правильный вариант." at bounding box center [657, 116] width 514 height 27
click at [483, 211] on label "вечера [PERSON_NAME]" at bounding box center [657, 226] width 531 height 37
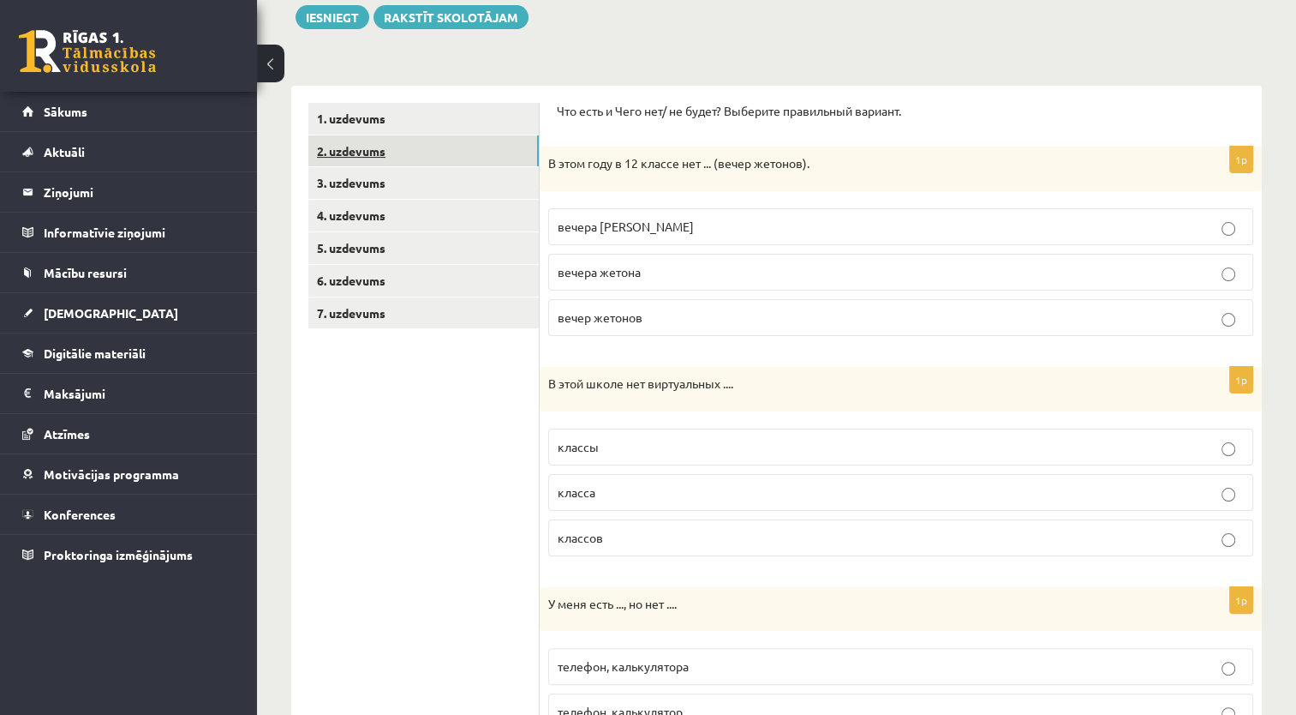
click at [363, 150] on link "2. uzdevums" at bounding box center [423, 151] width 230 height 32
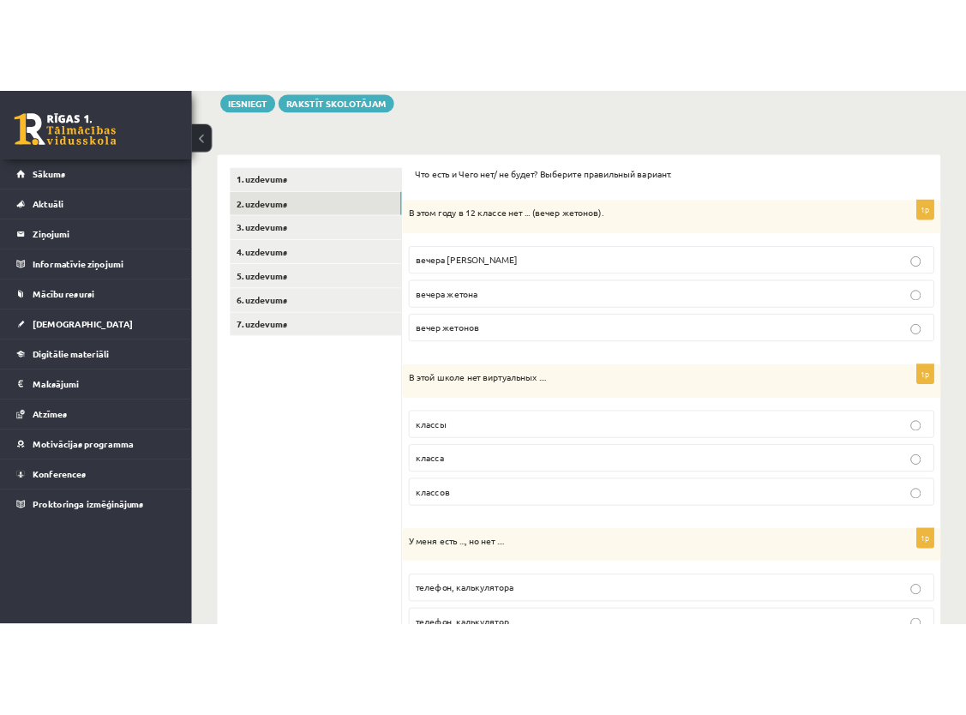
scroll to position [0, 0]
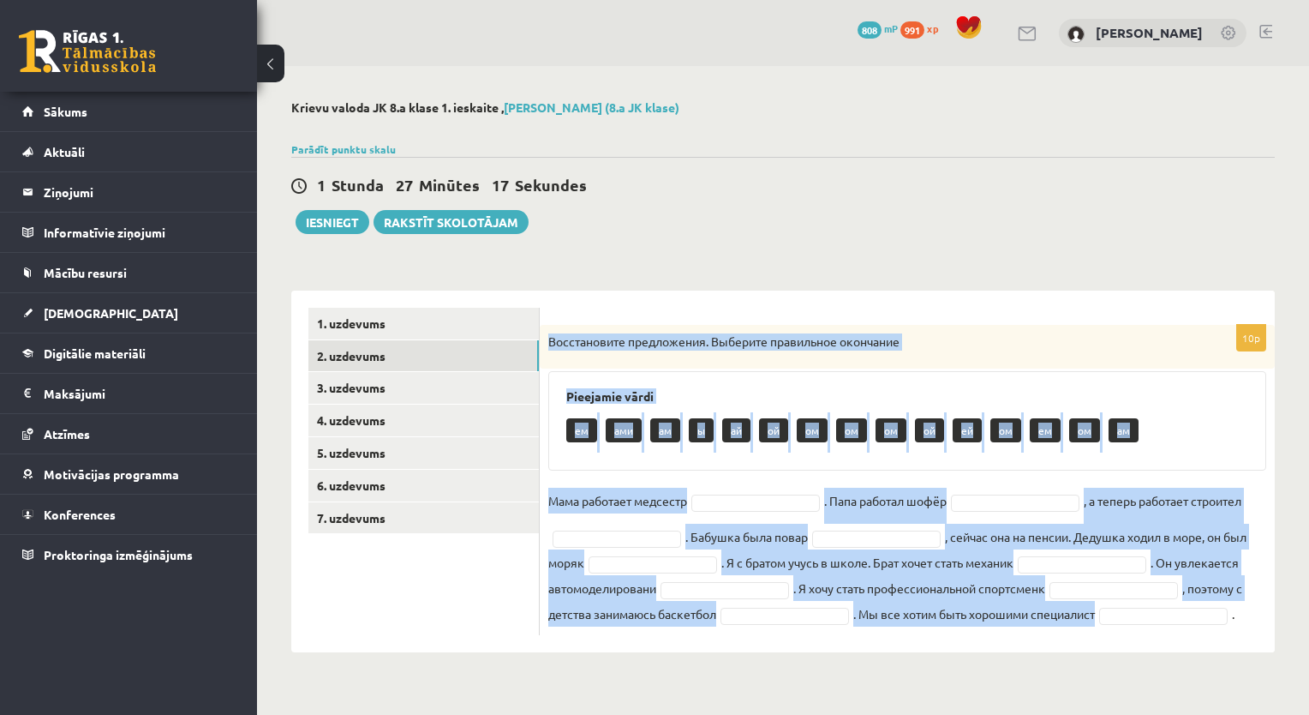
drag, startPoint x: 547, startPoint y: 338, endPoint x: 1128, endPoint y: 627, distance: 649.1
click at [1128, 627] on div "10p Восстановите предложения. Выберите правильное окончание Pieejamie vārdi ем …" at bounding box center [907, 480] width 735 height 310
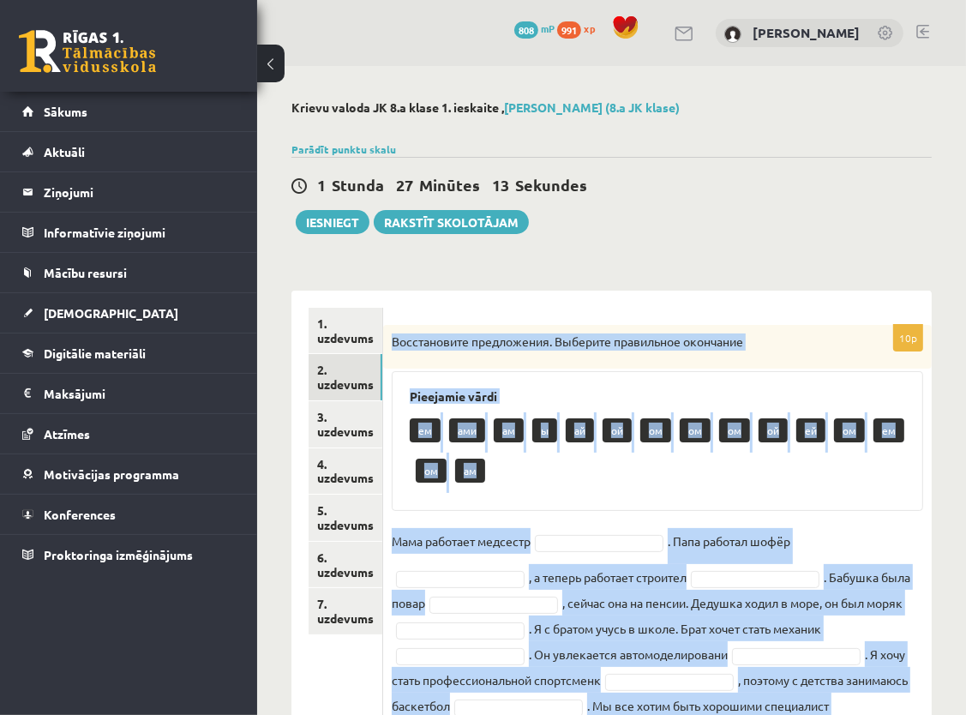
click at [874, 371] on div "Pieejamie vārdi ем ами ам ы ай ой ом ом ом ой ей ом ем ом ам" at bounding box center [657, 441] width 531 height 140
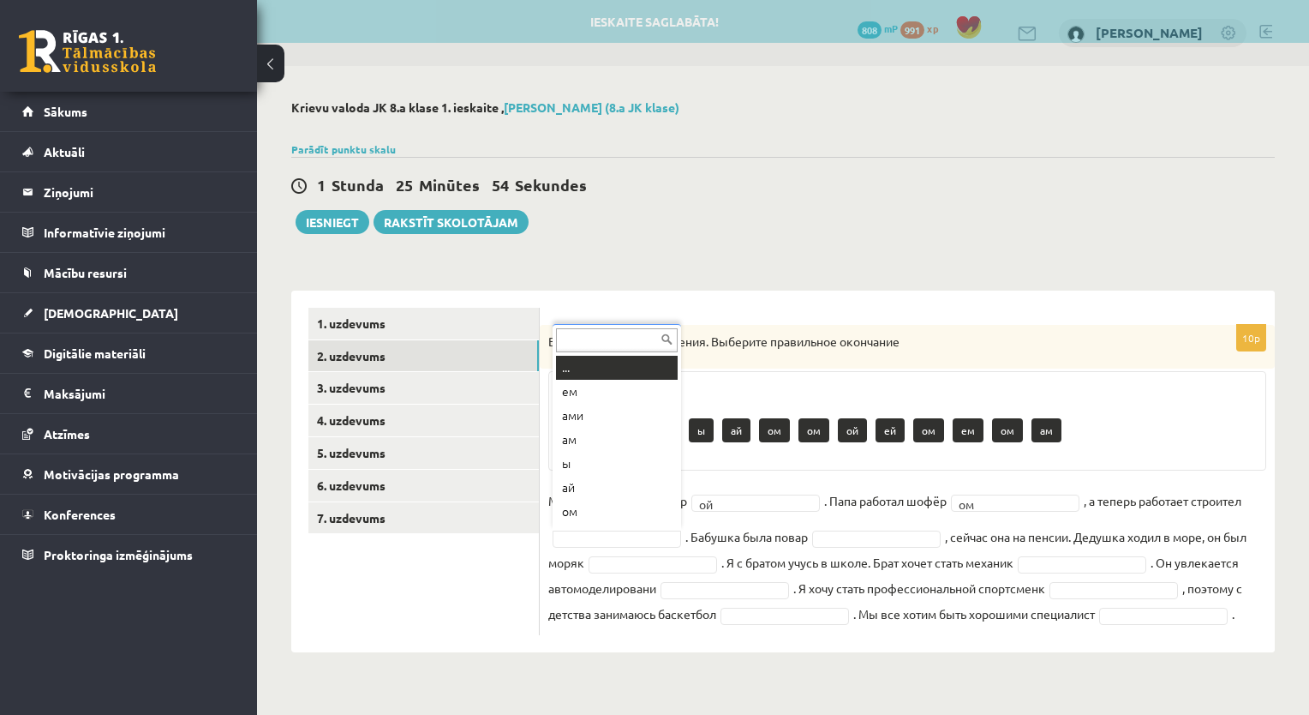
scroll to position [21, 0]
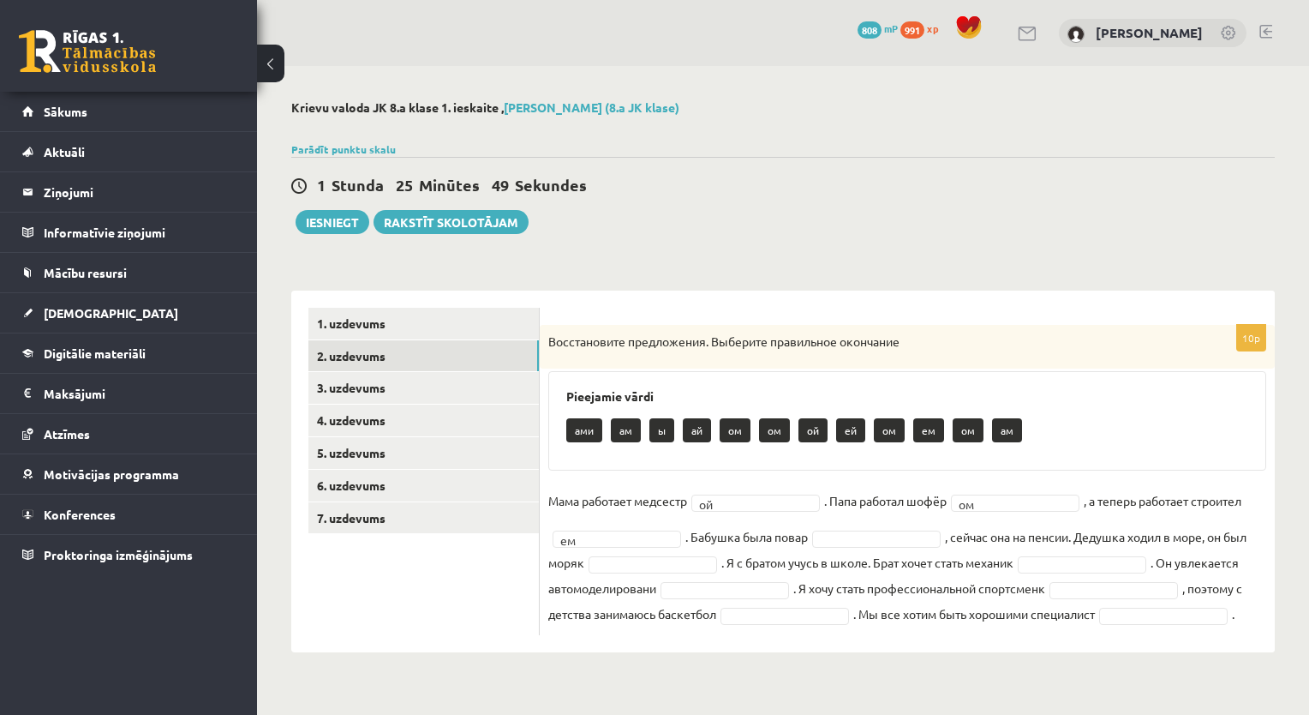
click at [870, 547] on fieldset "Мама работает медсестр ой ** . Папа работал шофёр ом ** , а теперь работает стр…" at bounding box center [907, 557] width 718 height 139
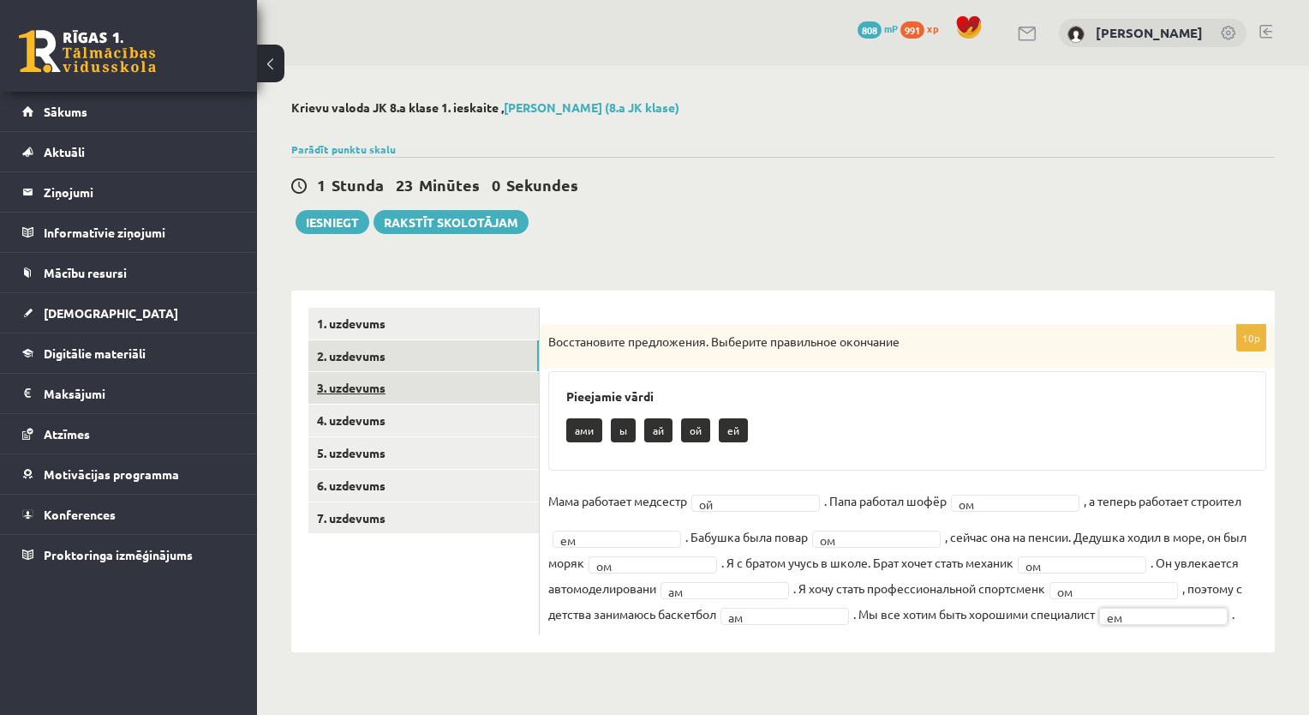
click at [332, 383] on link "3. uzdevums" at bounding box center [423, 388] width 230 height 32
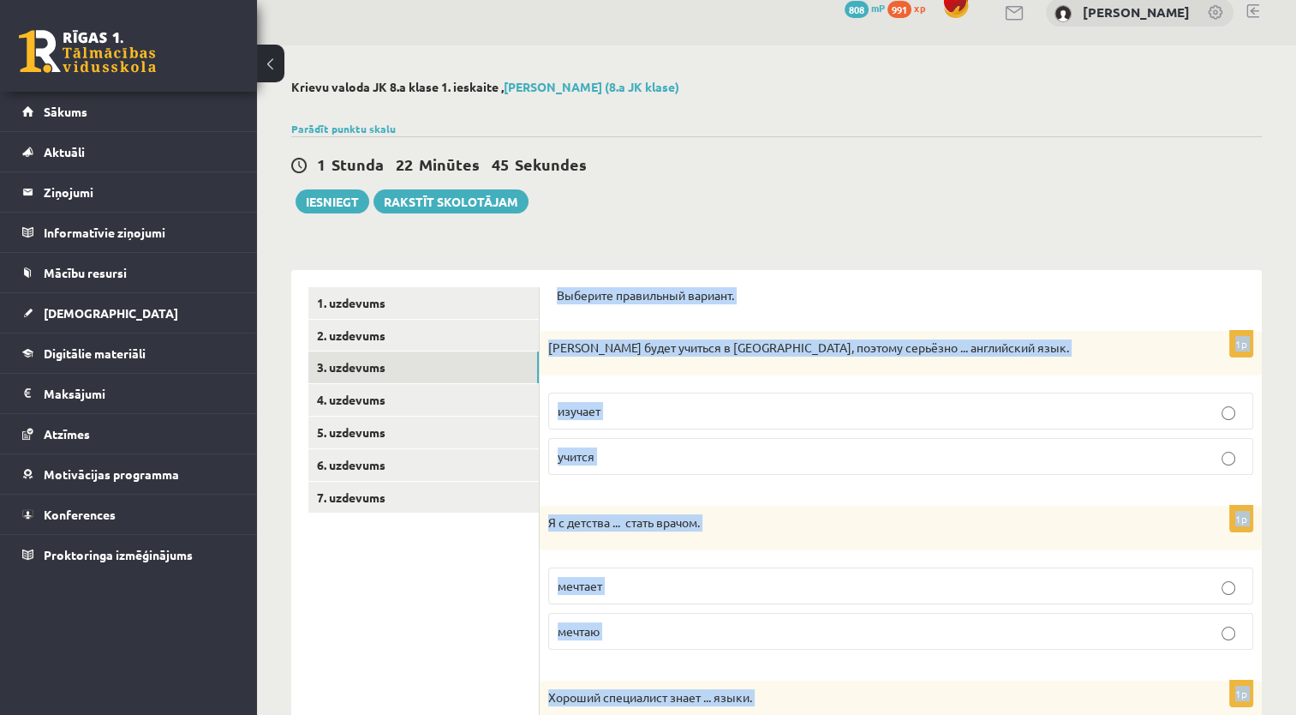
drag, startPoint x: 548, startPoint y: 3, endPoint x: 557, endPoint y: 293, distance: 290.6
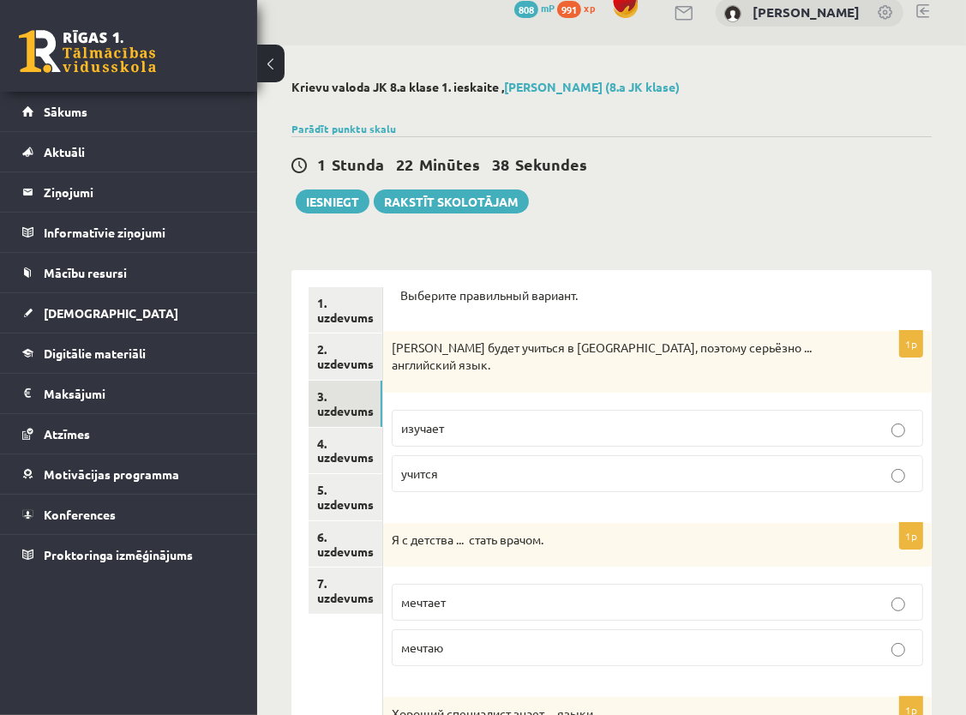
click at [425, 420] on span "изучает" at bounding box center [422, 427] width 43 height 15
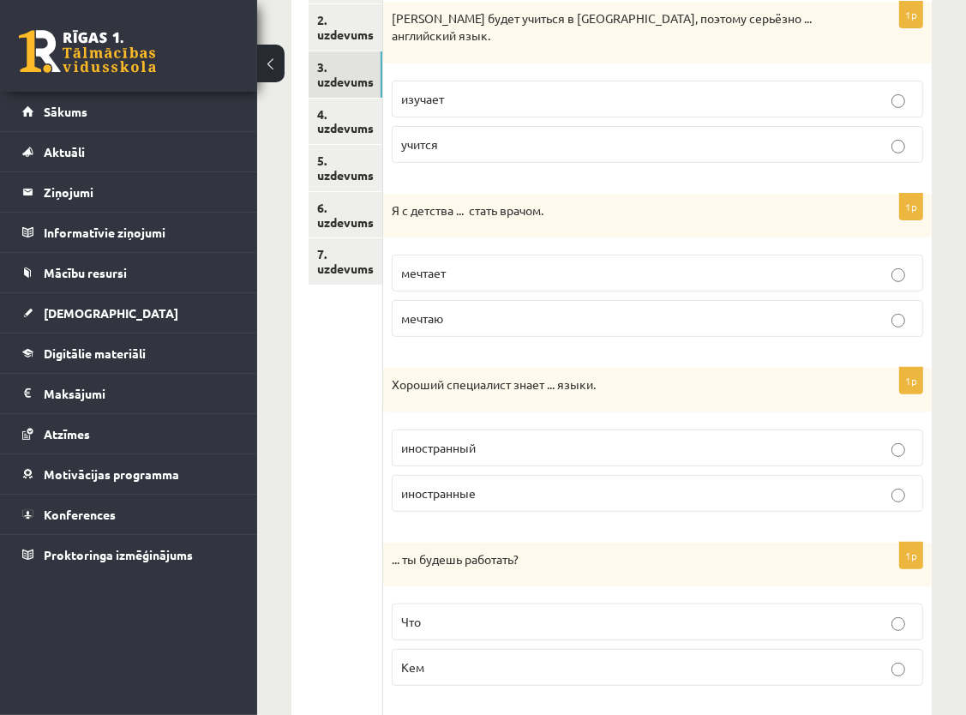
scroll to position [363, 0]
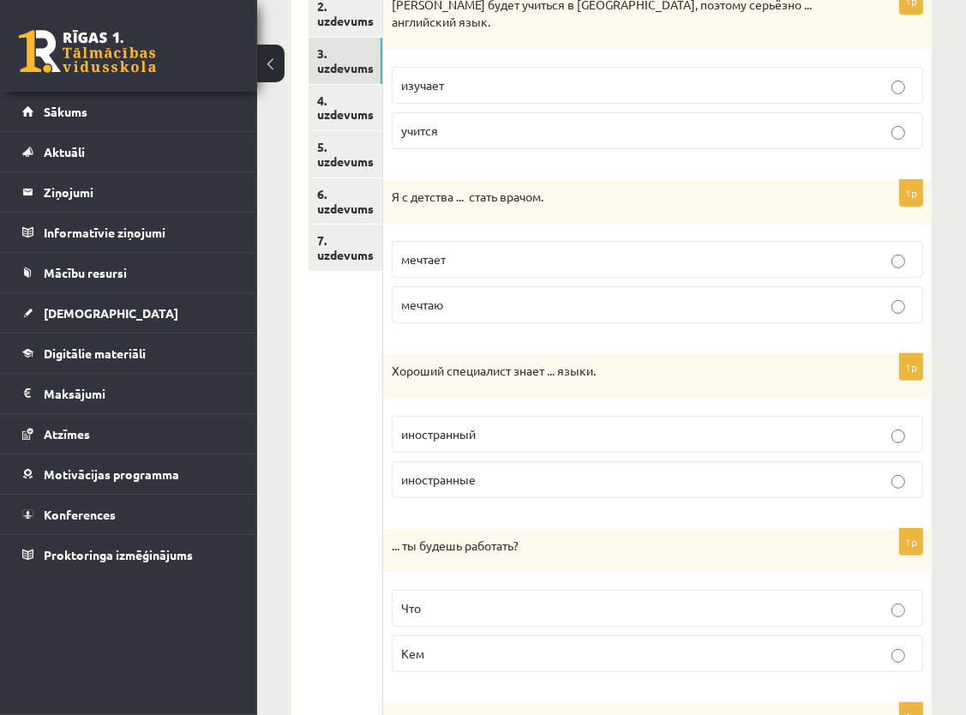
click at [473, 296] on p "мечтаю" at bounding box center [657, 305] width 512 height 18
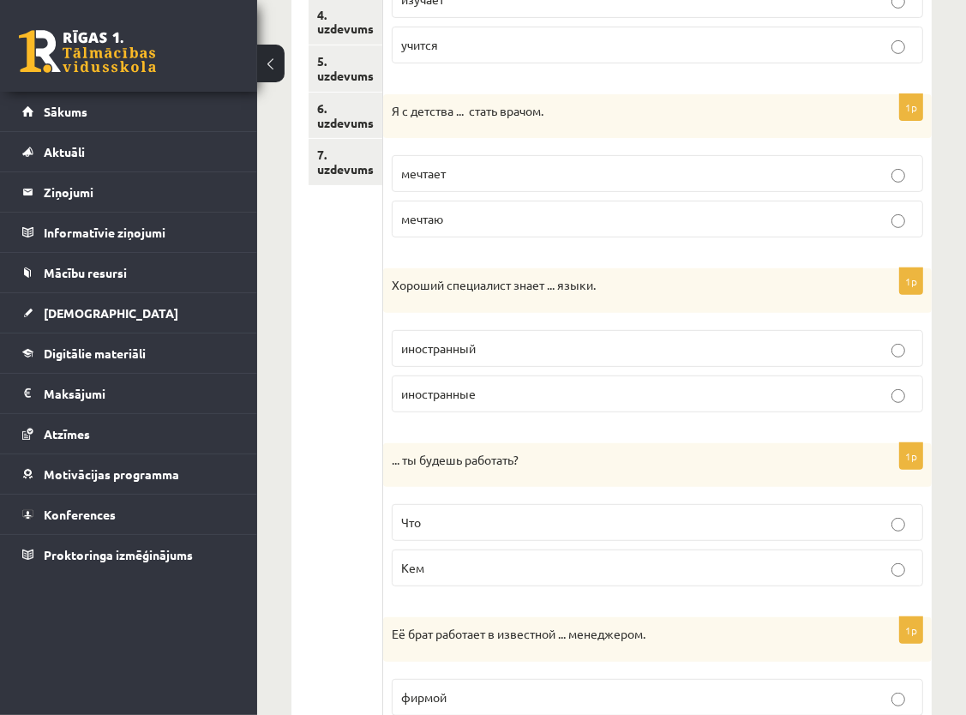
scroll to position [535, 0]
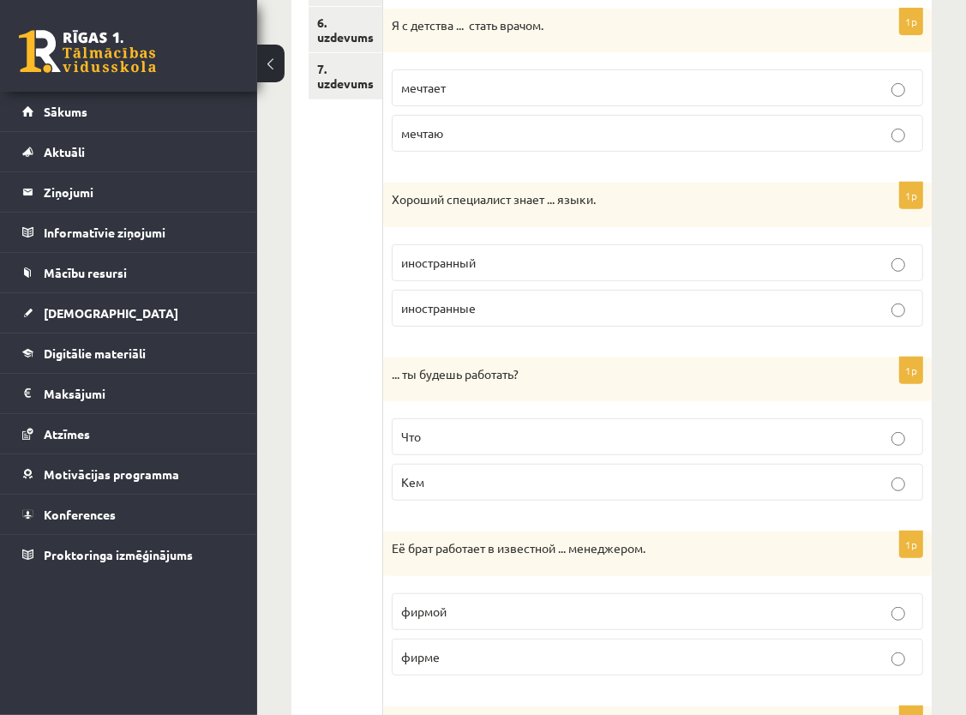
click at [461, 300] on span "иностранные" at bounding box center [438, 307] width 75 height 15
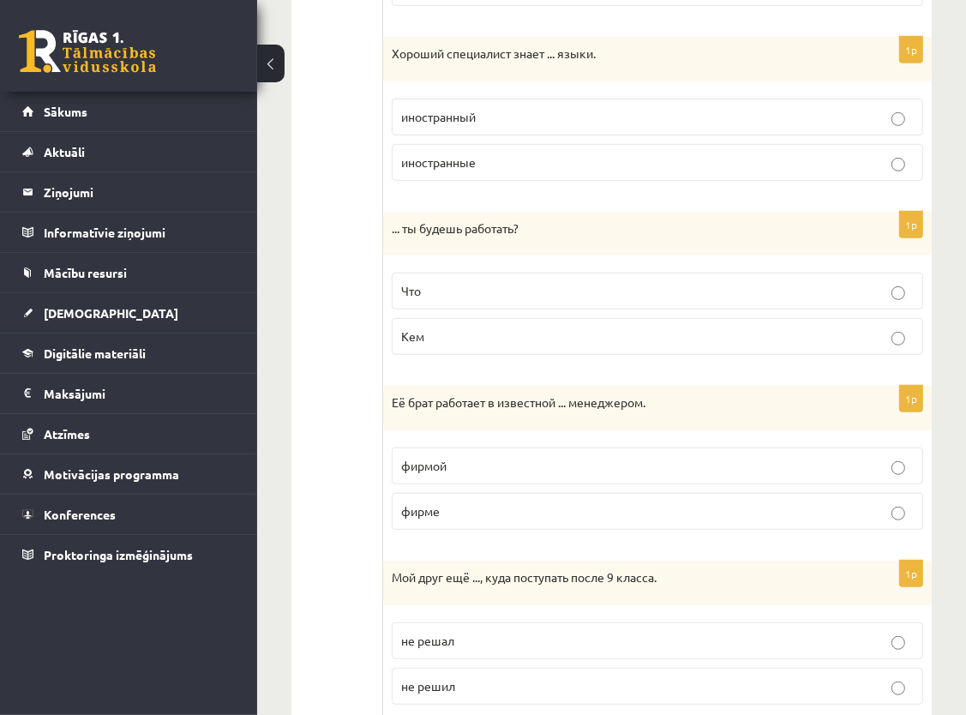
scroll to position [706, 0]
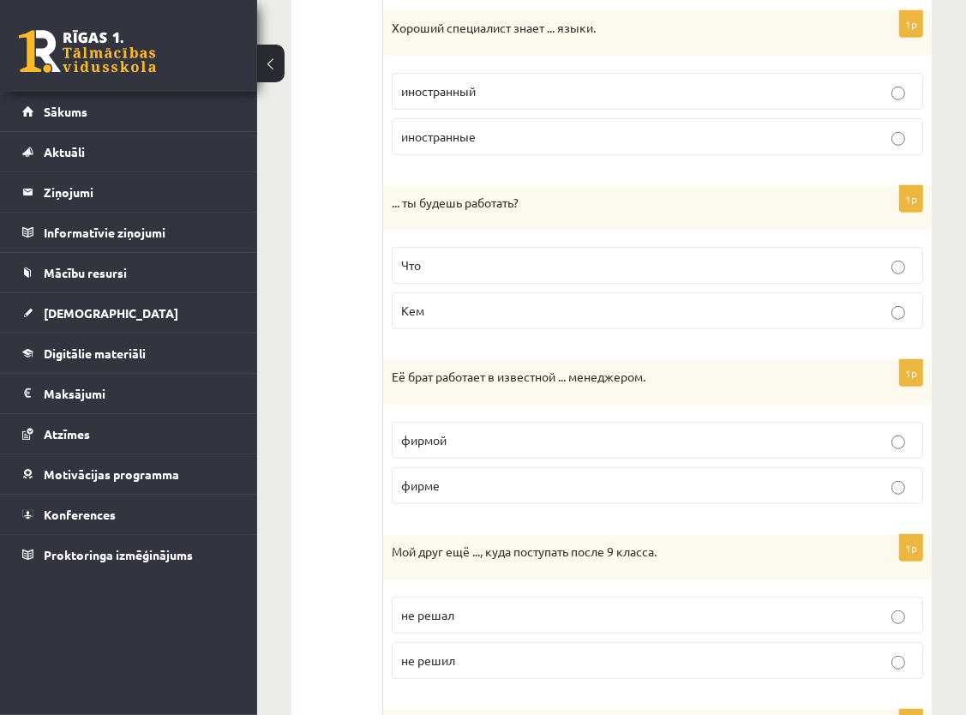
click at [433, 302] on p "Кем" at bounding box center [657, 311] width 512 height 18
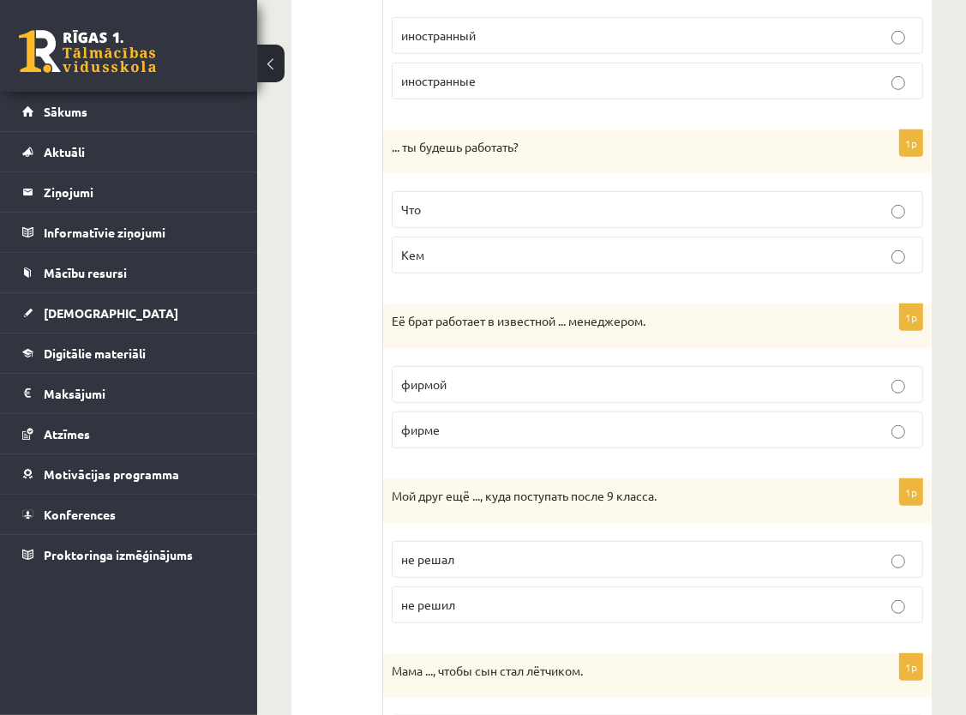
scroll to position [792, 0]
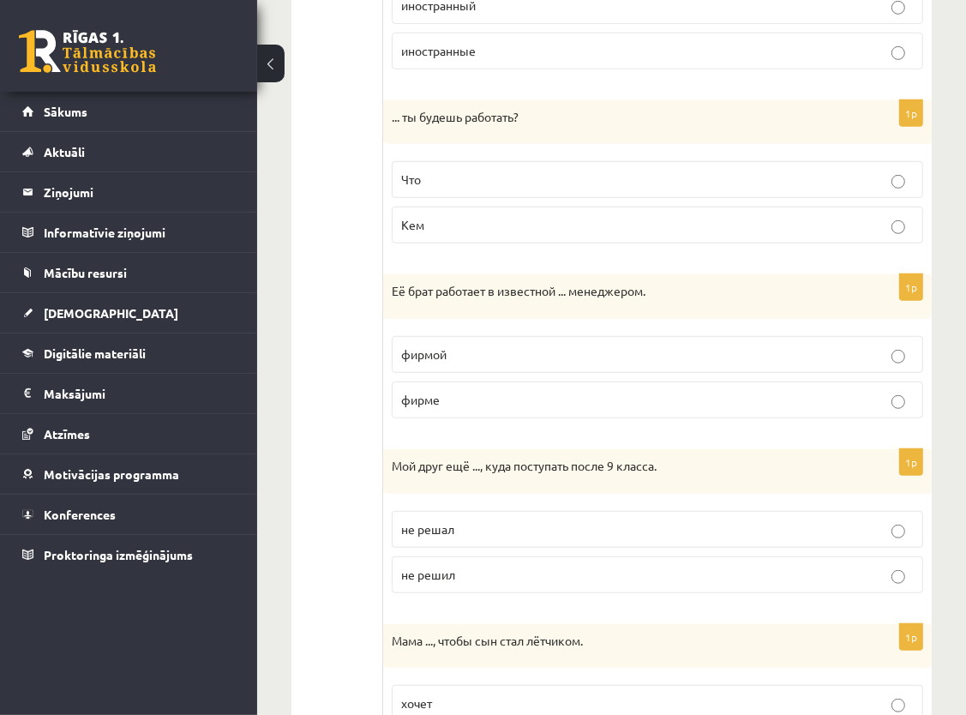
click at [439, 392] on span "фирме" at bounding box center [420, 399] width 39 height 15
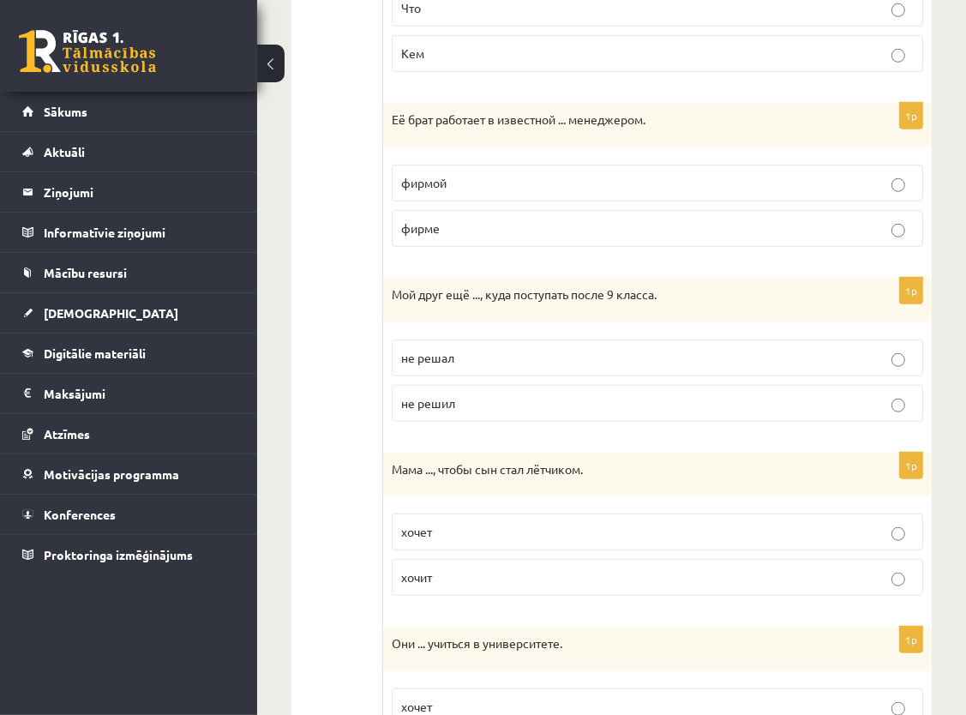
scroll to position [1049, 0]
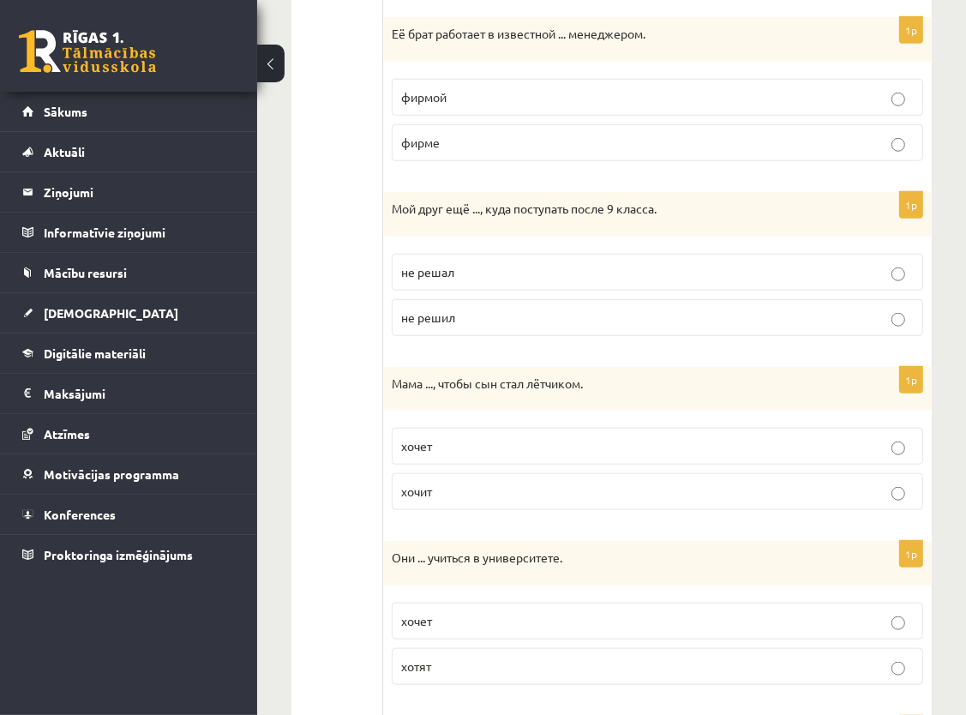
click at [491, 308] on p "не решил" at bounding box center [657, 317] width 512 height 18
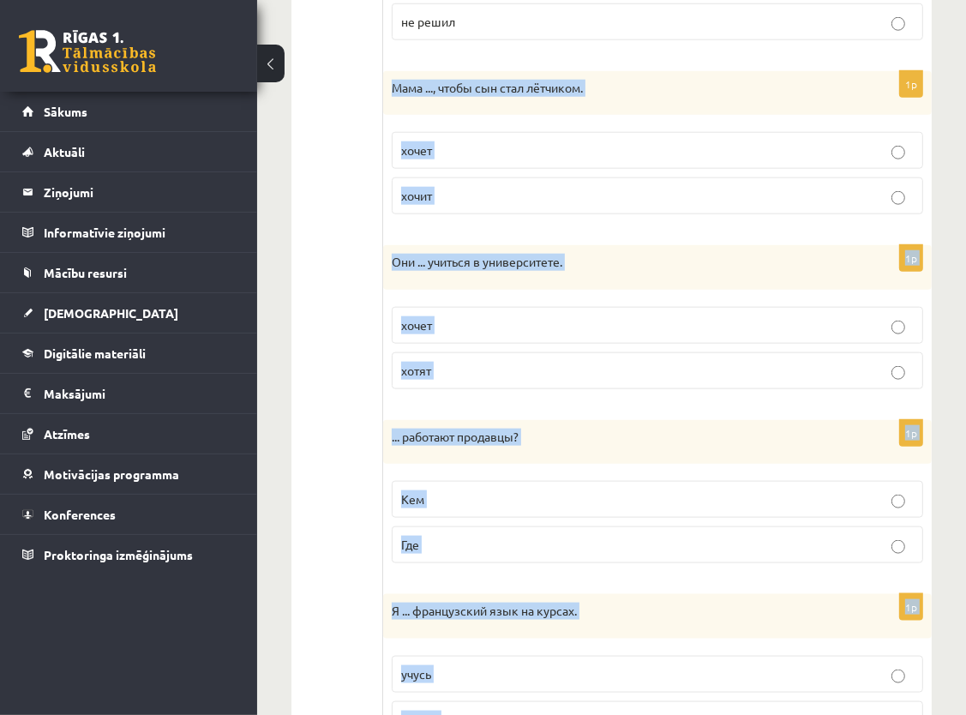
scroll to position [1409, 0]
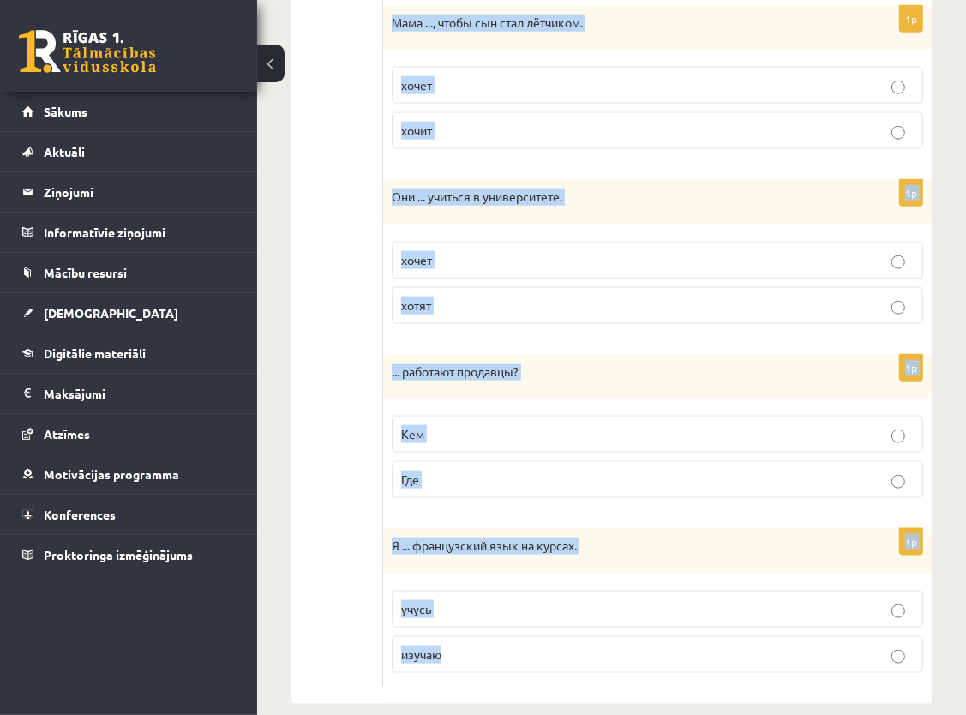
drag, startPoint x: 386, startPoint y: 182, endPoint x: 610, endPoint y: 667, distance: 534.8
click at [654, 537] on p "Я ... французский язык на курсах." at bounding box center [615, 545] width 446 height 17
click at [662, 363] on p "... работают продавцы?" at bounding box center [615, 371] width 446 height 17
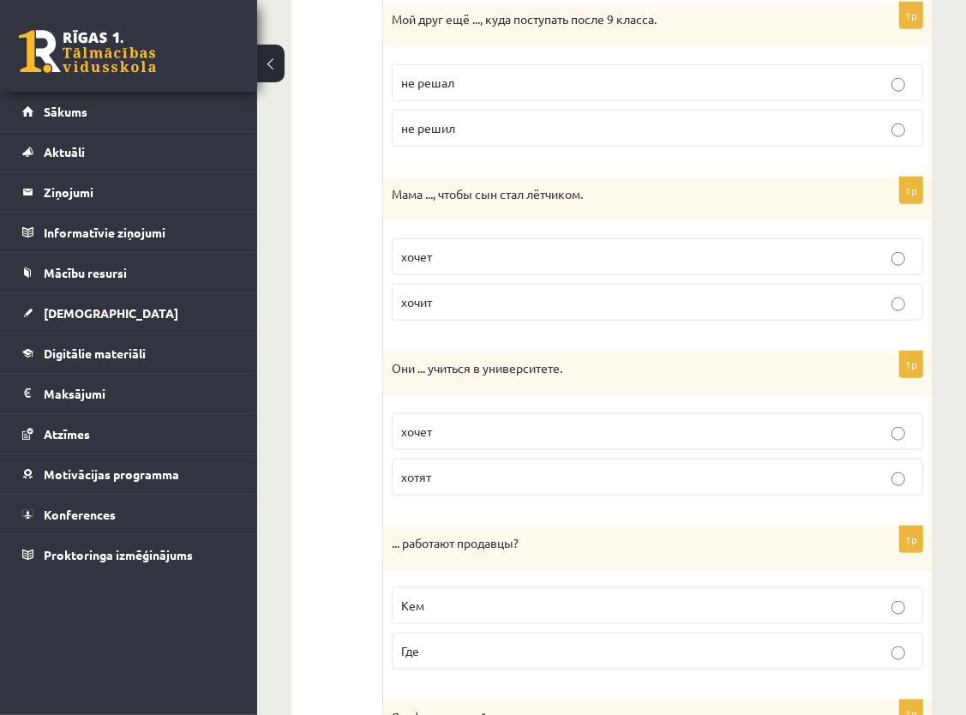
scroll to position [1324, 0]
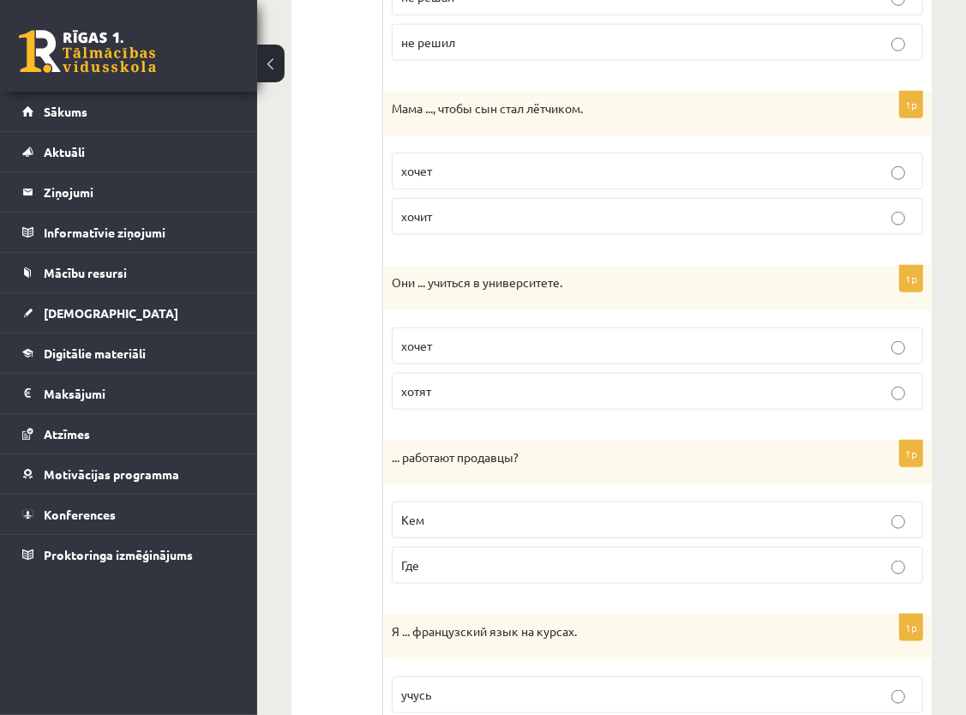
click at [583, 162] on p "хочет" at bounding box center [657, 171] width 512 height 18
click at [518, 382] on p "хотят" at bounding box center [657, 391] width 512 height 18
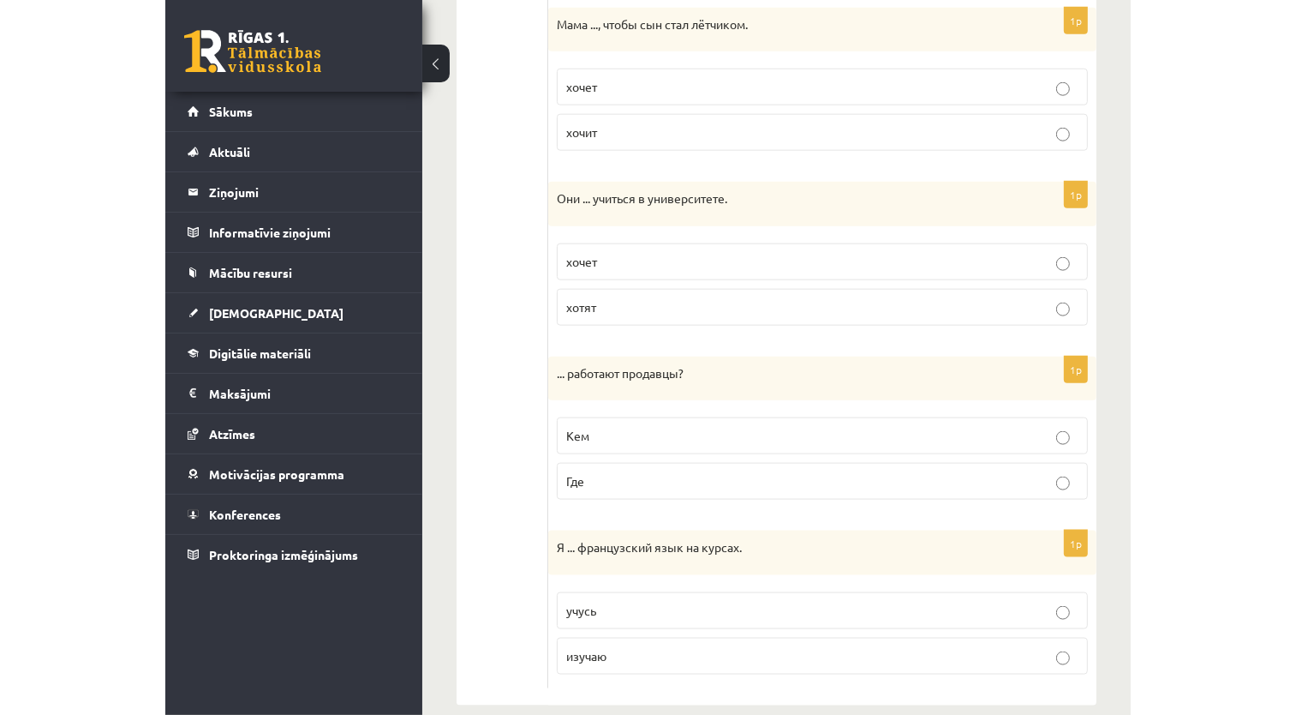
scroll to position [1409, 0]
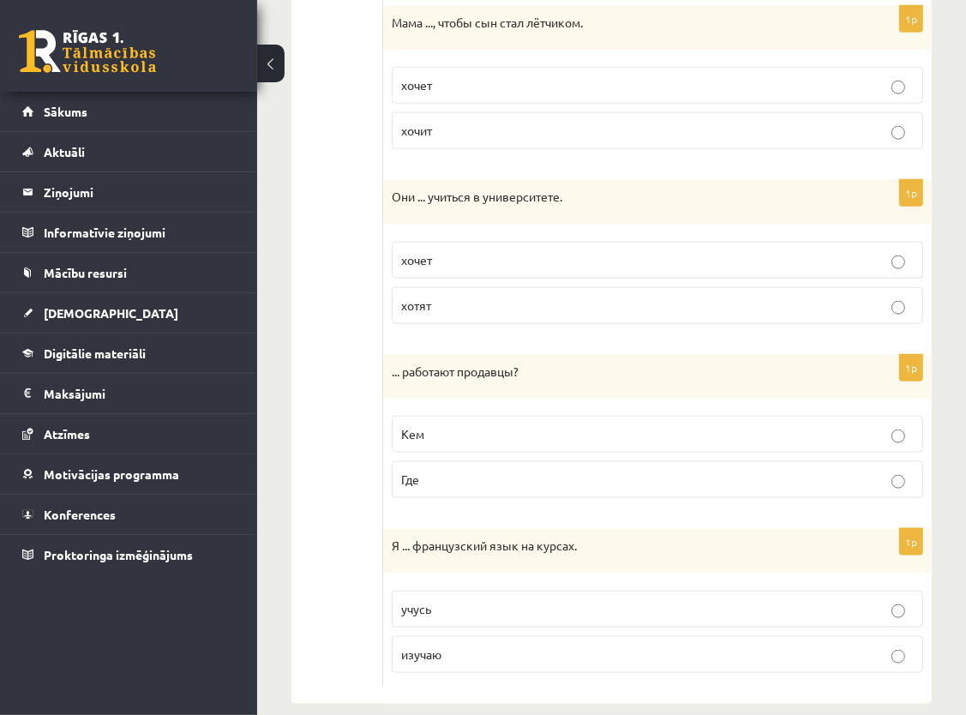
click at [419, 471] on span "Где" at bounding box center [410, 478] width 18 height 15
click at [457, 600] on p "учусь" at bounding box center [657, 609] width 512 height 18
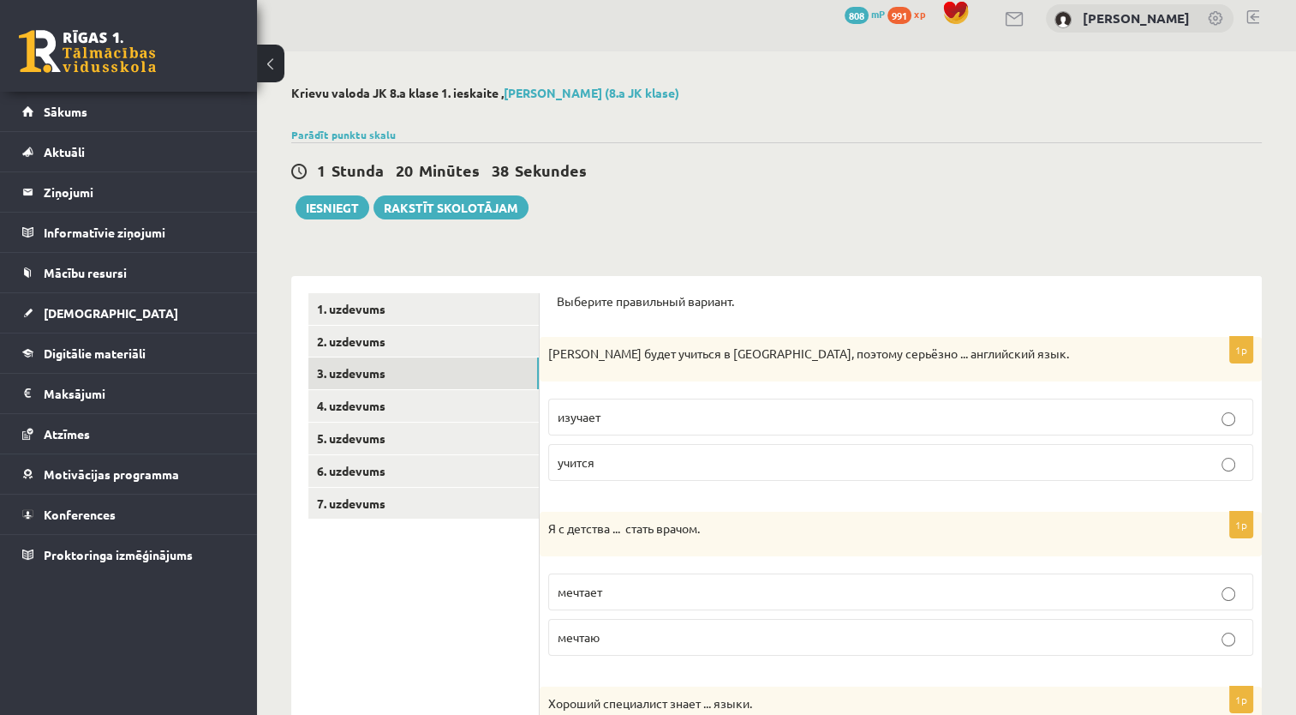
scroll to position [0, 0]
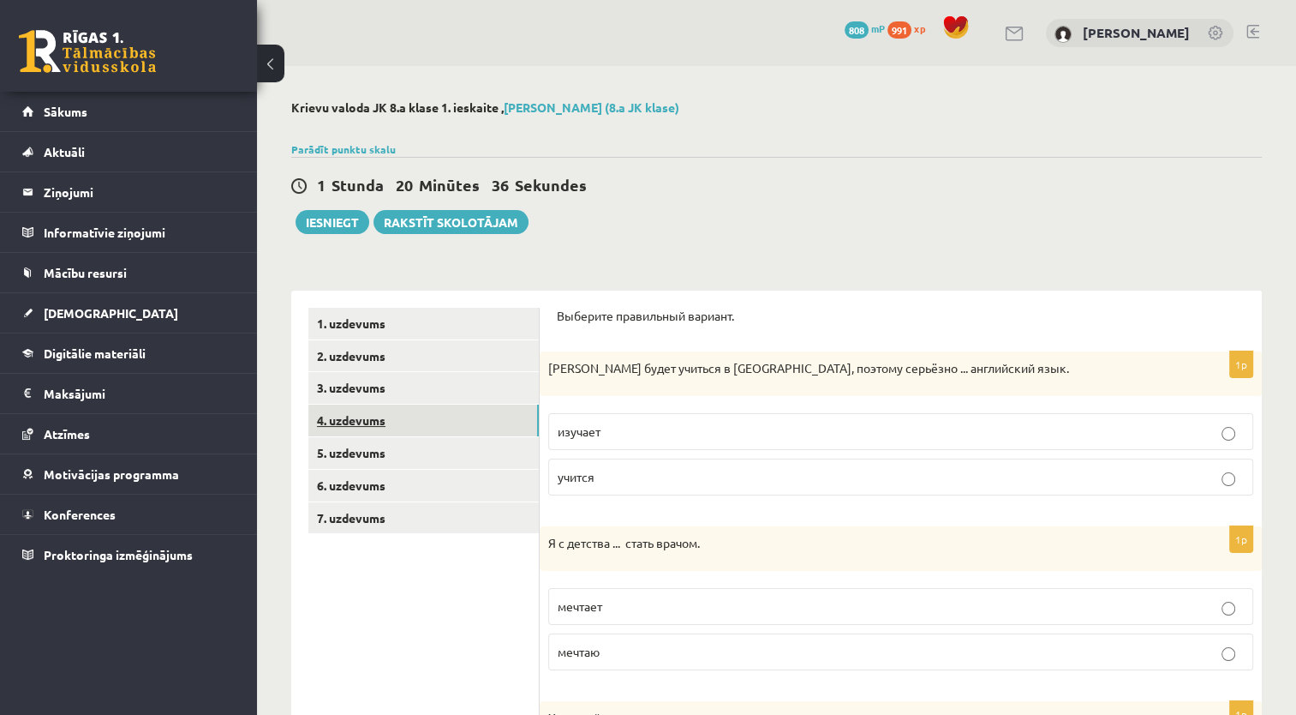
click at [365, 422] on link "4. uzdevums" at bounding box center [423, 420] width 230 height 32
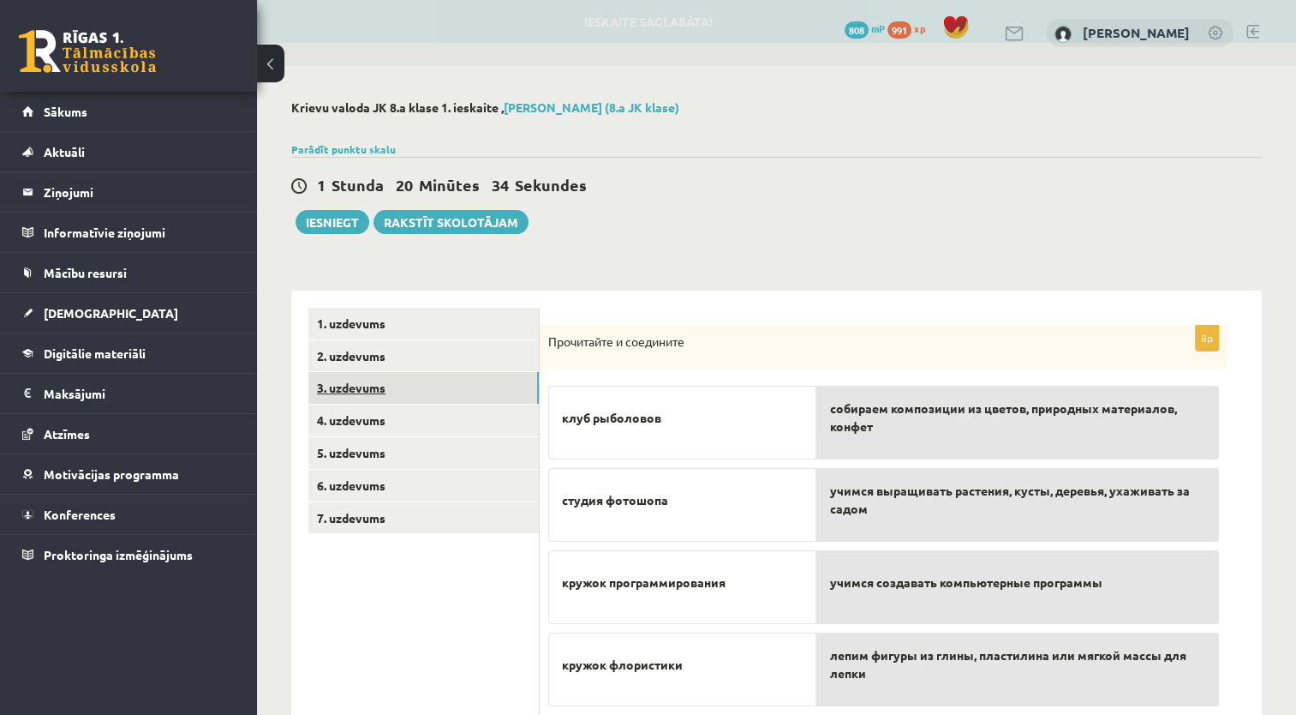
click at [373, 385] on link "3. uzdevums" at bounding box center [423, 388] width 230 height 32
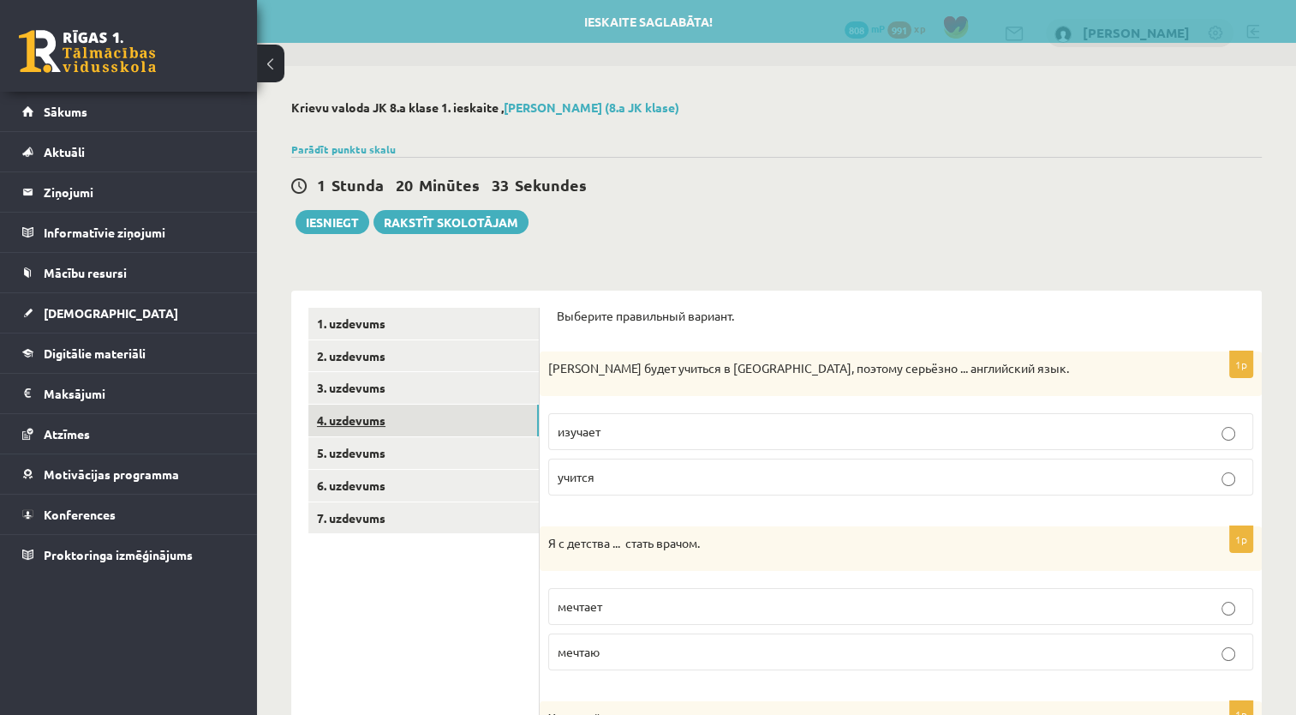
click at [363, 420] on link "4. uzdevums" at bounding box center [423, 420] width 230 height 32
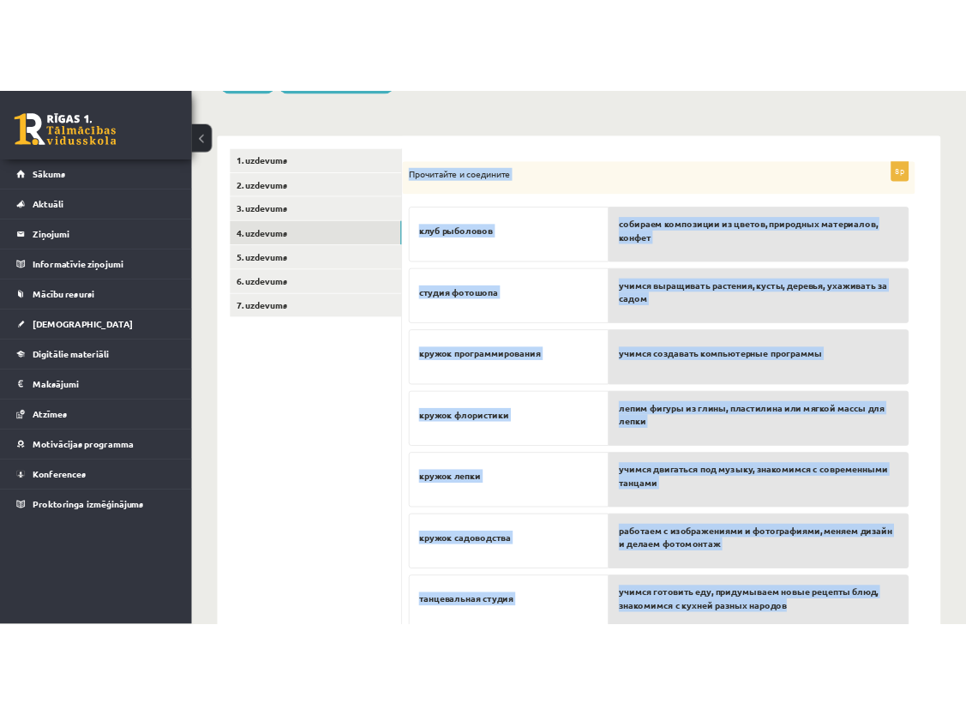
scroll to position [379, 0]
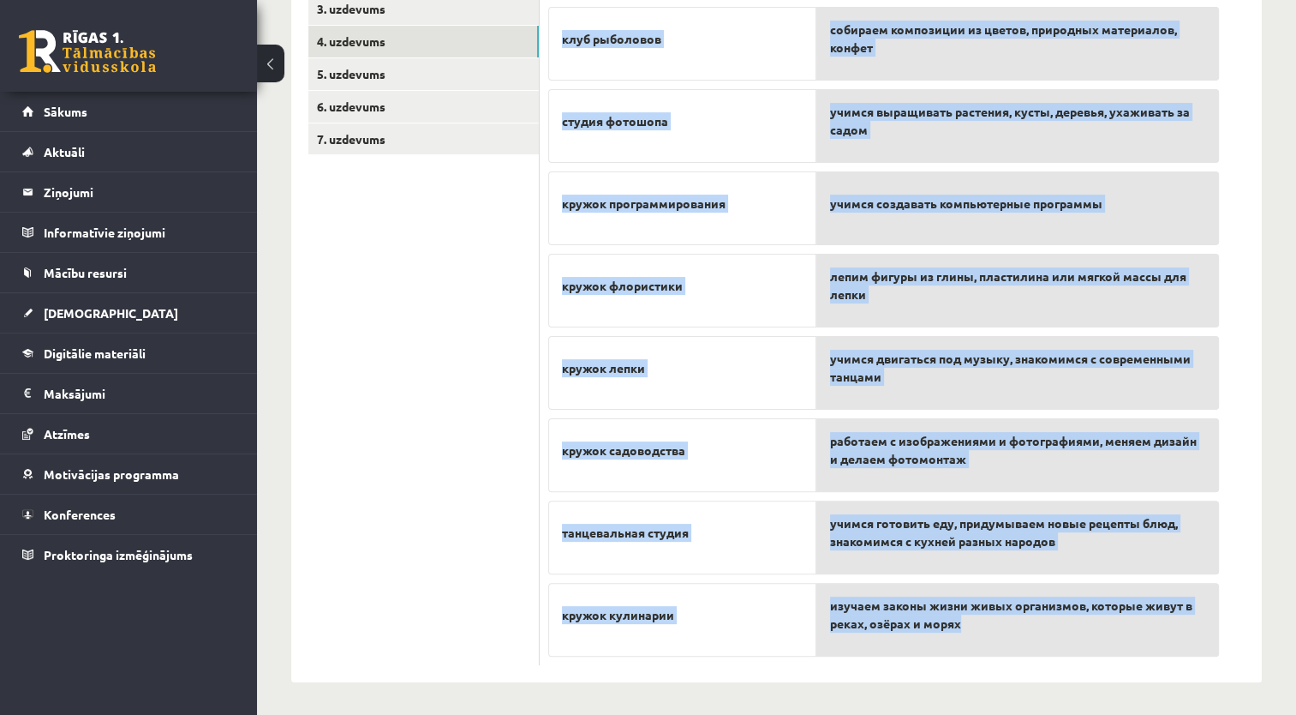
drag, startPoint x: 544, startPoint y: 138, endPoint x: 1191, endPoint y: 636, distance: 816.2
click at [1191, 636] on div "8p Прочитайте и соедините клуб рыболовов студия фотошопа кружок программировани…" at bounding box center [884, 306] width 688 height 720
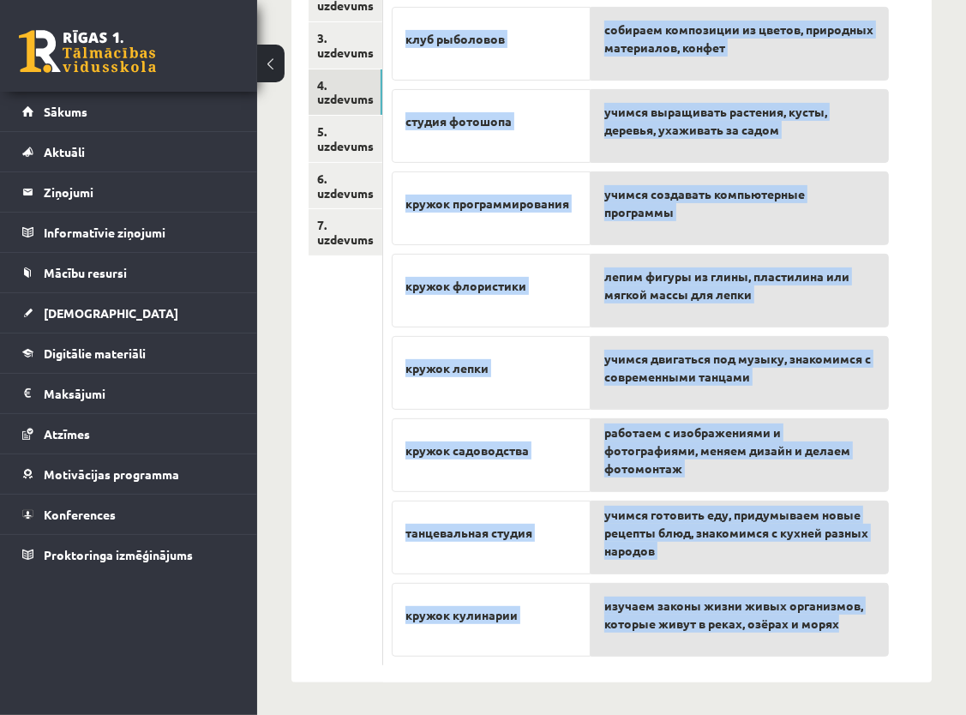
click at [950, 511] on div "**********" at bounding box center [611, 201] width 709 height 1029
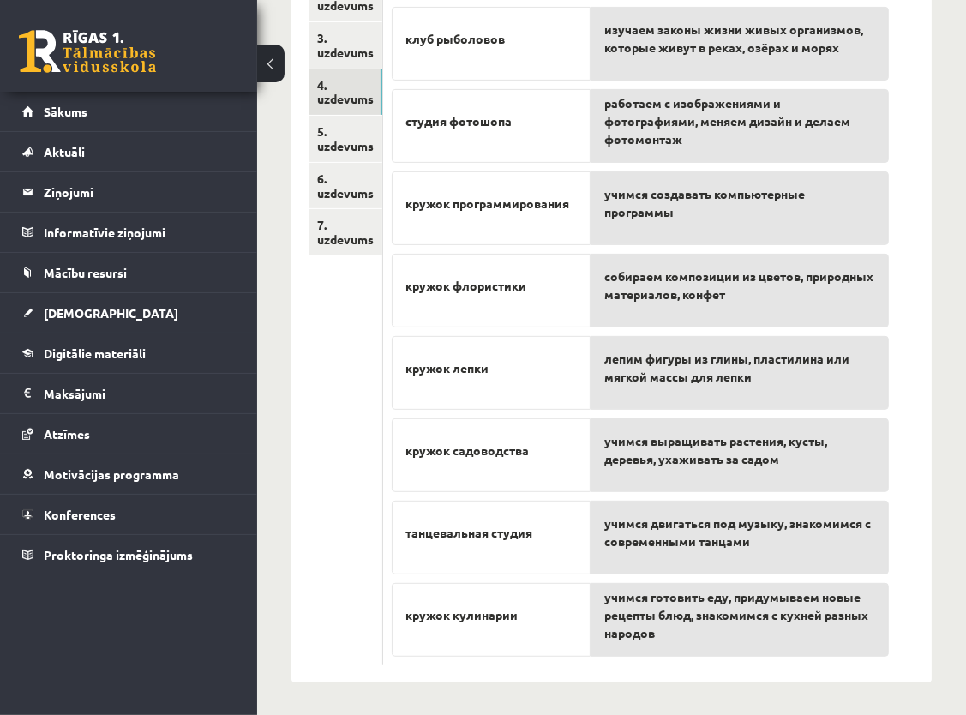
click at [723, 490] on div "изучаем законы жизни живых организмов, которые живут в реках, озёрах и морях ра…" at bounding box center [739, 325] width 298 height 655
click at [723, 492] on div "изучаем законы жизни живых организмов, которые живут в реках, озёрах и морях ра…" at bounding box center [739, 325] width 298 height 655
drag, startPoint x: 723, startPoint y: 495, endPoint x: 757, endPoint y: 560, distance: 73.2
click at [757, 560] on div "учимся двигаться под музыку, знакомимся с современными танцами" at bounding box center [739, 537] width 298 height 74
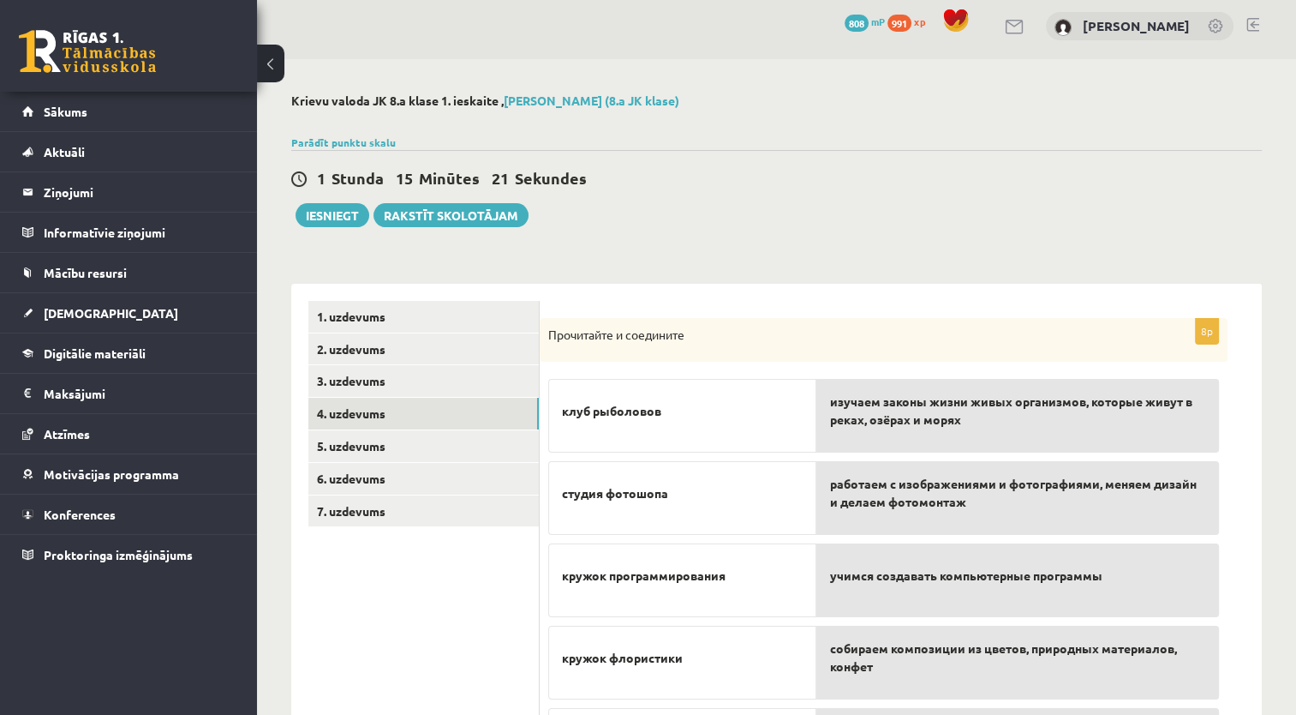
scroll to position [0, 0]
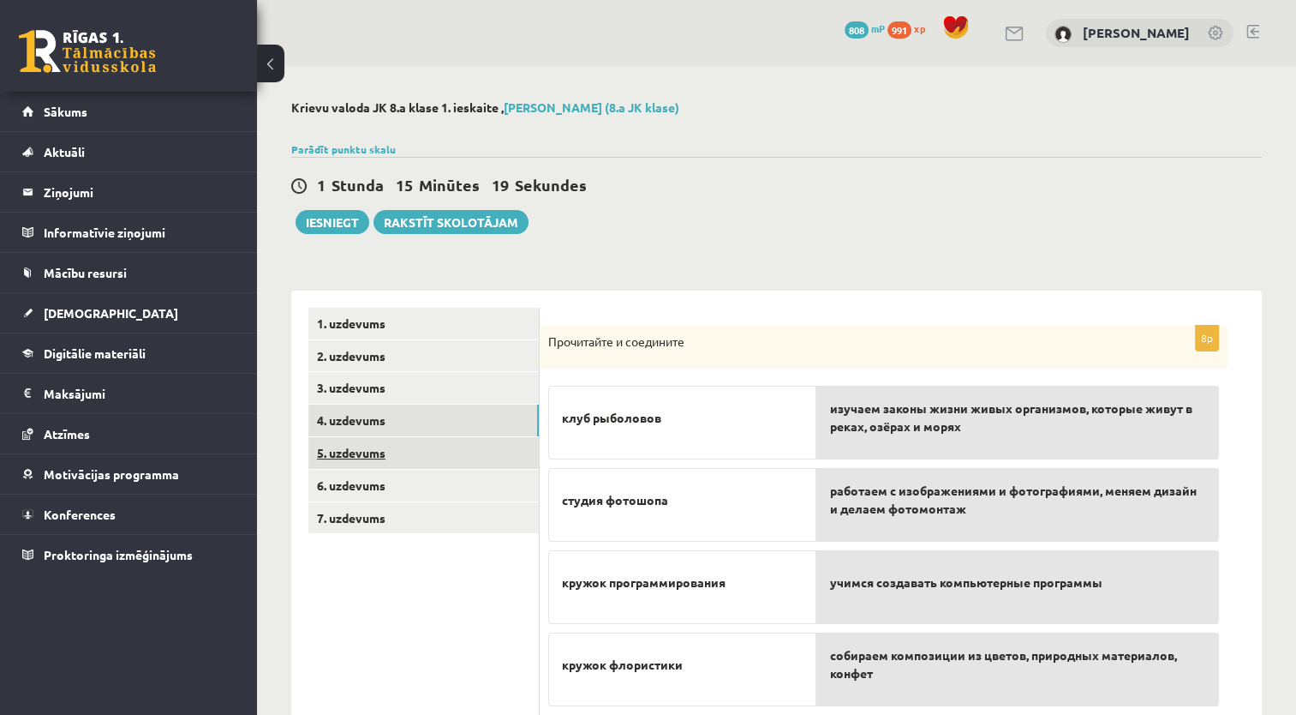
click at [363, 447] on link "5. uzdevums" at bounding box center [423, 453] width 230 height 32
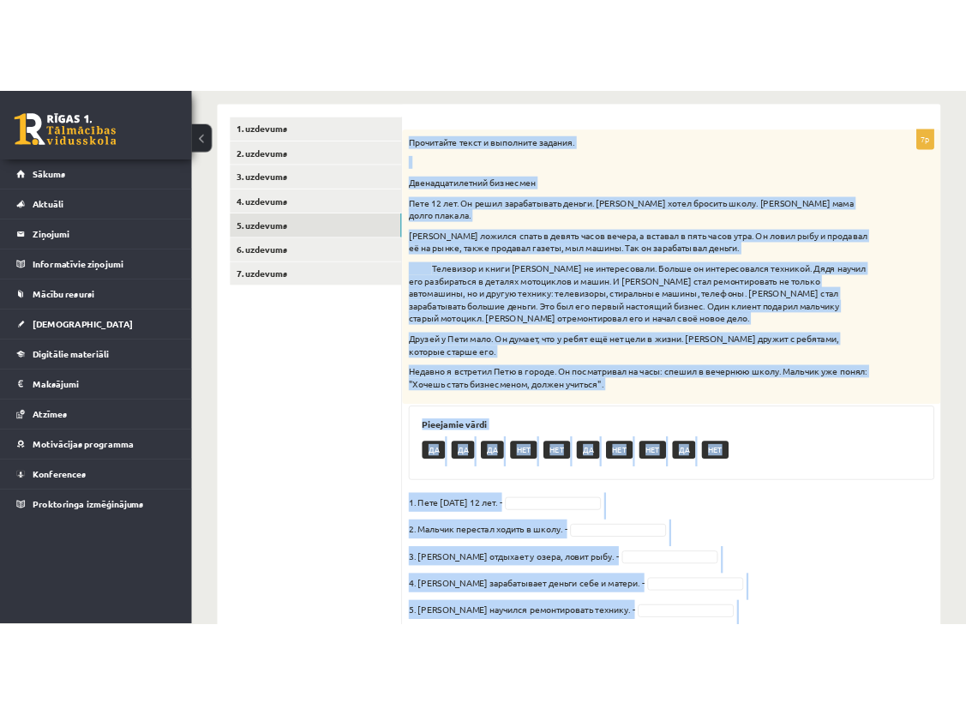
scroll to position [409, 0]
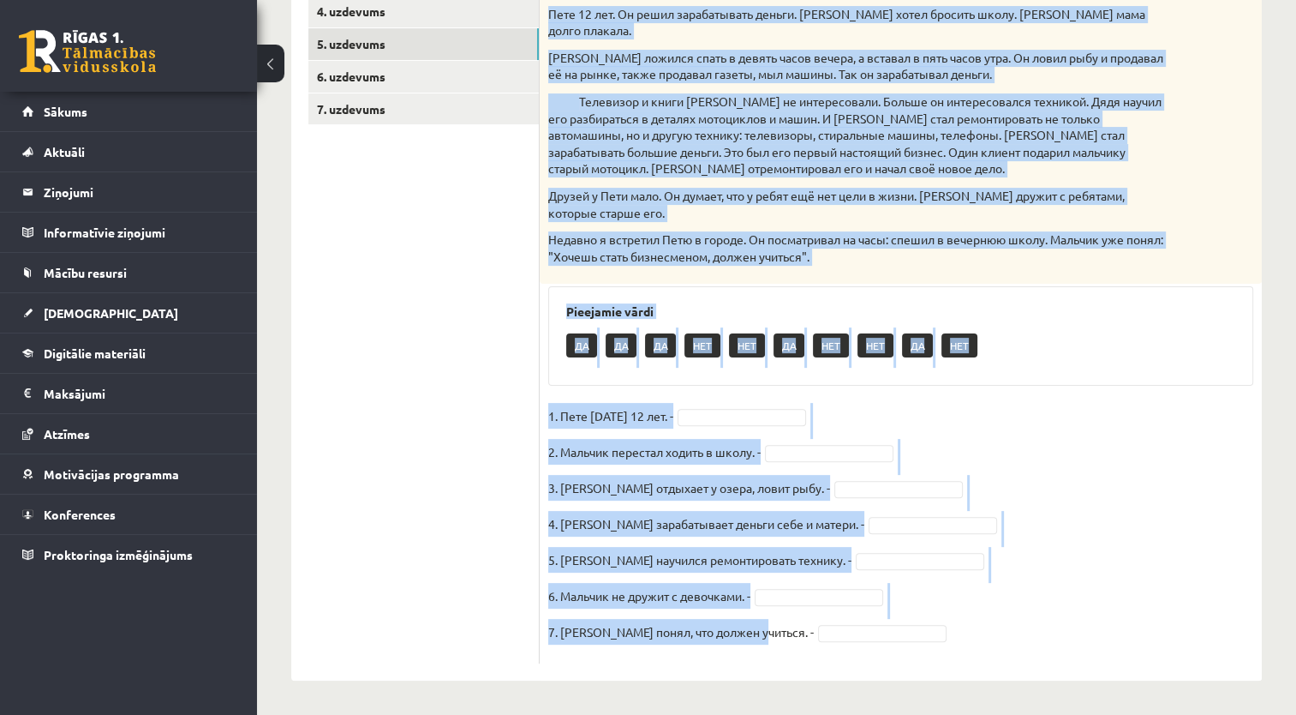
drag, startPoint x: 547, startPoint y: 338, endPoint x: 751, endPoint y: 677, distance: 395.9
click at [751, 677] on div "7p Прочитайте текст и выполните задания. Двенадцатилетний бизнесмен Пете 12 лет…" at bounding box center [901, 281] width 722 height 799
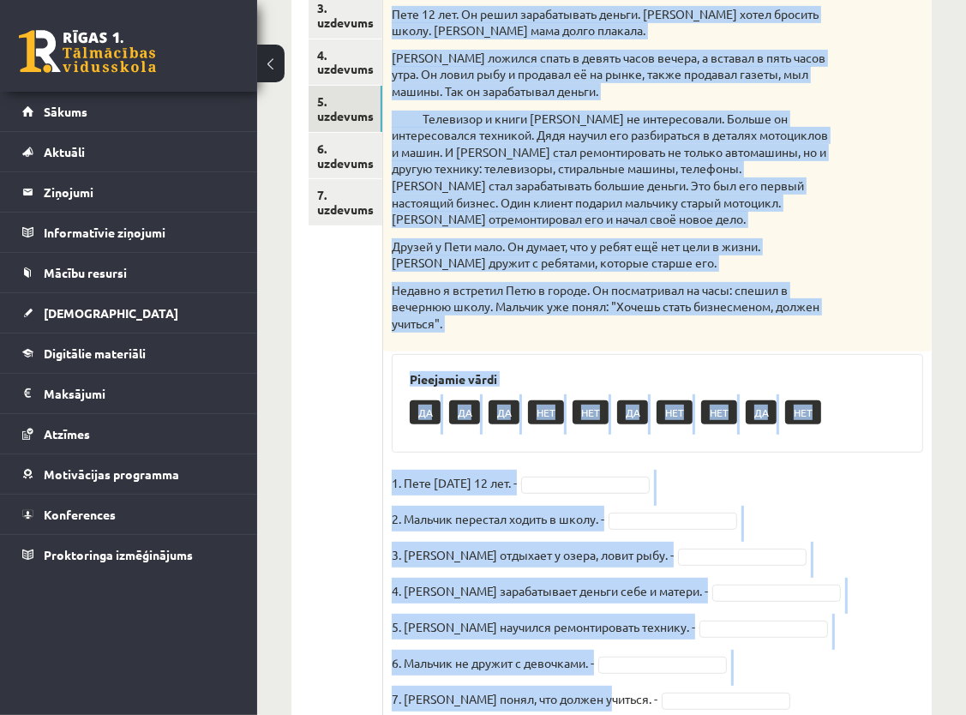
click at [917, 314] on div "Прочитайте текст и выполните задания. Двенадцатилетний бизнесмен Пете 12 лет. О…" at bounding box center [657, 133] width 548 height 435
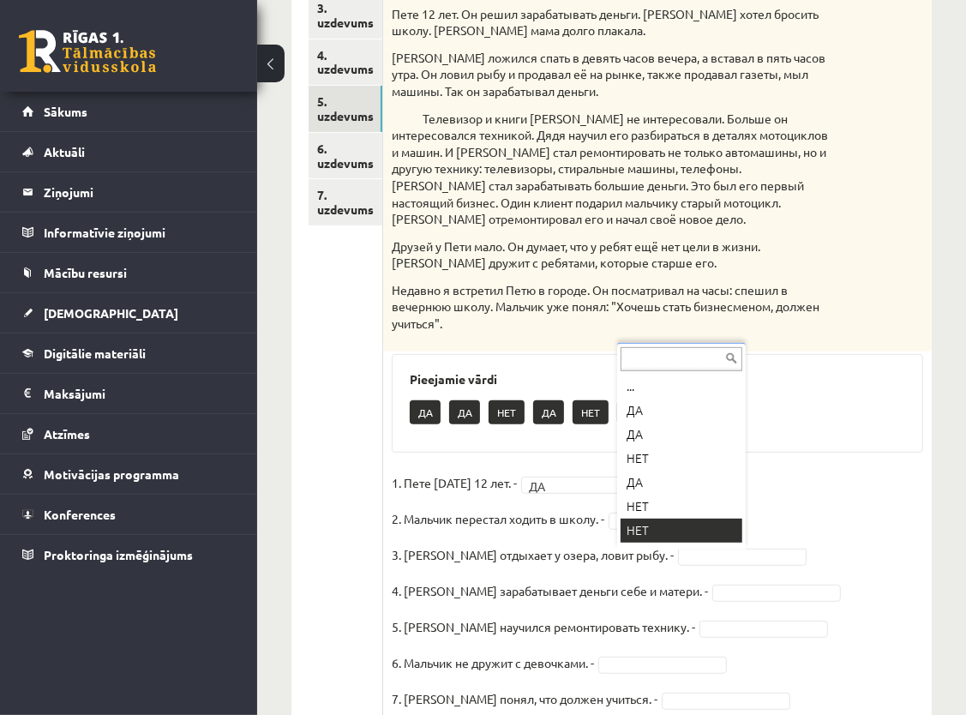
scroll to position [21, 0]
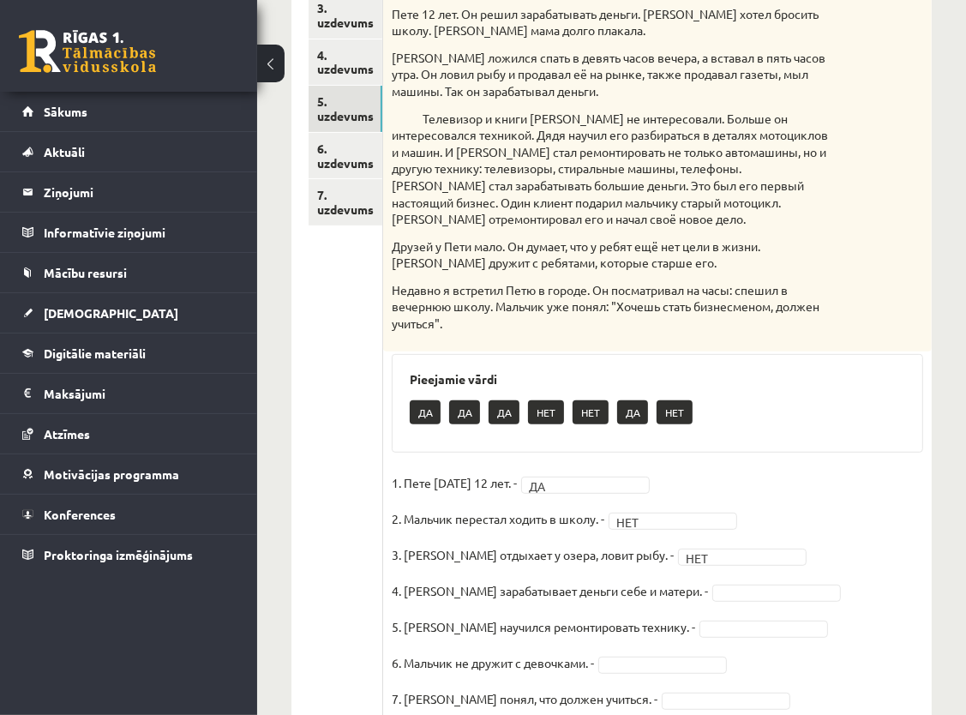
click at [712, 581] on fieldset "1. Пете сегодня 12 лет. - ДА ** 2. Мальчик перестал ходить в школу. - НЕТ *** 3…" at bounding box center [657, 596] width 531 height 252
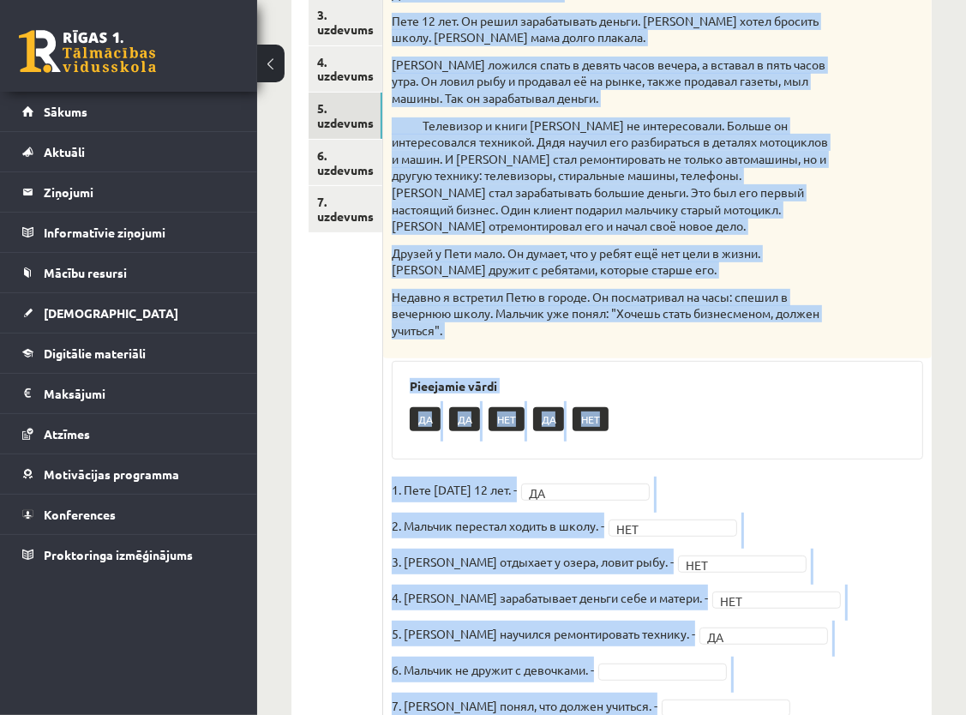
scroll to position [476, 0]
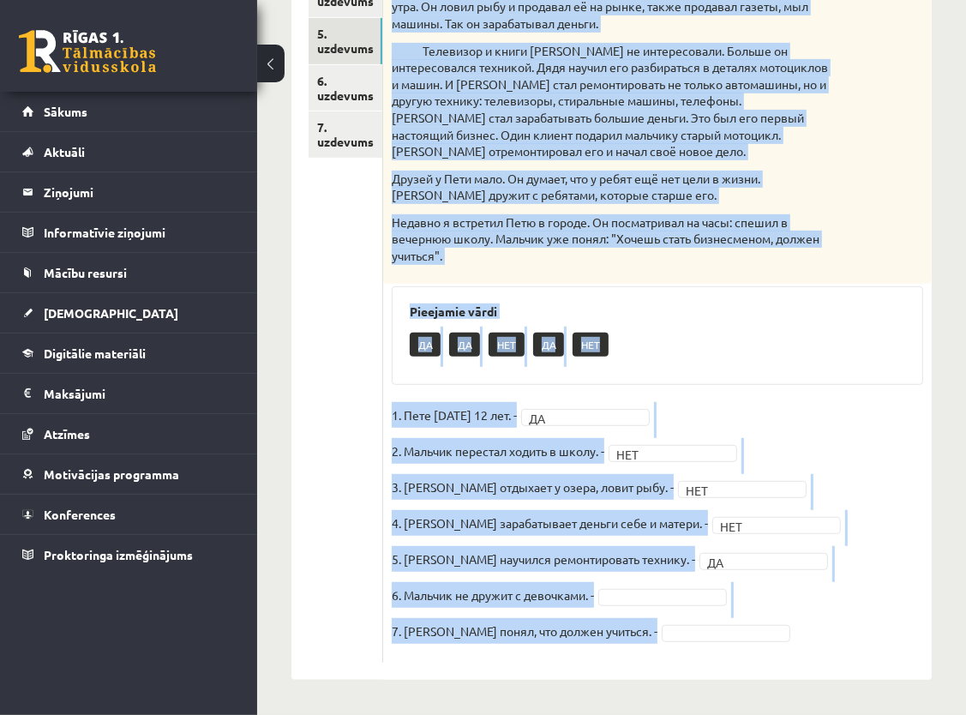
drag, startPoint x: 390, startPoint y: 31, endPoint x: 677, endPoint y: 685, distance: 714.0
click at [677, 685] on div "**********" at bounding box center [611, 152] width 709 height 1124
click at [828, 456] on fieldset "1. Пете сегодня 12 лет. - ДА ** 2. Мальчик перестал ходить в школу. - НЕТ *** 3…" at bounding box center [657, 528] width 531 height 252
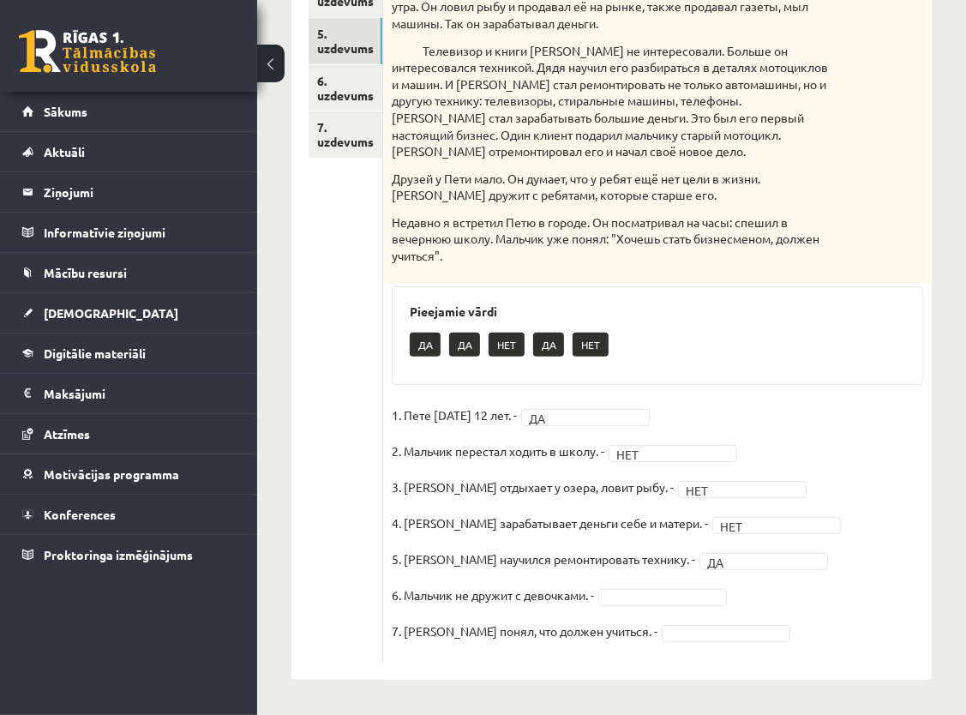
click at [686, 618] on fieldset "1. Пете сегодня 12 лет. - ДА ** 2. Мальчик перестал ходить в школу. - НЕТ *** 3…" at bounding box center [657, 528] width 531 height 252
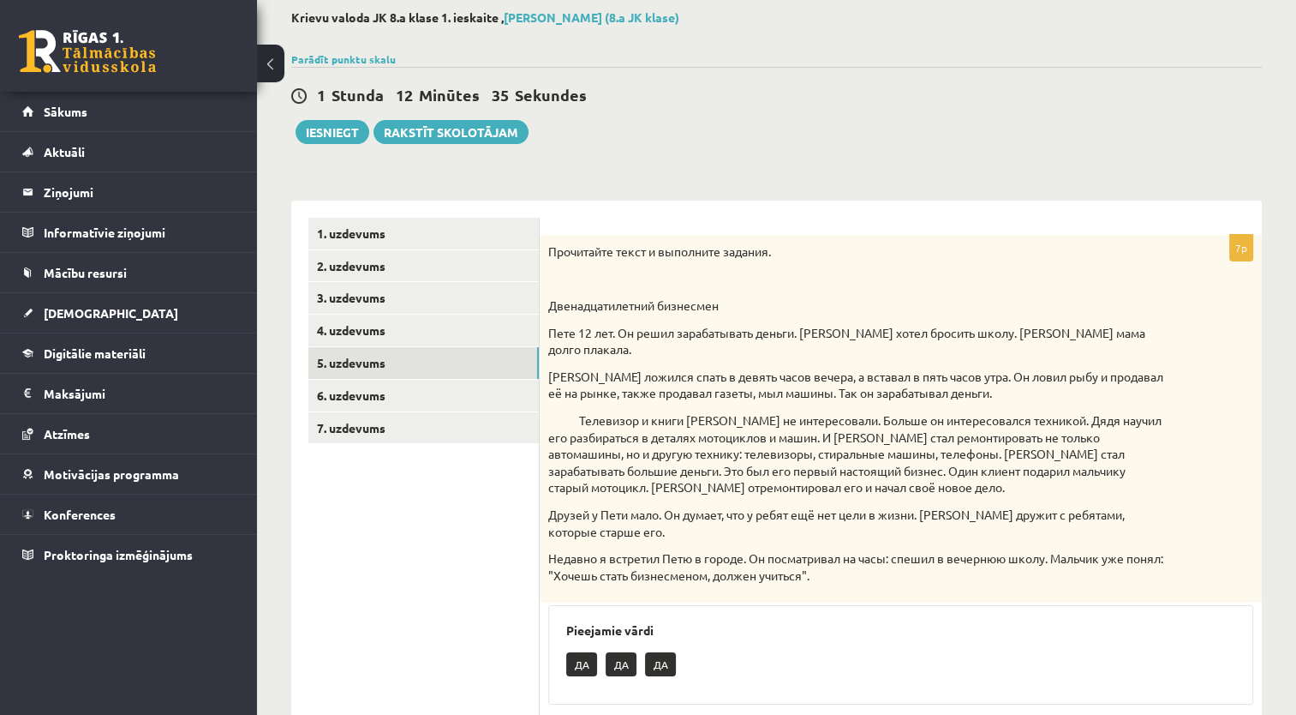
scroll to position [66, 0]
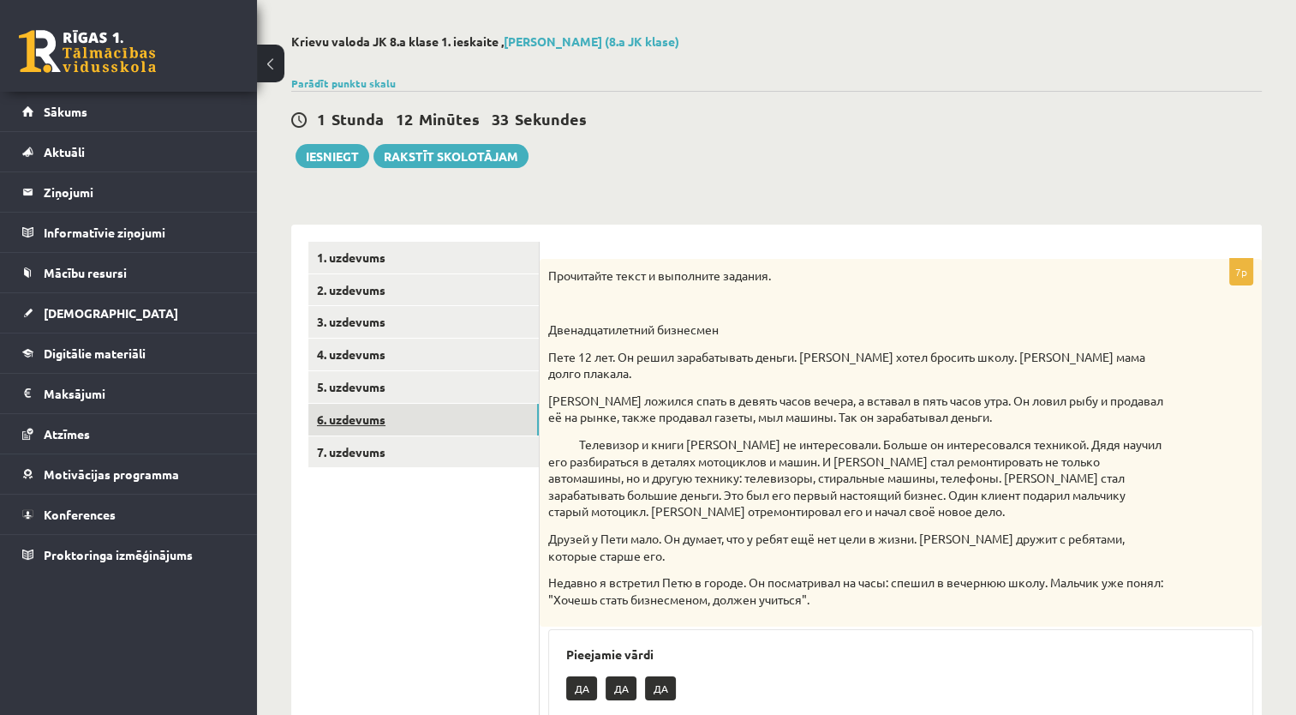
click at [363, 428] on link "6. uzdevums" at bounding box center [423, 420] width 230 height 32
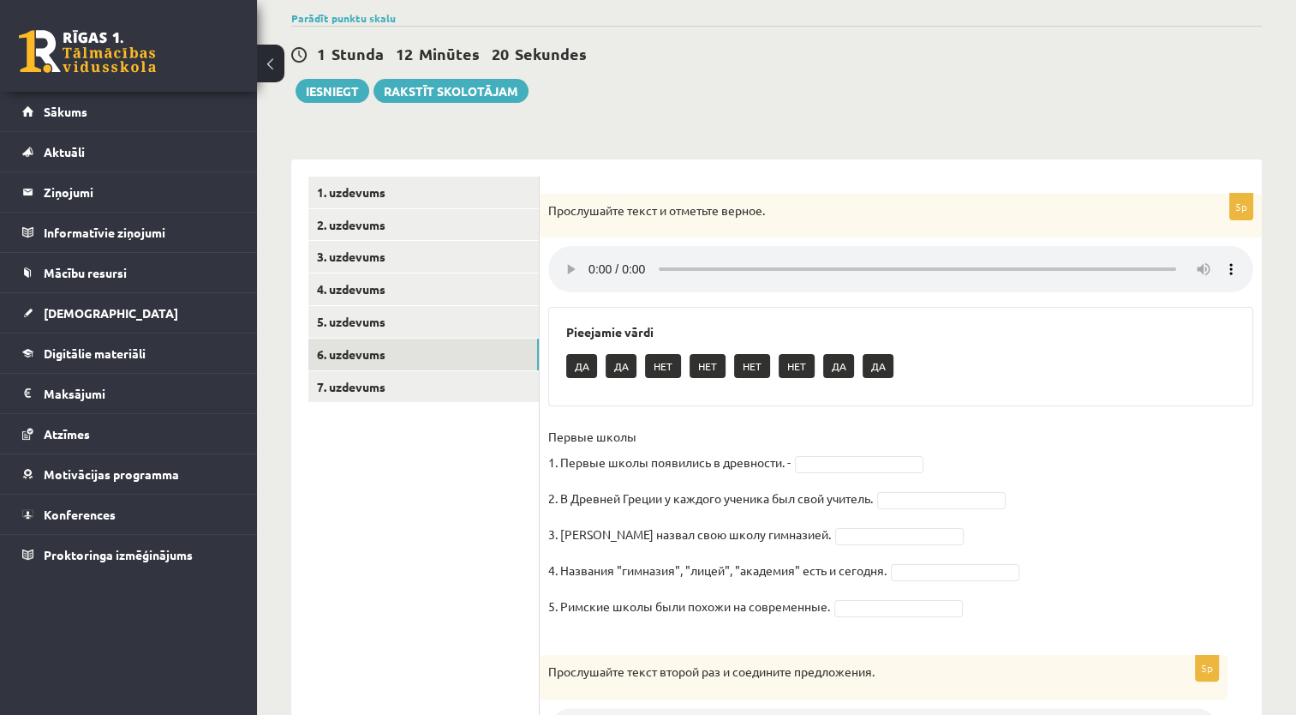
scroll to position [217, 0]
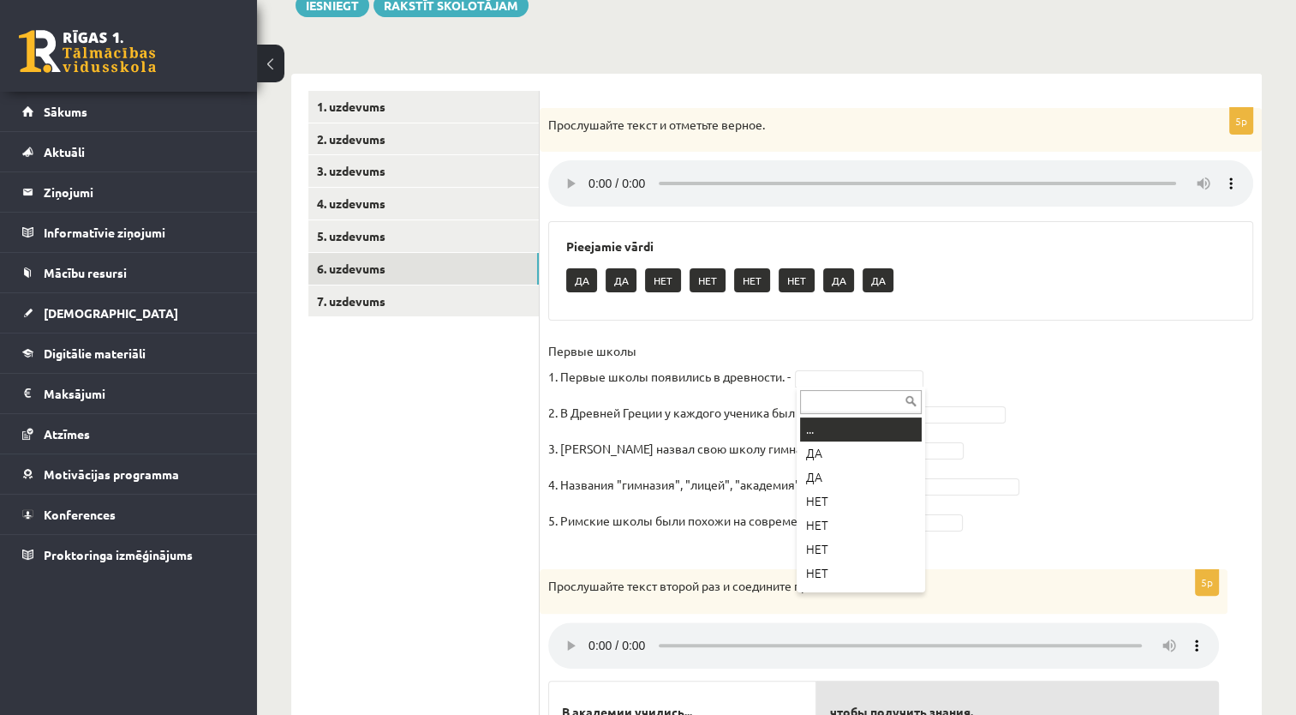
drag, startPoint x: 817, startPoint y: 372, endPoint x: 822, endPoint y: 364, distance: 9.3
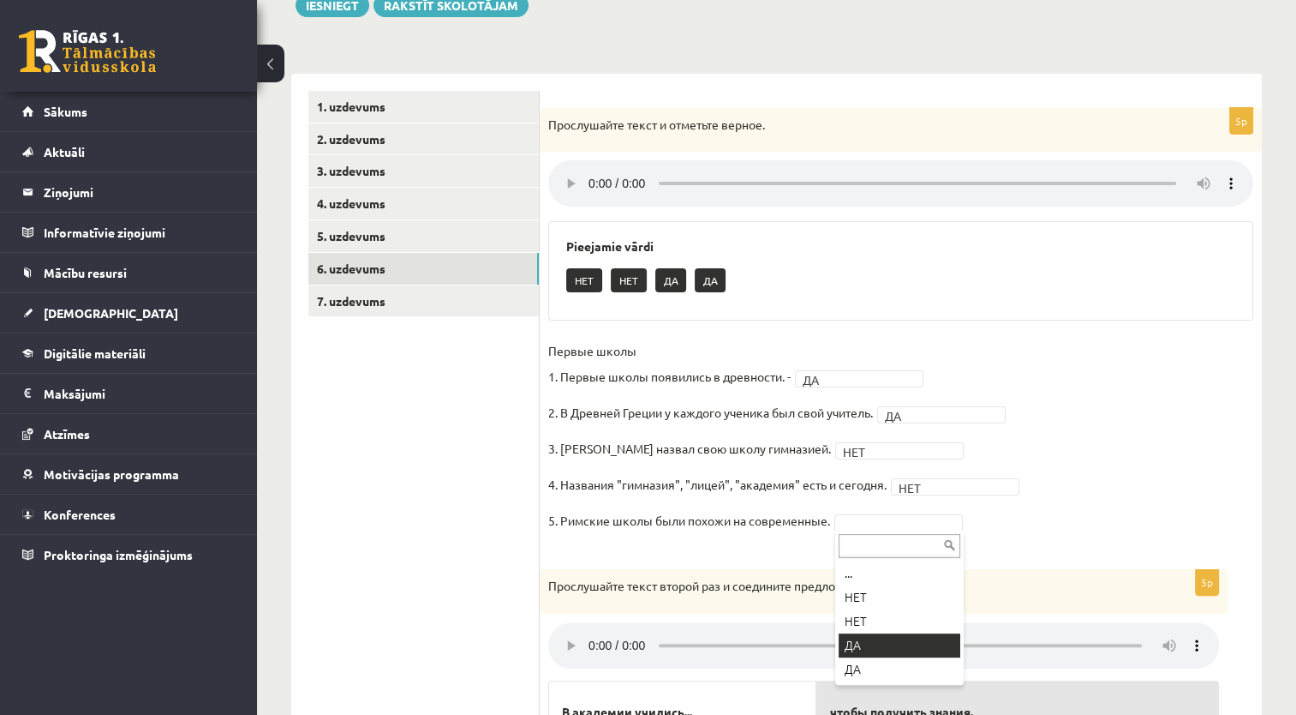
drag, startPoint x: 859, startPoint y: 646, endPoint x: 866, endPoint y: 631, distance: 17.2
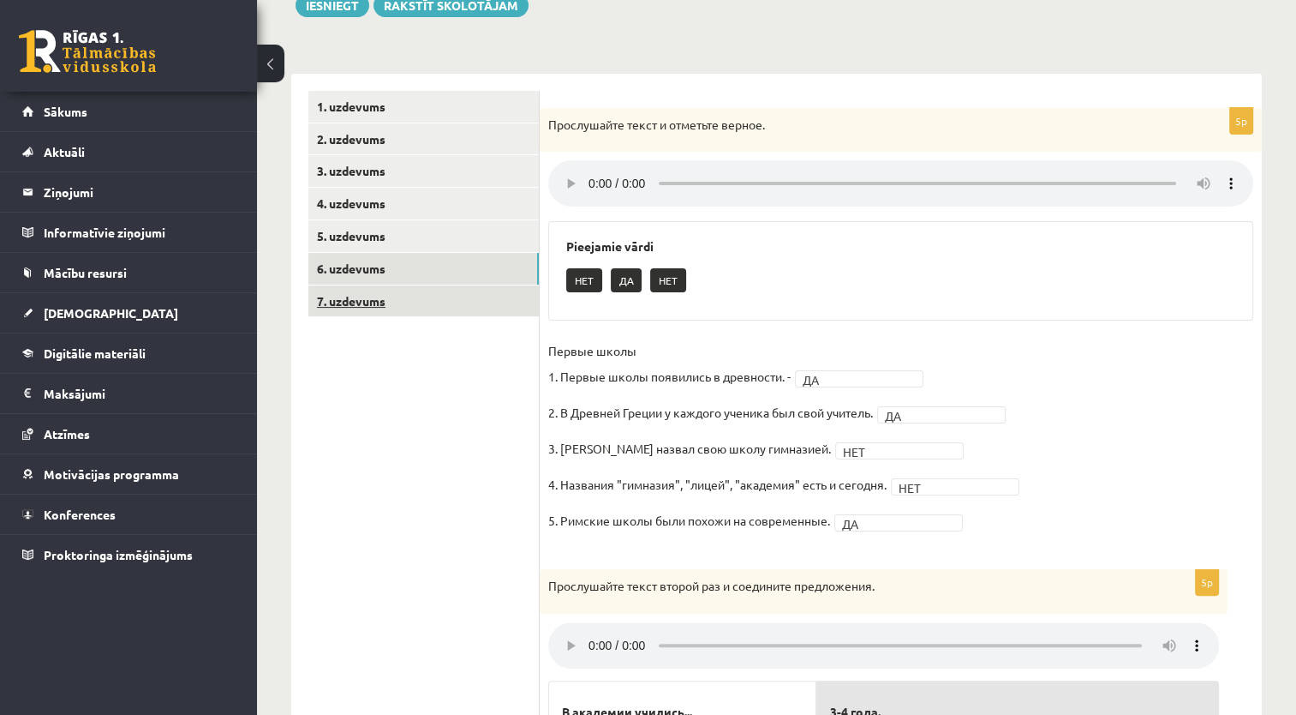
click at [350, 300] on link "7. uzdevums" at bounding box center [423, 301] width 230 height 32
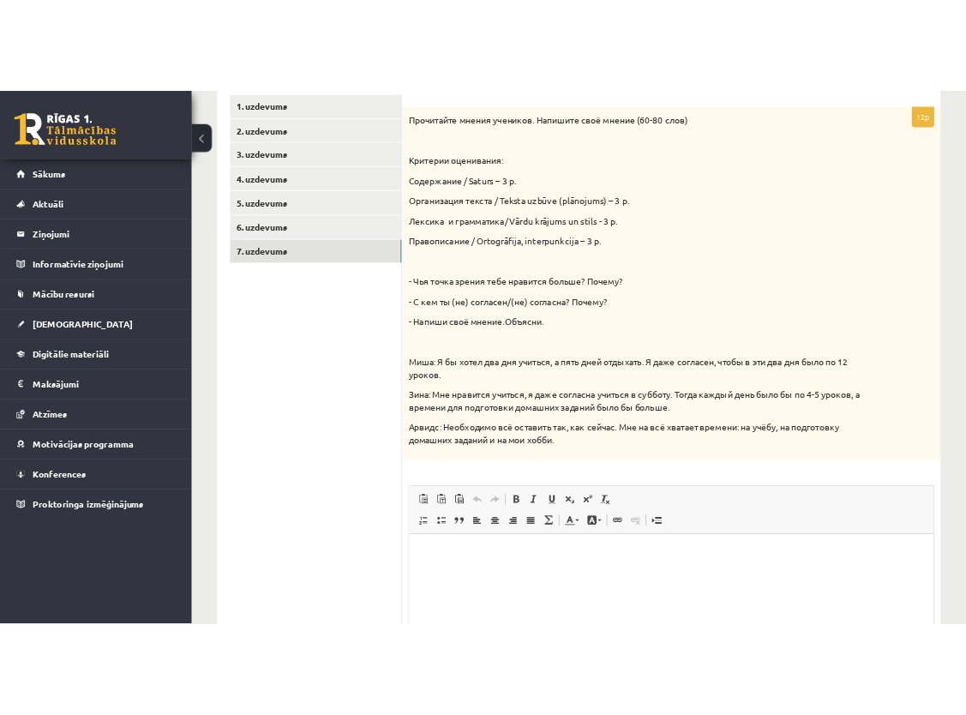
scroll to position [0, 0]
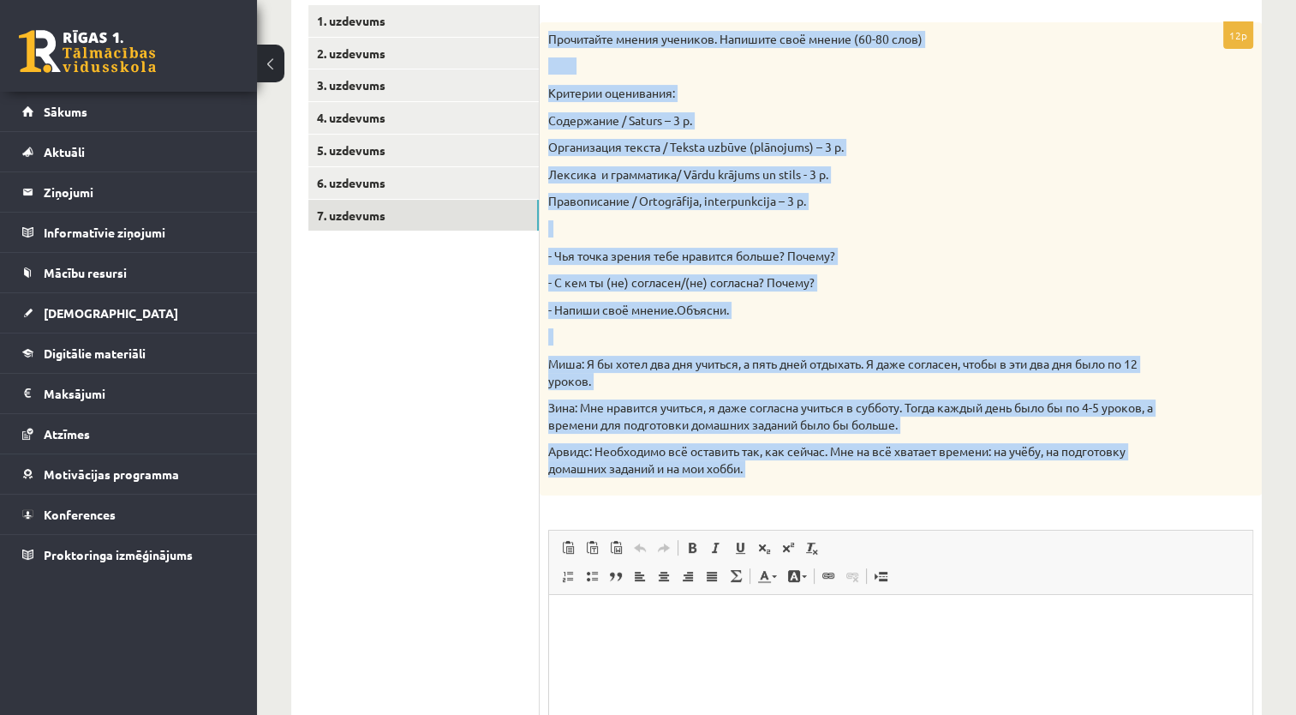
drag, startPoint x: 543, startPoint y: 31, endPoint x: 929, endPoint y: 516, distance: 619.5
click at [929, 516] on div "12p Прочитайте мнения учеников. Напишите своё мнение (60-80 слов) Критерии оцен…" at bounding box center [901, 454] width 722 height 865
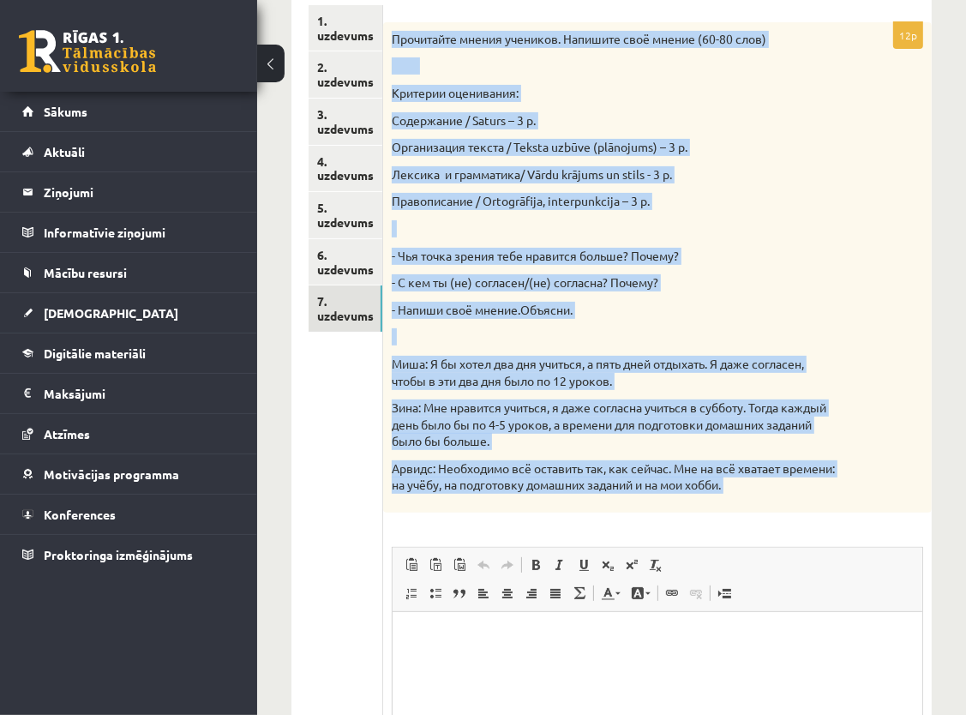
click at [884, 272] on div "Прочитайте мнения учеников. Напишите своё мнение (60-80 слов) Критерии оцениван…" at bounding box center [657, 267] width 548 height 490
click at [942, 258] on div "**********" at bounding box center [611, 359] width 709 height 1191
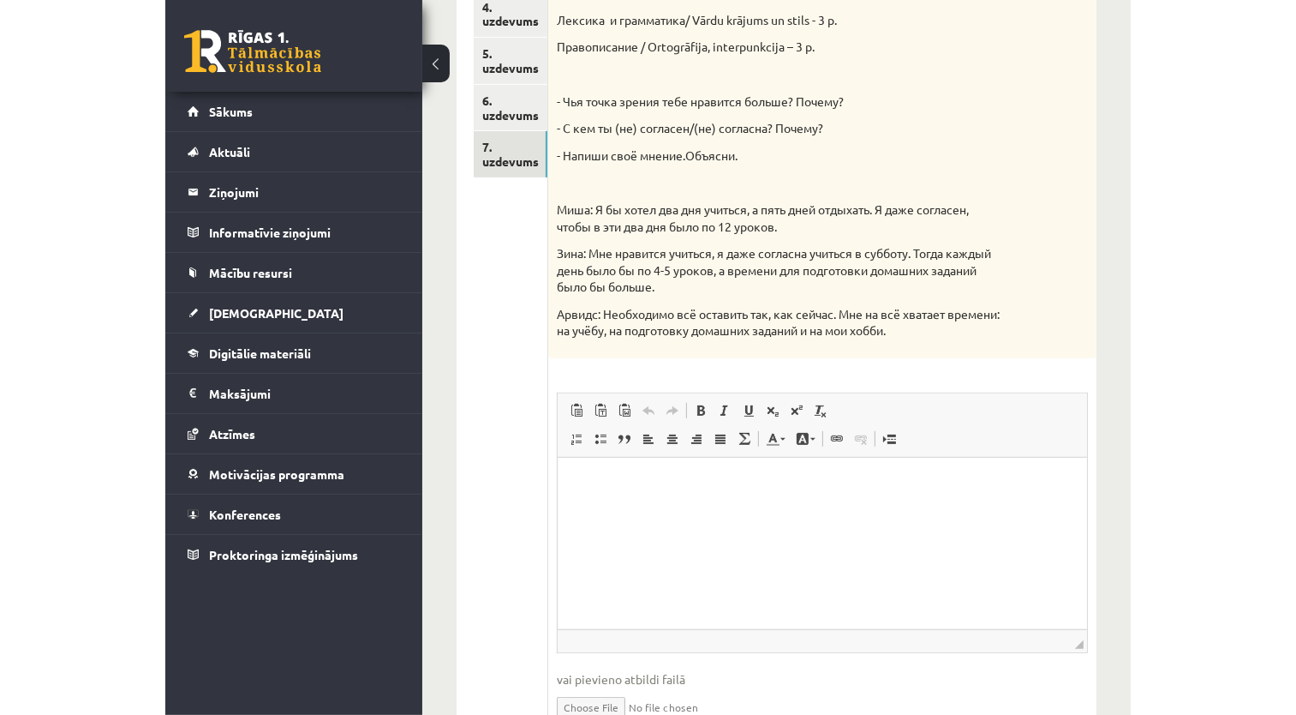
scroll to position [474, 0]
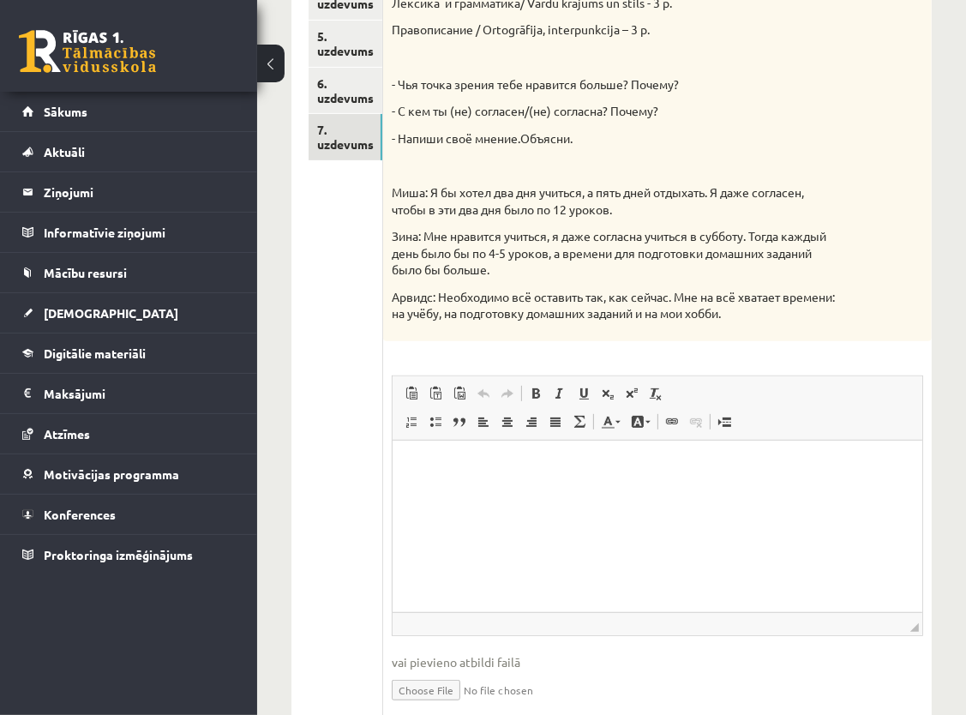
drag, startPoint x: 683, startPoint y: 463, endPoint x: 691, endPoint y: 473, distance: 13.4
click at [684, 465] on p "Bagātinātā teksta redaktors, wiswyg-editor-user-answer-47433973996340" at bounding box center [657, 466] width 495 height 18
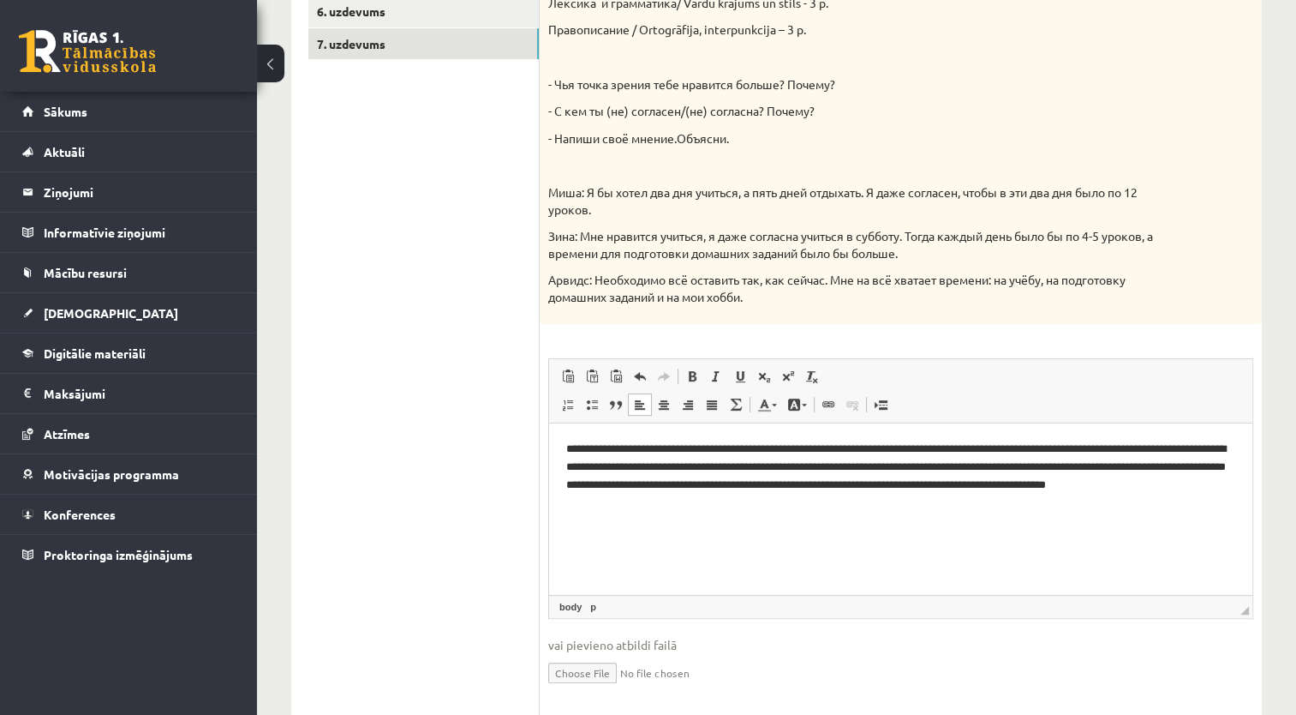
click at [1243, 468] on html "**********" at bounding box center [900, 475] width 703 height 105
click at [676, 467] on p "**********" at bounding box center [901, 475] width 670 height 71
click at [673, 466] on p "**********" at bounding box center [901, 475] width 670 height 71
click at [931, 364] on span "Ielīmēt Klaviatūras saīsne vadīšanas taustiņš+V Ievietot kā vienkāršu tekstu Kl…" at bounding box center [901, 378] width 690 height 28
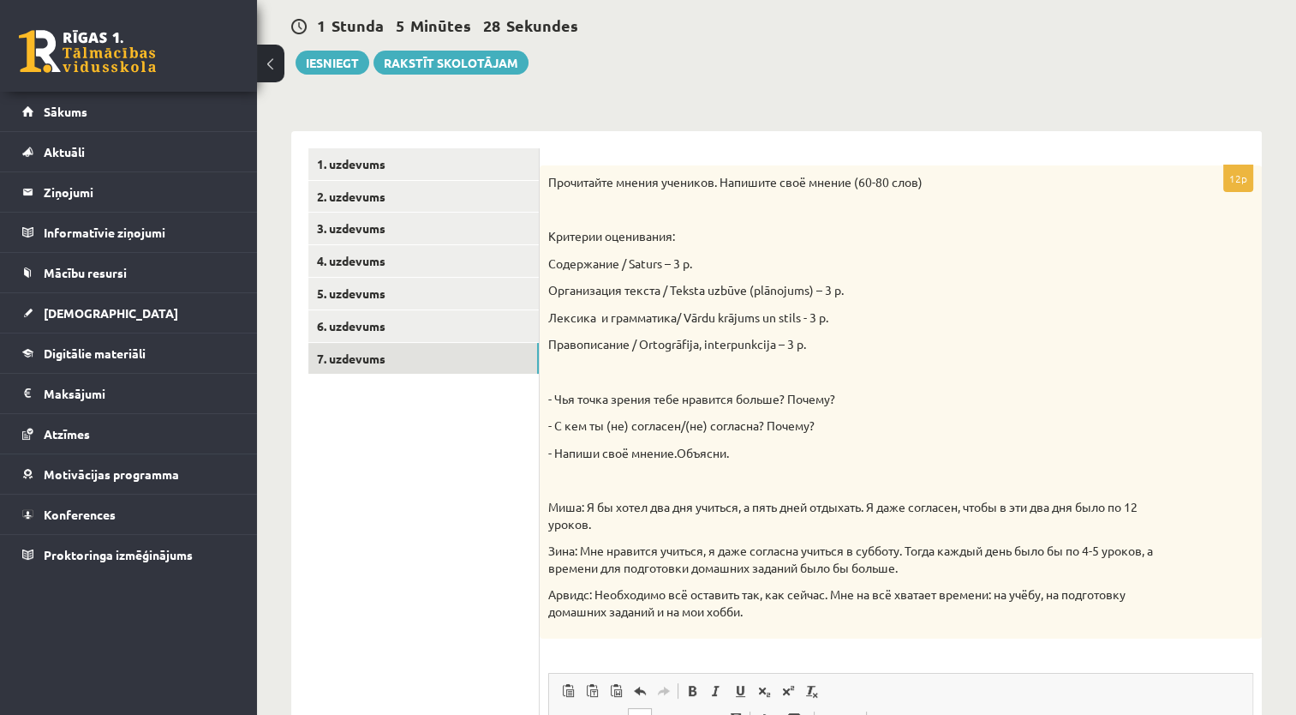
scroll to position [131, 0]
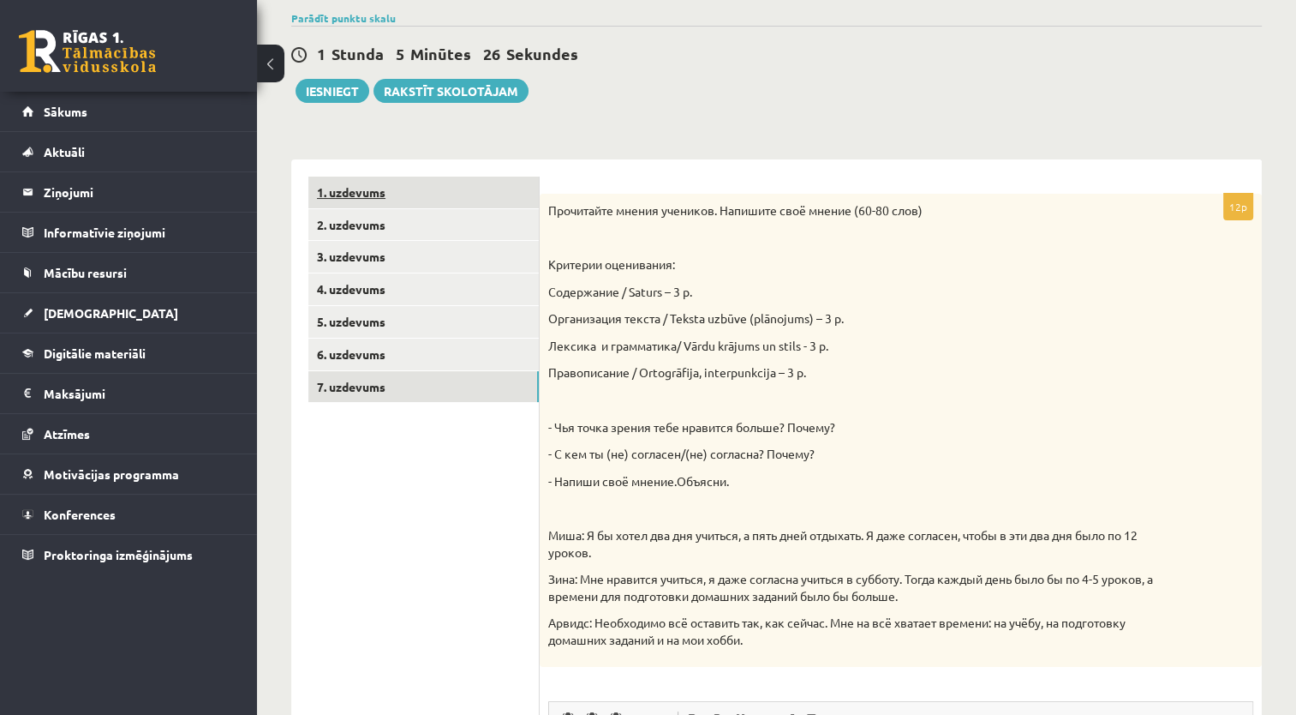
click at [380, 198] on link "1. uzdevums" at bounding box center [423, 192] width 230 height 32
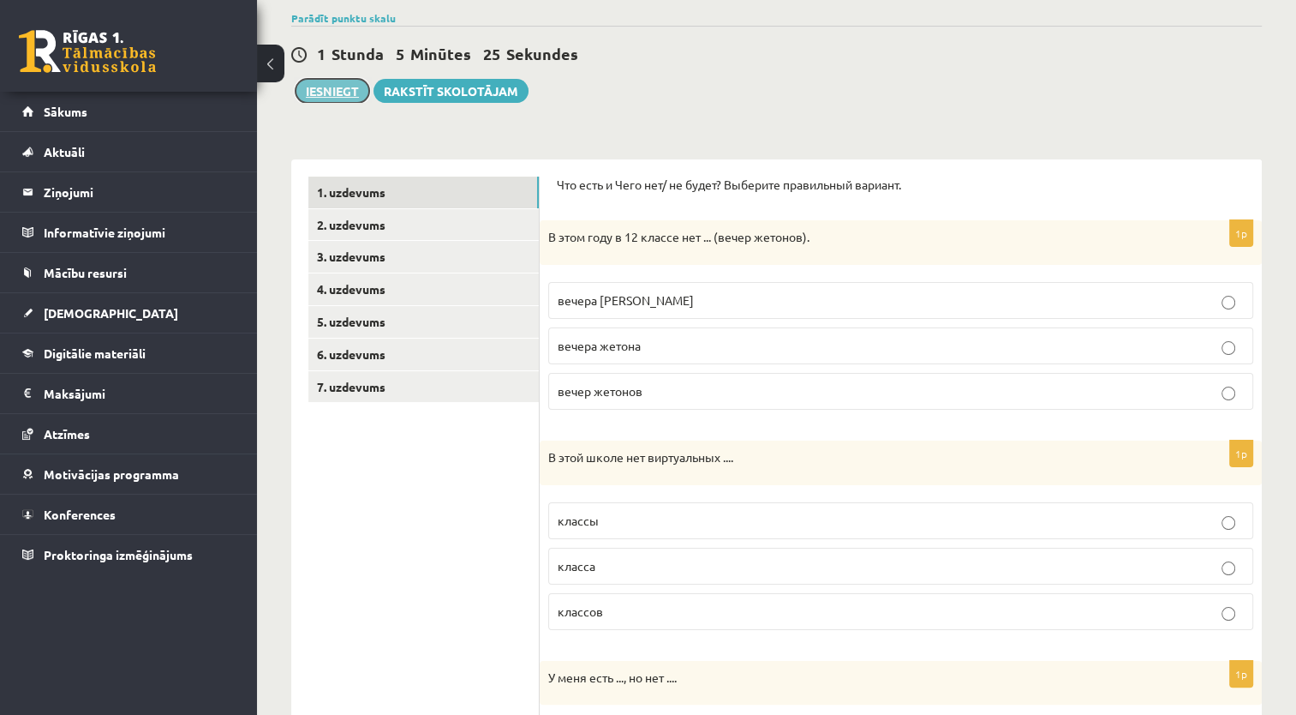
click at [343, 96] on button "Iesniegt" at bounding box center [333, 91] width 74 height 24
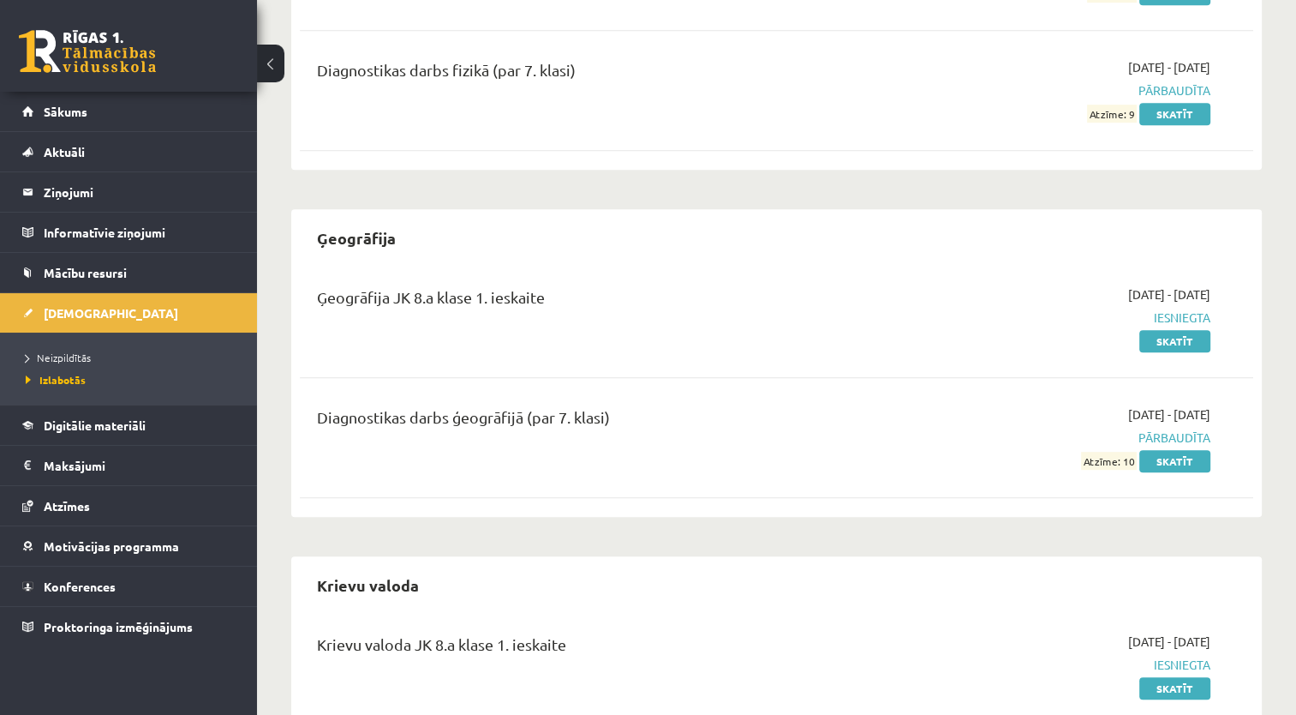
scroll to position [1028, 0]
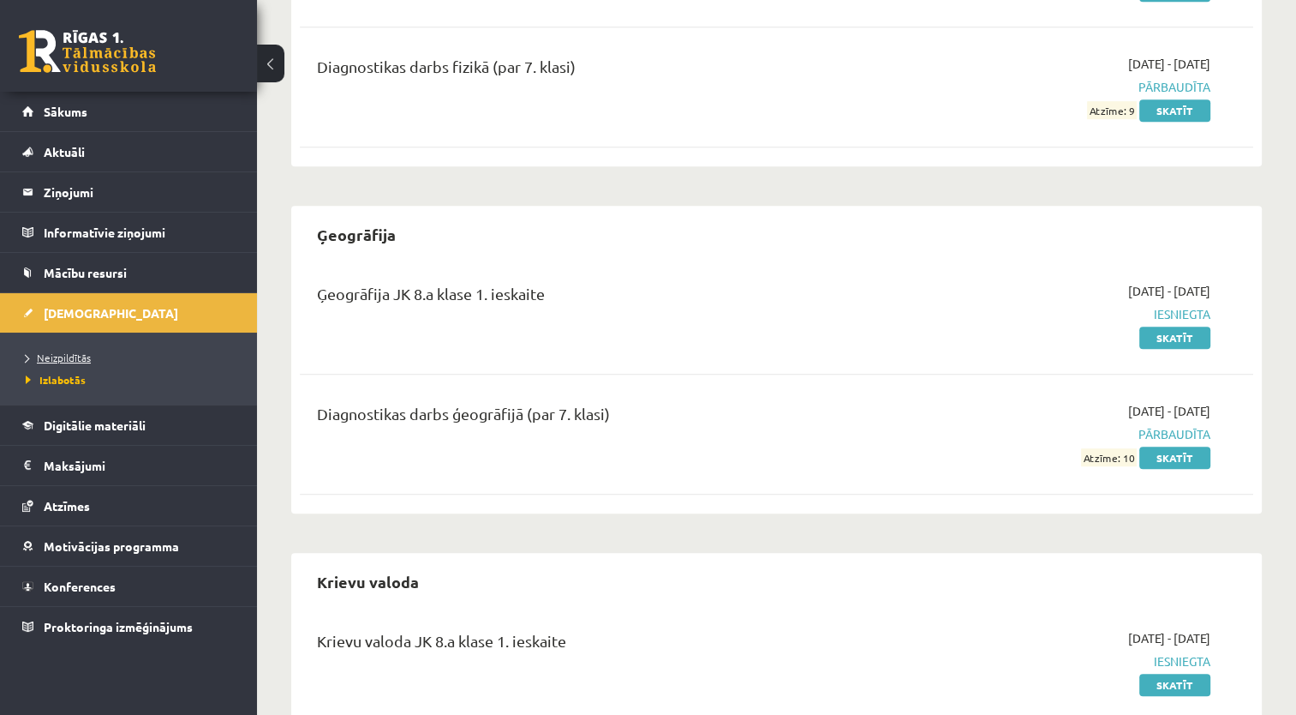
click at [49, 355] on span "Neizpildītās" at bounding box center [58, 357] width 65 height 14
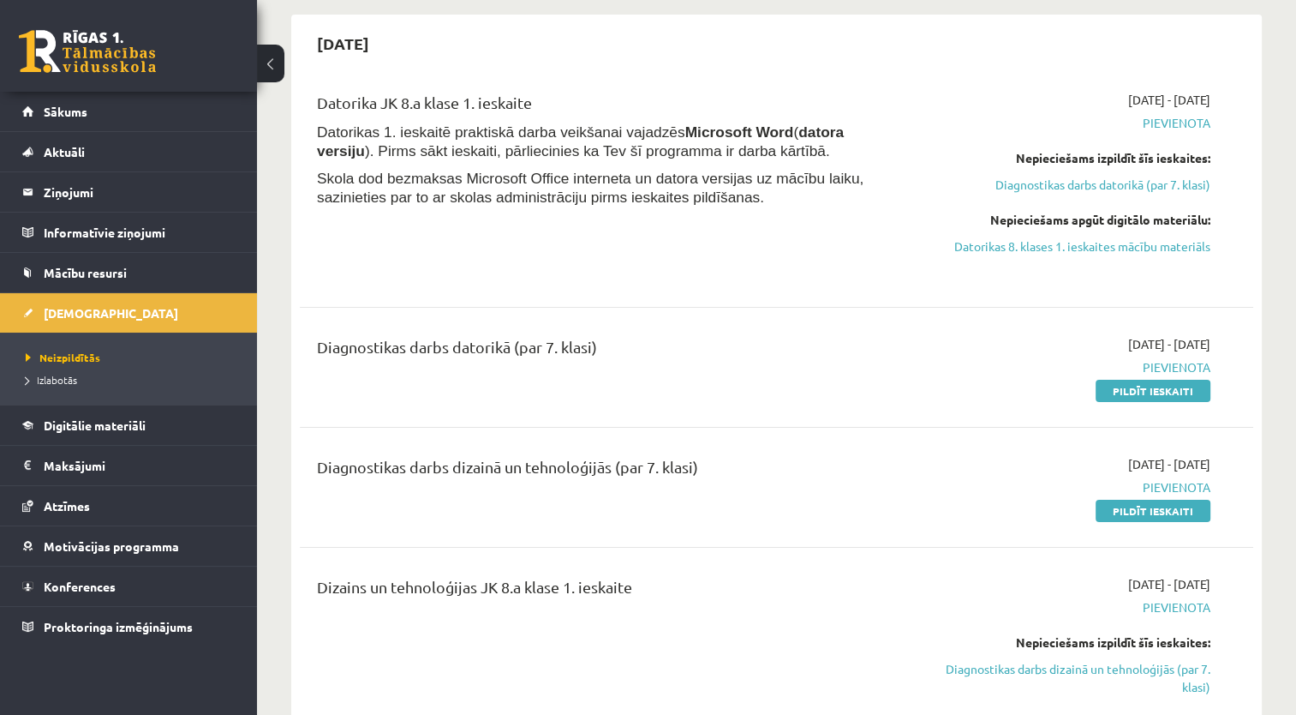
scroll to position [257, 0]
